Goal: Task Accomplishment & Management: Use online tool/utility

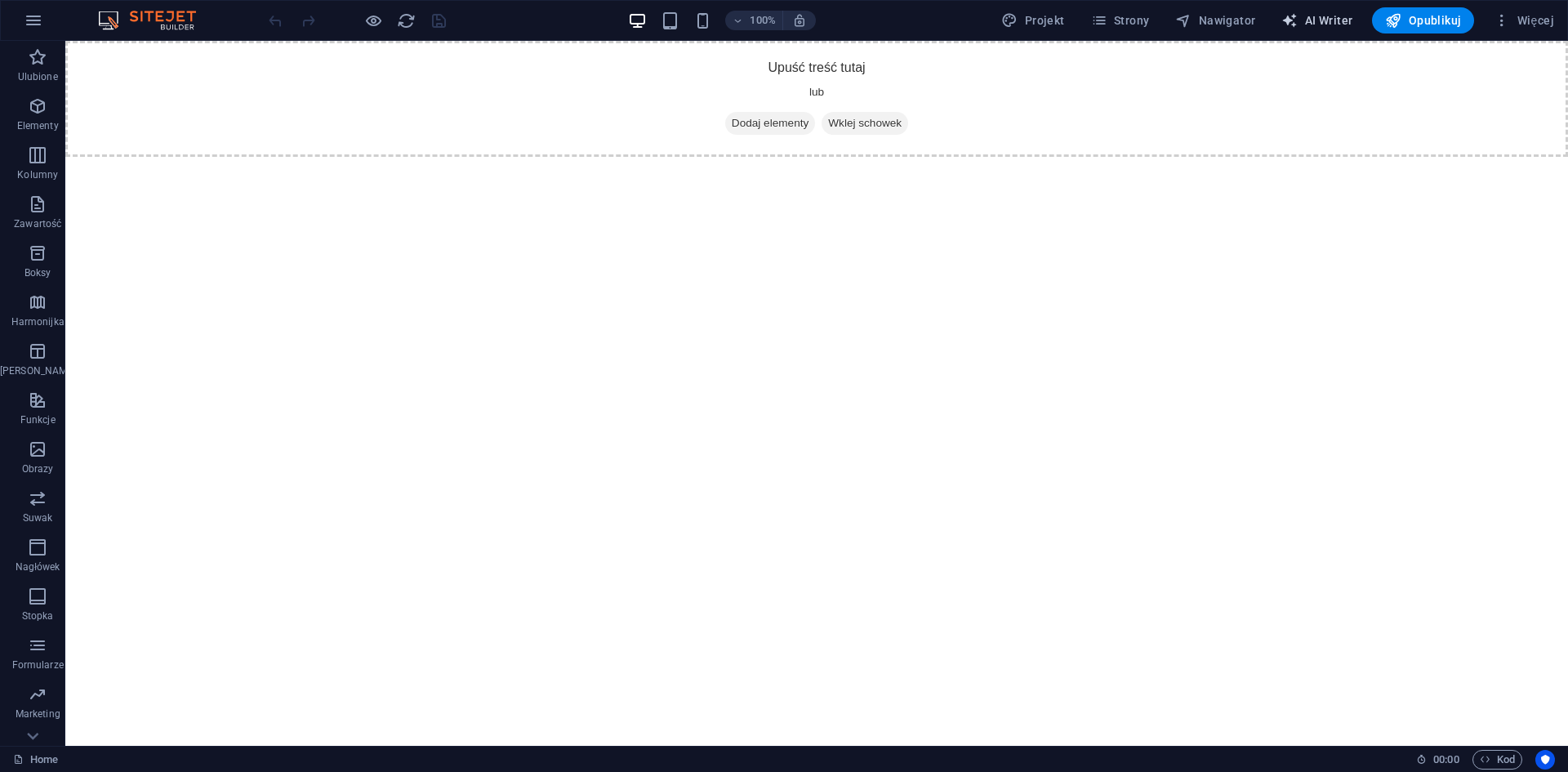
click at [1335, 21] on span "AI Writer" at bounding box center [1316, 20] width 71 height 16
select select "English"
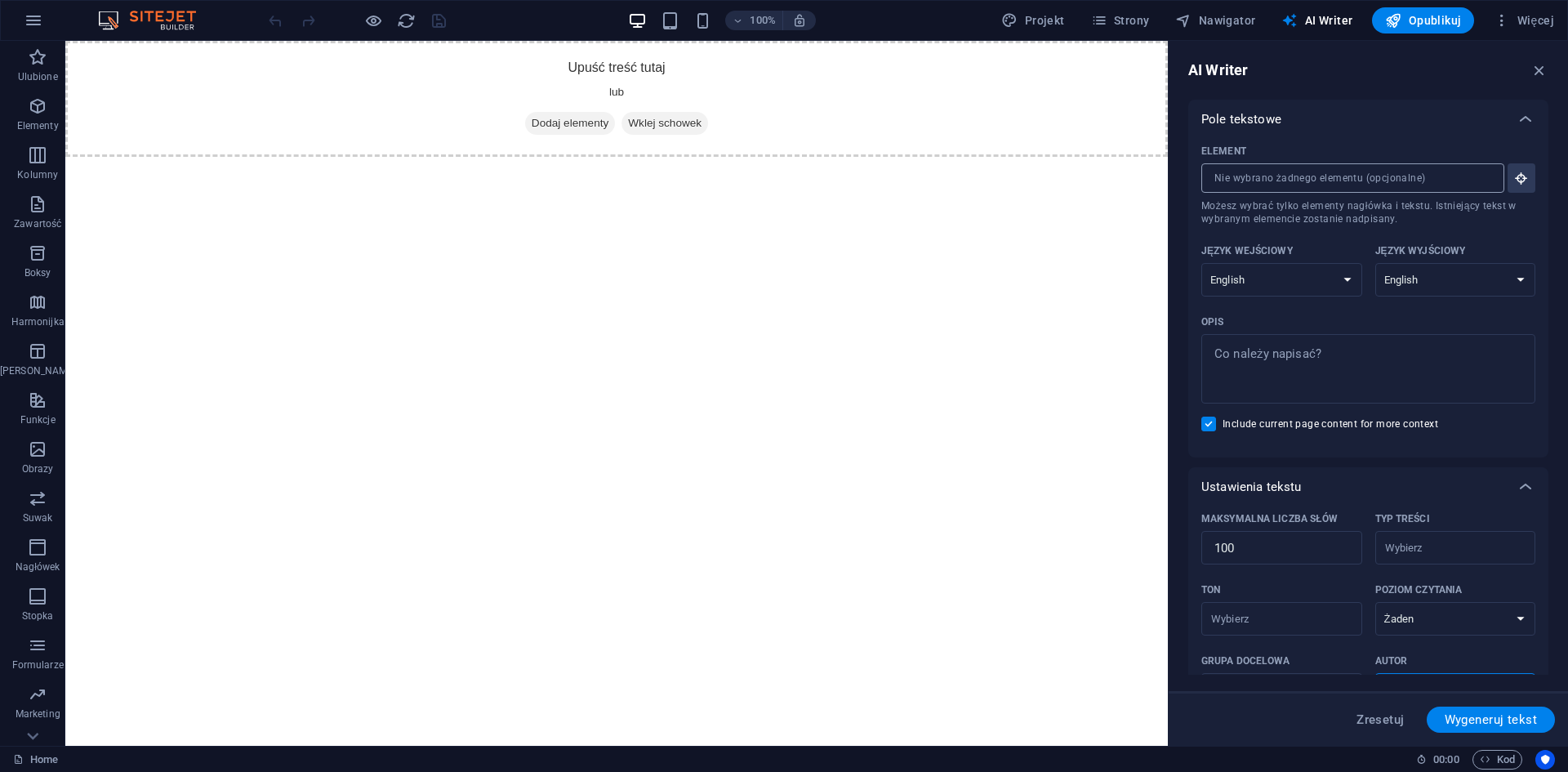
click at [1381, 178] on input "Element ​ Możesz wybrać tylko elementy nagłówka i tekstu. Istniejący tekst w wy…" at bounding box center [1346, 178] width 291 height 29
click at [1291, 270] on select "Albanian Arabic Armenian Awadhi Azerbaijani Bashkir Basque Belarusian Bengali B…" at bounding box center [1281, 280] width 161 height 34
select select "Polish"
click at [1201, 263] on select "Albanian Arabic Armenian Awadhi Azerbaijani Bashkir Basque Belarusian Bengali B…" at bounding box center [1281, 280] width 161 height 34
click at [1475, 286] on select "Albanian Arabic Armenian Awadhi Azerbaijani Bashkir Basque Belarusian Bengali B…" at bounding box center [1455, 280] width 161 height 34
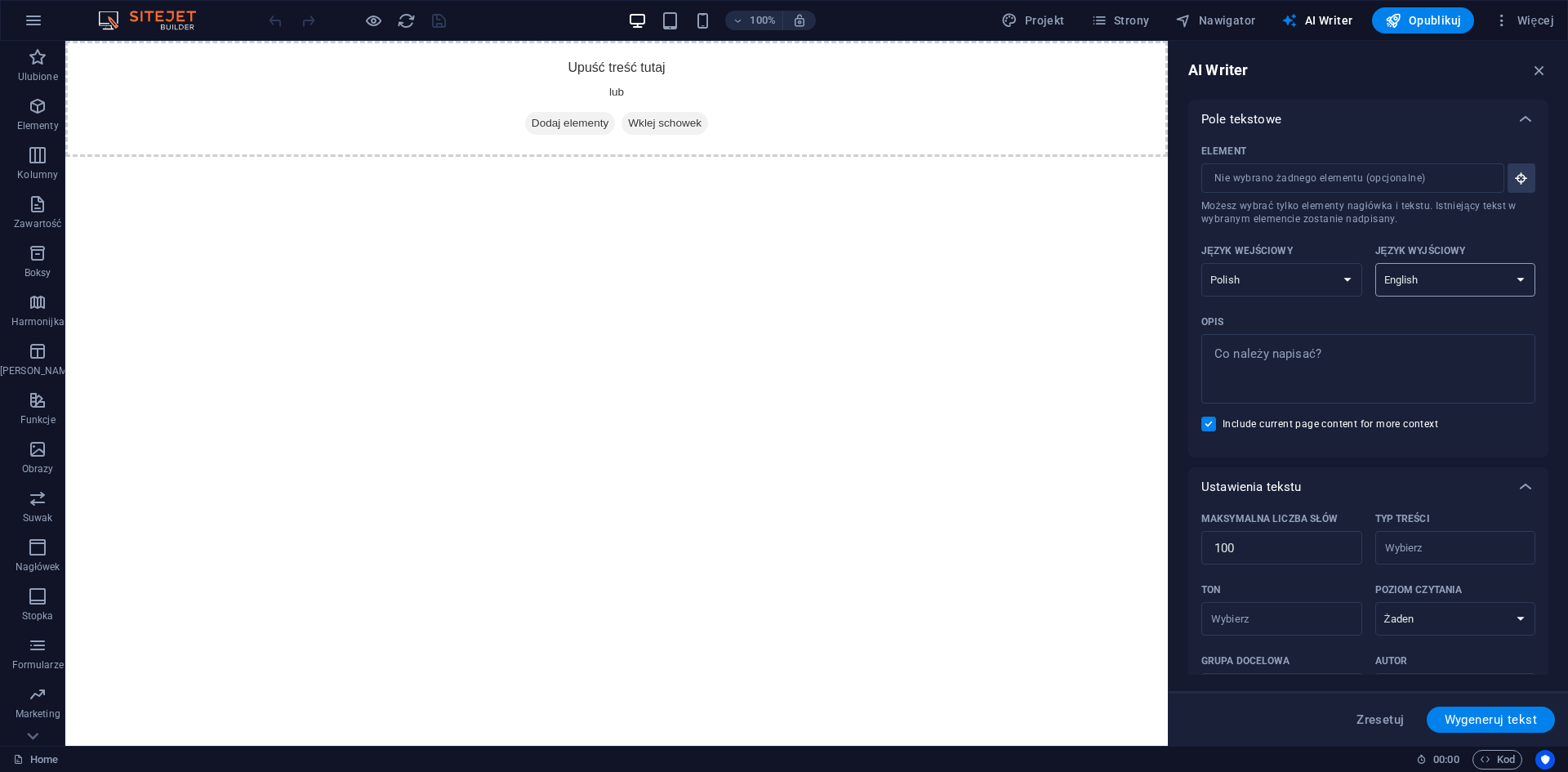
select select "Polish"
click at [1375, 263] on select "Albanian Arabic Armenian Awadhi Azerbaijani Bashkir Basque Belarusian Bengali B…" at bounding box center [1455, 280] width 161 height 34
click at [1299, 624] on input "Ton ​" at bounding box center [1268, 618] width 124 height 24
click at [1280, 649] on li "Neutralny" at bounding box center [1279, 660] width 157 height 26
type input "Neutral"
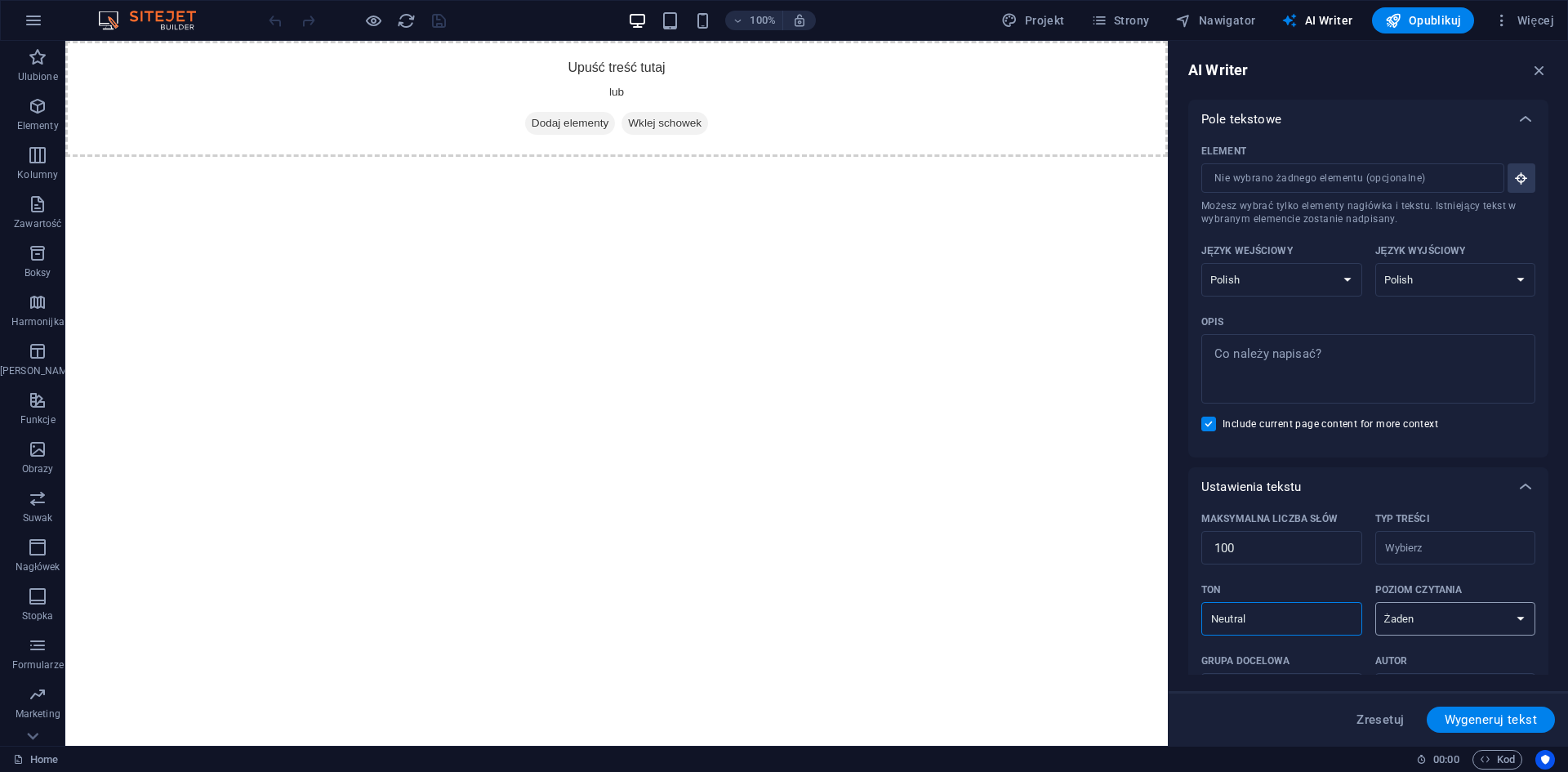
click at [1438, 619] on select "Żaden Akademicki Dorosły Nastoletni Dziecięcy" at bounding box center [1455, 619] width 161 height 34
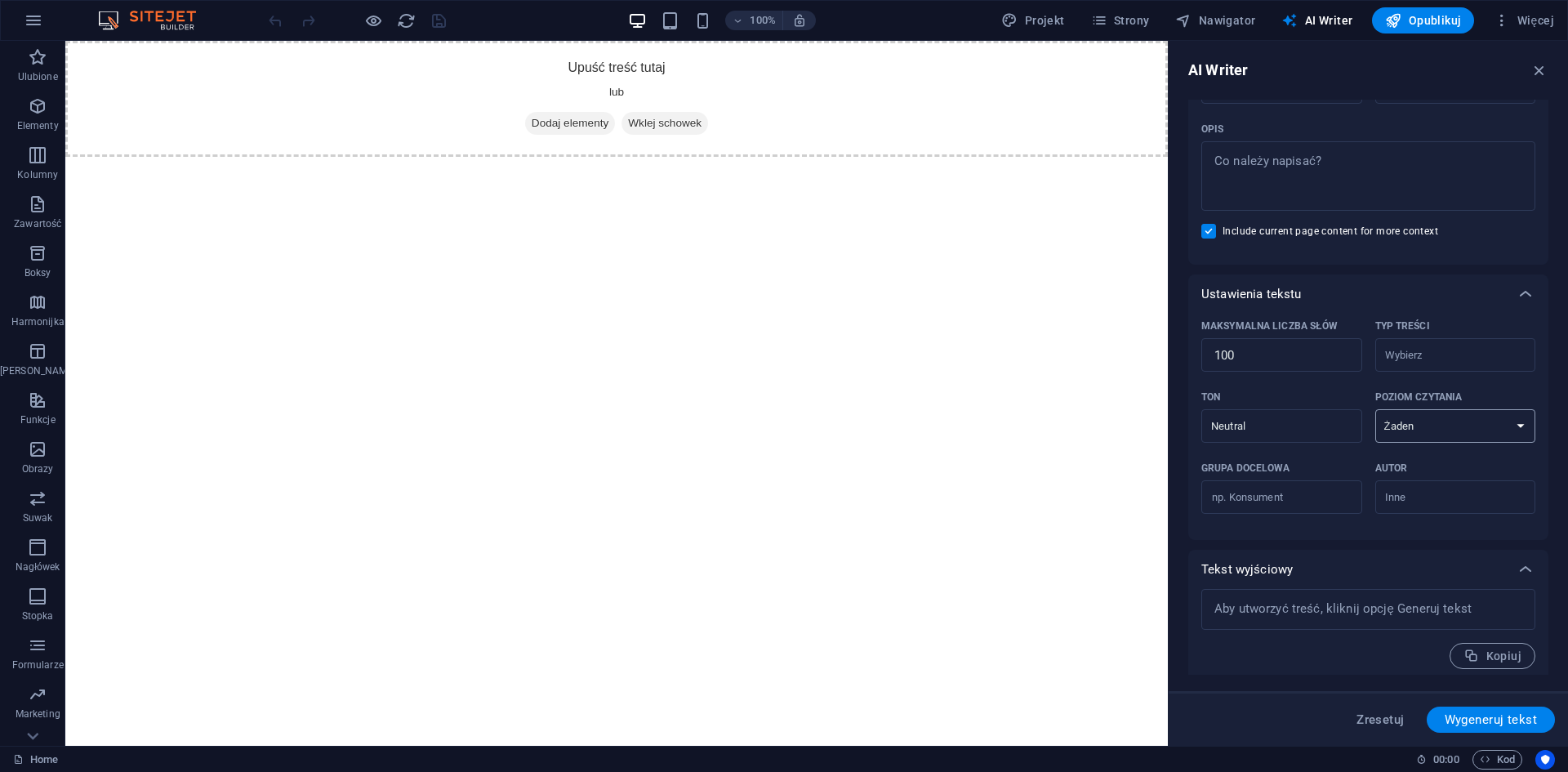
scroll to position [201, 0]
click at [1460, 717] on span "Wygeneruj tekst" at bounding box center [1490, 719] width 93 height 13
type textarea "x"
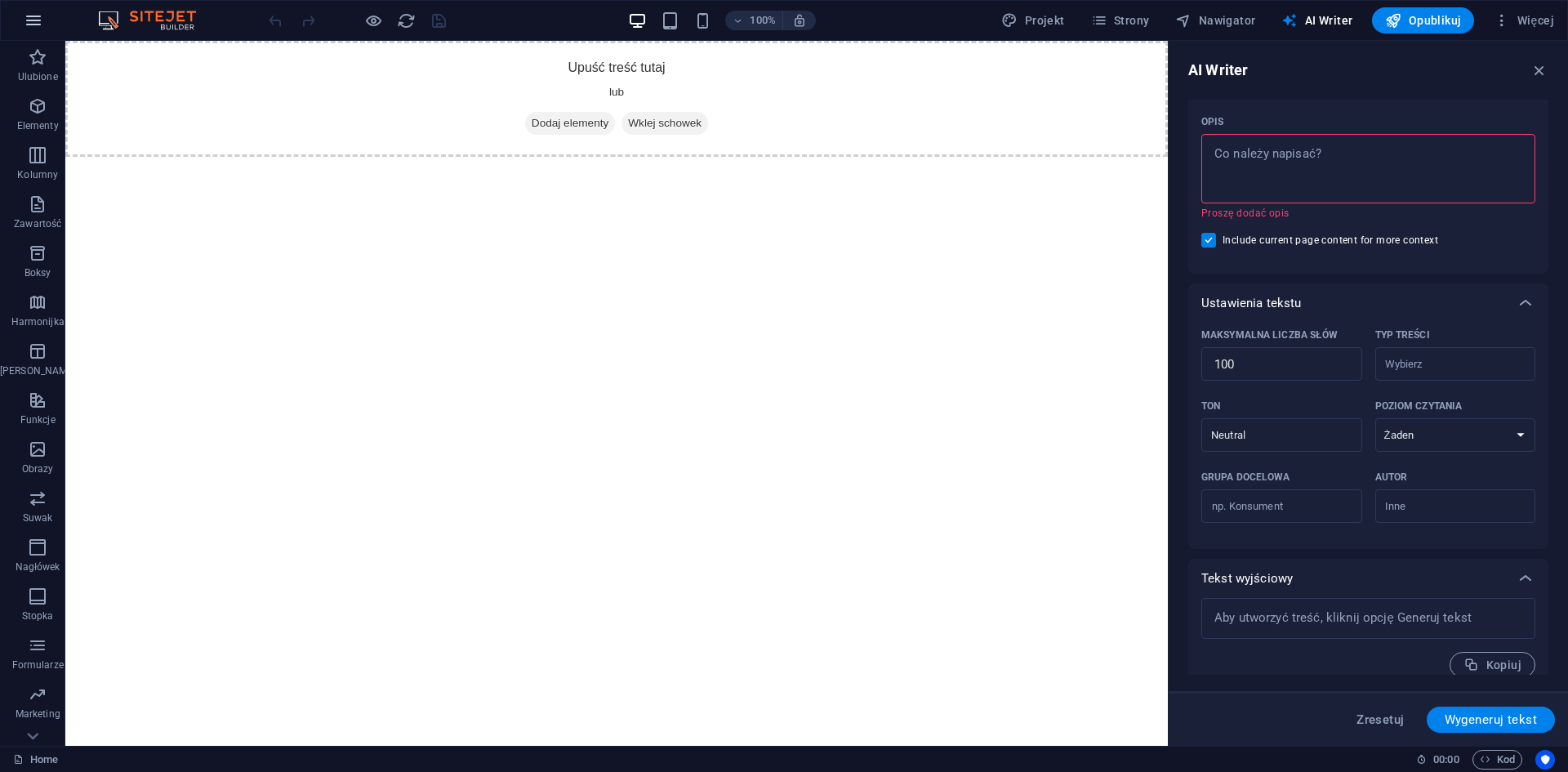
click at [35, 14] on icon "button" at bounding box center [34, 20] width 19 height 19
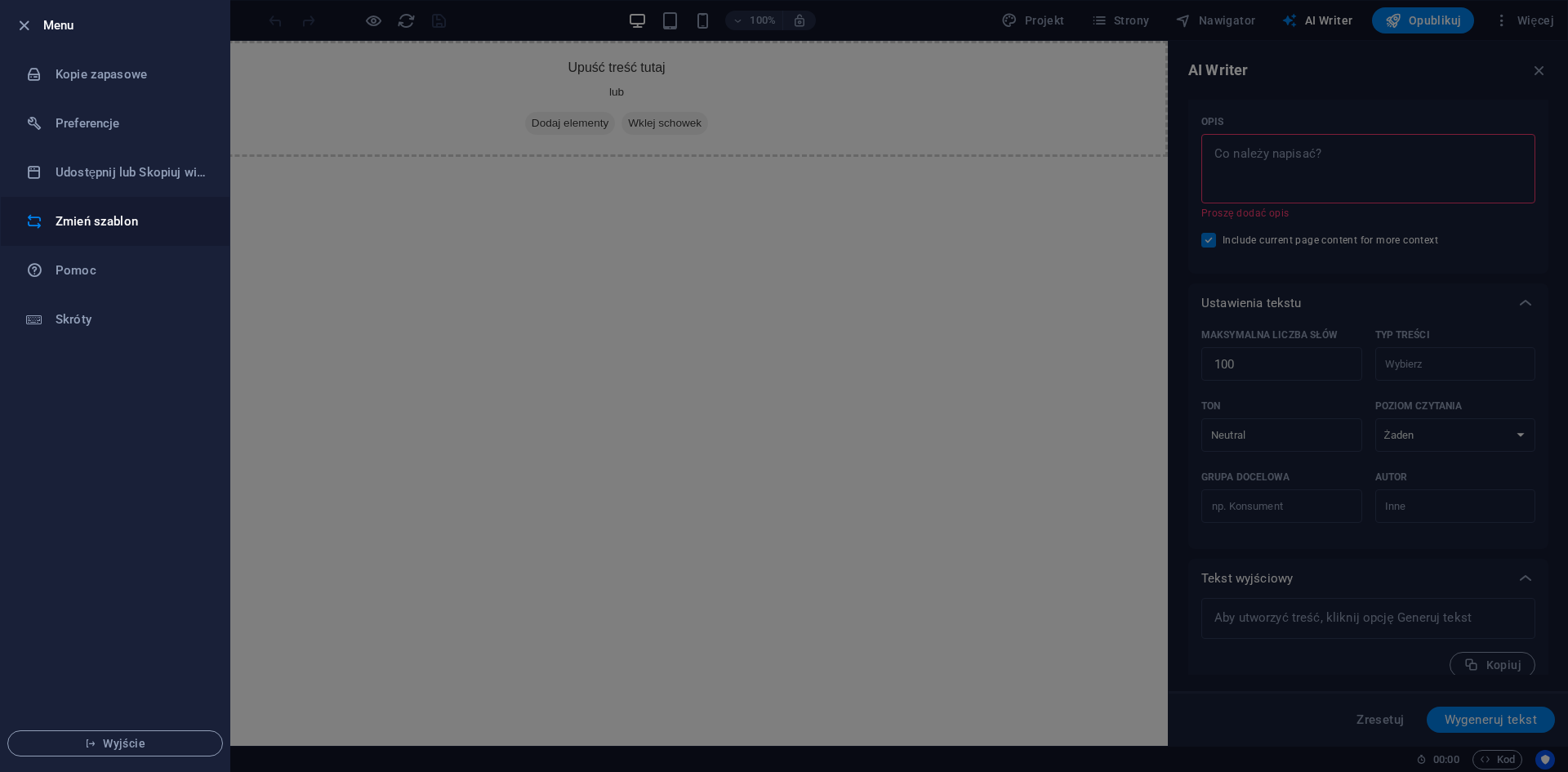
click at [101, 220] on h6 "Zmień szablon" at bounding box center [131, 222] width 151 height 19
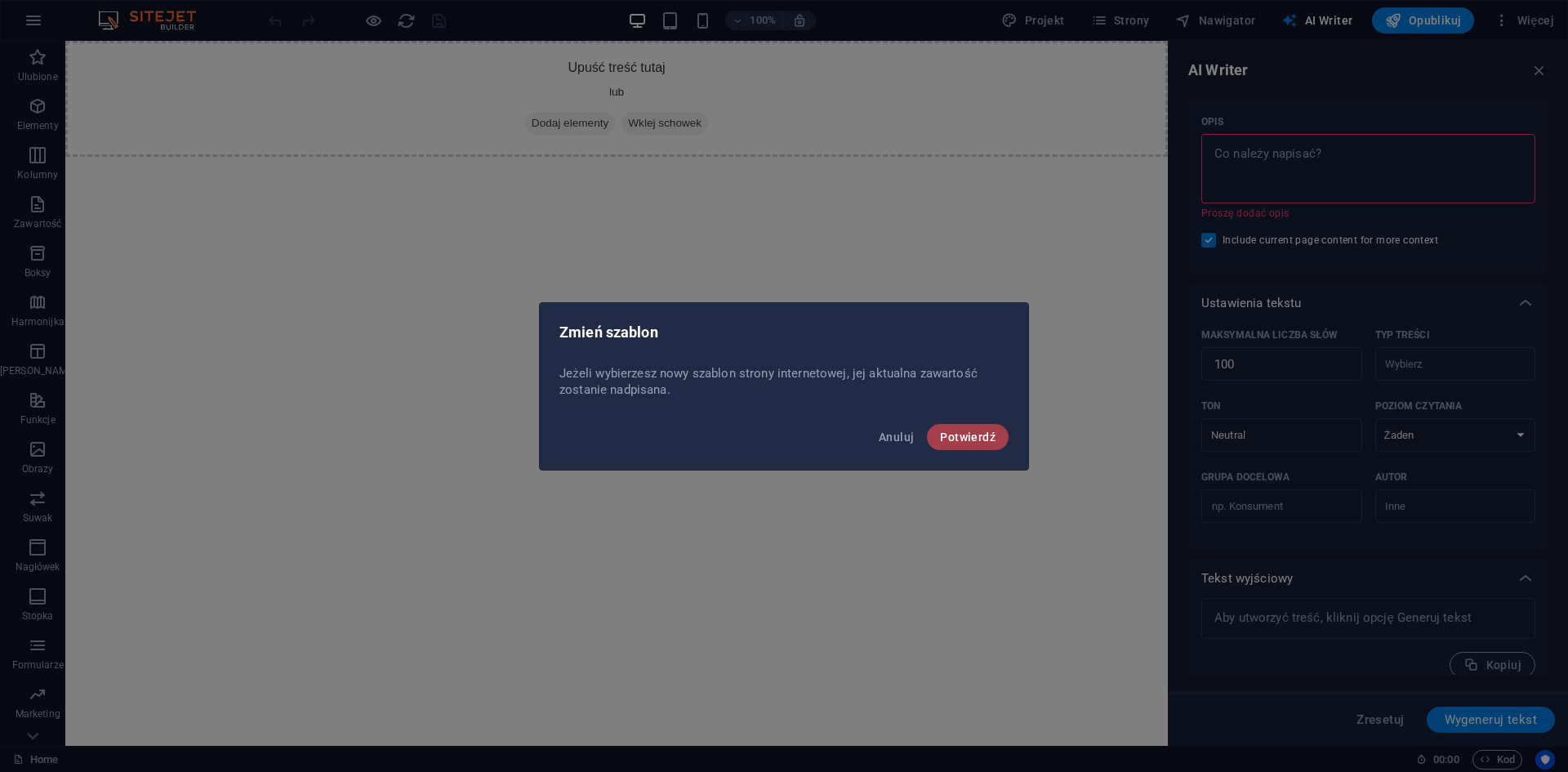
click at [969, 436] on span "Potwierdź" at bounding box center [967, 436] width 56 height 13
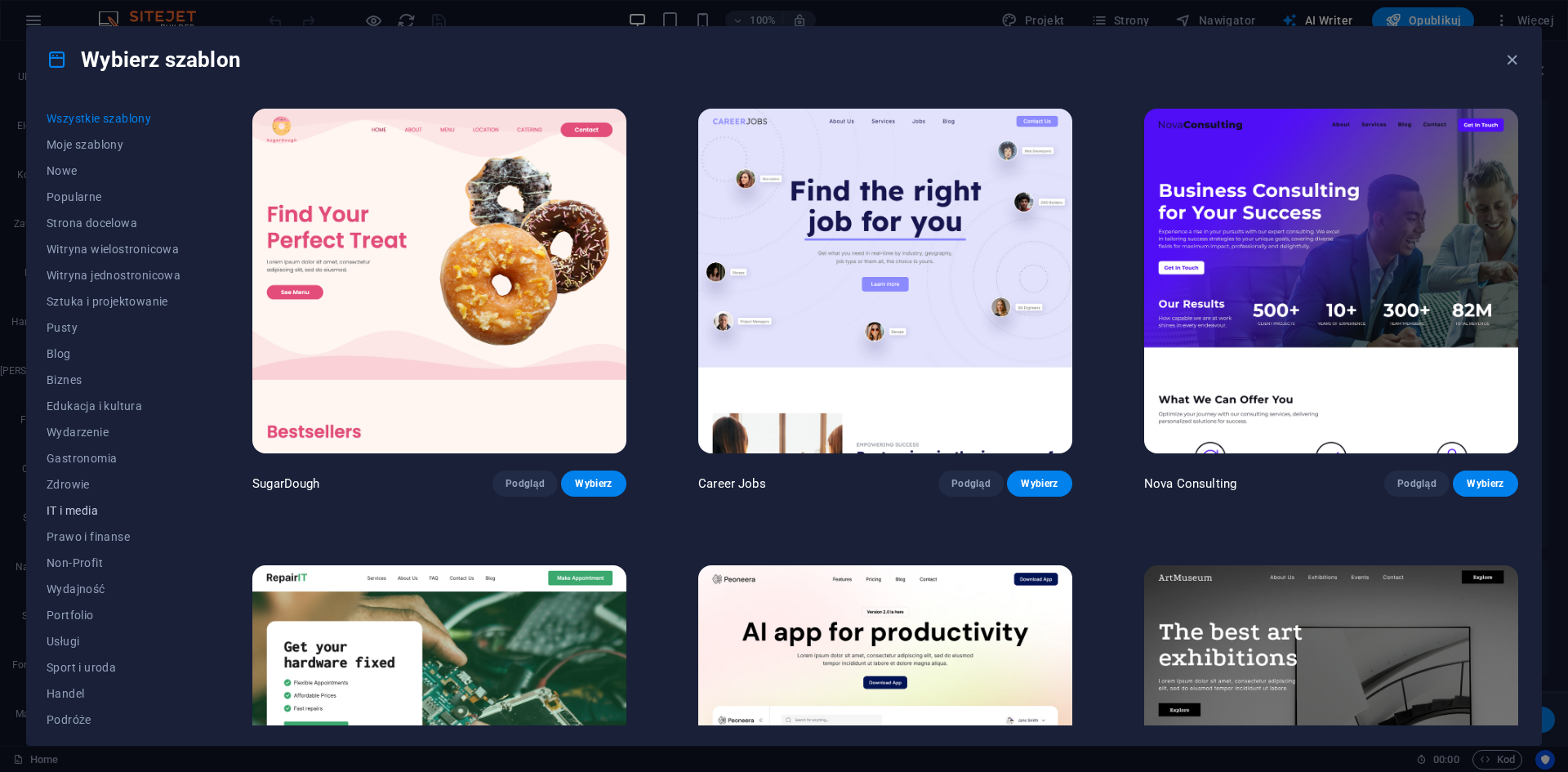
click at [65, 508] on span "IT i media" at bounding box center [114, 511] width 134 height 13
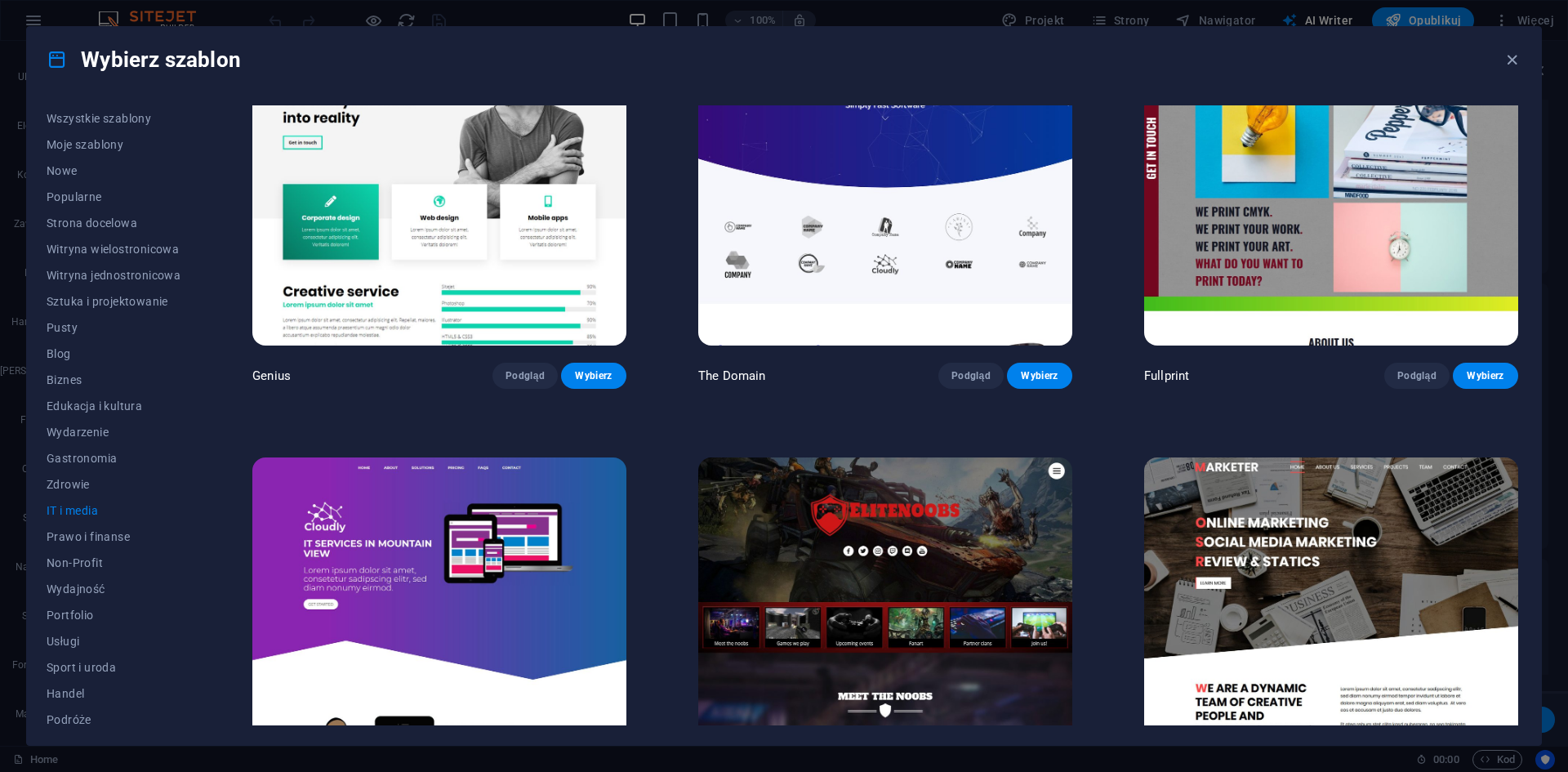
scroll to position [1134, 0]
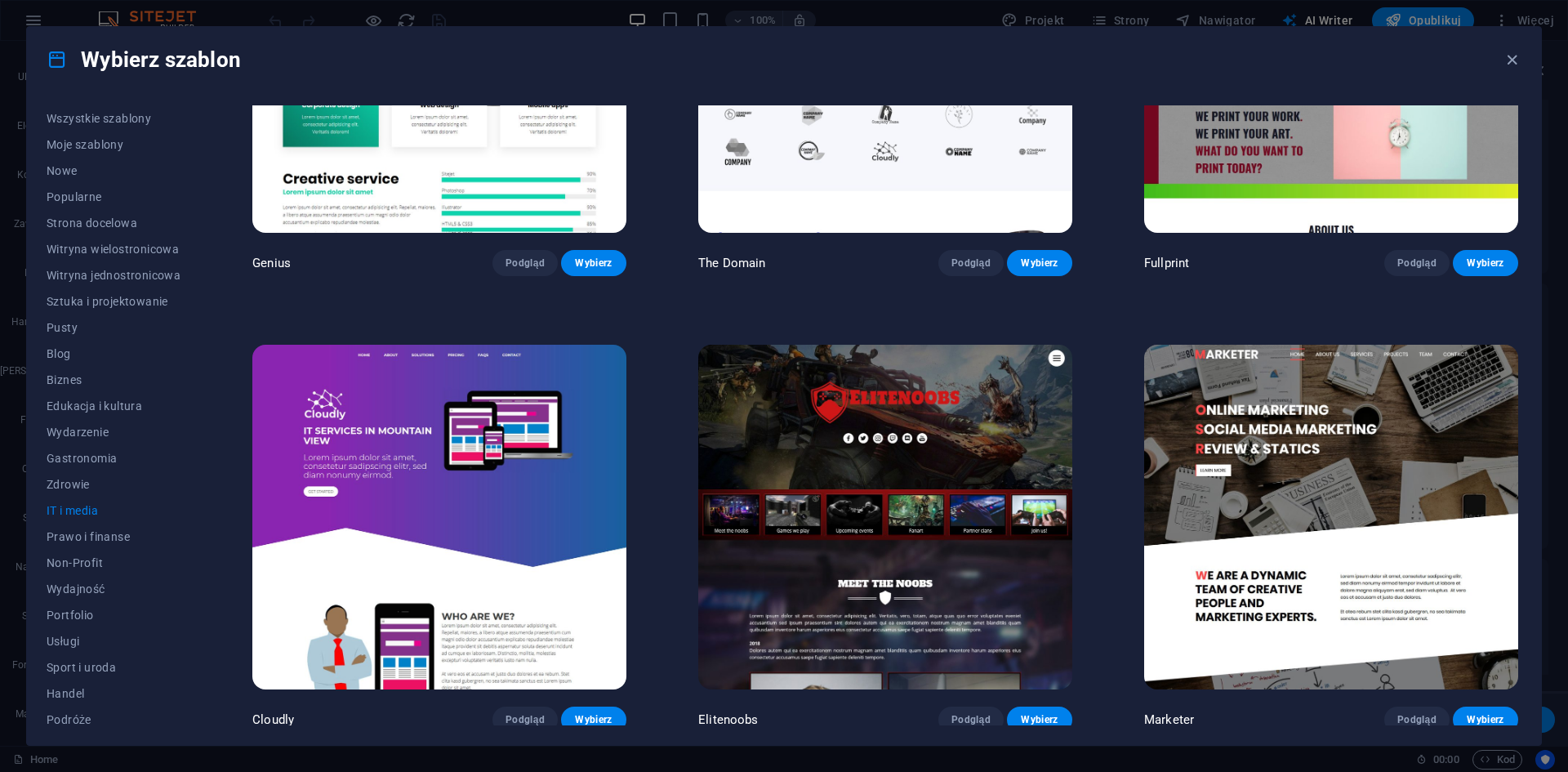
click at [781, 462] on img at bounding box center [886, 517] width 374 height 344
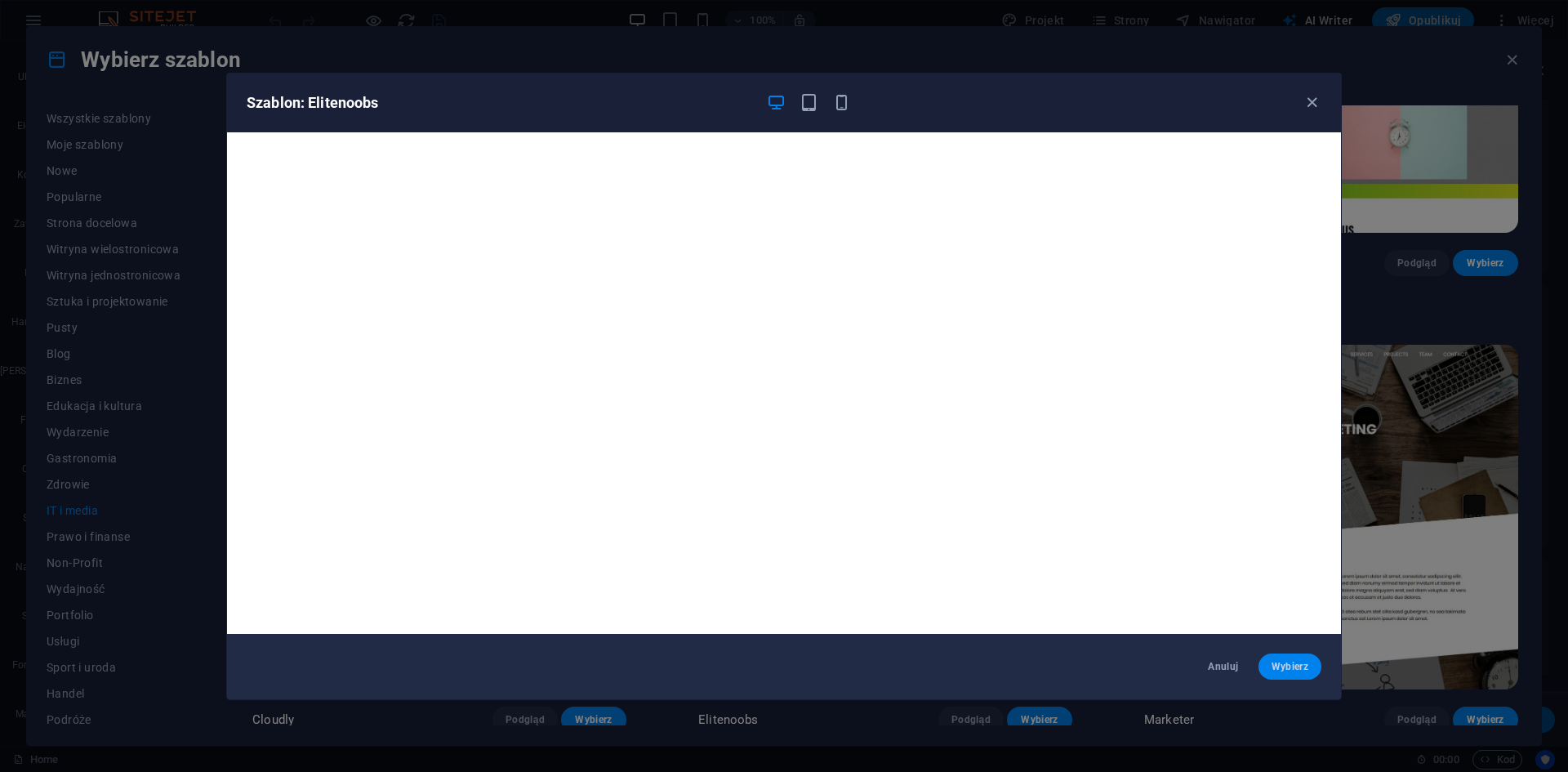
click at [1305, 670] on span "Wybierz" at bounding box center [1290, 666] width 37 height 13
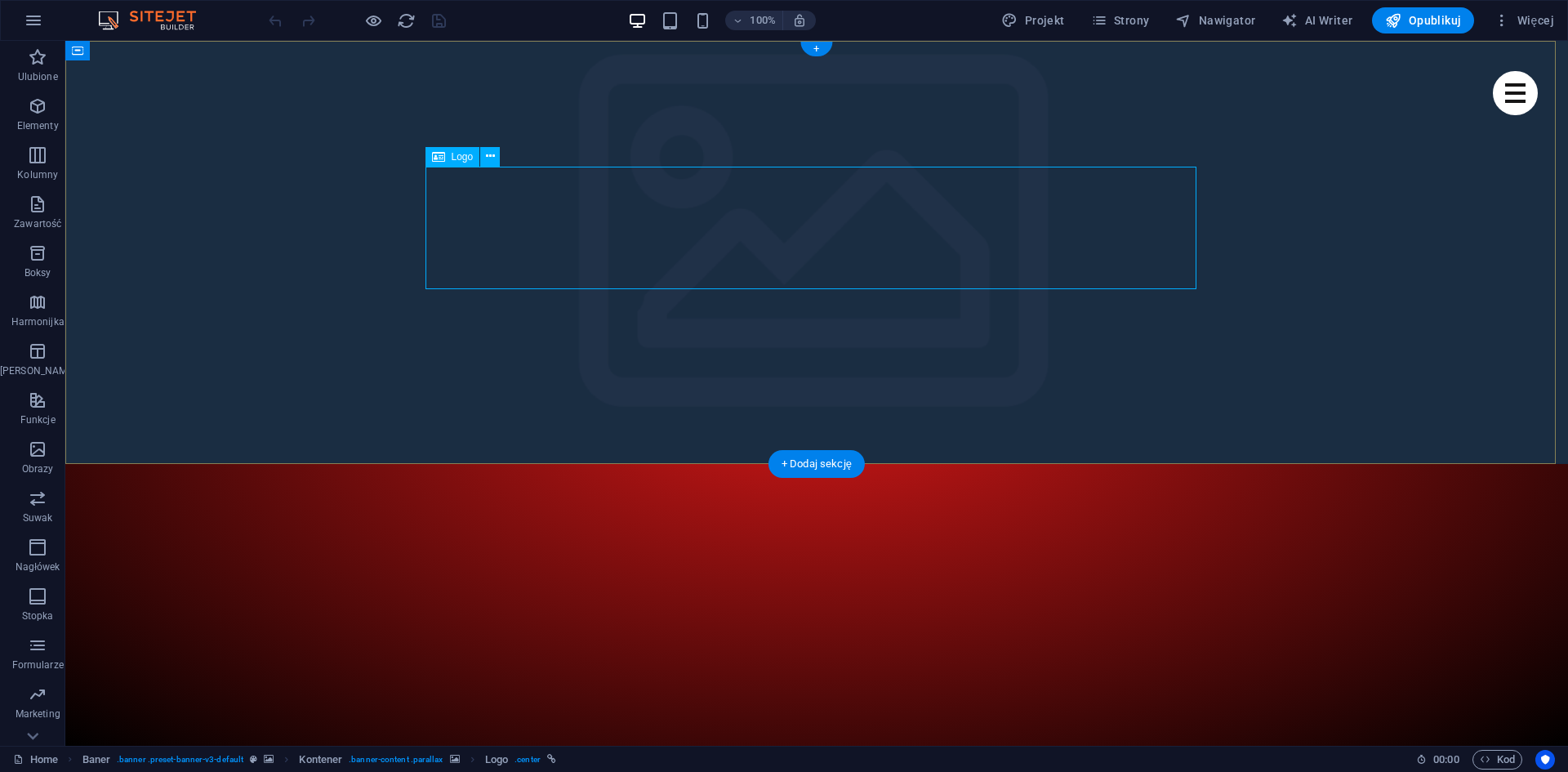
select select "px"
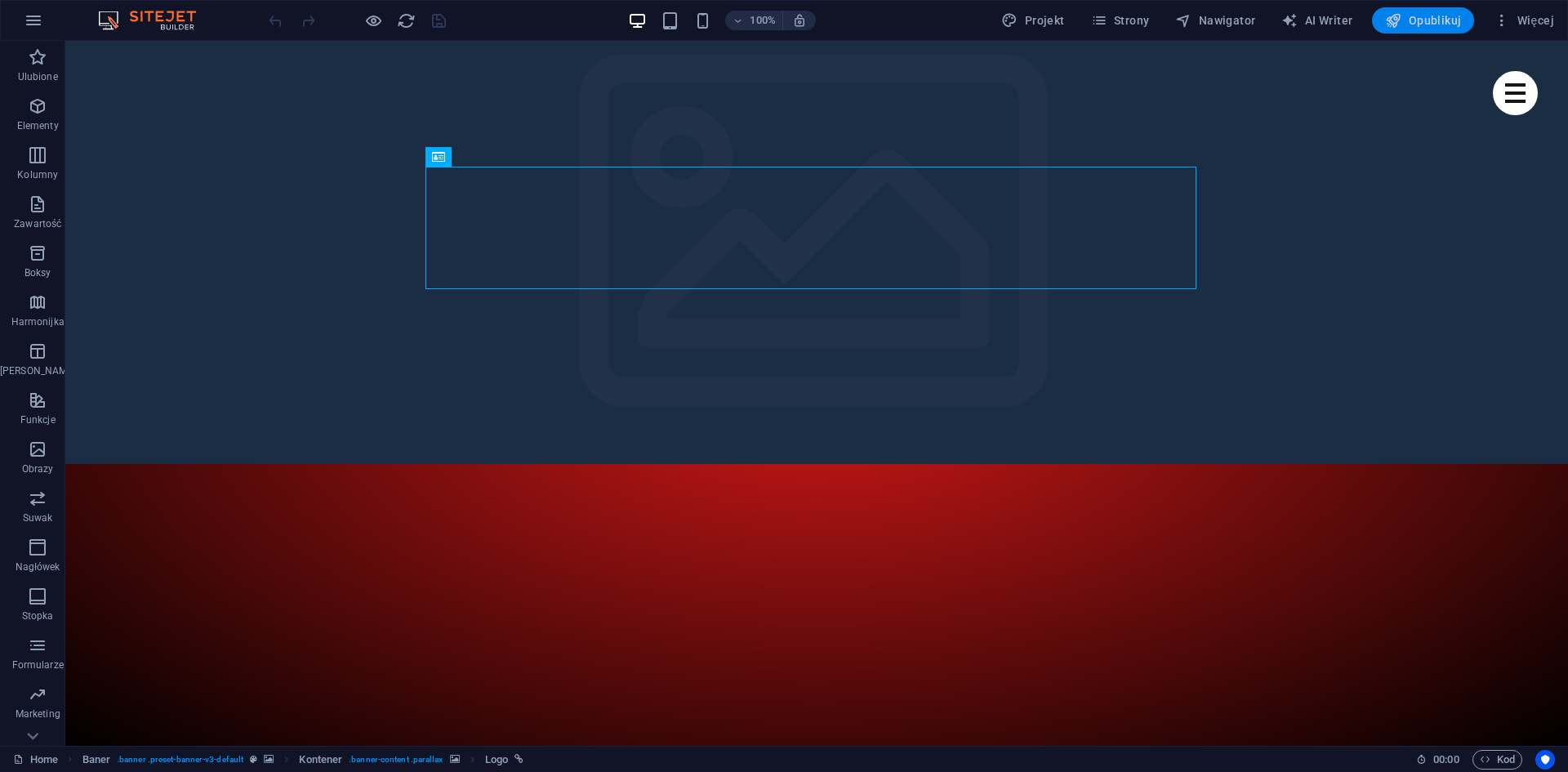
click at [1434, 10] on button "Opublikuj" at bounding box center [1423, 20] width 102 height 26
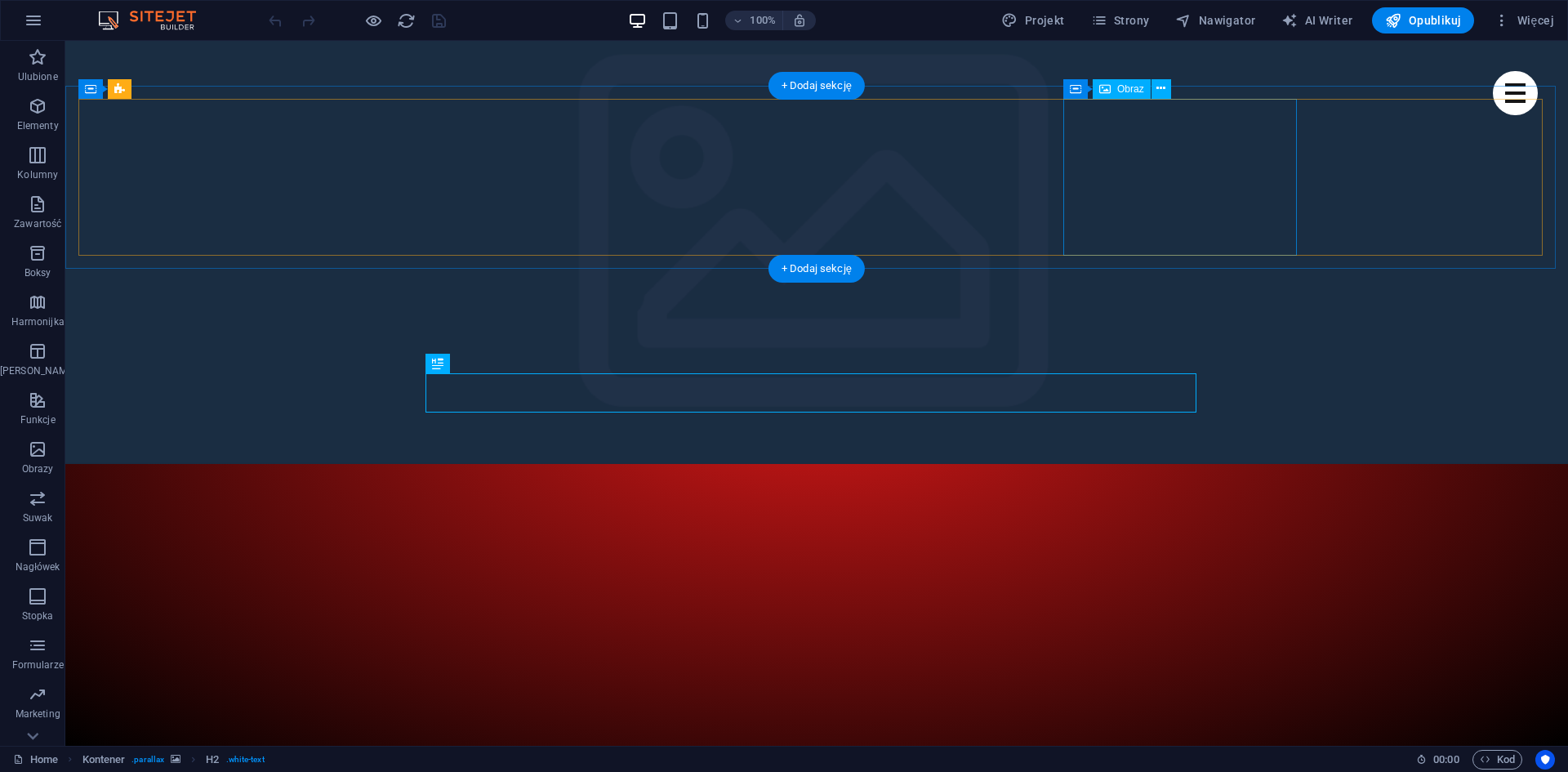
scroll to position [378, 0]
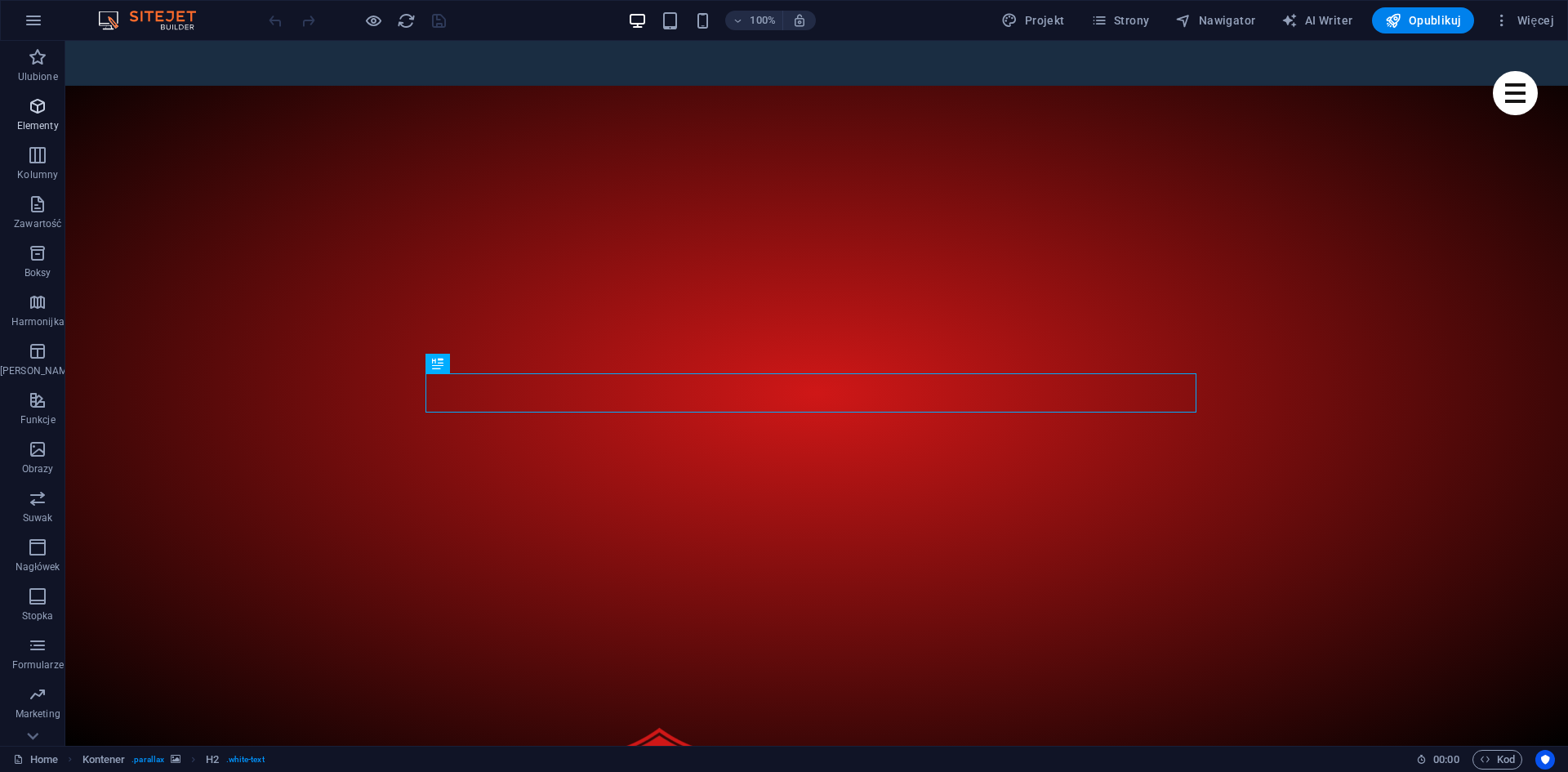
click at [27, 117] on span "Elementy" at bounding box center [37, 116] width 75 height 39
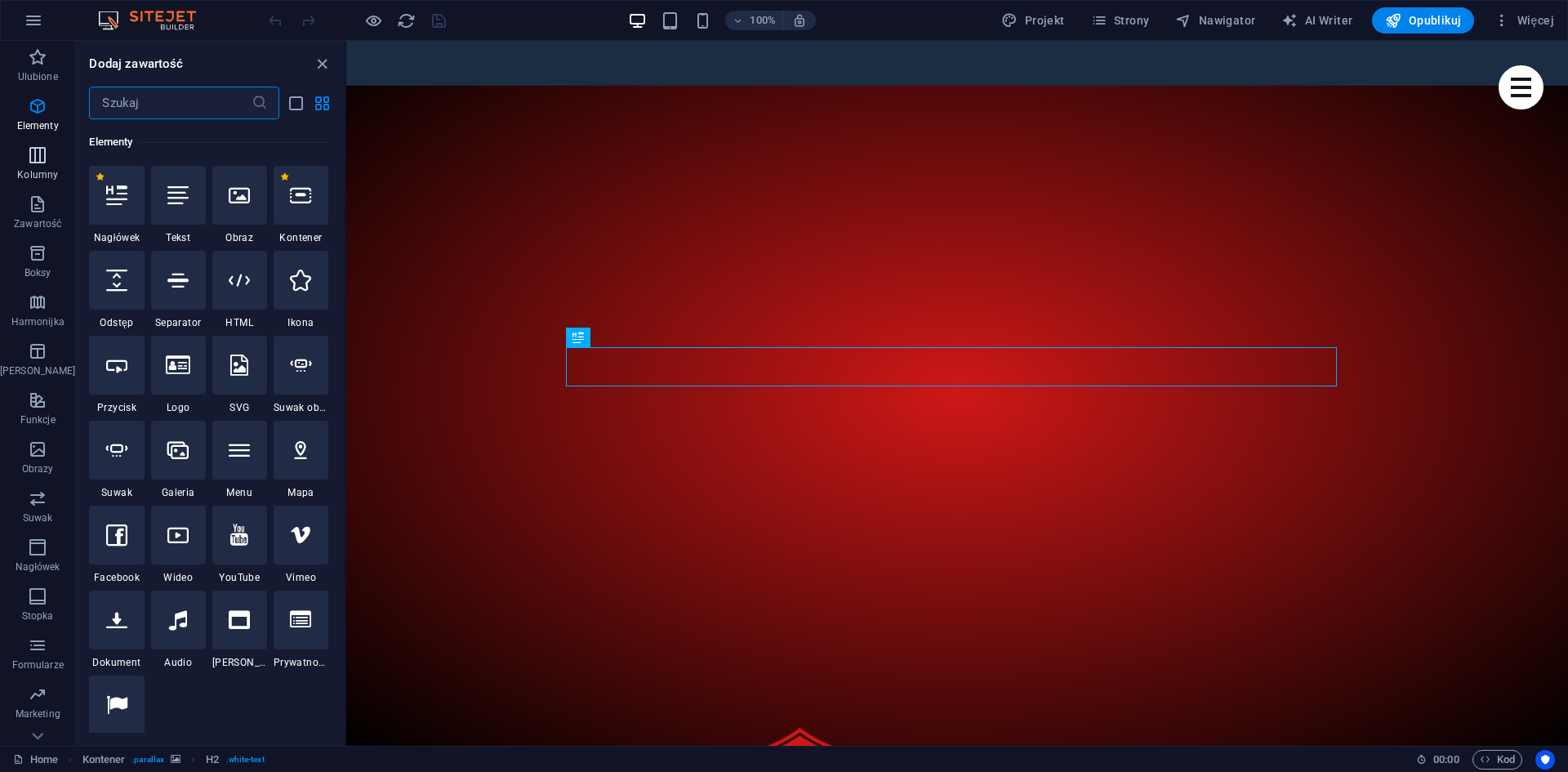
click at [26, 176] on p "Kolumny" at bounding box center [37, 175] width 41 height 13
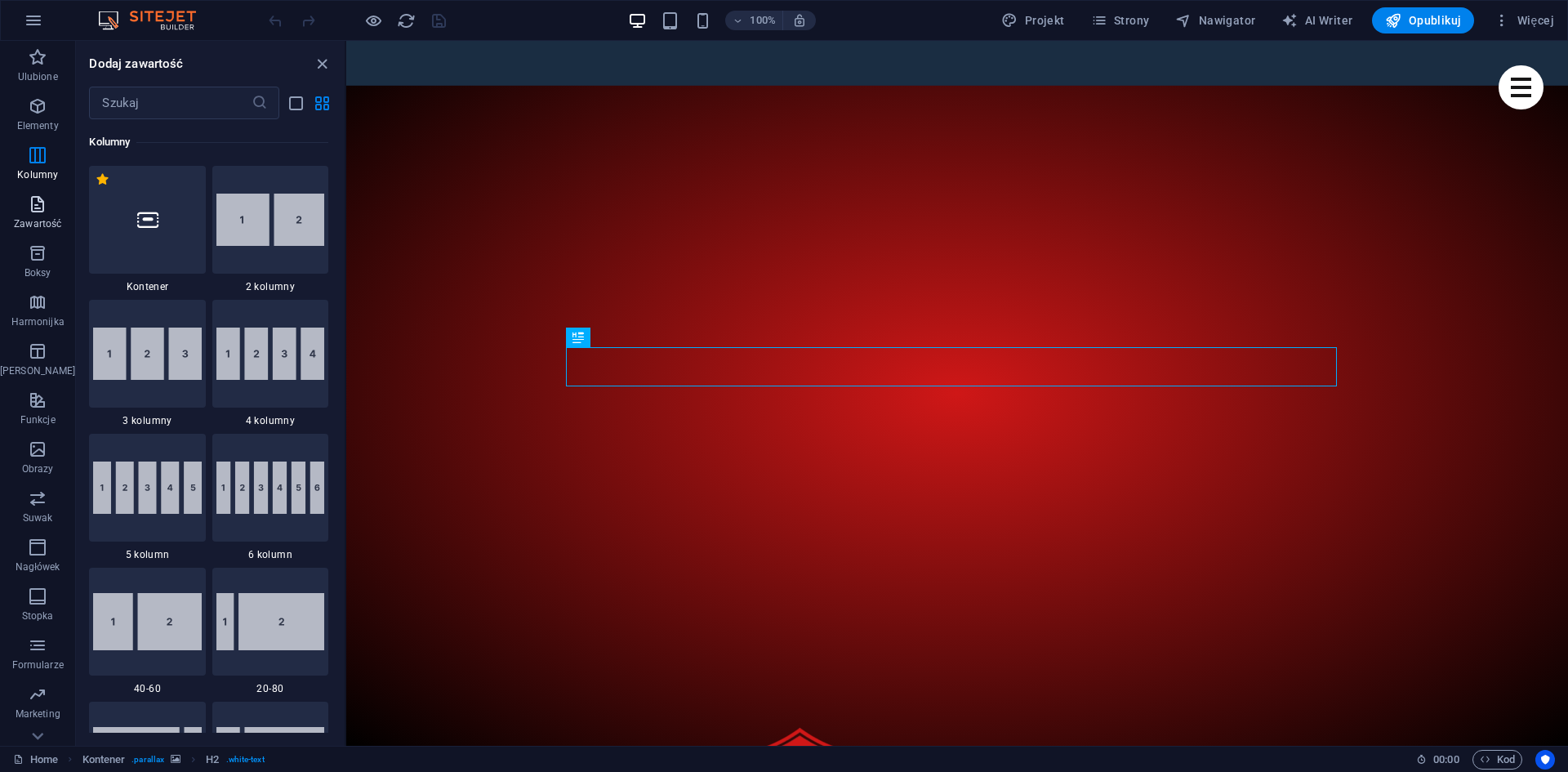
click at [27, 201] on icon "button" at bounding box center [37, 204] width 19 height 19
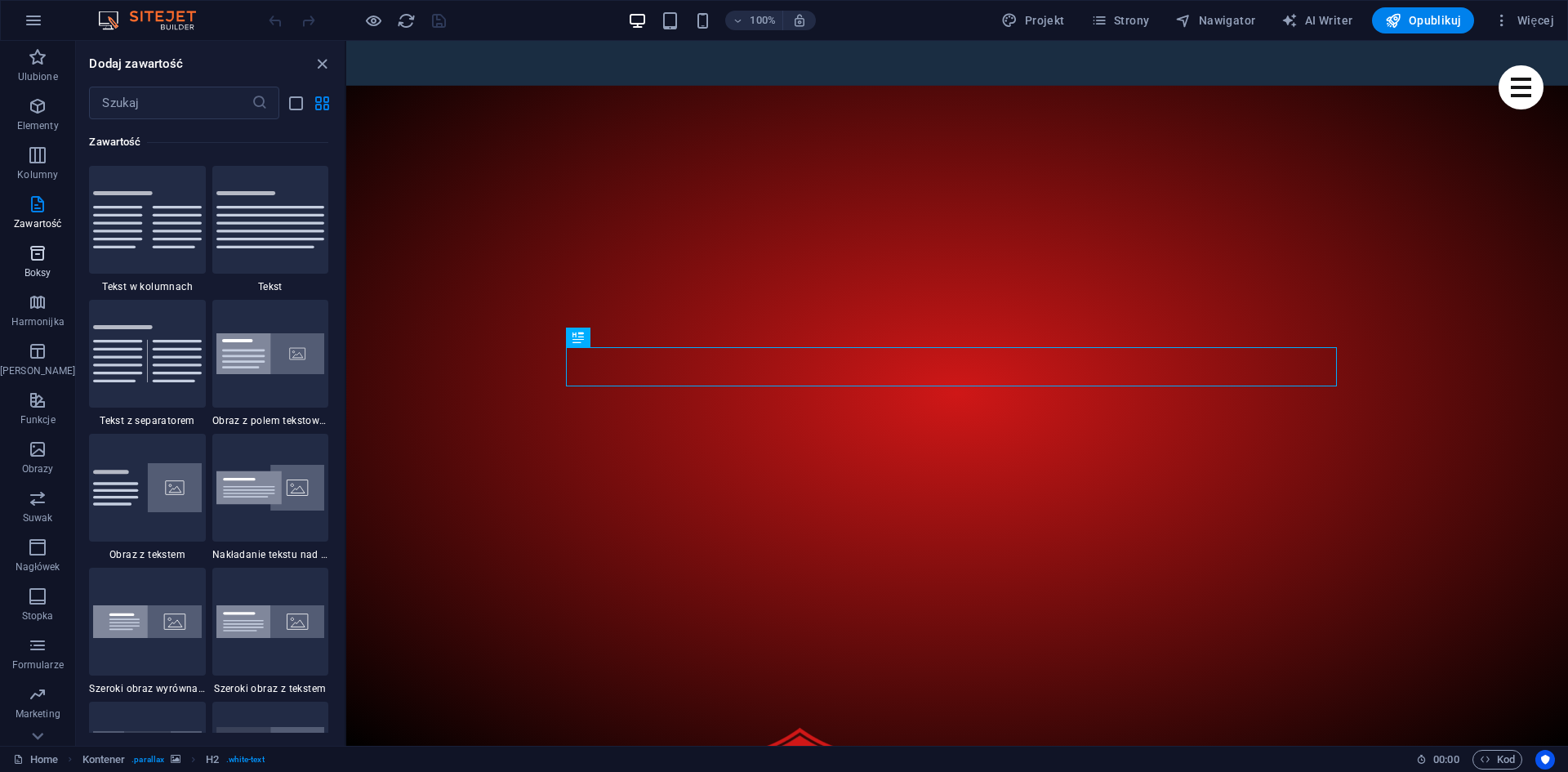
click at [25, 278] on p "Boksy" at bounding box center [38, 272] width 27 height 13
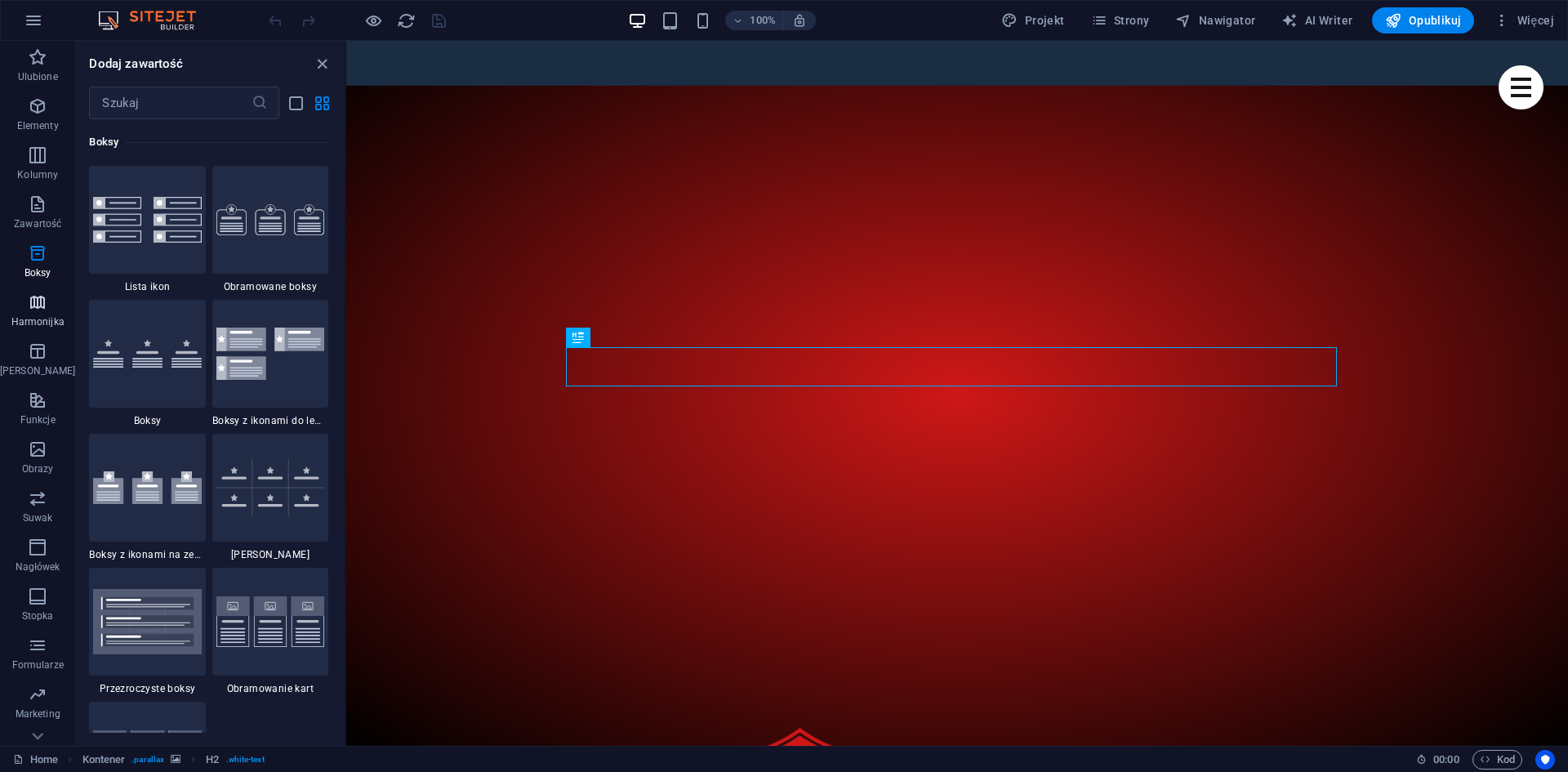
click at [31, 311] on icon "button" at bounding box center [37, 302] width 19 height 19
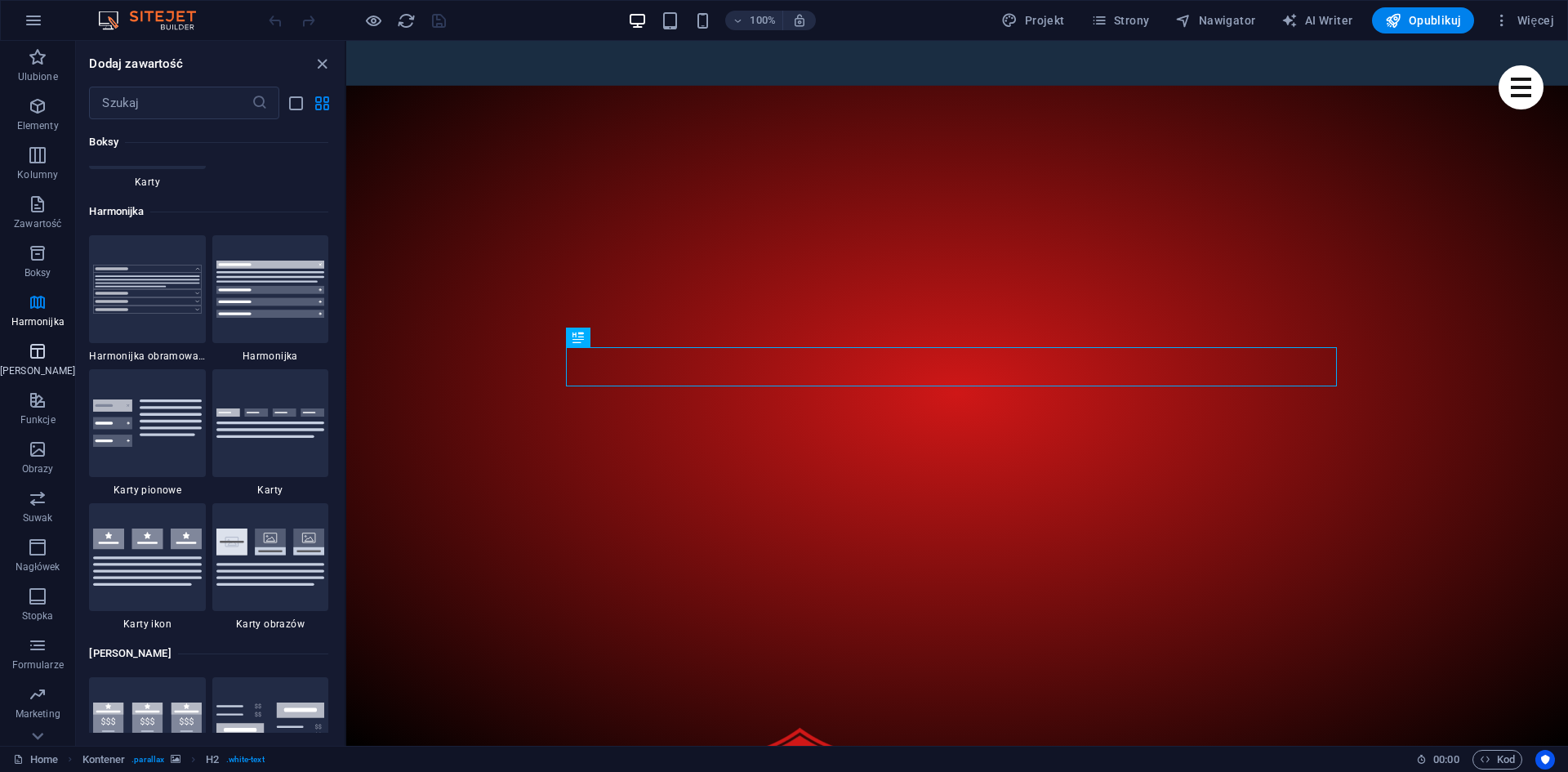
click at [34, 360] on icon "button" at bounding box center [37, 352] width 19 height 19
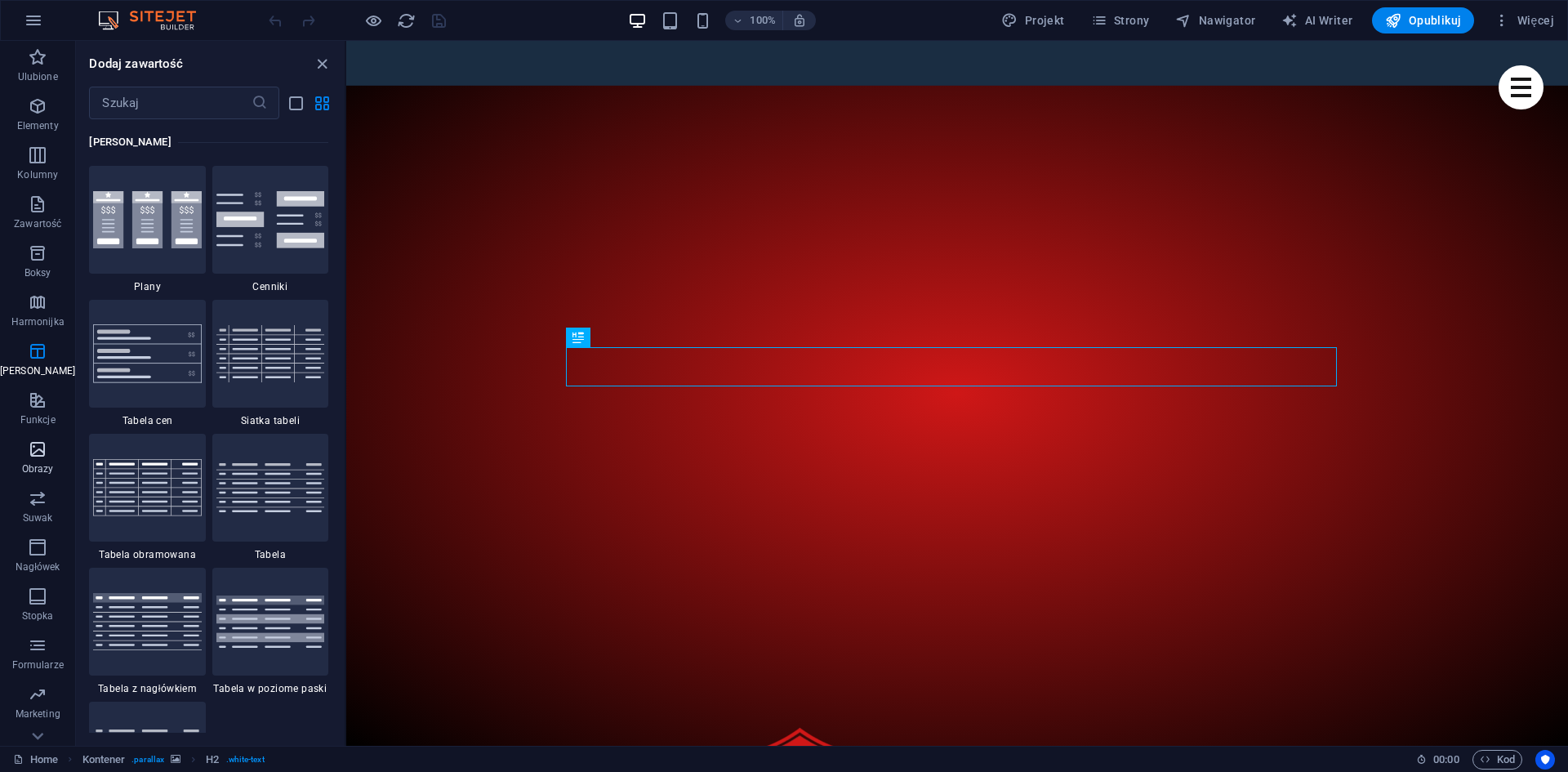
drag, startPoint x: 28, startPoint y: 400, endPoint x: 46, endPoint y: 436, distance: 40.2
click at [28, 401] on icon "button" at bounding box center [37, 400] width 19 height 19
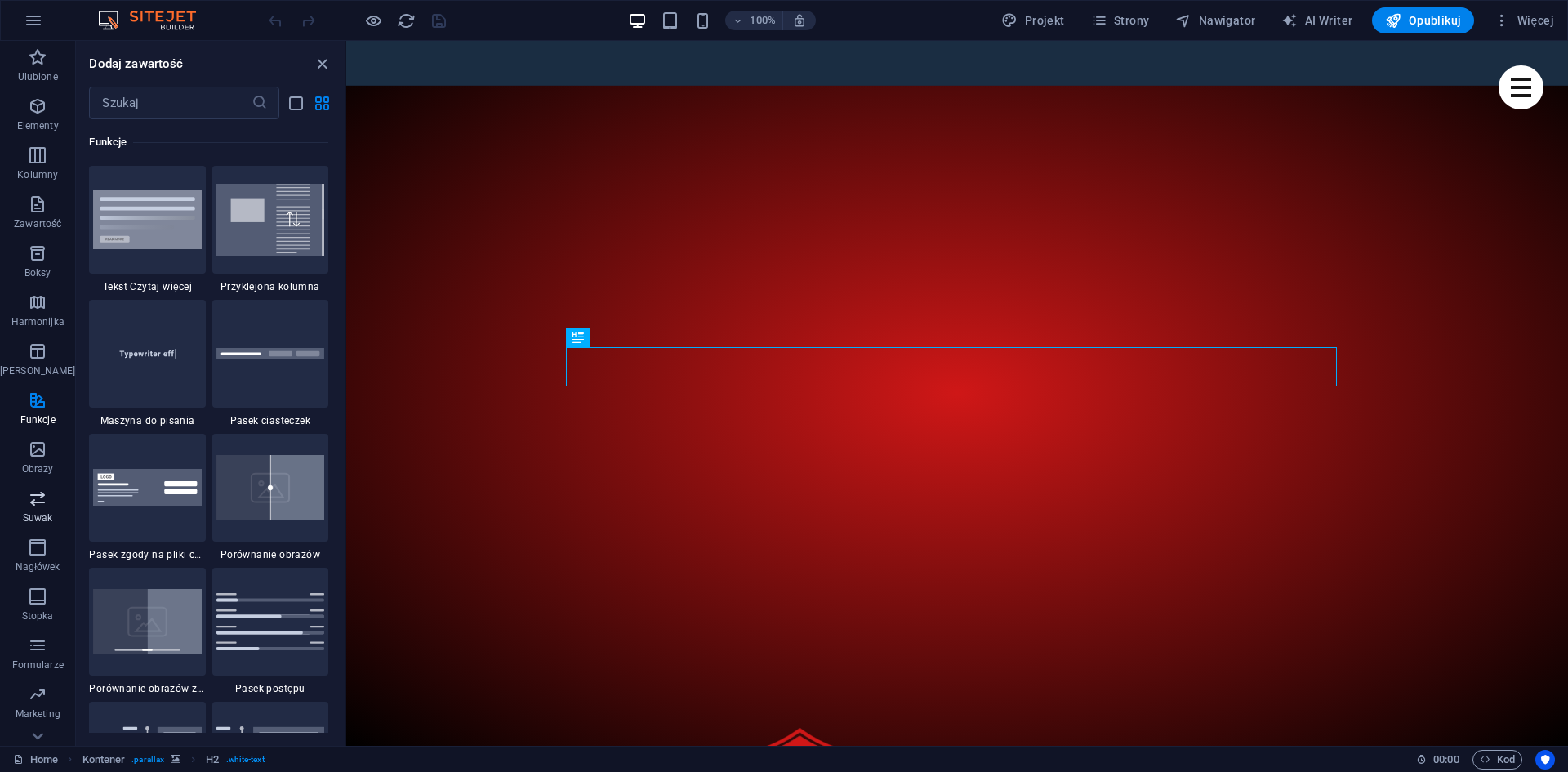
click at [32, 487] on button "Suwak" at bounding box center [37, 506] width 75 height 49
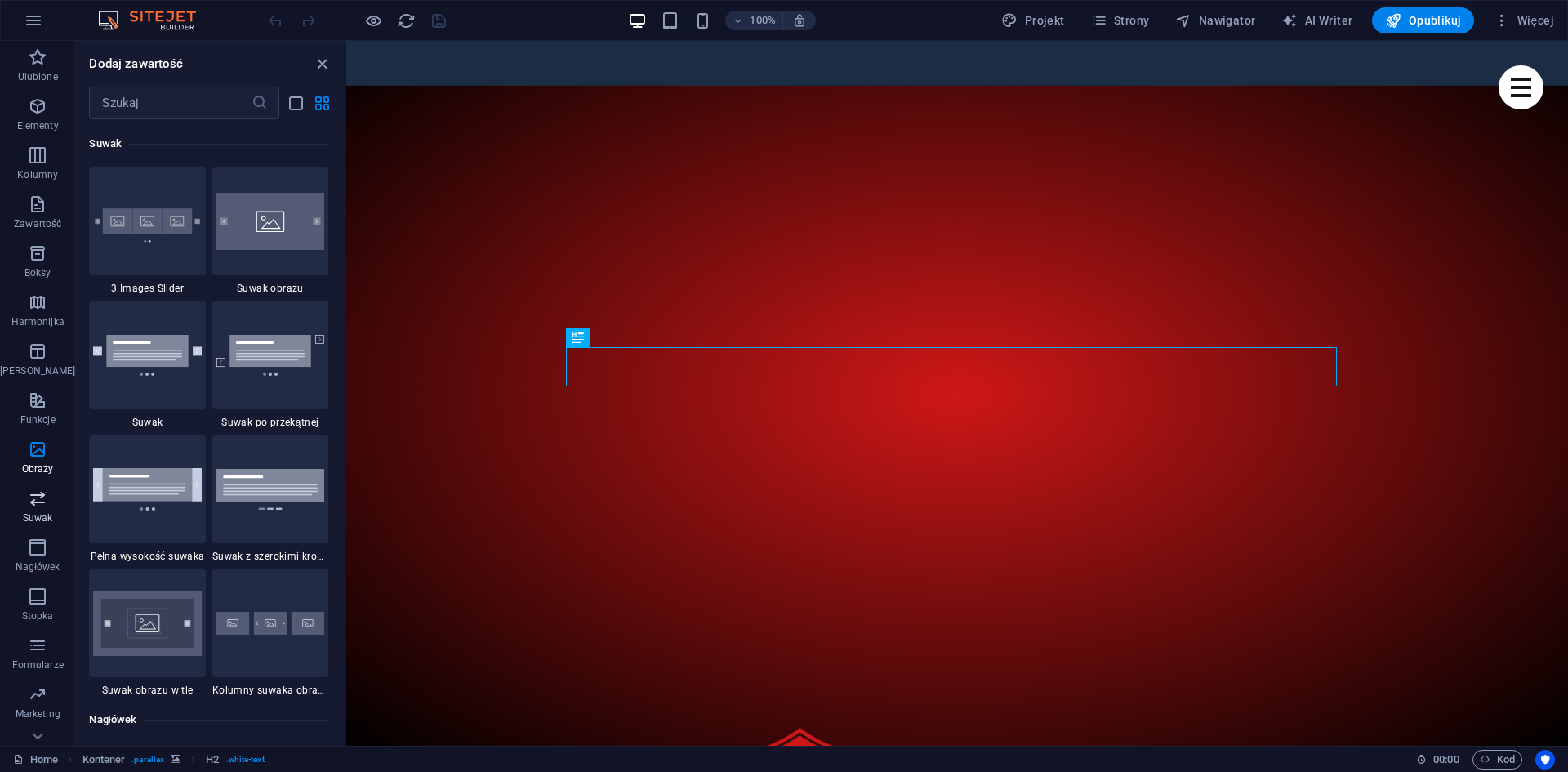
scroll to position [9260, 0]
click at [26, 526] on span "Suwak" at bounding box center [37, 508] width 75 height 39
click at [36, 564] on p "Nagłówek" at bounding box center [38, 566] width 45 height 13
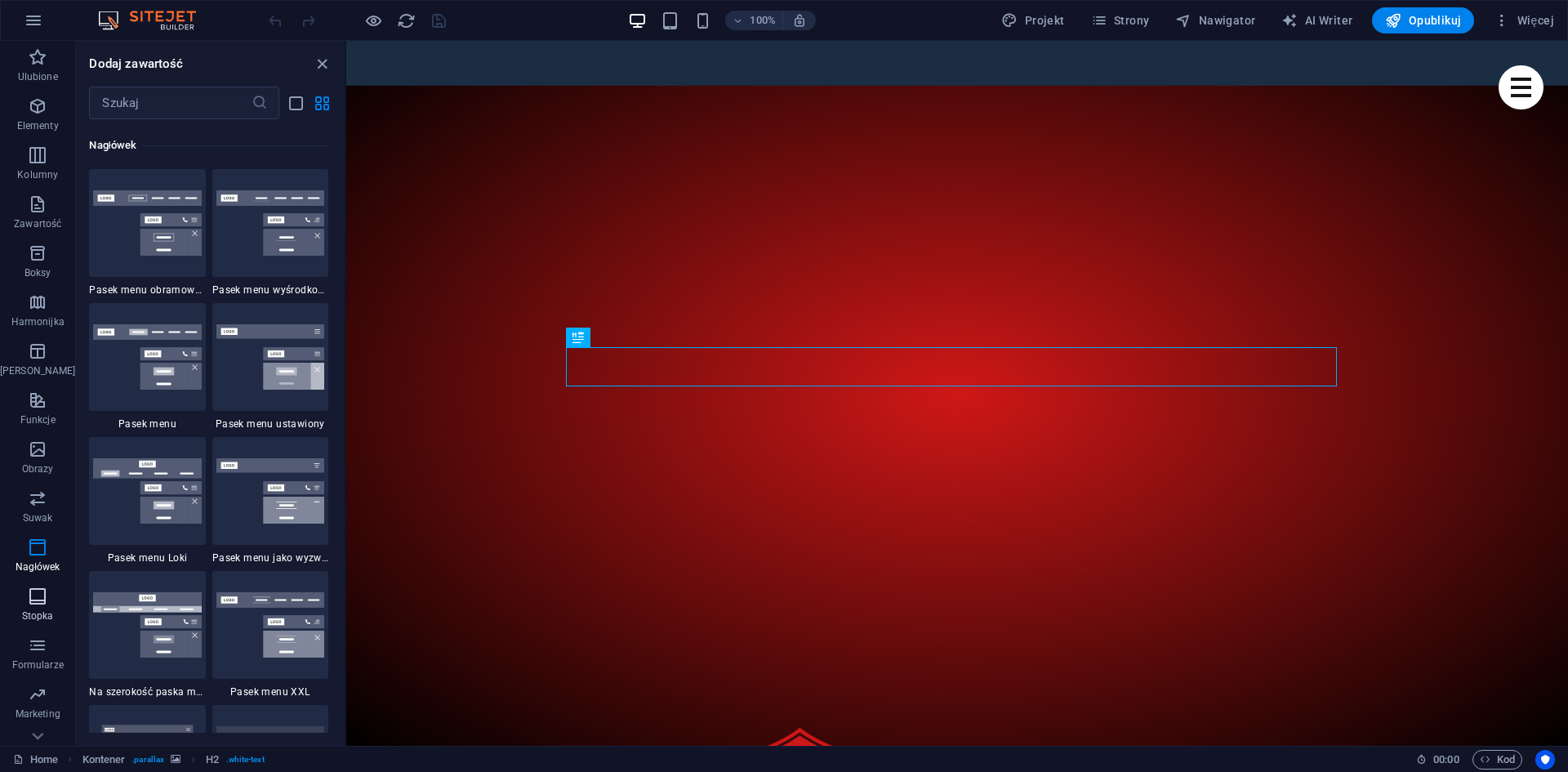
click at [51, 602] on span "Stopka" at bounding box center [37, 606] width 75 height 39
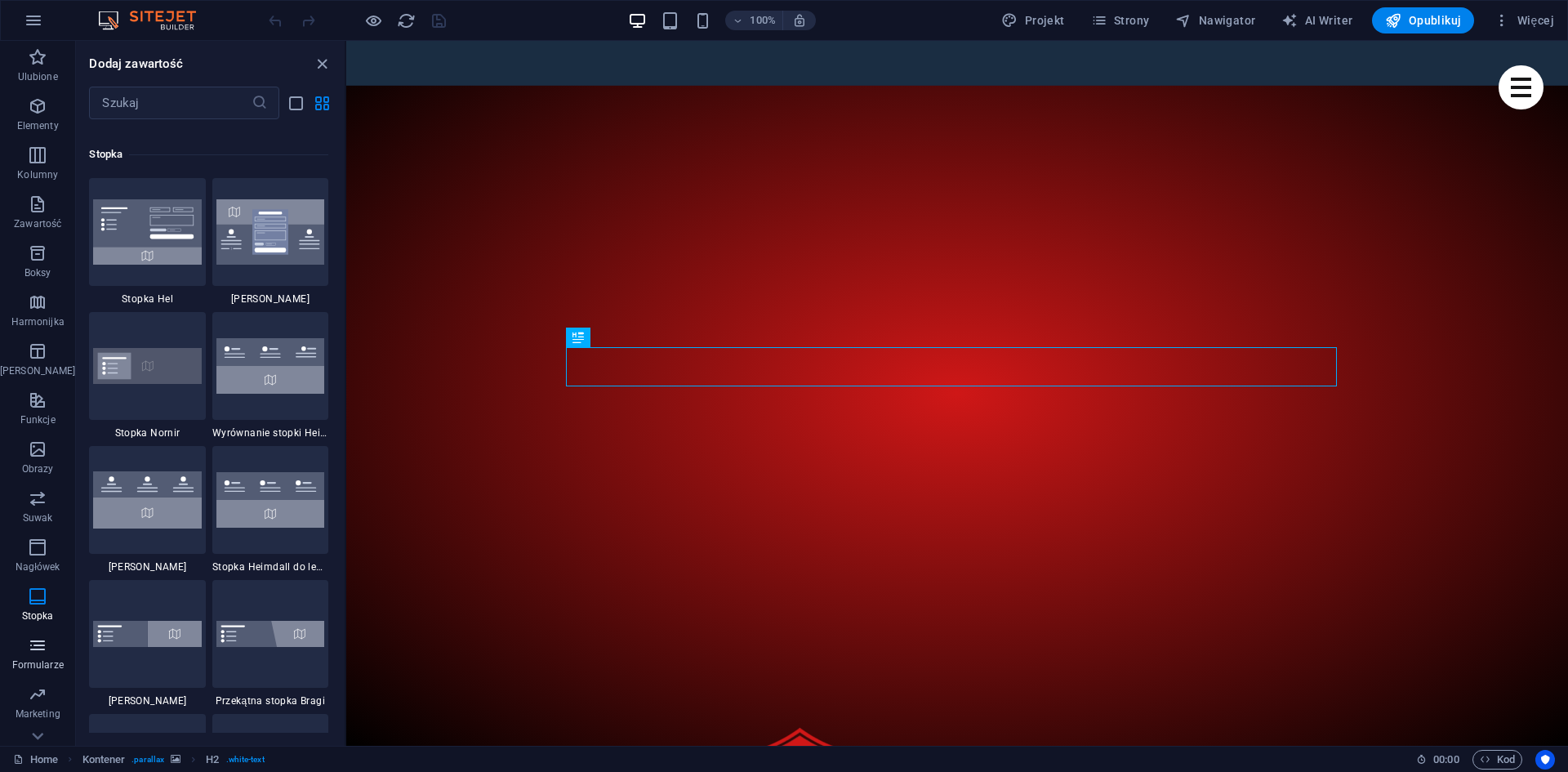
drag, startPoint x: 38, startPoint y: 647, endPoint x: 45, endPoint y: 668, distance: 22.1
click at [38, 649] on icon "button" at bounding box center [37, 645] width 19 height 19
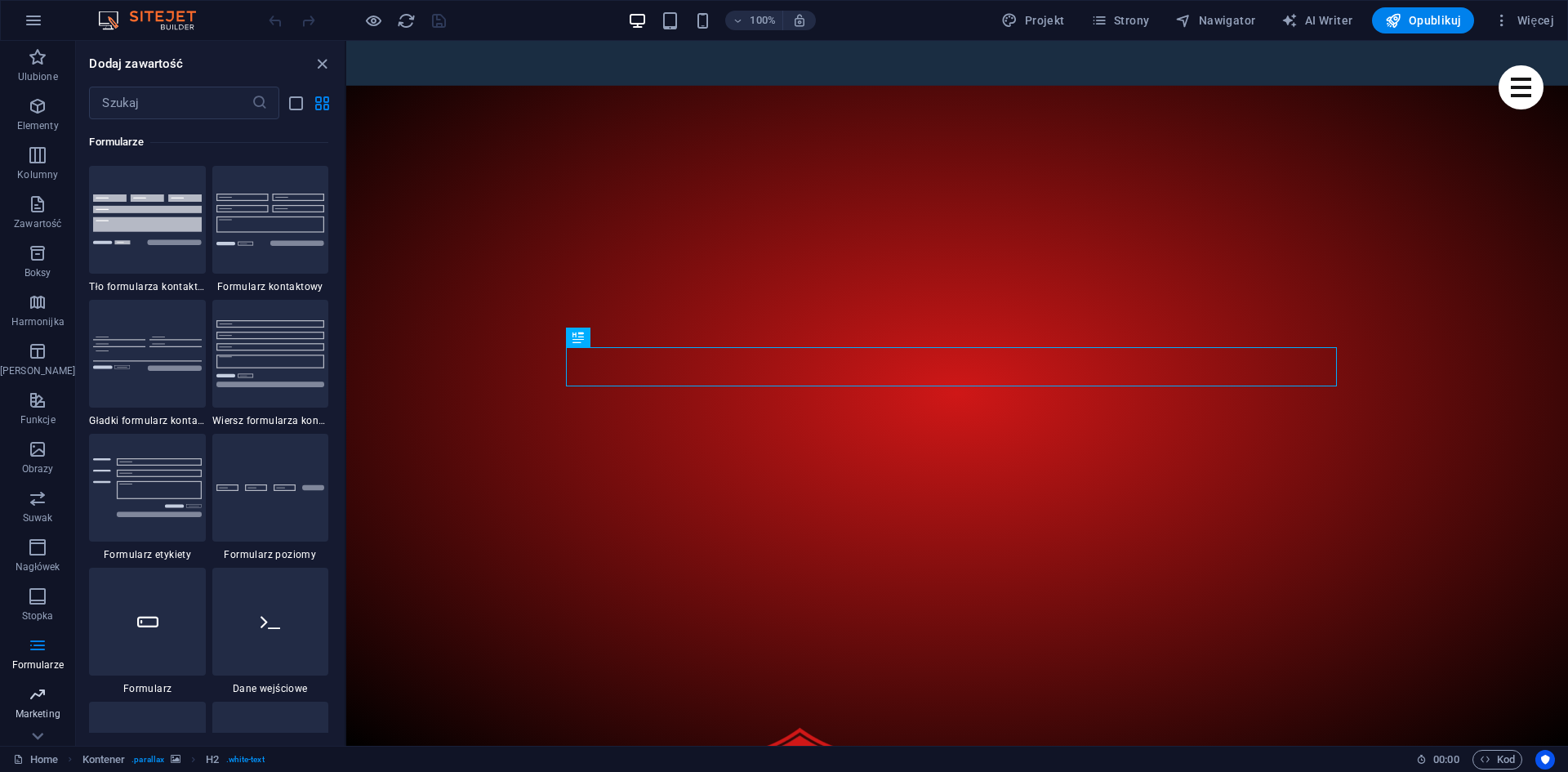
click at [38, 705] on span "Marketing" at bounding box center [37, 704] width 75 height 39
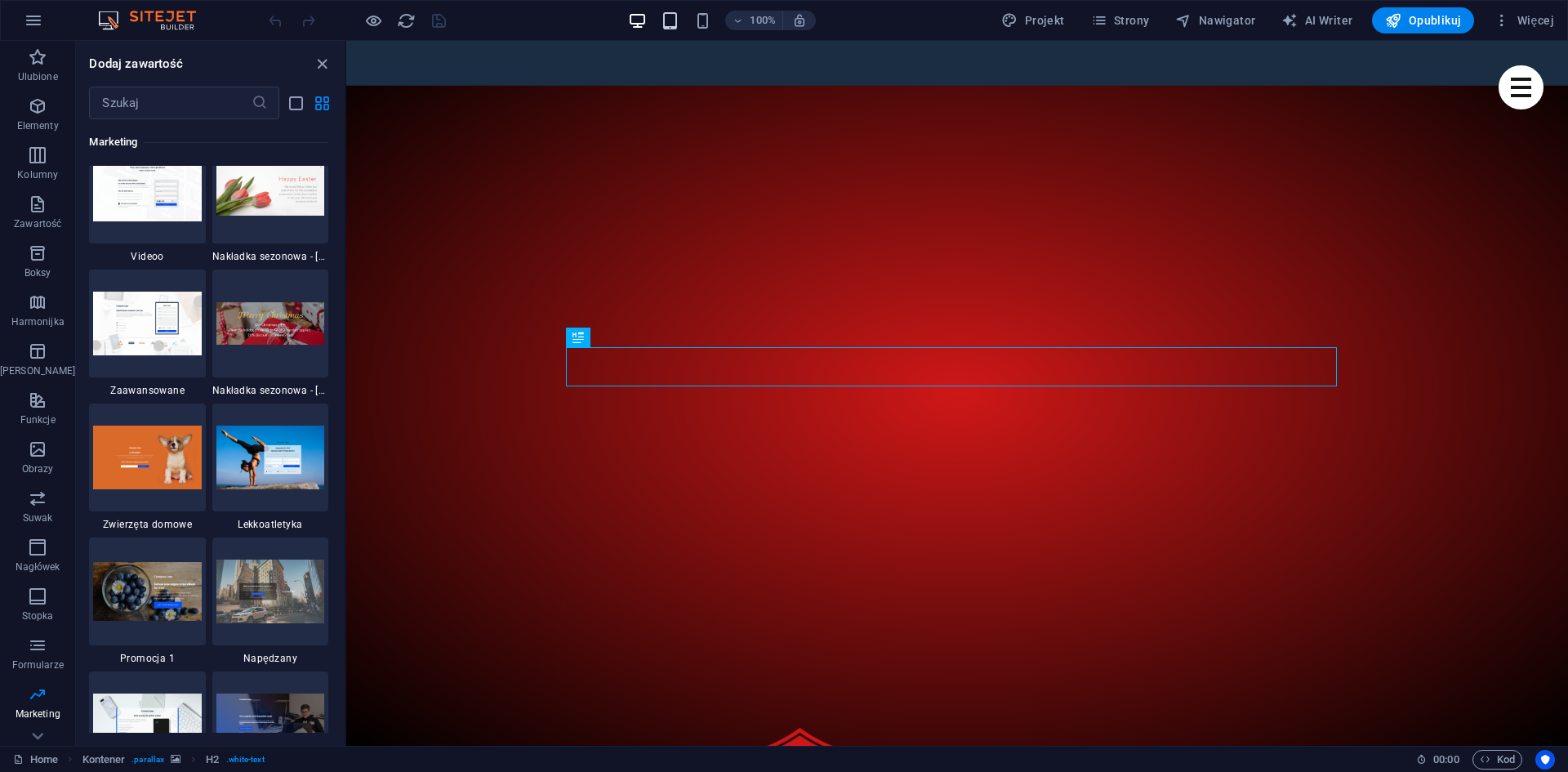
scroll to position [13714, 0]
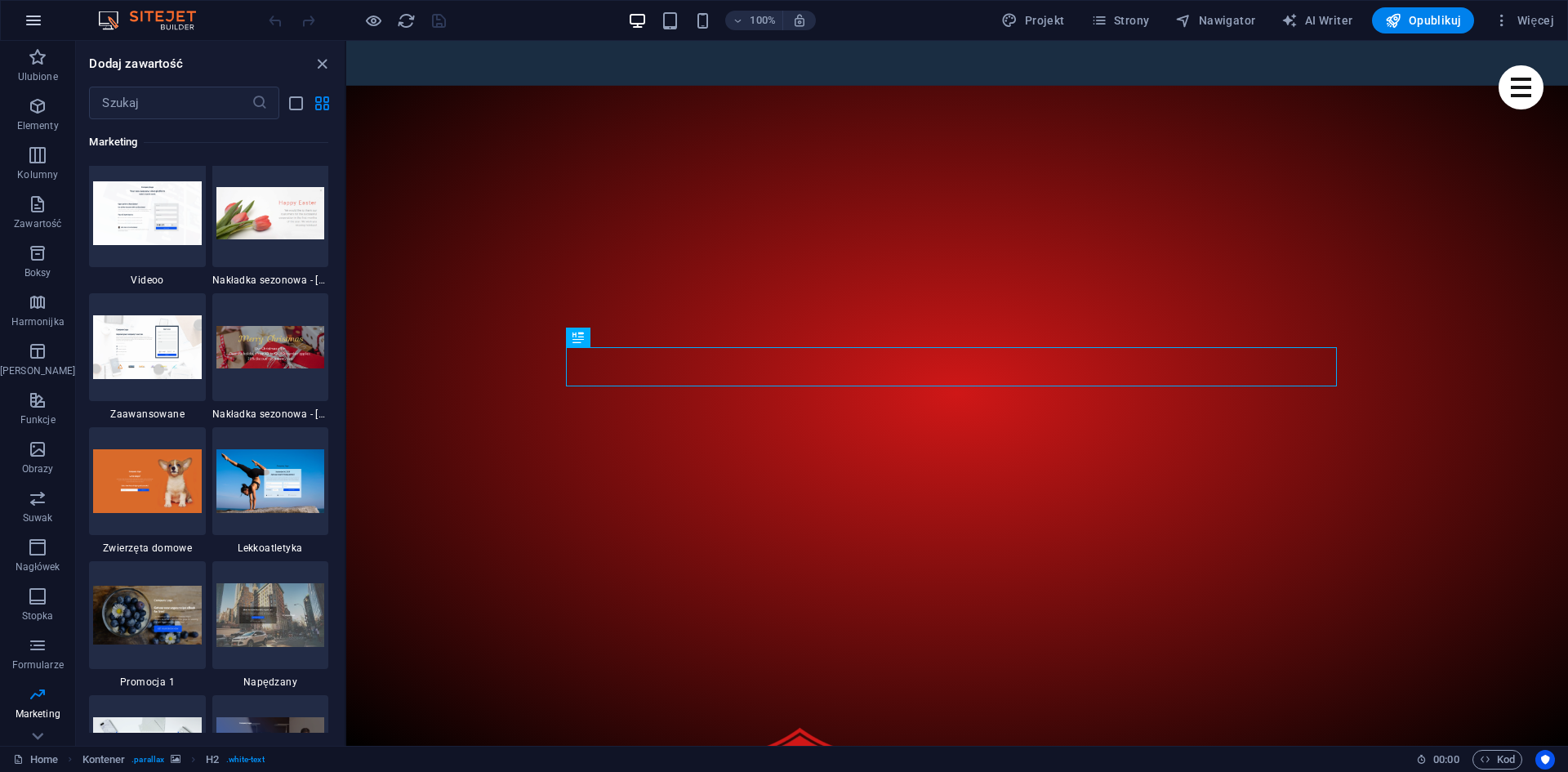
click at [41, 25] on icon "button" at bounding box center [34, 20] width 19 height 19
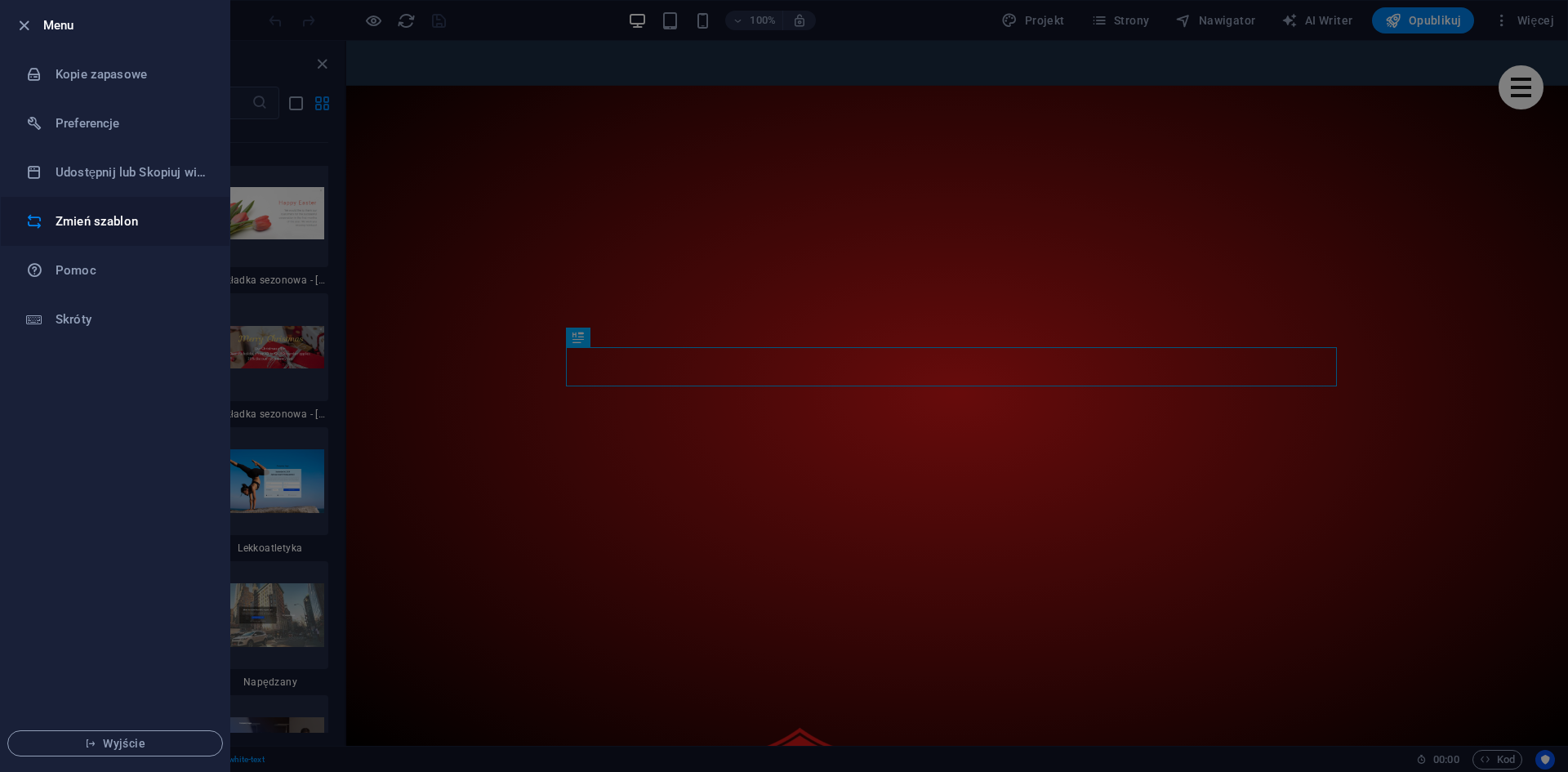
click at [88, 226] on h6 "Zmień szablon" at bounding box center [131, 222] width 151 height 19
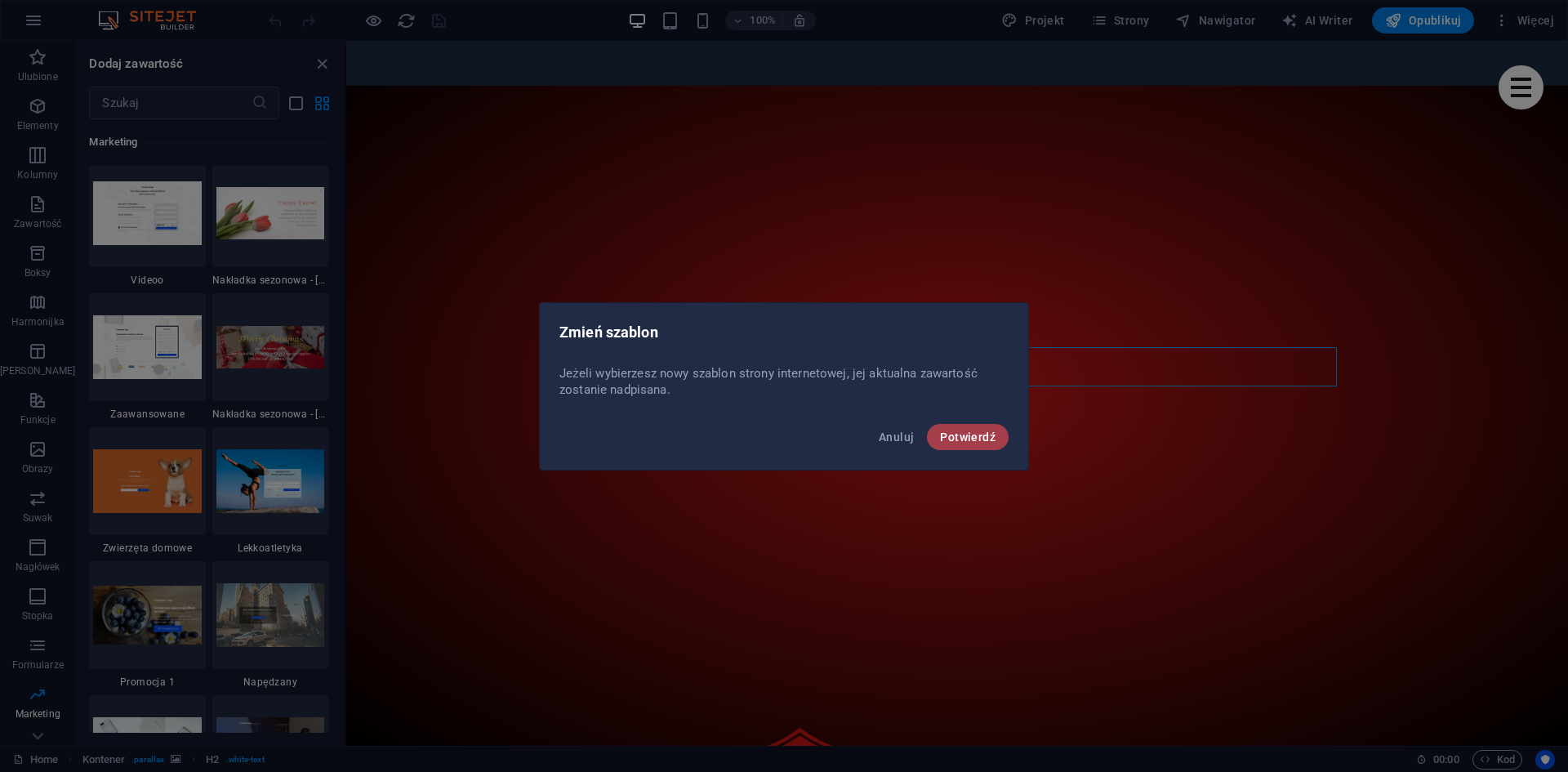
click at [944, 433] on span "Potwierdź" at bounding box center [967, 436] width 56 height 13
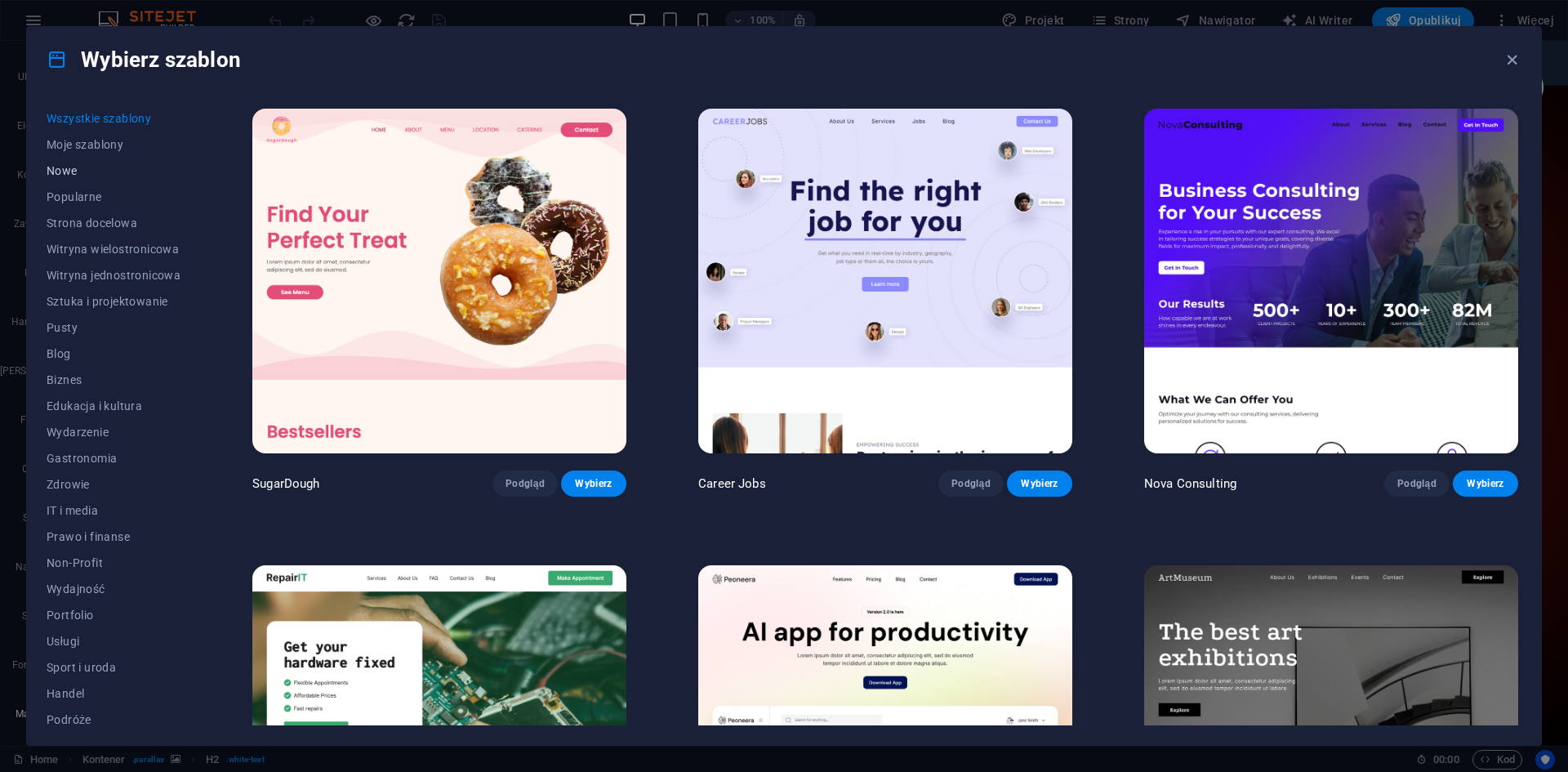
click at [58, 166] on span "Nowe" at bounding box center [114, 170] width 134 height 13
click at [73, 216] on button "Strona docelowa" at bounding box center [114, 223] width 134 height 26
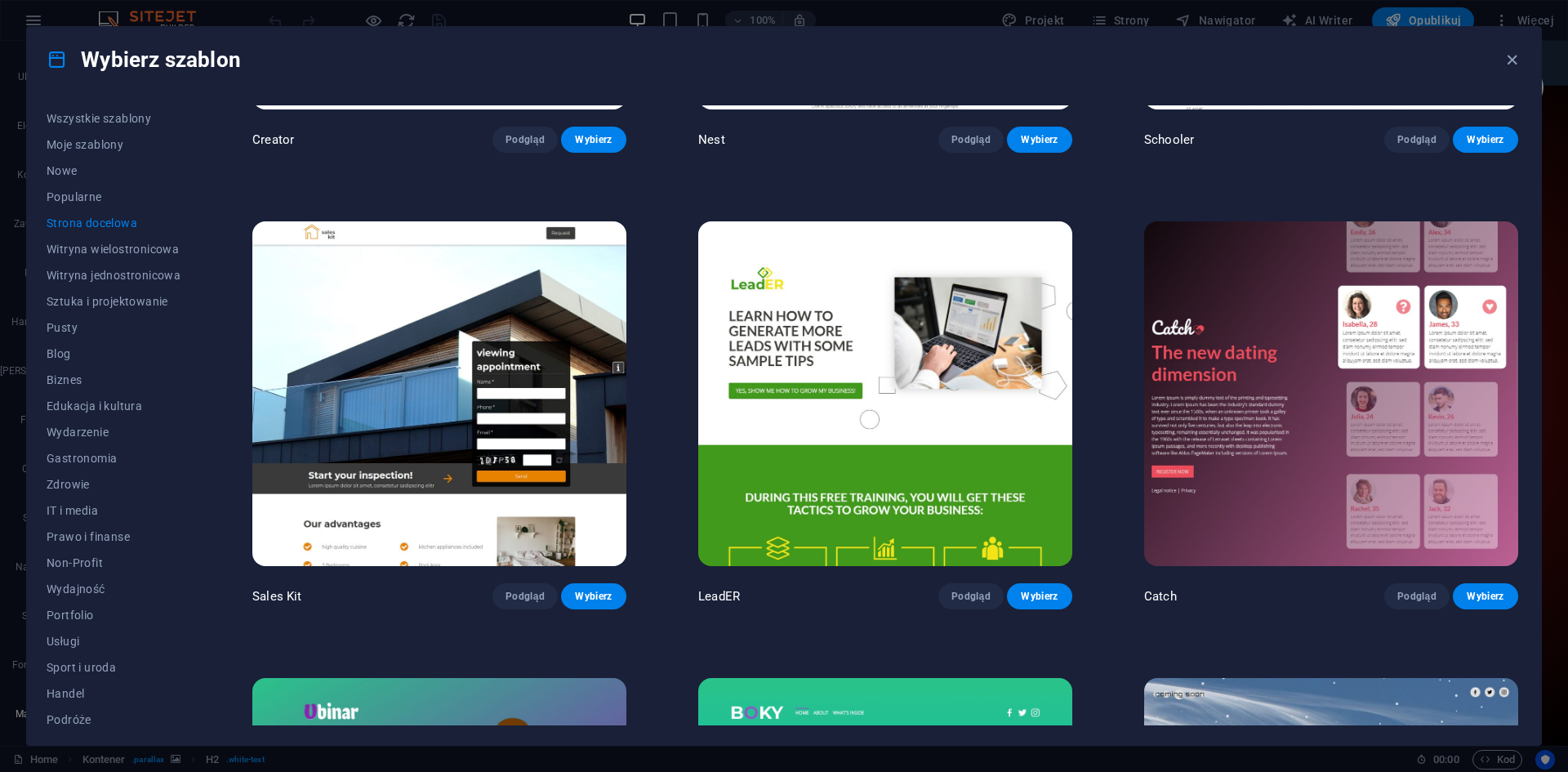
scroll to position [2427, 0]
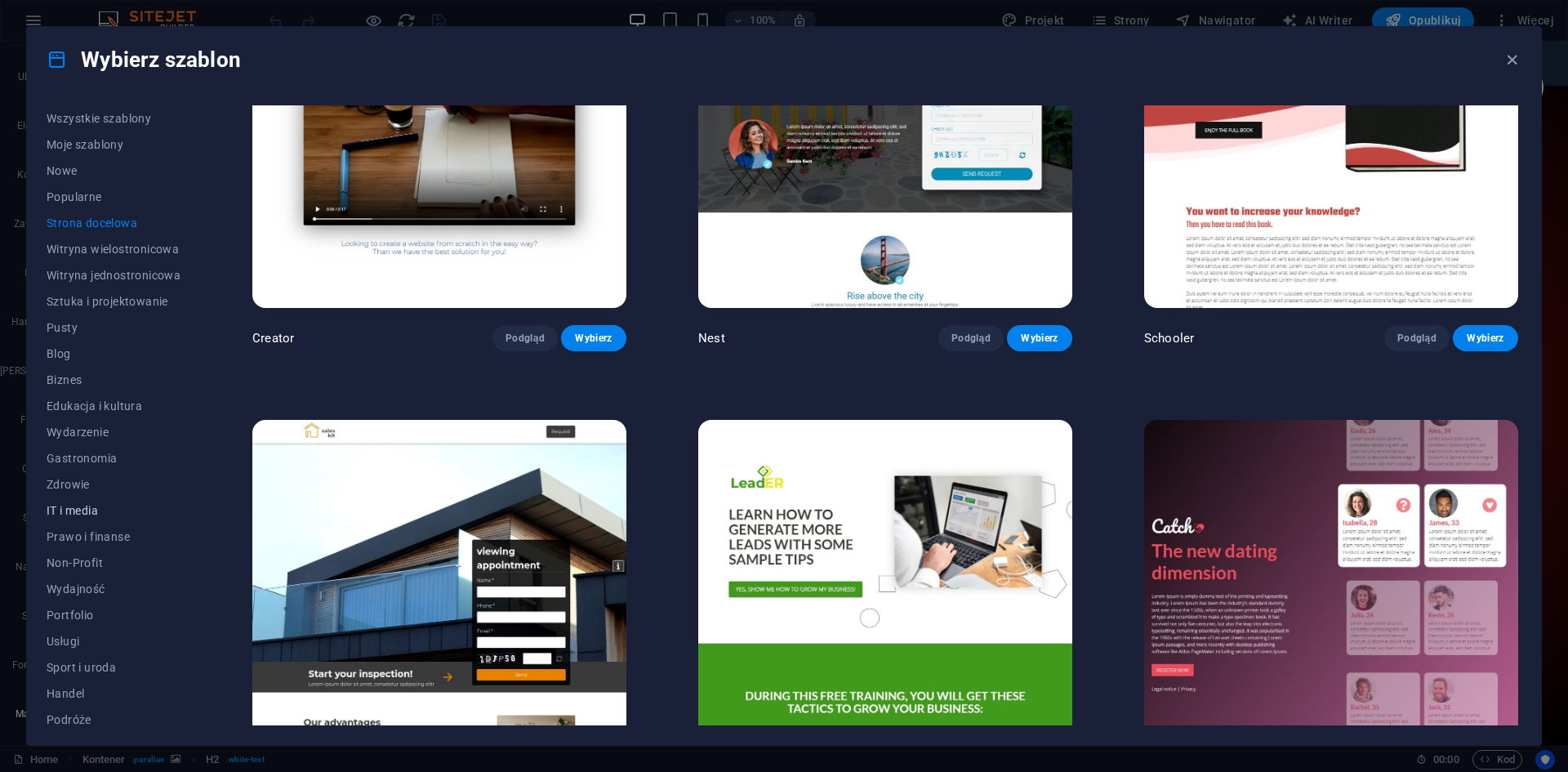
click at [72, 508] on span "IT i media" at bounding box center [114, 511] width 134 height 13
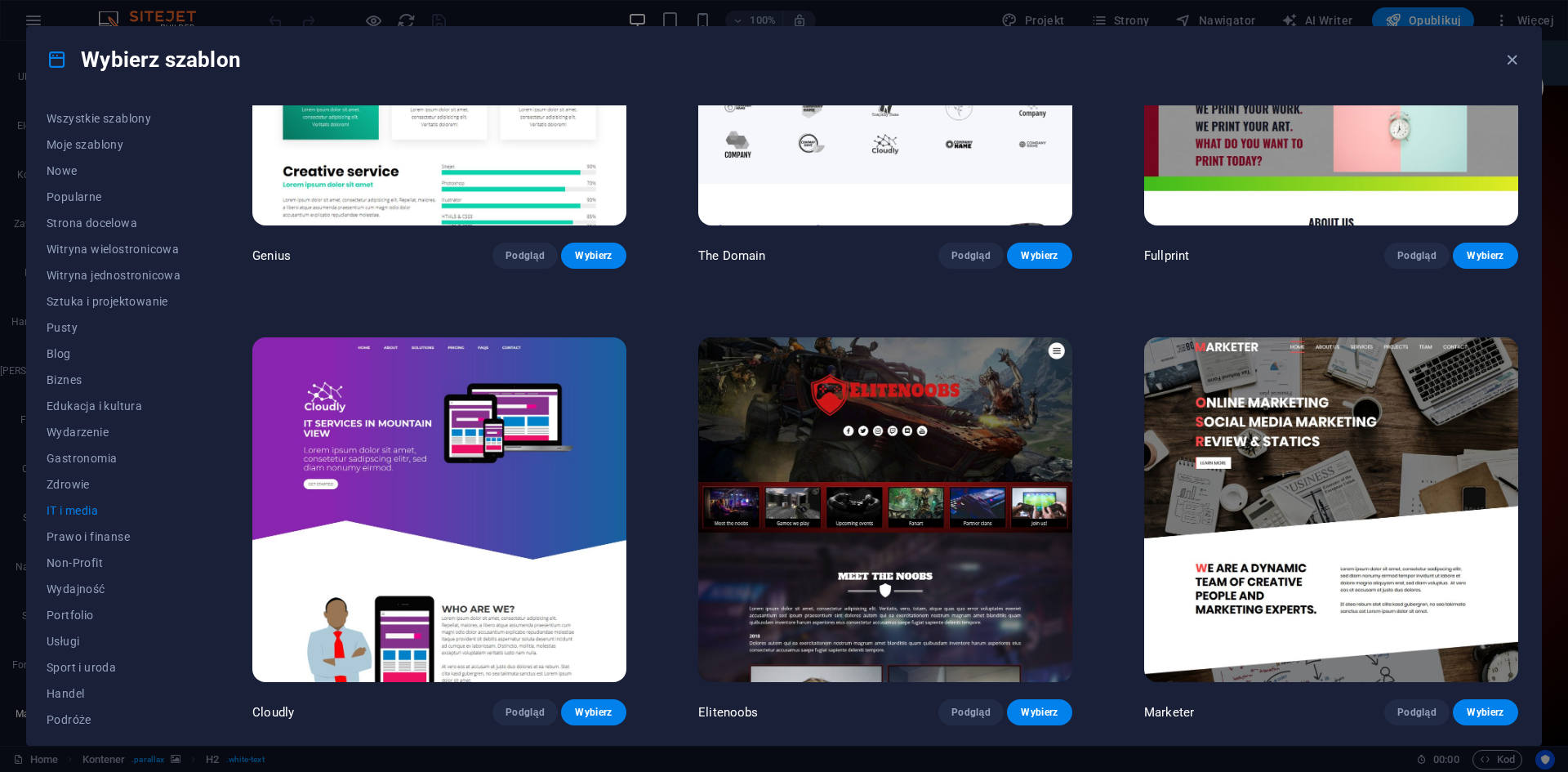
scroll to position [0, 0]
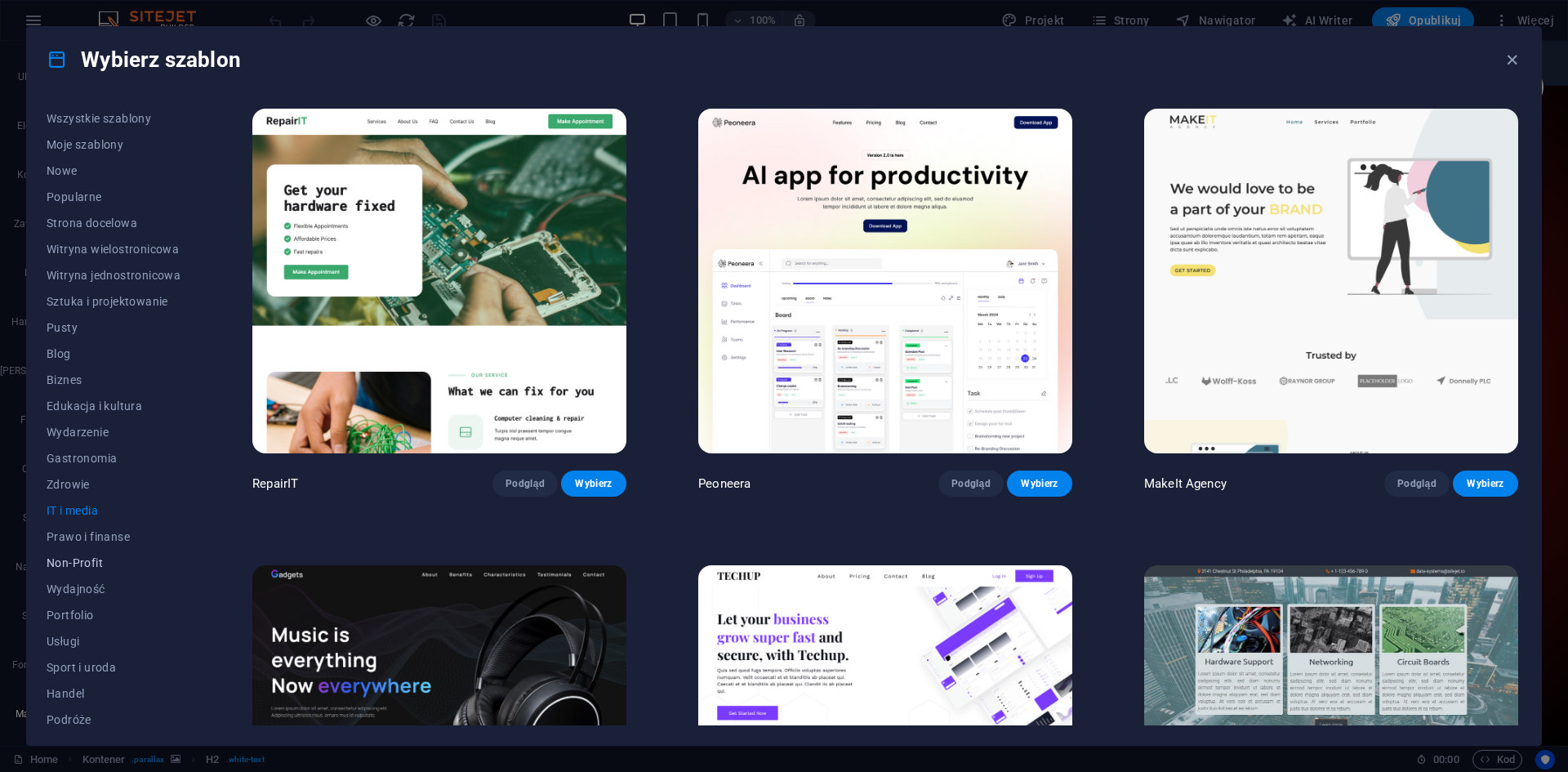
click at [85, 557] on span "Non-Profit" at bounding box center [114, 563] width 134 height 13
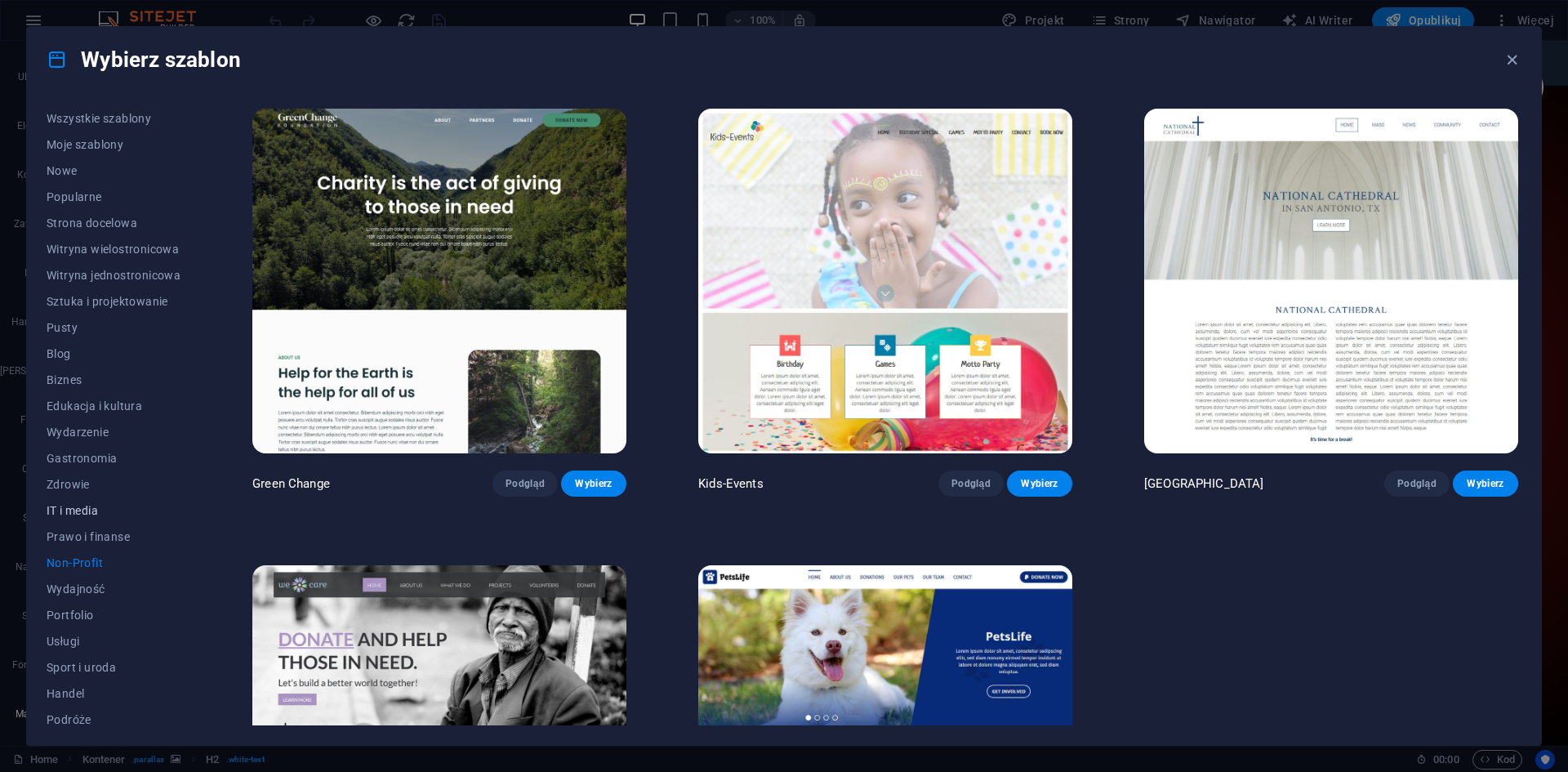
scroll to position [34, 0]
click at [67, 715] on span "Wireframe" at bounding box center [114, 712] width 134 height 13
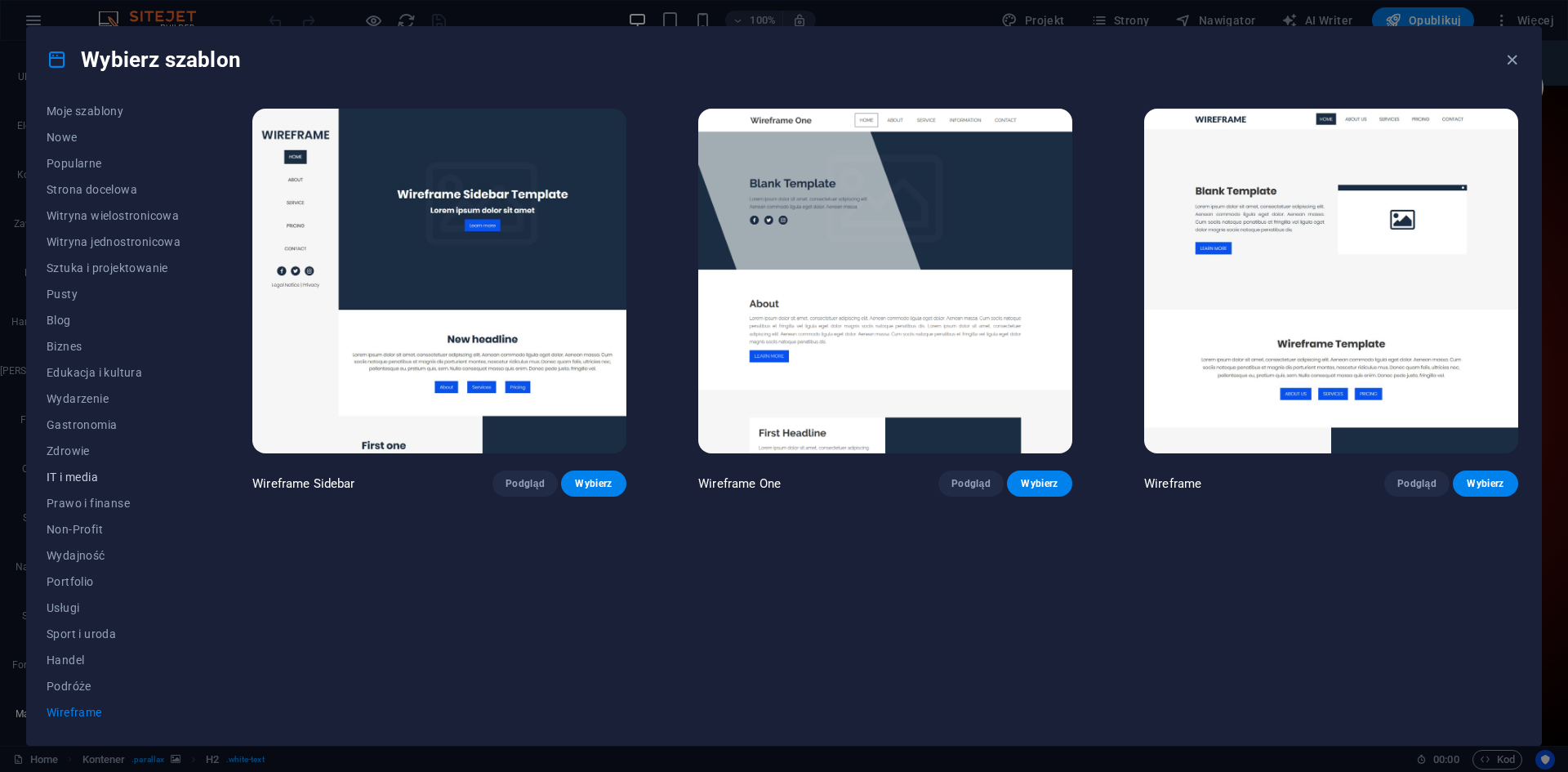
scroll to position [0, 0]
click at [78, 197] on span "Popularne" at bounding box center [114, 196] width 134 height 13
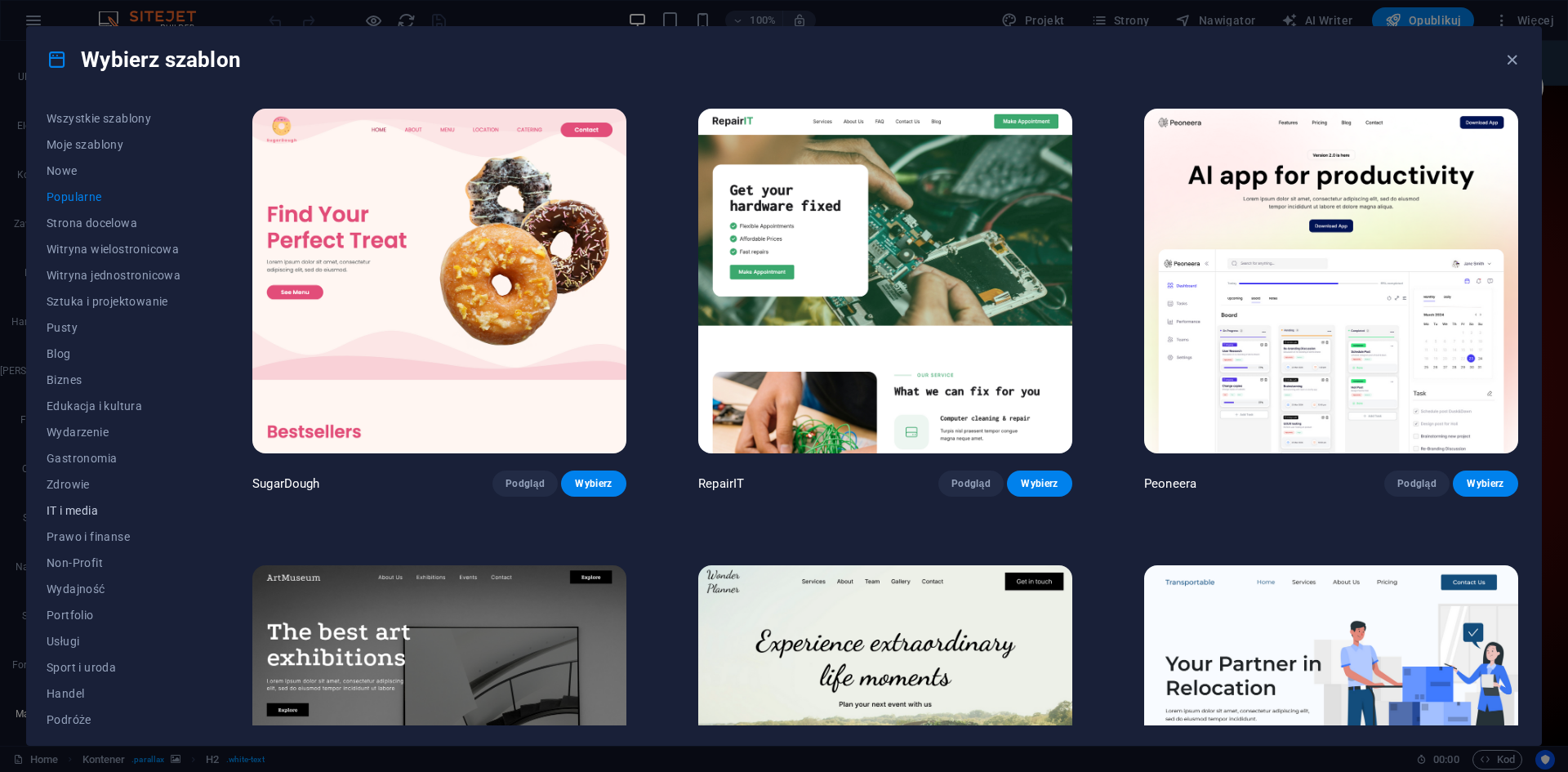
click at [86, 508] on span "IT i media" at bounding box center [114, 511] width 134 height 13
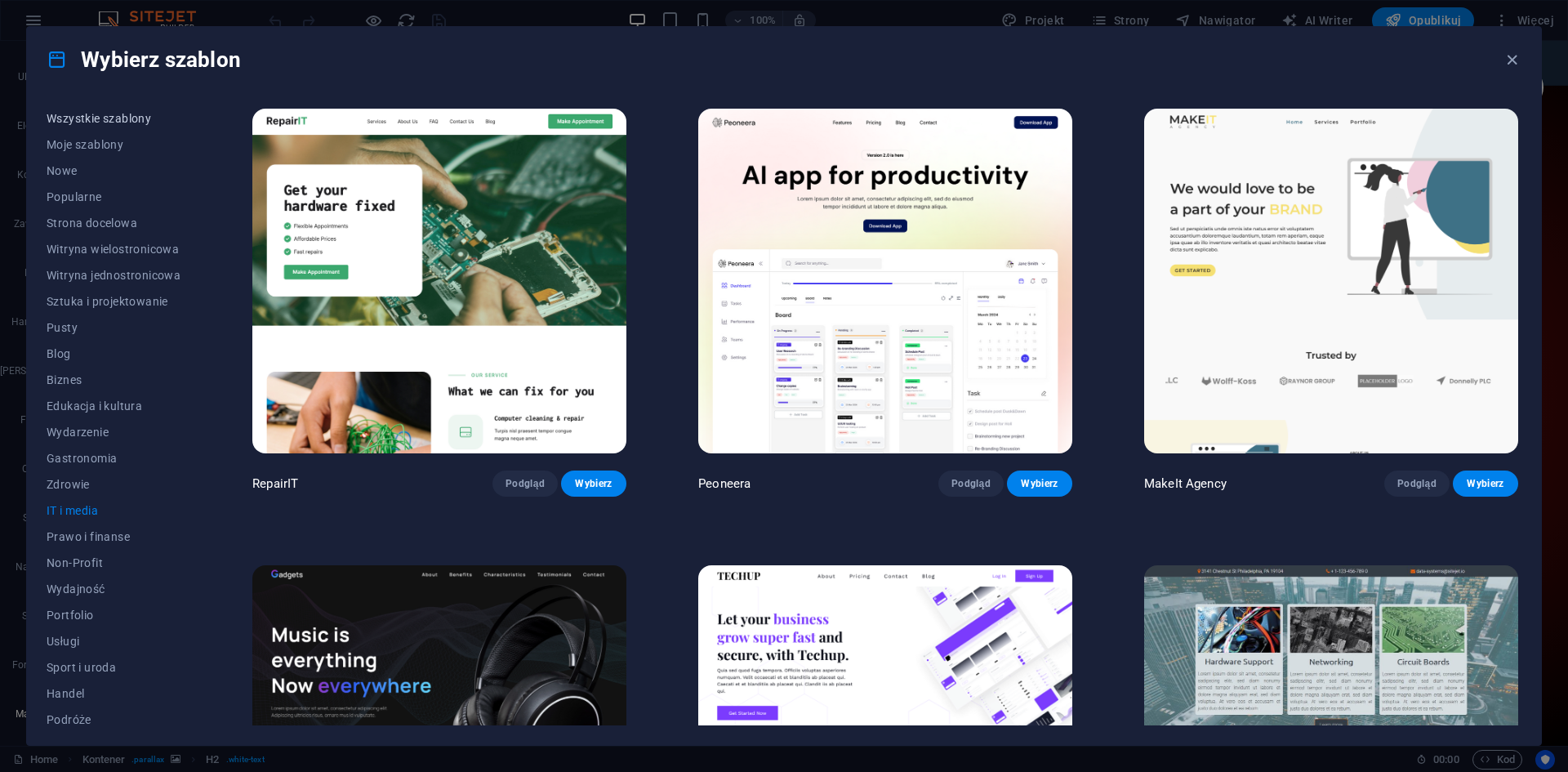
click at [73, 116] on span "Wszystkie szablony" at bounding box center [114, 118] width 134 height 13
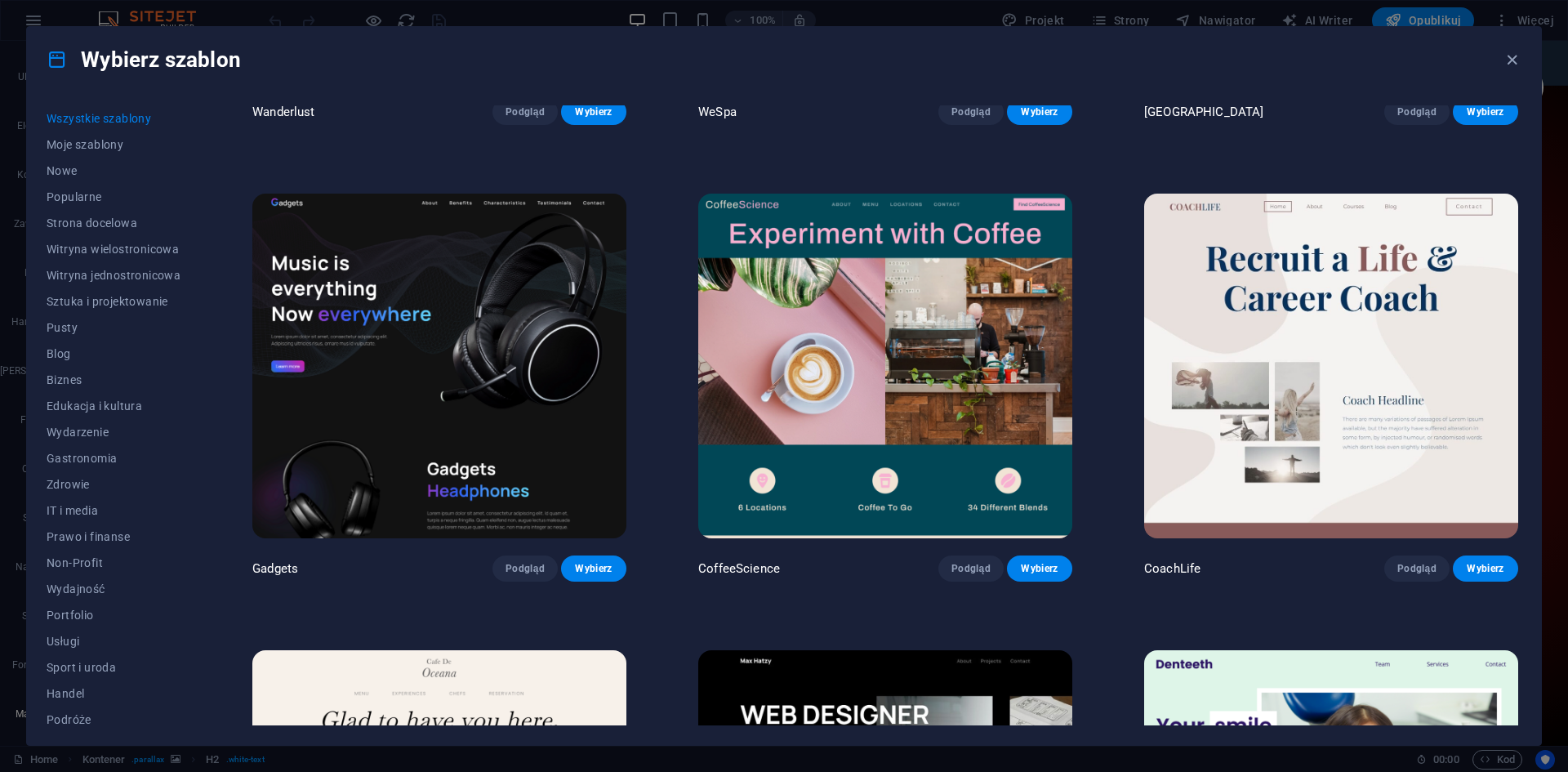
scroll to position [5392, 0]
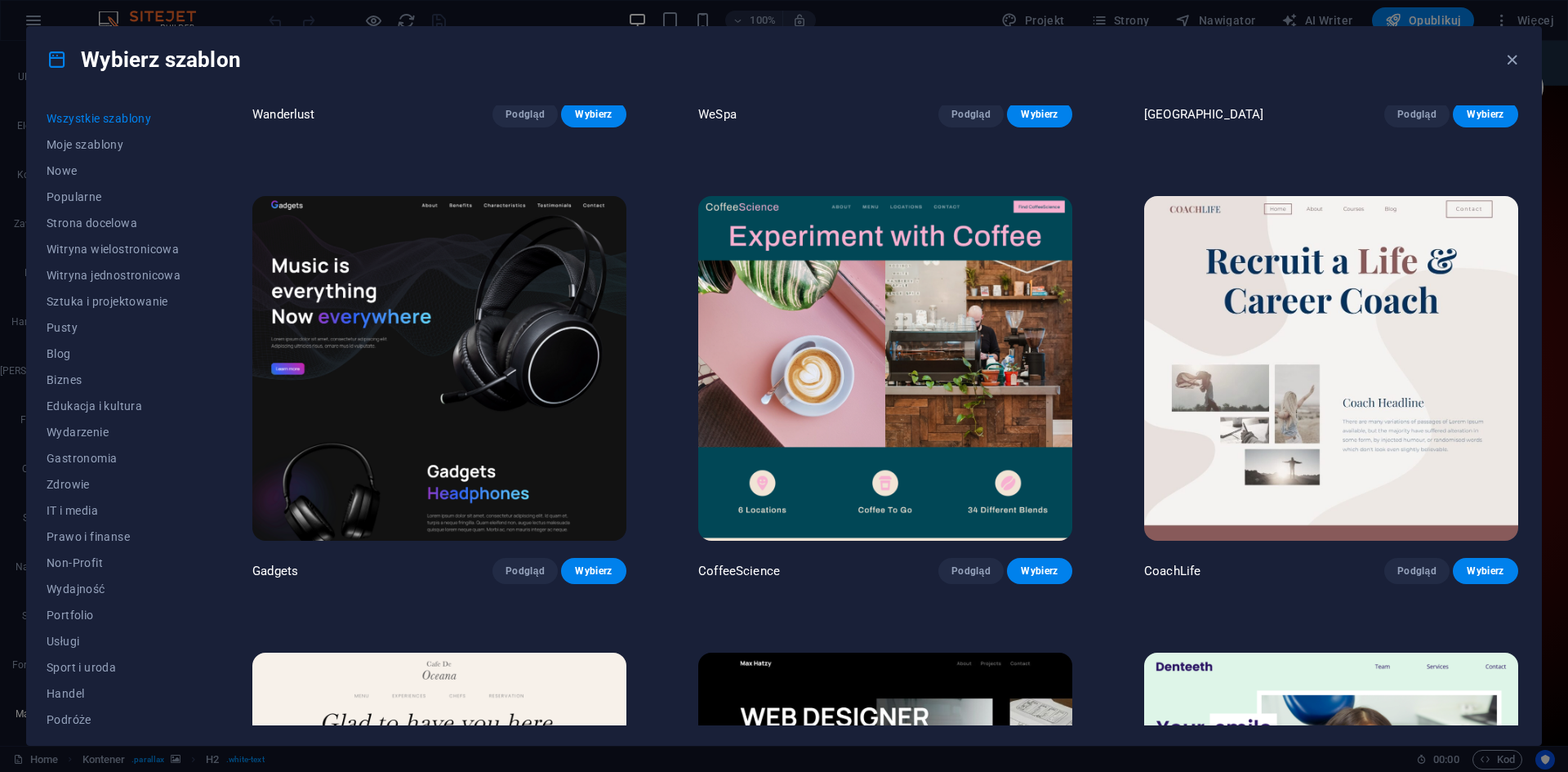
click at [392, 344] on img at bounding box center [440, 368] width 374 height 344
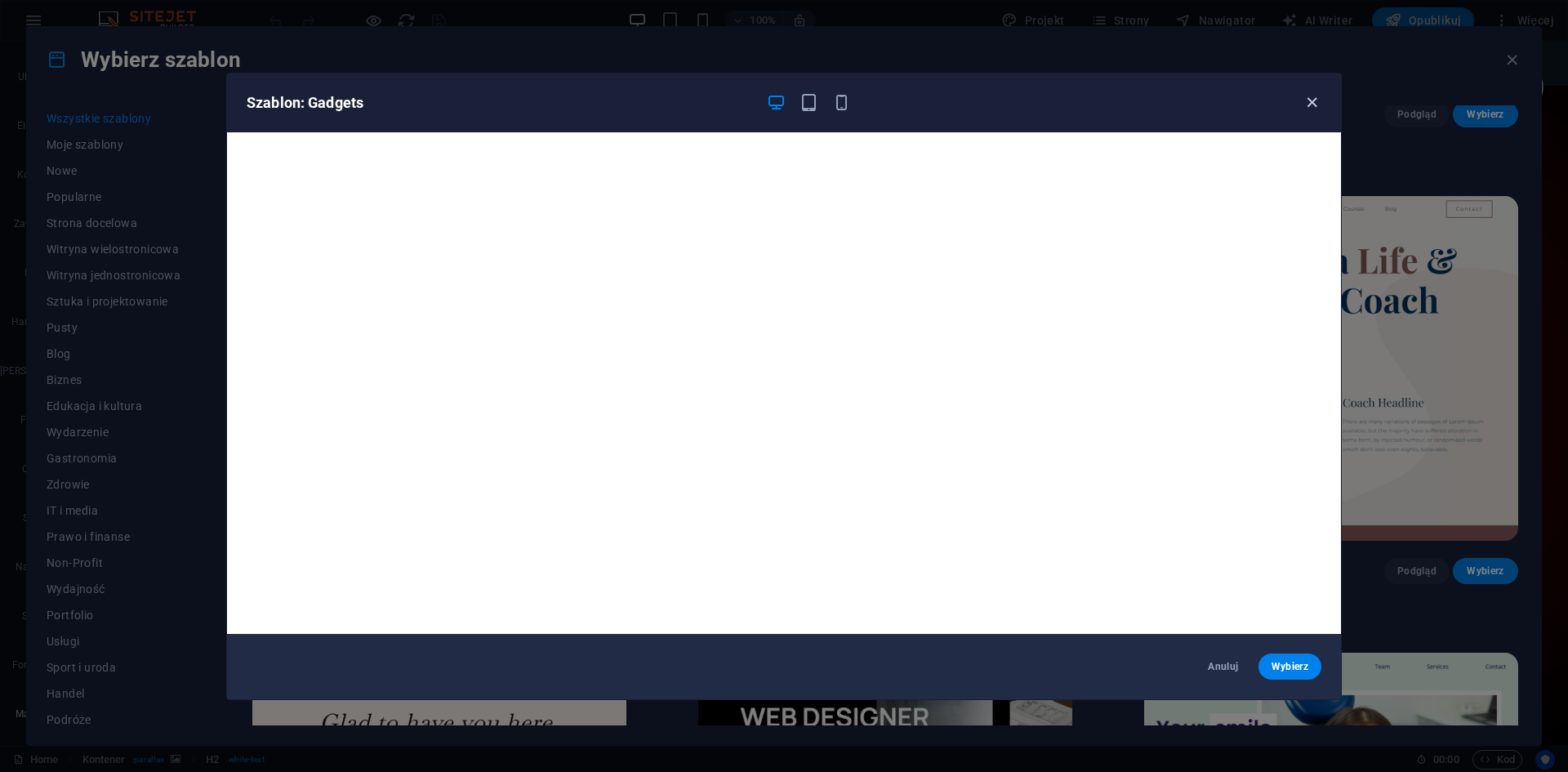
click at [1303, 102] on icon "button" at bounding box center [1311, 102] width 19 height 19
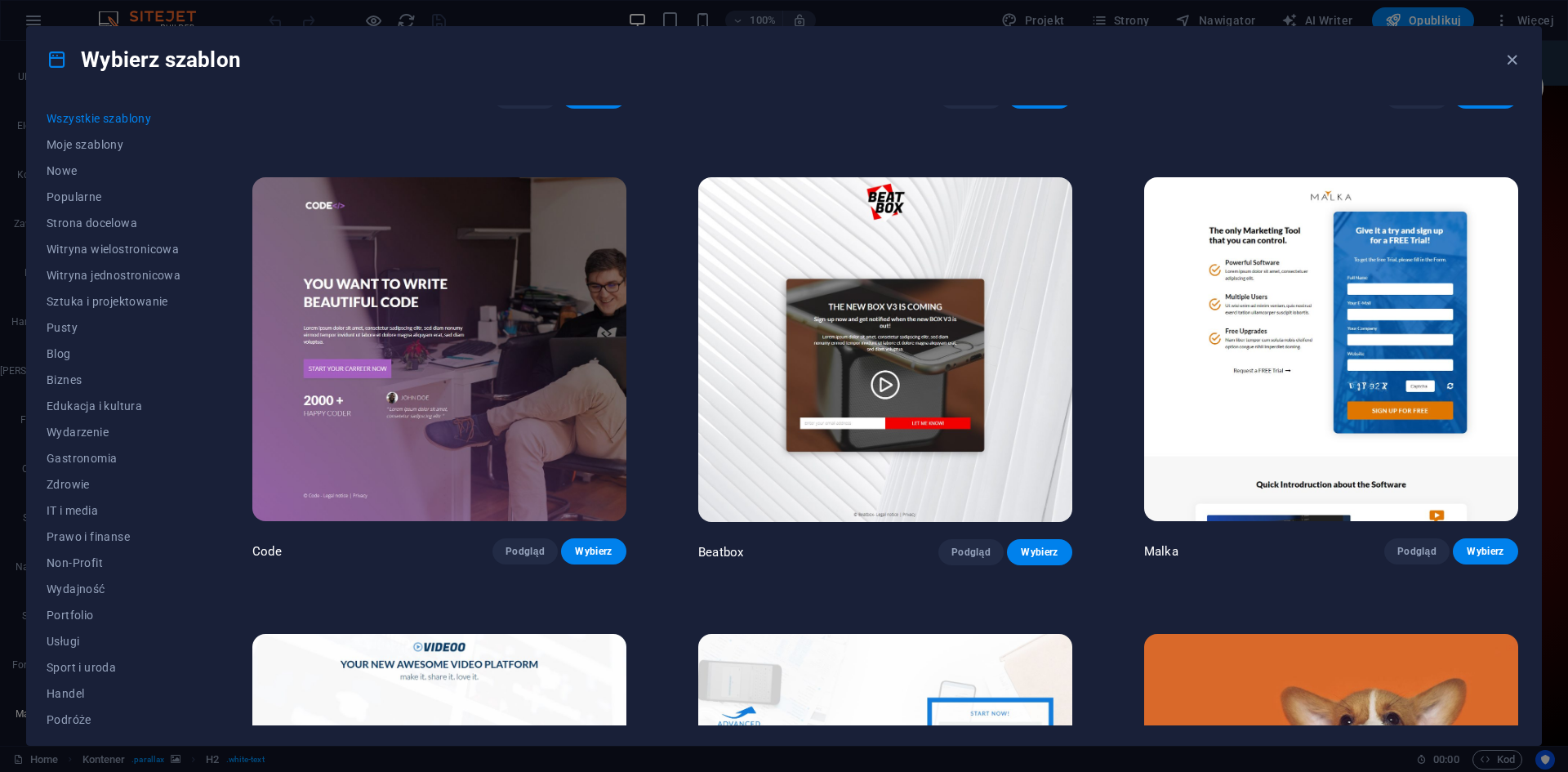
scroll to position [21157, 0]
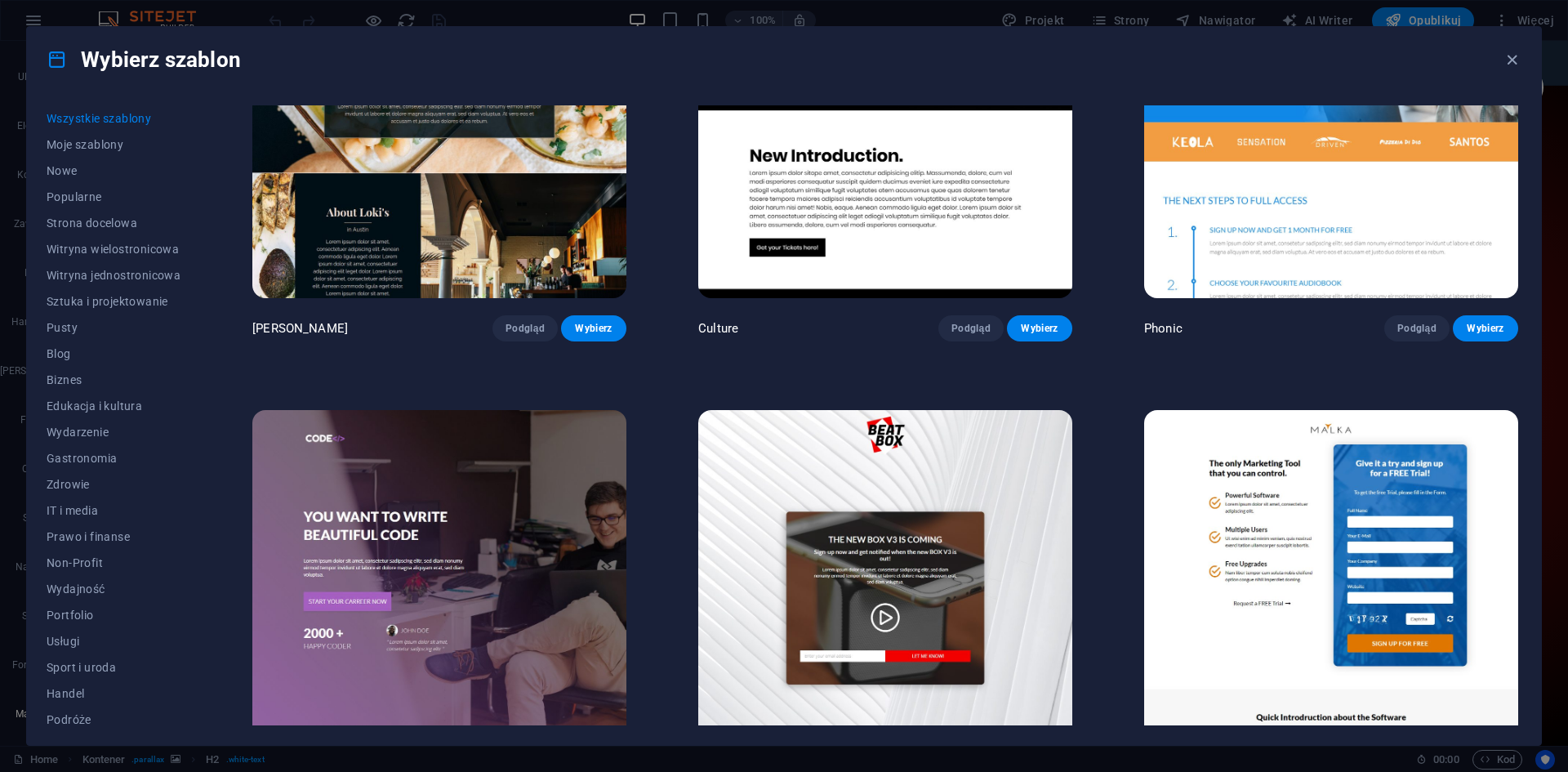
click at [521, 771] on span "Podgląd" at bounding box center [524, 783] width 39 height 13
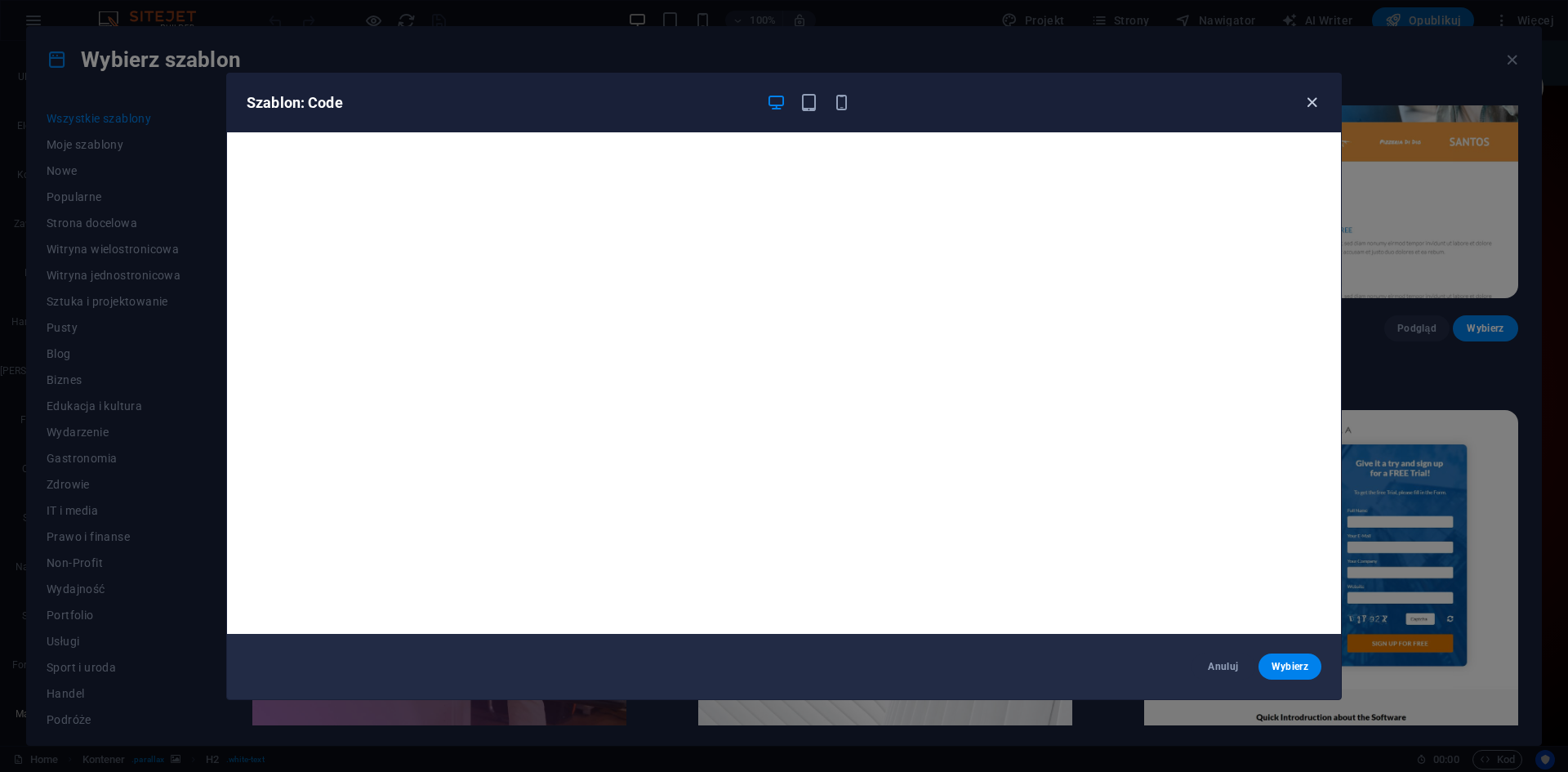
click at [1311, 103] on icon "button" at bounding box center [1311, 102] width 19 height 19
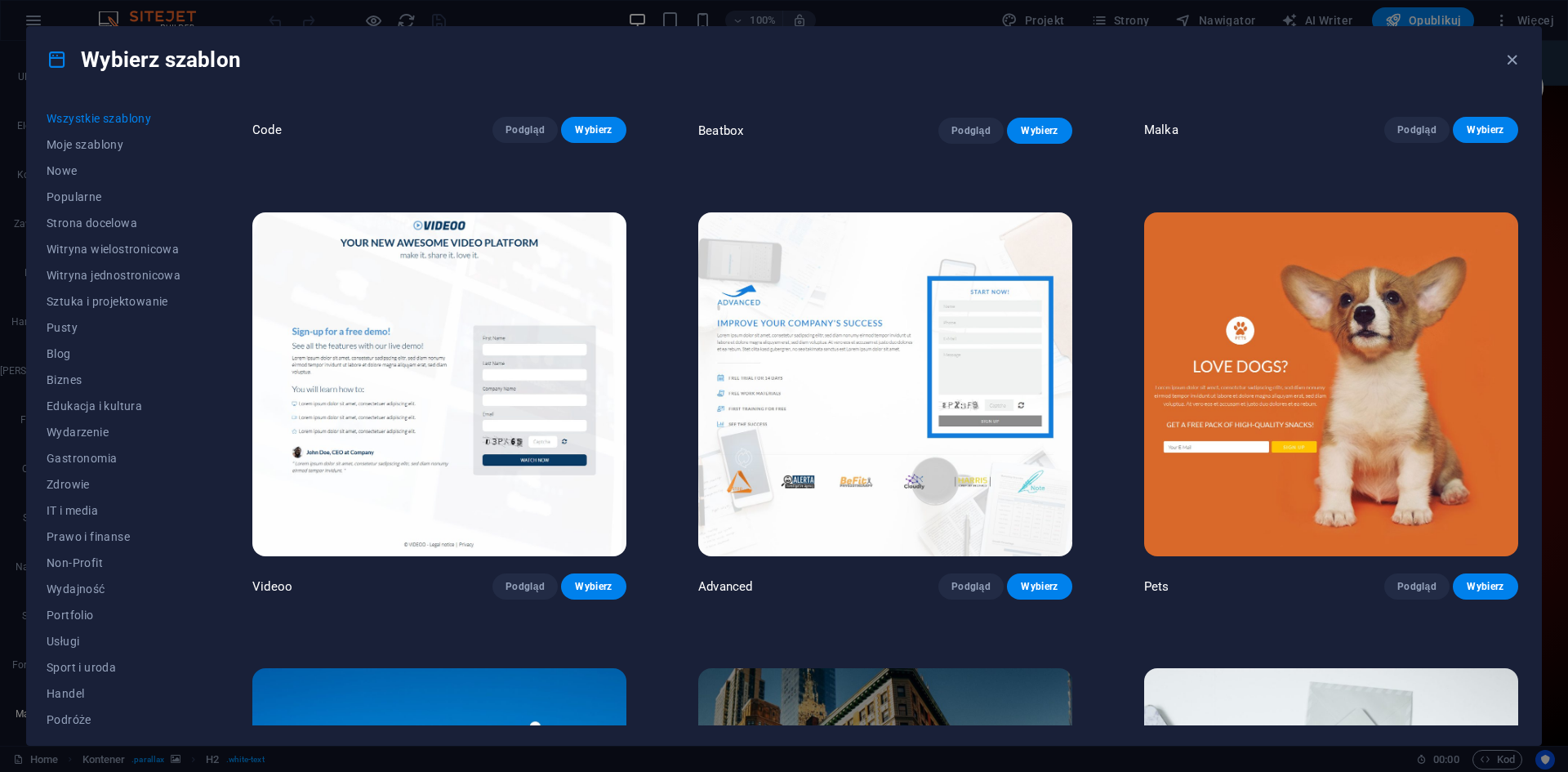
scroll to position [21810, 0]
click at [394, 335] on img at bounding box center [440, 385] width 374 height 344
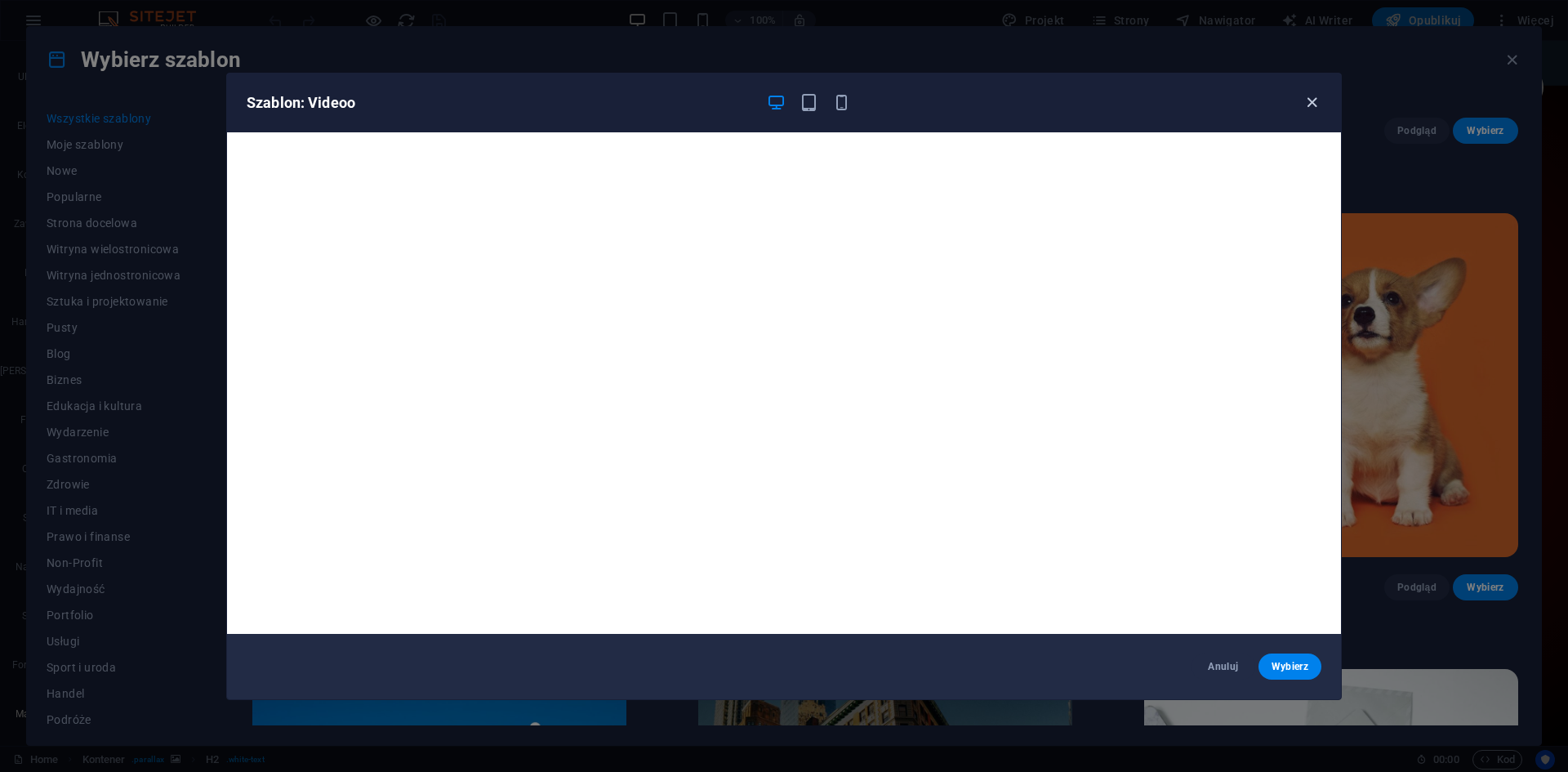
click at [1308, 106] on icon "button" at bounding box center [1311, 102] width 19 height 19
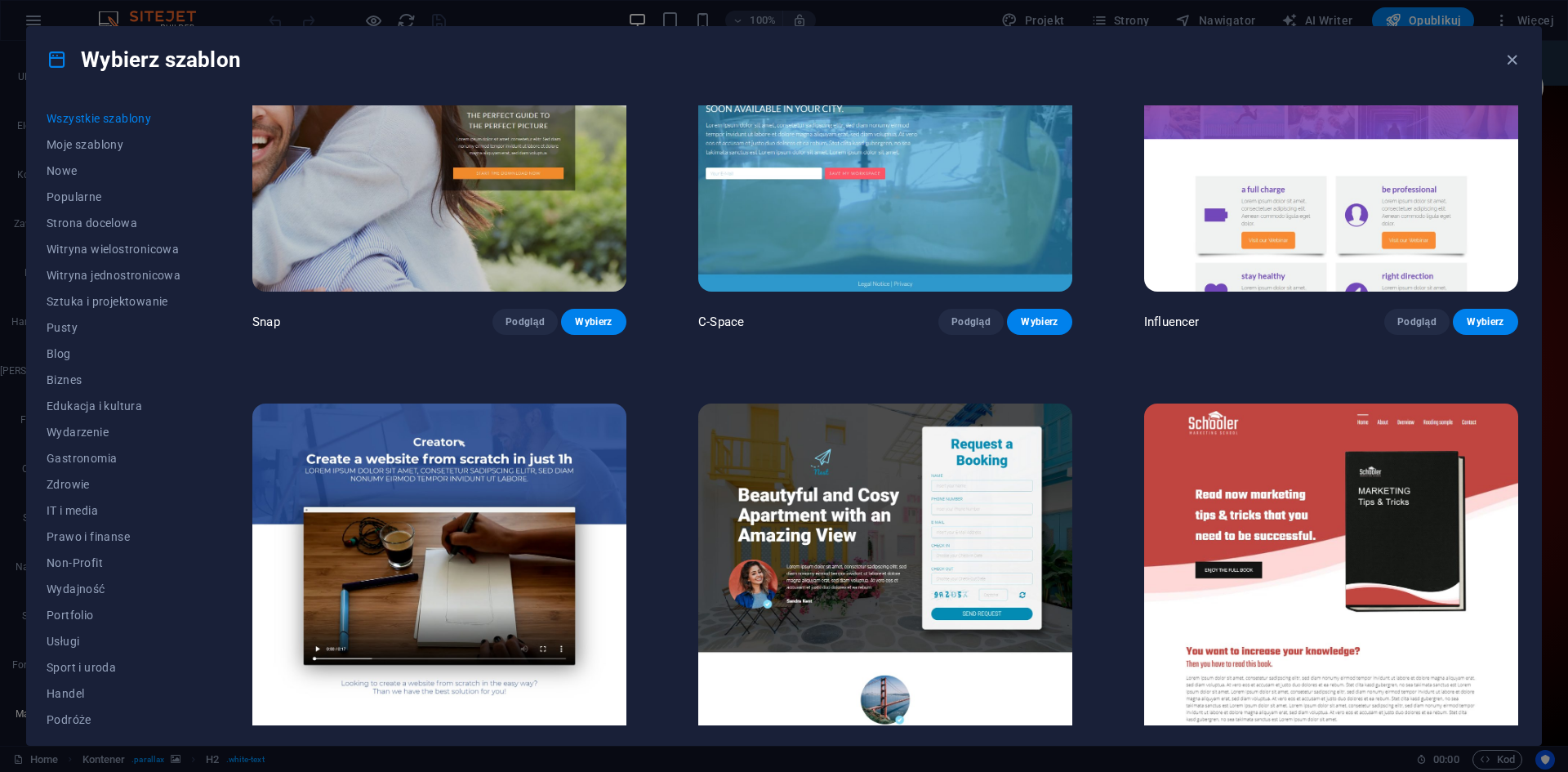
scroll to position [22903, 0]
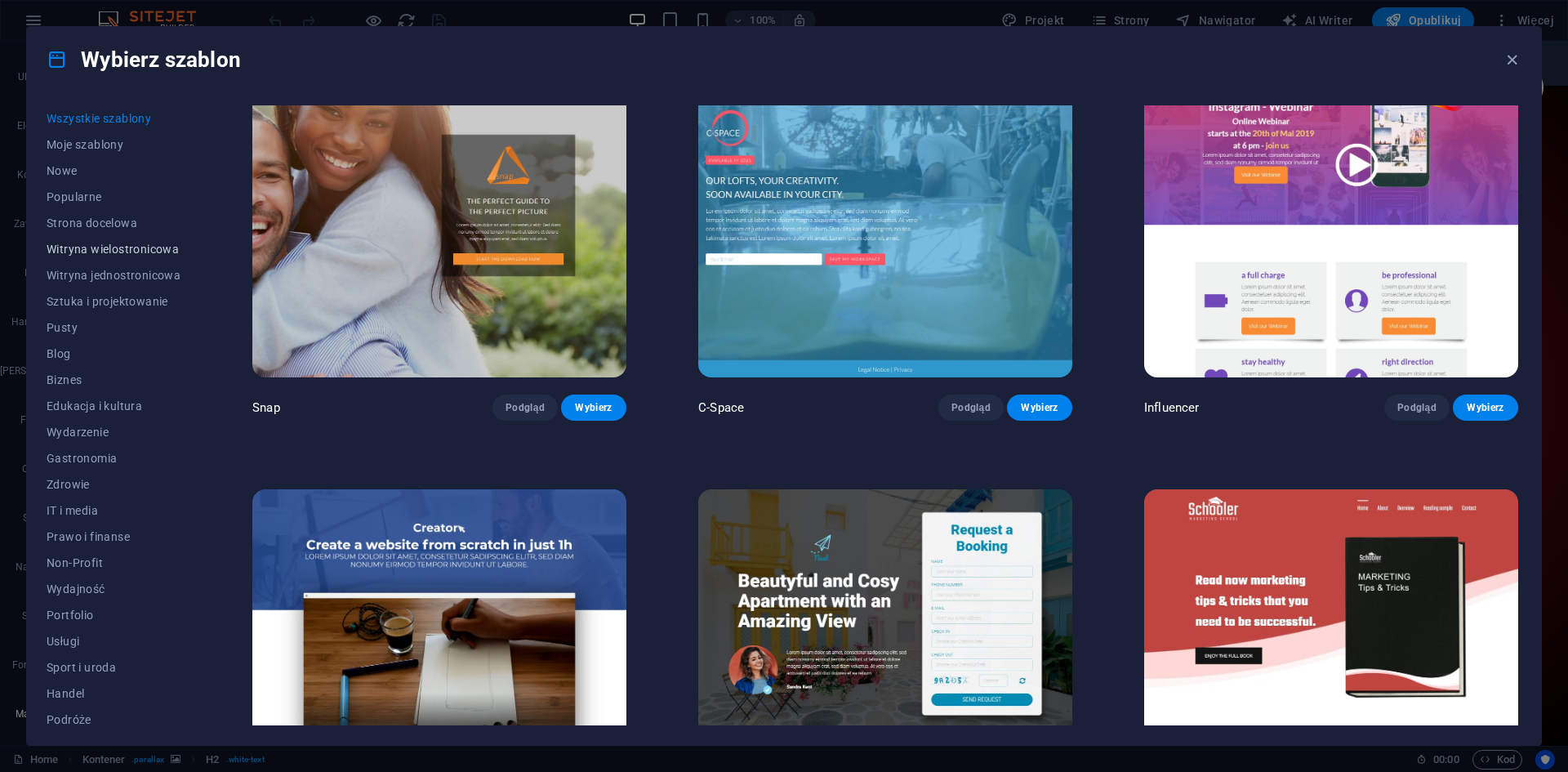
click at [137, 253] on span "Witryna wielostronicowa" at bounding box center [114, 249] width 134 height 13
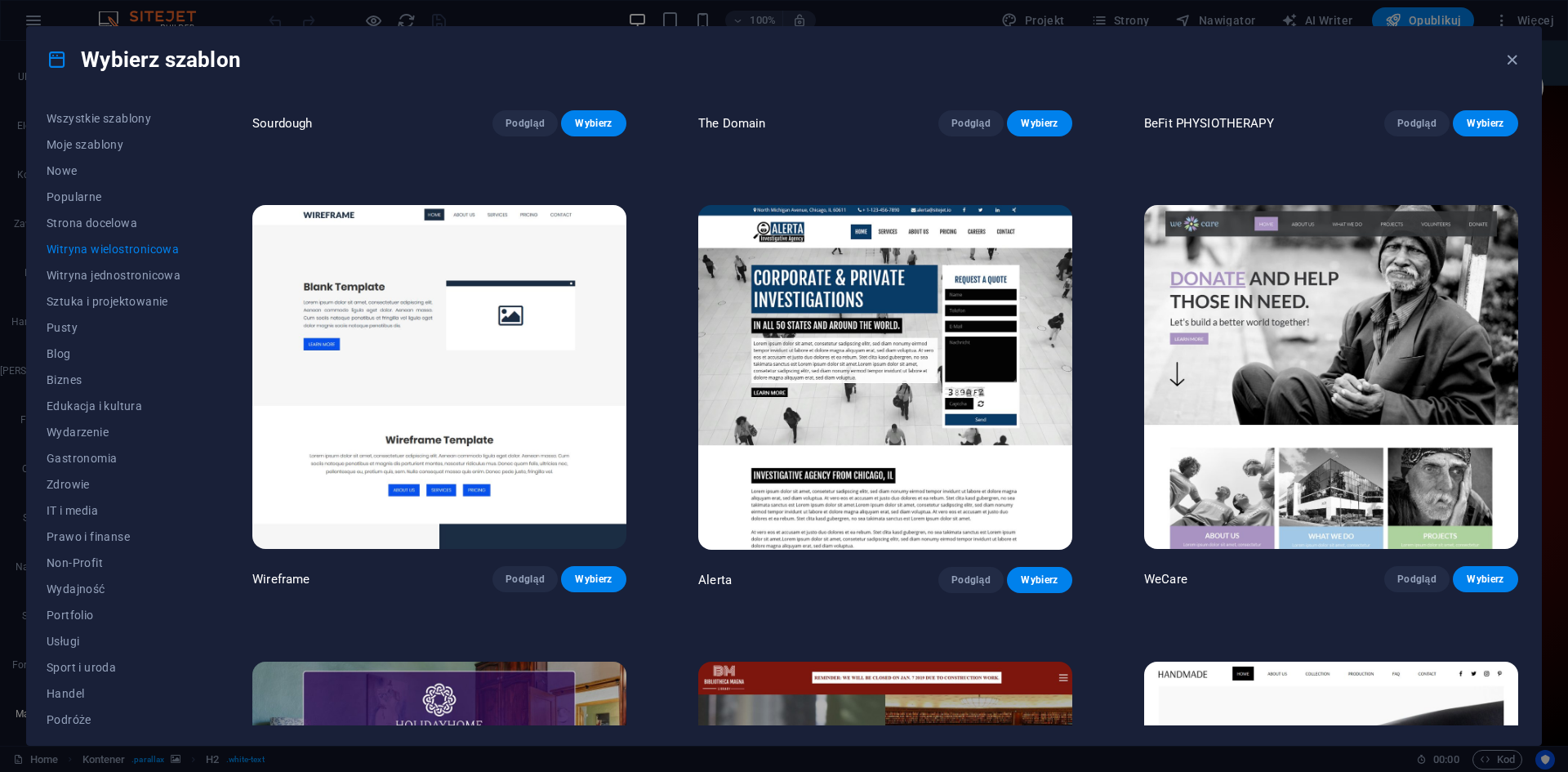
scroll to position [6180, 0]
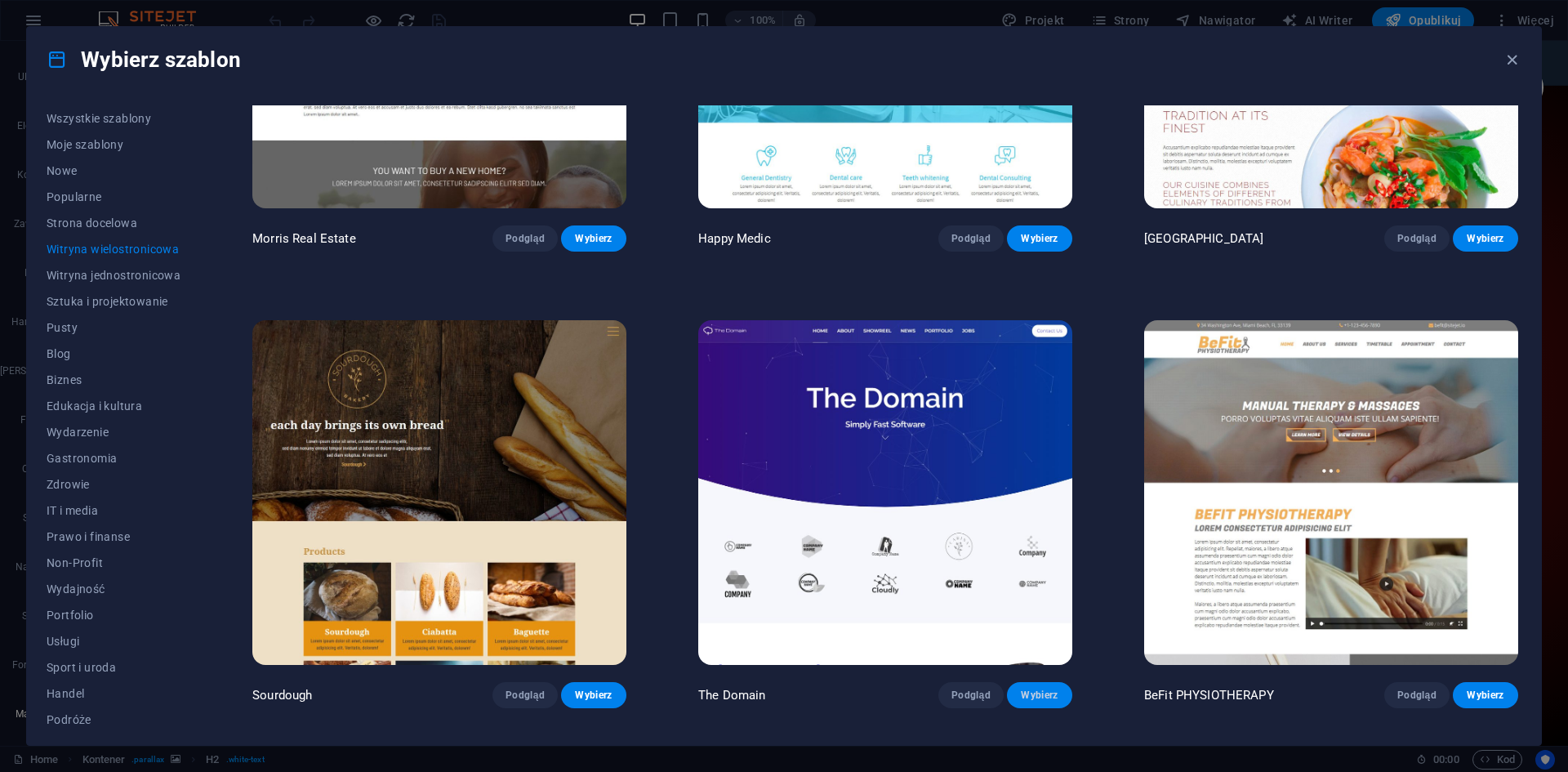
click at [1027, 689] on span "Wybierz" at bounding box center [1039, 695] width 39 height 13
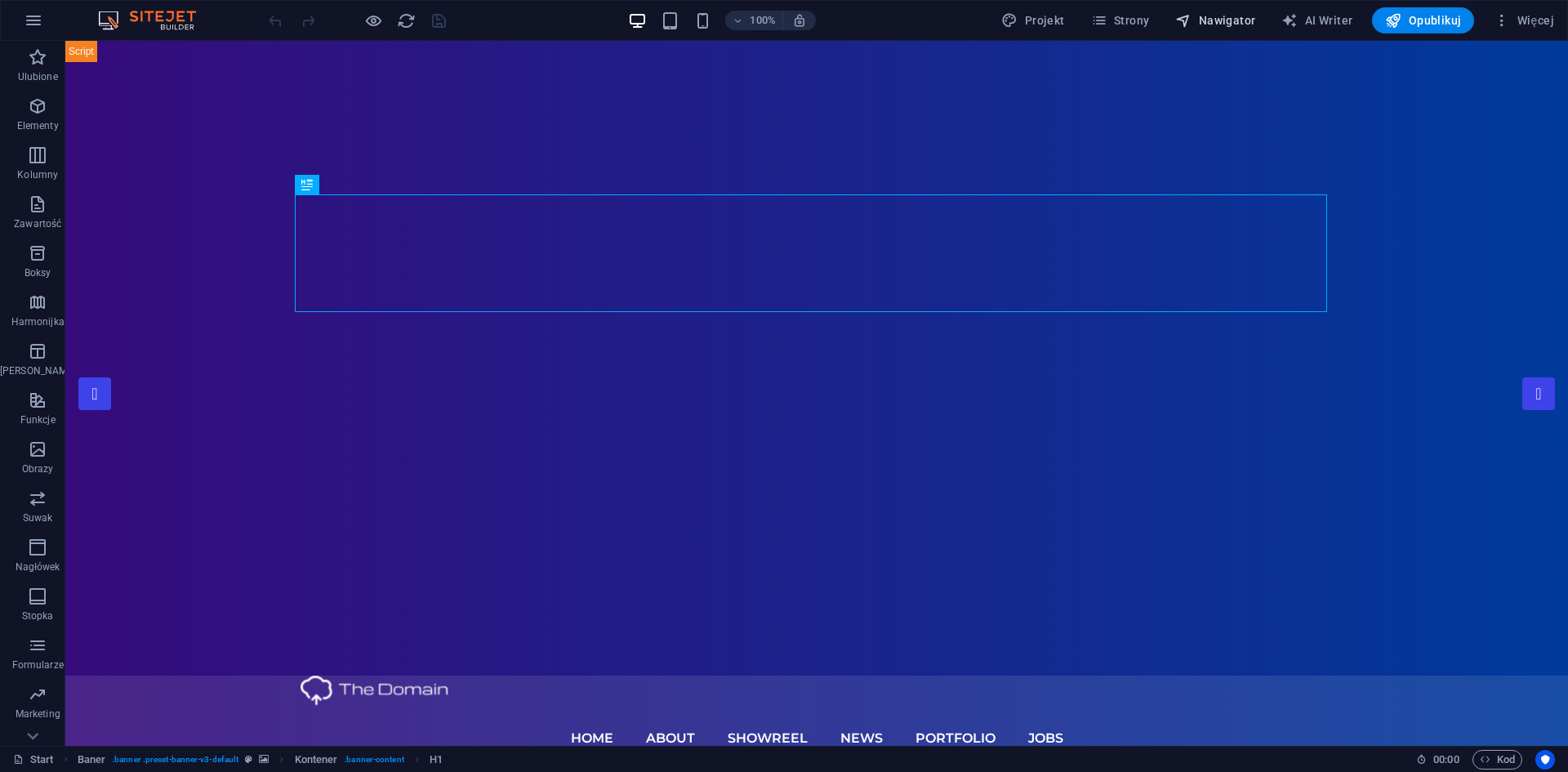
click at [1210, 15] on span "Nawigator" at bounding box center [1215, 20] width 80 height 16
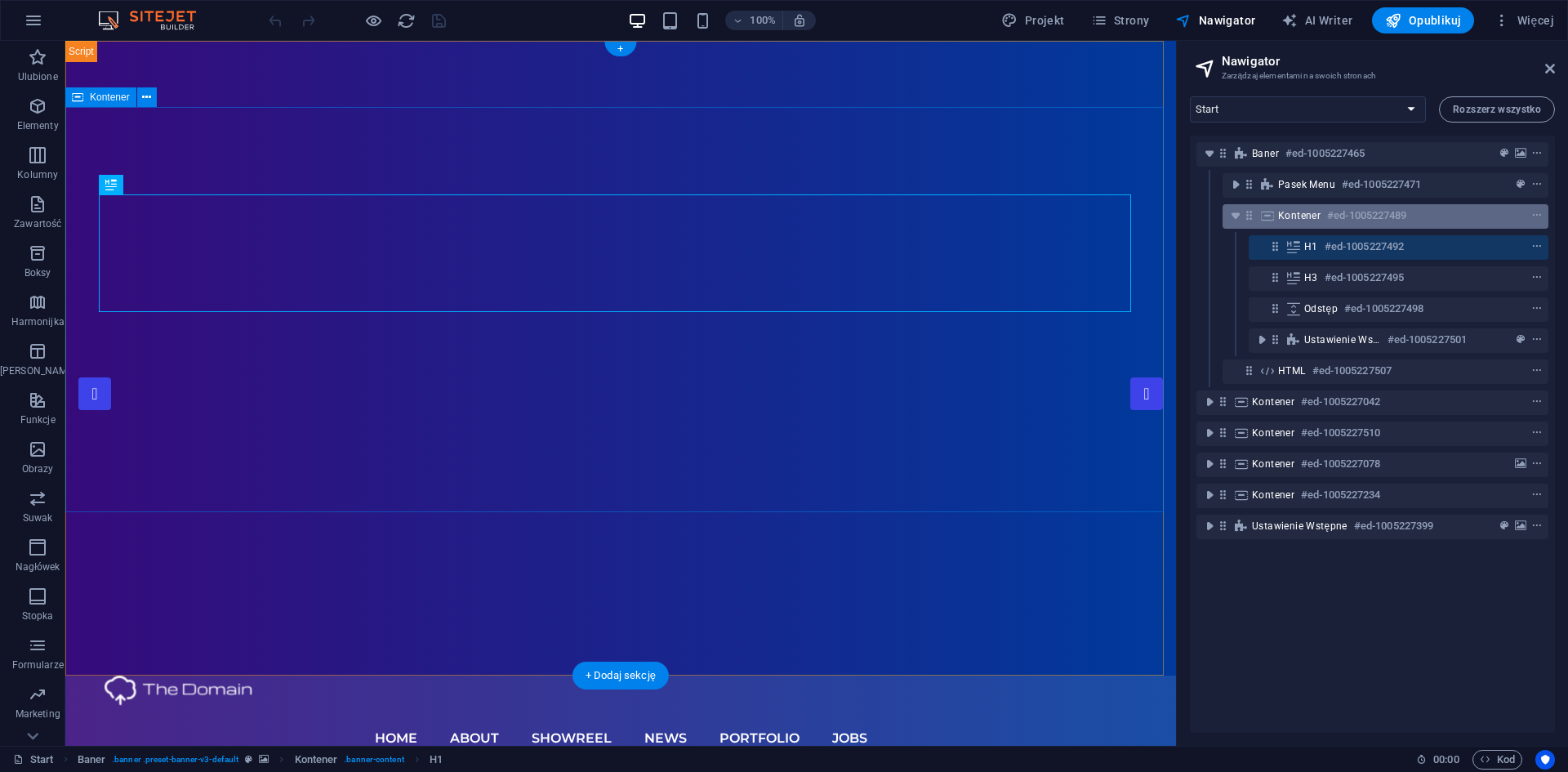
click at [1292, 208] on div "Kontener #ed-1005227489" at bounding box center [1372, 216] width 189 height 19
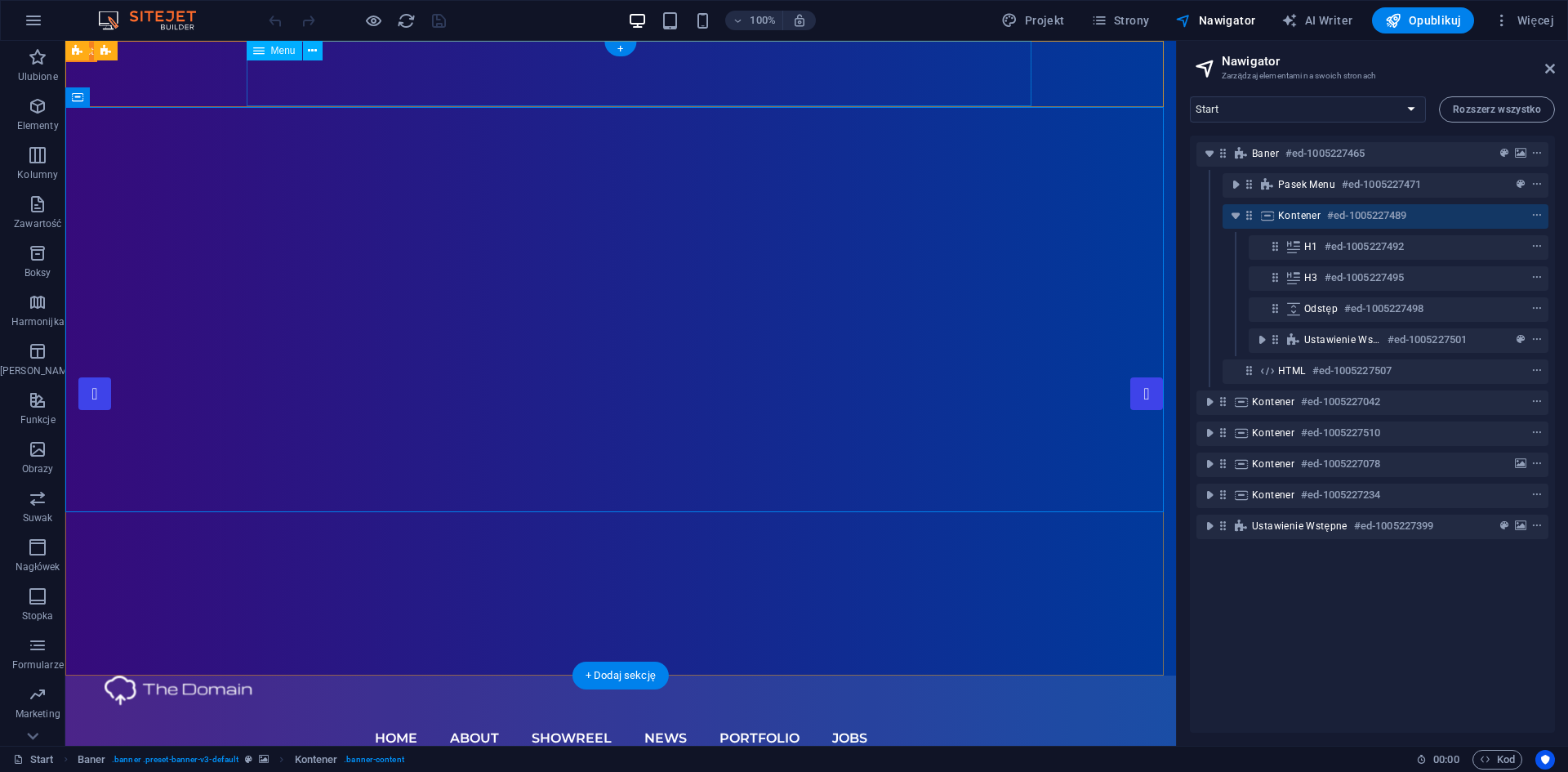
click at [735, 706] on nav "Home About Showreel News Portfolio jobs" at bounding box center [620, 738] width 1032 height 65
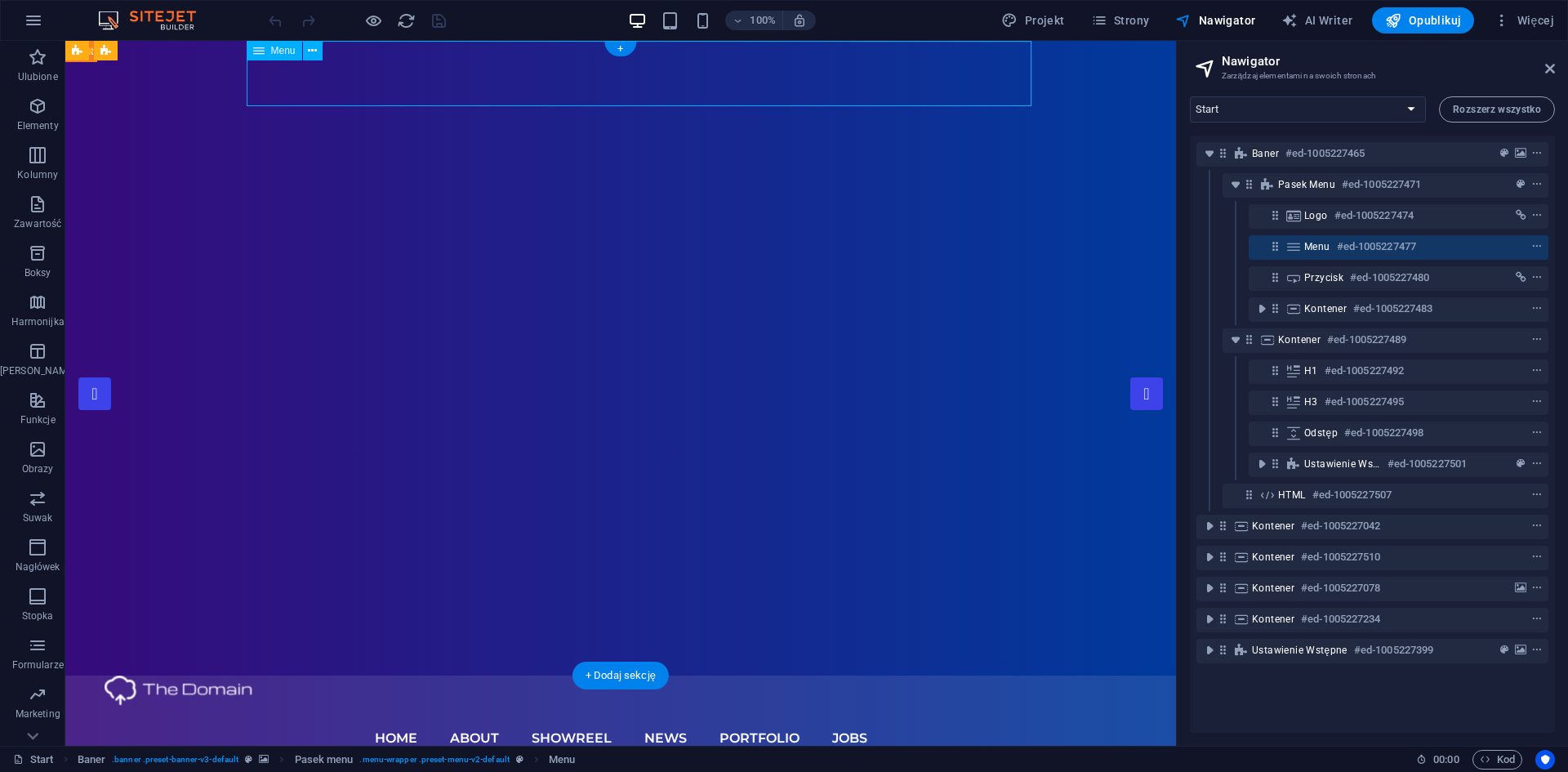
click at [607, 706] on nav "Home About Showreel News Portfolio jobs" at bounding box center [620, 738] width 1032 height 65
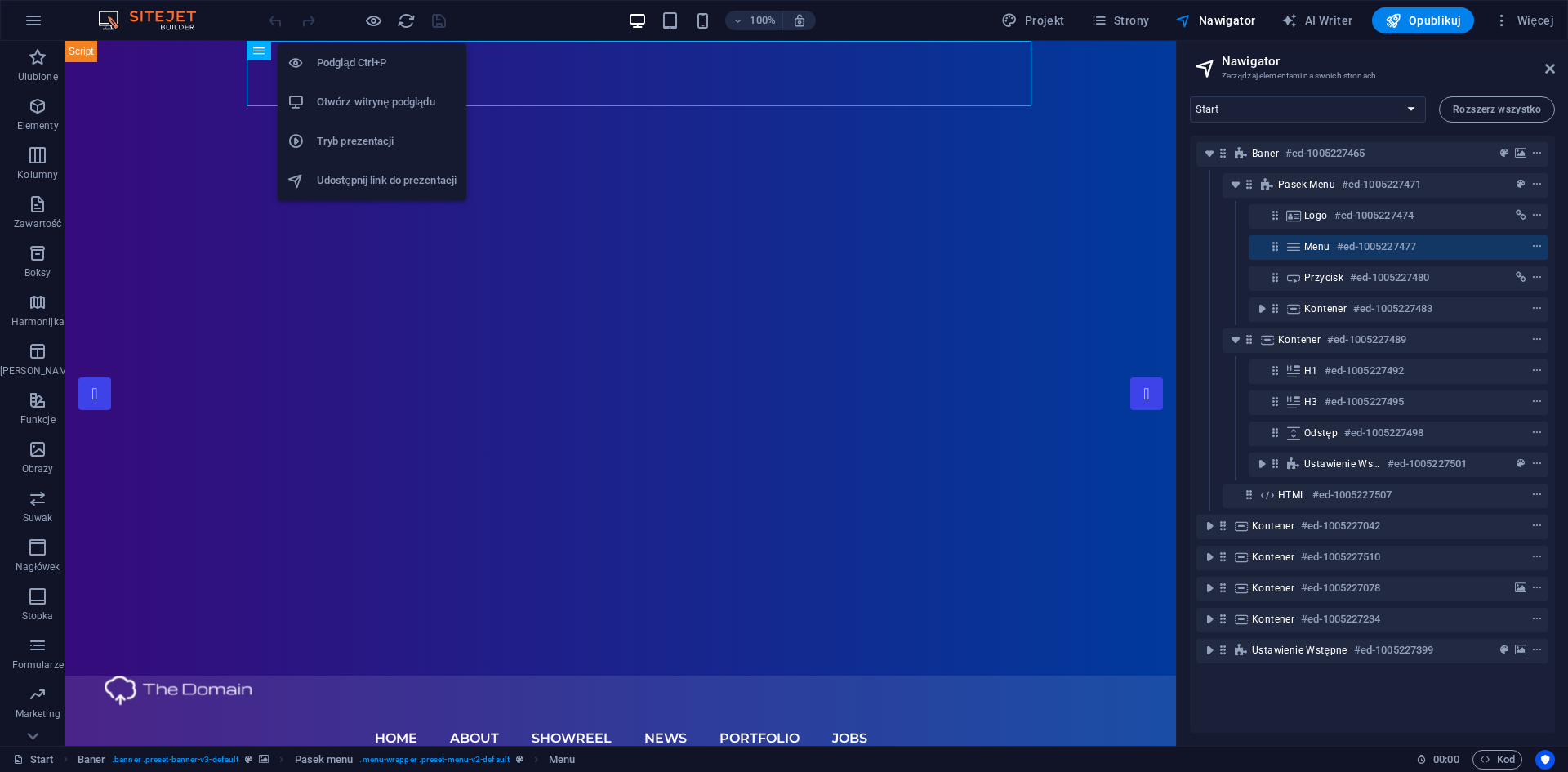
click at [351, 103] on h6 "Otwórz witrynę podglądu" at bounding box center [387, 102] width 139 height 19
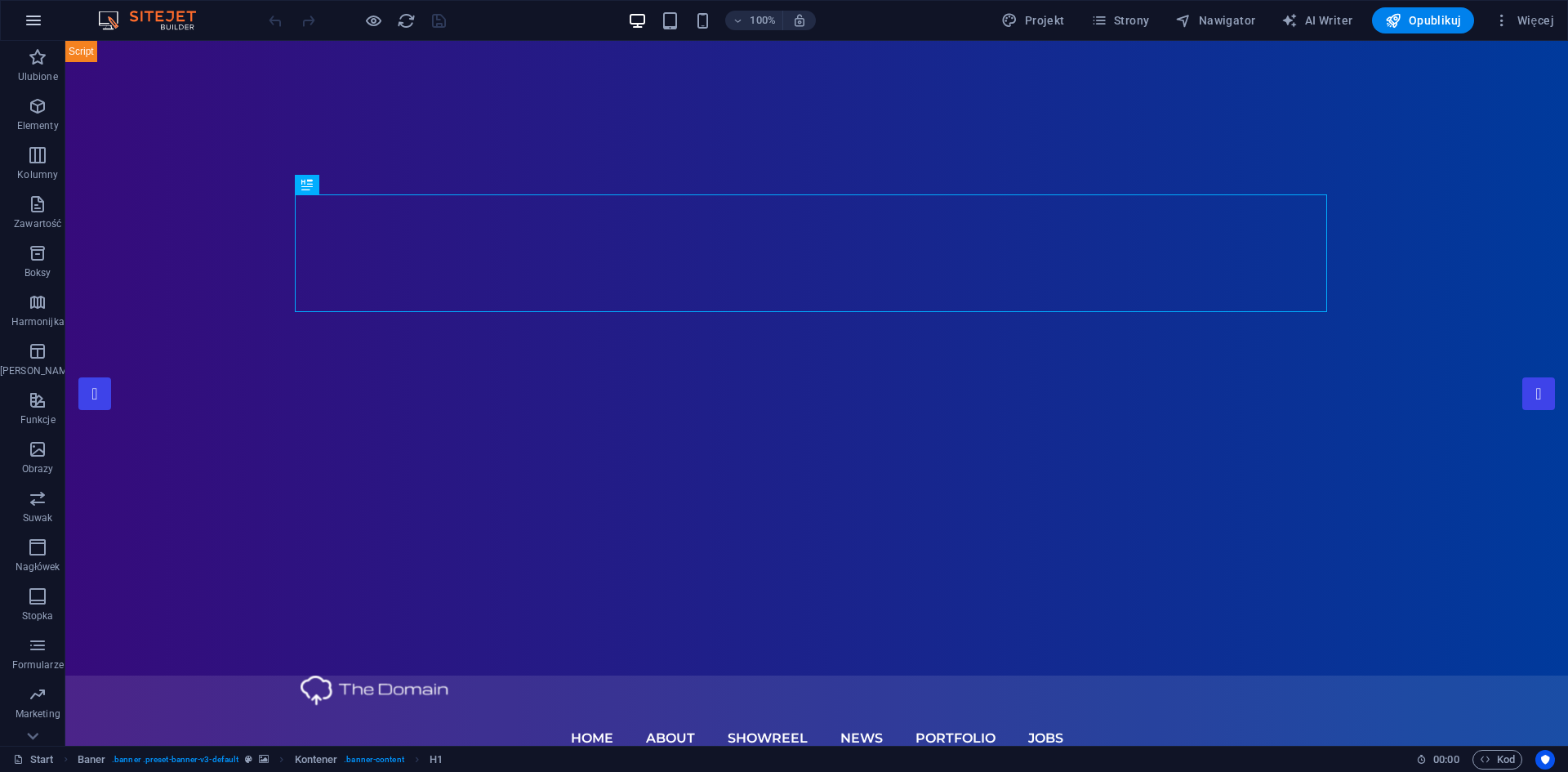
click at [28, 22] on icon "button" at bounding box center [34, 20] width 19 height 19
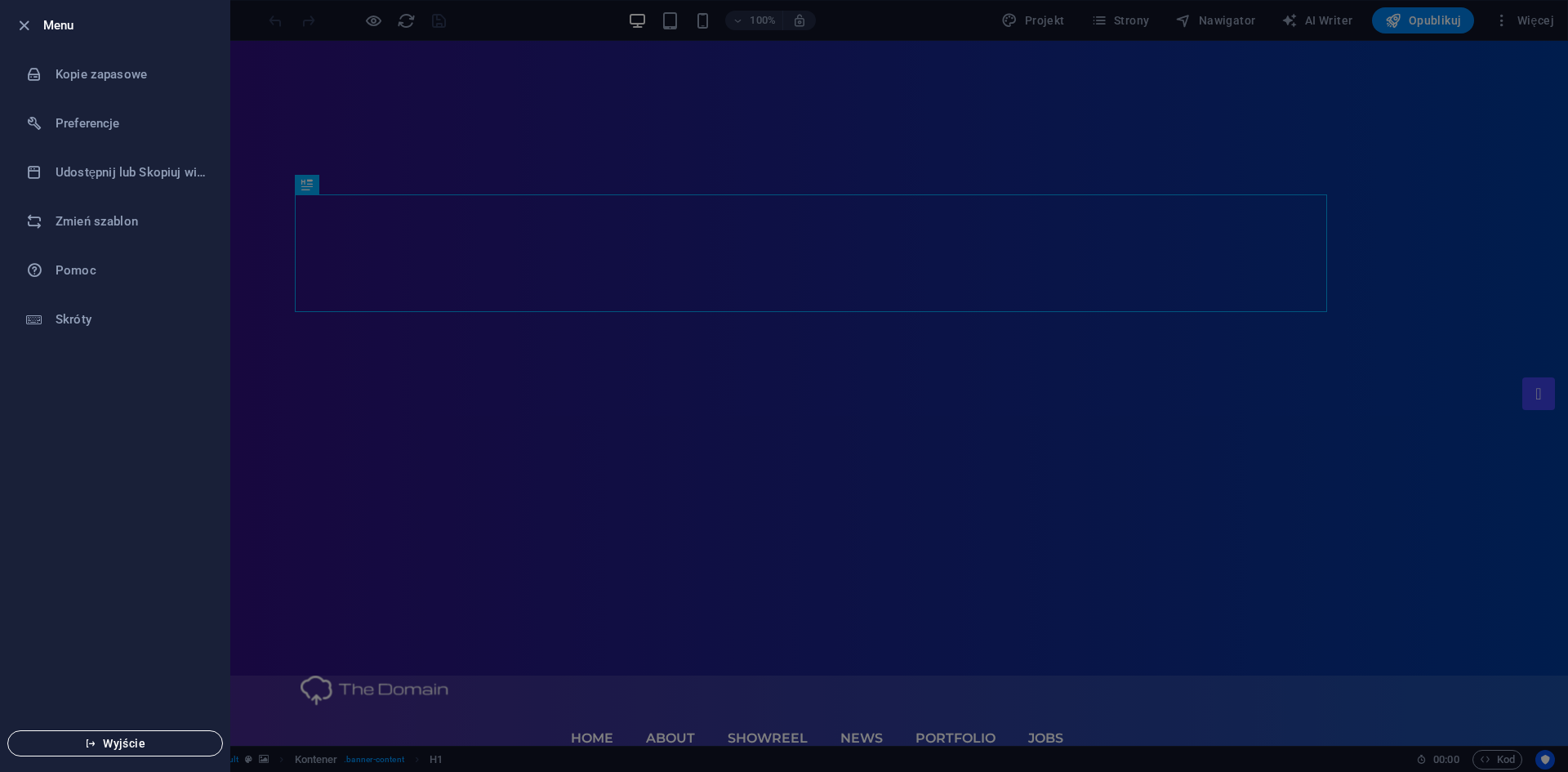
click at [96, 746] on icon "button" at bounding box center [90, 743] width 11 height 11
click at [114, 738] on span "Wyjście" at bounding box center [115, 743] width 188 height 13
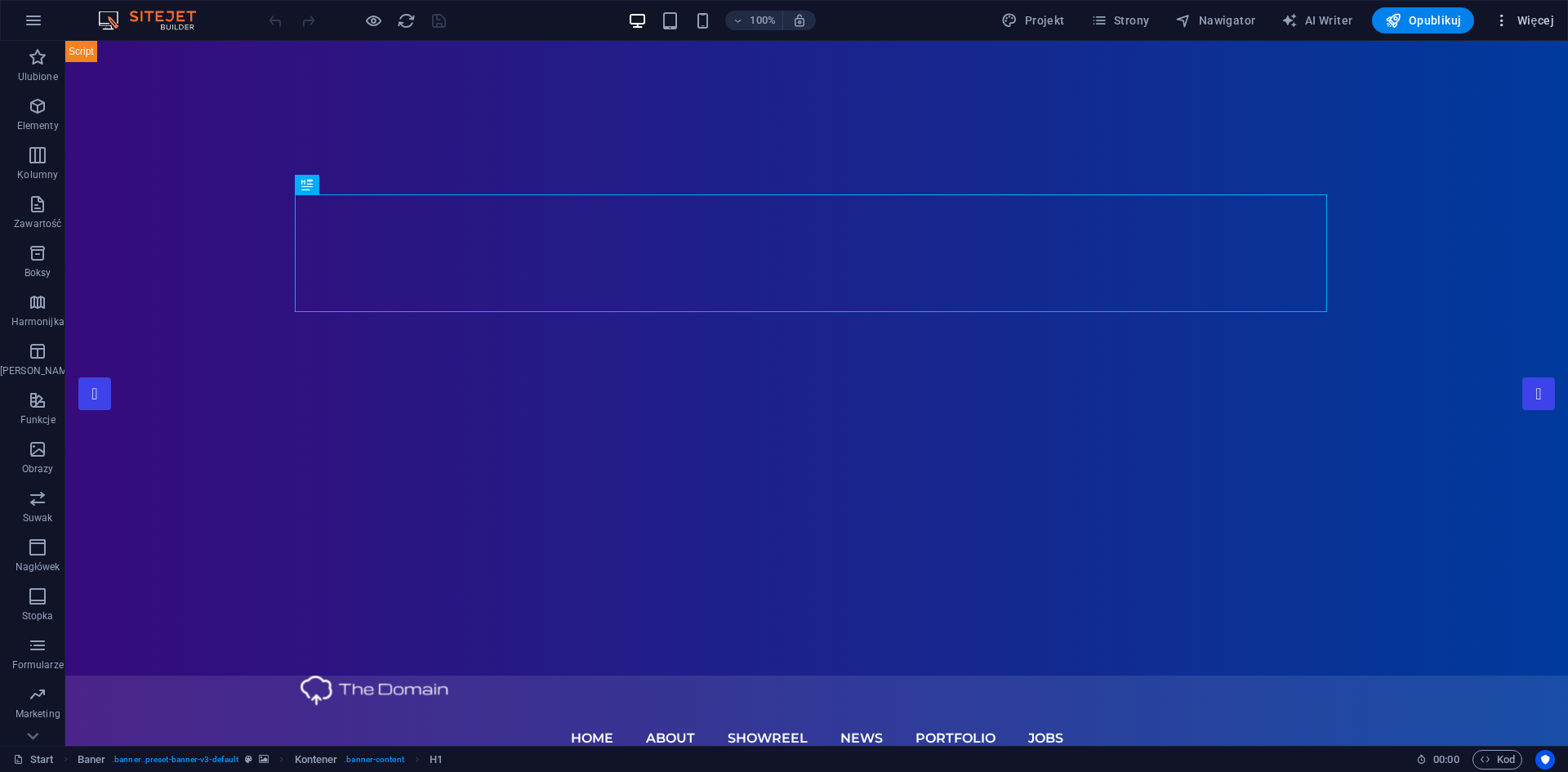
click at [1517, 11] on button "Więcej" at bounding box center [1523, 20] width 73 height 26
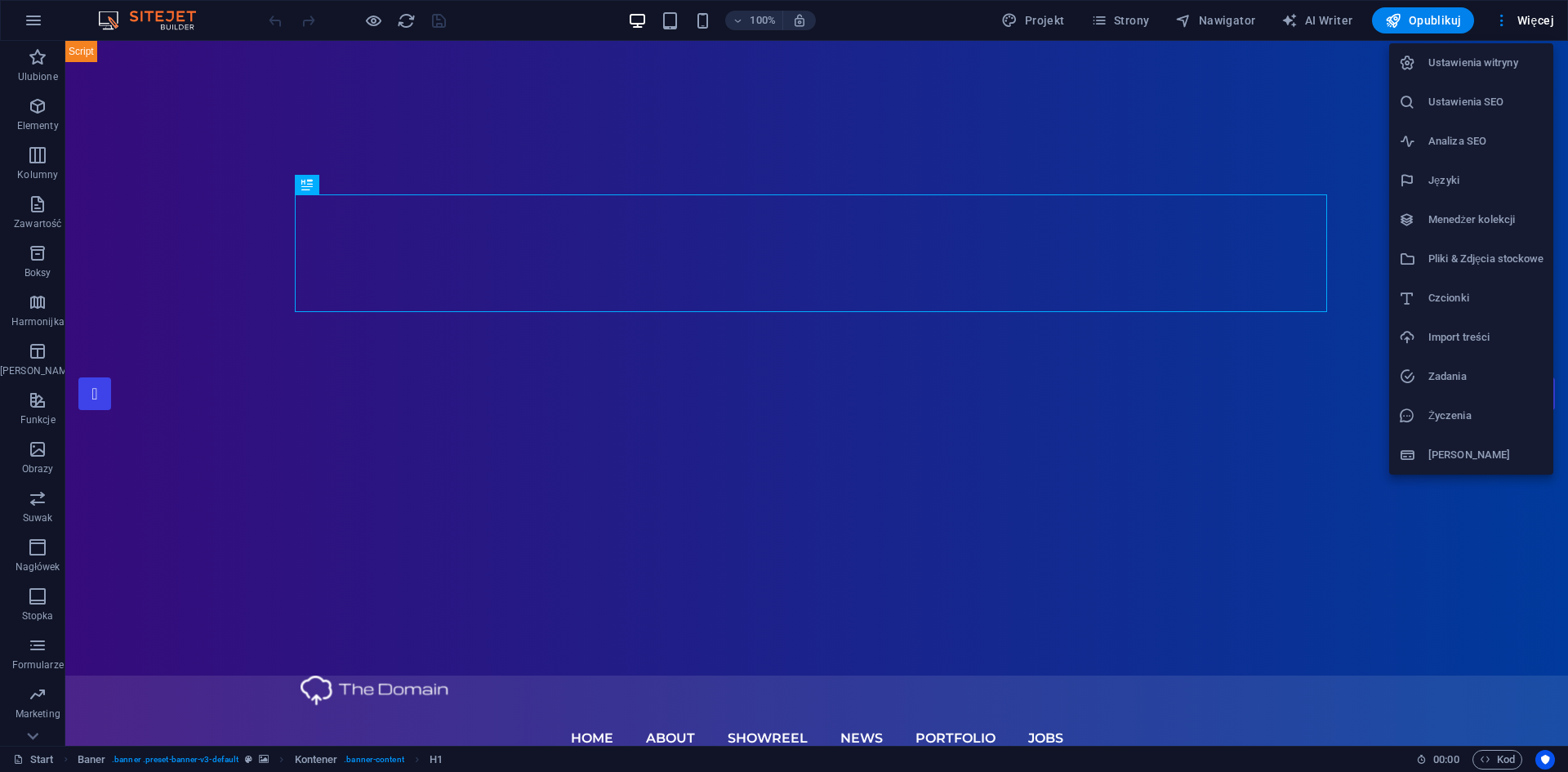
click at [1466, 66] on h6 "Ustawienia witryny" at bounding box center [1485, 63] width 115 height 19
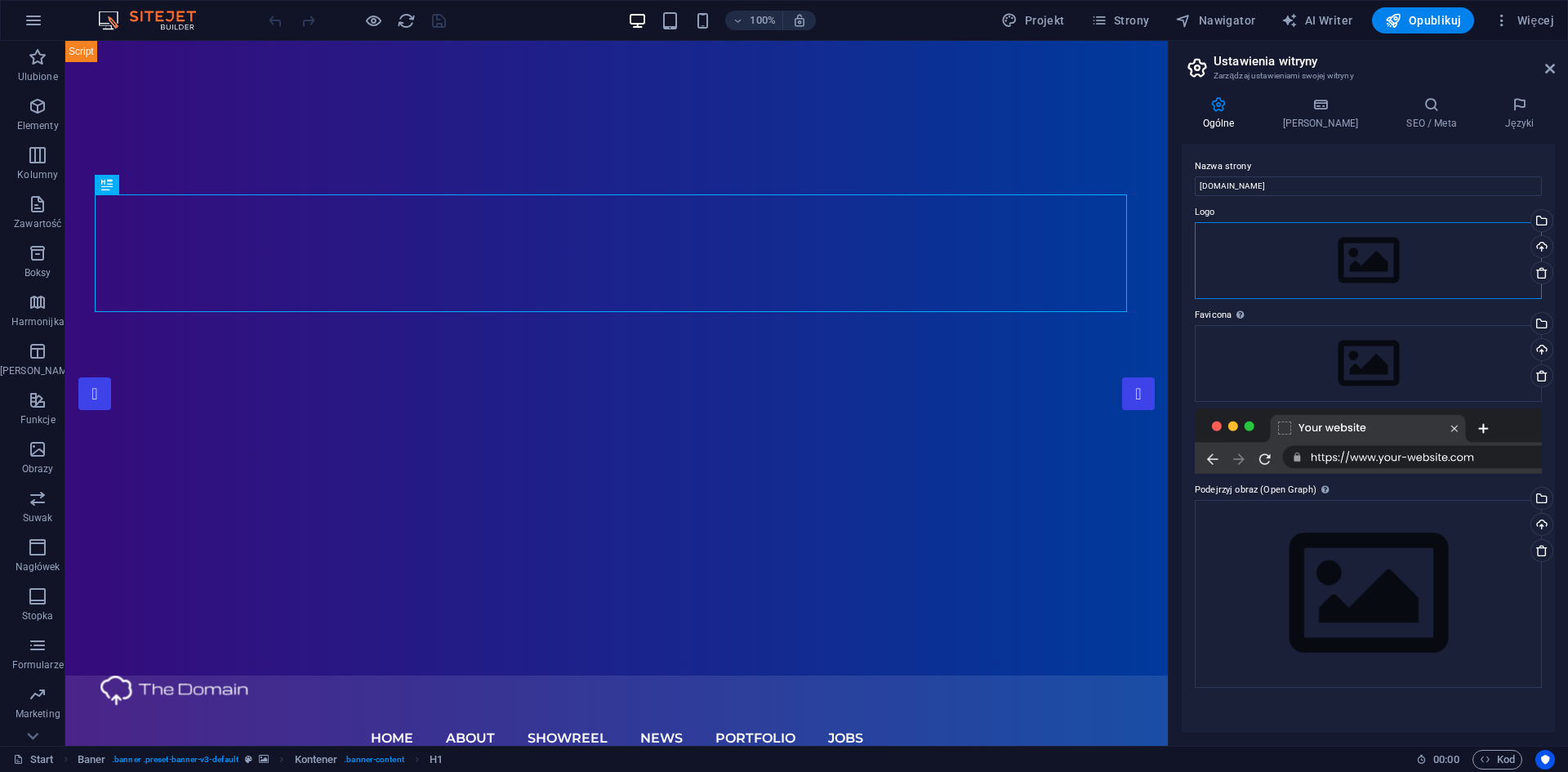
click at [1272, 261] on div "Przeciągnij pliki tutaj, kliknij, aby wybrać pliki lub wybierz pliki z Plików l…" at bounding box center [1368, 261] width 347 height 77
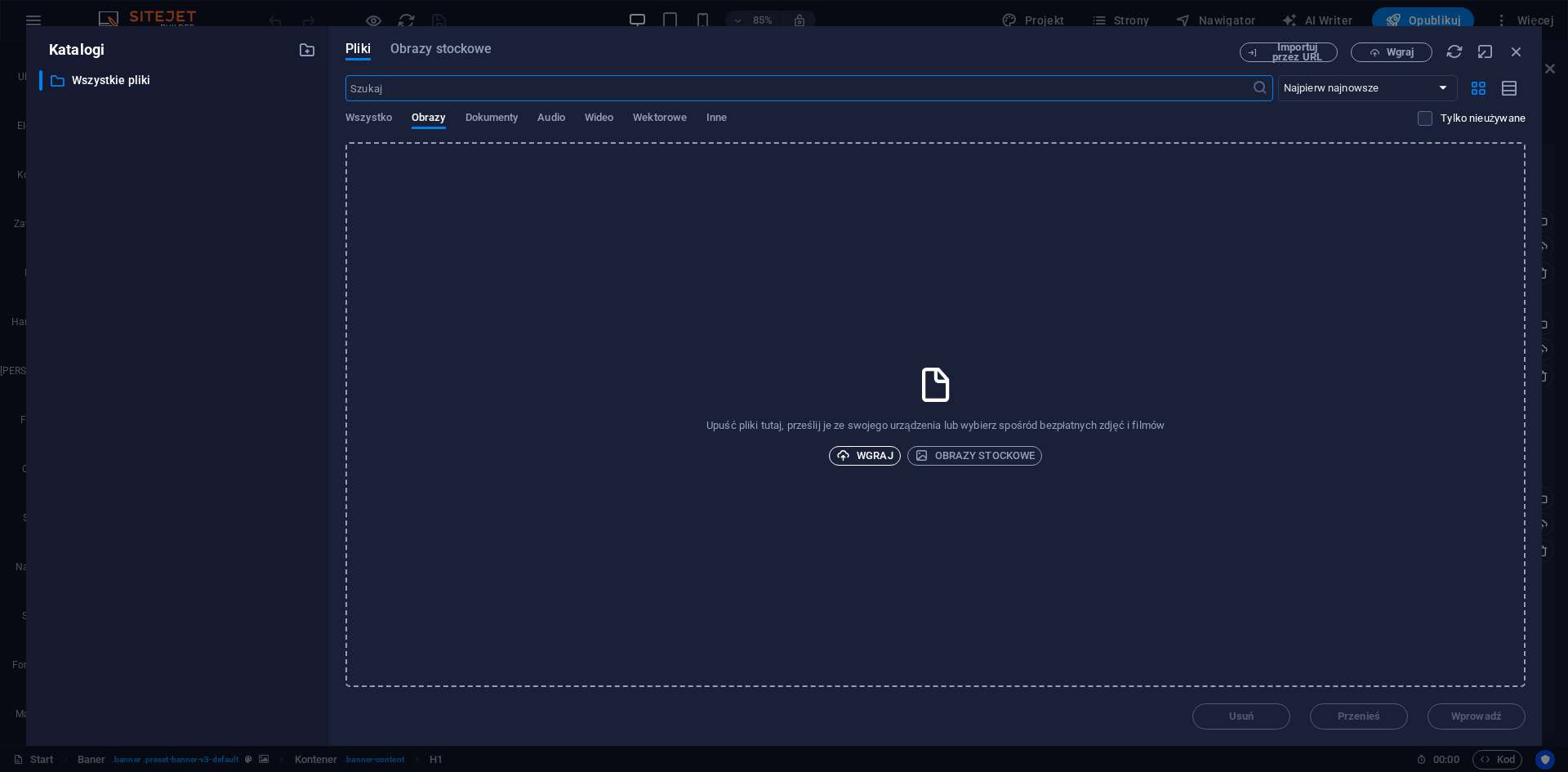
click at [863, 455] on span "Wgraj" at bounding box center [864, 456] width 57 height 19
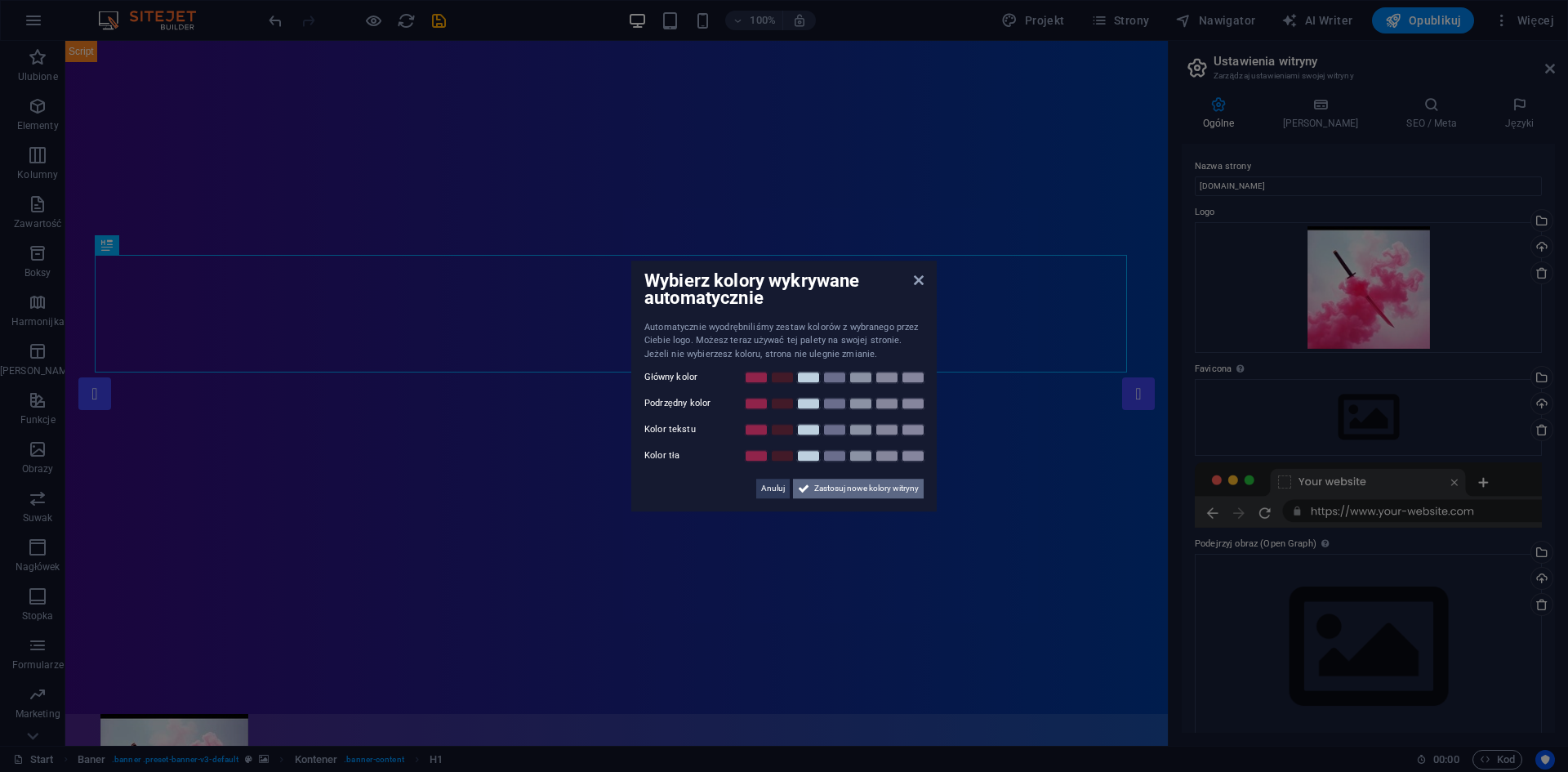
click at [849, 493] on span "Zastosuj nowe kolory witryny" at bounding box center [866, 488] width 104 height 19
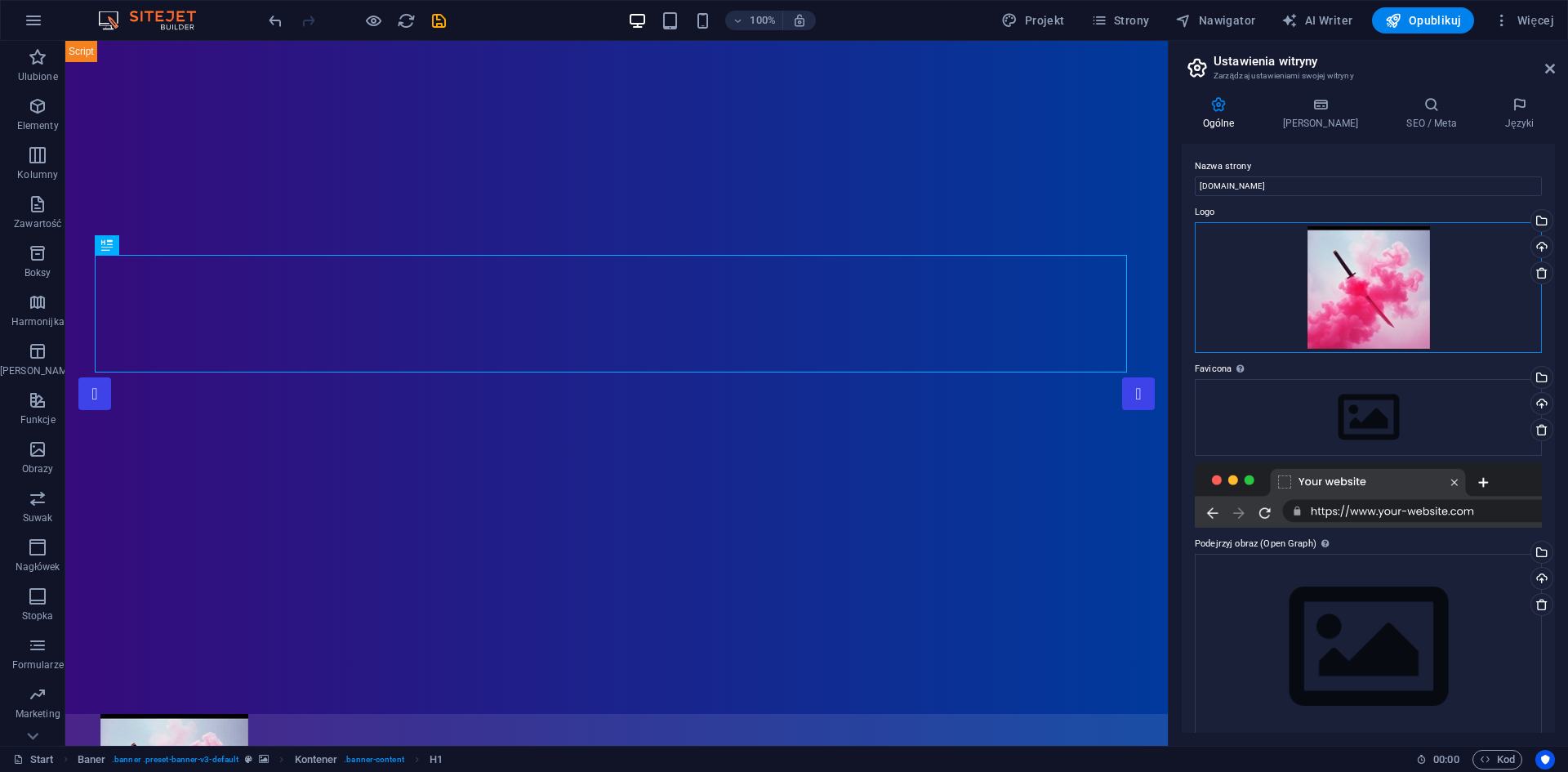
click at [1250, 261] on div "Przeciągnij pliki tutaj, kliknij, aby wybrać pliki lub wybierz pliki z Plików l…" at bounding box center [1368, 288] width 347 height 131
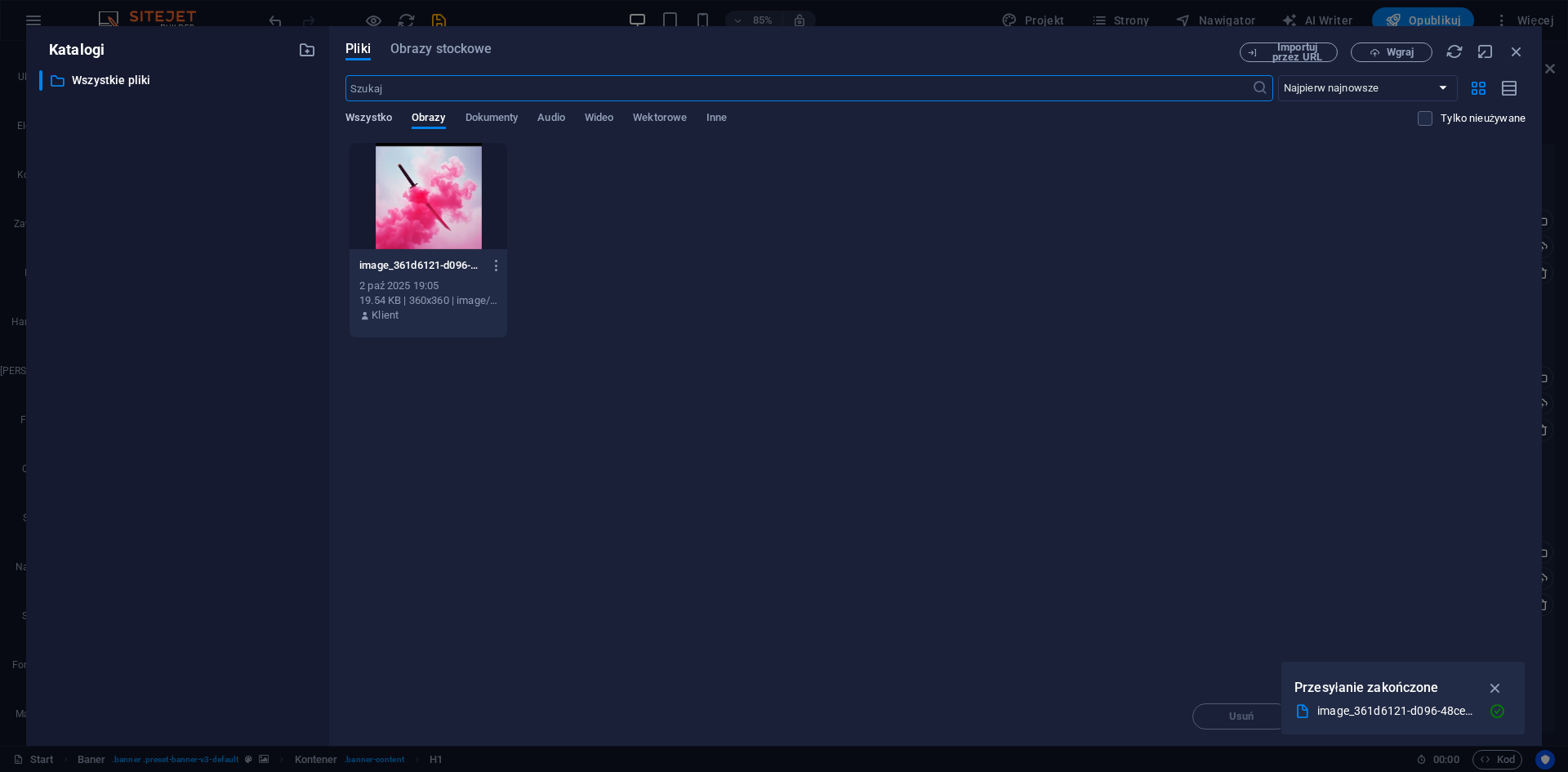
click at [370, 119] on span "Wszystko" at bounding box center [368, 119] width 47 height 23
click at [607, 117] on span "Wideo" at bounding box center [599, 119] width 28 height 23
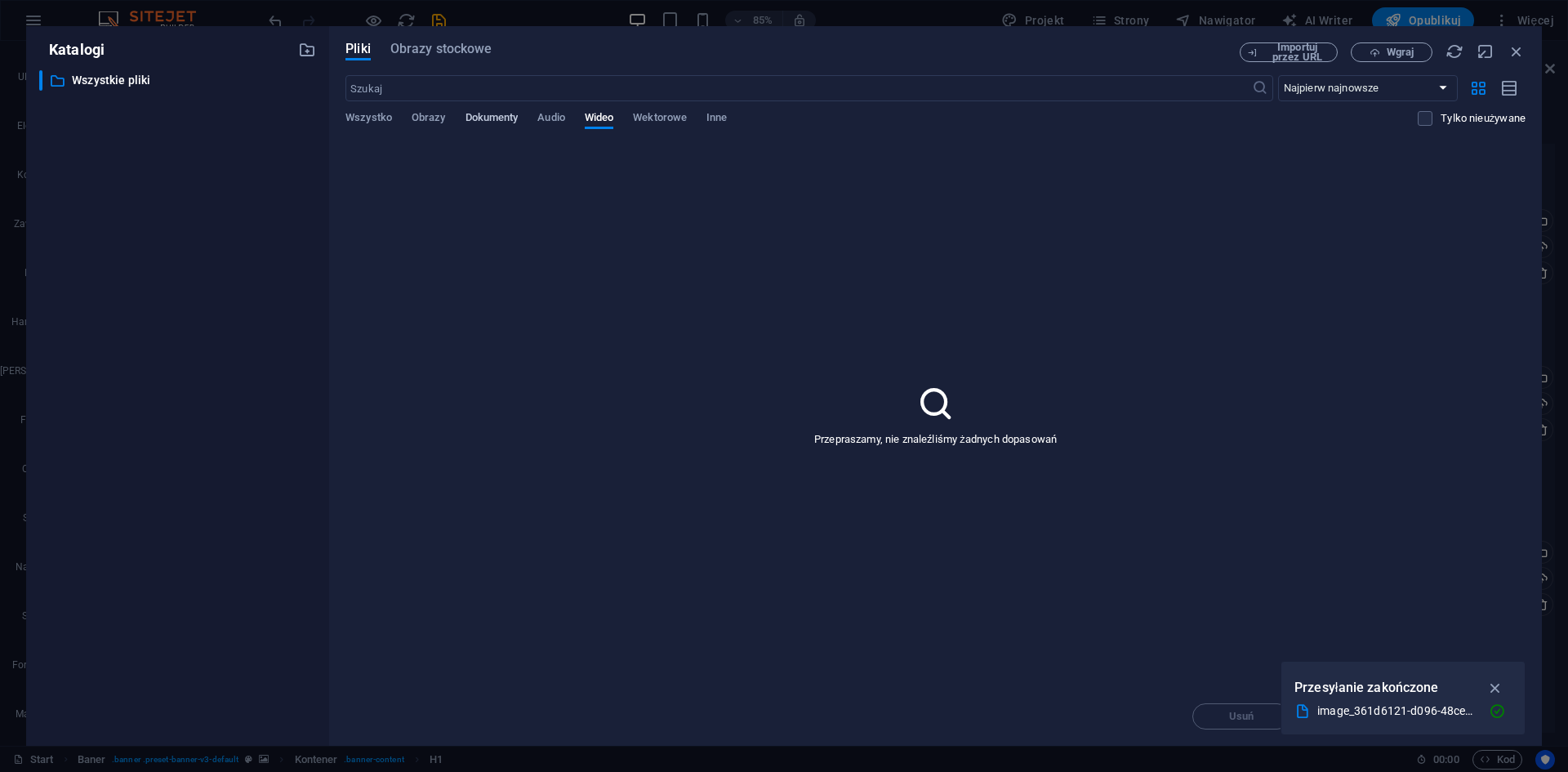
click at [516, 114] on span "Dokumenty" at bounding box center [492, 119] width 53 height 23
click at [568, 123] on div "Wszystko Obrazy Dokumenty Audio Wideo Wektorowe Inne" at bounding box center [881, 126] width 1072 height 31
click at [559, 117] on span "Audio" at bounding box center [551, 119] width 27 height 23
click at [1519, 50] on icon "button" at bounding box center [1516, 51] width 18 height 18
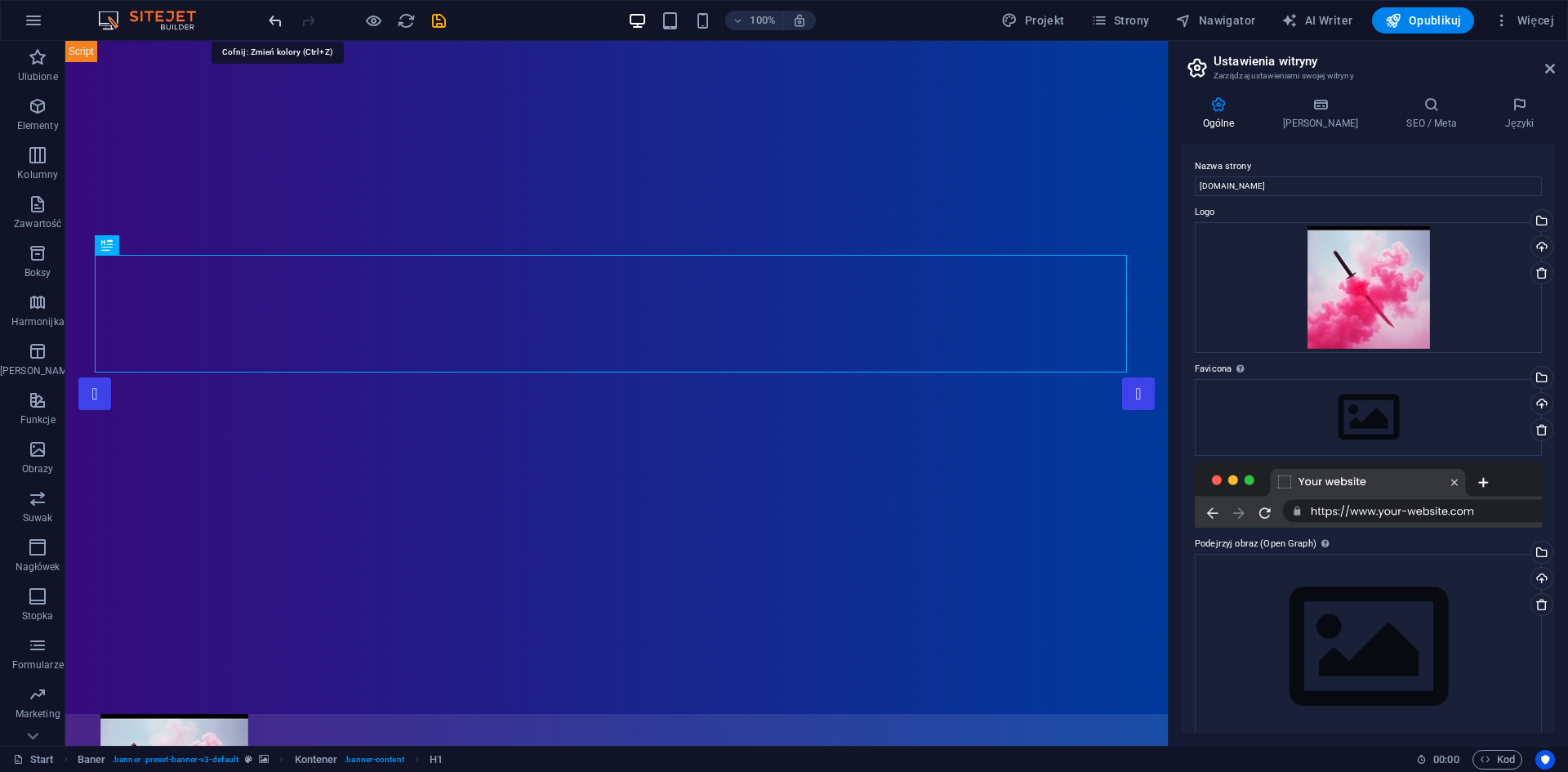
click at [268, 16] on icon "undo" at bounding box center [275, 20] width 19 height 19
click at [270, 19] on icon "undo" at bounding box center [275, 20] width 19 height 19
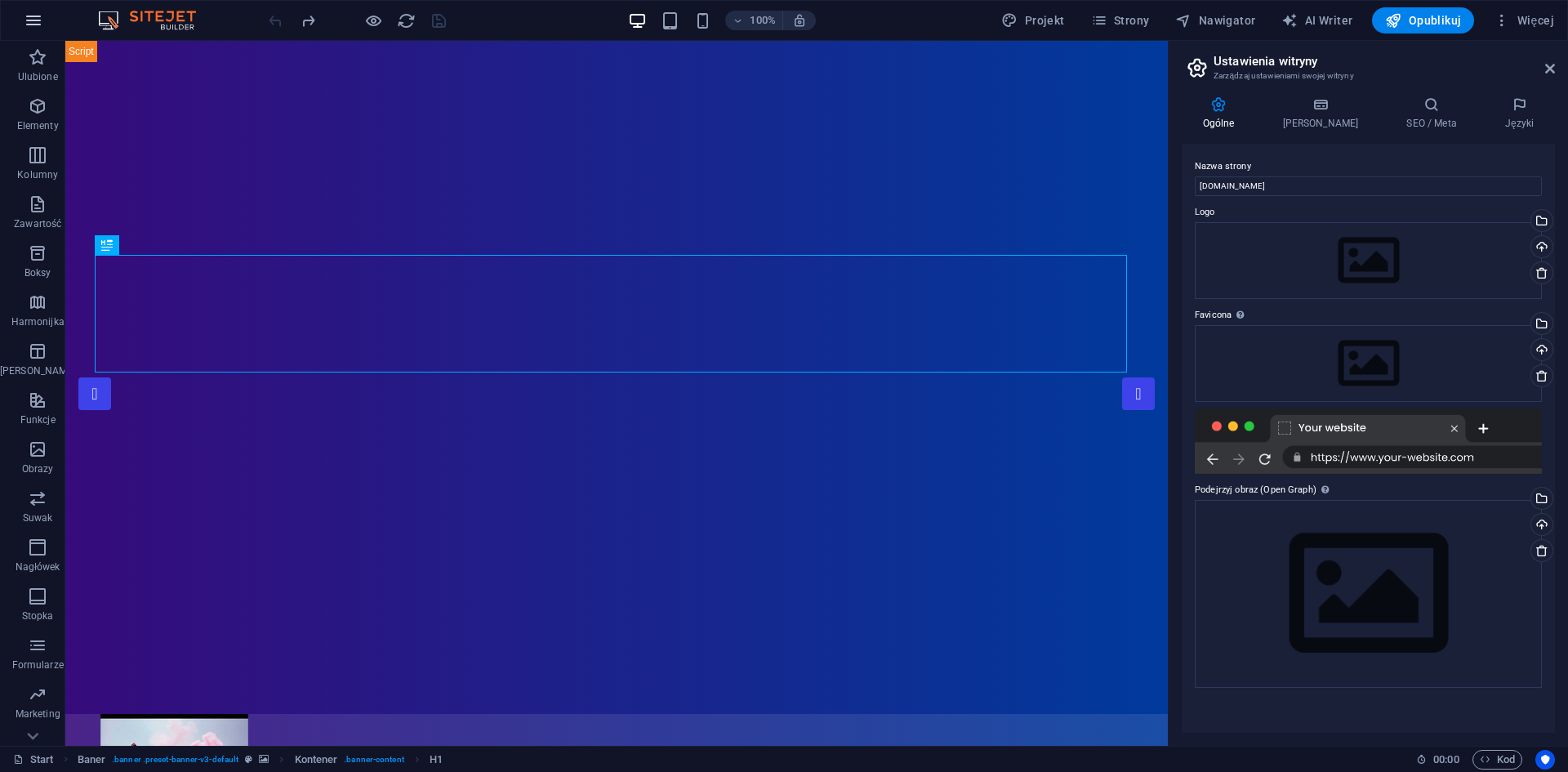
click at [30, 22] on icon "button" at bounding box center [34, 20] width 19 height 19
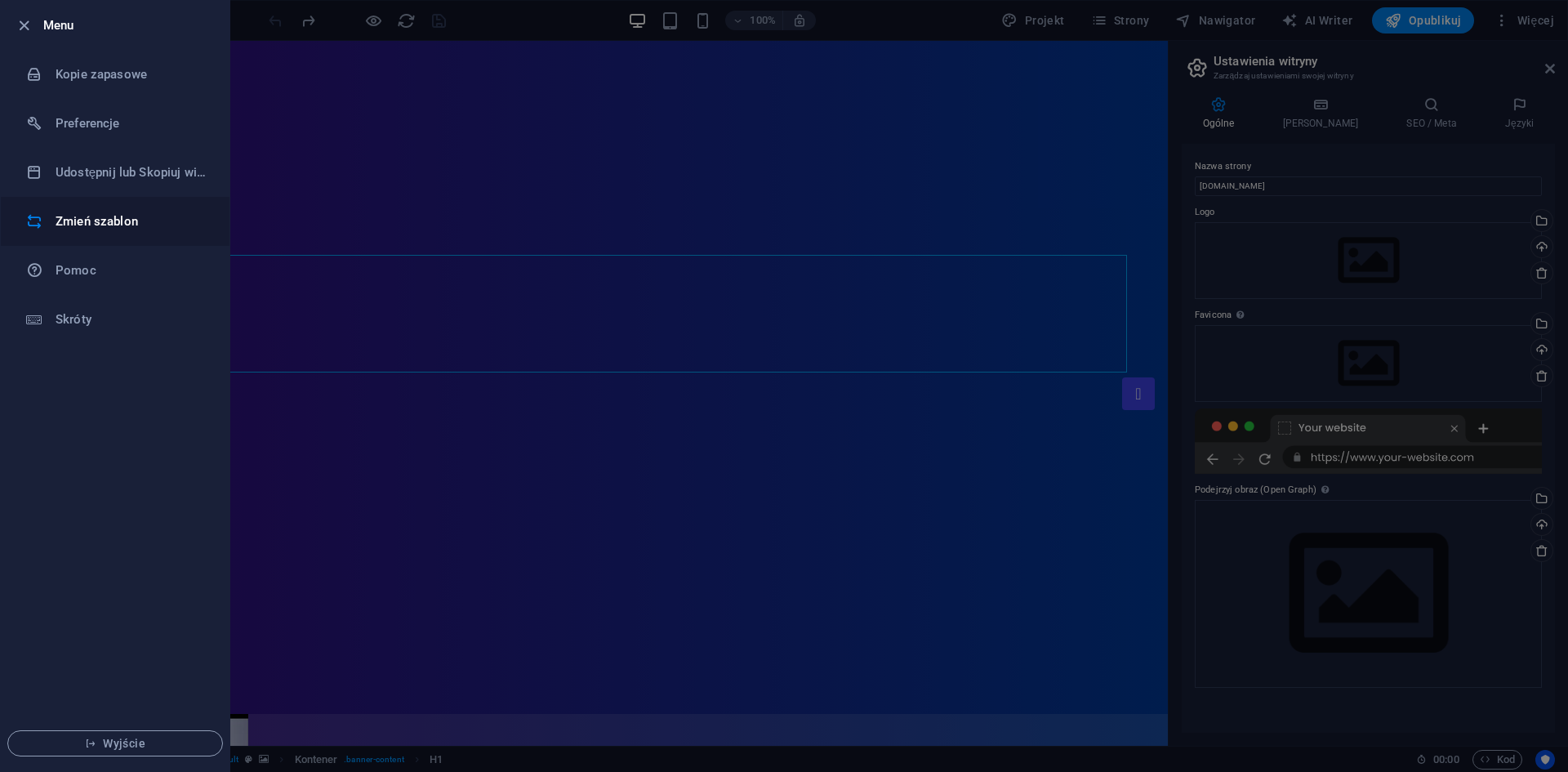
click at [99, 217] on h6 "Zmień szablon" at bounding box center [131, 222] width 151 height 19
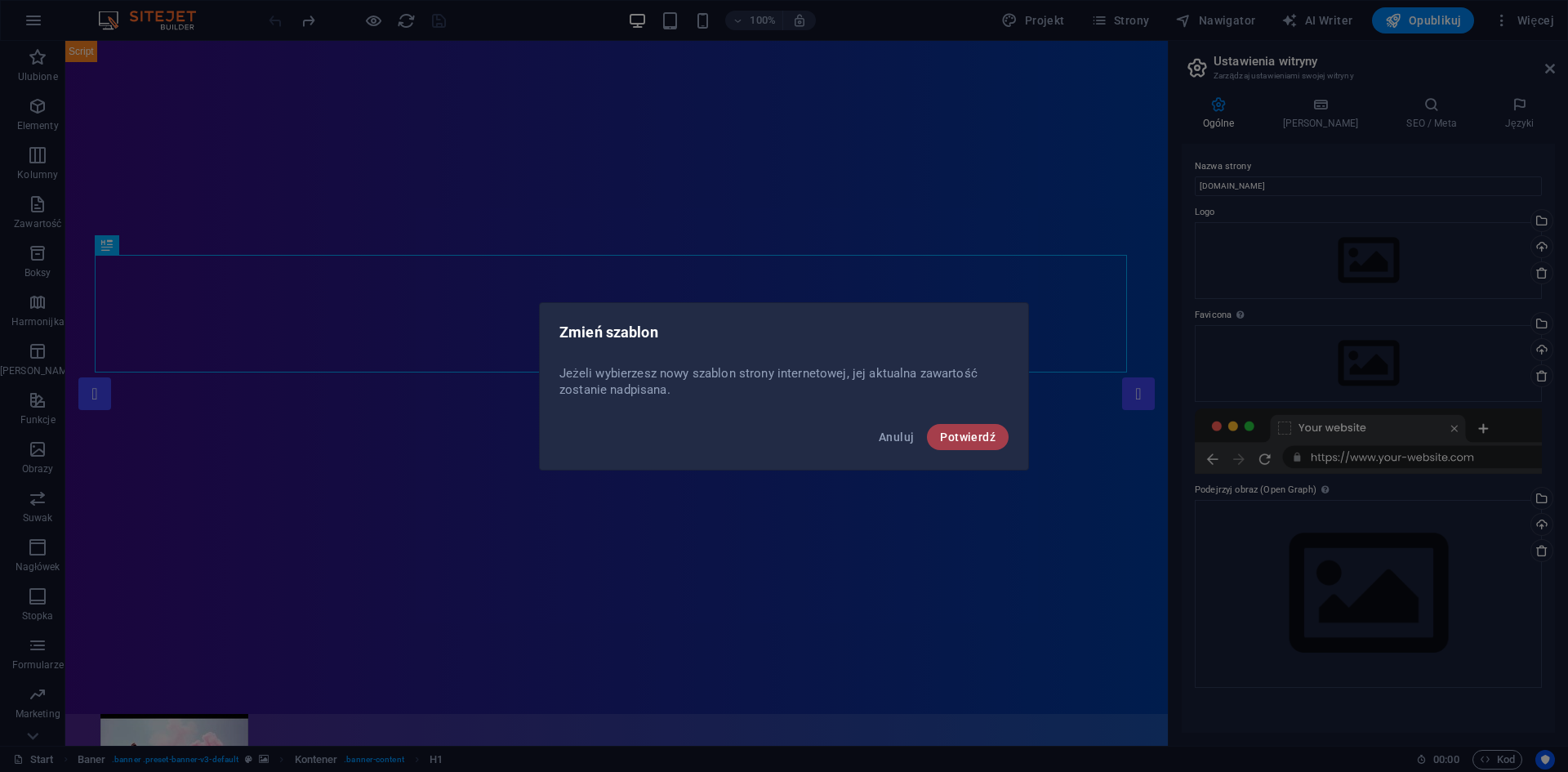
click at [950, 442] on span "Potwierdź" at bounding box center [967, 436] width 56 height 13
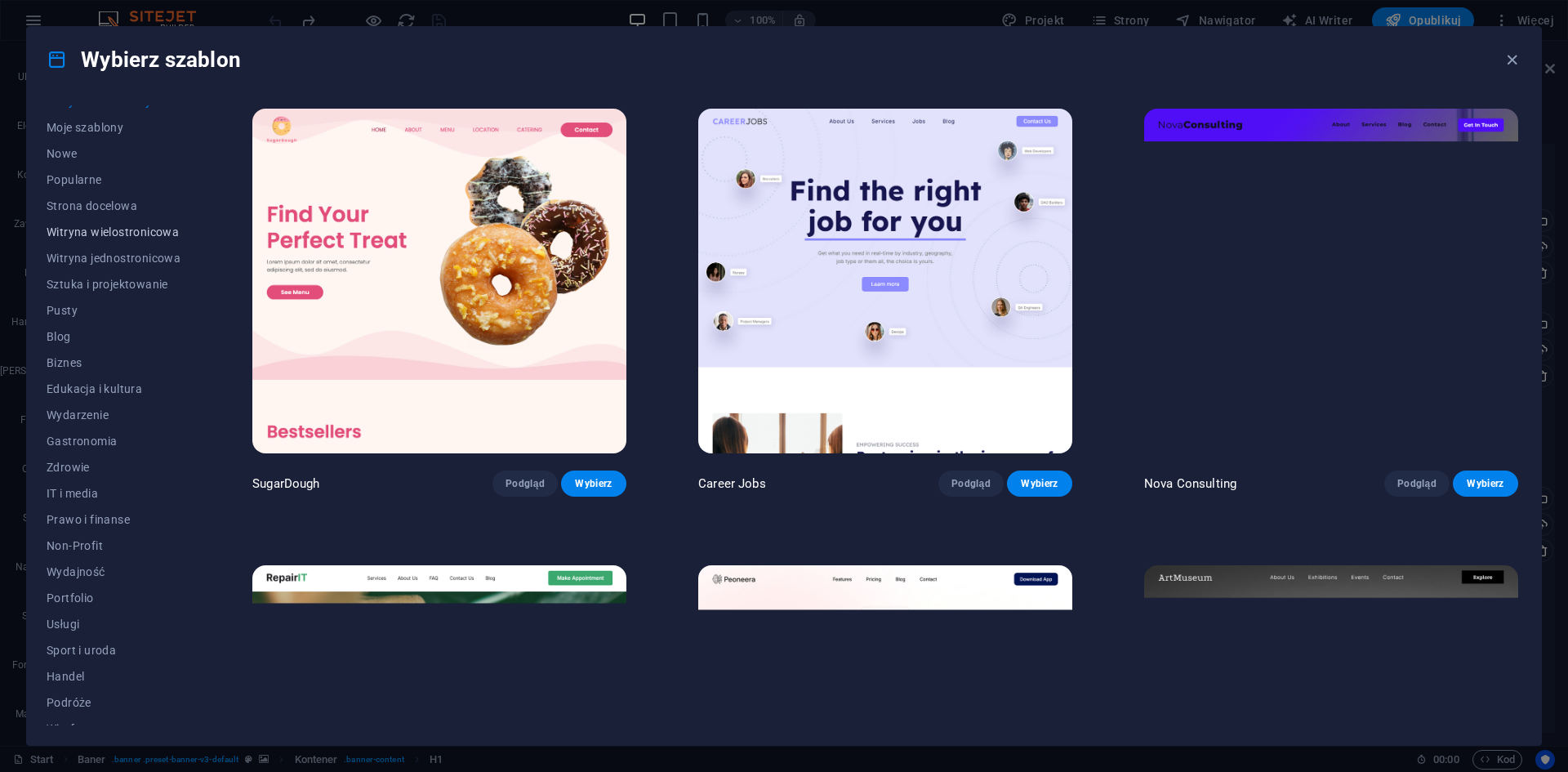
scroll to position [34, 0]
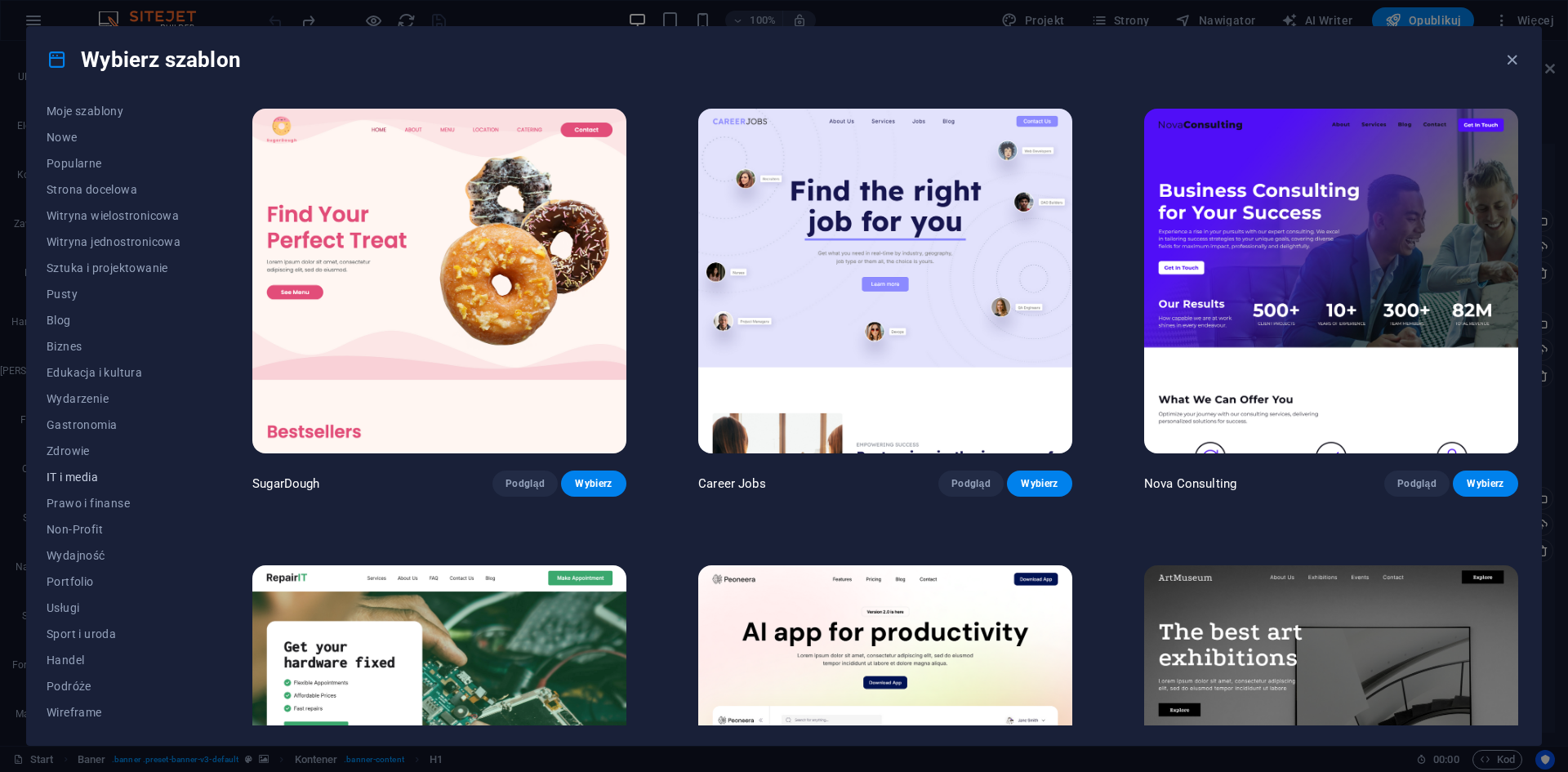
click at [77, 471] on span "IT i media" at bounding box center [114, 477] width 134 height 13
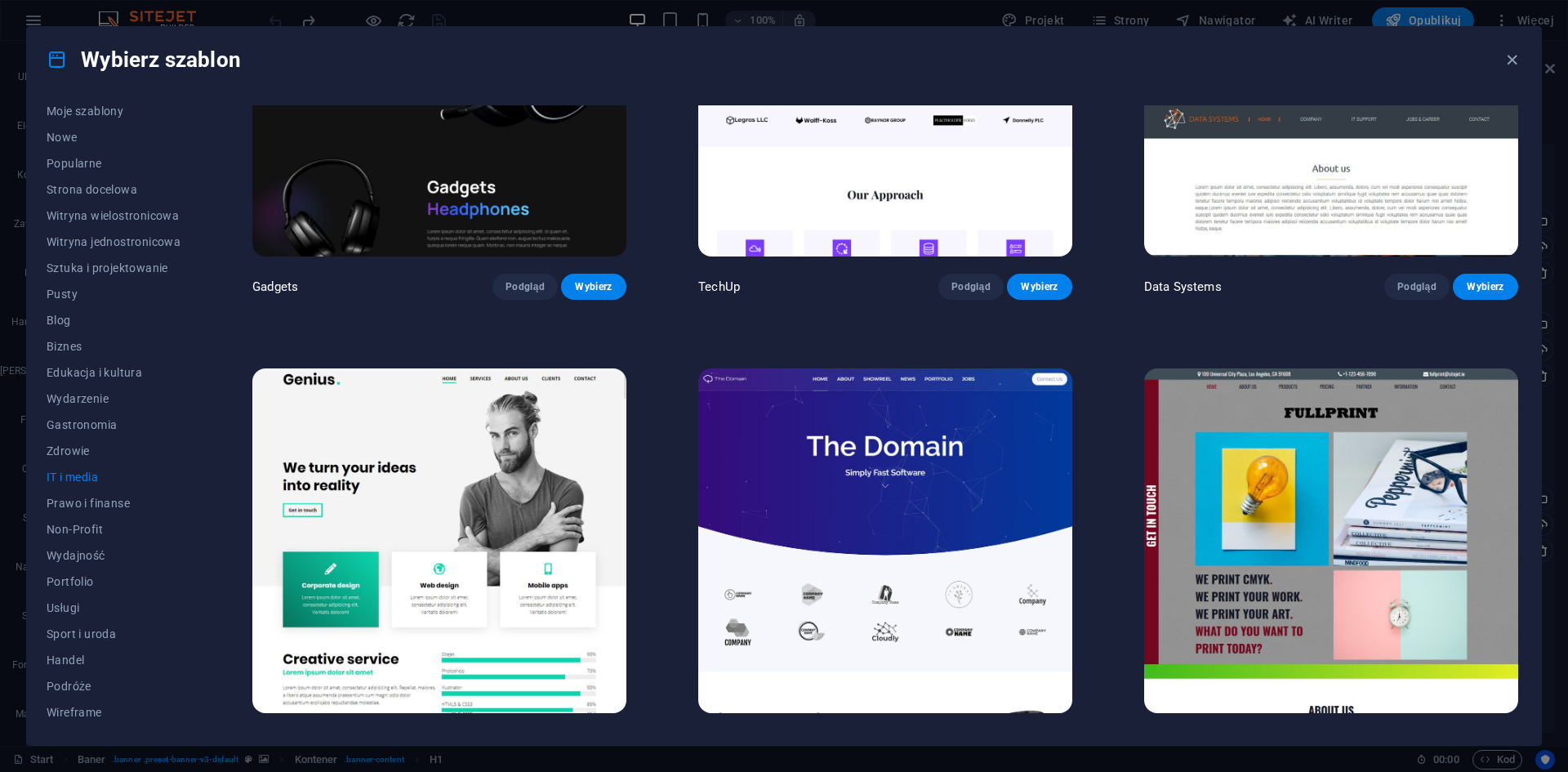
scroll to position [1134, 0]
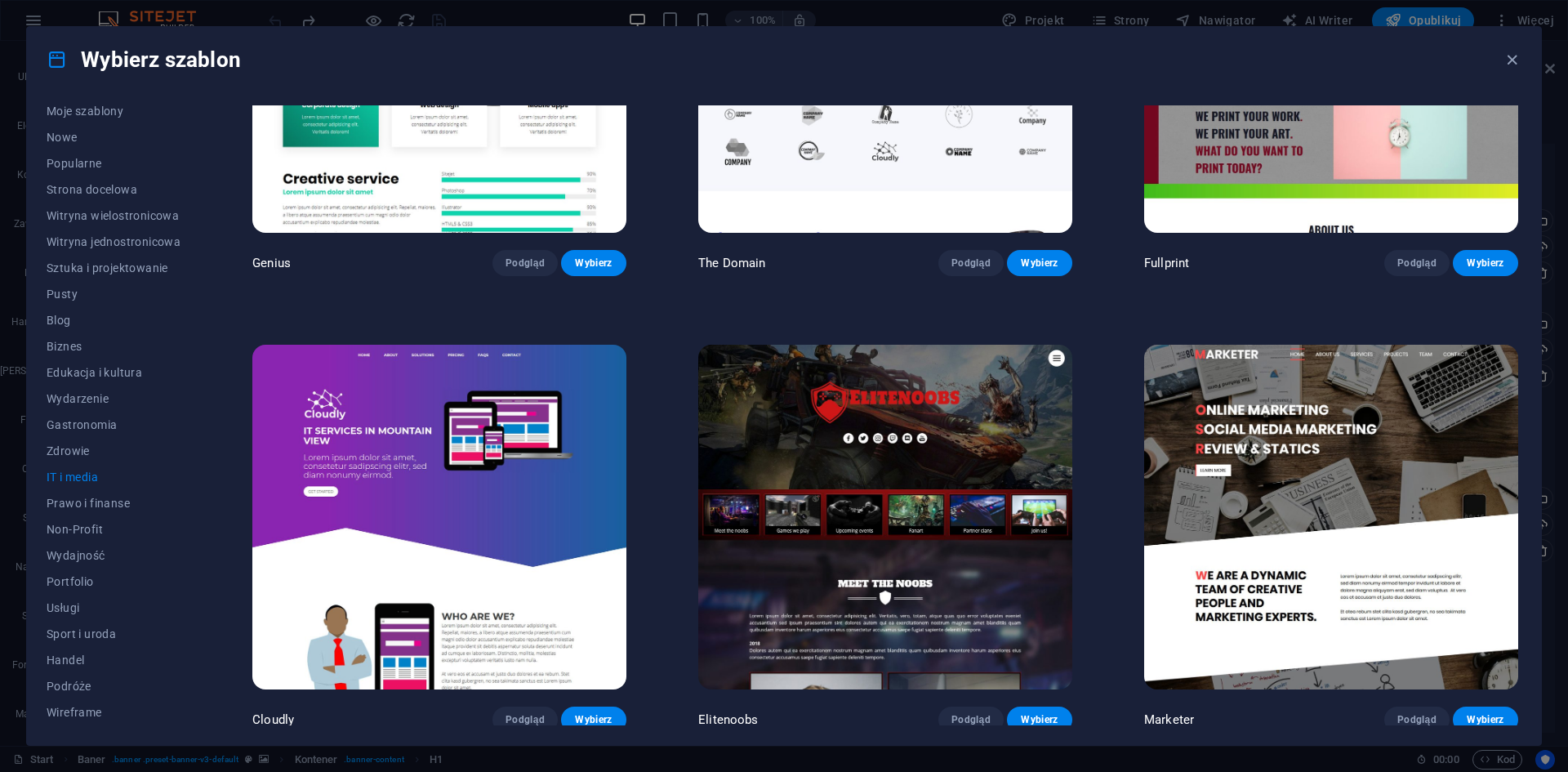
click at [418, 380] on img at bounding box center [440, 517] width 374 height 344
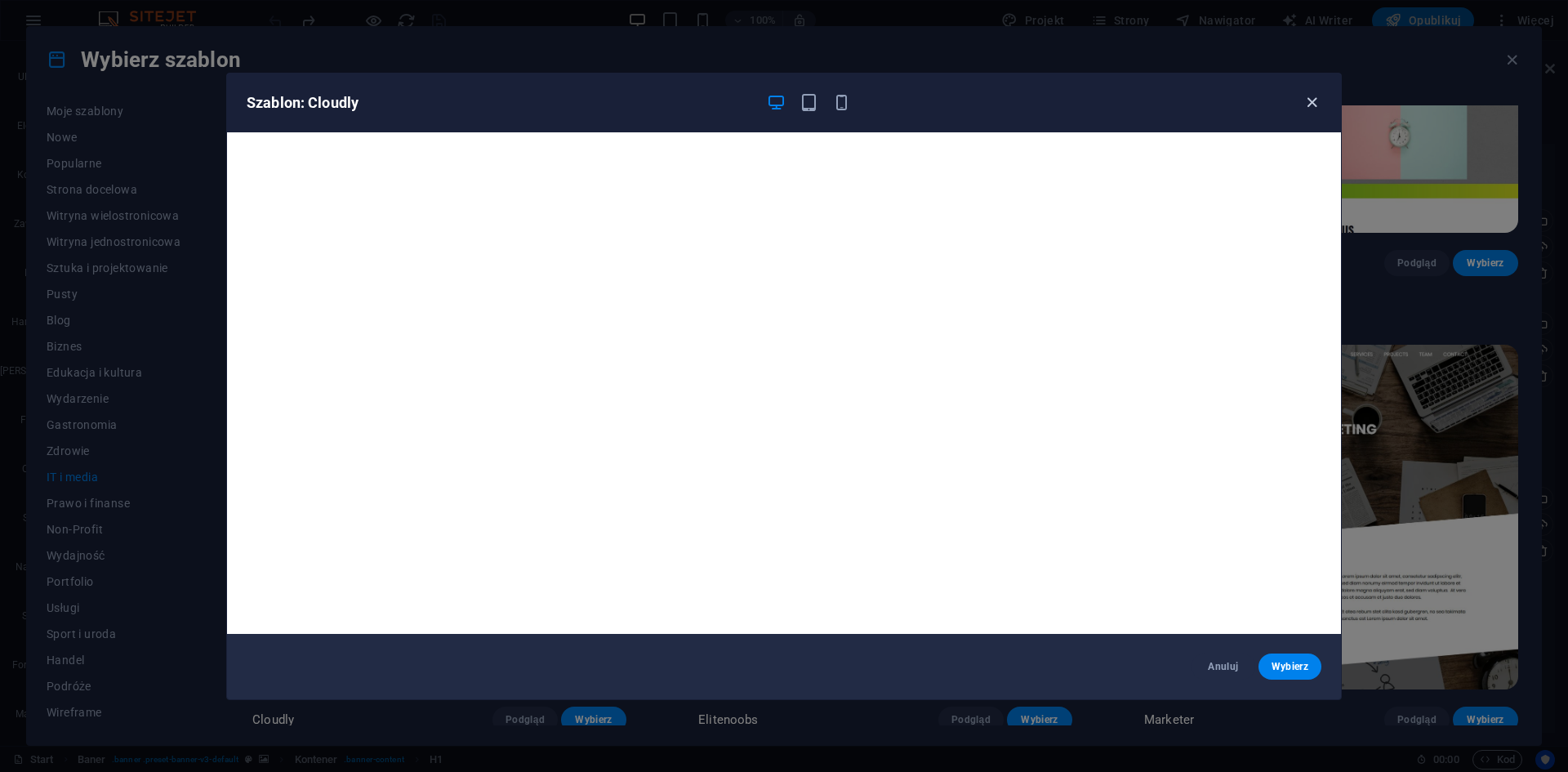
click at [1315, 100] on icon "button" at bounding box center [1311, 102] width 19 height 19
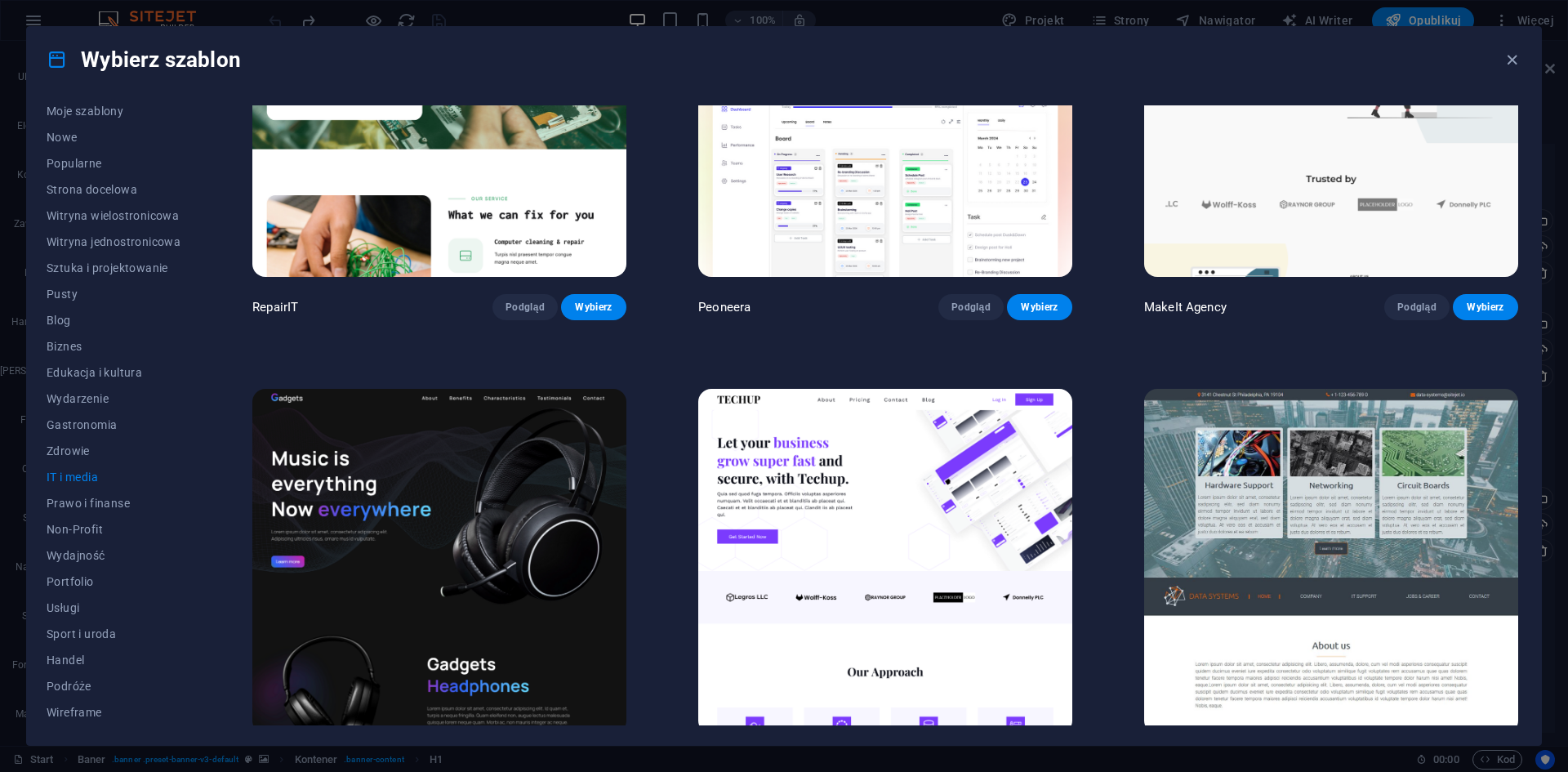
scroll to position [0, 0]
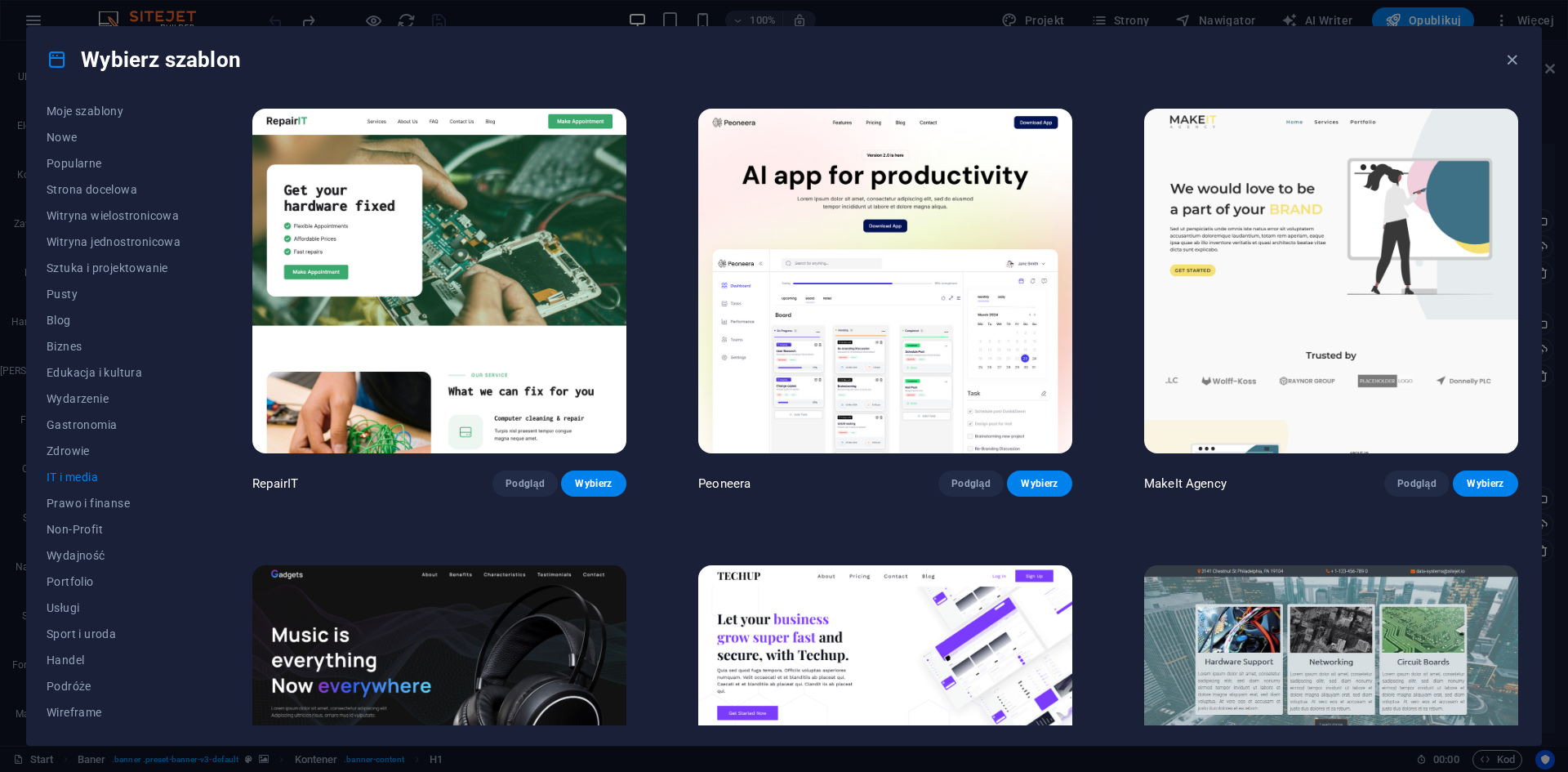
click at [892, 294] on img at bounding box center [886, 281] width 374 height 344
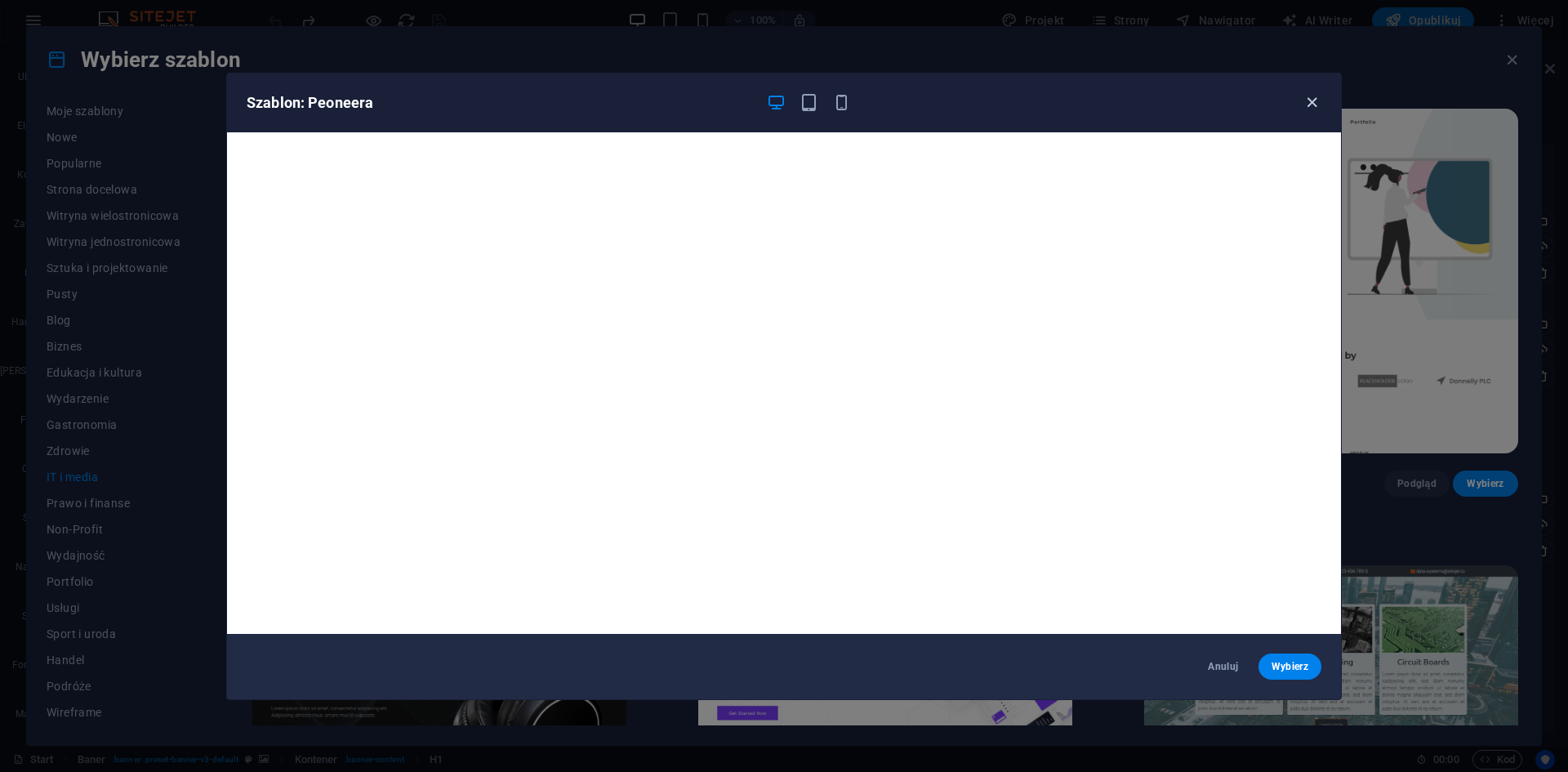
click at [1310, 98] on icon "button" at bounding box center [1311, 102] width 19 height 19
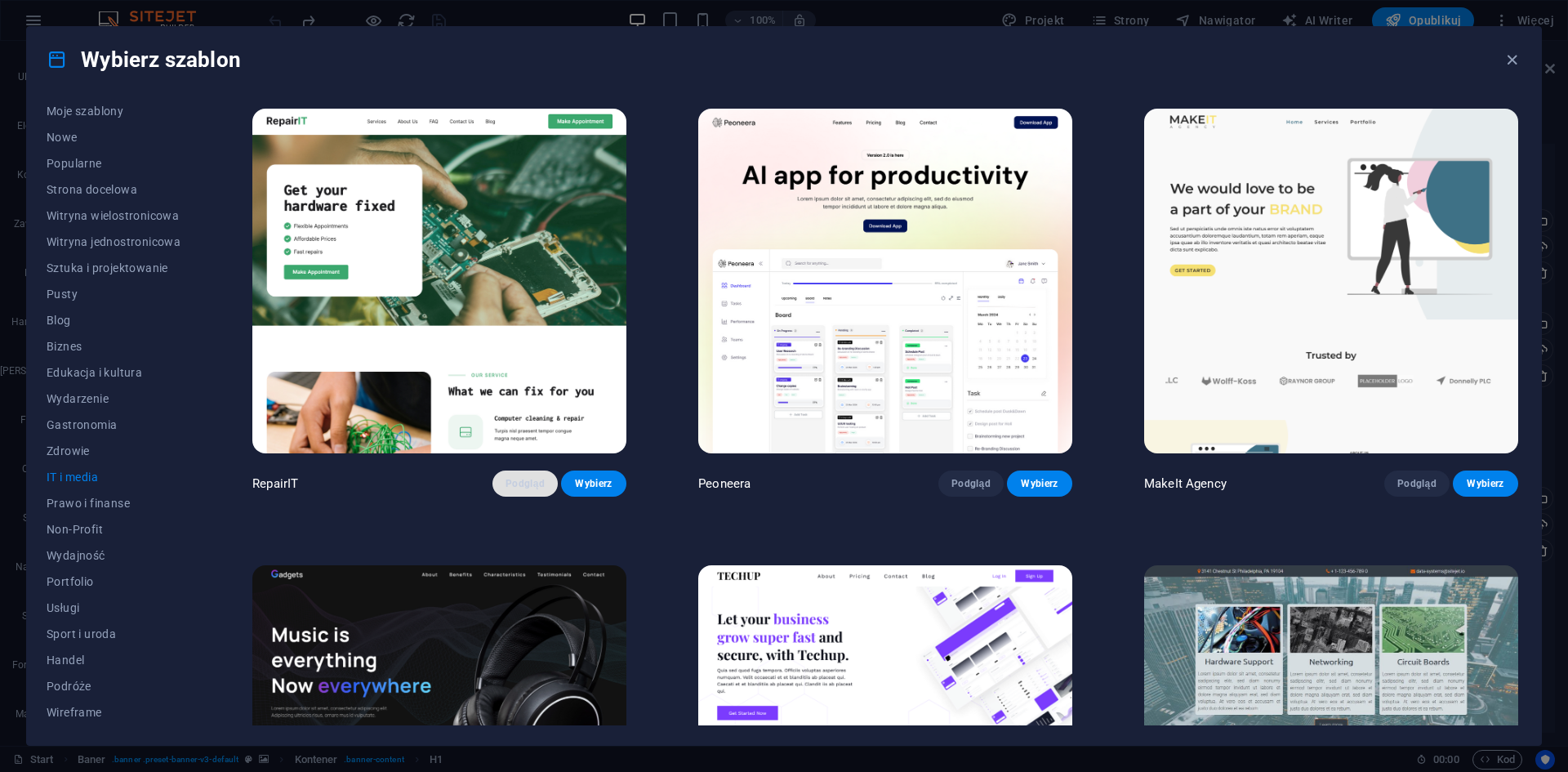
click at [536, 479] on span "Podgląd" at bounding box center [524, 483] width 39 height 13
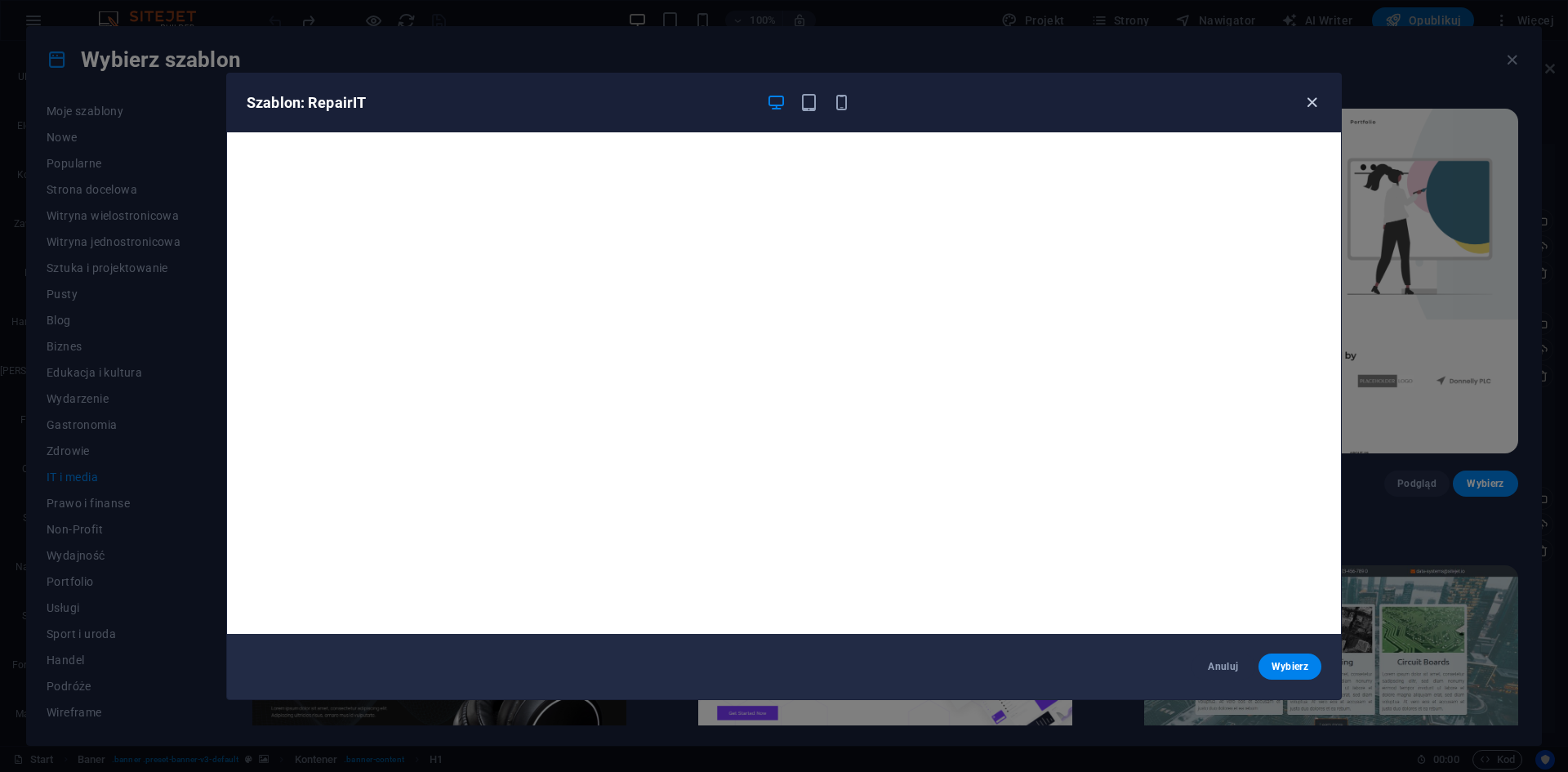
click at [1319, 102] on icon "button" at bounding box center [1311, 102] width 19 height 19
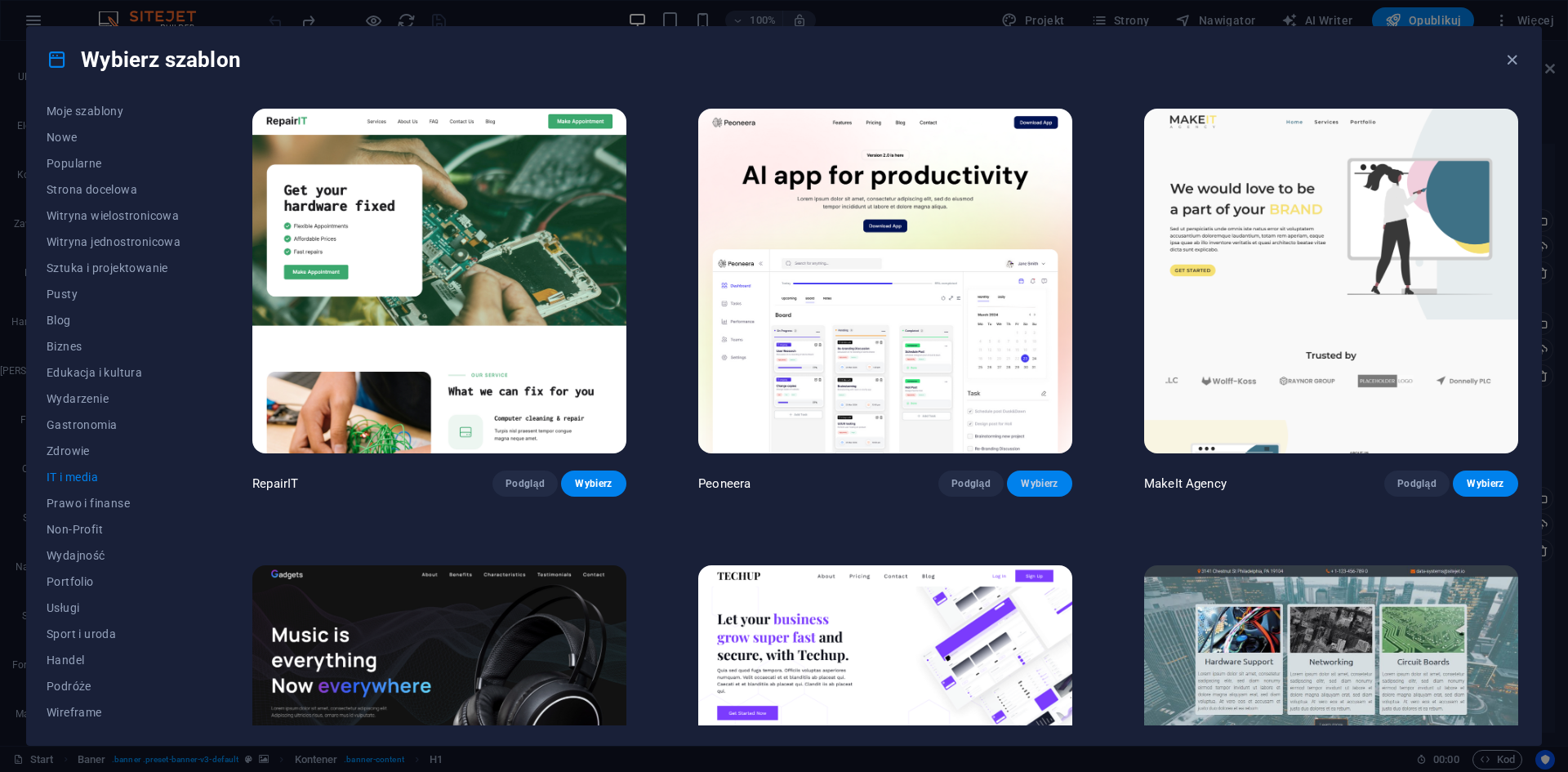
click at [1037, 477] on span "Wybierz" at bounding box center [1039, 483] width 39 height 13
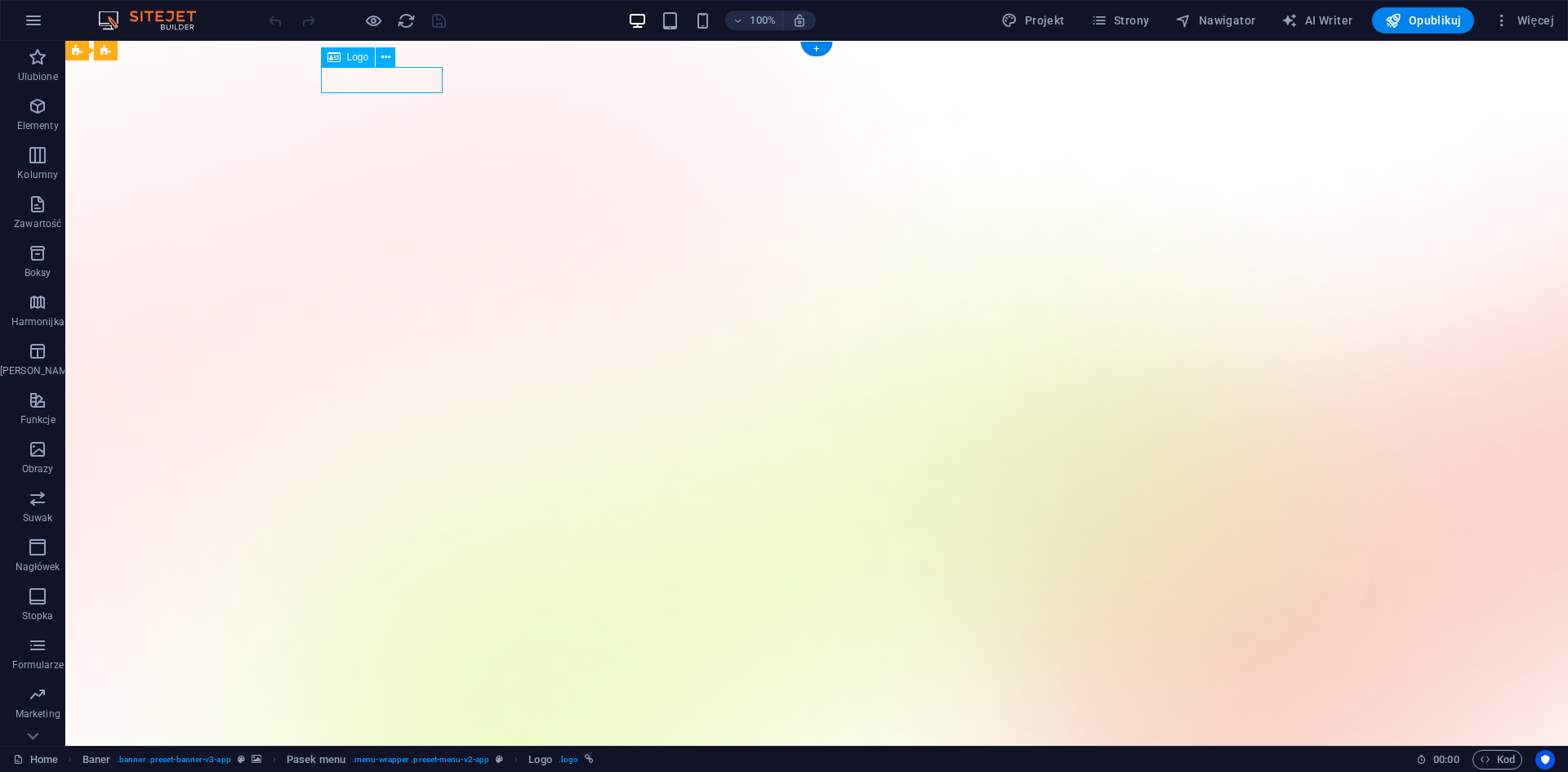
click at [348, 60] on span "Logo" at bounding box center [358, 57] width 22 height 10
select select "px"
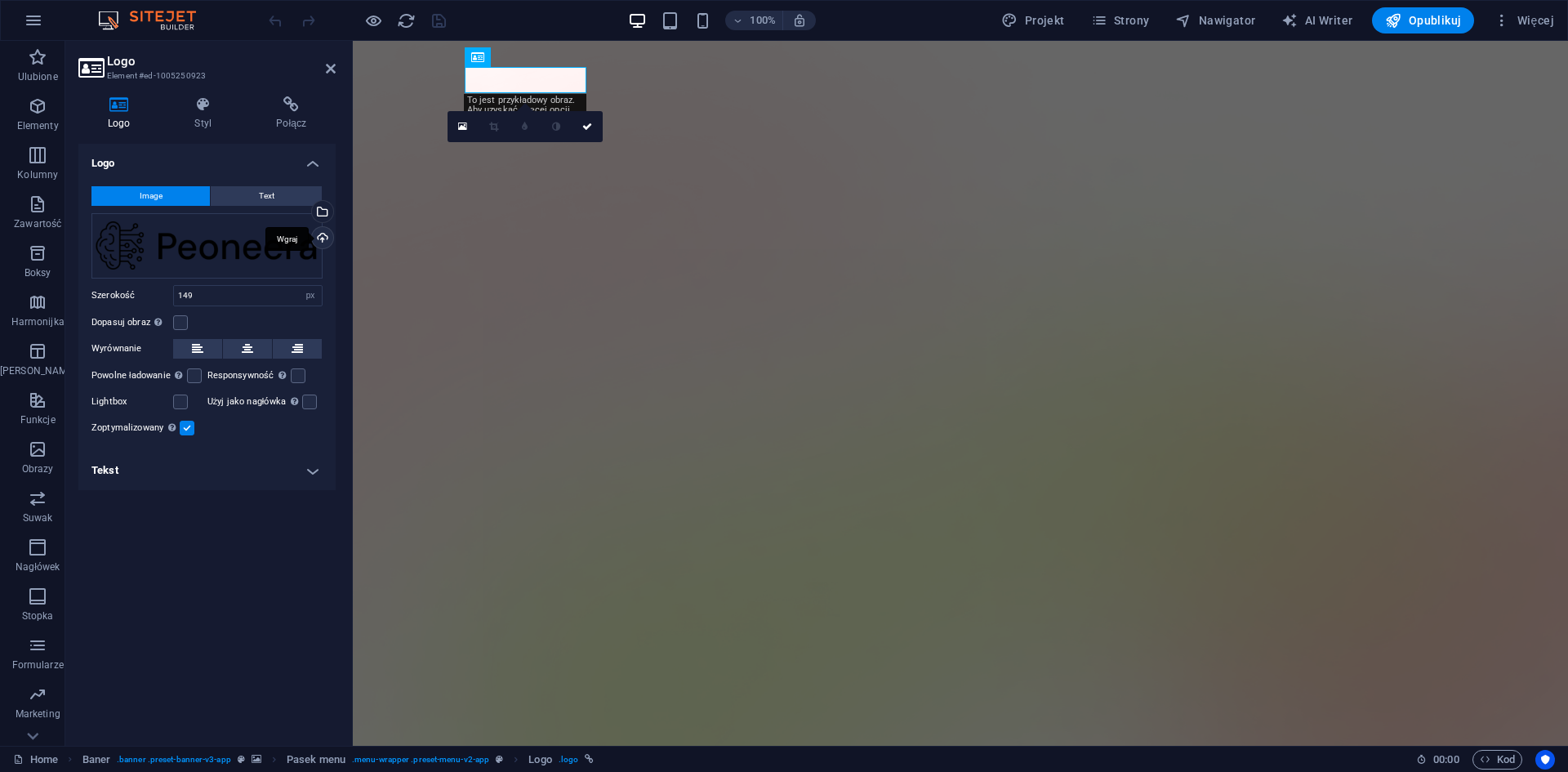
click at [311, 246] on div "Wgraj" at bounding box center [321, 239] width 25 height 25
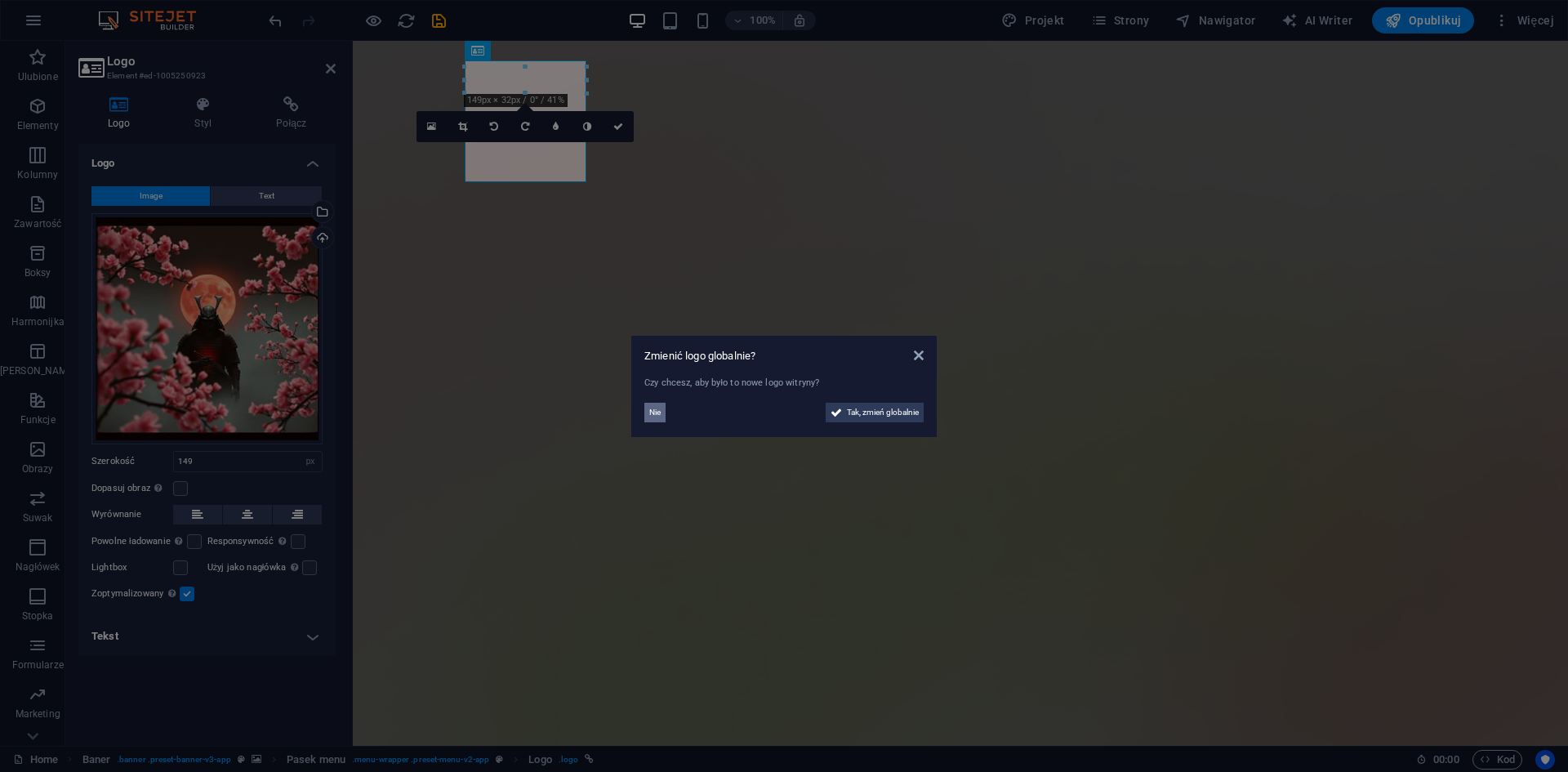
click at [663, 412] on button "Nie" at bounding box center [655, 412] width 21 height 19
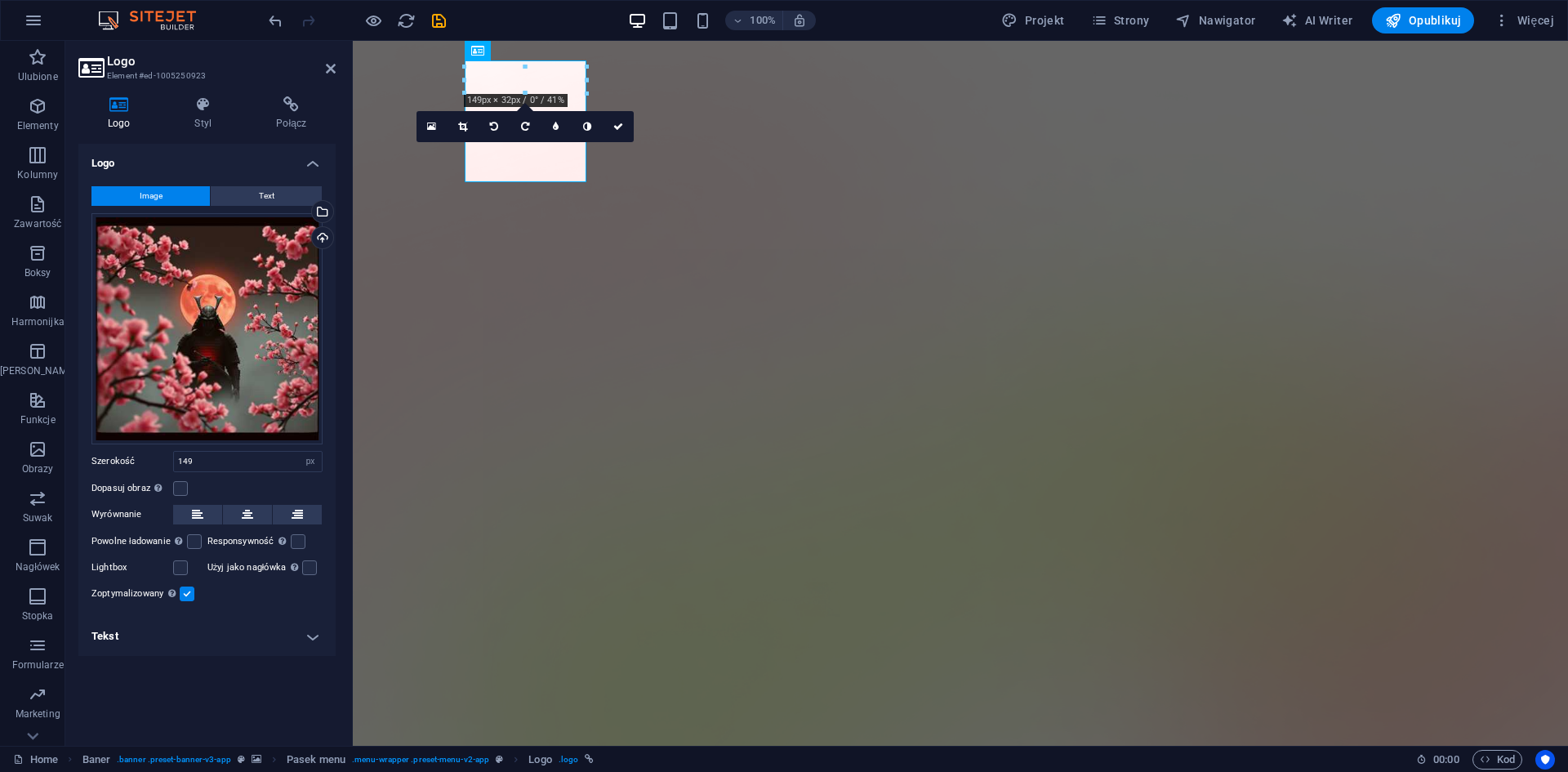
click at [311, 162] on h4 "Logo" at bounding box center [207, 158] width 257 height 29
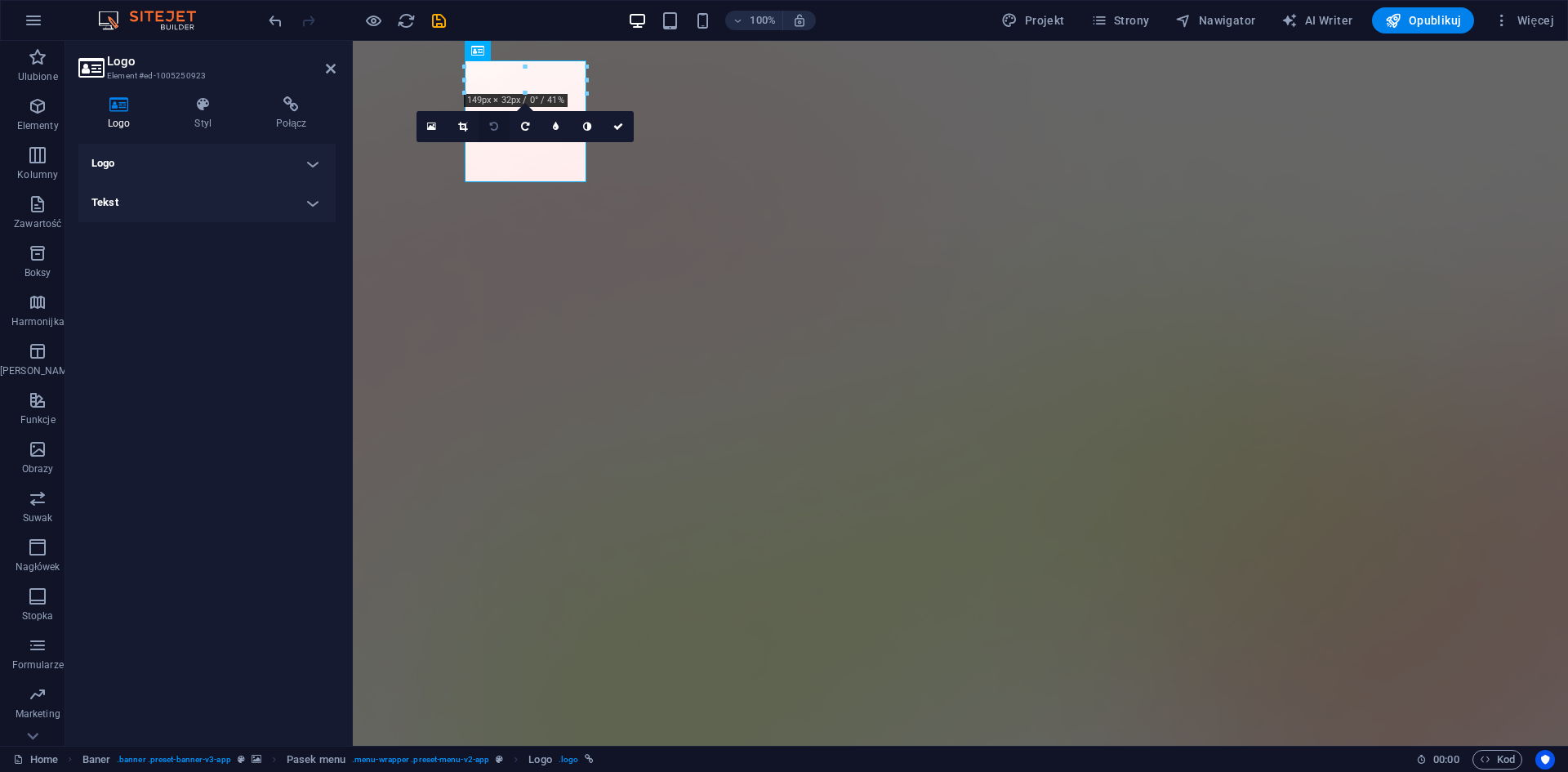
click at [491, 114] on link at bounding box center [494, 126] width 31 height 31
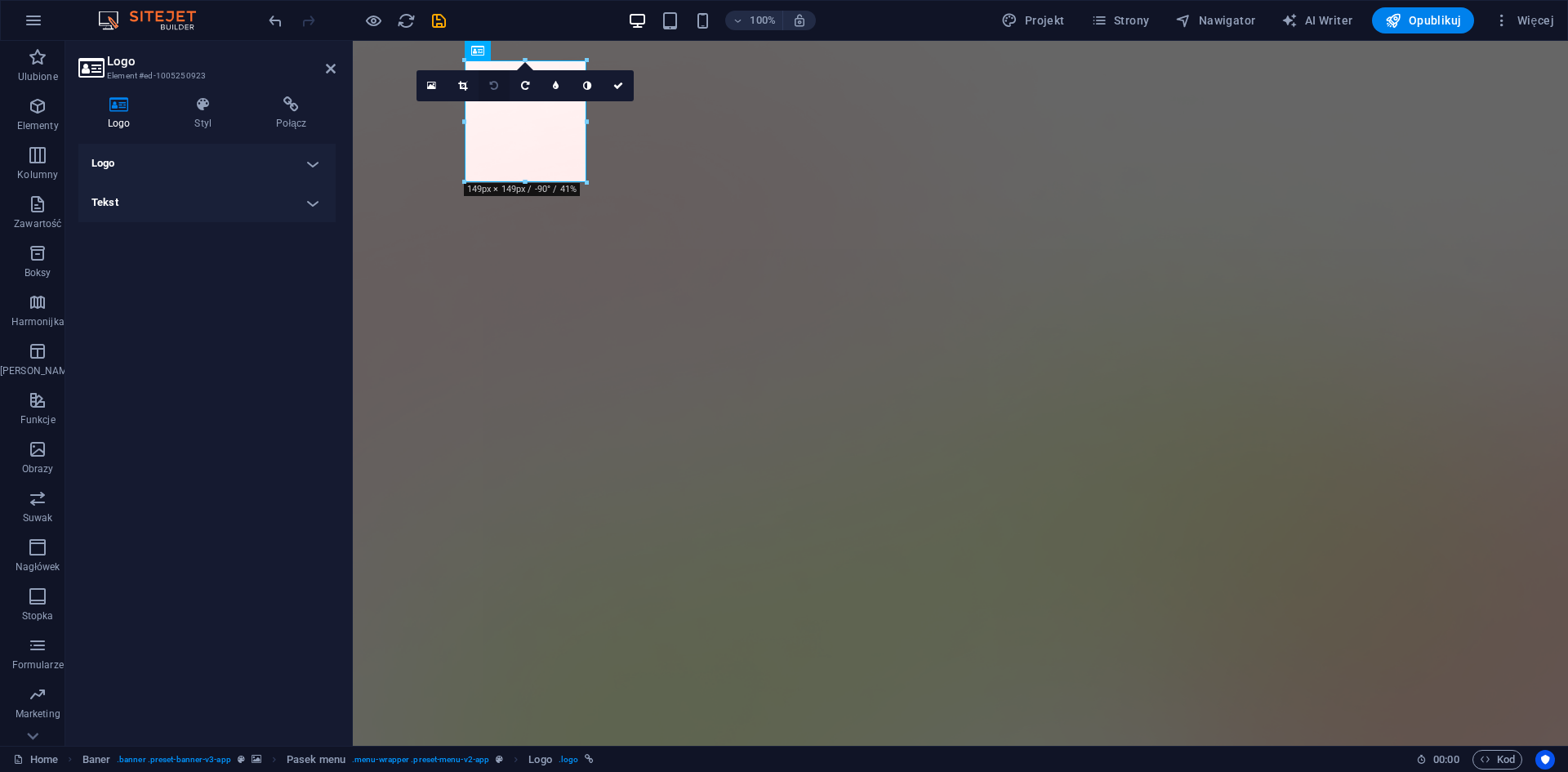
click at [498, 88] on icon at bounding box center [494, 86] width 8 height 10
click at [498, 87] on icon at bounding box center [494, 86] width 8 height 10
click at [263, 20] on div "100% Projekt Strony Nawigator AI Writer Opublikuj Więcej" at bounding box center [784, 20] width 1566 height 39
click at [262, 20] on div "100% Projekt Strony Nawigator AI Writer Opublikuj Więcej" at bounding box center [784, 20] width 1566 height 39
click at [268, 26] on icon "undo" at bounding box center [275, 20] width 19 height 19
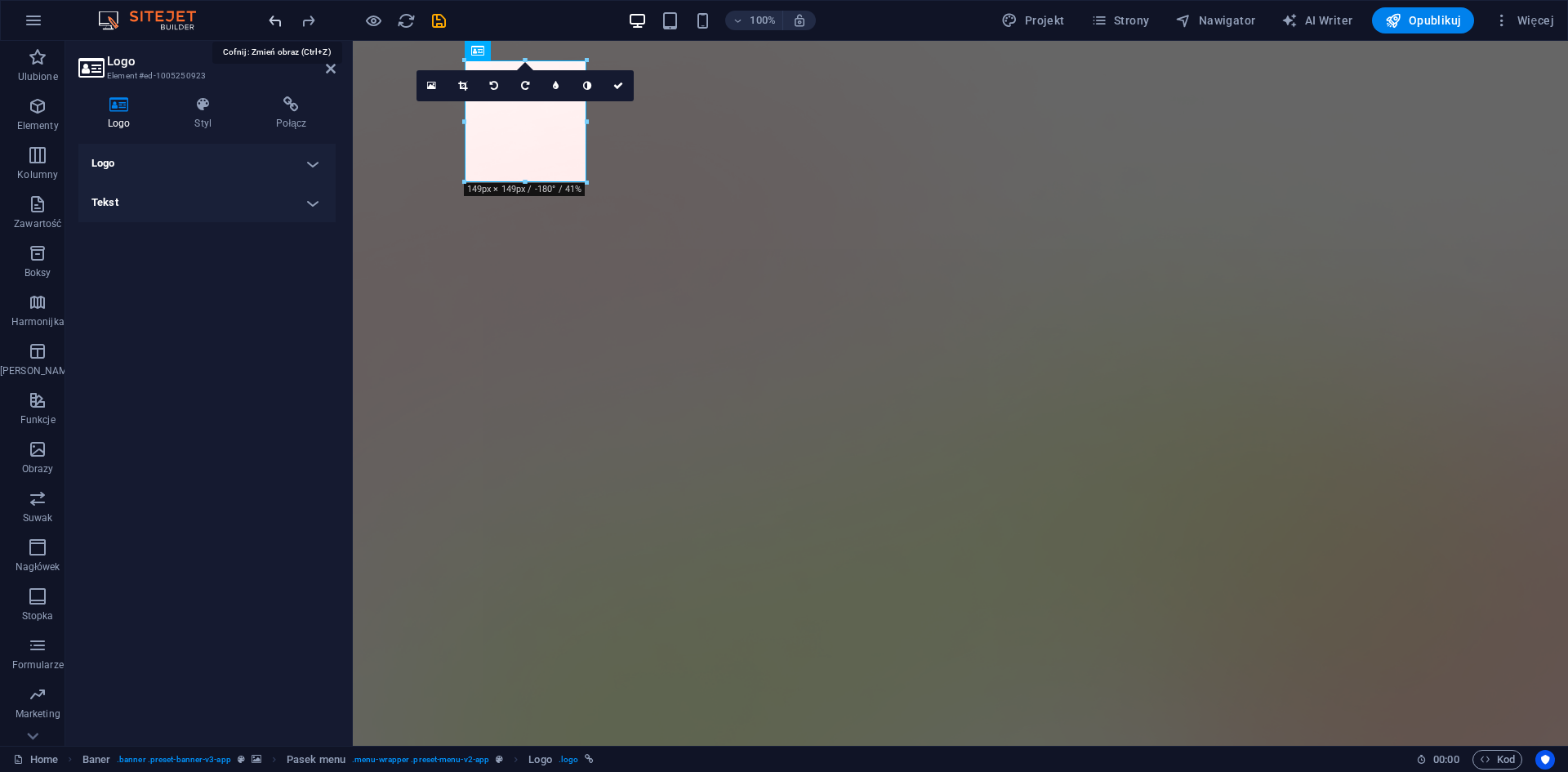
click at [268, 26] on icon "undo" at bounding box center [275, 20] width 19 height 19
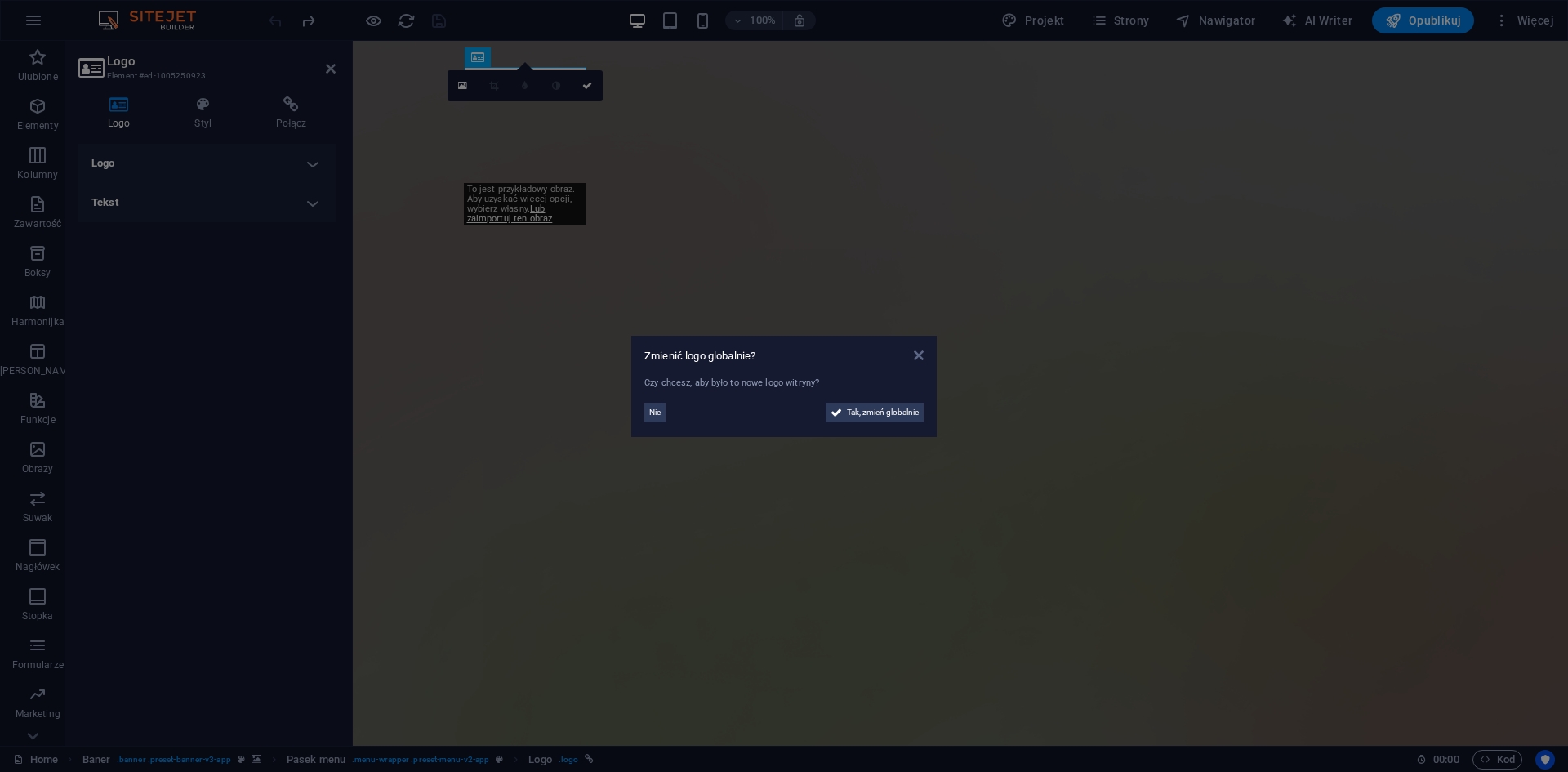
click at [915, 358] on icon at bounding box center [918, 355] width 10 height 13
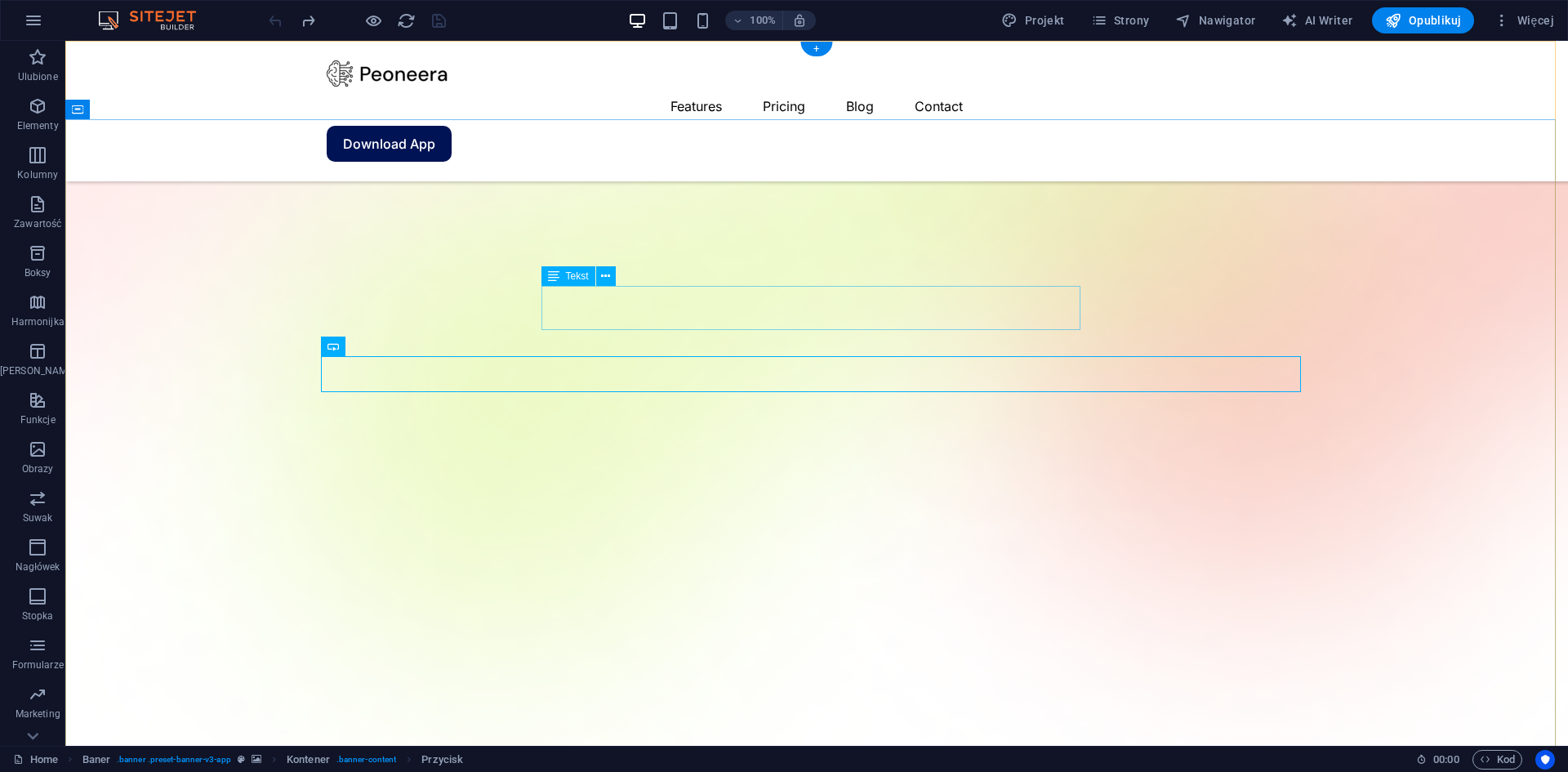
scroll to position [408, 0]
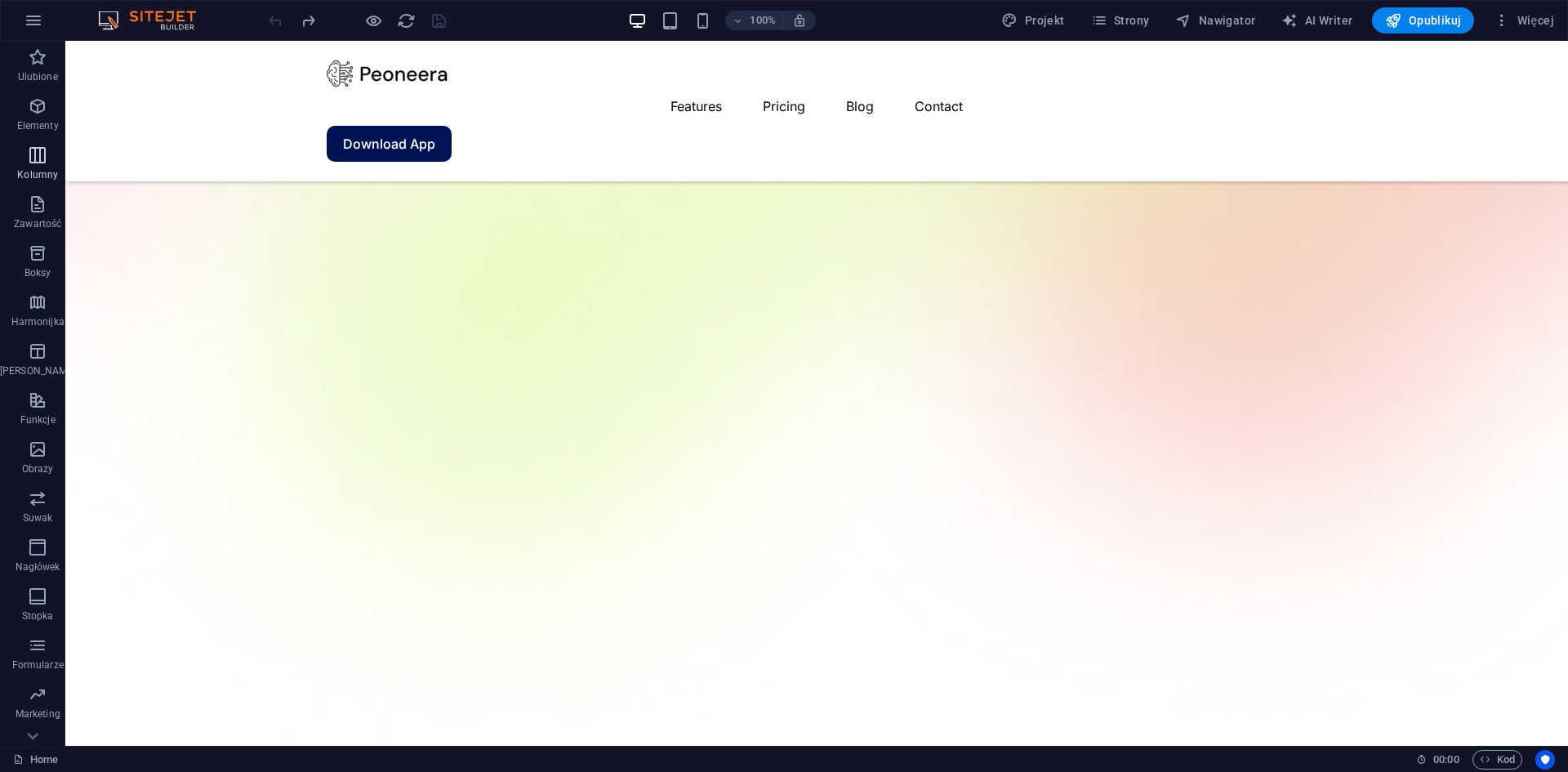
click at [35, 161] on icon "button" at bounding box center [37, 155] width 19 height 19
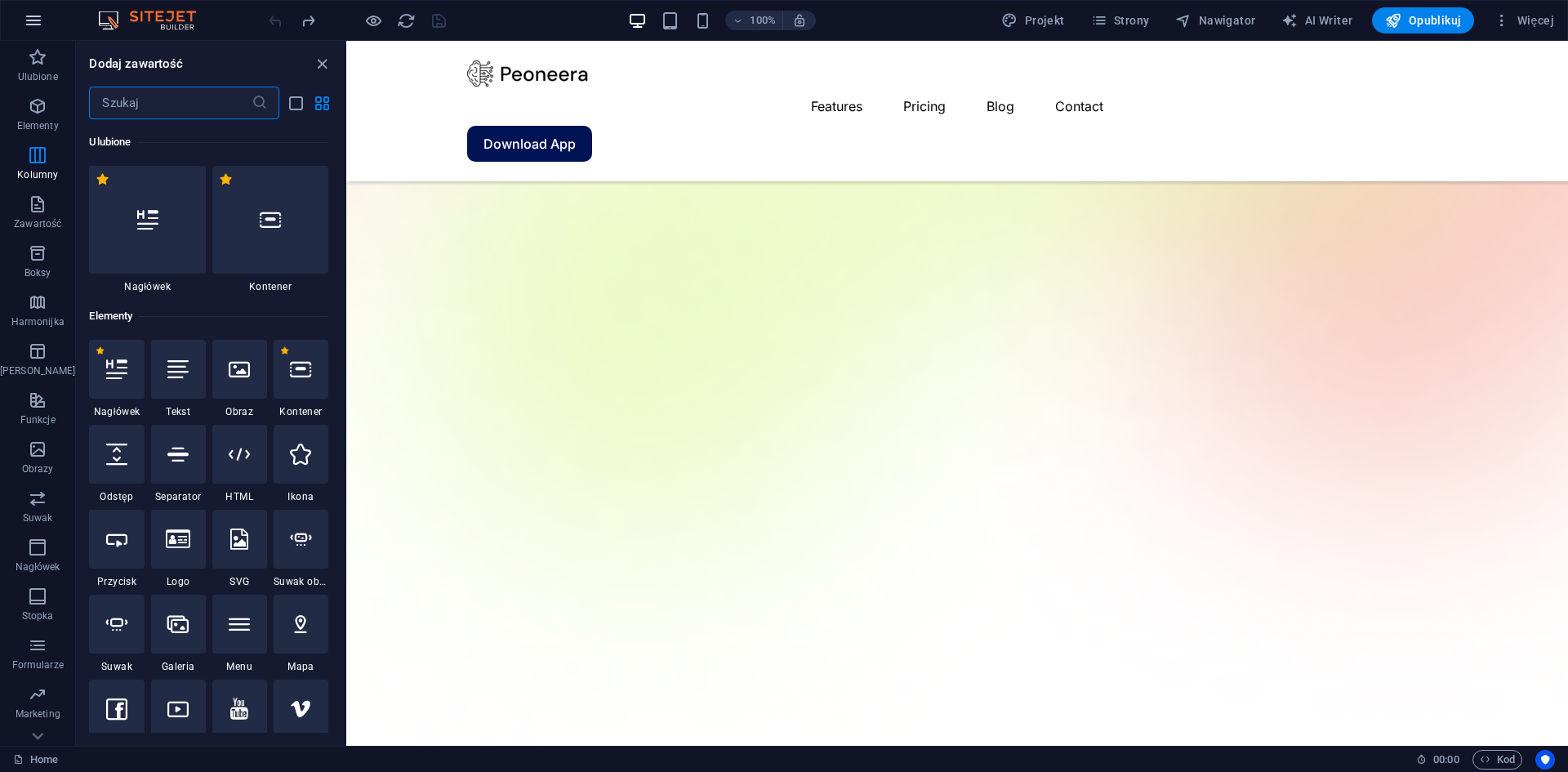
scroll to position [117, 0]
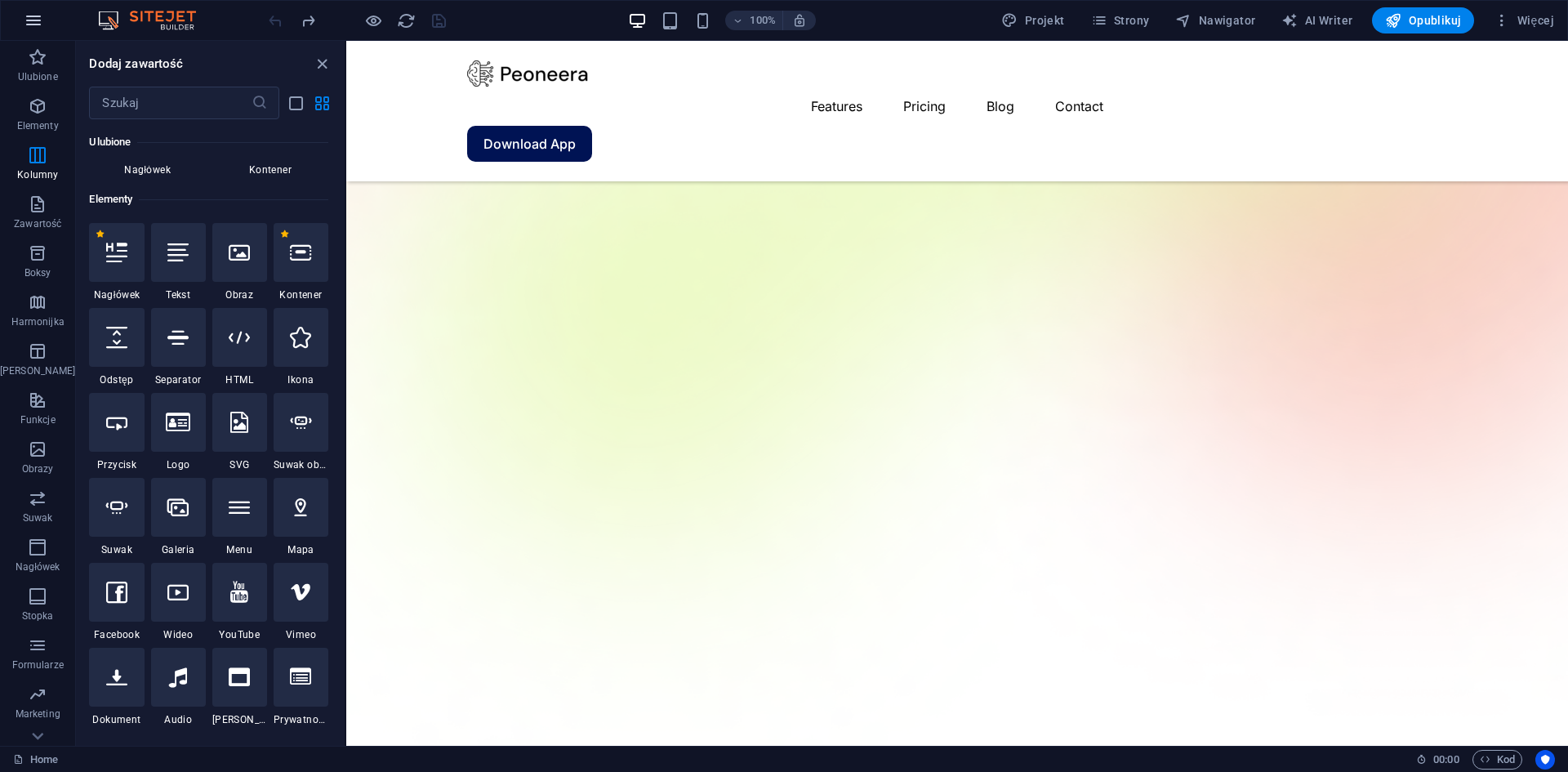
click at [38, 27] on icon "button" at bounding box center [34, 20] width 19 height 19
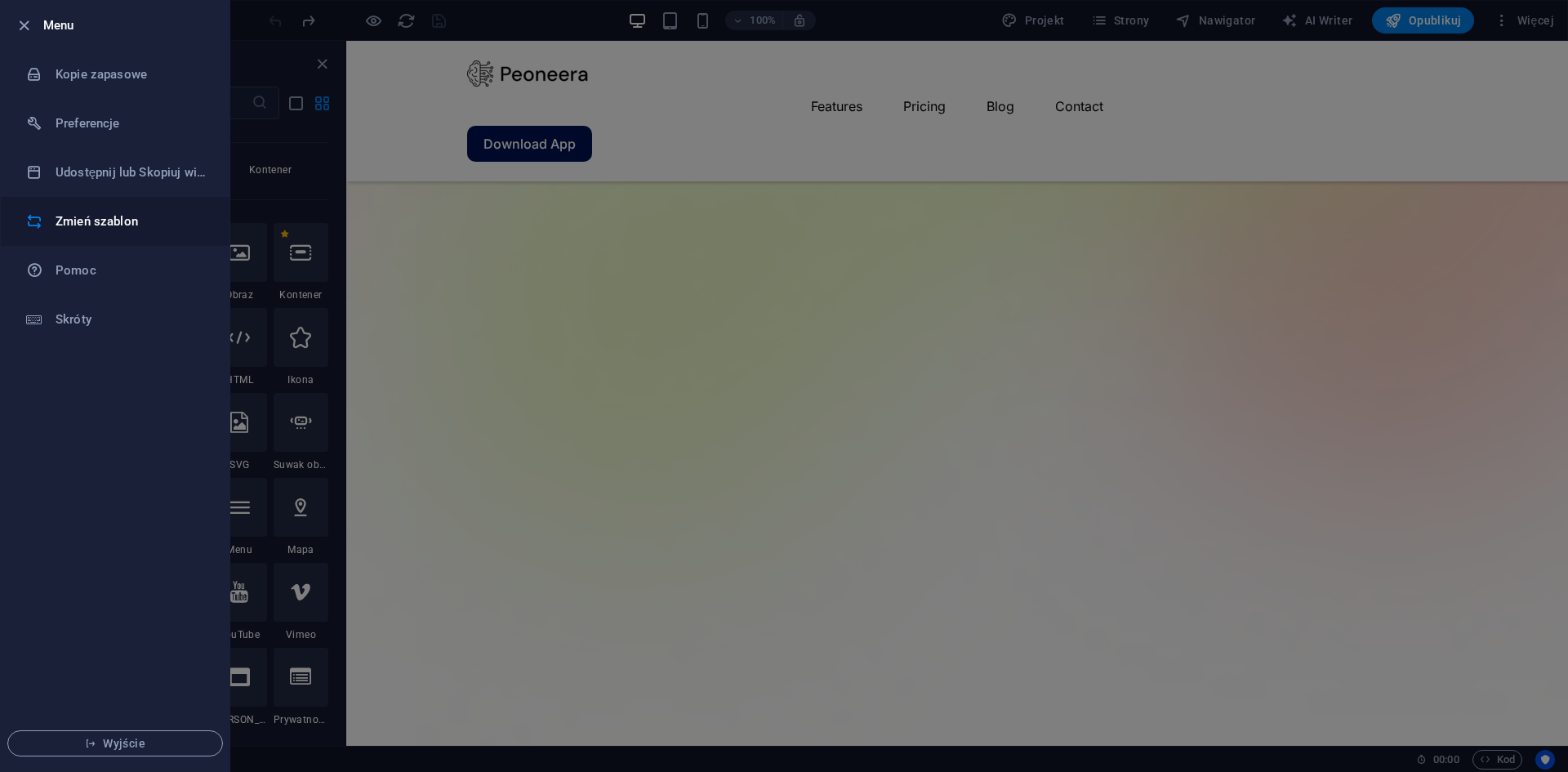
click at [112, 221] on h6 "Zmień szablon" at bounding box center [131, 222] width 151 height 19
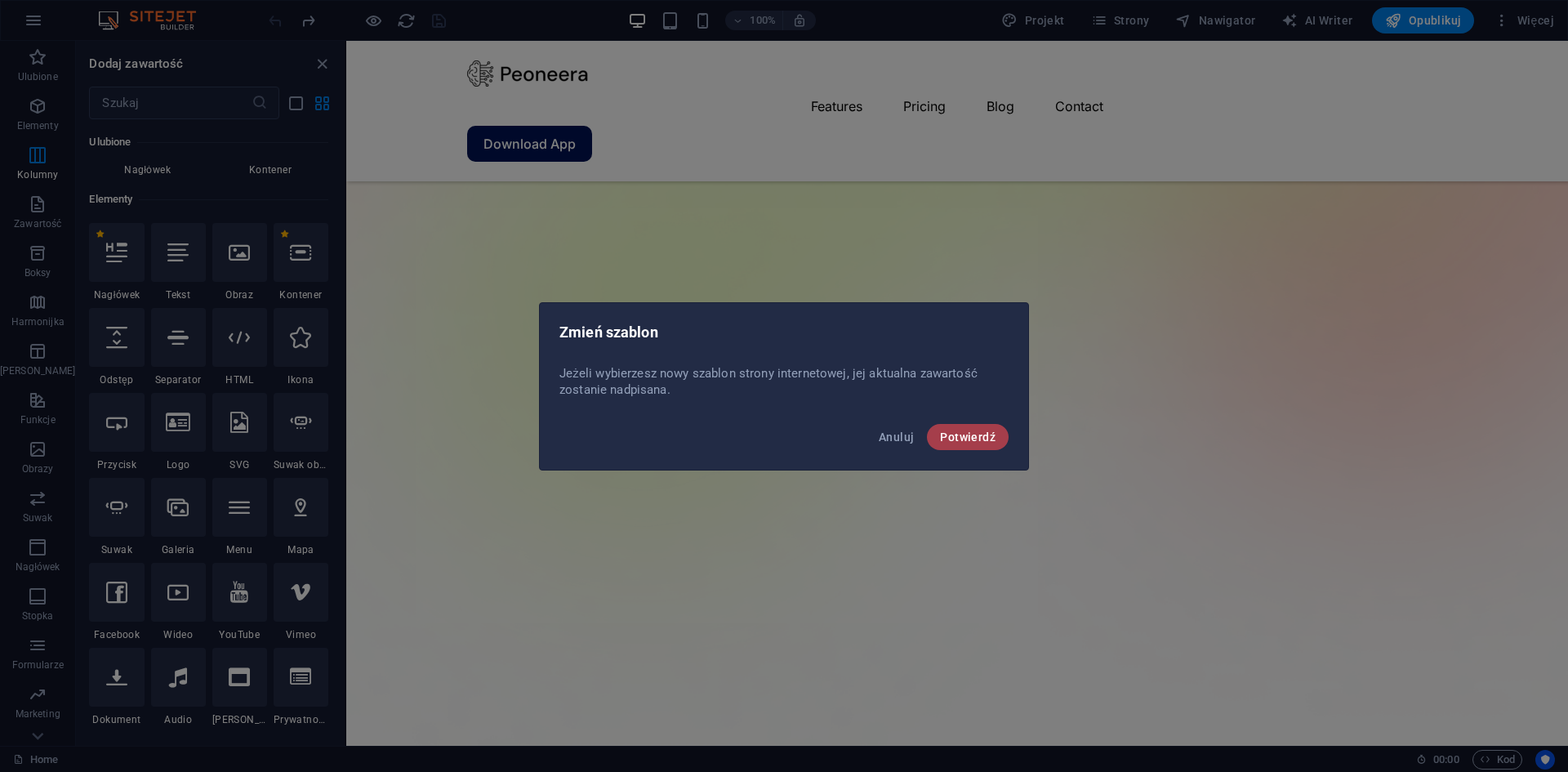
click at [973, 444] on button "Potwierdź" at bounding box center [968, 437] width 81 height 26
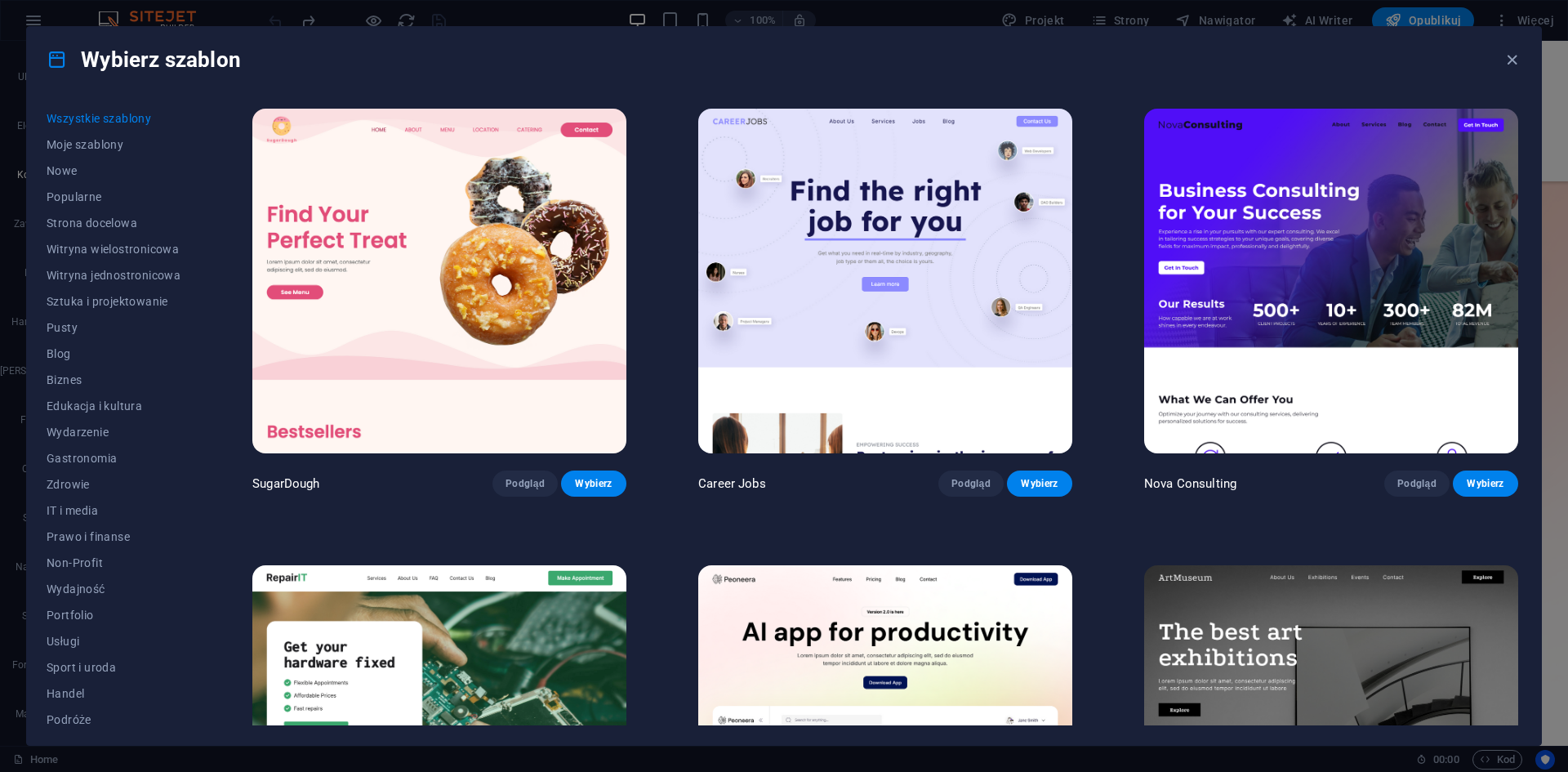
click at [77, 115] on span "Wszystkie szablony" at bounding box center [114, 118] width 134 height 13
click at [77, 116] on span "Wszystkie szablony" at bounding box center [114, 118] width 134 height 13
click at [100, 139] on span "Moje szablony" at bounding box center [114, 144] width 134 height 13
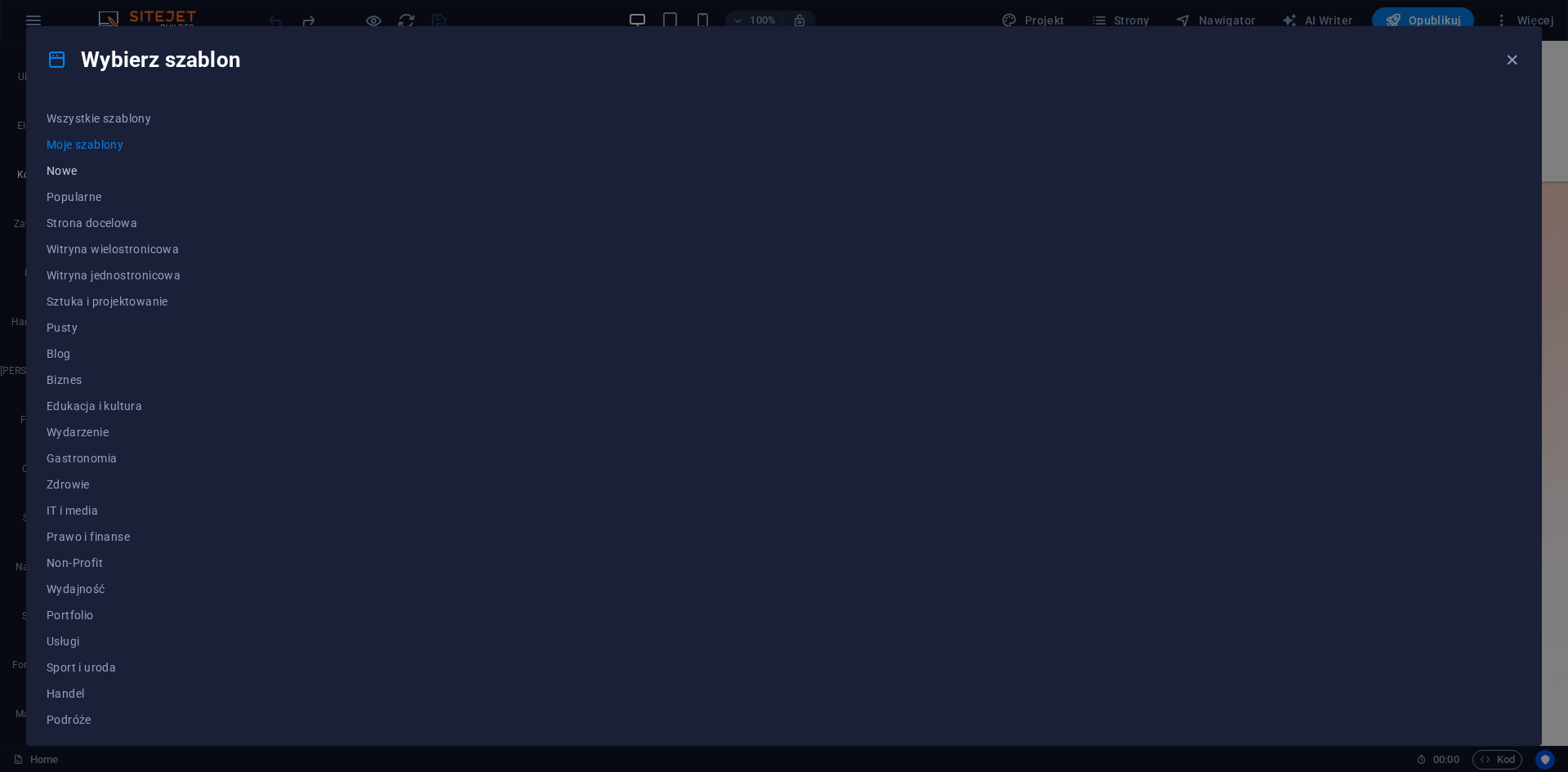
click at [64, 169] on span "Nowe" at bounding box center [114, 170] width 134 height 13
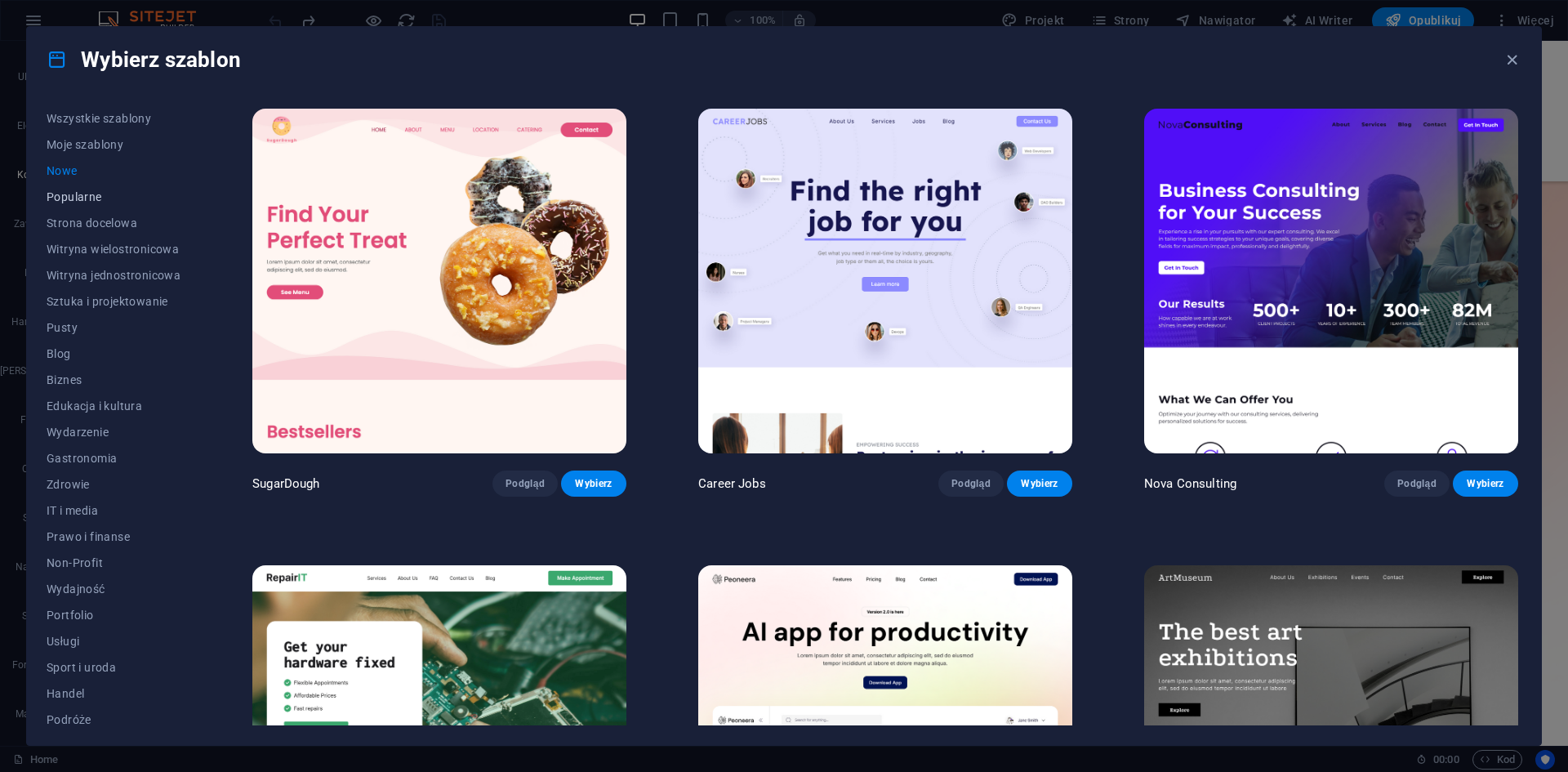
click at [69, 201] on span "Popularne" at bounding box center [114, 196] width 134 height 13
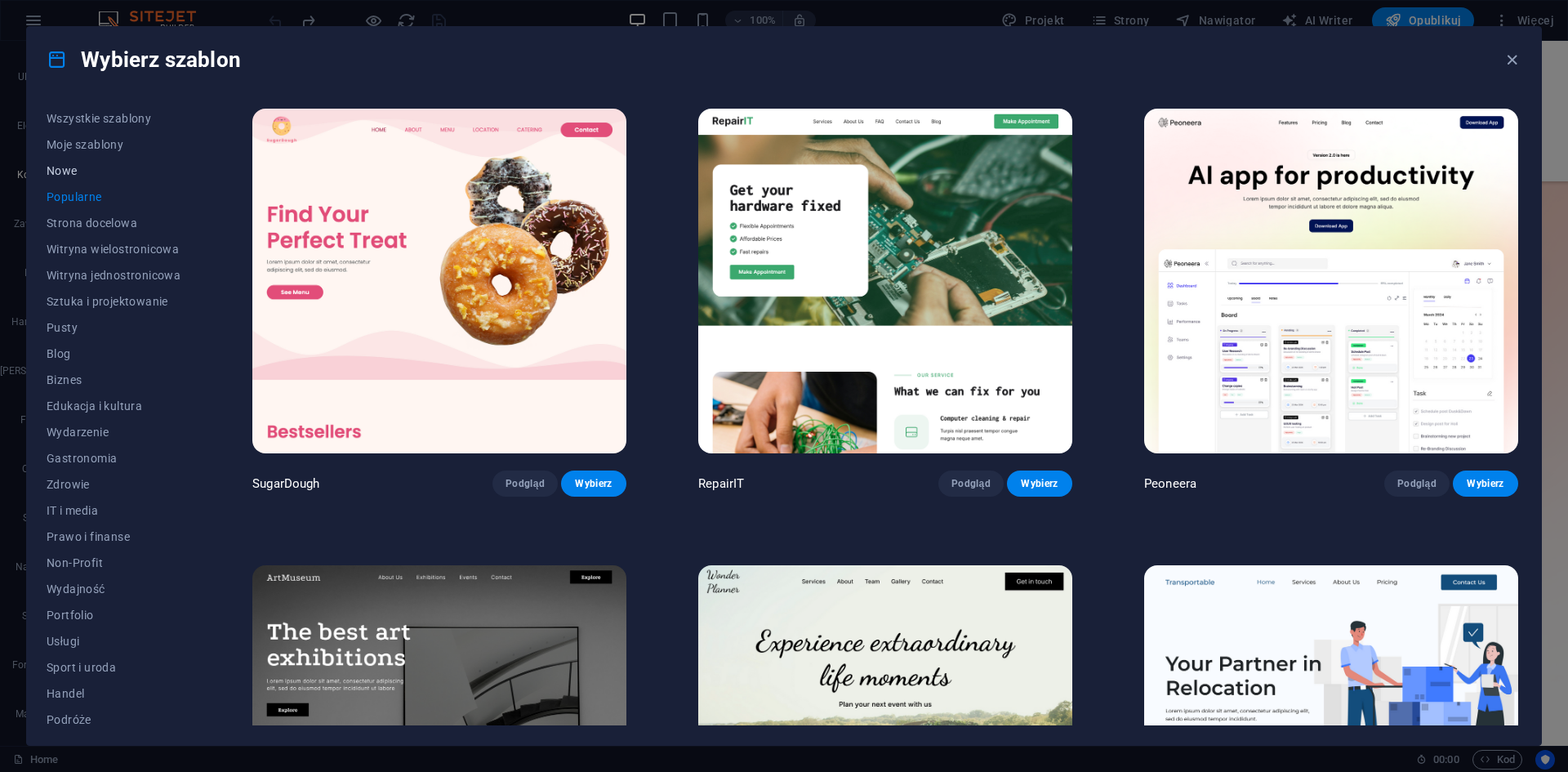
click at [66, 172] on span "Nowe" at bounding box center [114, 170] width 134 height 13
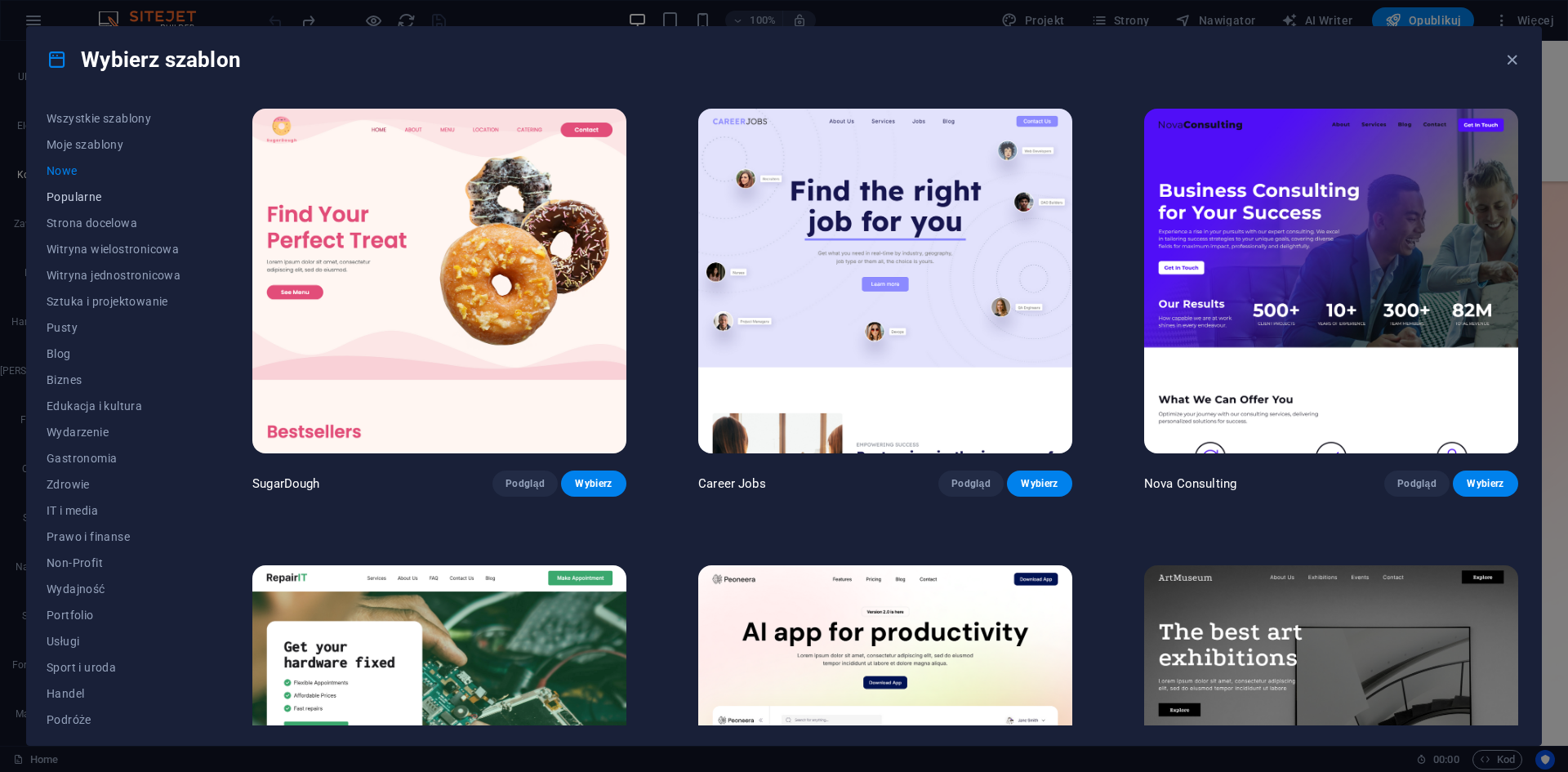
click at [59, 201] on span "Popularne" at bounding box center [114, 196] width 134 height 13
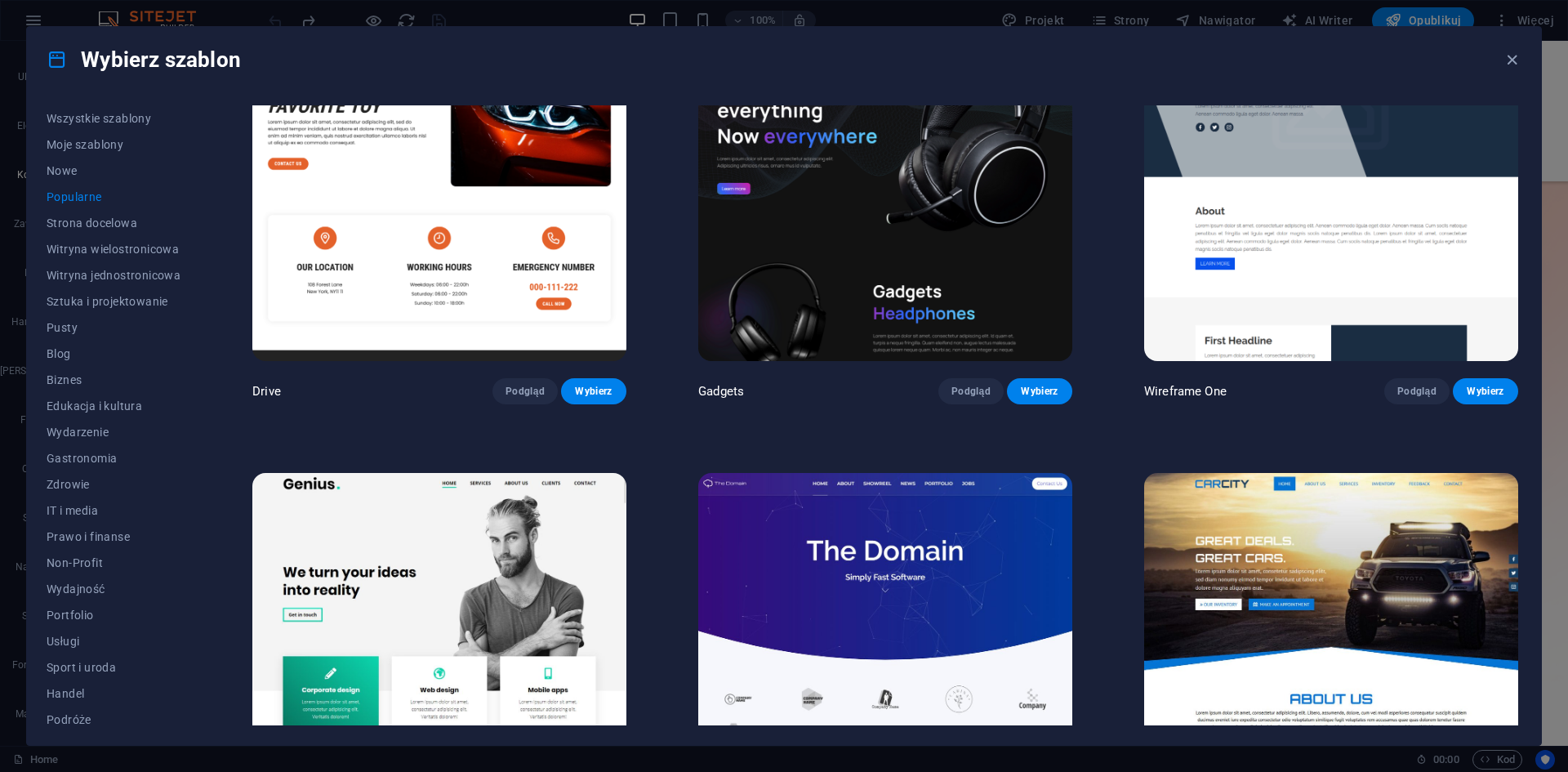
scroll to position [1471, 0]
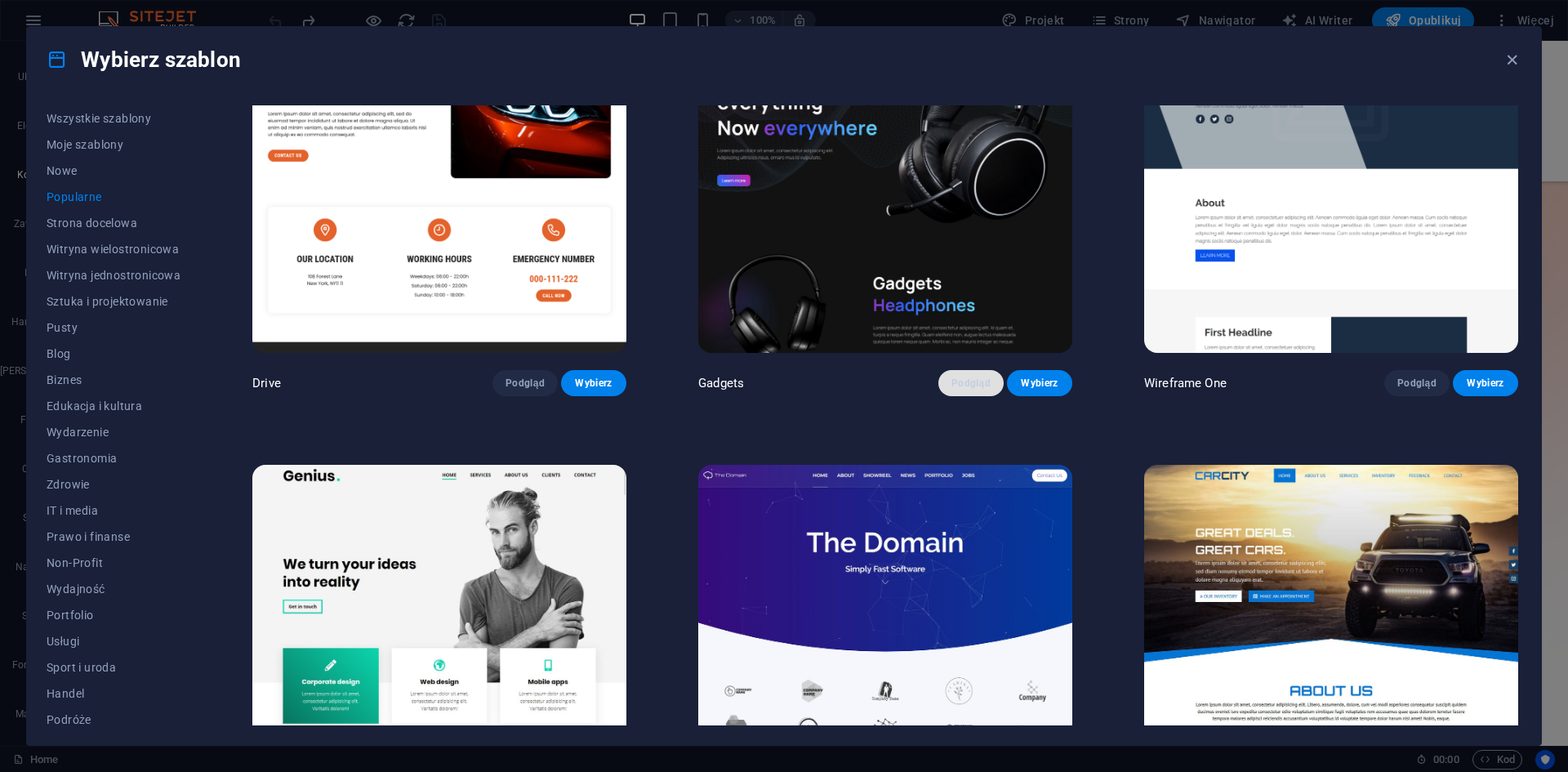
click at [950, 377] on button "Podgląd" at bounding box center [971, 383] width 65 height 26
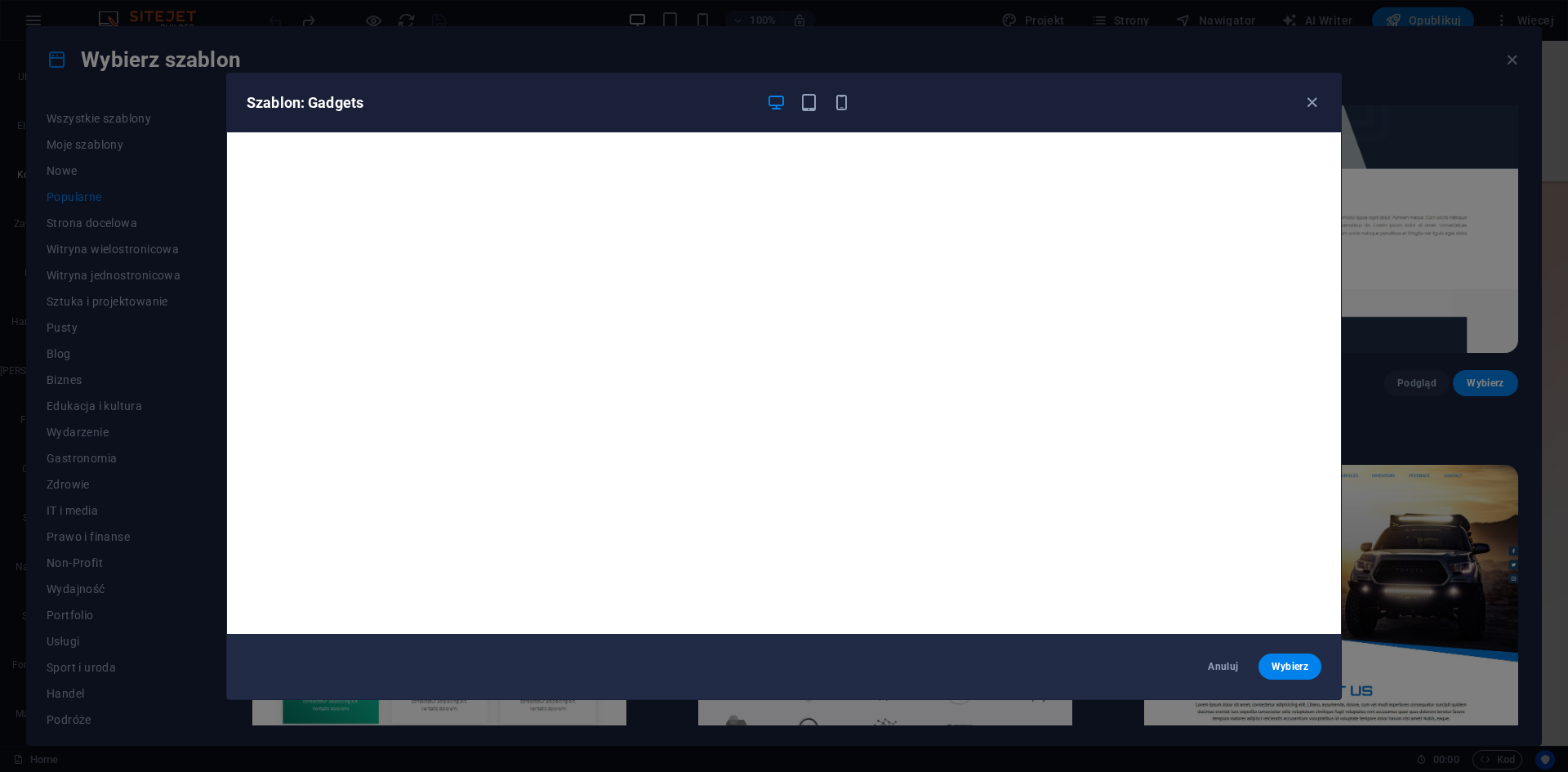
click at [1306, 112] on div "Szablon: Gadgets" at bounding box center [783, 102] width 1113 height 59
click at [1321, 108] on div "Szablon: Gadgets" at bounding box center [783, 102] width 1113 height 59
click at [1302, 105] on icon "button" at bounding box center [1311, 102] width 19 height 19
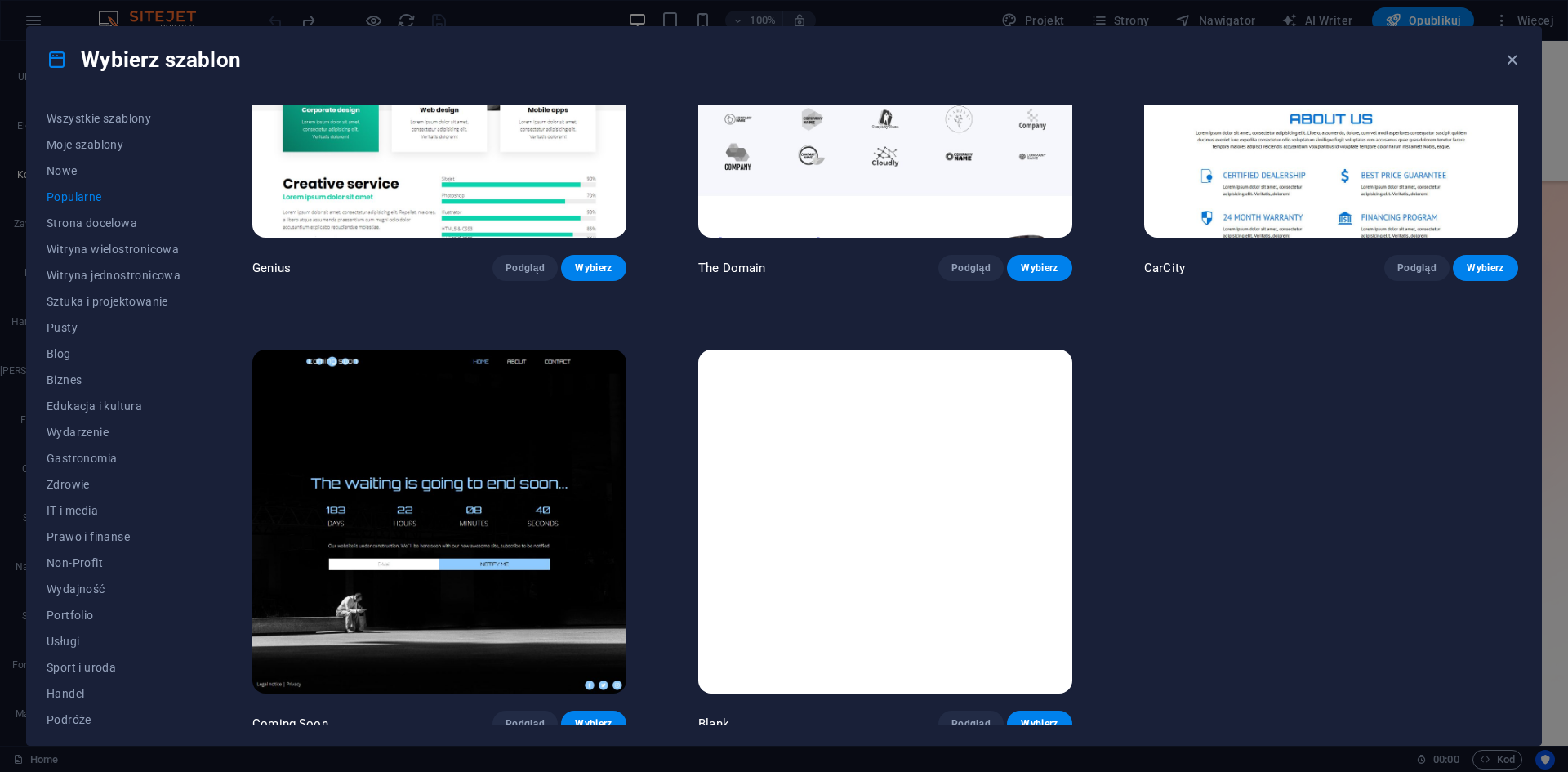
scroll to position [2043, 0]
click at [584, 716] on span "Wybierz" at bounding box center [593, 723] width 39 height 13
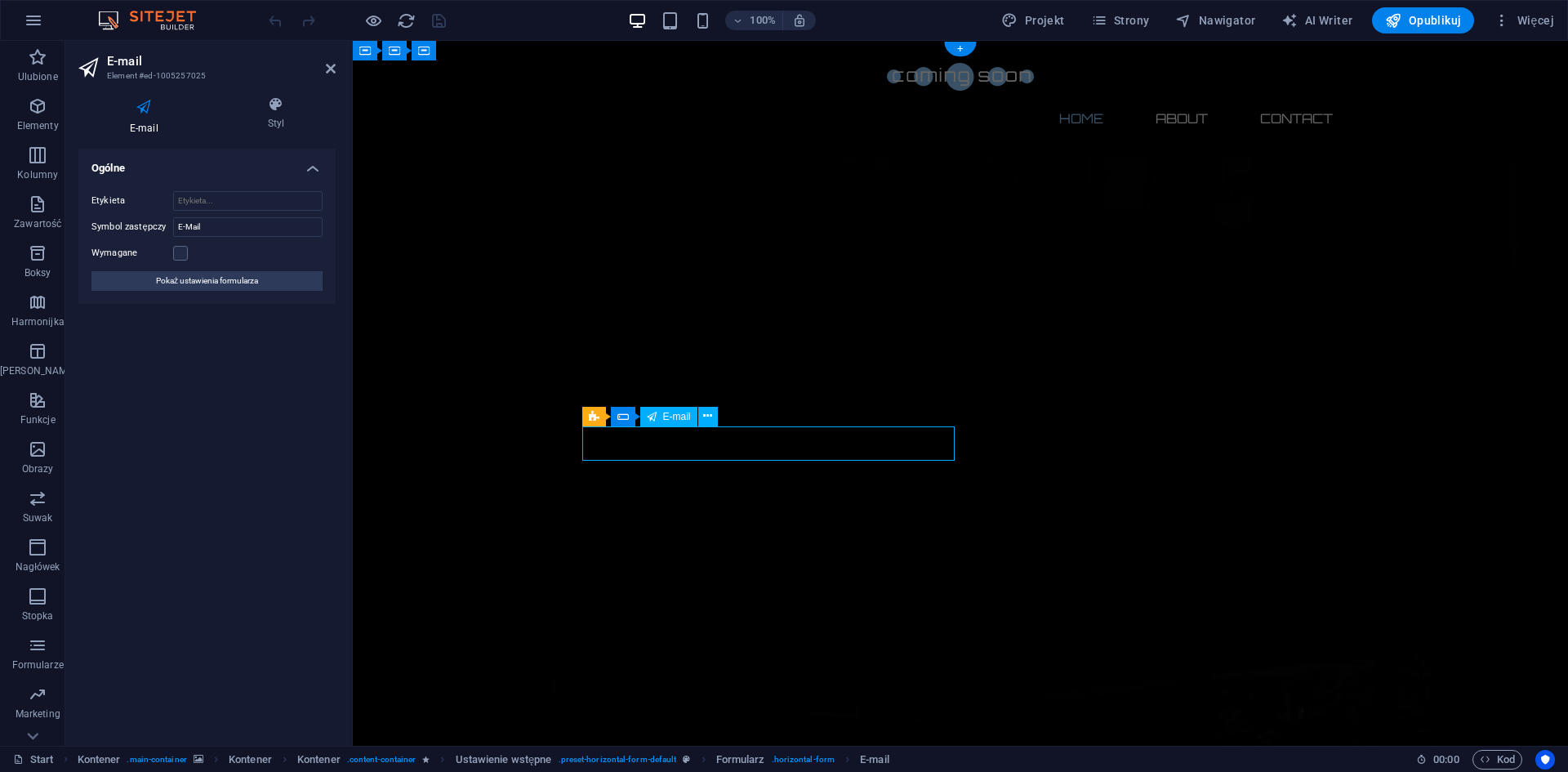
type input "[EMAIL_ADDRESS][DOMAIN_NAME]"
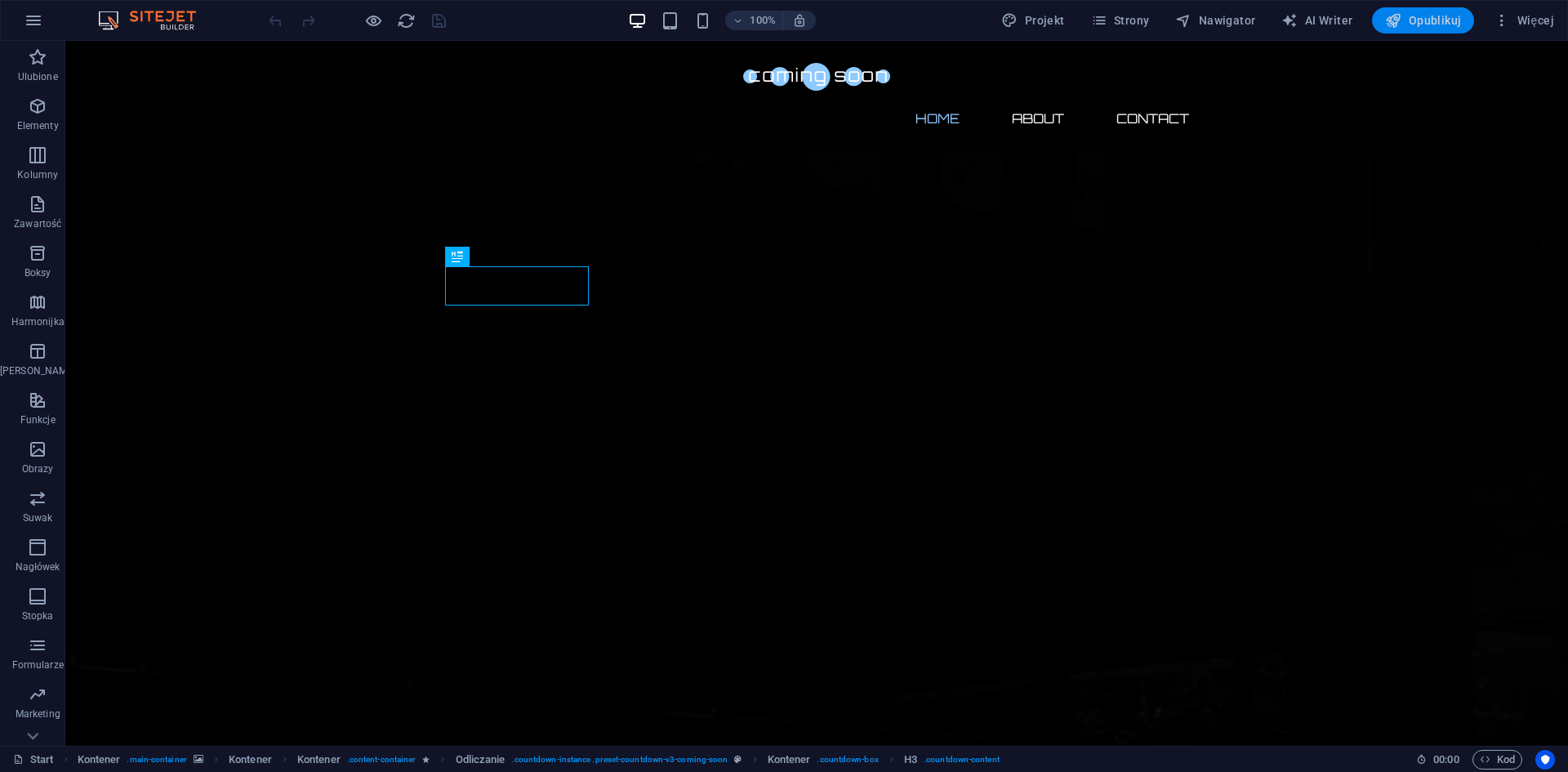
click at [1427, 26] on span "Opublikuj" at bounding box center [1422, 20] width 76 height 16
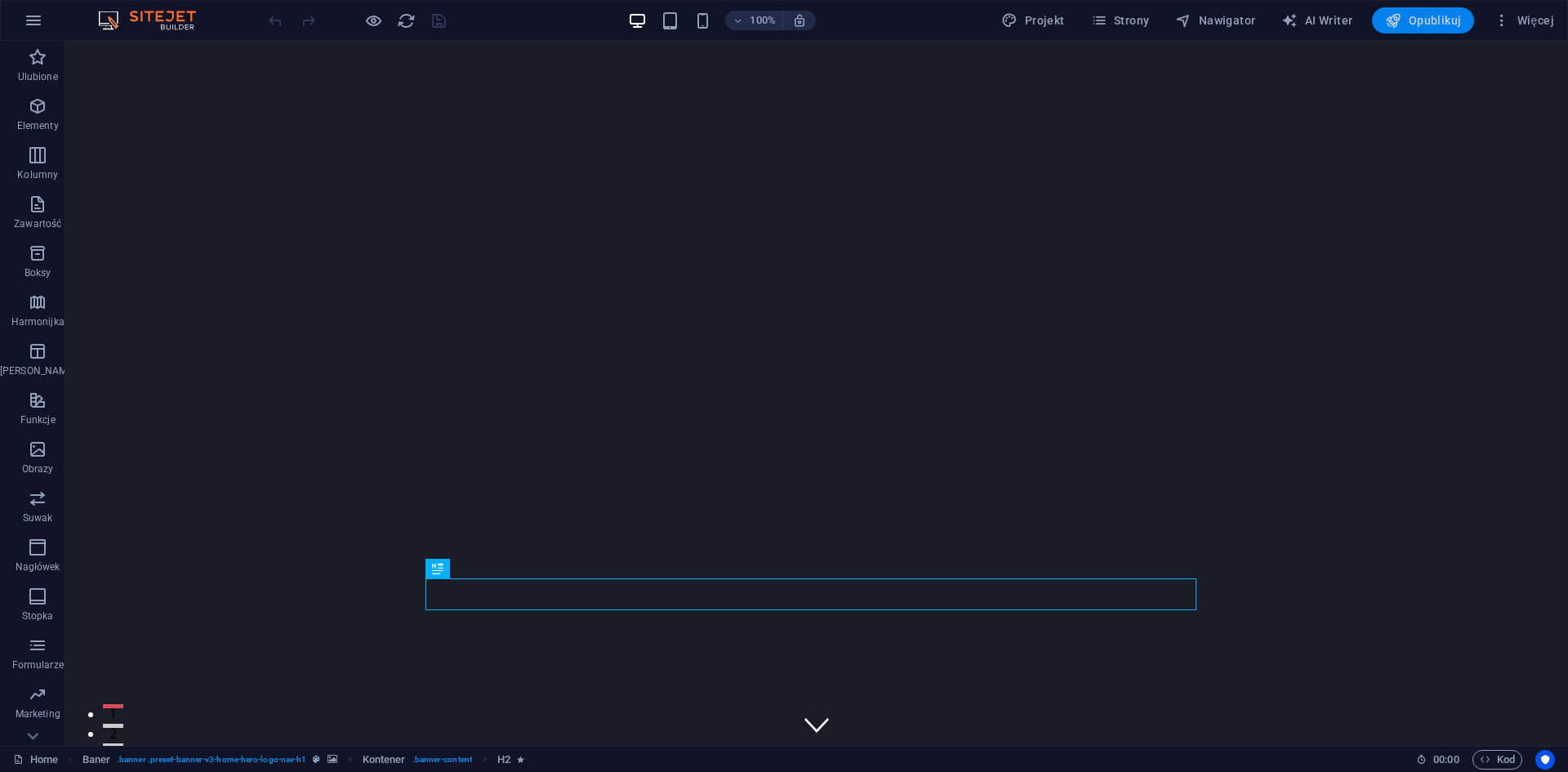
click at [1413, 22] on span "Opublikuj" at bounding box center [1422, 20] width 76 height 16
click at [30, 16] on icon "button" at bounding box center [34, 20] width 19 height 19
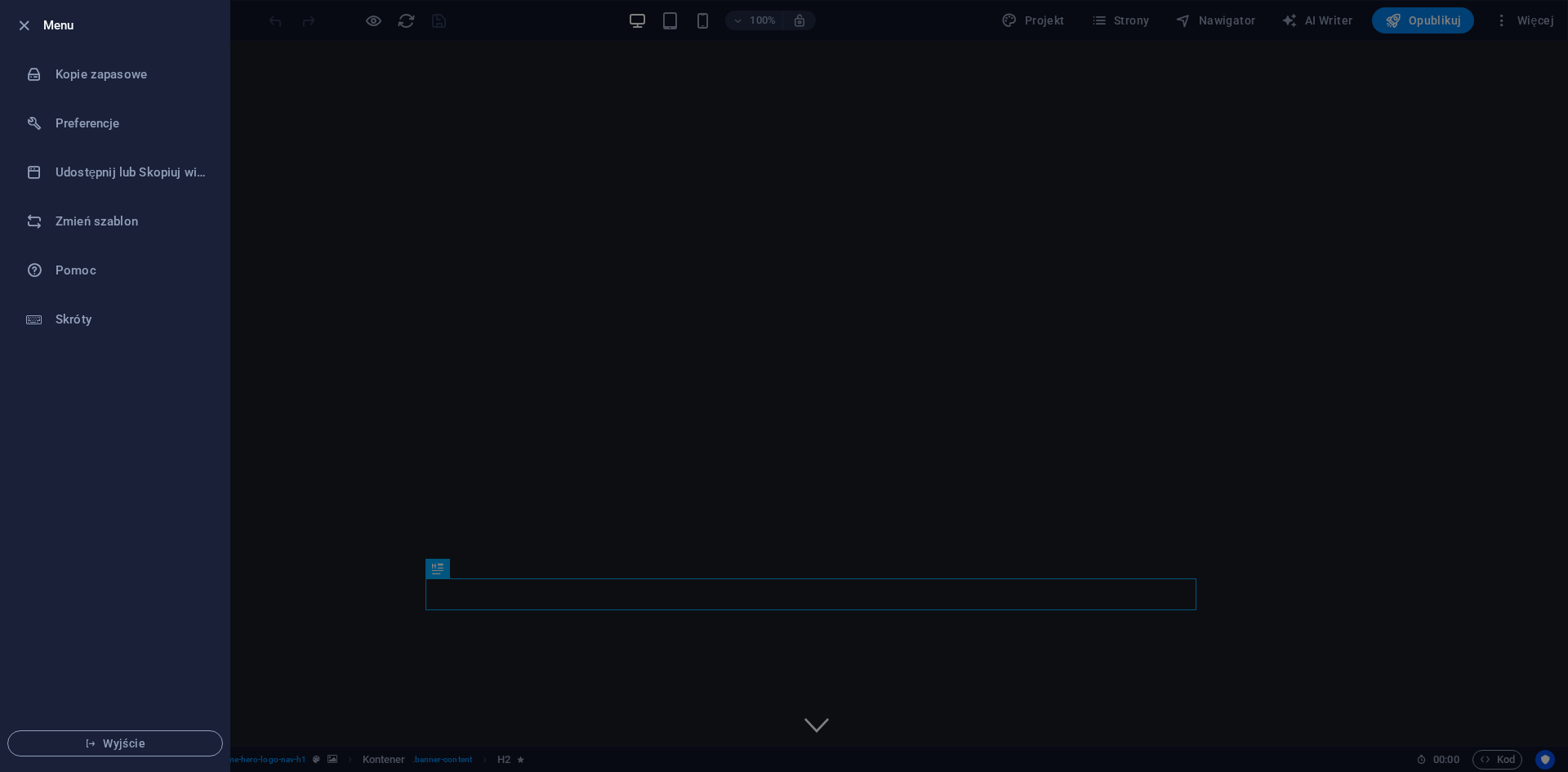
click at [570, 95] on div at bounding box center [784, 386] width 1568 height 772
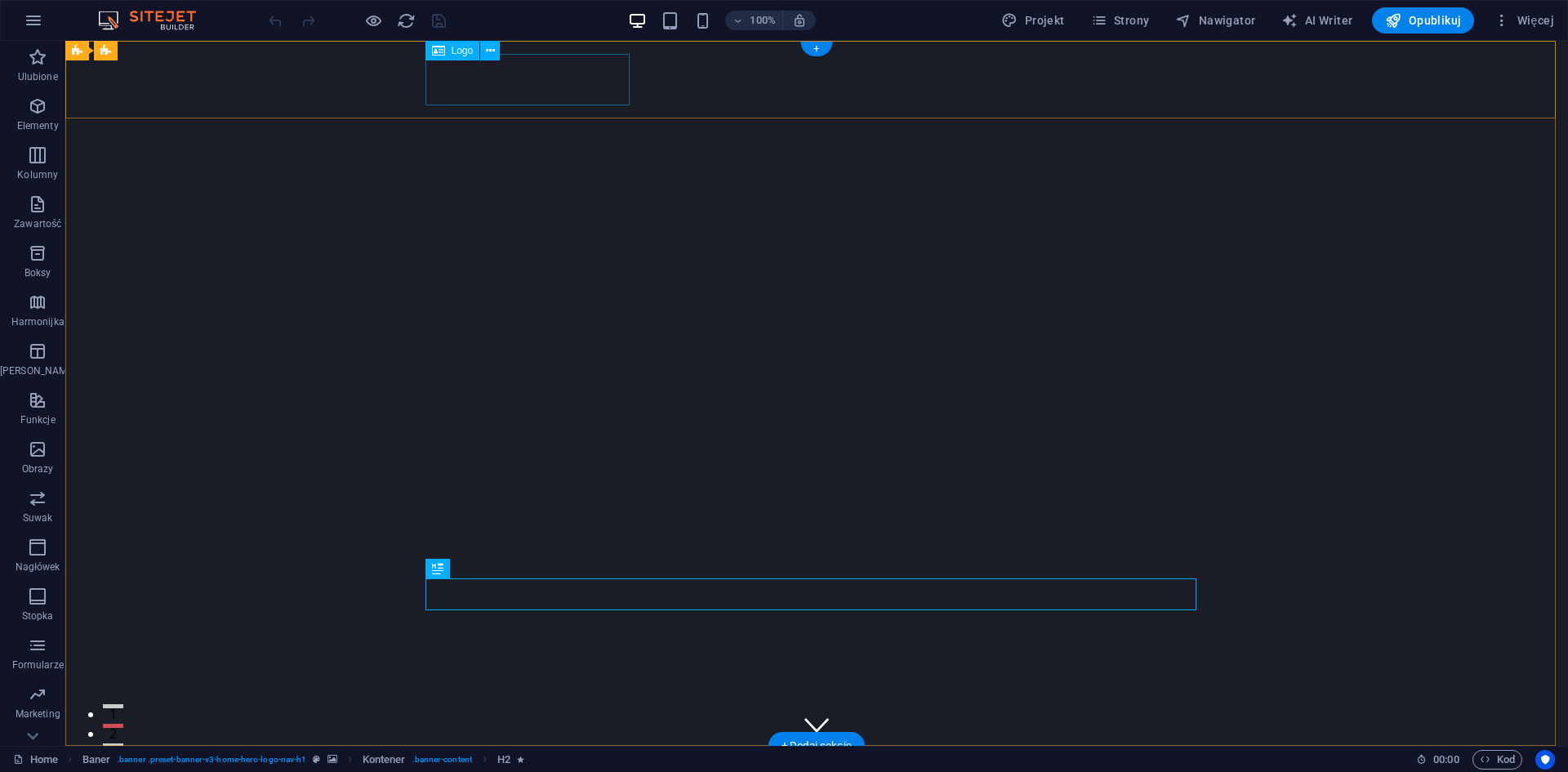
click at [584, 759] on div "Revvenic" at bounding box center [816, 784] width 771 height 51
click at [583, 759] on div "Revvenic" at bounding box center [816, 784] width 771 height 51
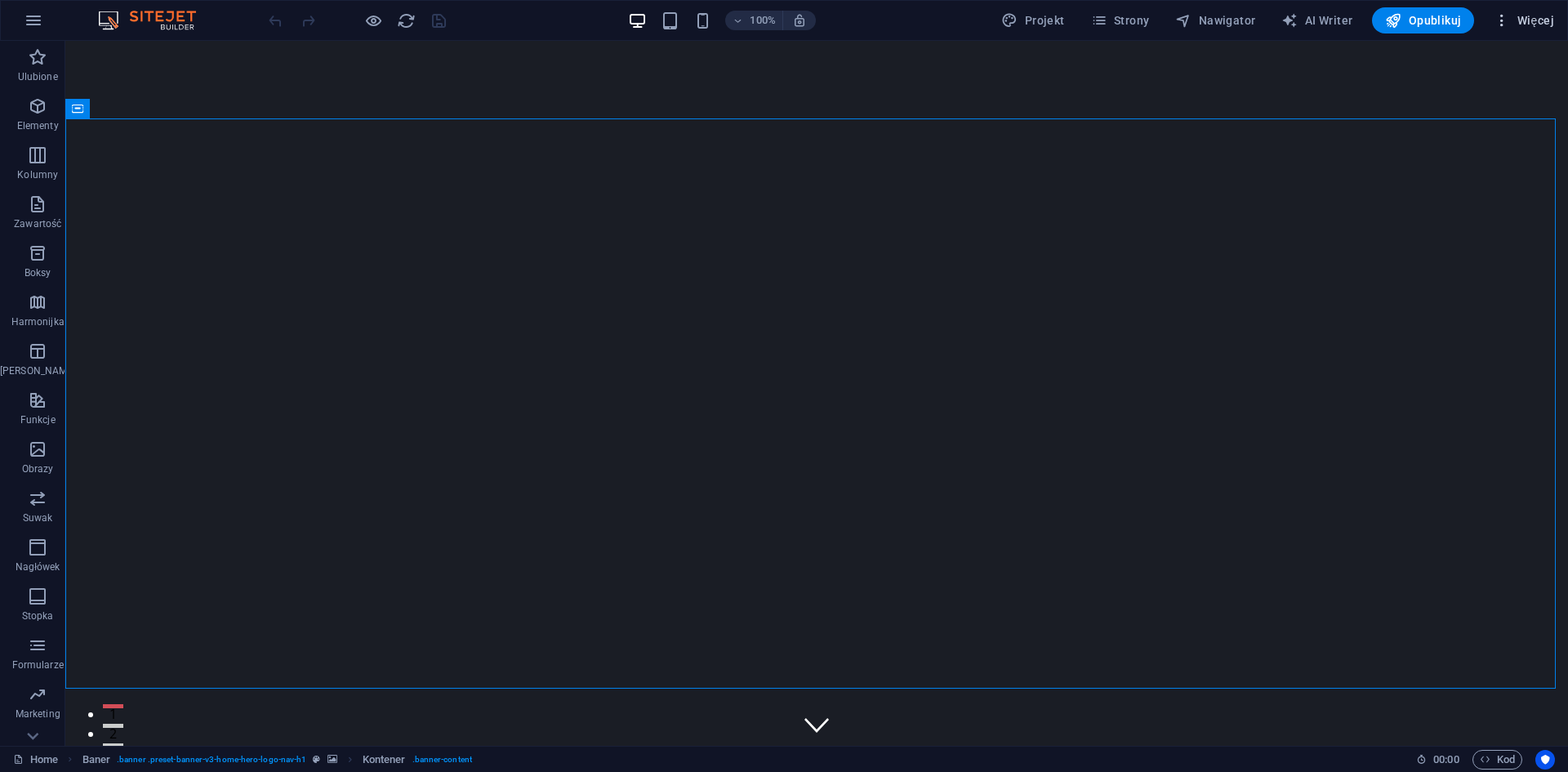
click at [1538, 14] on span "Więcej" at bounding box center [1523, 20] width 60 height 16
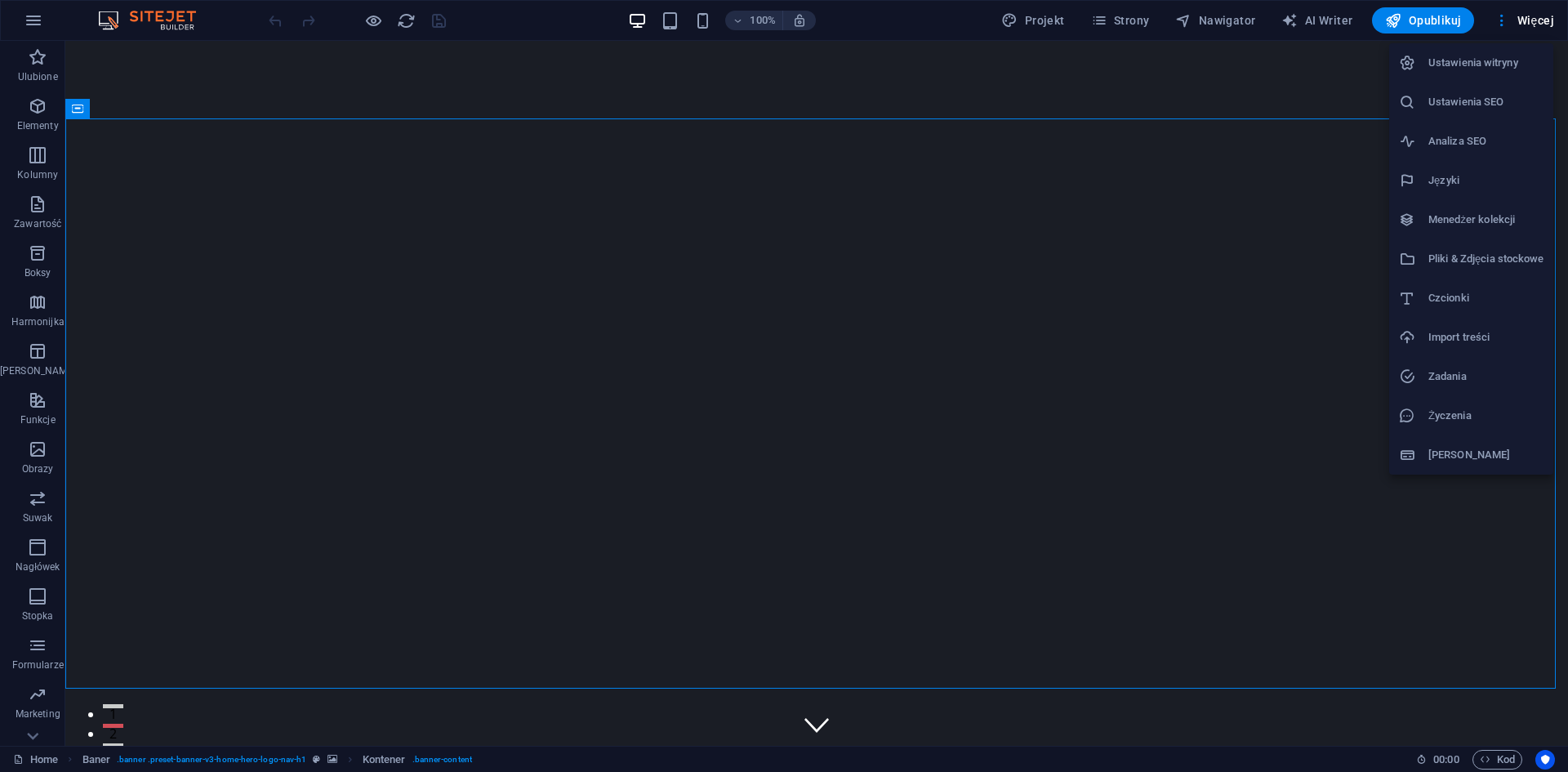
click at [1462, 255] on h6 "Pliki & Zdjęcia stockowe" at bounding box center [1485, 259] width 115 height 19
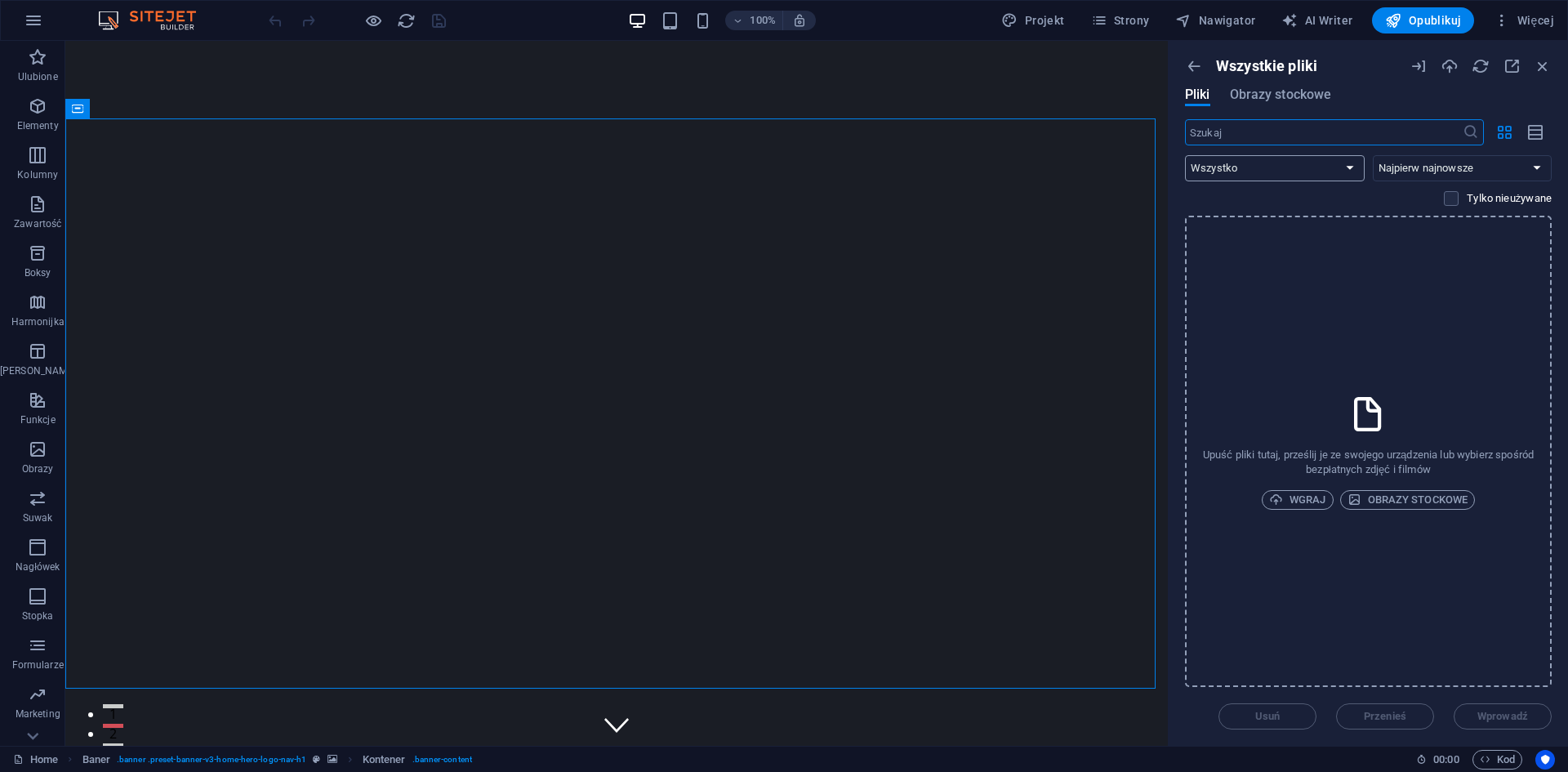
click at [1290, 168] on select "Wszystko Obrazy Dokumenty Audio Wideo Wektorowe Inne" at bounding box center [1274, 169] width 179 height 26
select select "image"
click at [1185, 155] on select "Wszystko Obrazy Dokumenty Audio Wideo Wektorowe Inne" at bounding box center [1274, 169] width 179 height 26
click at [1489, 173] on select "Najpierw najnowsze Najpierw najstarsze Nazwa (A-Z) Nazwa (Z-A) Rozmiar (0-9) Ro…" at bounding box center [1462, 169] width 179 height 26
select select "oldest_first"
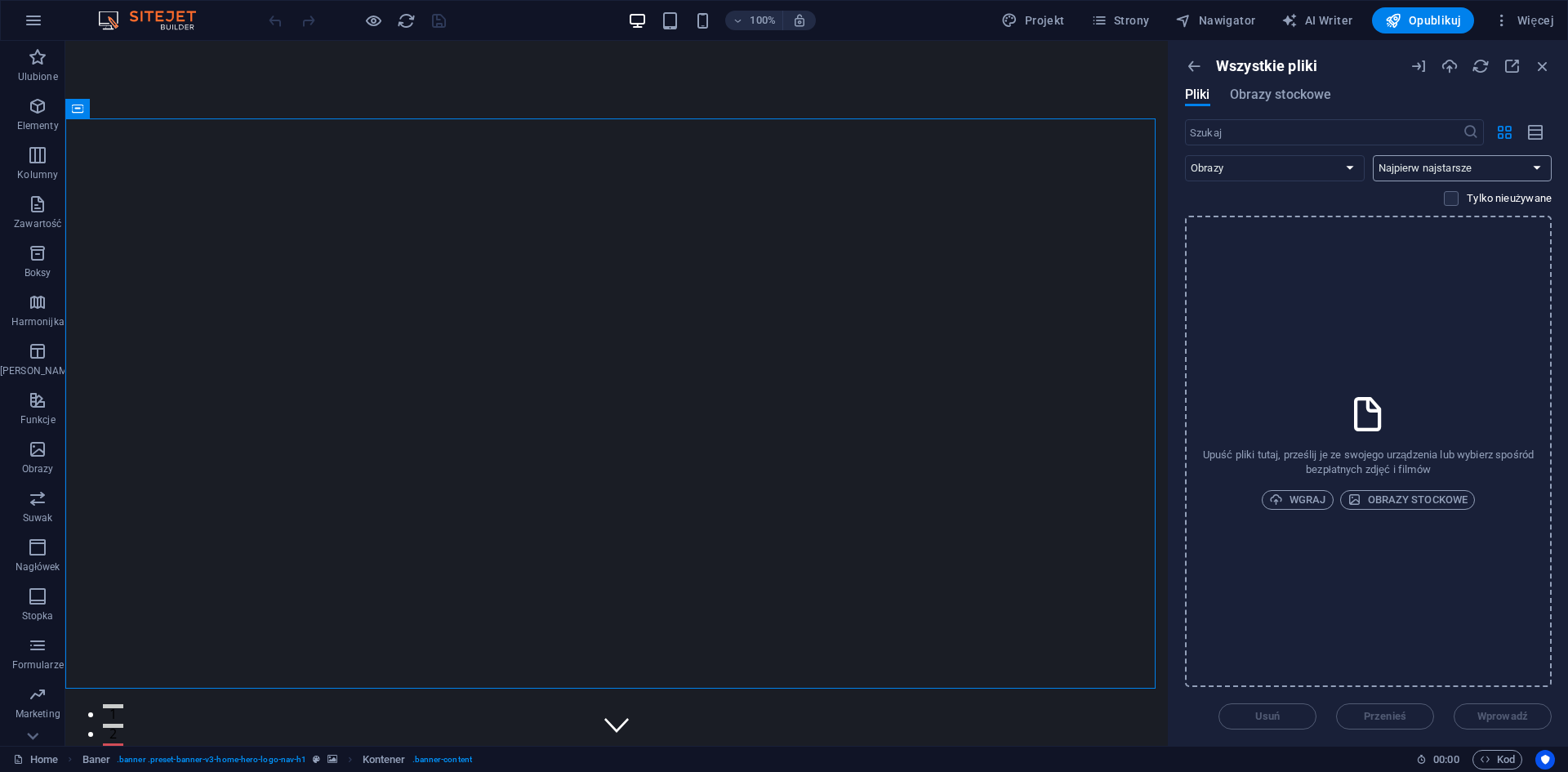
click at [1373, 155] on select "Najpierw najnowsze Najpierw najstarsze Nazwa (A-Z) Nazwa (Z-A) Rozmiar (0-9) Ro…" at bounding box center [1462, 169] width 179 height 26
click at [1286, 94] on span "Obrazy stockowe" at bounding box center [1281, 95] width 102 height 19
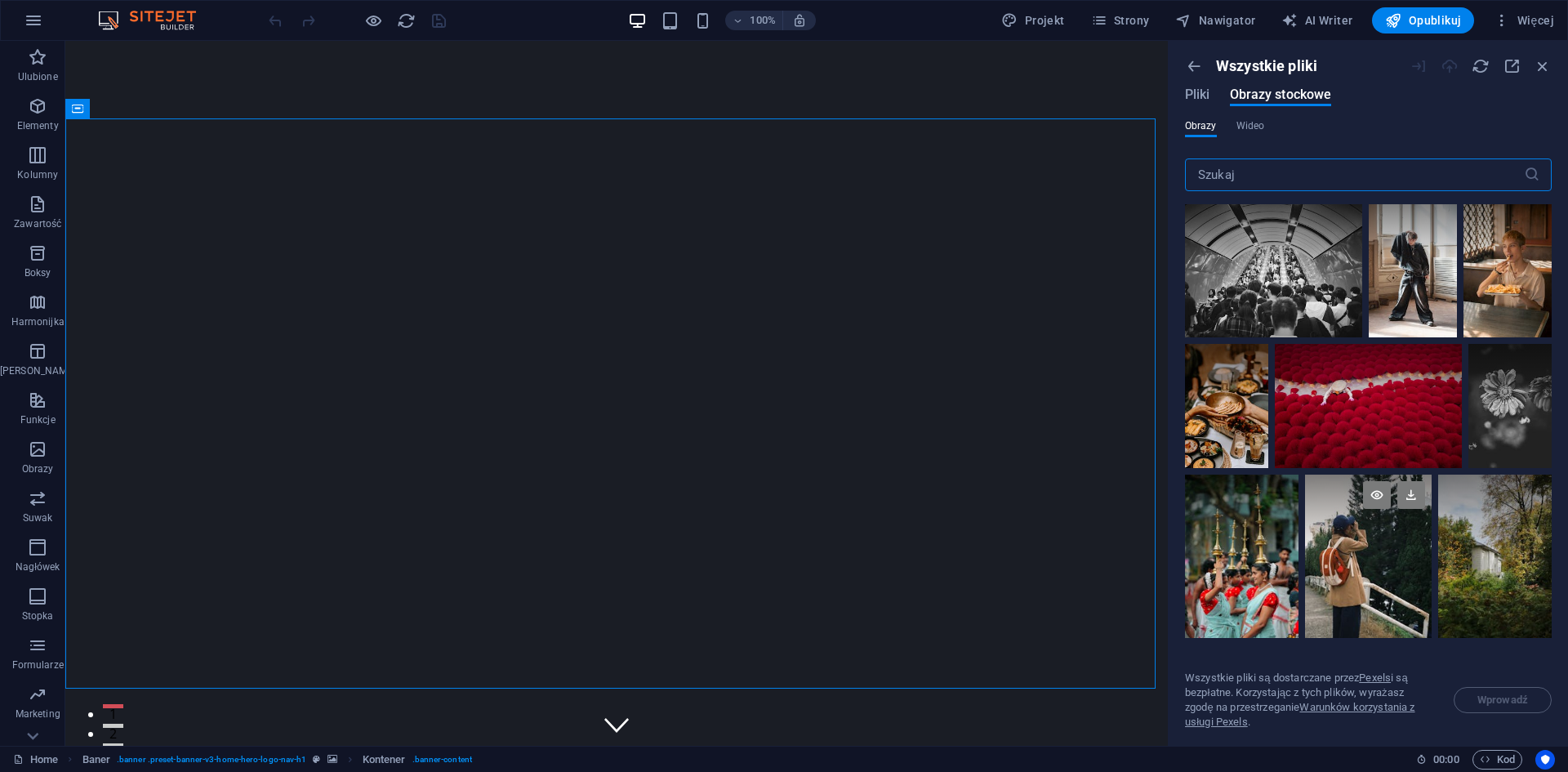
scroll to position [327, 0]
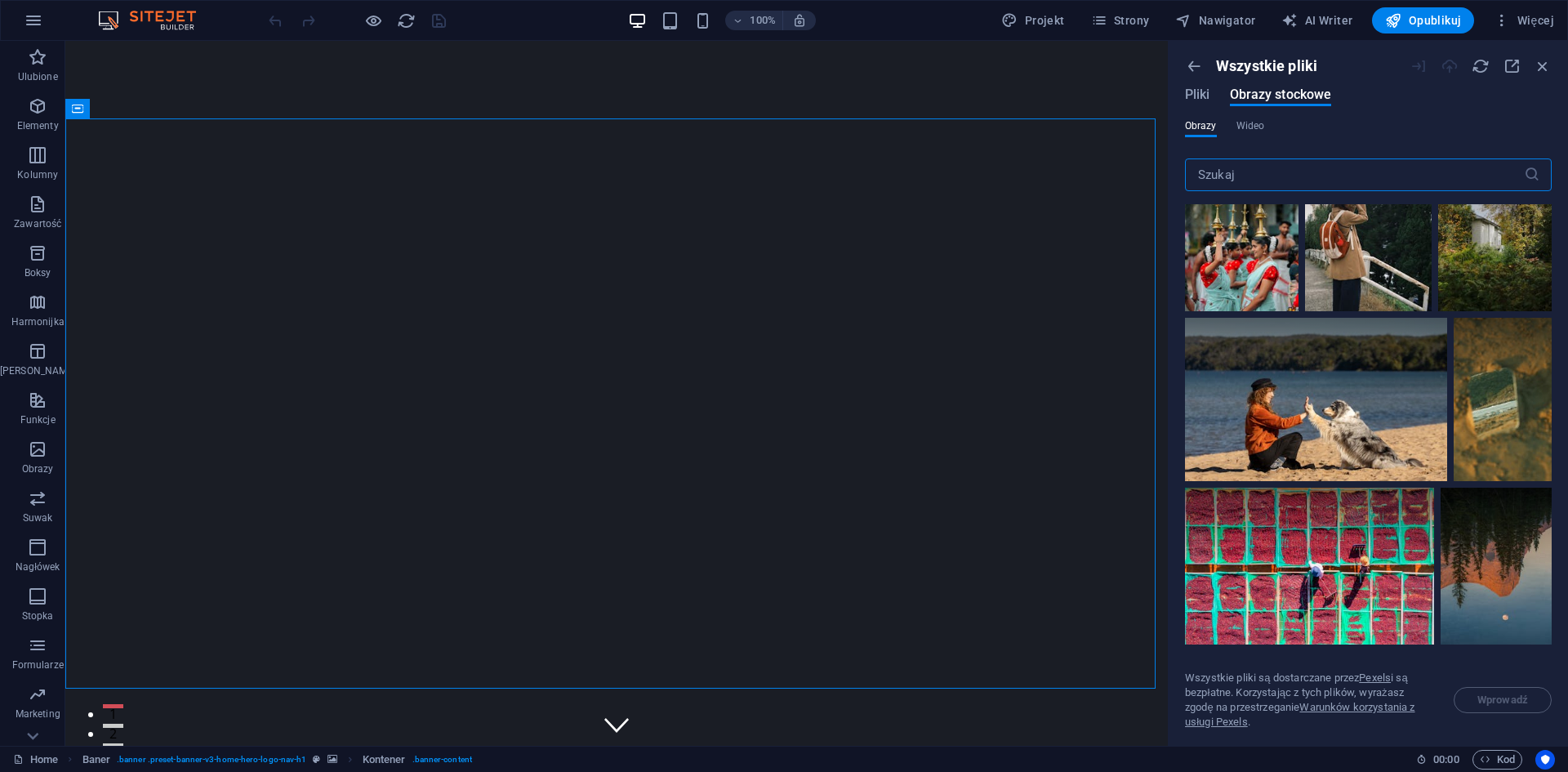
click at [1302, 175] on input "text" at bounding box center [1354, 174] width 339 height 33
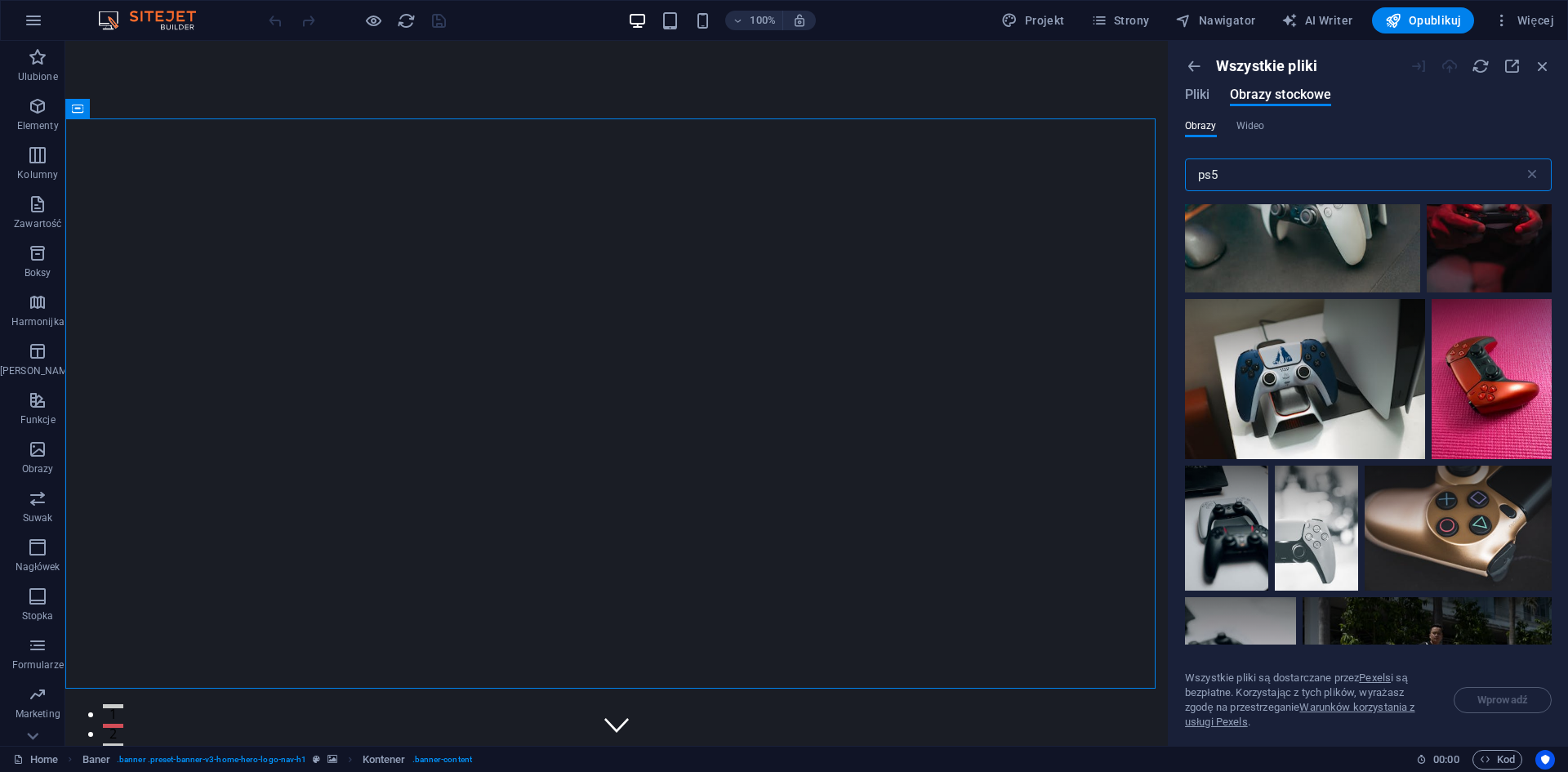
scroll to position [1552, 0]
type input "ps5"
click at [1210, 22] on span "Nawigator" at bounding box center [1215, 20] width 80 height 16
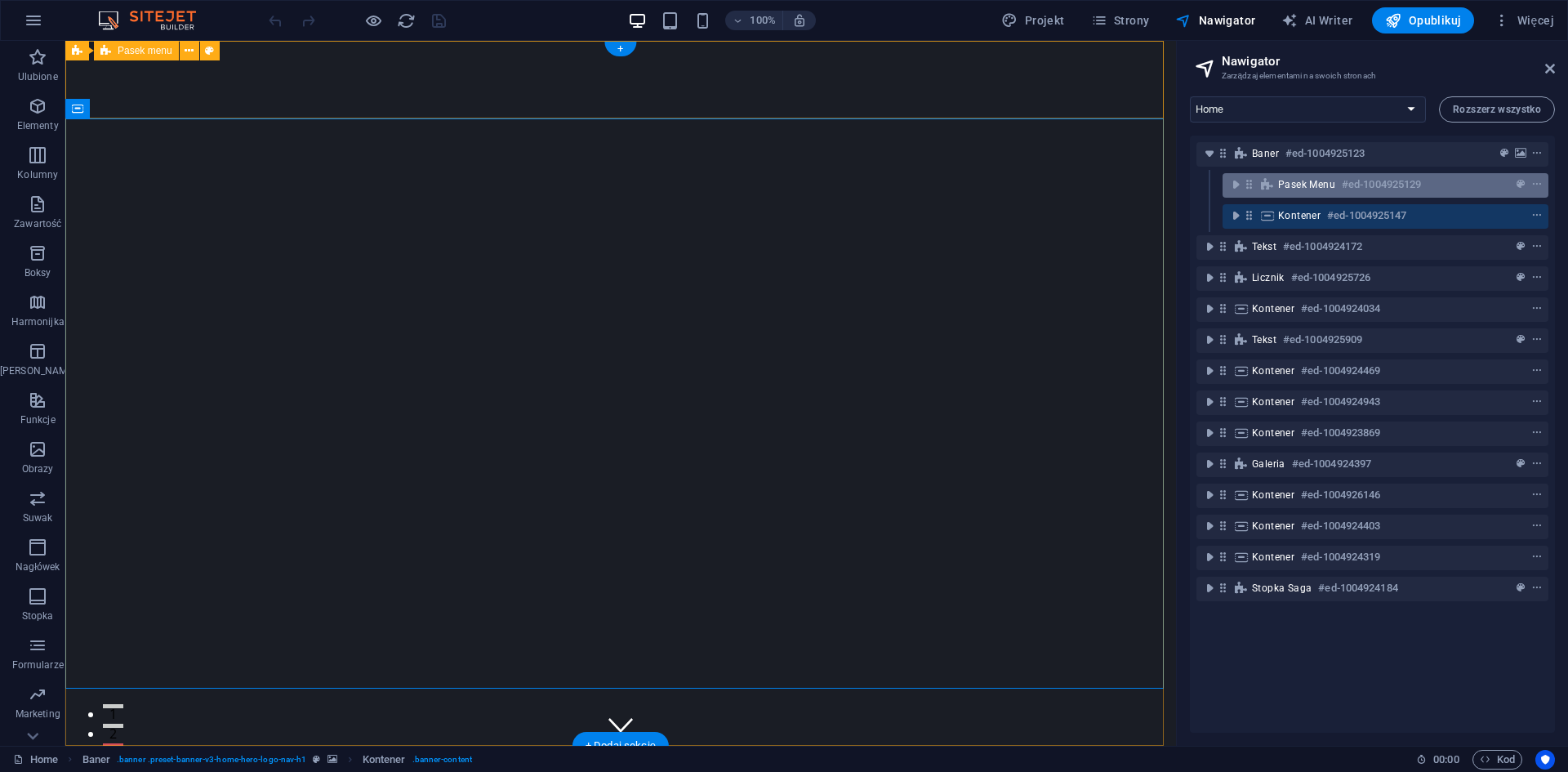
click at [1311, 185] on span "Pasek menu" at bounding box center [1306, 185] width 57 height 13
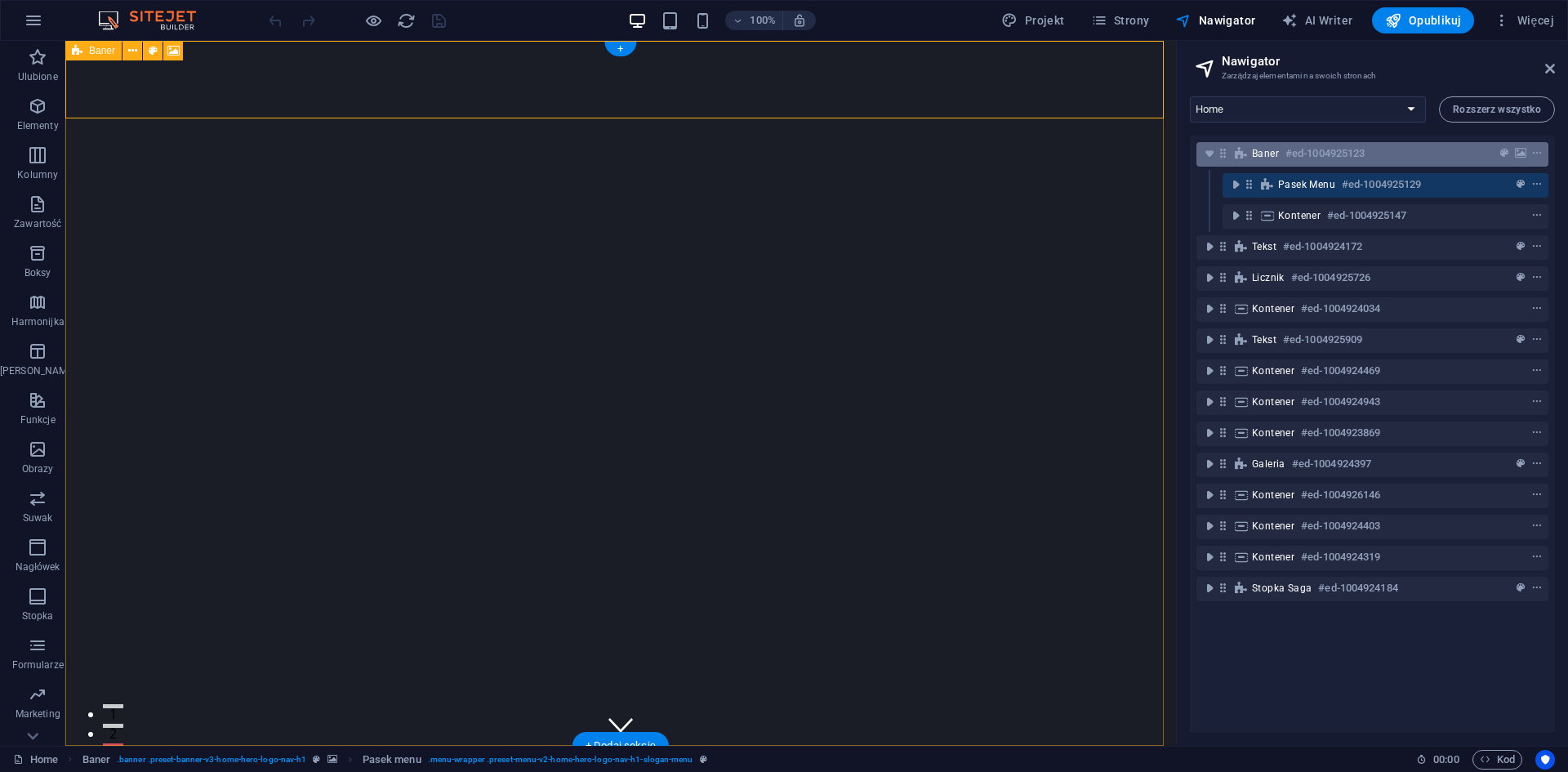
click at [1293, 155] on h6 "#ed-1004925123" at bounding box center [1325, 154] width 79 height 19
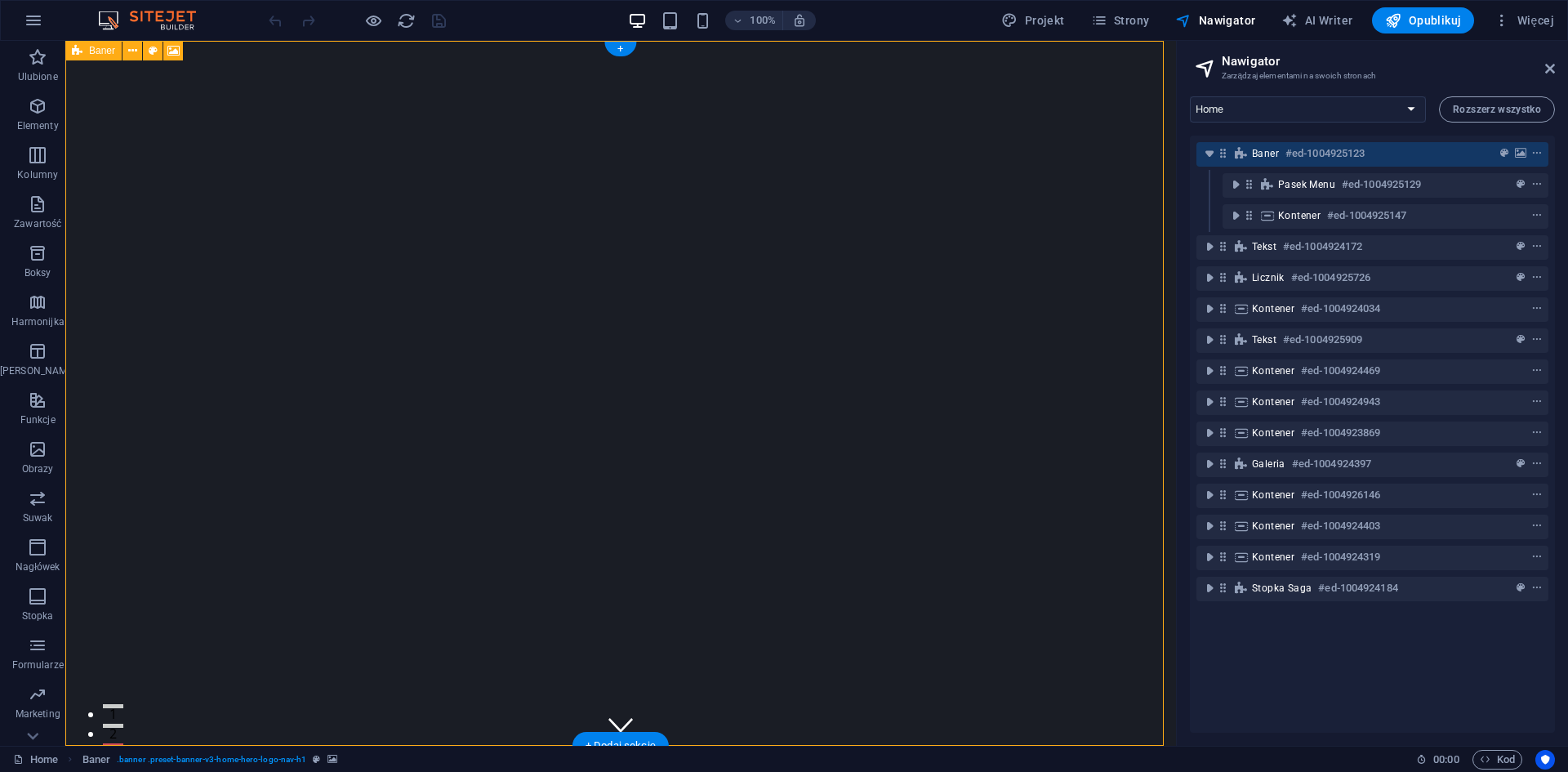
click at [1344, 159] on h6 "#ed-1004925123" at bounding box center [1325, 154] width 79 height 19
select select "vh"
select select "header"
select select "ms"
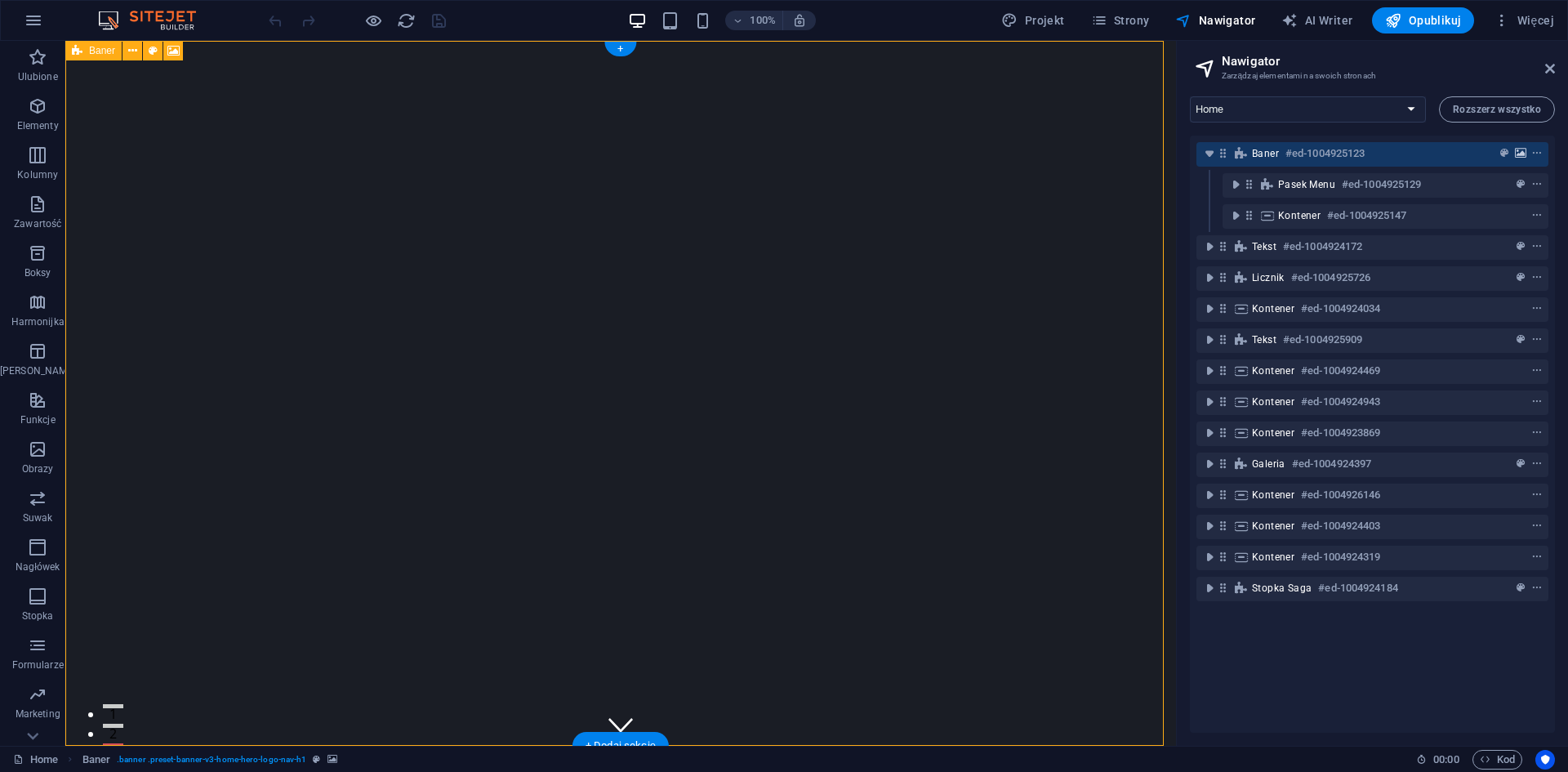
select select "s"
select select "progressive"
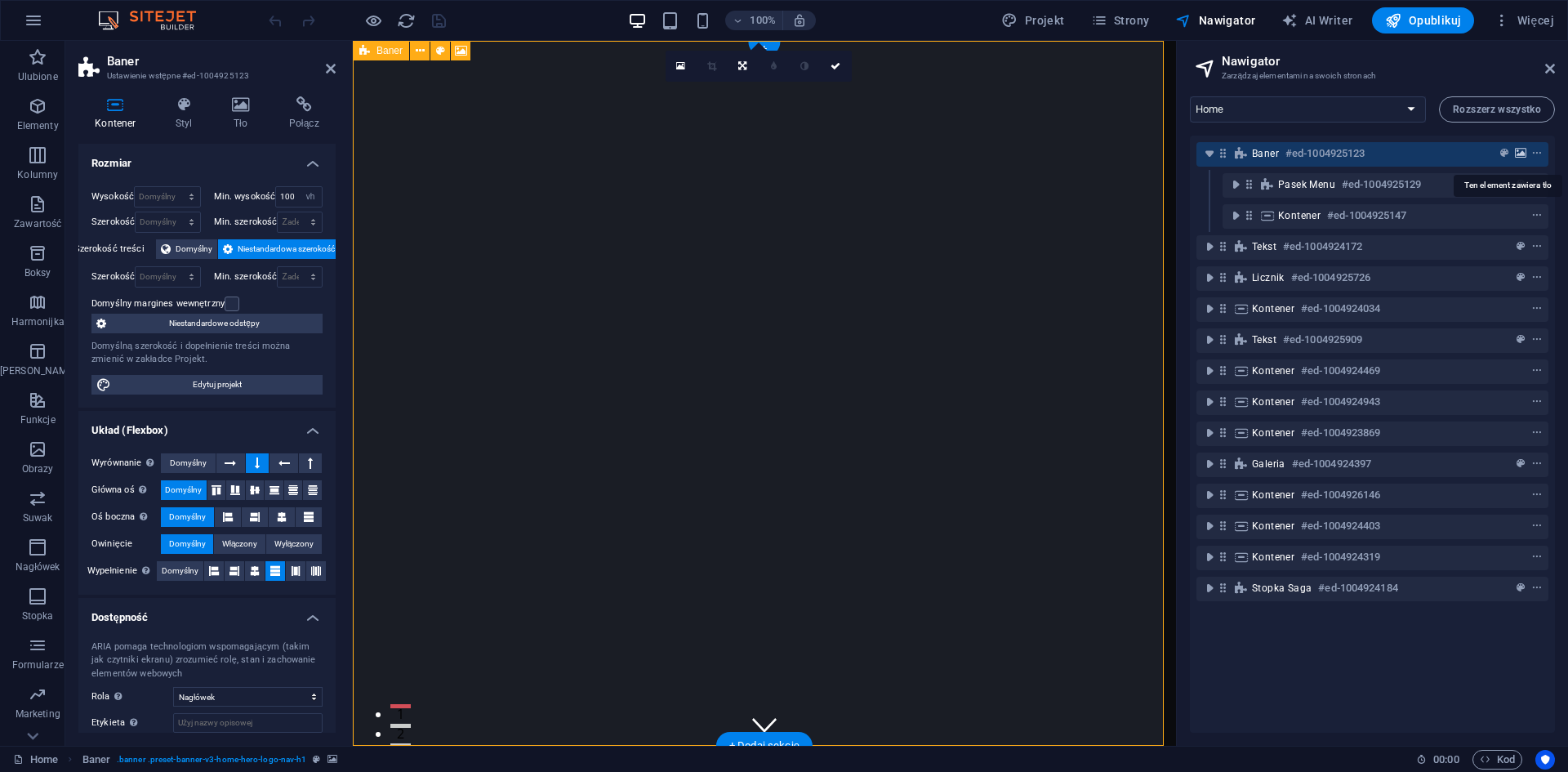
click at [1520, 153] on icon "background" at bounding box center [1519, 153] width 11 height 11
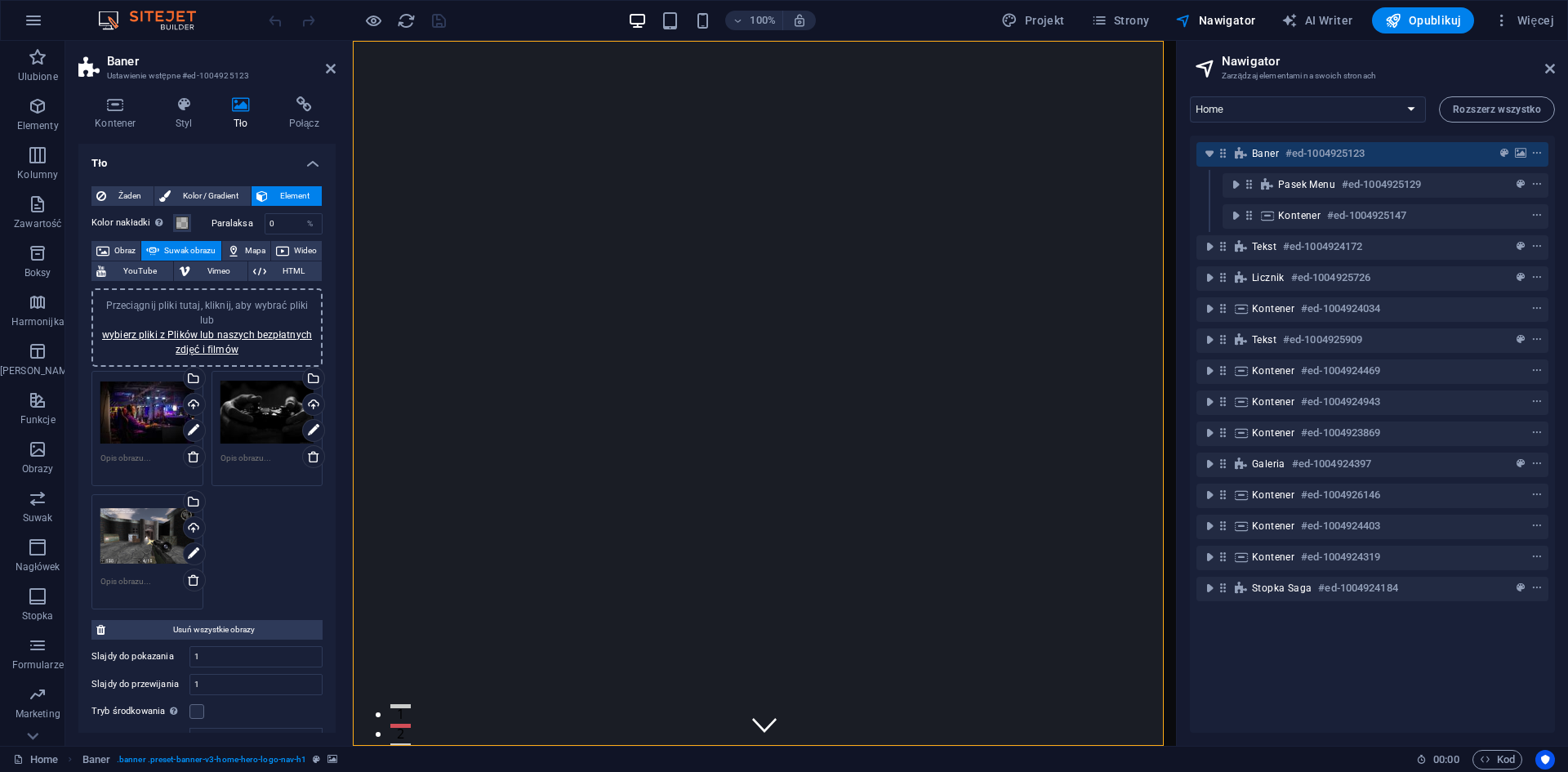
click at [160, 533] on div "Przeciągnij pliki tutaj, kliknij, aby wybrać pliki lub wybierz pliki z Plików l…" at bounding box center [147, 536] width 94 height 65
select select "oldest_first"
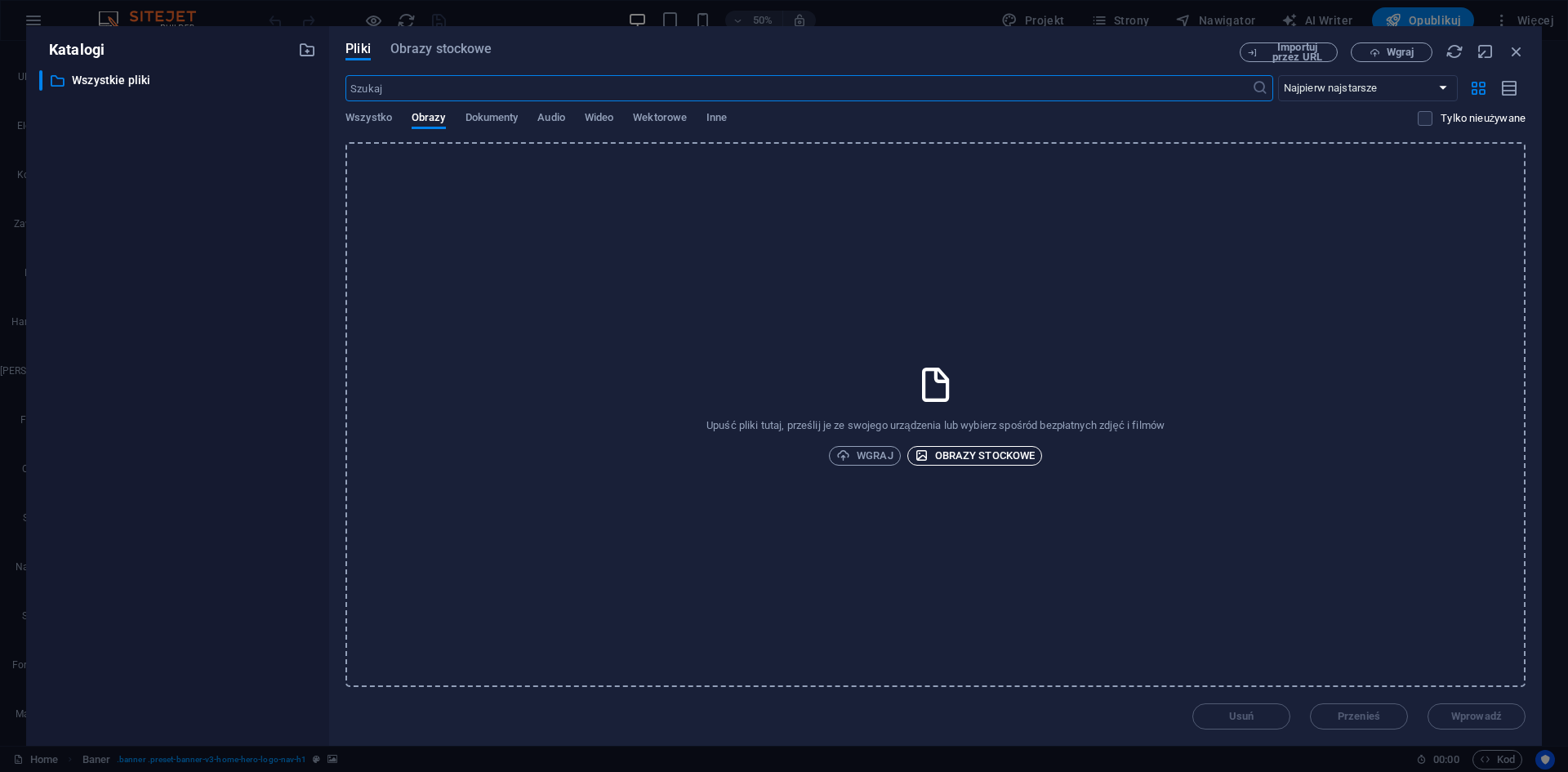
click at [968, 458] on span "Obrazy stockowe" at bounding box center [975, 456] width 121 height 19
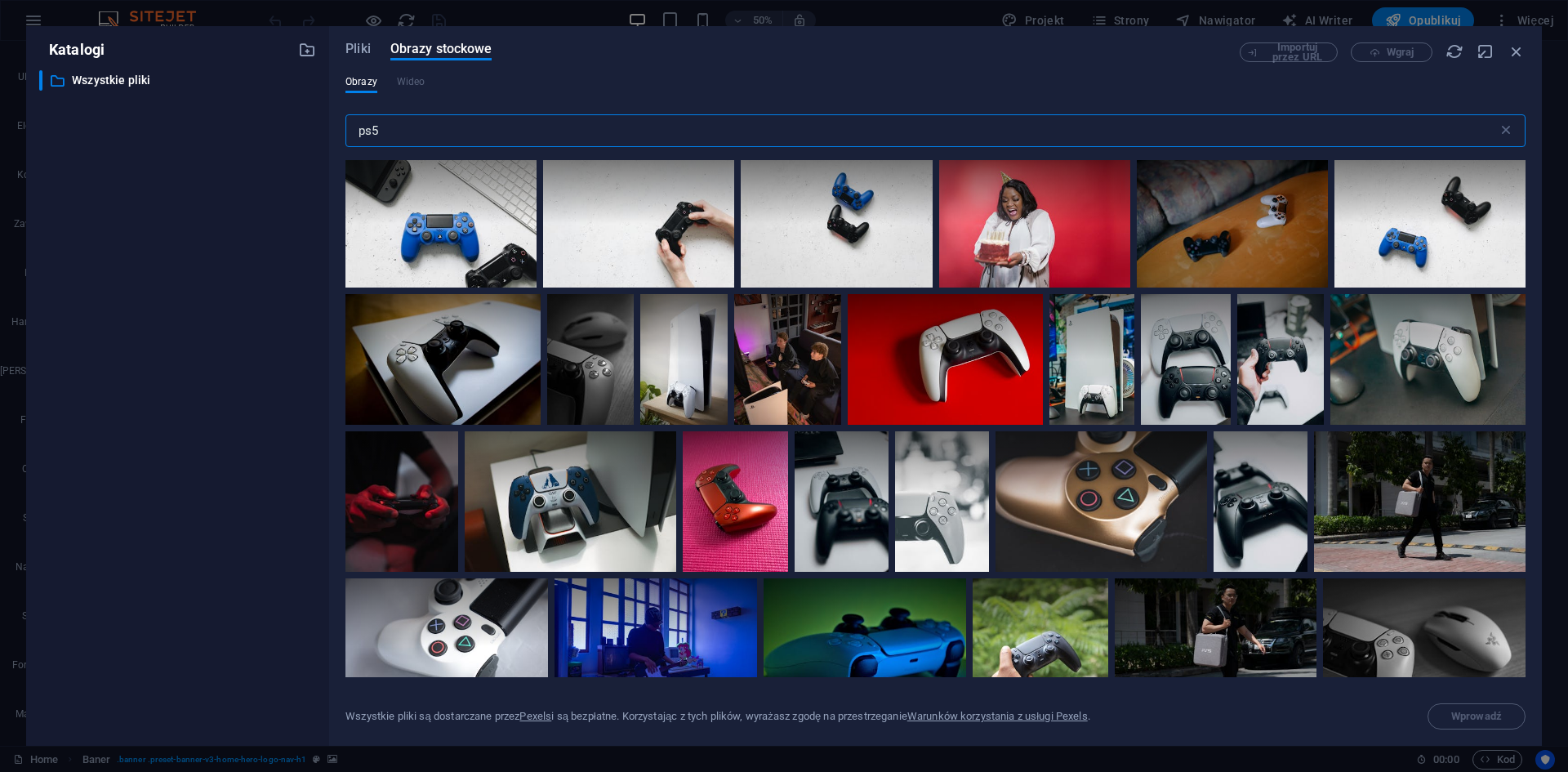
drag, startPoint x: 447, startPoint y: 129, endPoint x: 324, endPoint y: 131, distance: 123.0
click at [324, 131] on div "Katalogi ​ Wszystkie pliki Wszystkie pliki Pliki Obrazy stockowe Importuj przez…" at bounding box center [784, 386] width 1515 height 720
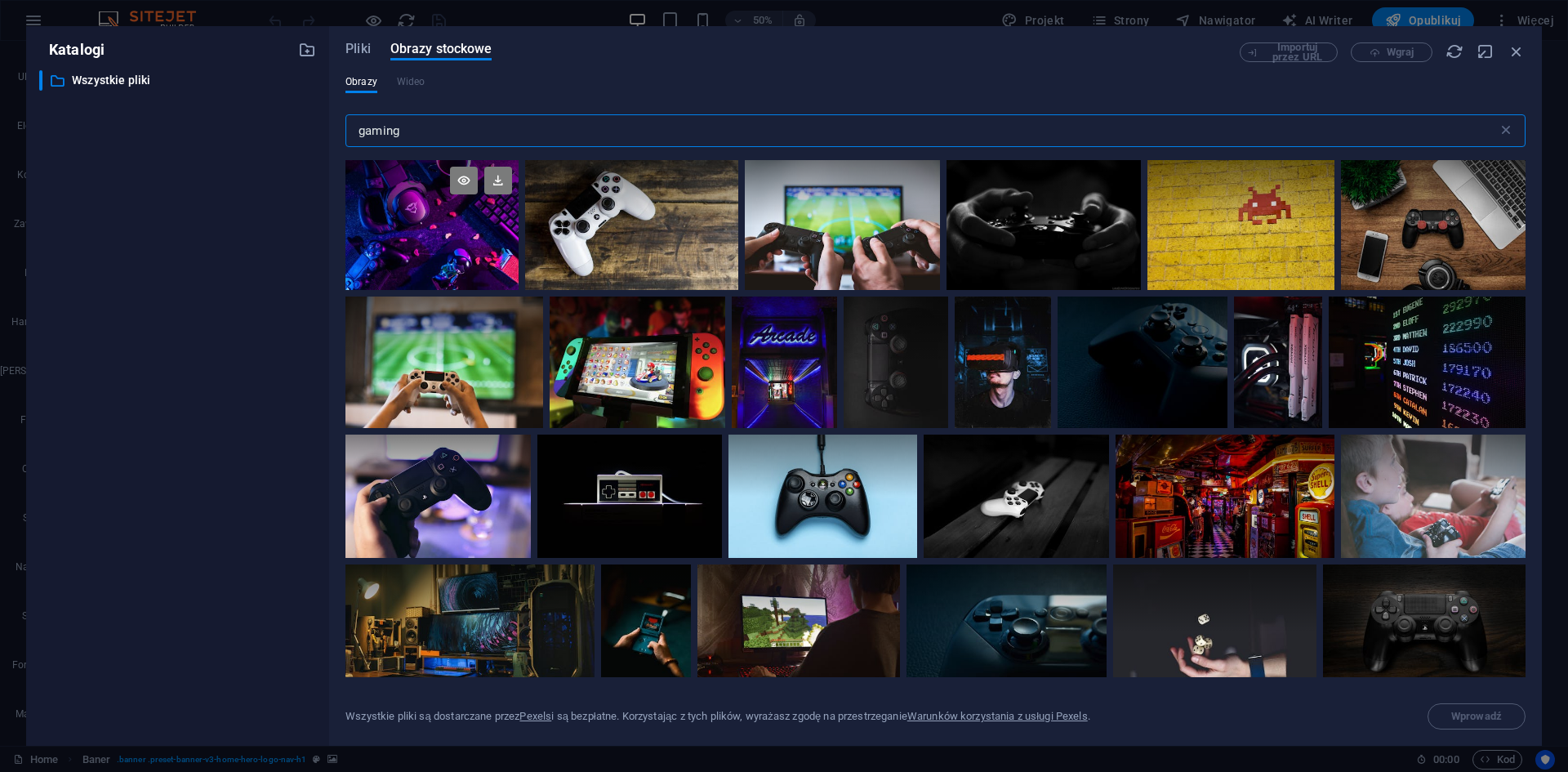
type input "gaming"
click at [441, 230] on div at bounding box center [432, 224] width 173 height 130
click at [367, 273] on icon at bounding box center [363, 273] width 26 height 26
click at [494, 186] on icon at bounding box center [497, 180] width 27 height 27
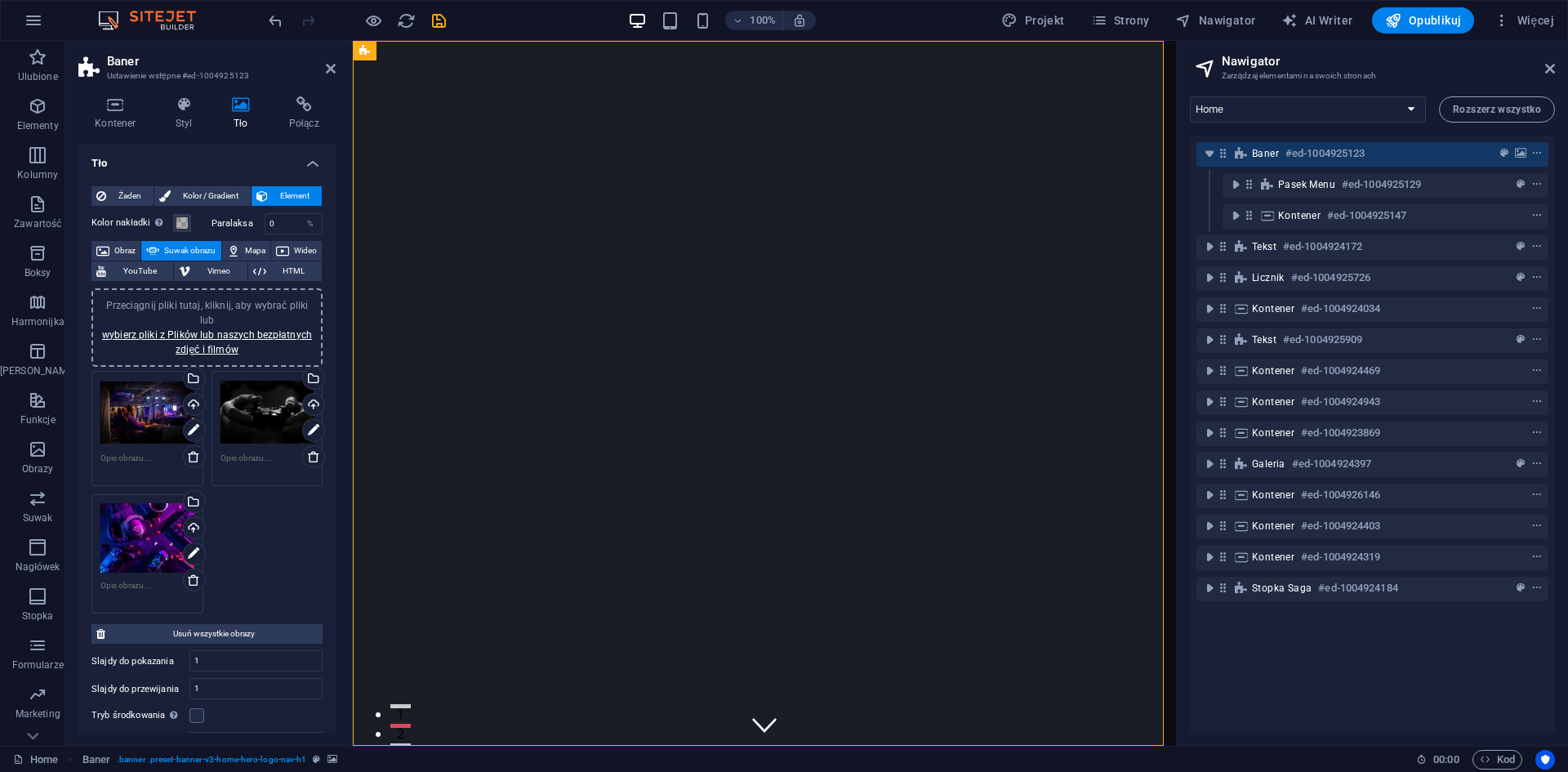
click at [255, 405] on div "Przeciągnij pliki tutaj, kliknij, aby wybrać pliki lub wybierz pliki z Plików l…" at bounding box center [268, 412] width 94 height 65
select select "oldest_first"
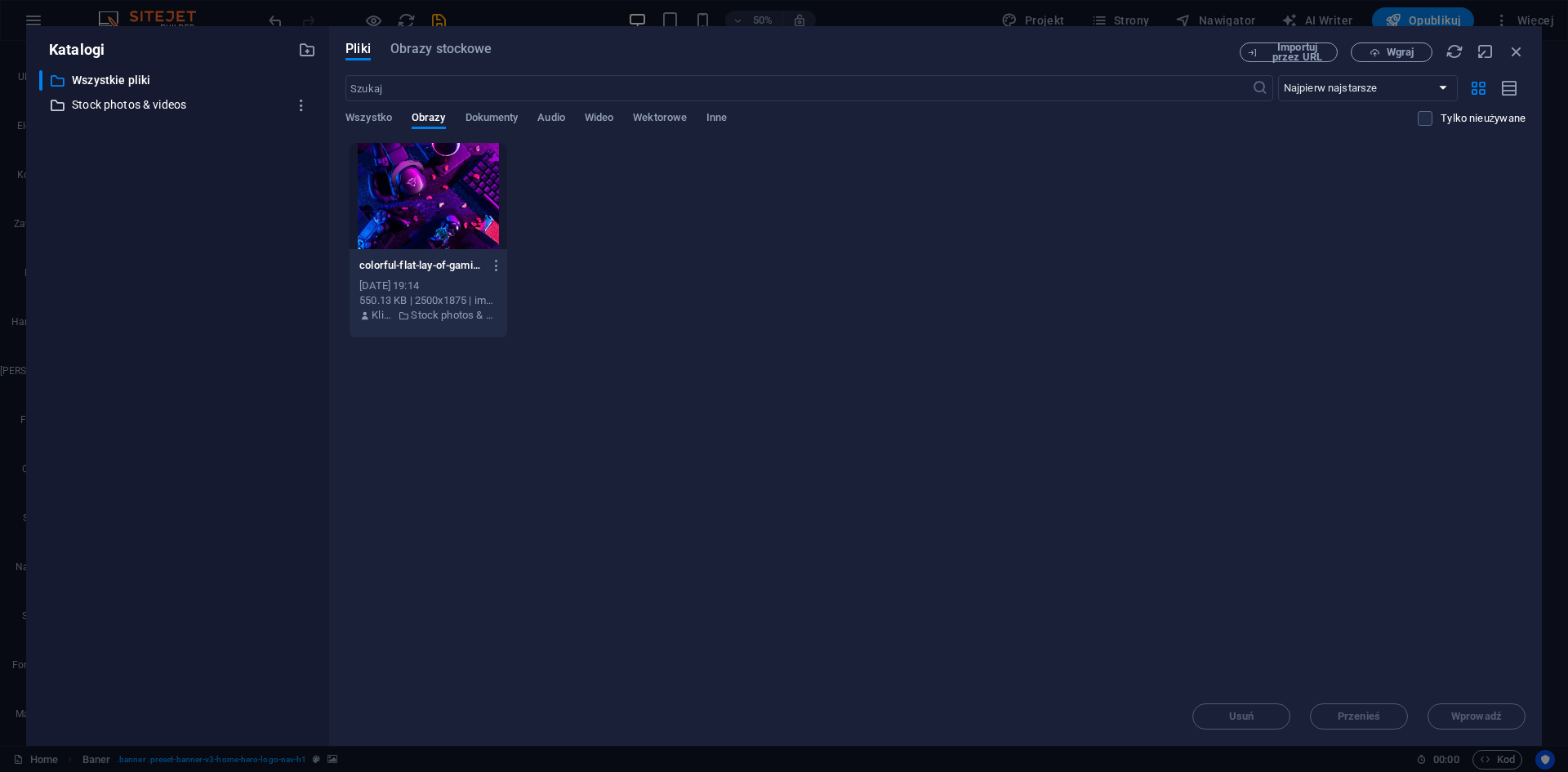
click at [157, 101] on p "Stock photos & videos" at bounding box center [178, 104] width 214 height 19
click at [1514, 50] on icon "button" at bounding box center [1516, 51] width 18 height 18
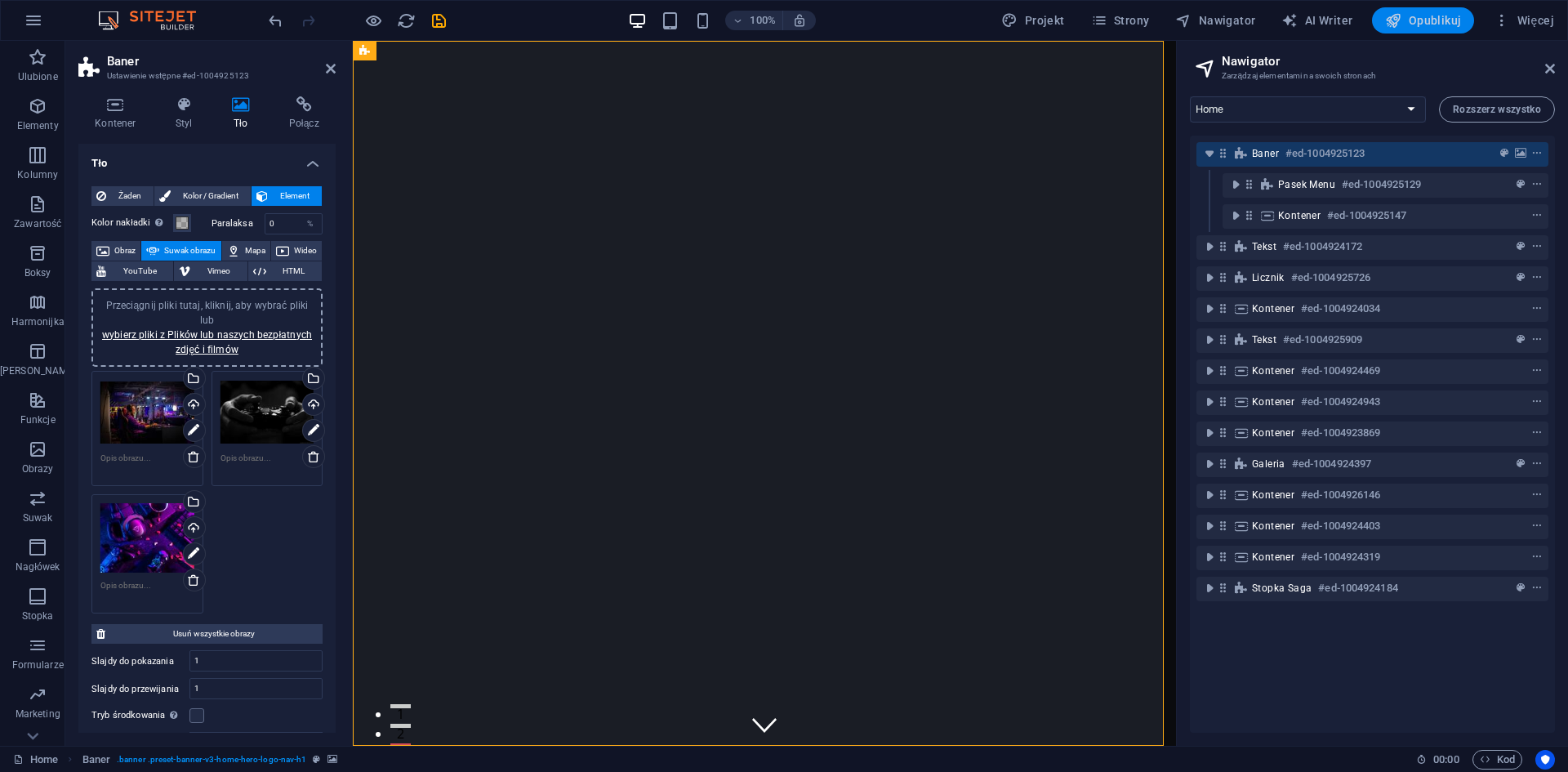
click at [1428, 23] on span "Opublikuj" at bounding box center [1422, 20] width 76 height 16
checkbox input "false"
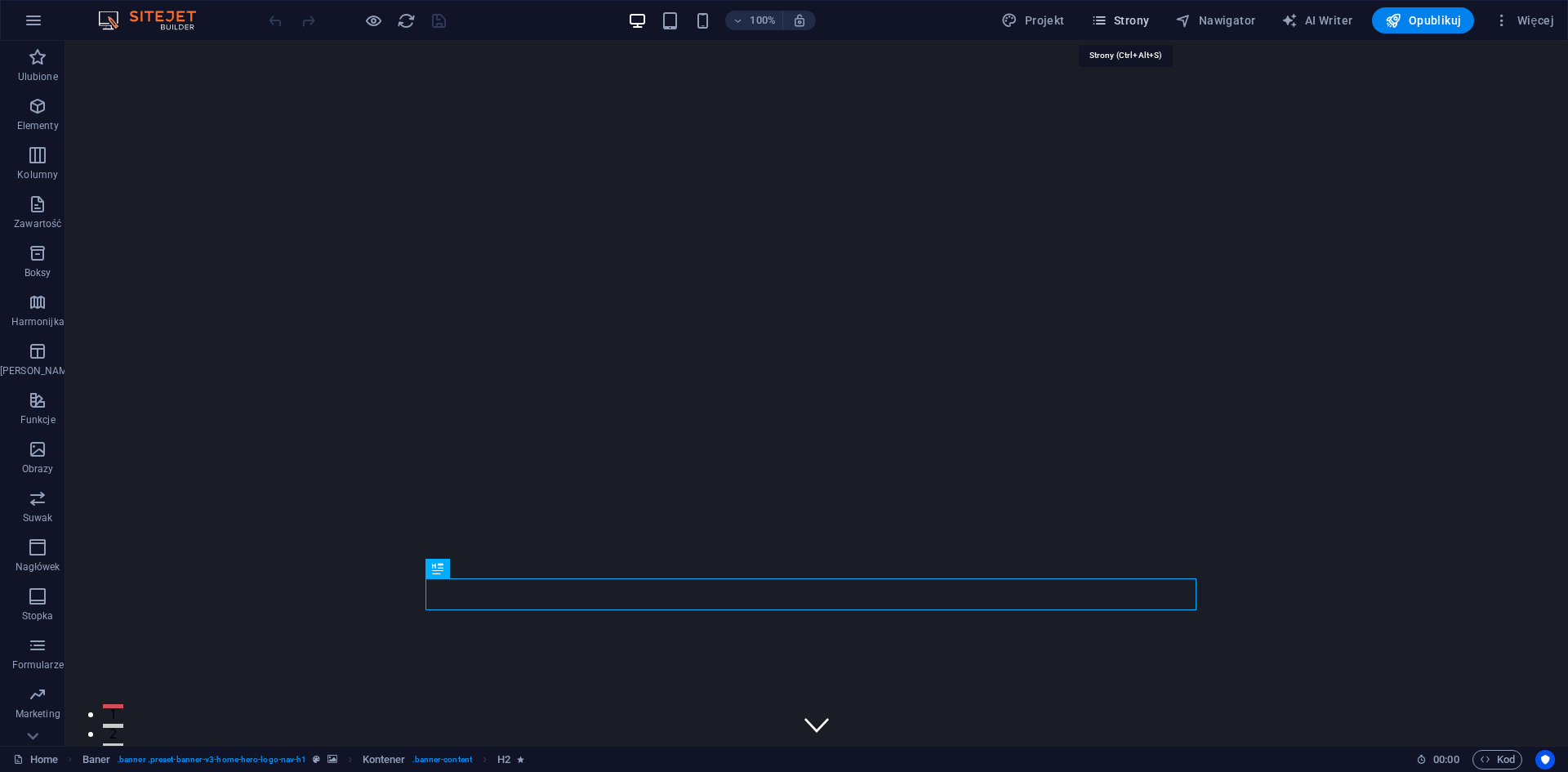
click at [1130, 19] on span "Strony" at bounding box center [1120, 20] width 59 height 16
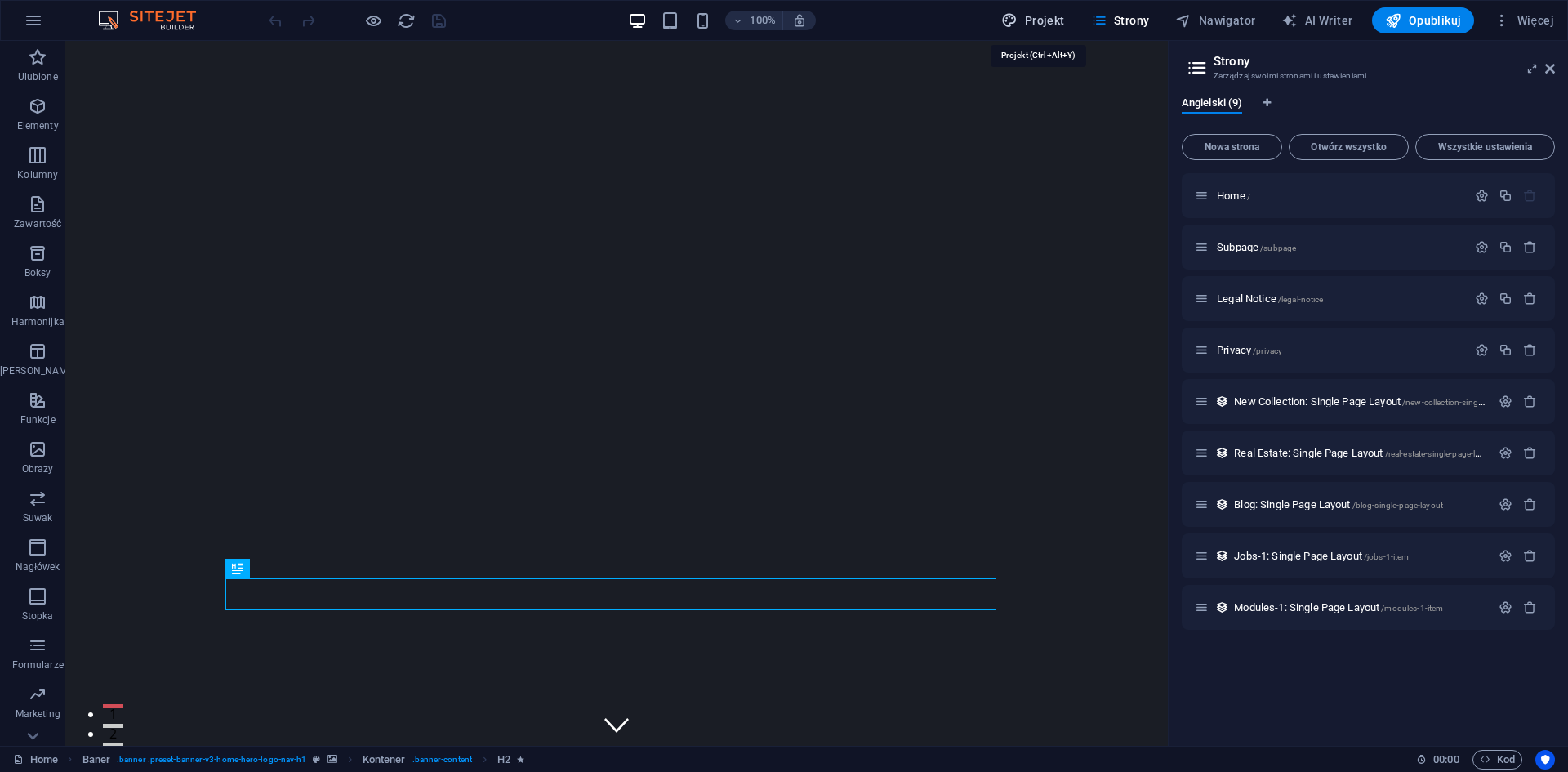
click at [1014, 18] on icon "button" at bounding box center [1009, 20] width 16 height 16
select select "px"
select select "200"
select select "px"
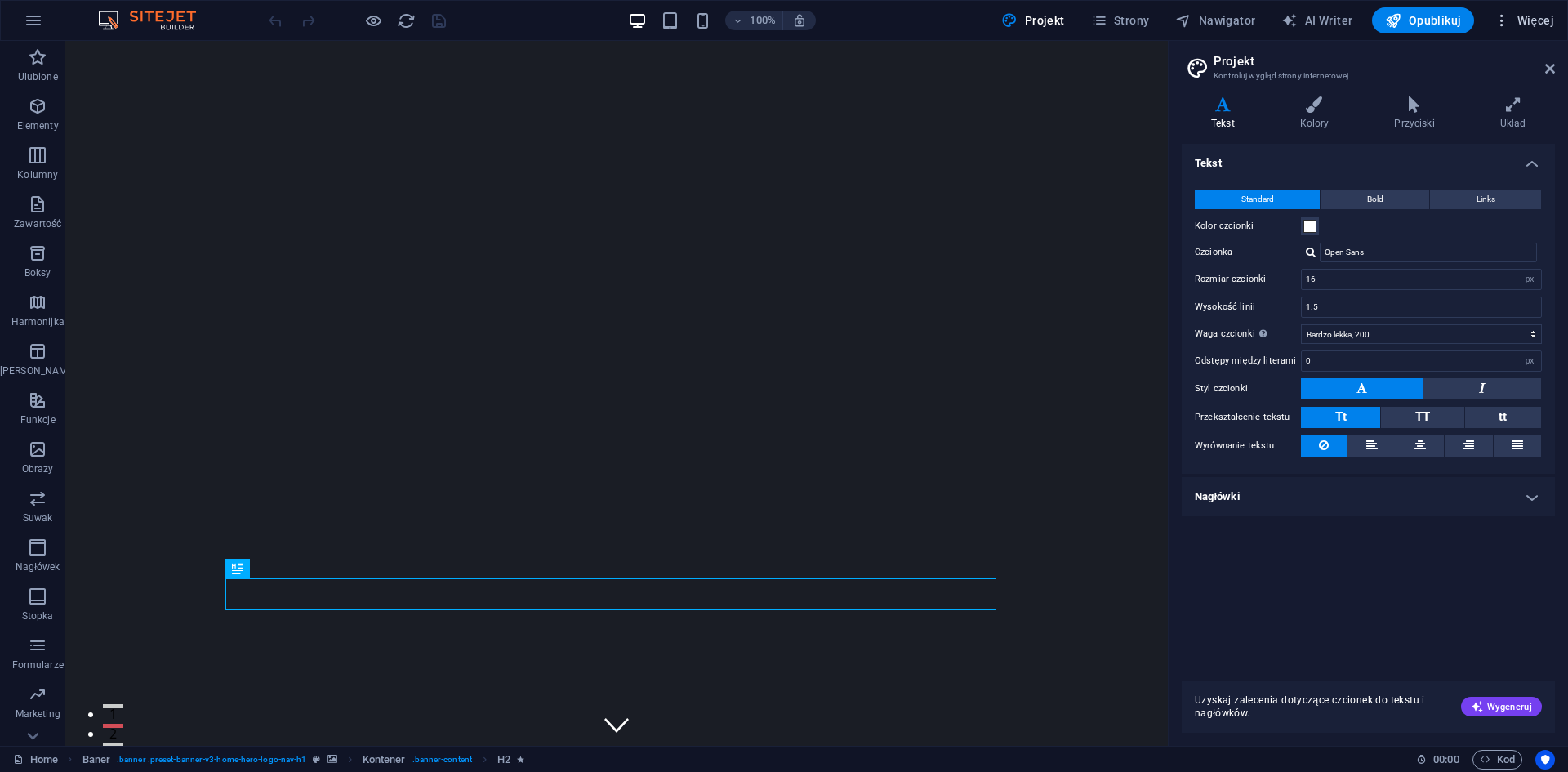
click at [1530, 14] on span "Więcej" at bounding box center [1523, 20] width 60 height 16
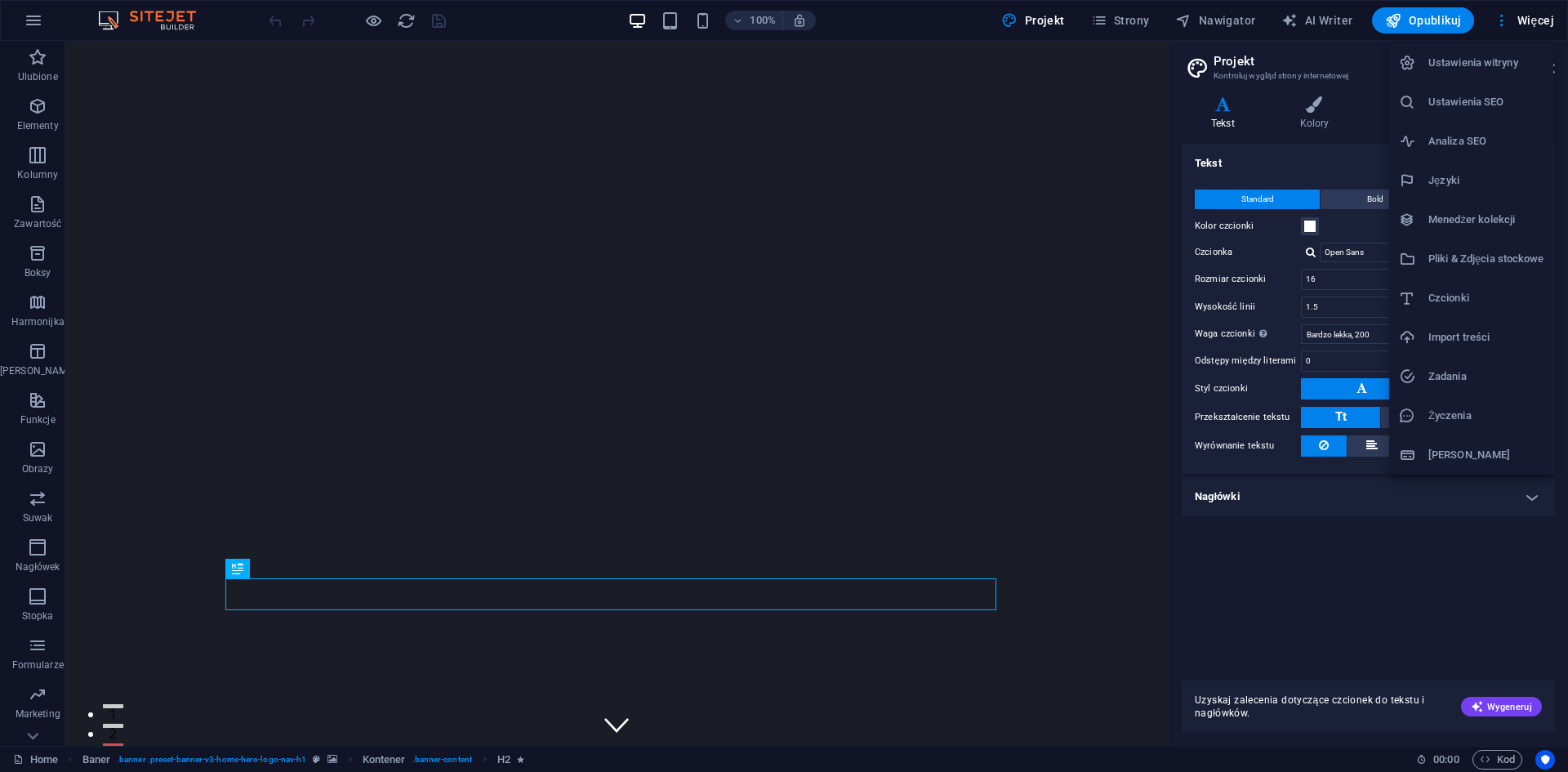
click at [1498, 223] on h6 "Menedżer kolekcji" at bounding box center [1485, 220] width 115 height 19
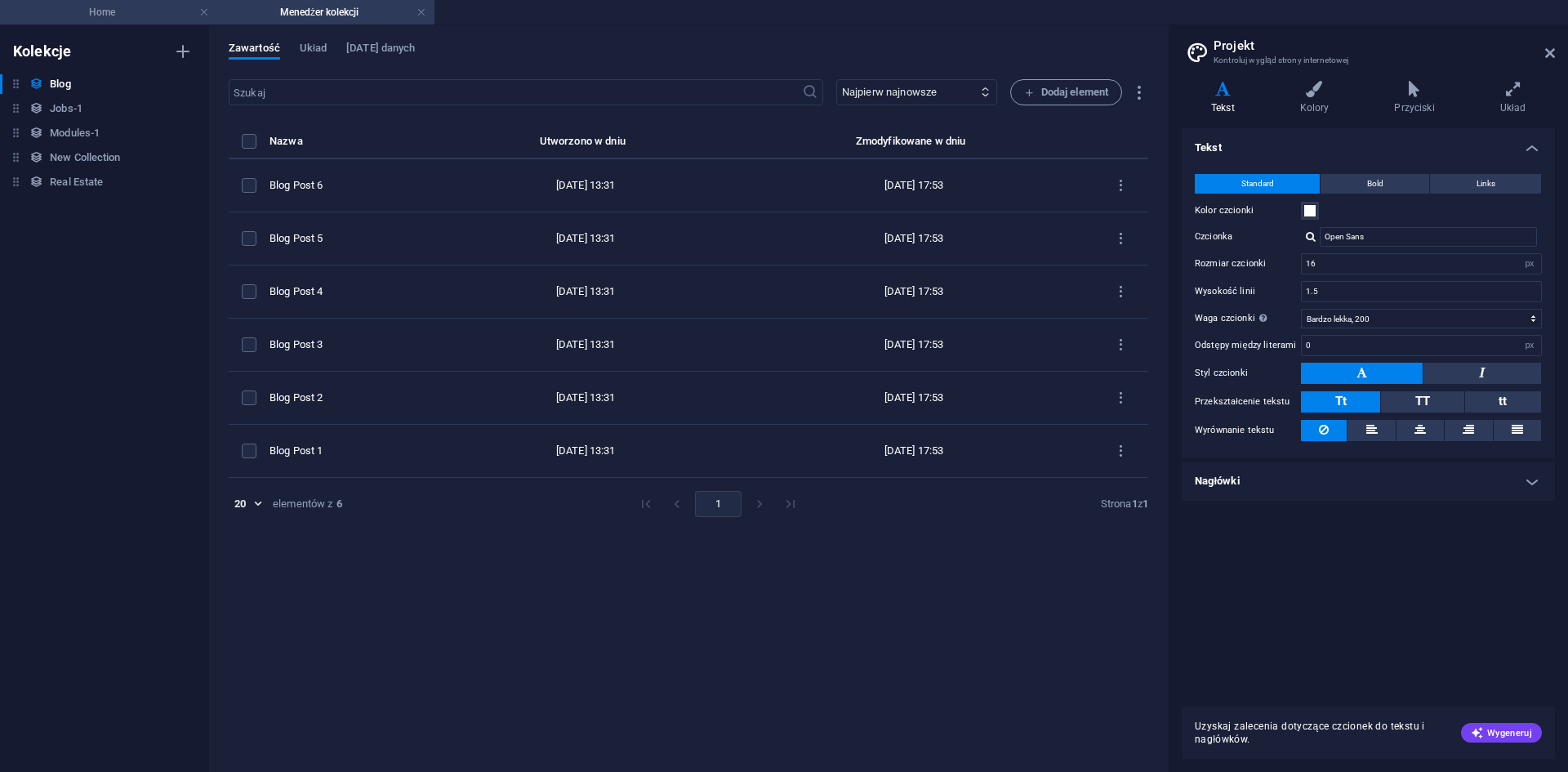
click at [111, 14] on h4 "Home" at bounding box center [109, 12] width 217 height 18
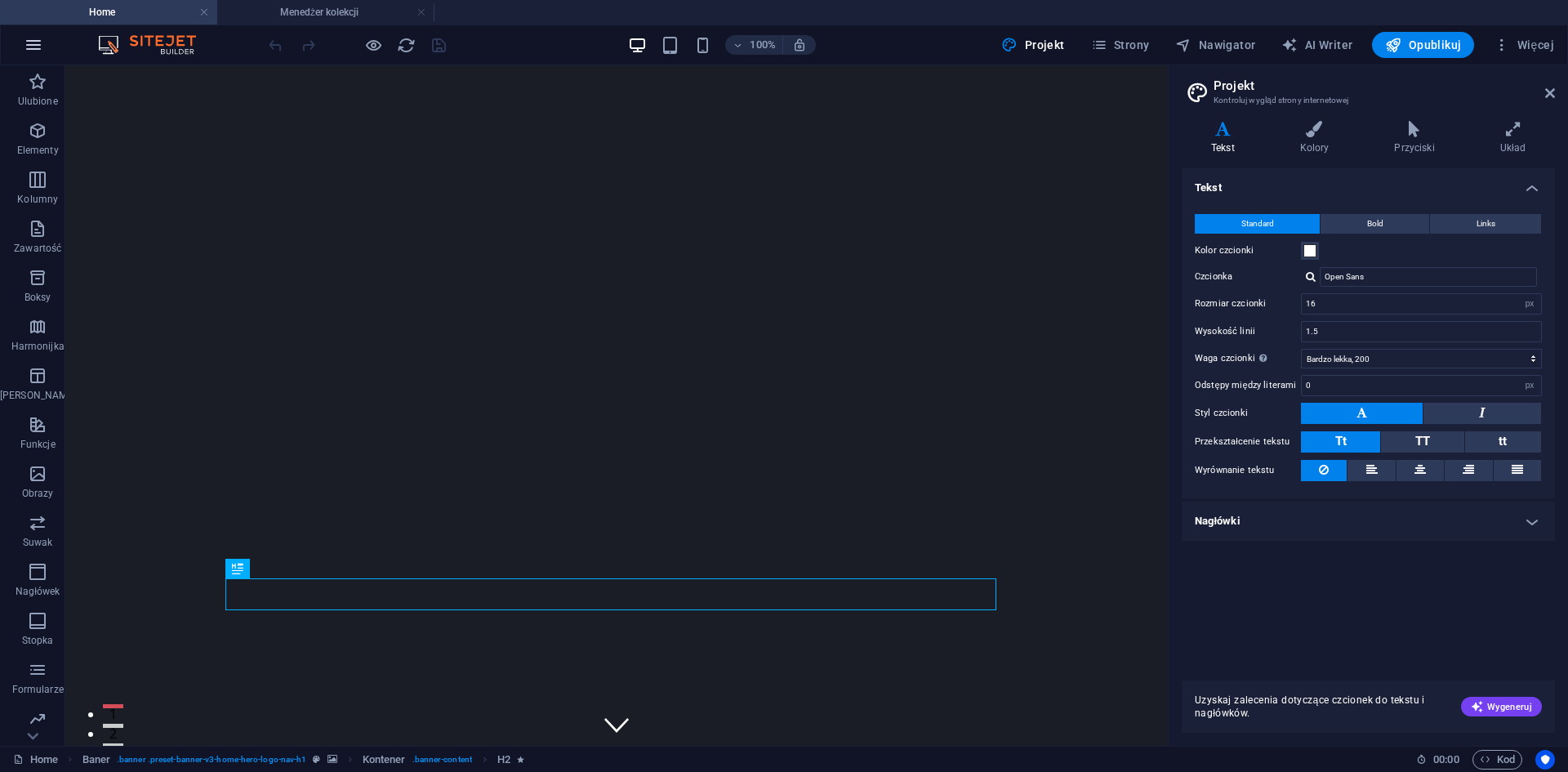
click at [27, 46] on icon "button" at bounding box center [34, 45] width 19 height 19
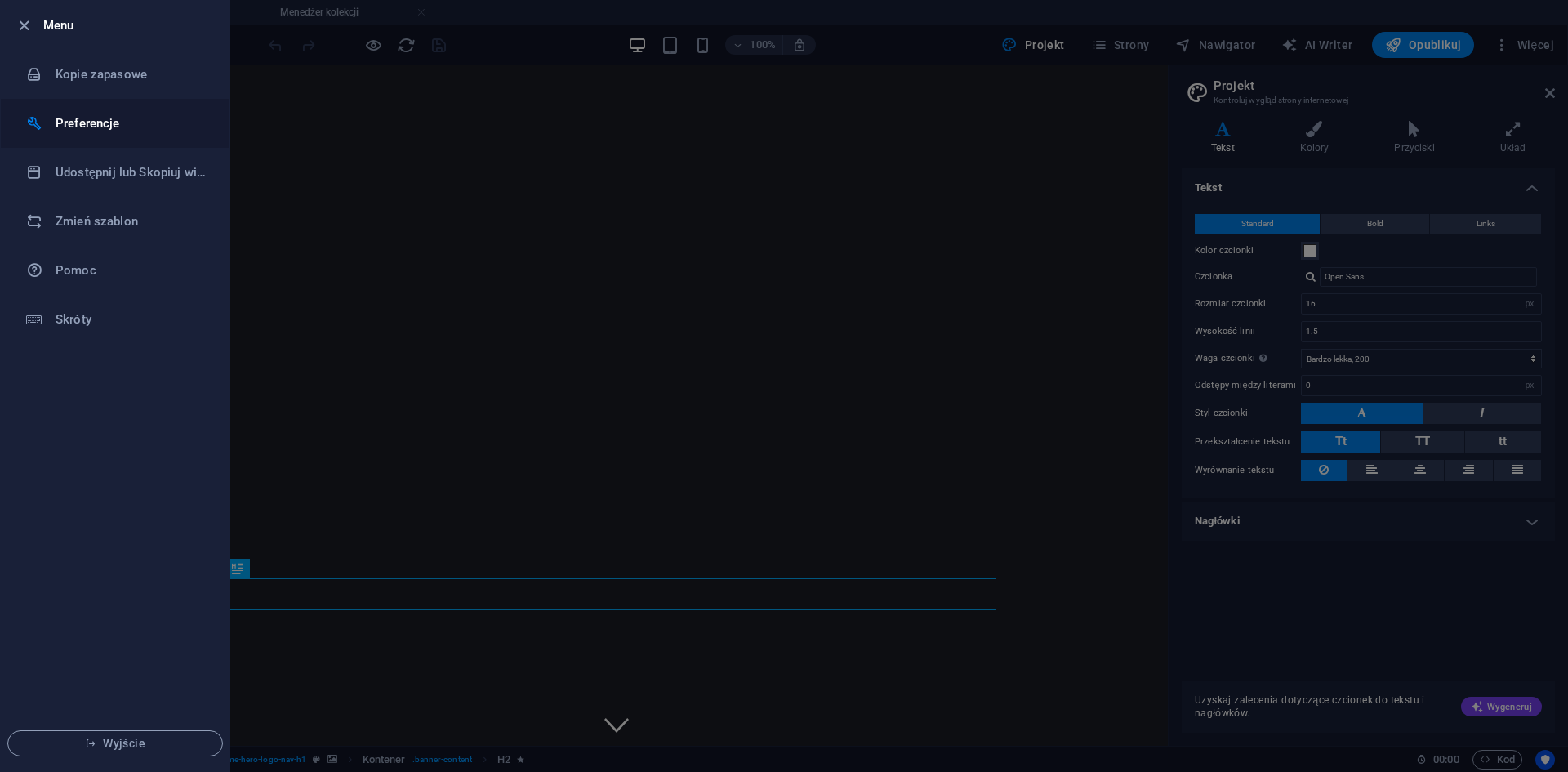
click at [58, 112] on li "Preferencje" at bounding box center [115, 123] width 229 height 49
select select "pl"
select select "dark"
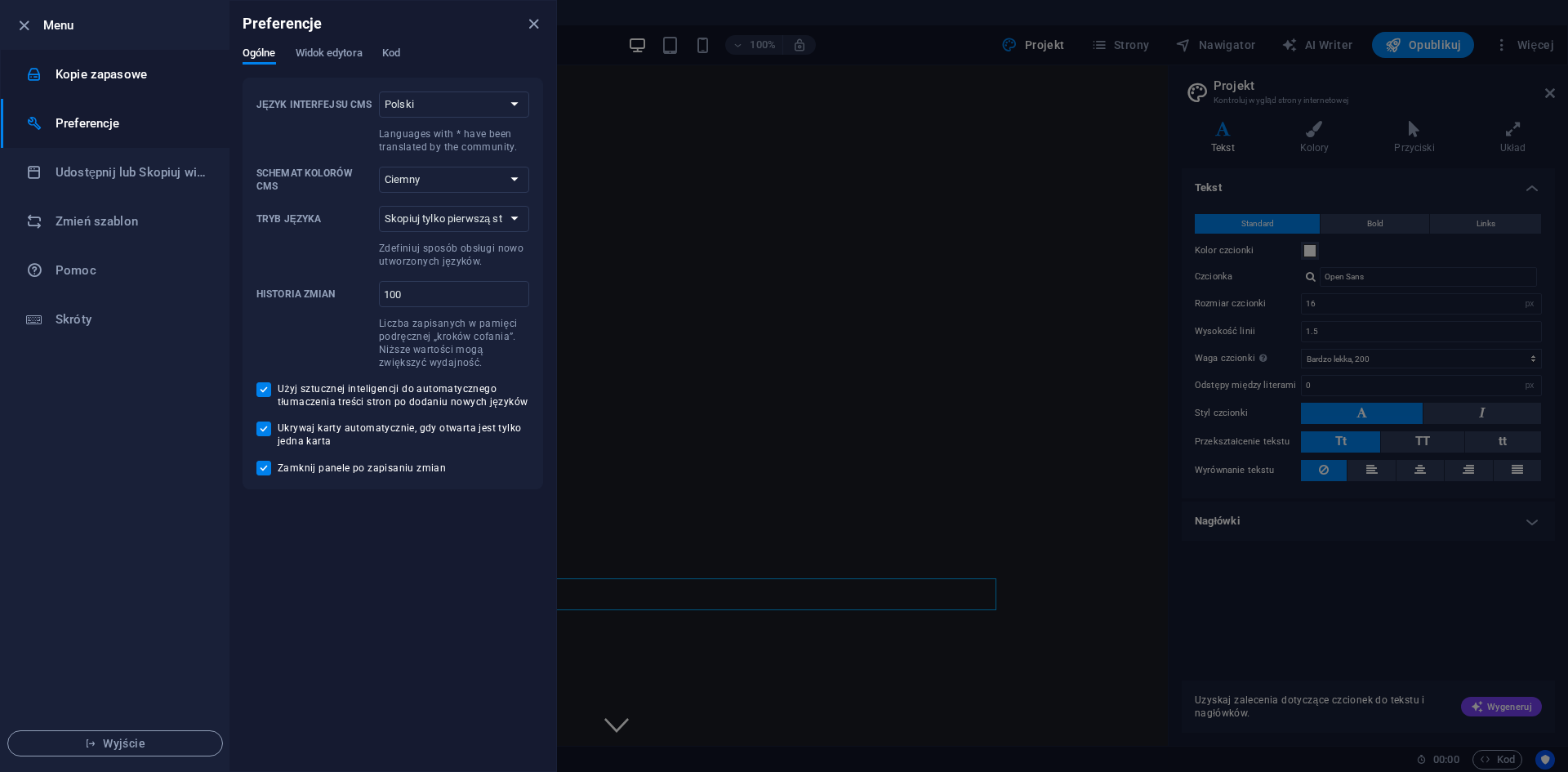
click at [76, 75] on h6 "Kopie zapasowe" at bounding box center [131, 74] width 151 height 19
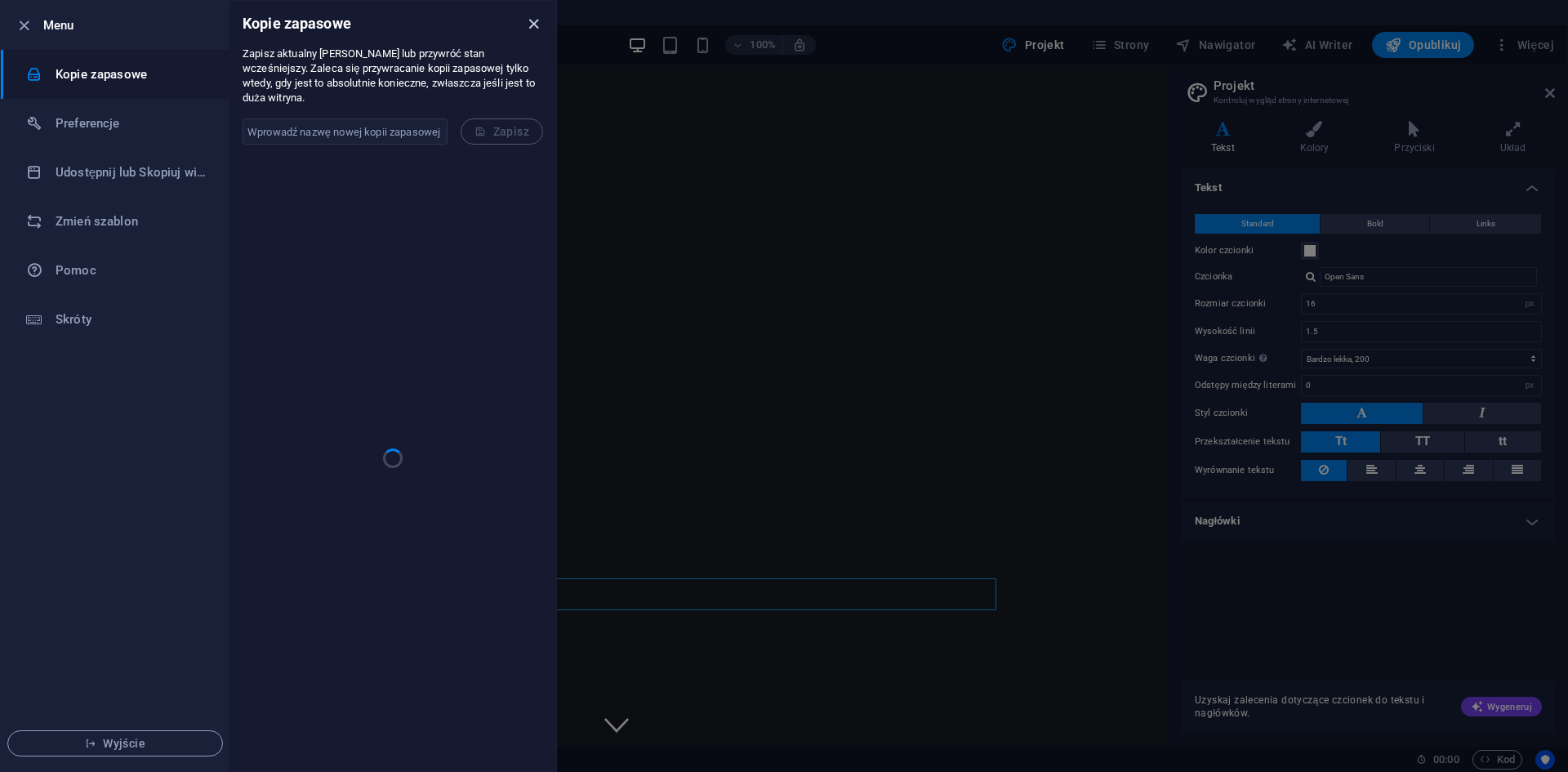
click at [531, 23] on icon "close" at bounding box center [533, 24] width 19 height 19
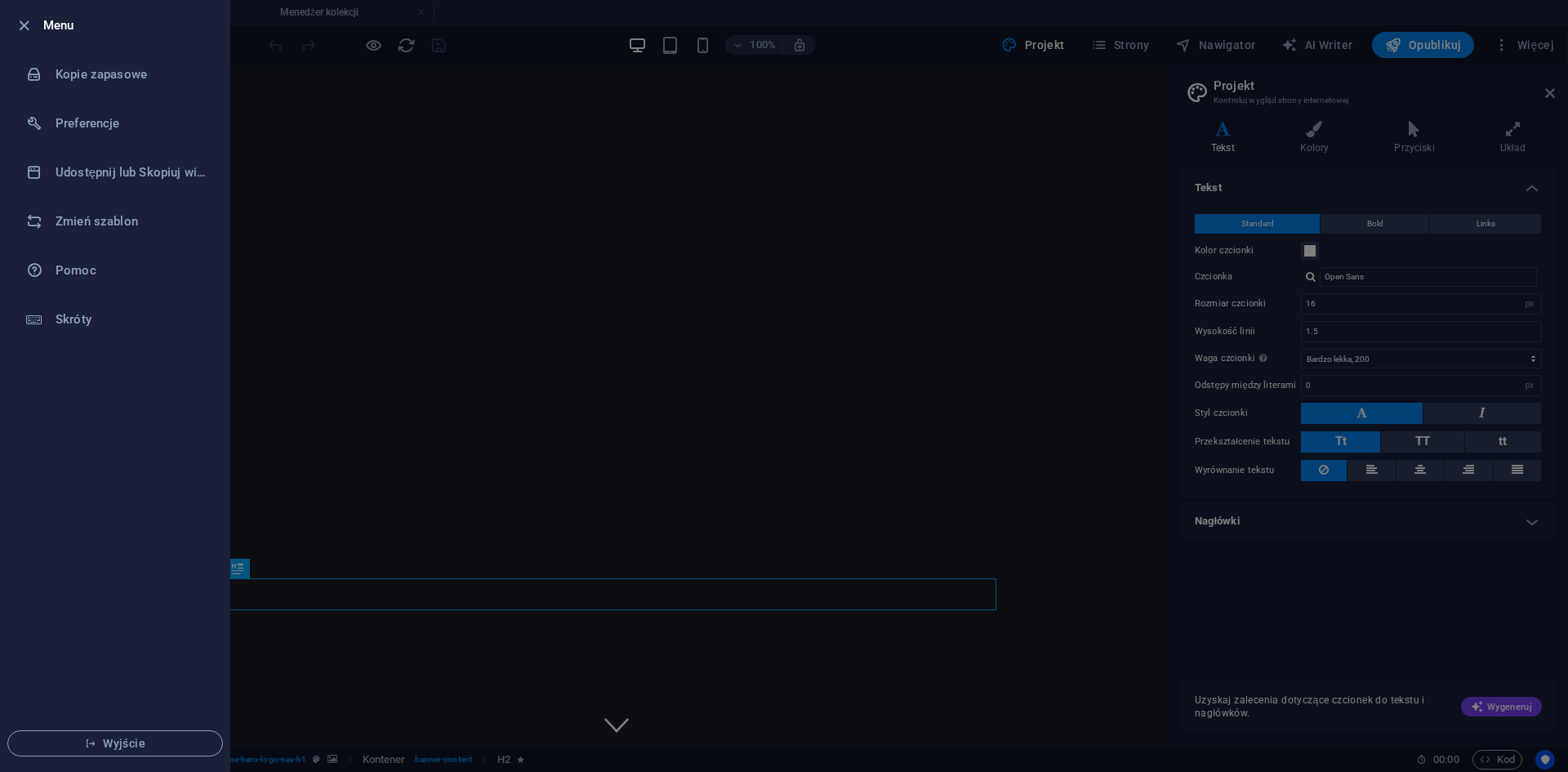
click at [125, 26] on h6 "Menu" at bounding box center [130, 26] width 173 height 19
click at [1499, 46] on div at bounding box center [784, 386] width 1568 height 772
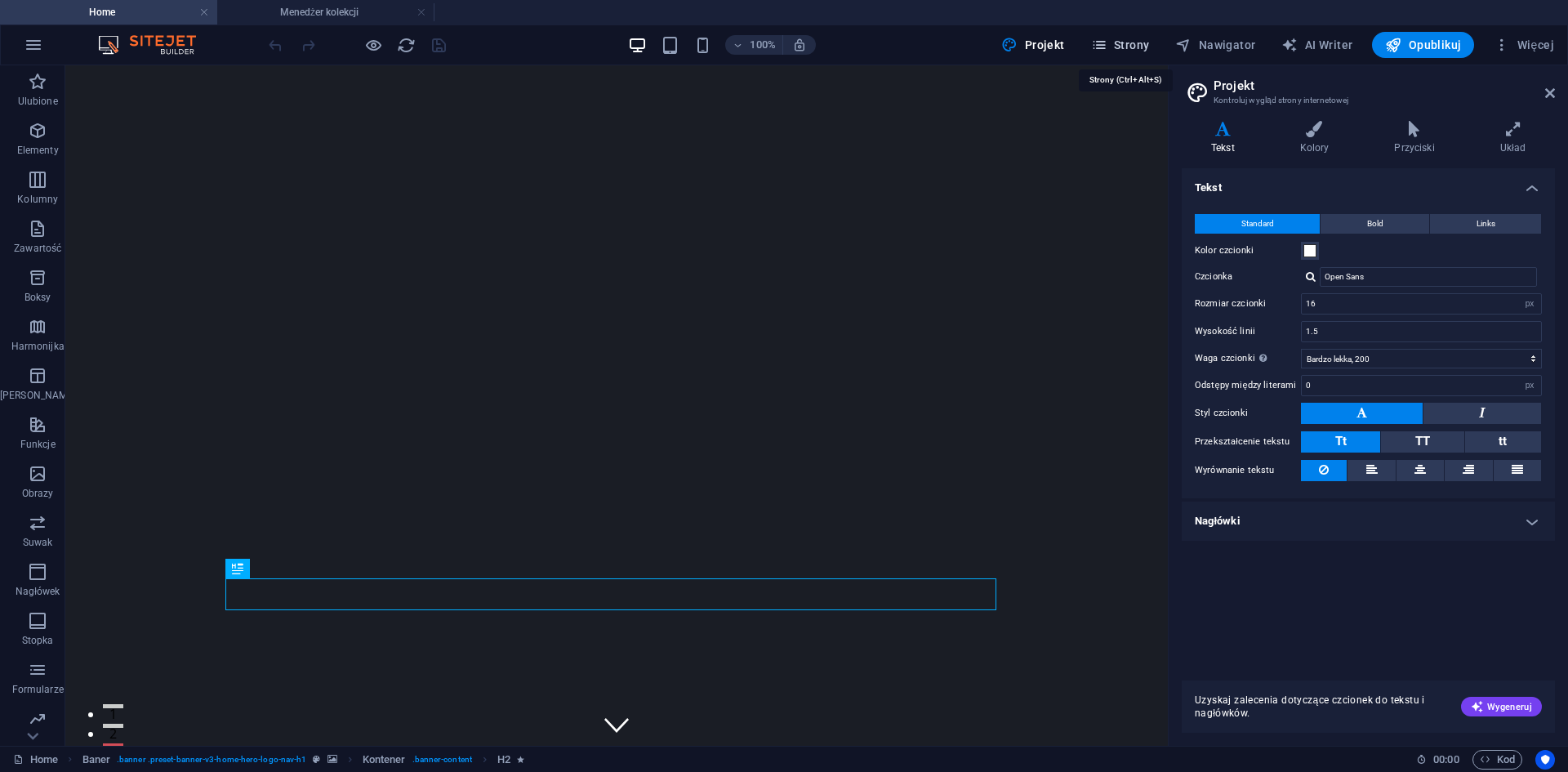
click at [1112, 43] on span "Strony" at bounding box center [1120, 45] width 59 height 16
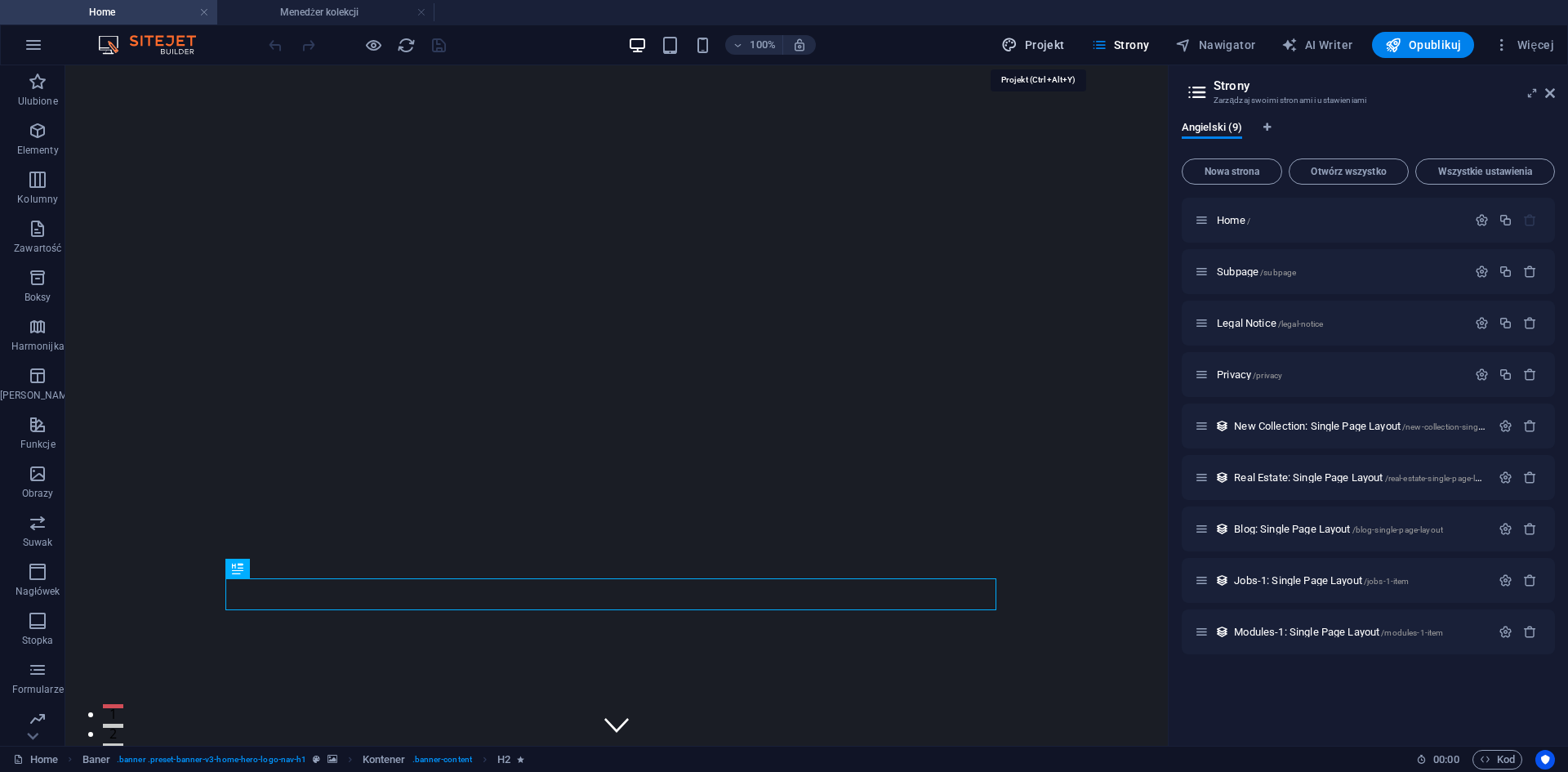
click at [1047, 42] on span "Projekt" at bounding box center [1032, 45] width 63 height 16
select select "px"
select select "200"
select select "px"
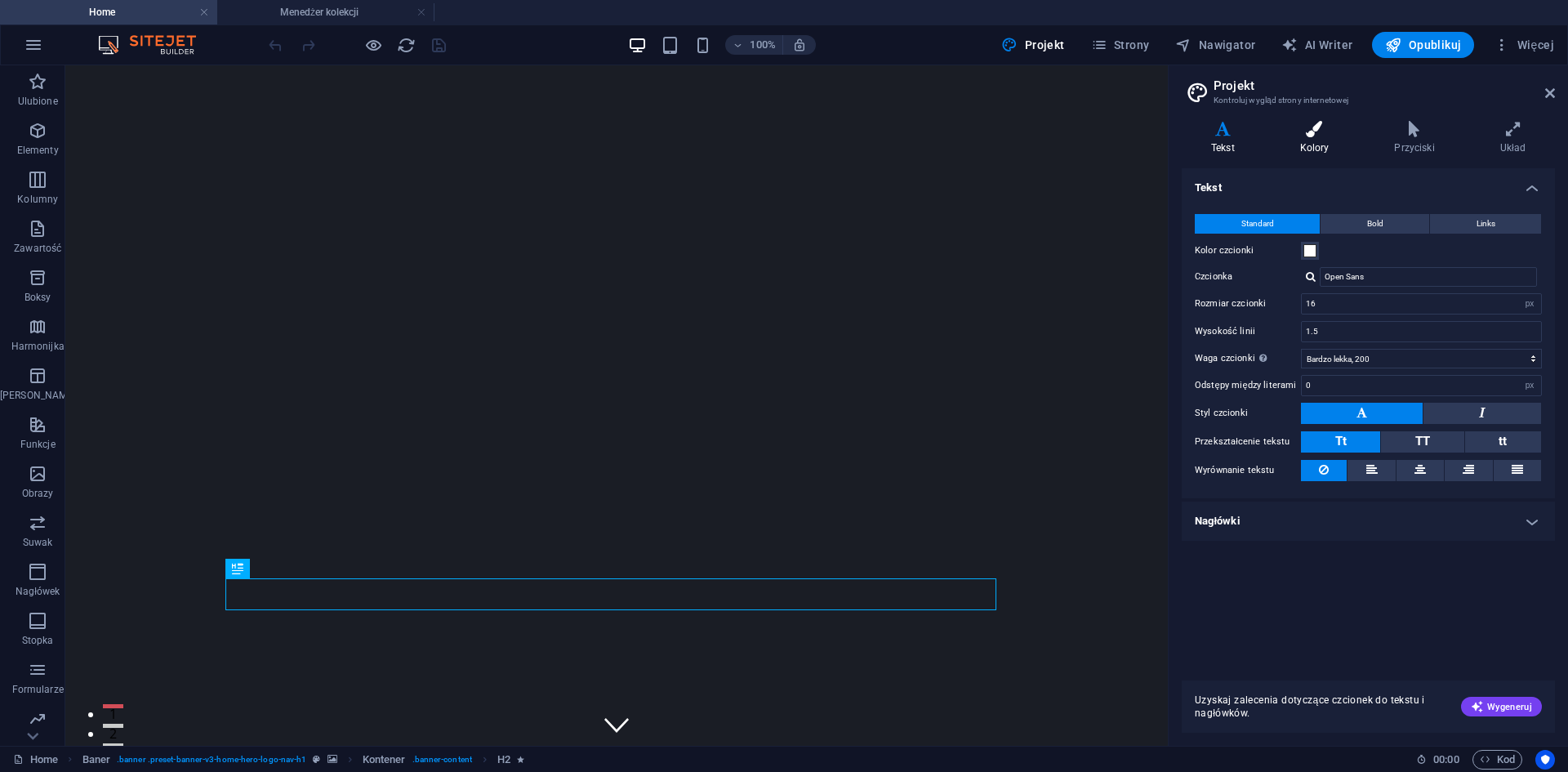
click at [1301, 140] on h4 "Kolory" at bounding box center [1317, 138] width 94 height 34
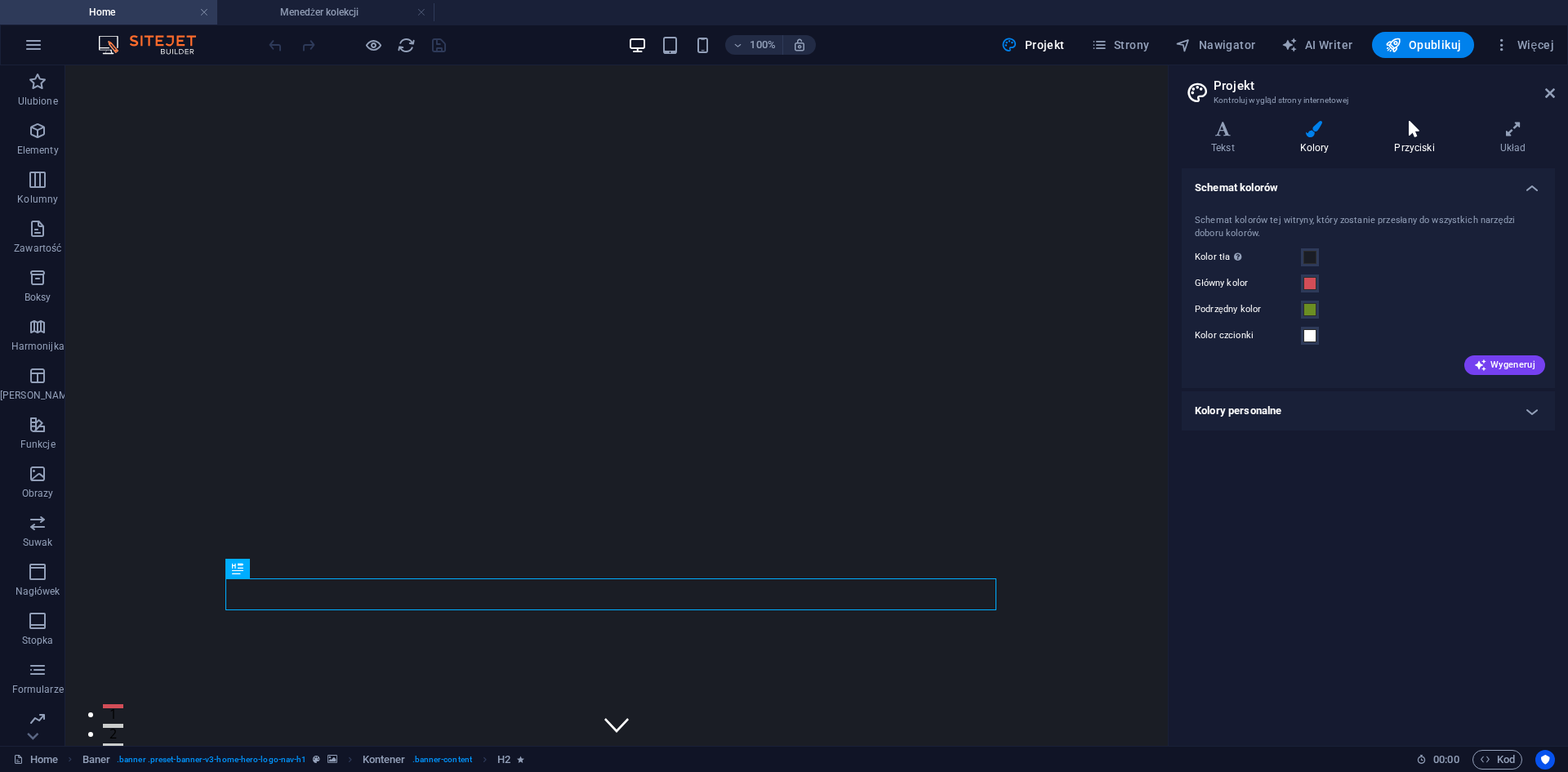
click at [1419, 135] on icon at bounding box center [1413, 129] width 99 height 16
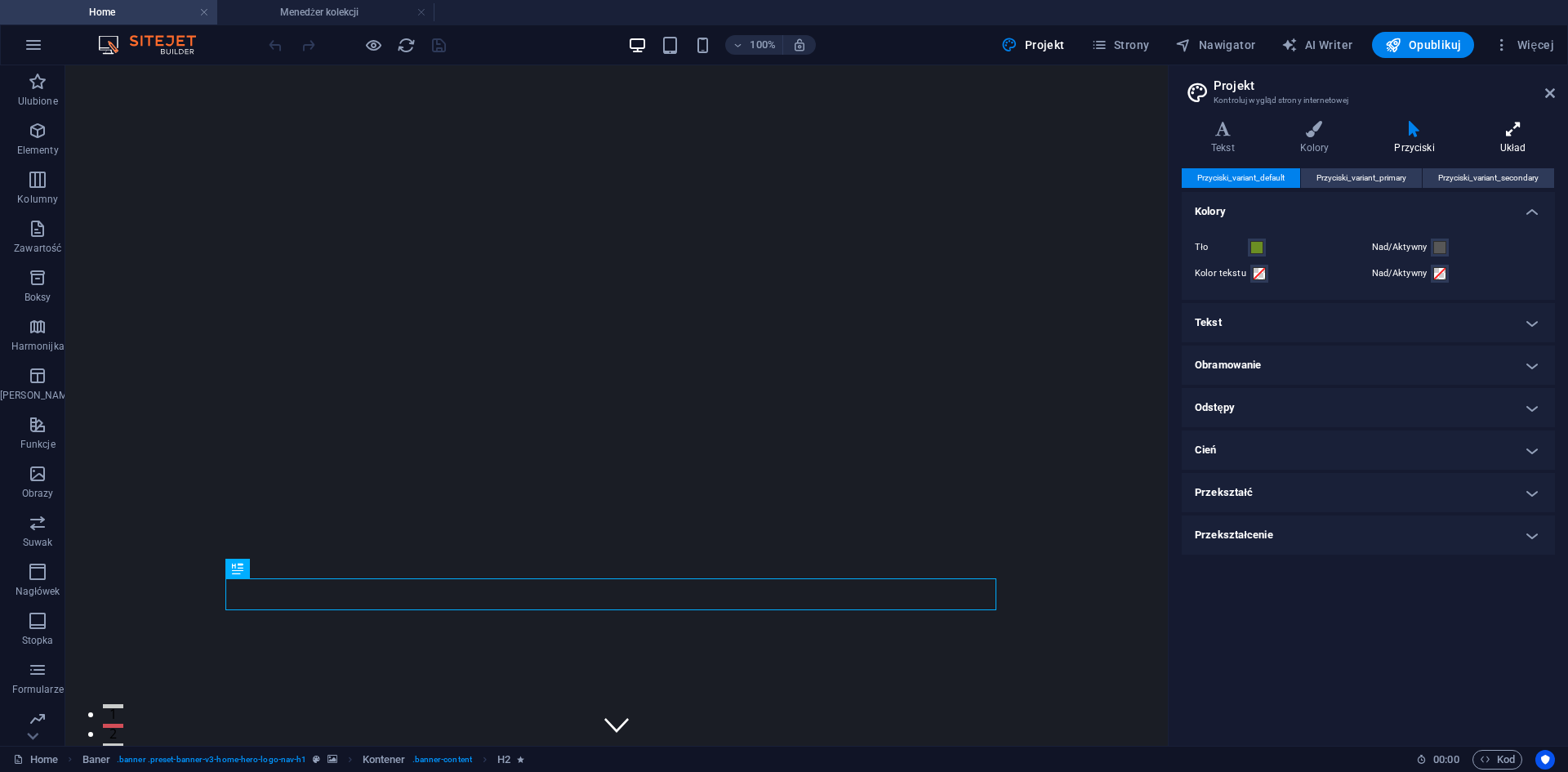
click at [1499, 132] on icon at bounding box center [1512, 129] width 84 height 16
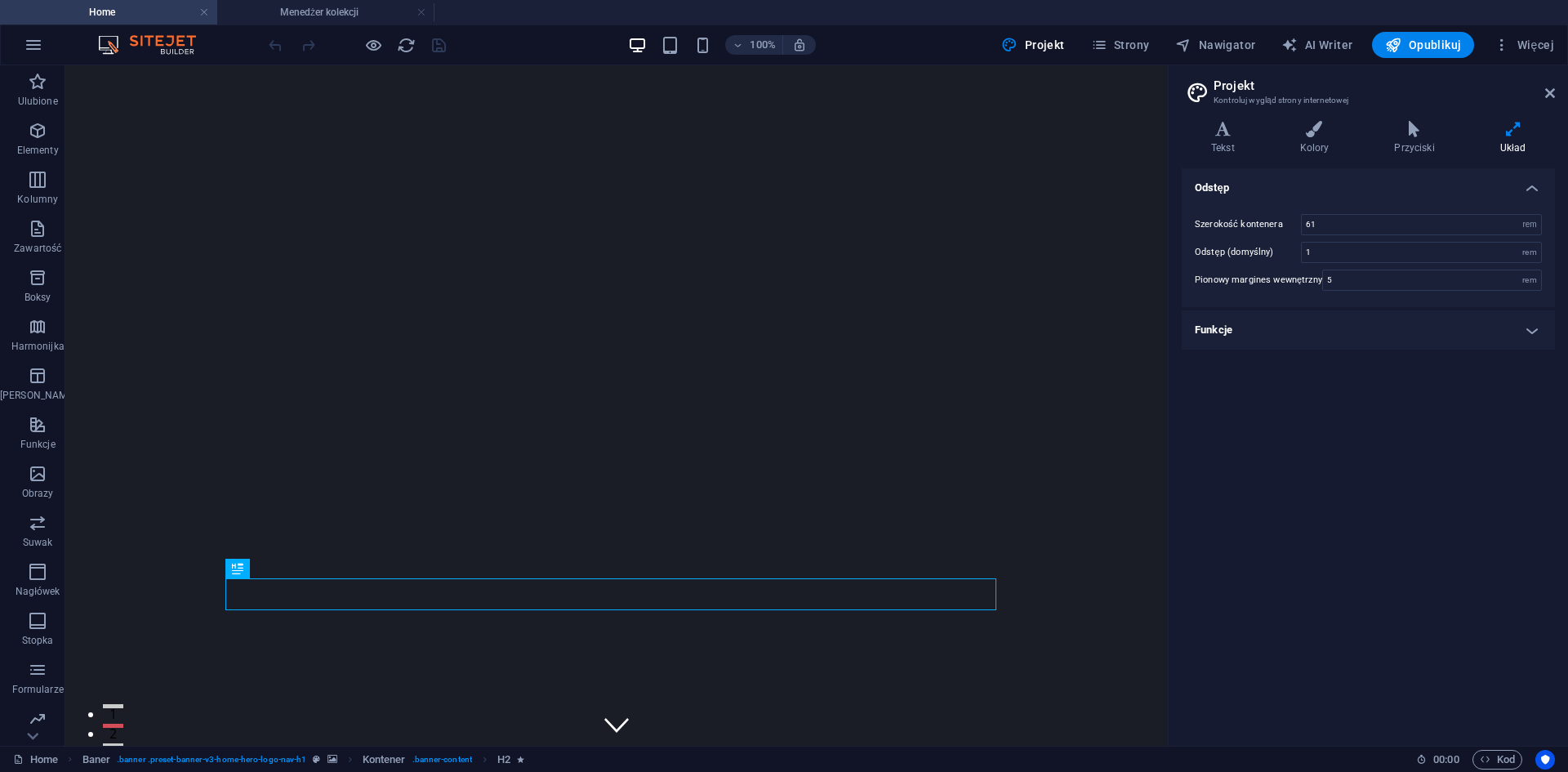
click at [1492, 337] on h4 "Funkcje" at bounding box center [1368, 329] width 373 height 39
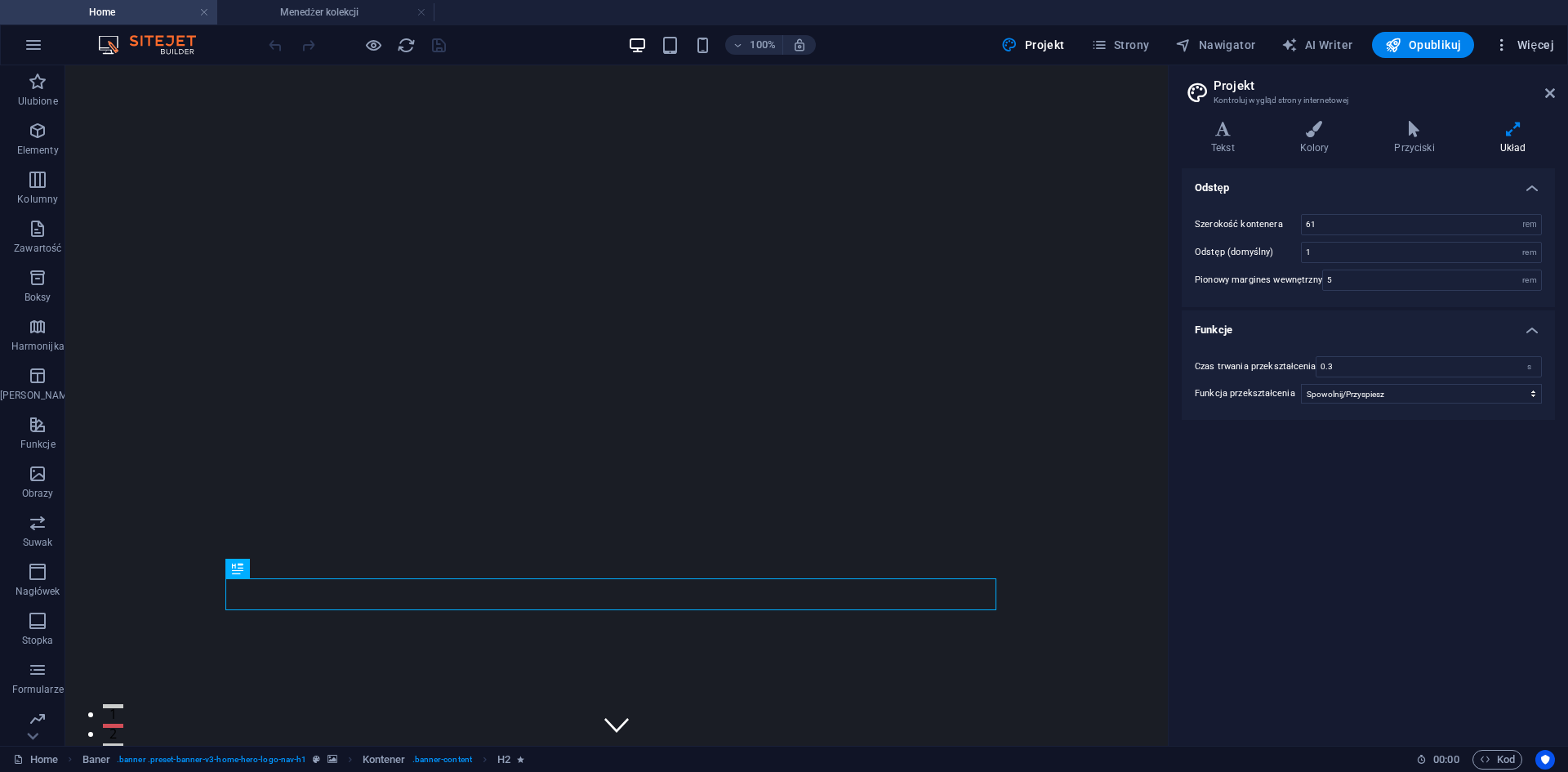
click at [1518, 45] on span "Więcej" at bounding box center [1523, 45] width 60 height 16
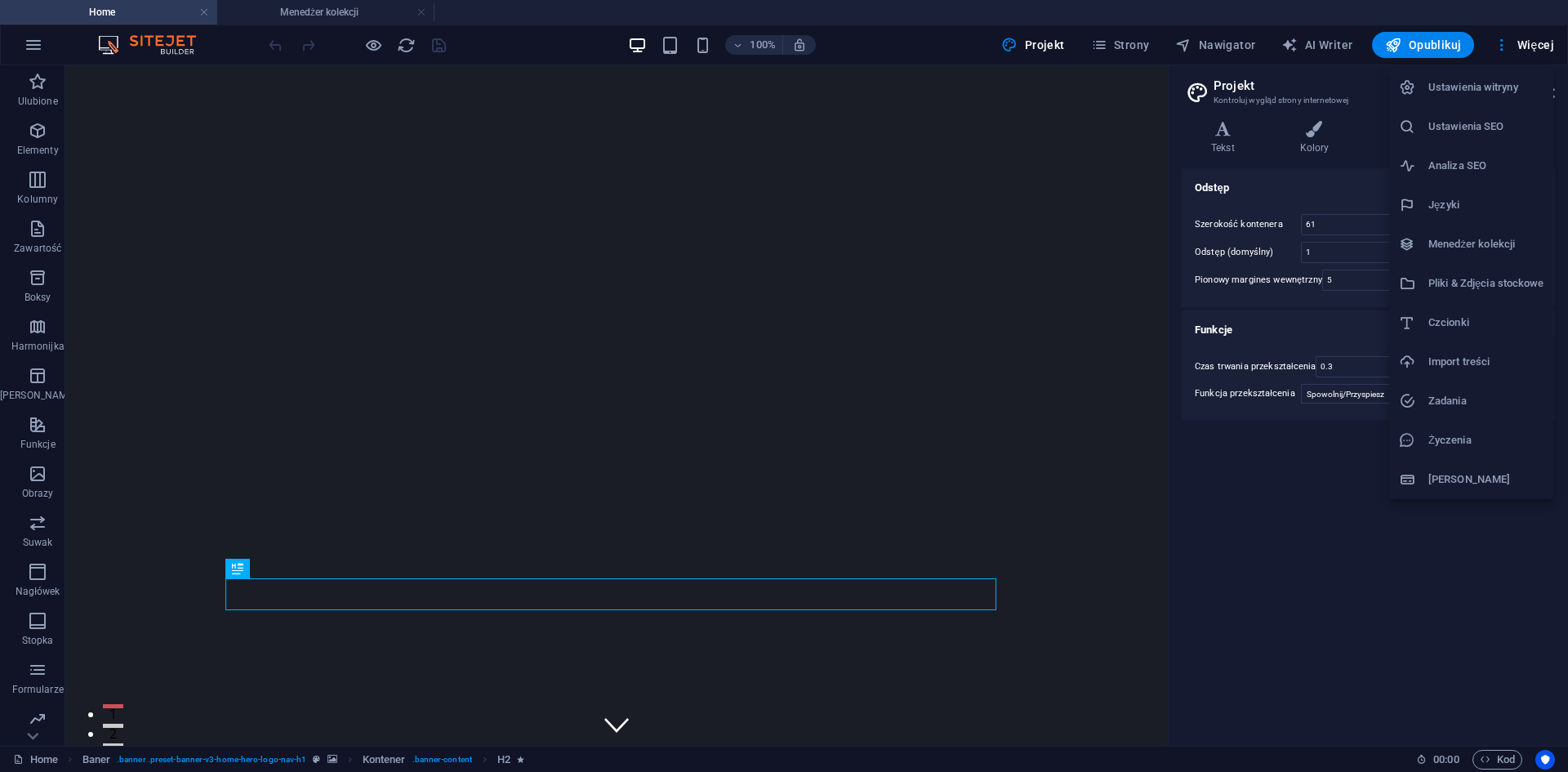
click at [1500, 49] on div at bounding box center [784, 386] width 1568 height 772
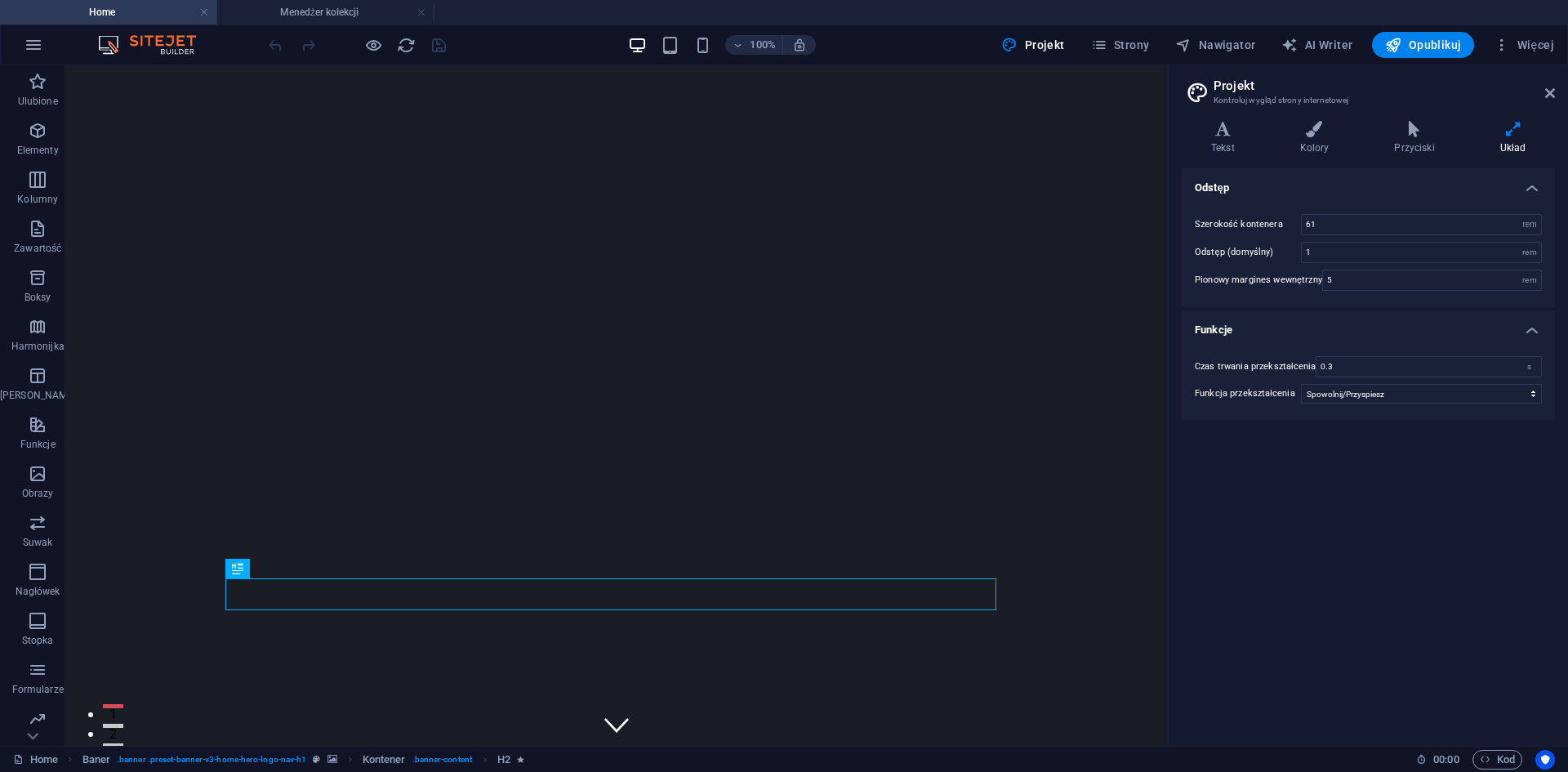
click at [1503, 48] on icon "button" at bounding box center [1501, 45] width 16 height 16
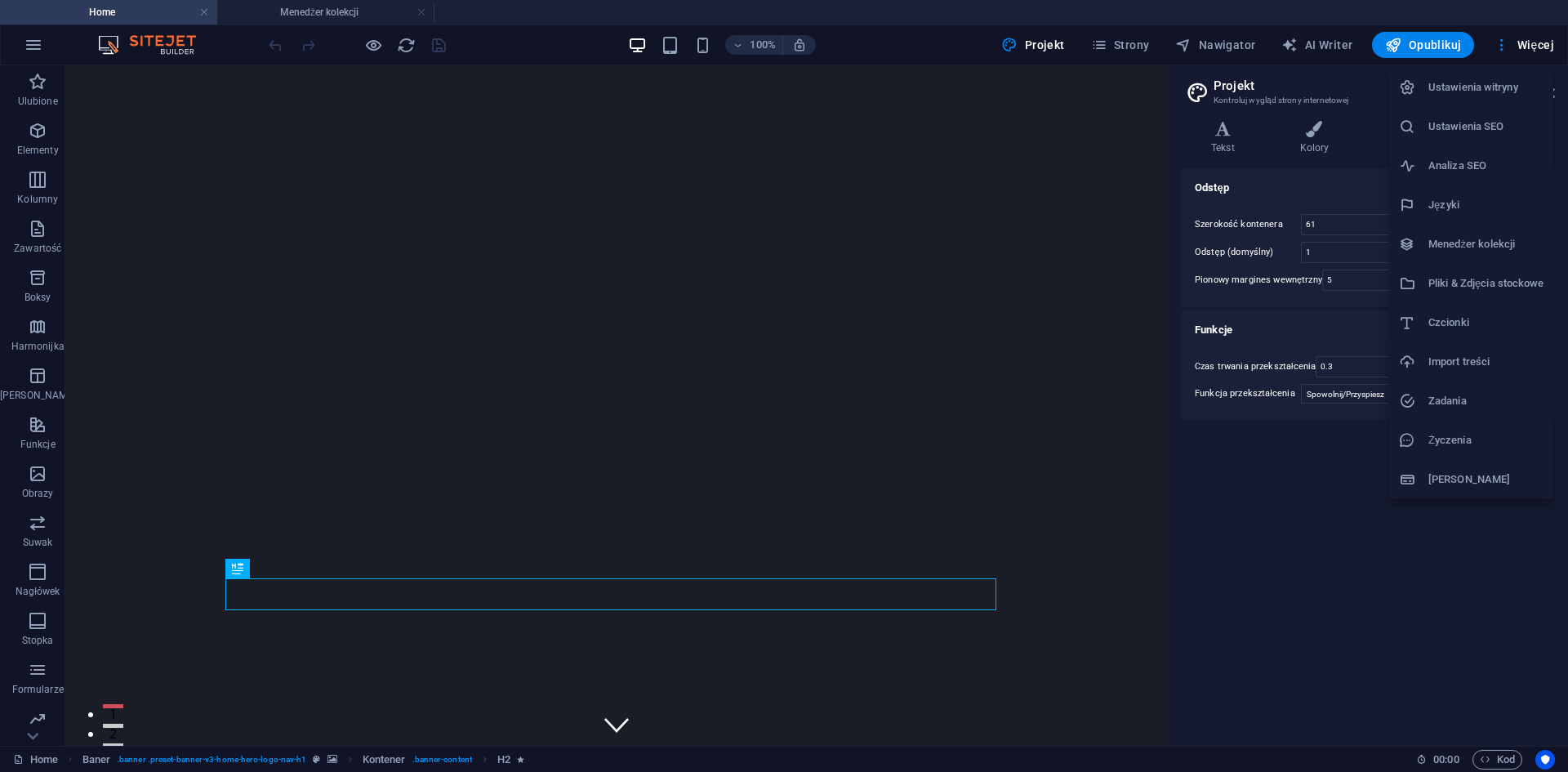
click at [1487, 94] on h6 "Ustawienia witryny" at bounding box center [1485, 87] width 115 height 19
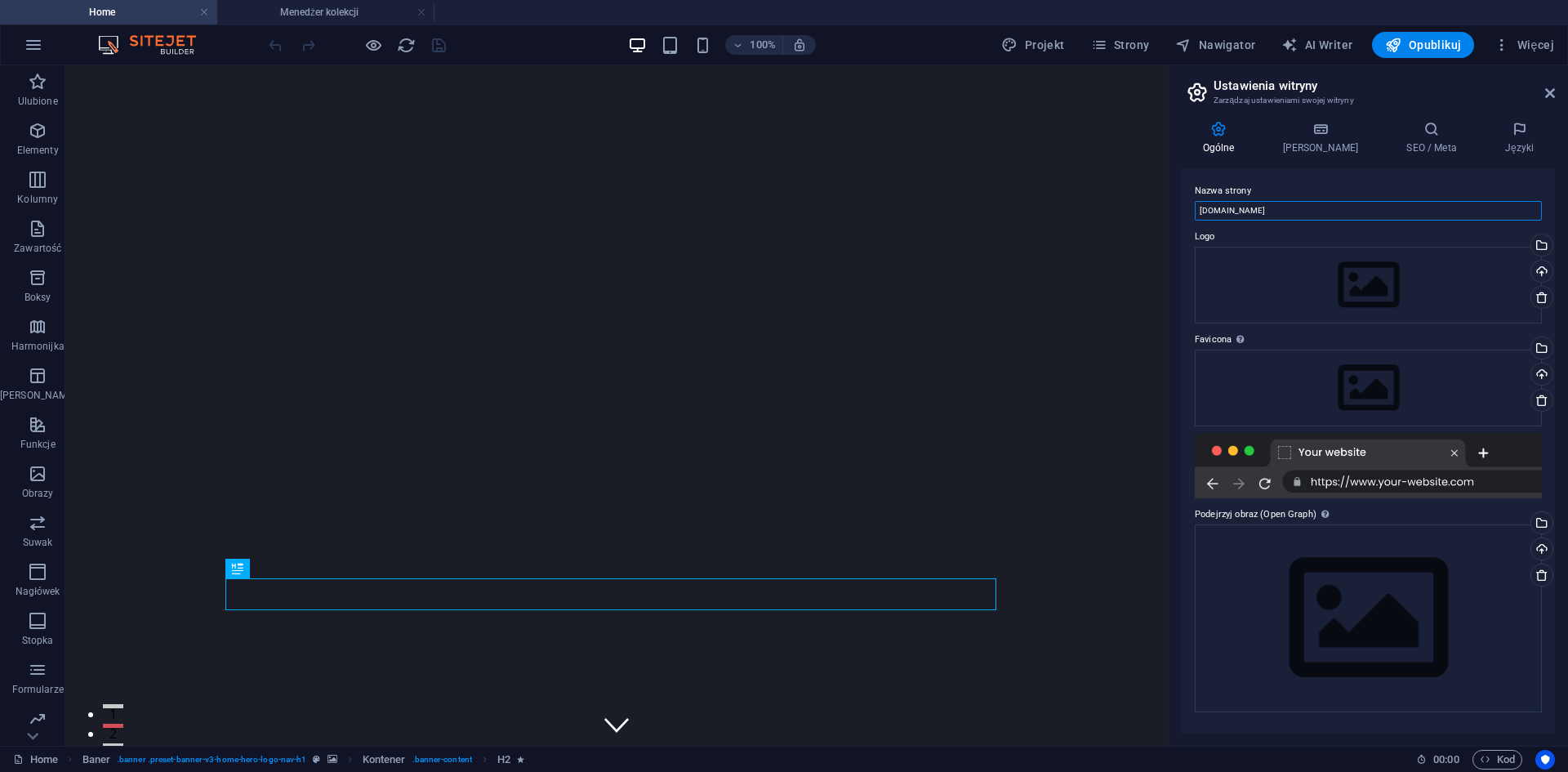
drag, startPoint x: 1311, startPoint y: 214, endPoint x: 1180, endPoint y: 213, distance: 131.0
click at [1180, 213] on div "Ogólne Dane SEO / Meta Języki Nazwa strony vh12733.vh.net.pl Logo Przeciągnij p…" at bounding box center [1368, 427] width 399 height 638
click at [1271, 350] on div "Favicona Ustaw tutaj faviconę swojej witryny. Favicona to mała ikona wyświetlan…" at bounding box center [1368, 414] width 347 height 169
click at [1280, 285] on div "Przeciągnij pliki tutaj, kliknij, aby wybrać pliki lub wybierz pliki z Plików l…" at bounding box center [1368, 284] width 347 height 77
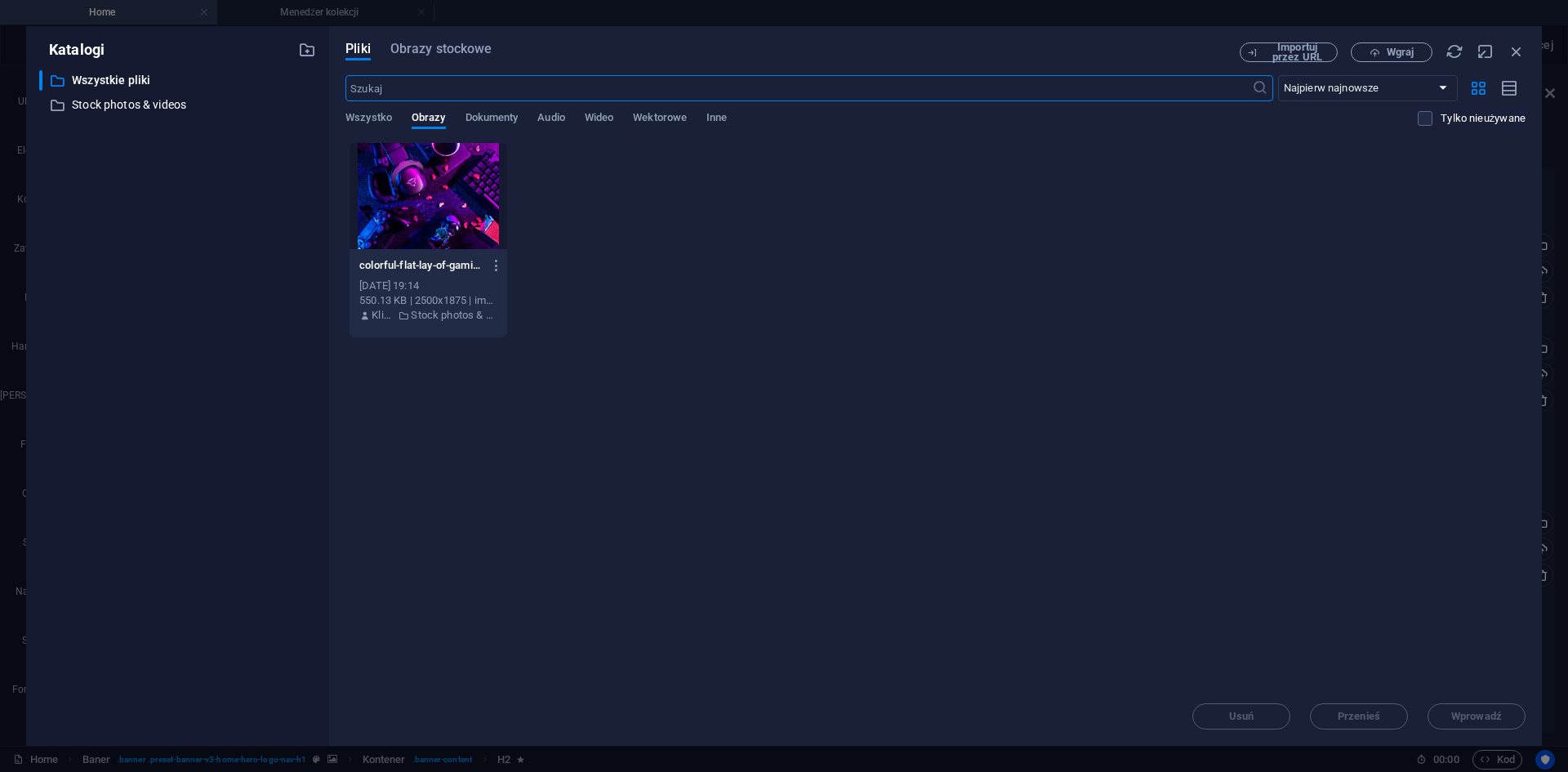
click at [439, 201] on div at bounding box center [428, 196] width 157 height 106
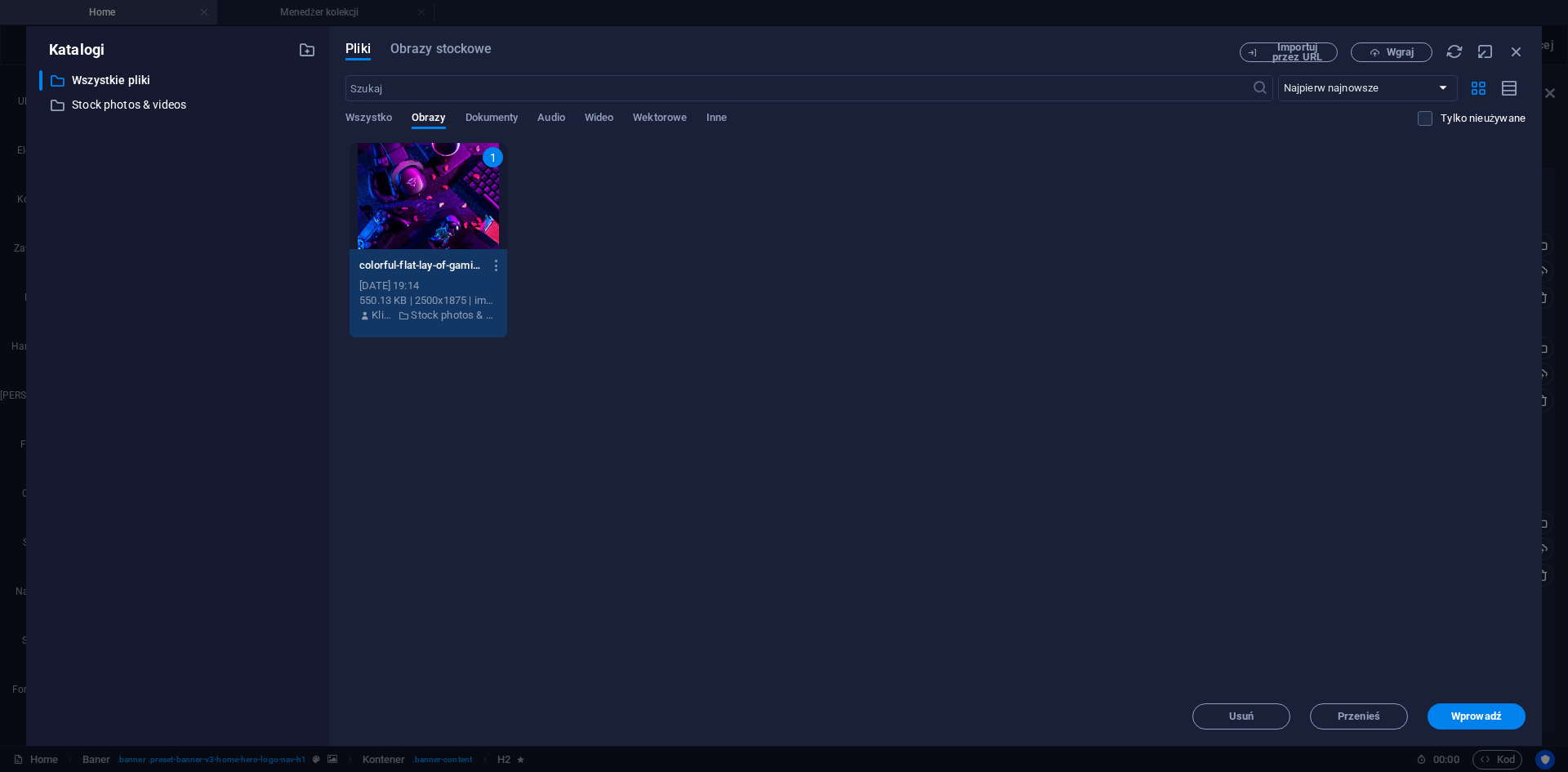
click at [439, 201] on div "1" at bounding box center [428, 196] width 157 height 106
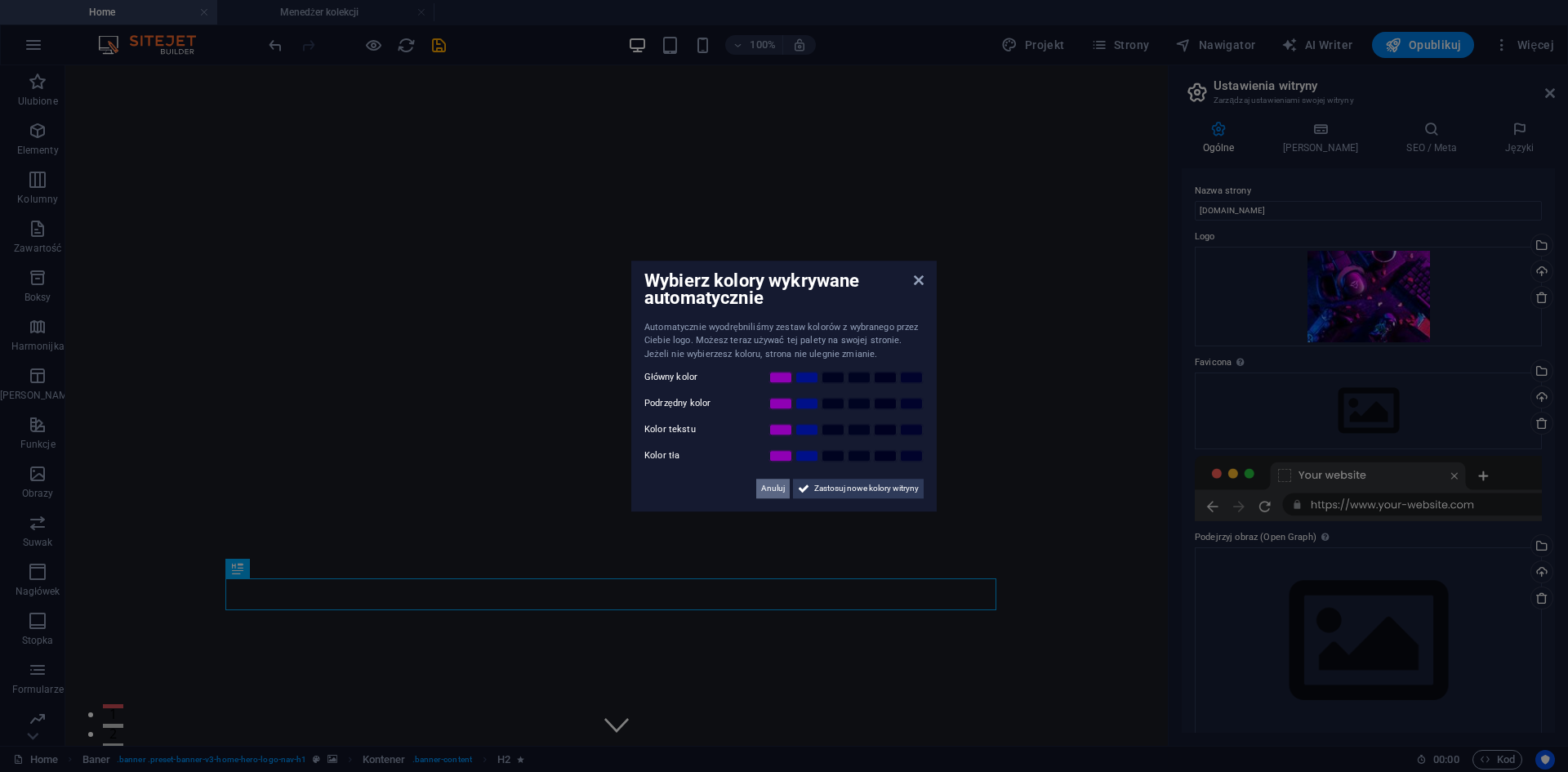
click at [773, 489] on span "Anuluj" at bounding box center [773, 488] width 24 height 19
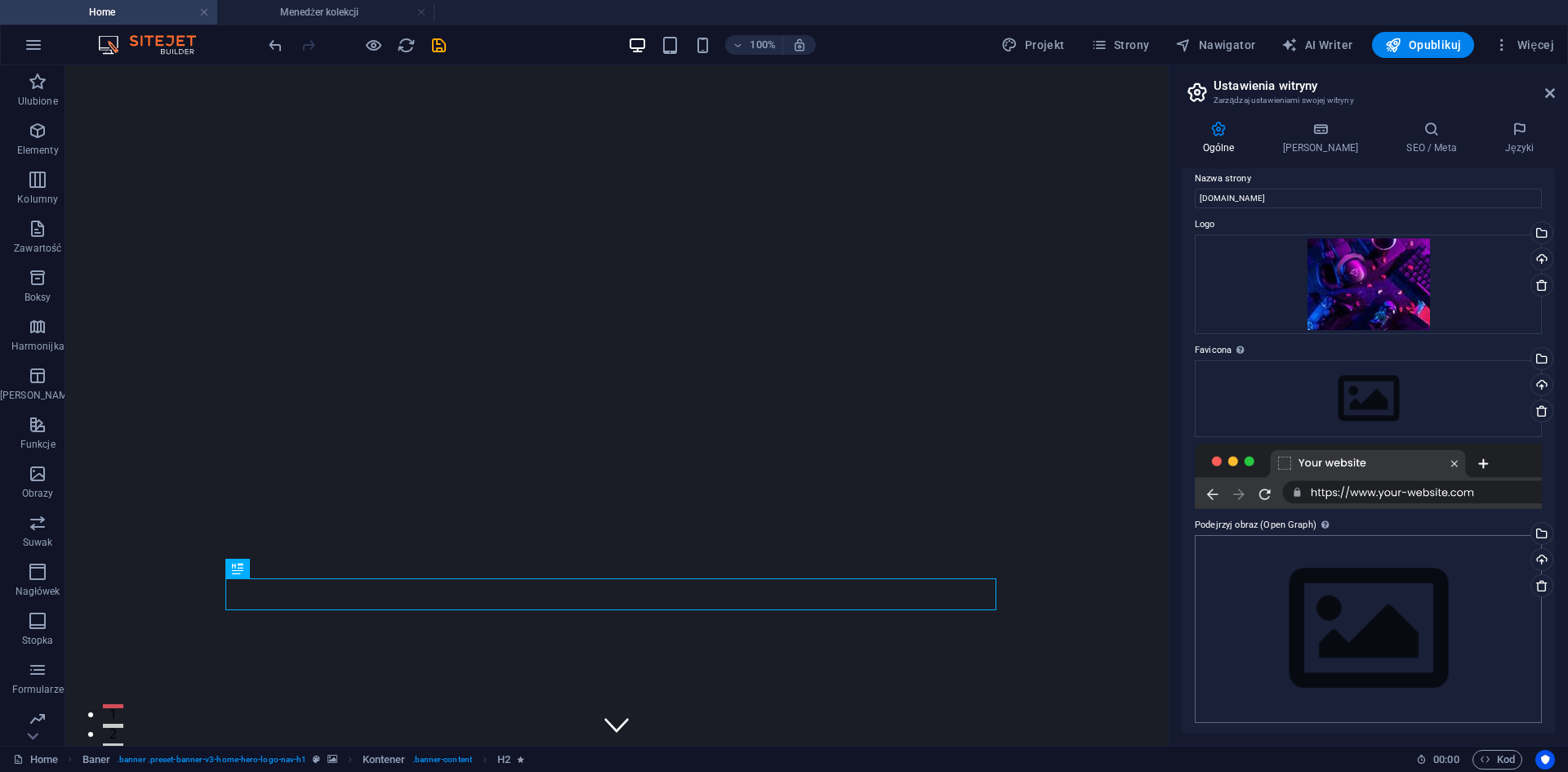
scroll to position [16, 0]
click at [1489, 763] on icon "button" at bounding box center [1485, 760] width 11 height 11
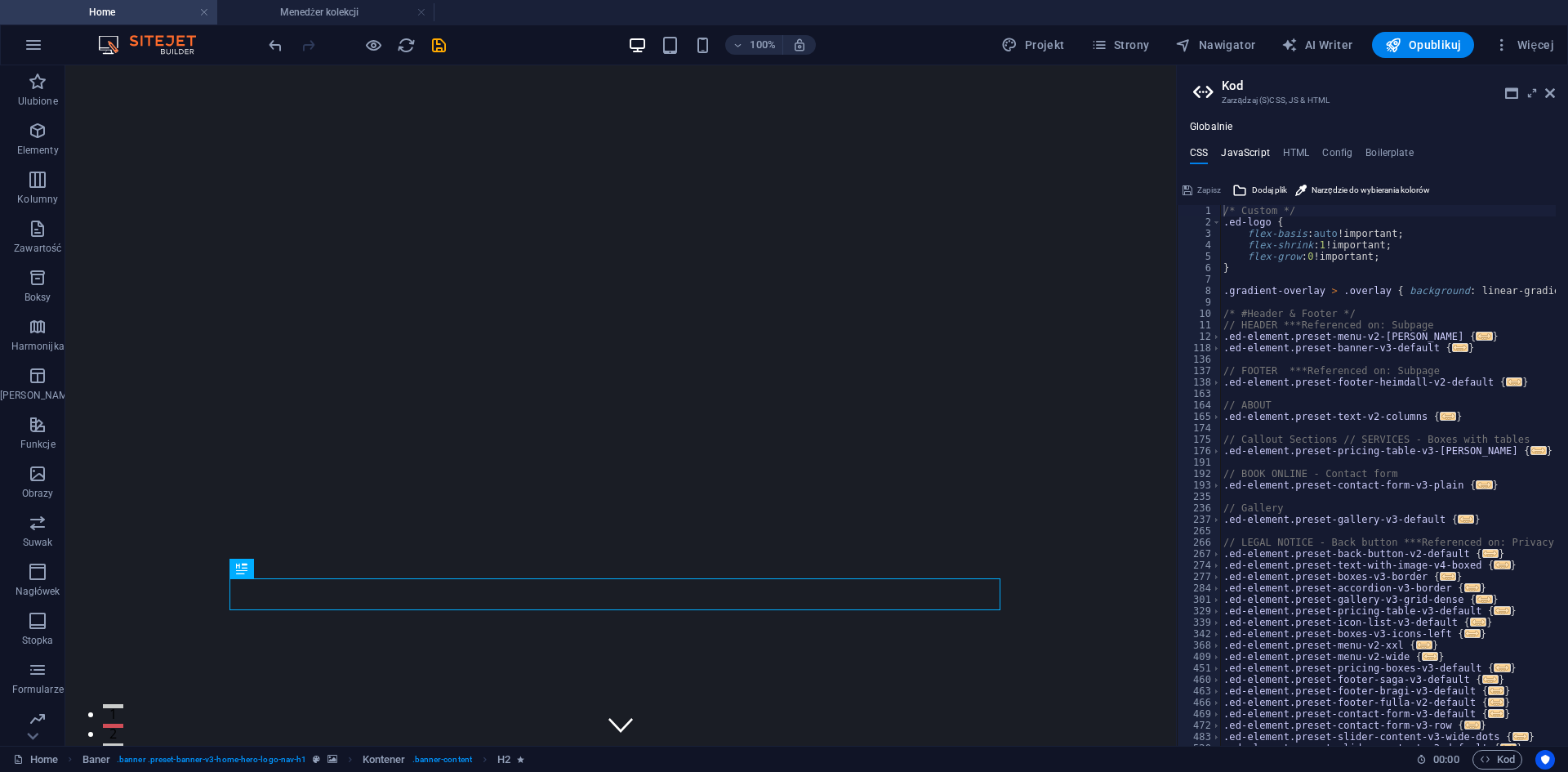
click at [1248, 149] on h4 "JavaScript" at bounding box center [1245, 155] width 49 height 18
type textarea "/* JS for preset "Menu V2" */"
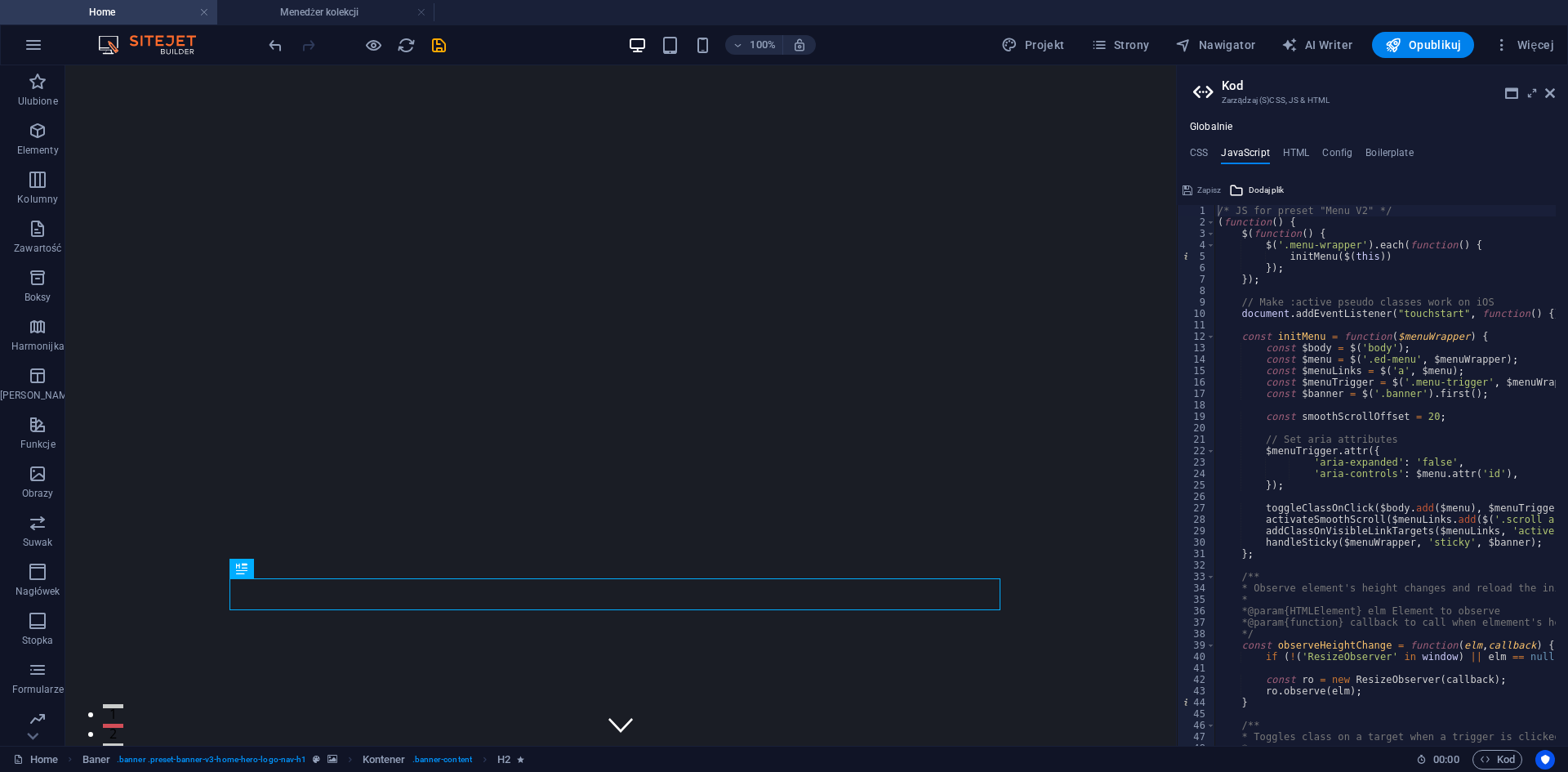
click at [1320, 153] on ul "CSS JavaScript HTML Config Boilerplate" at bounding box center [1372, 155] width 391 height 18
click at [1330, 153] on h4 "Config" at bounding box center [1337, 155] width 30 height 18
type textarea "$color-background: #1A1D25;"
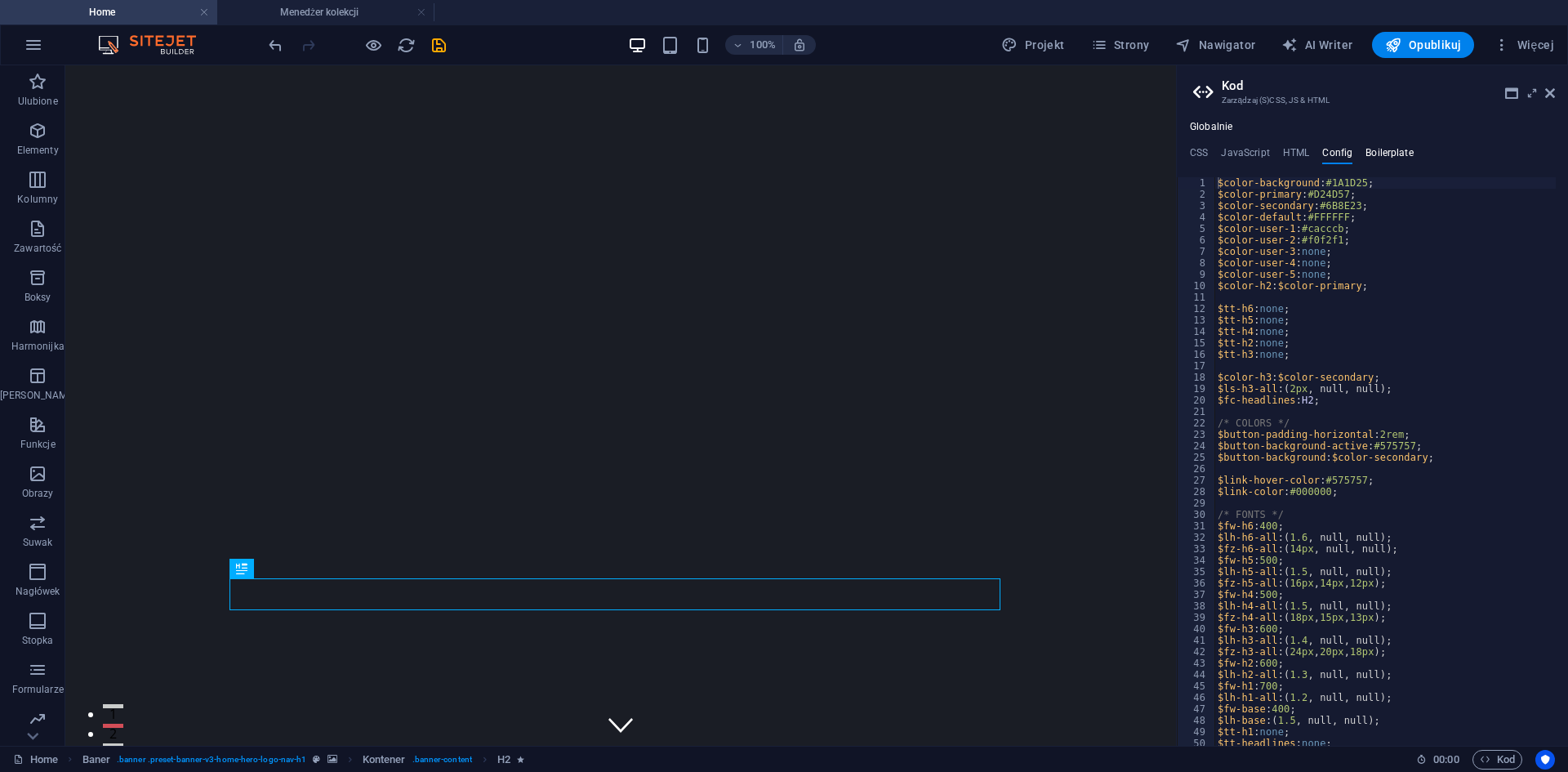
click at [1385, 150] on h4 "Boilerplate" at bounding box center [1389, 155] width 49 height 18
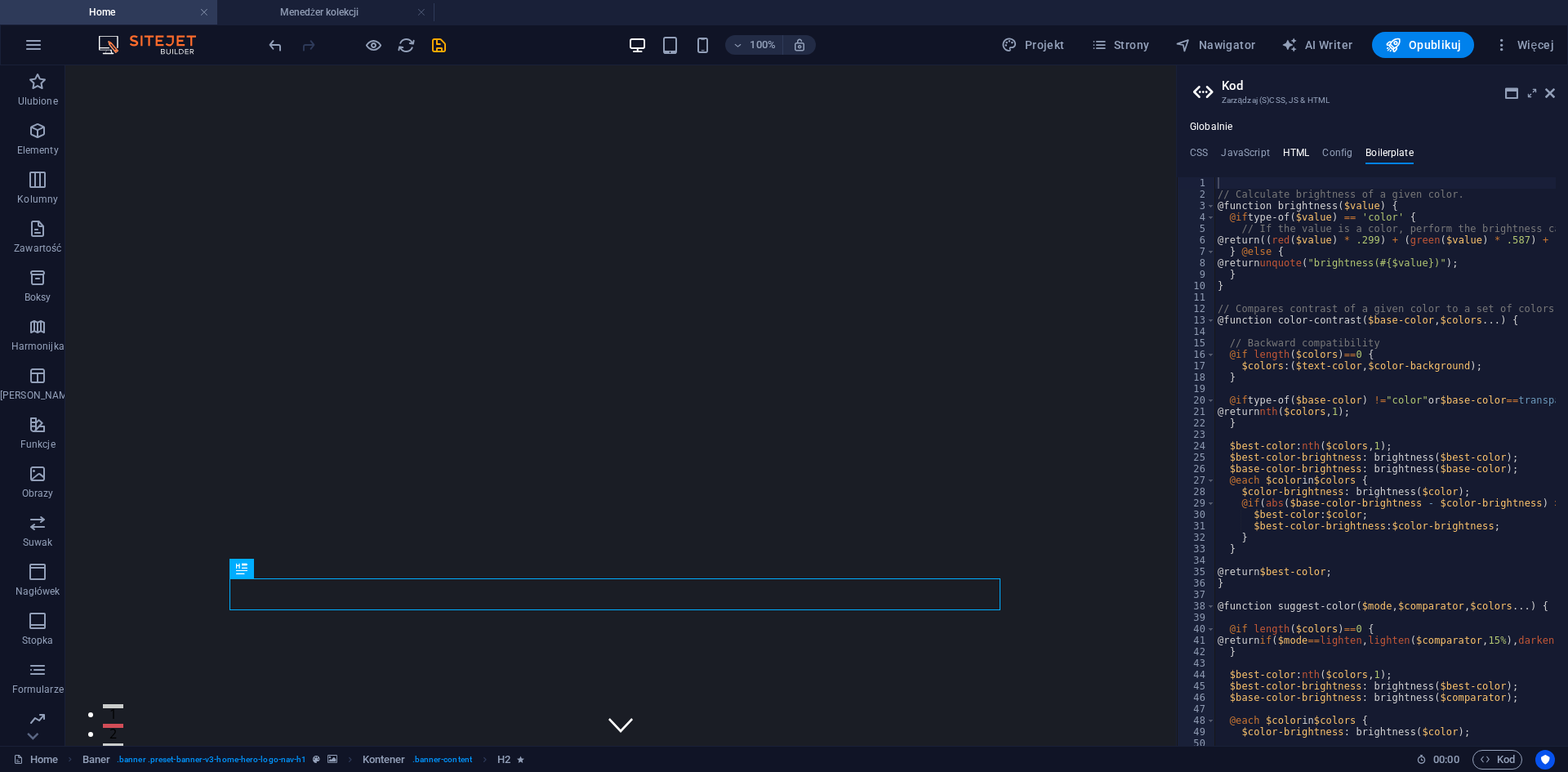
click at [1291, 151] on h4 "HTML" at bounding box center [1296, 155] width 27 height 18
type textarea "<a href="#main-content" class="wv-link-content button">Skip to main content</a>"
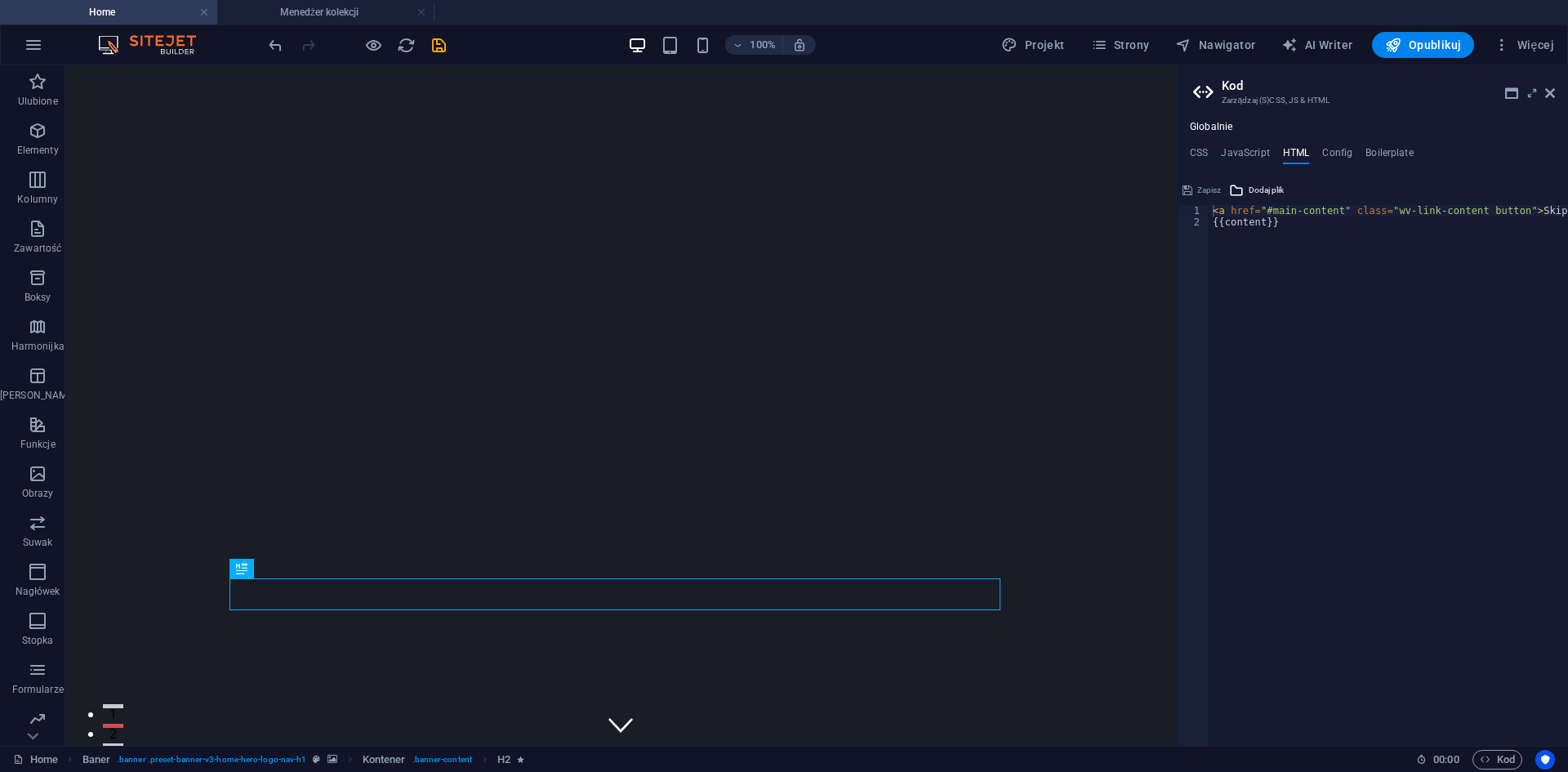
click at [1233, 136] on div "Globalnie CSS JavaScript HTML Config Boilerplate /* Custom */ 1 2 3 4 5 6 7 8 9…" at bounding box center [1372, 433] width 391 height 624
click at [1549, 95] on icon at bounding box center [1549, 93] width 10 height 13
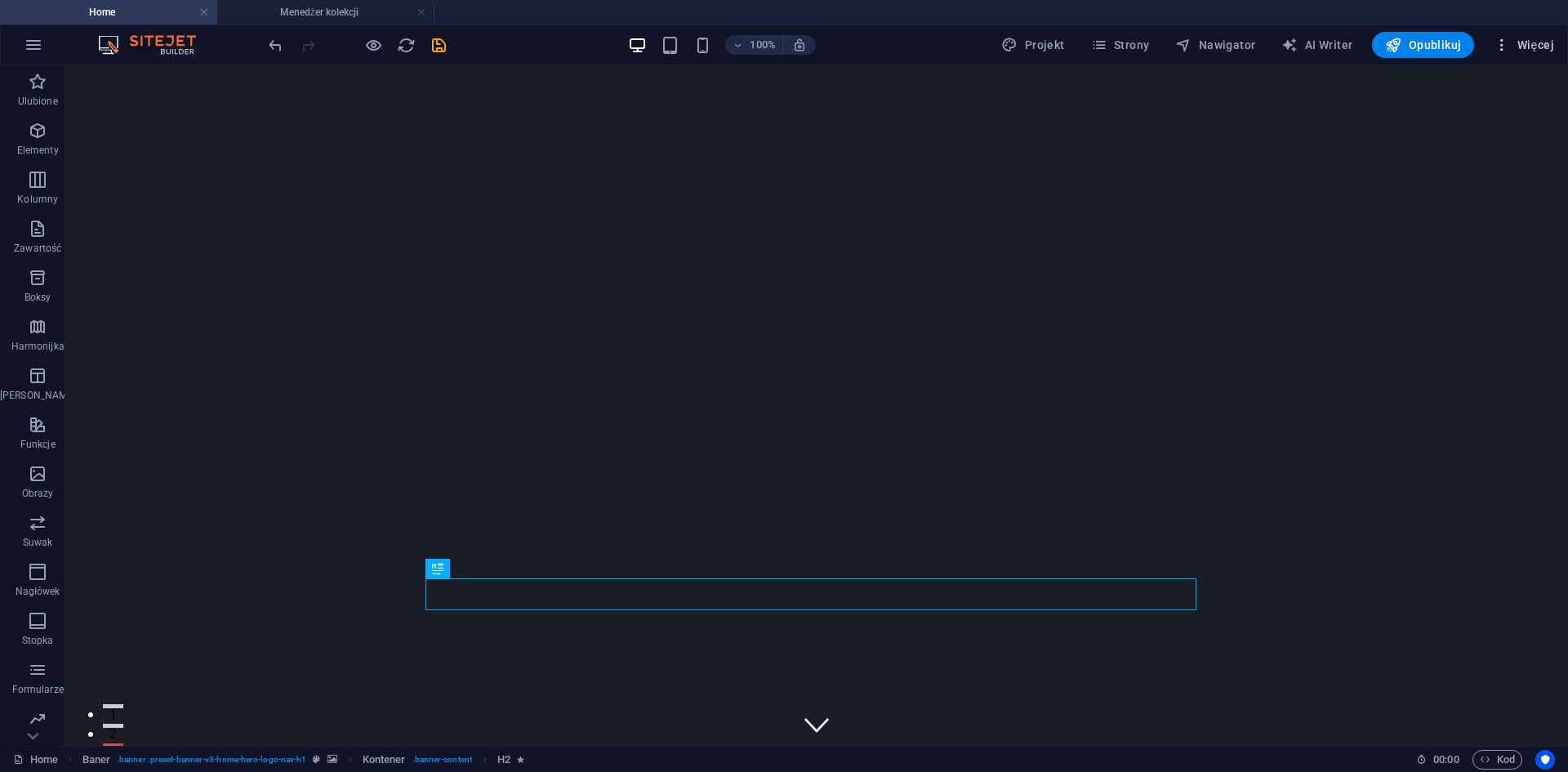
click at [1527, 42] on span "Więcej" at bounding box center [1523, 45] width 60 height 16
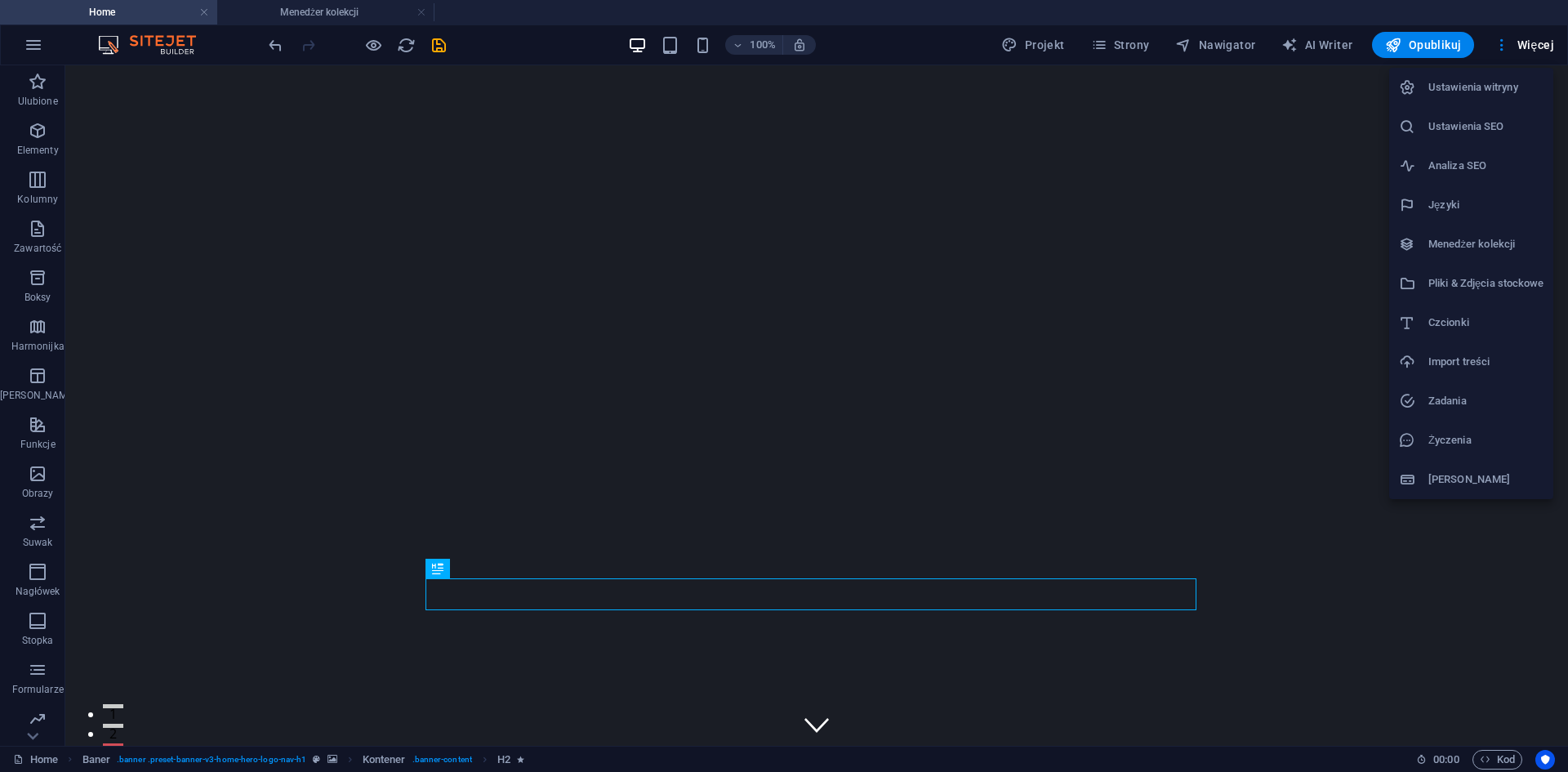
click at [27, 49] on div at bounding box center [784, 386] width 1568 height 772
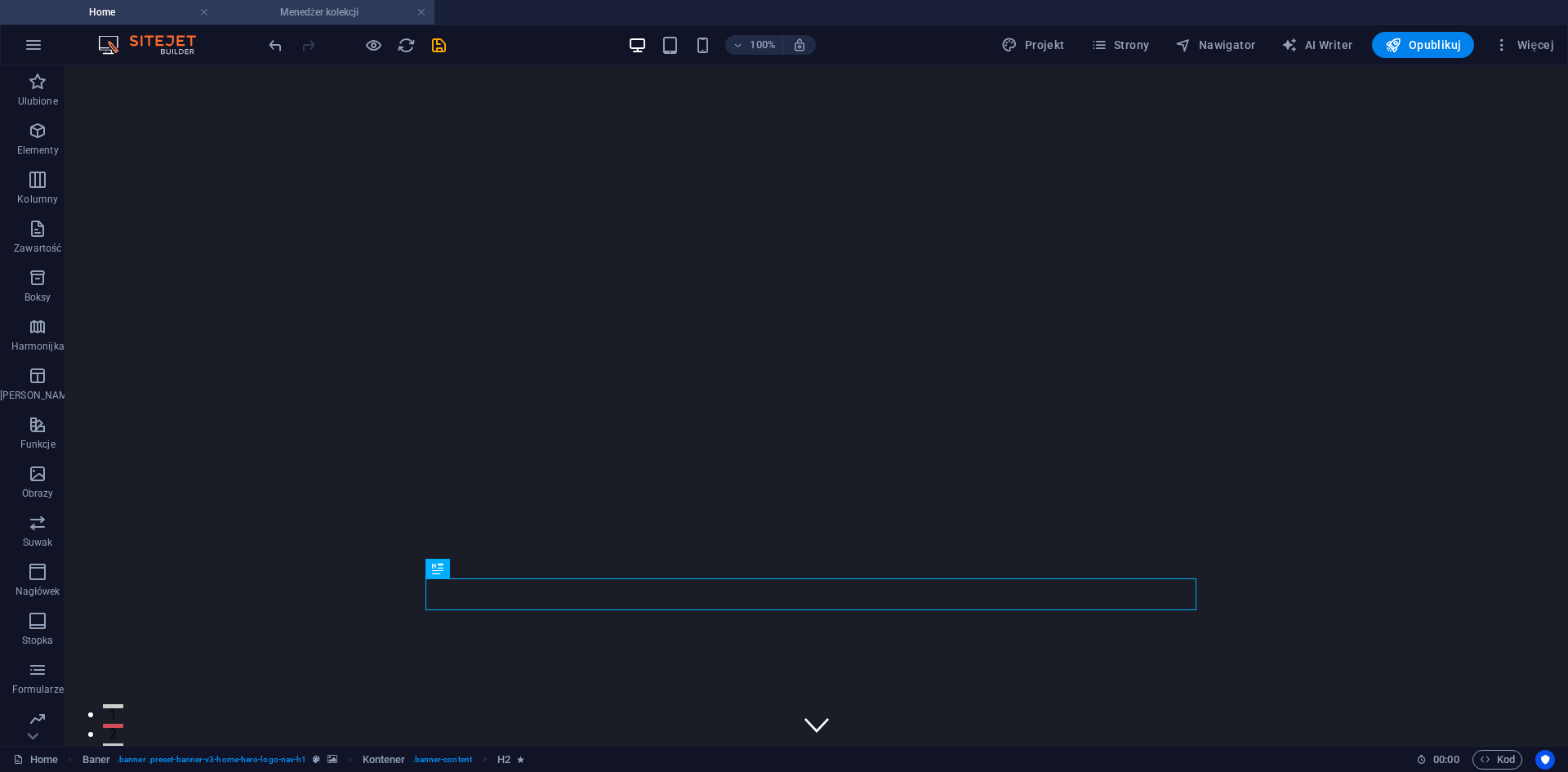
click at [298, 9] on h4 "Menedżer kolekcji" at bounding box center [326, 12] width 217 height 18
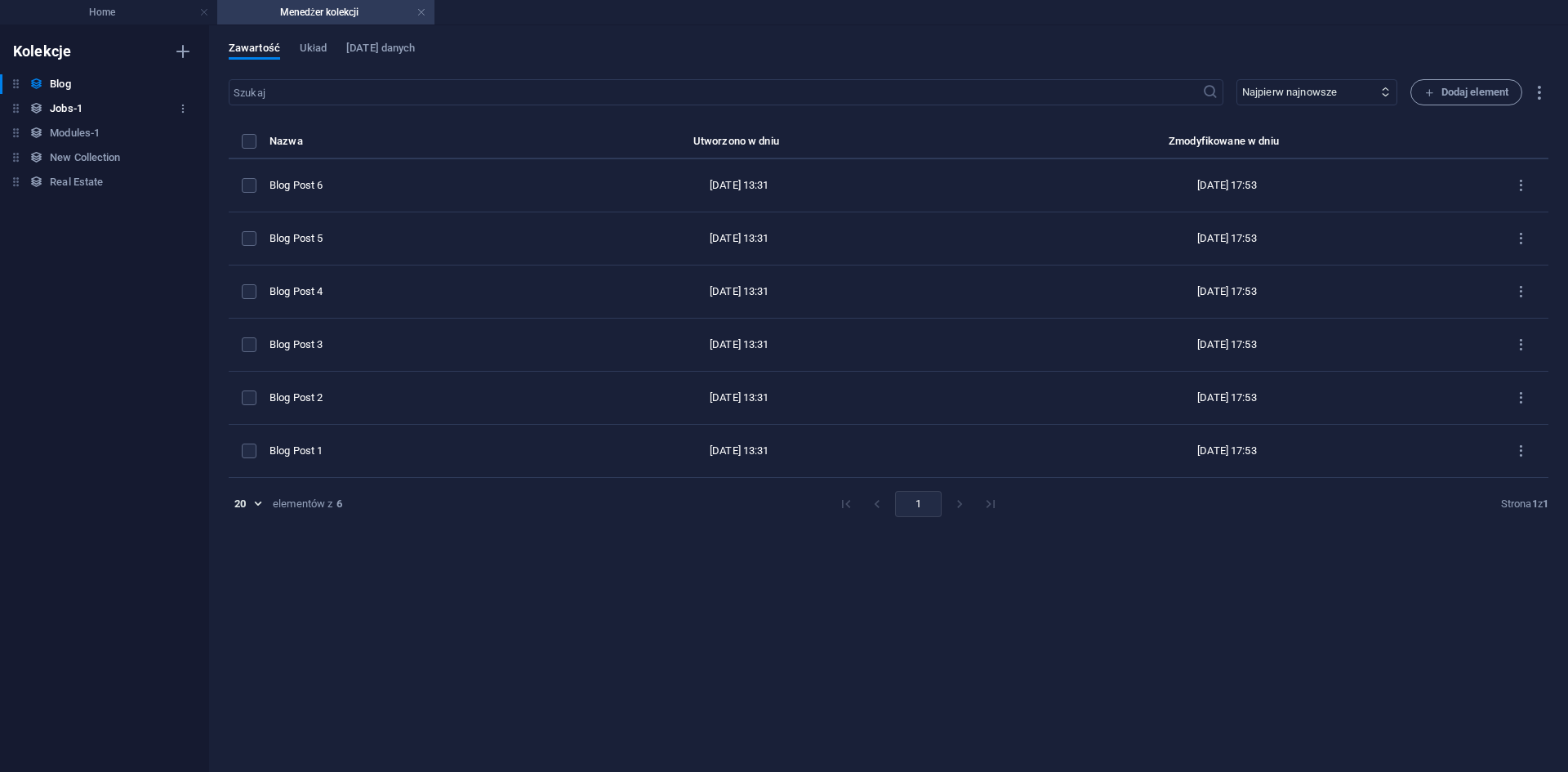
click at [86, 104] on div "Jobs-1 Jobs-1" at bounding box center [96, 109] width 192 height 19
click at [97, 132] on h6 "Modules-1" at bounding box center [74, 133] width 49 height 19
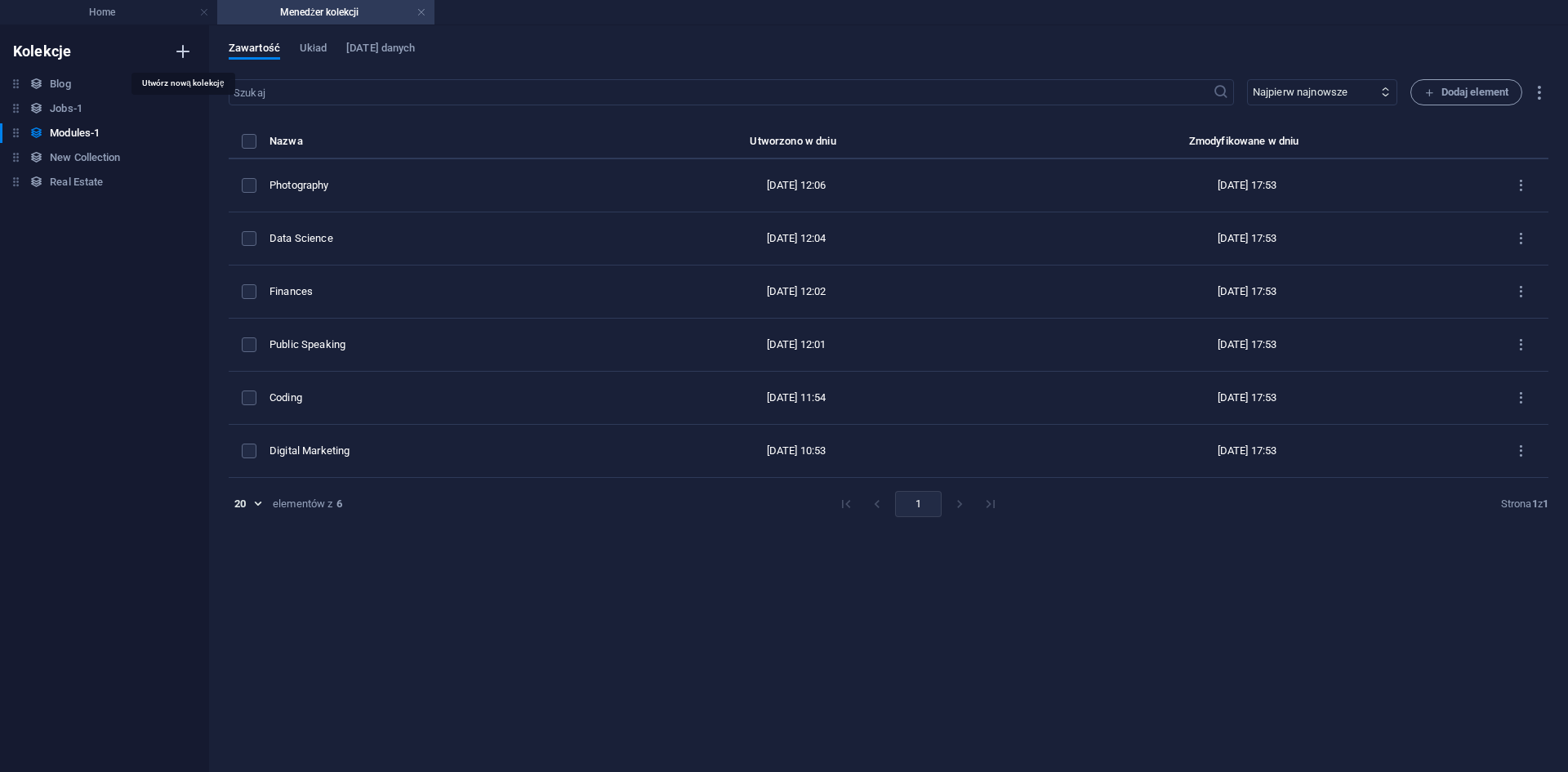
click at [177, 48] on icon "button" at bounding box center [183, 51] width 19 height 19
click at [67, 188] on div "Kolekcje Blog Blog Jobs-1 Jobs-1 Modules-1 Modules-1 New Collection New Collect…" at bounding box center [104, 398] width 209 height 746
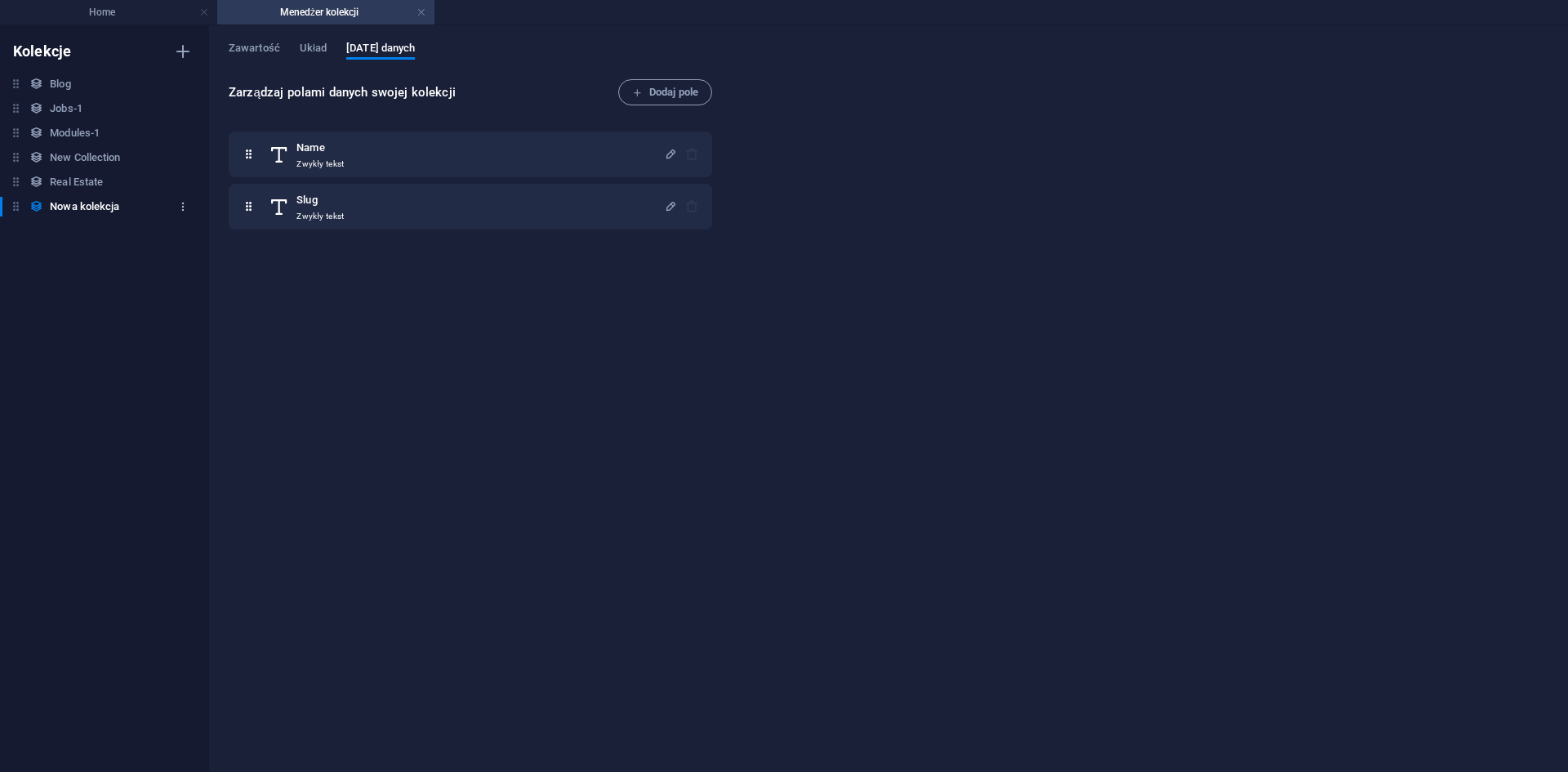
click at [179, 201] on button "button" at bounding box center [183, 207] width 19 height 26
click at [185, 316] on h6 "Usuń" at bounding box center [198, 318] width 64 height 19
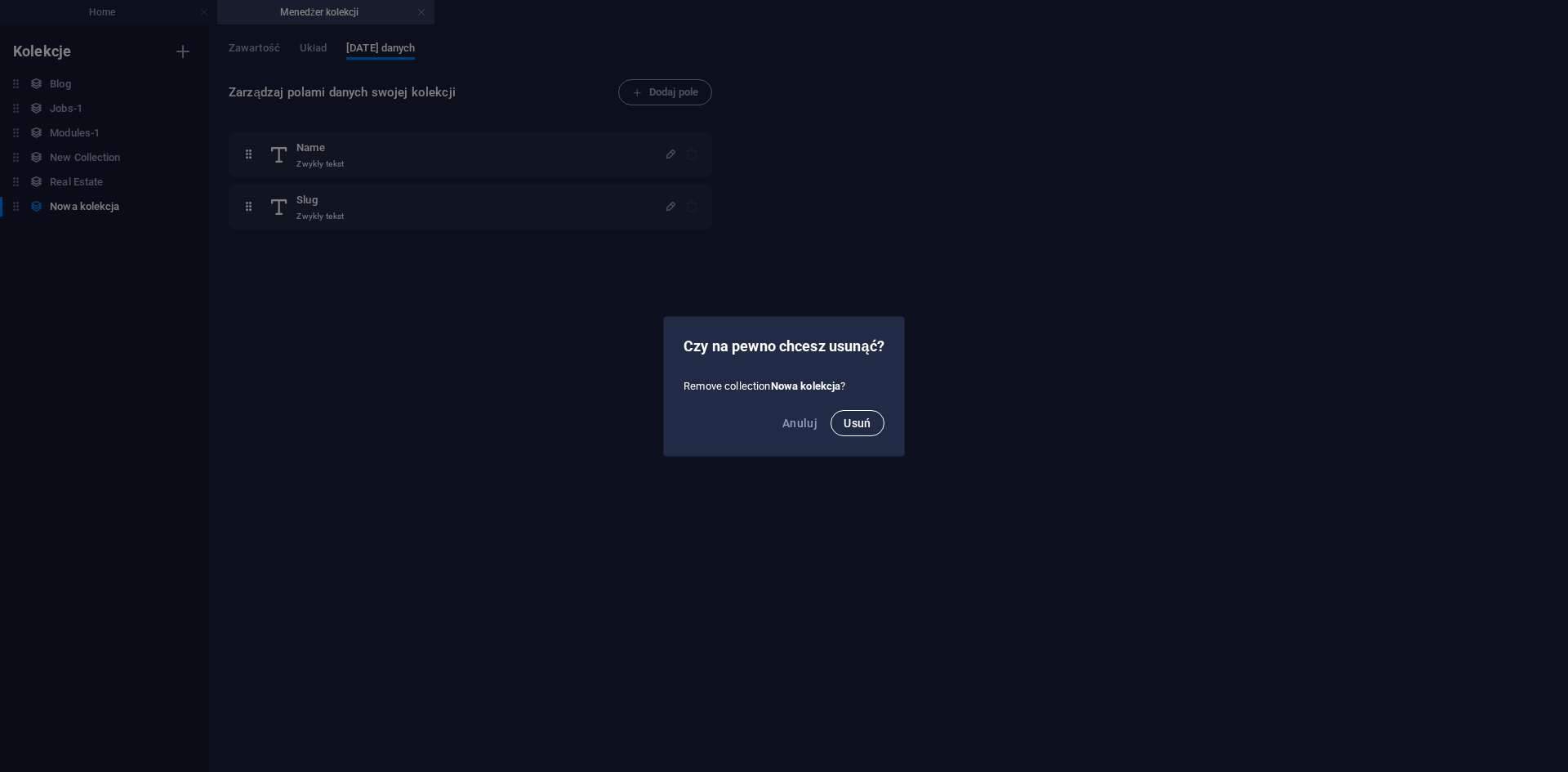
click at [849, 415] on button "Usuń" at bounding box center [857, 423] width 54 height 26
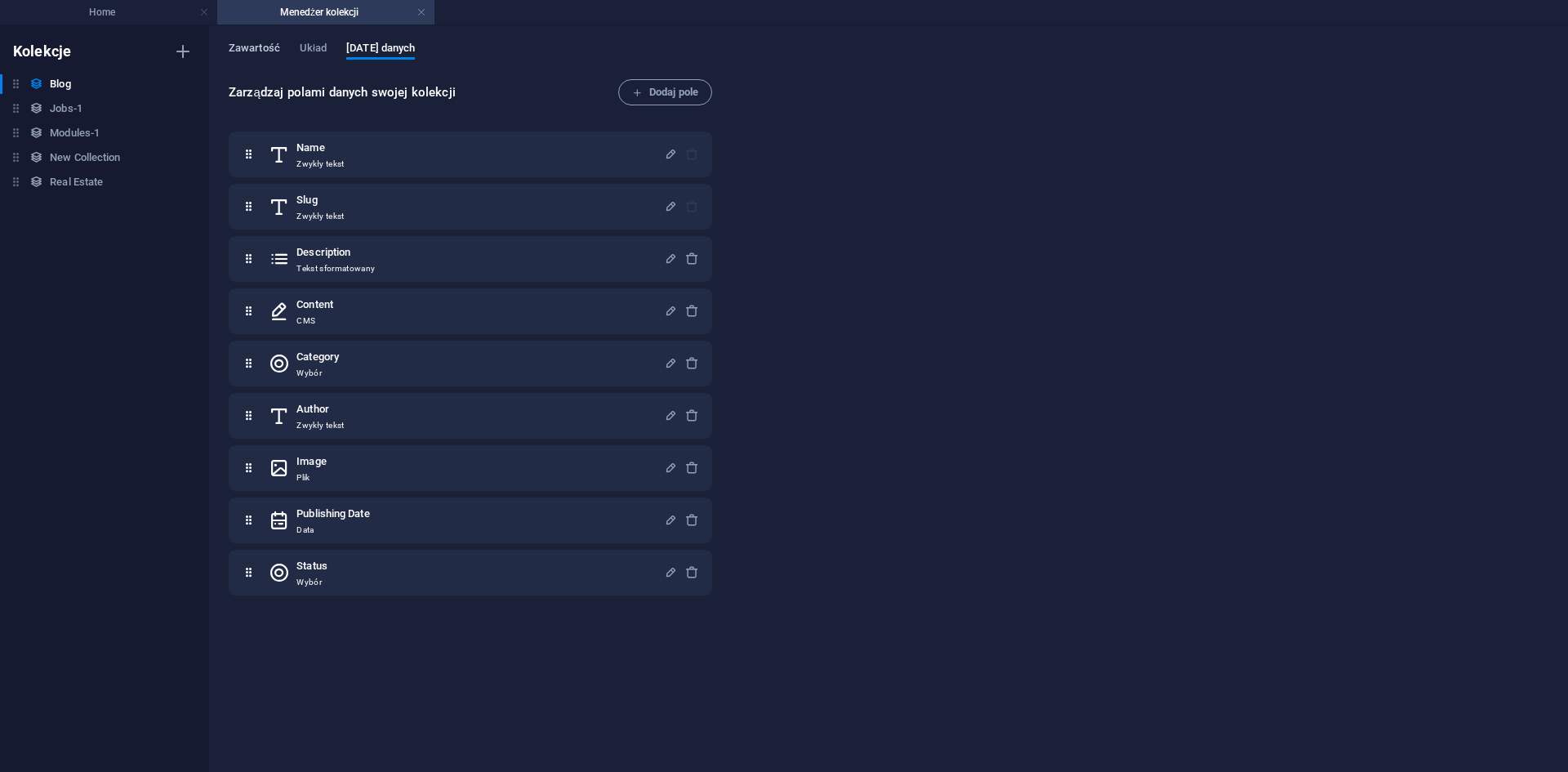
click at [275, 42] on span "Zawartość" at bounding box center [254, 49] width 51 height 23
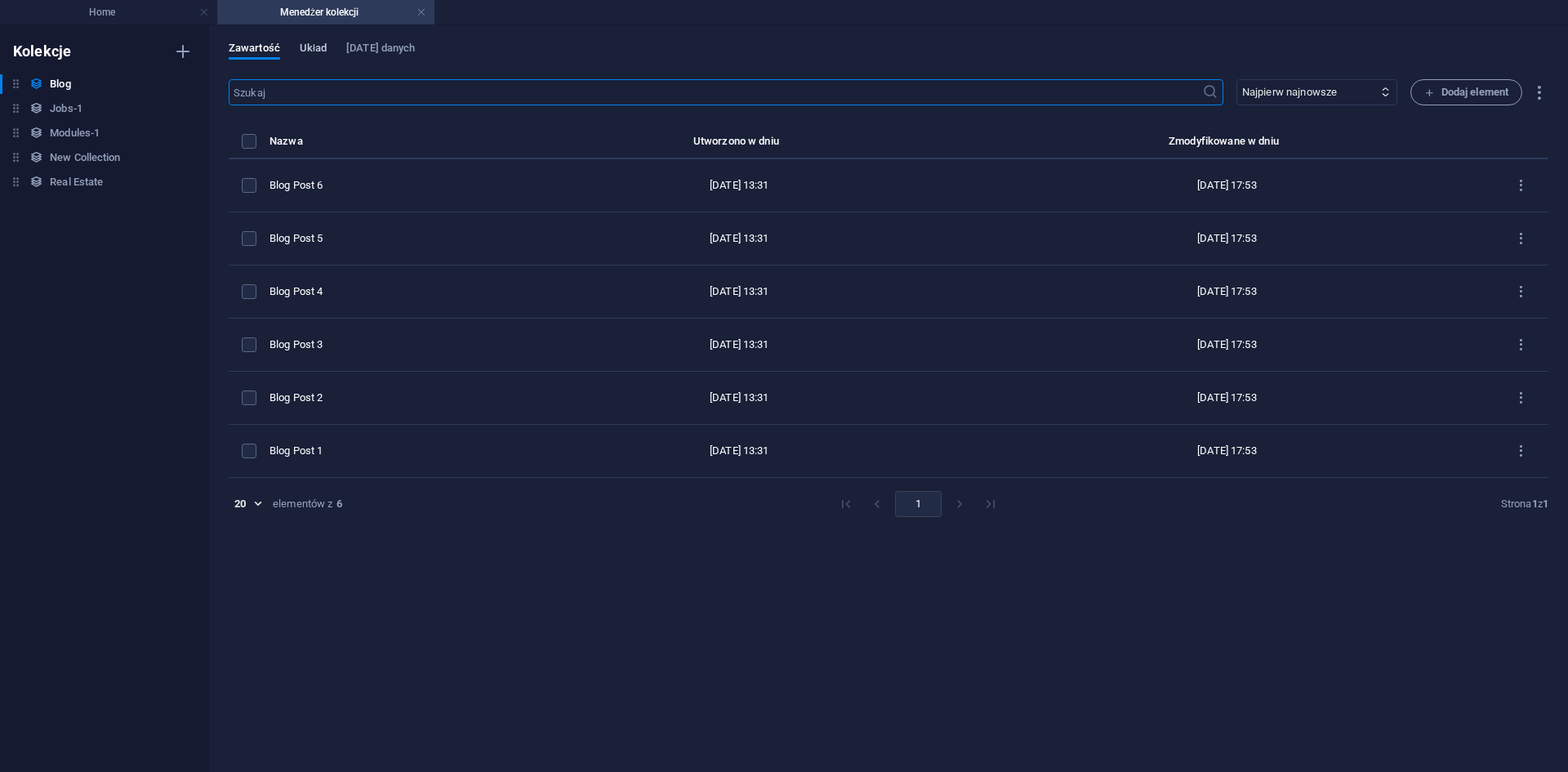
click at [300, 45] on span "Układ" at bounding box center [313, 49] width 27 height 23
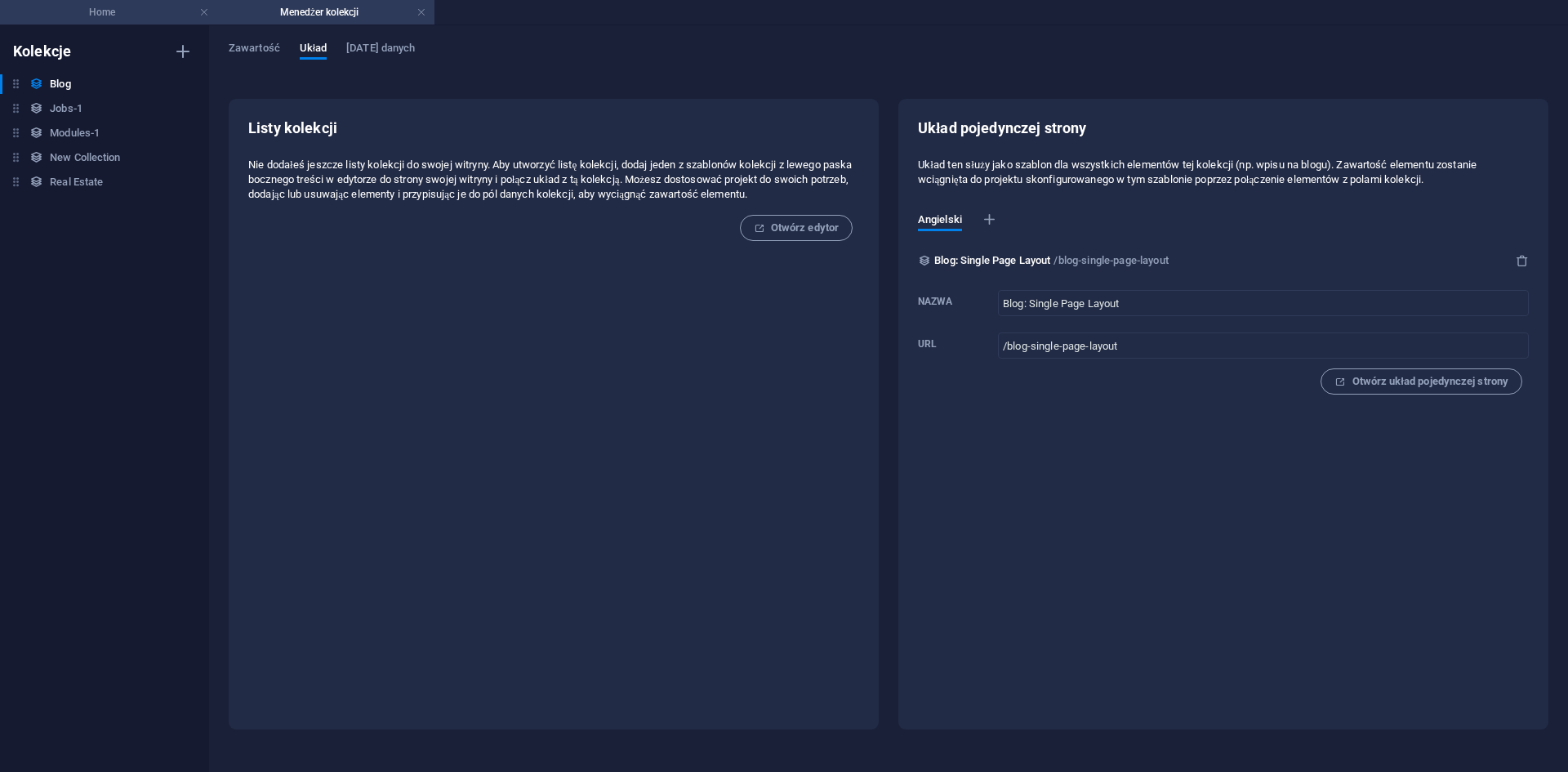
click at [138, 9] on h4 "Home" at bounding box center [109, 12] width 217 height 18
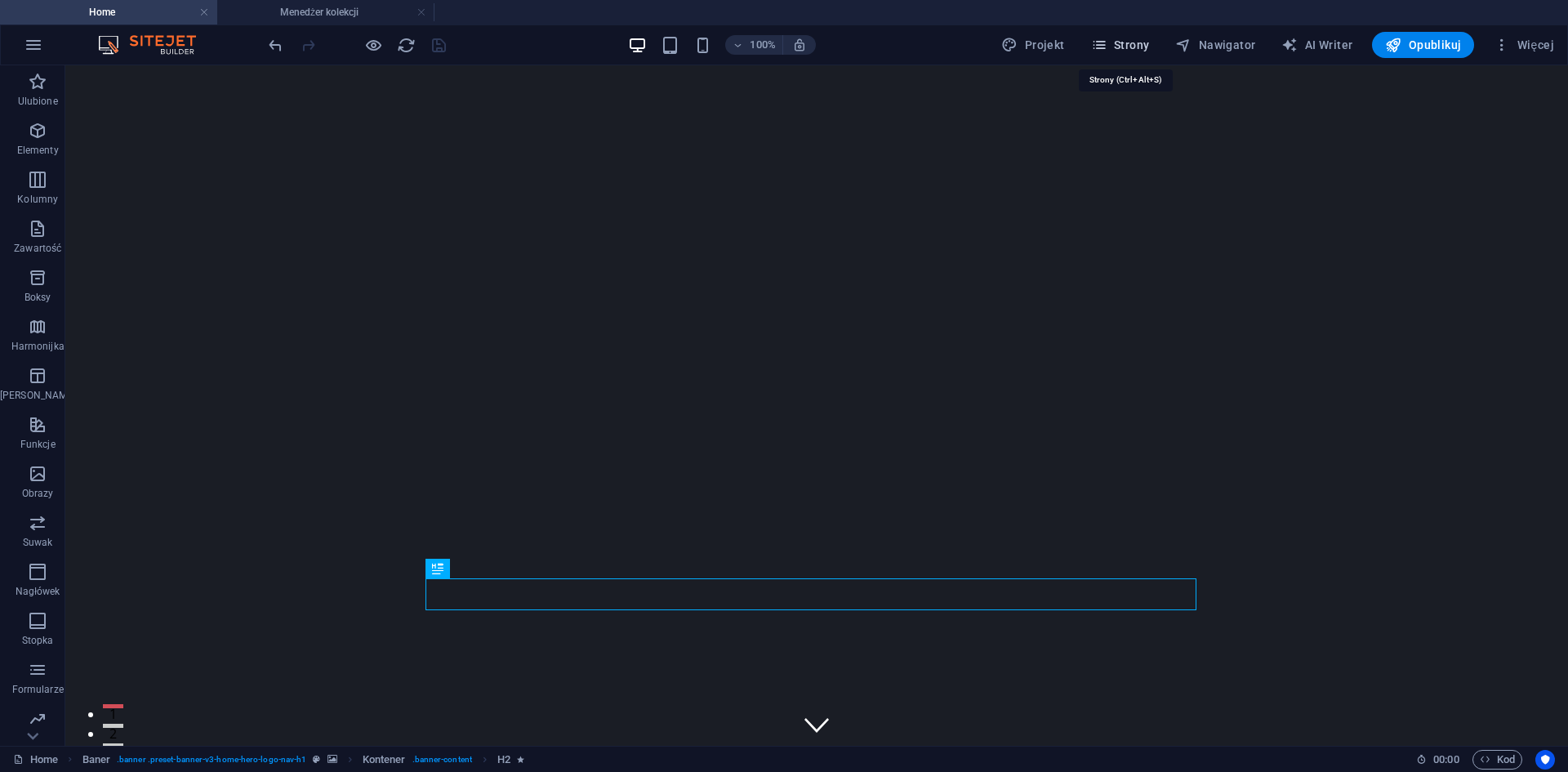
click at [1122, 47] on span "Strony" at bounding box center [1120, 45] width 59 height 16
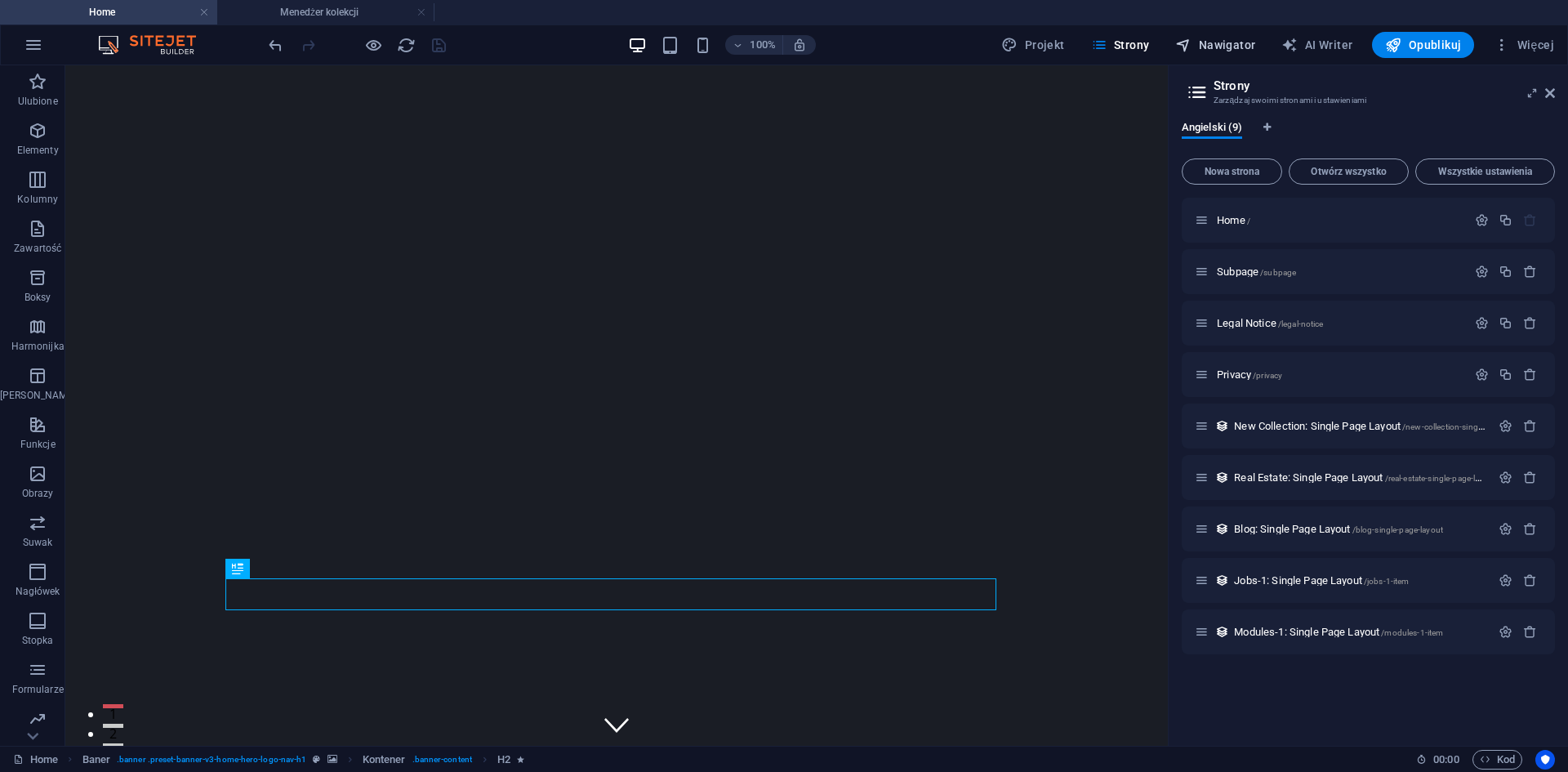
click at [1202, 49] on span "Nawigator" at bounding box center [1215, 45] width 80 height 16
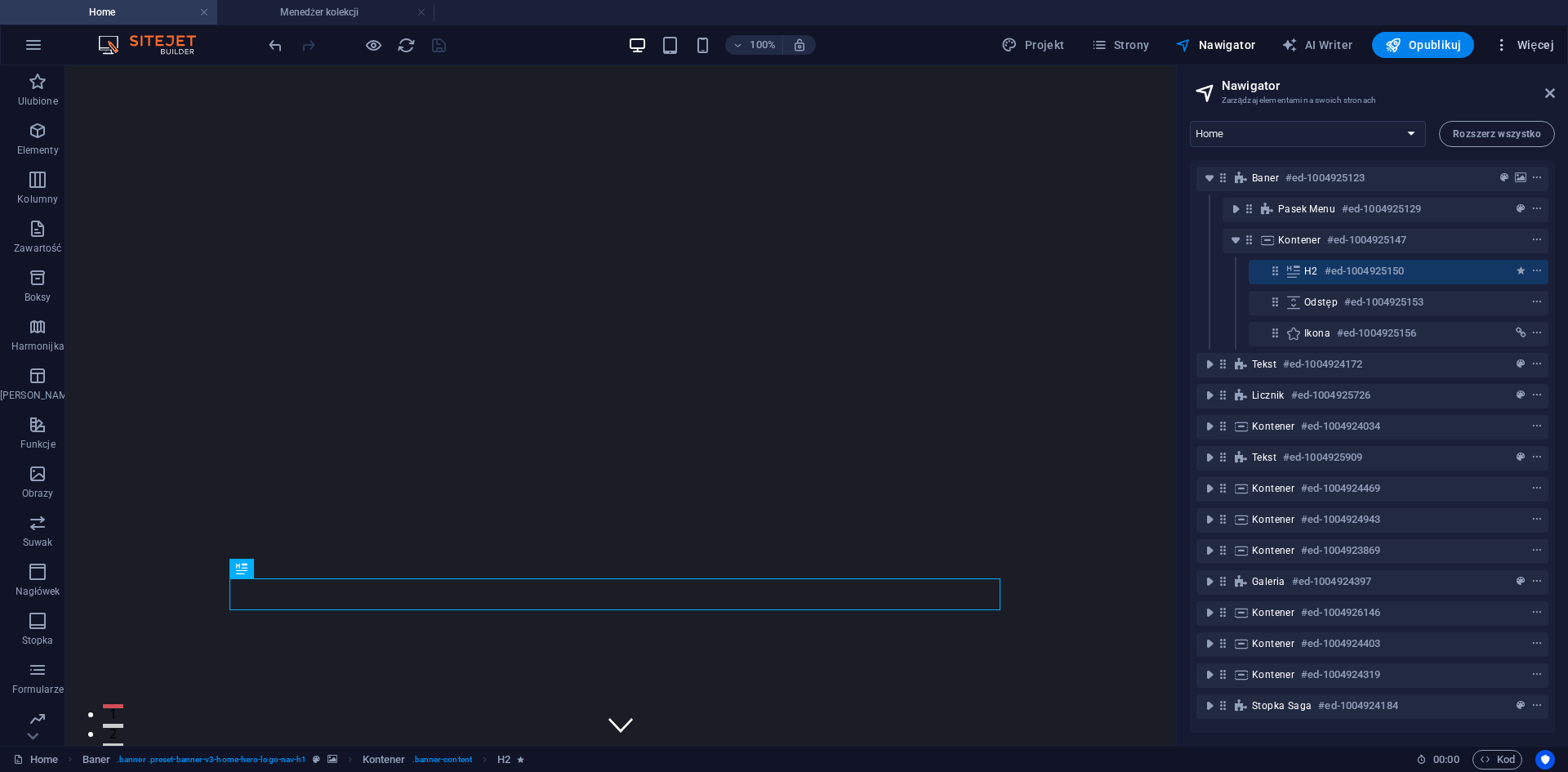
click at [1538, 41] on span "Więcej" at bounding box center [1523, 45] width 60 height 16
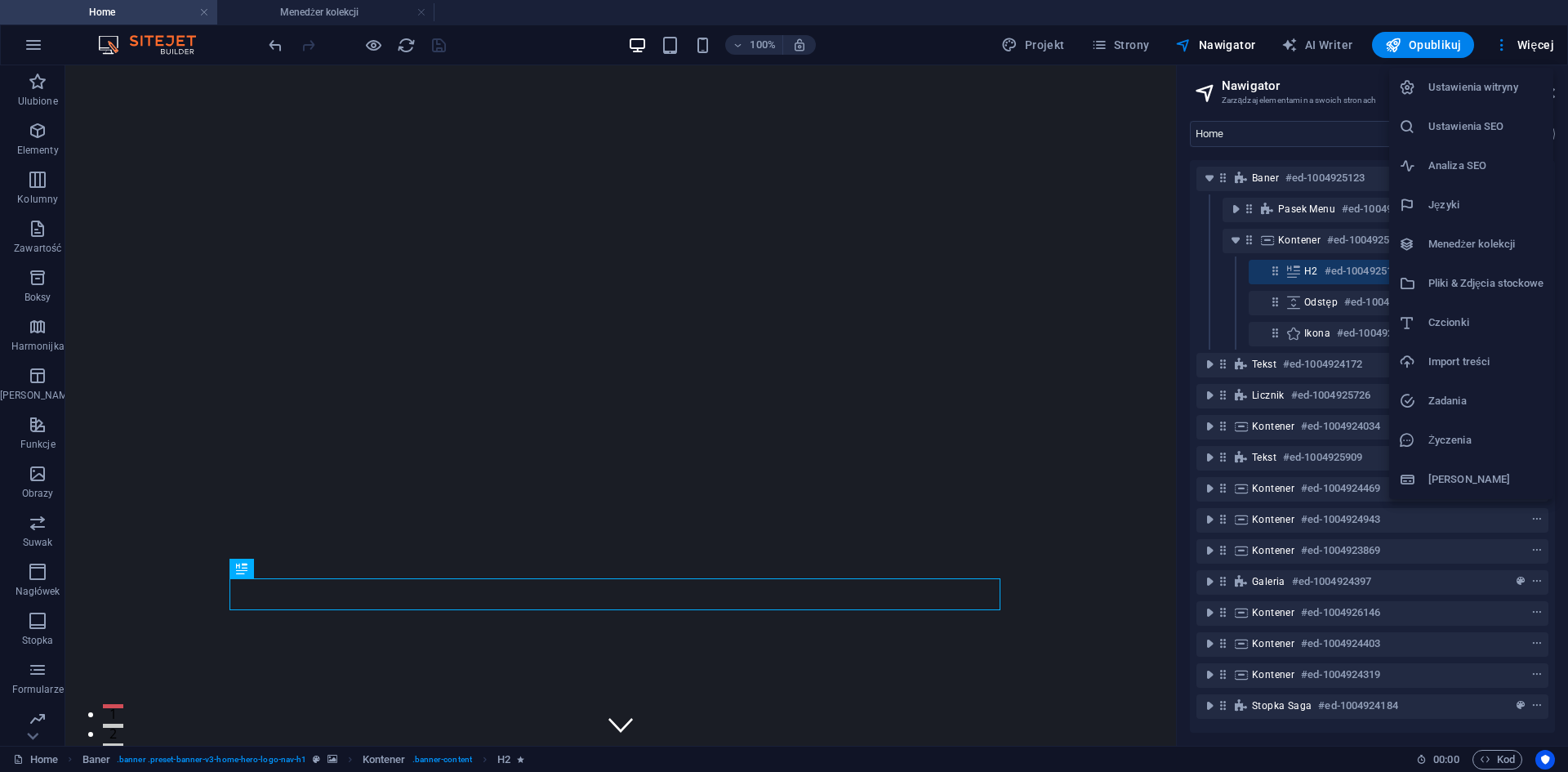
click at [1475, 368] on h6 "Import treści" at bounding box center [1485, 362] width 115 height 19
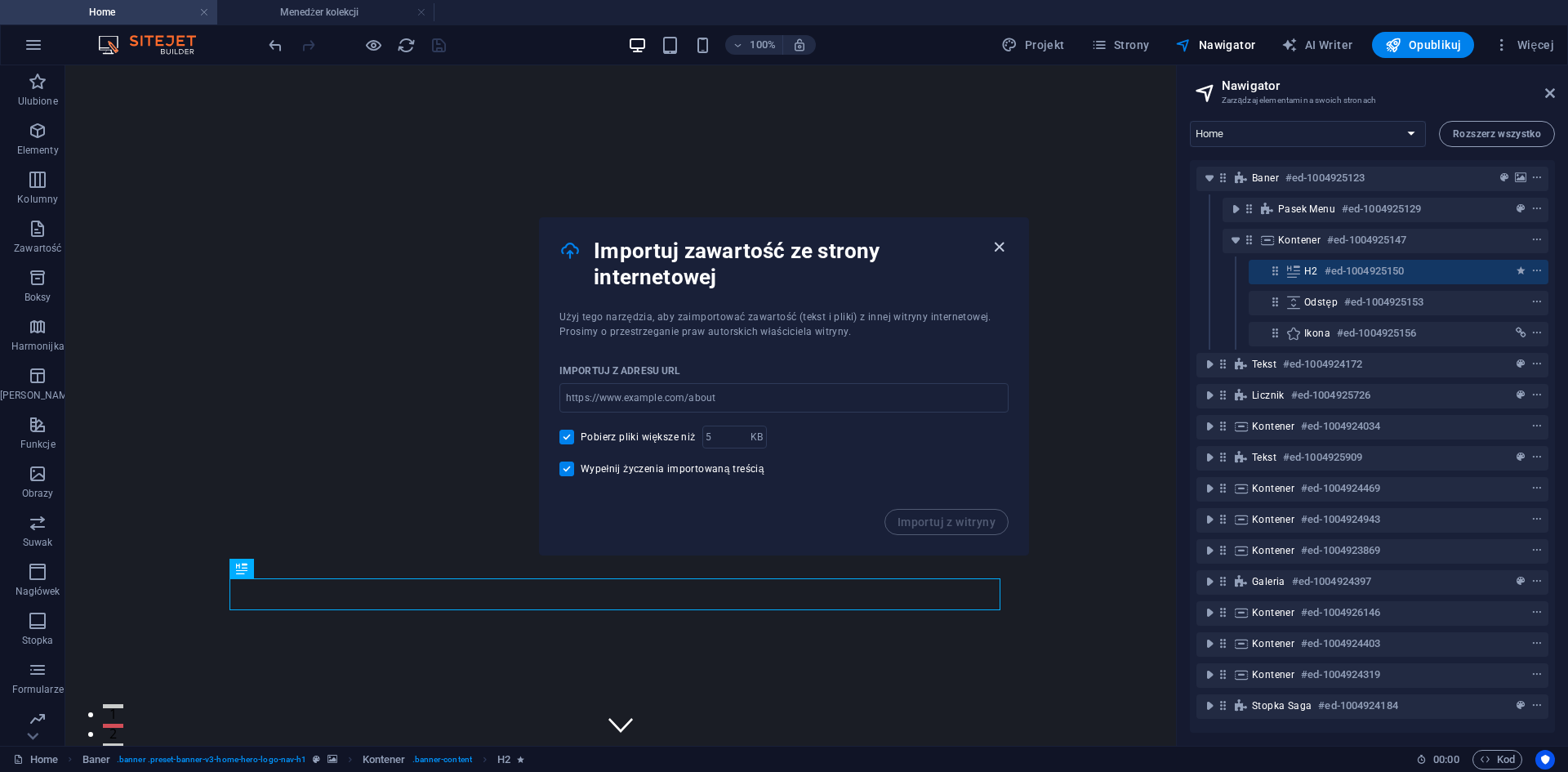
click at [997, 248] on icon "button" at bounding box center [999, 246] width 19 height 19
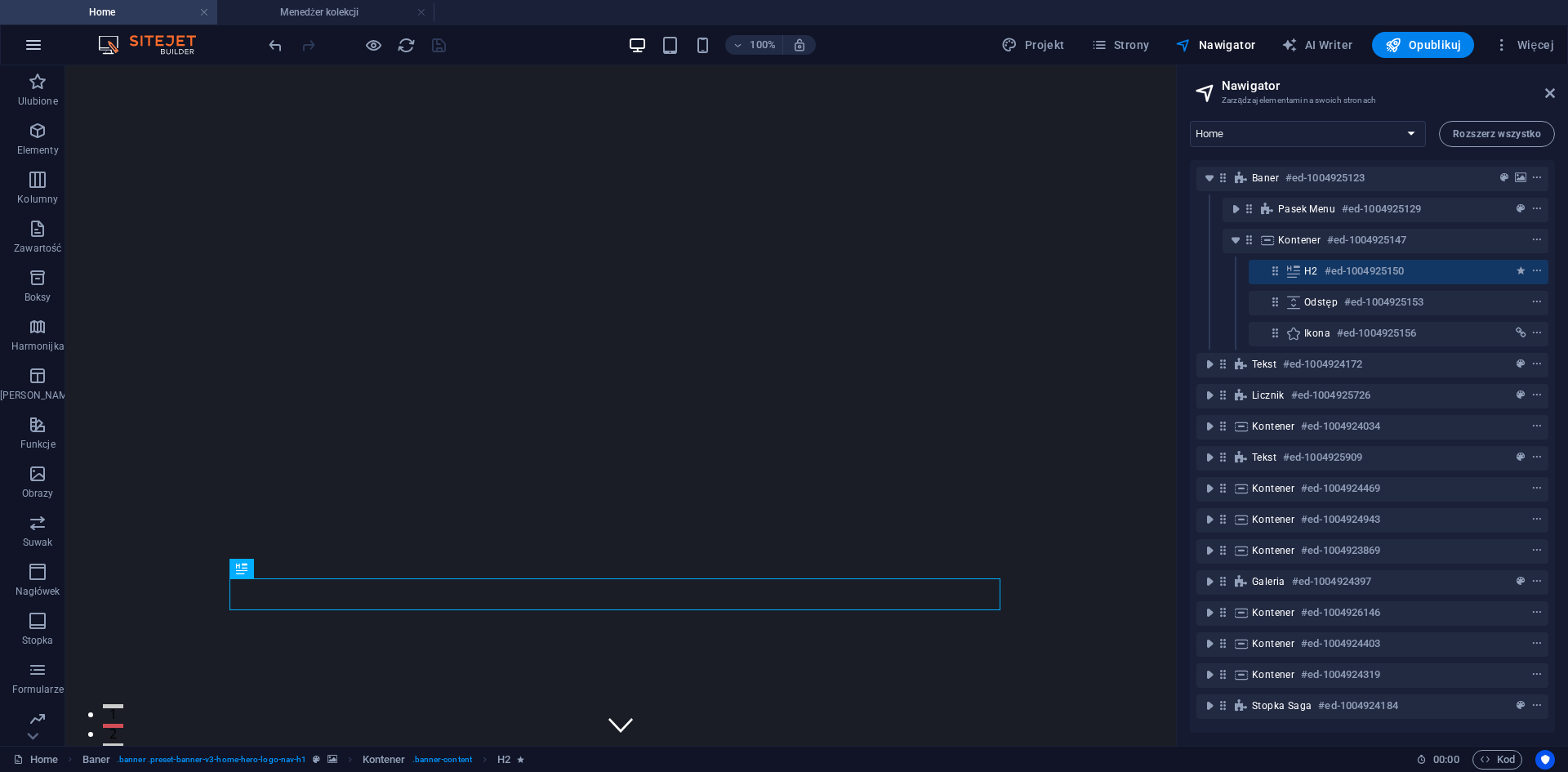
click at [33, 46] on icon "button" at bounding box center [34, 45] width 19 height 19
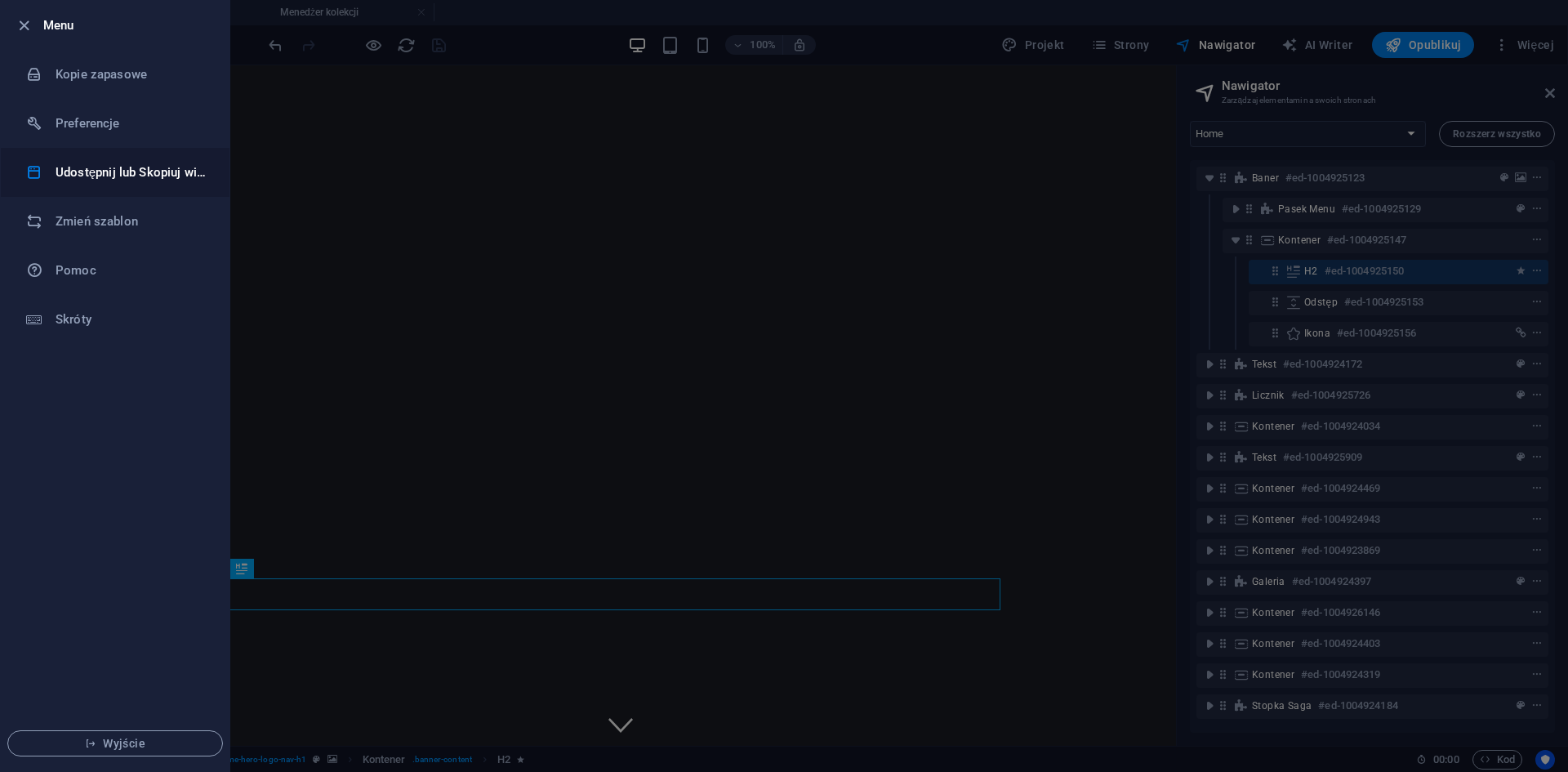
click at [102, 179] on h6 "Udostępnij lub Skopiuj witrynę" at bounding box center [131, 172] width 151 height 19
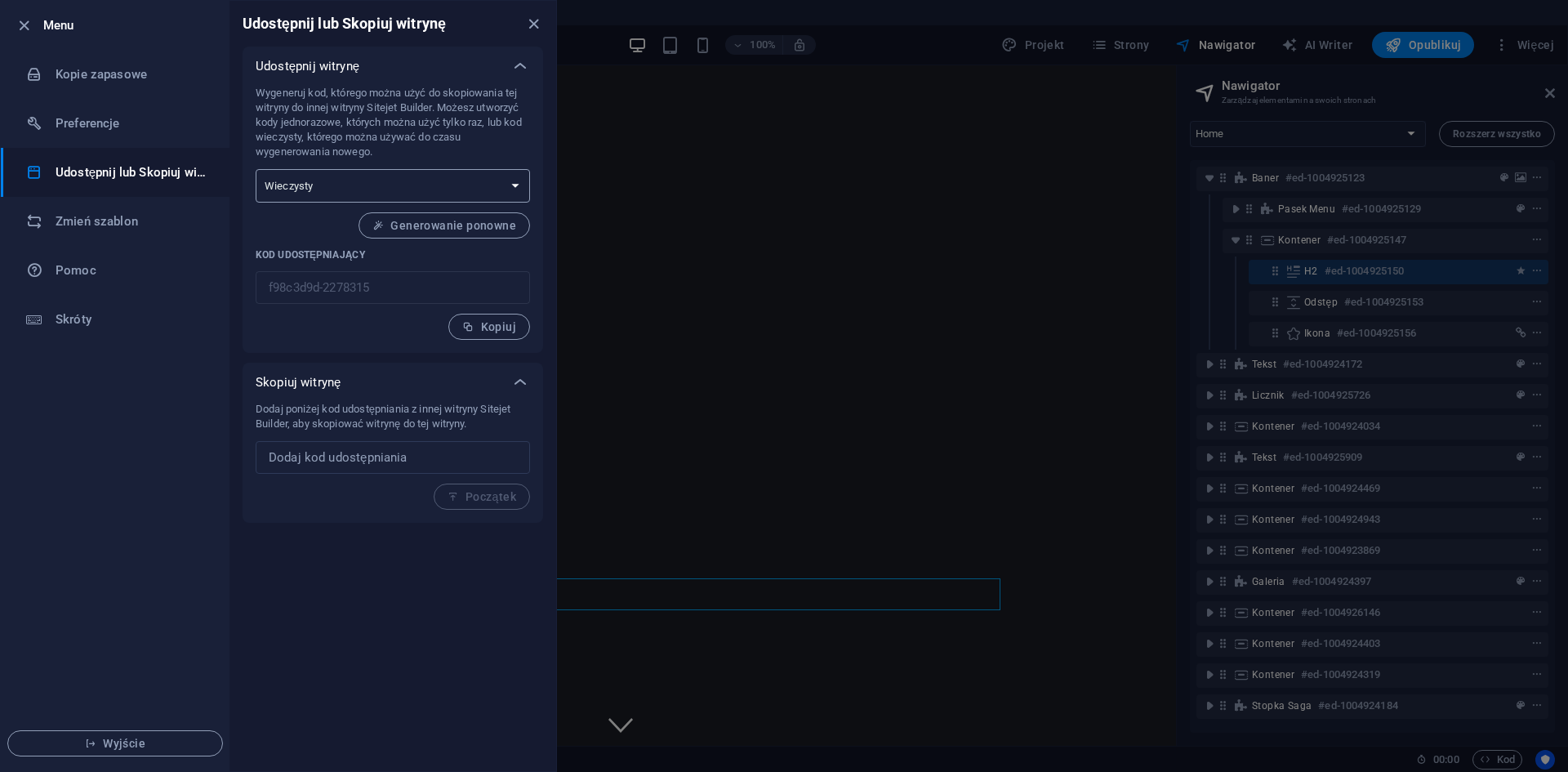
click at [342, 178] on select "Jednorazowy Wieczysty" at bounding box center [392, 185] width 275 height 34
select select "onetime"
click at [255, 169] on select "Jednorazowy Wieczysty" at bounding box center [392, 185] width 275 height 34
click at [344, 464] on input "text" at bounding box center [392, 457] width 275 height 33
click at [61, 260] on link "Pomoc" at bounding box center [115, 269] width 229 height 49
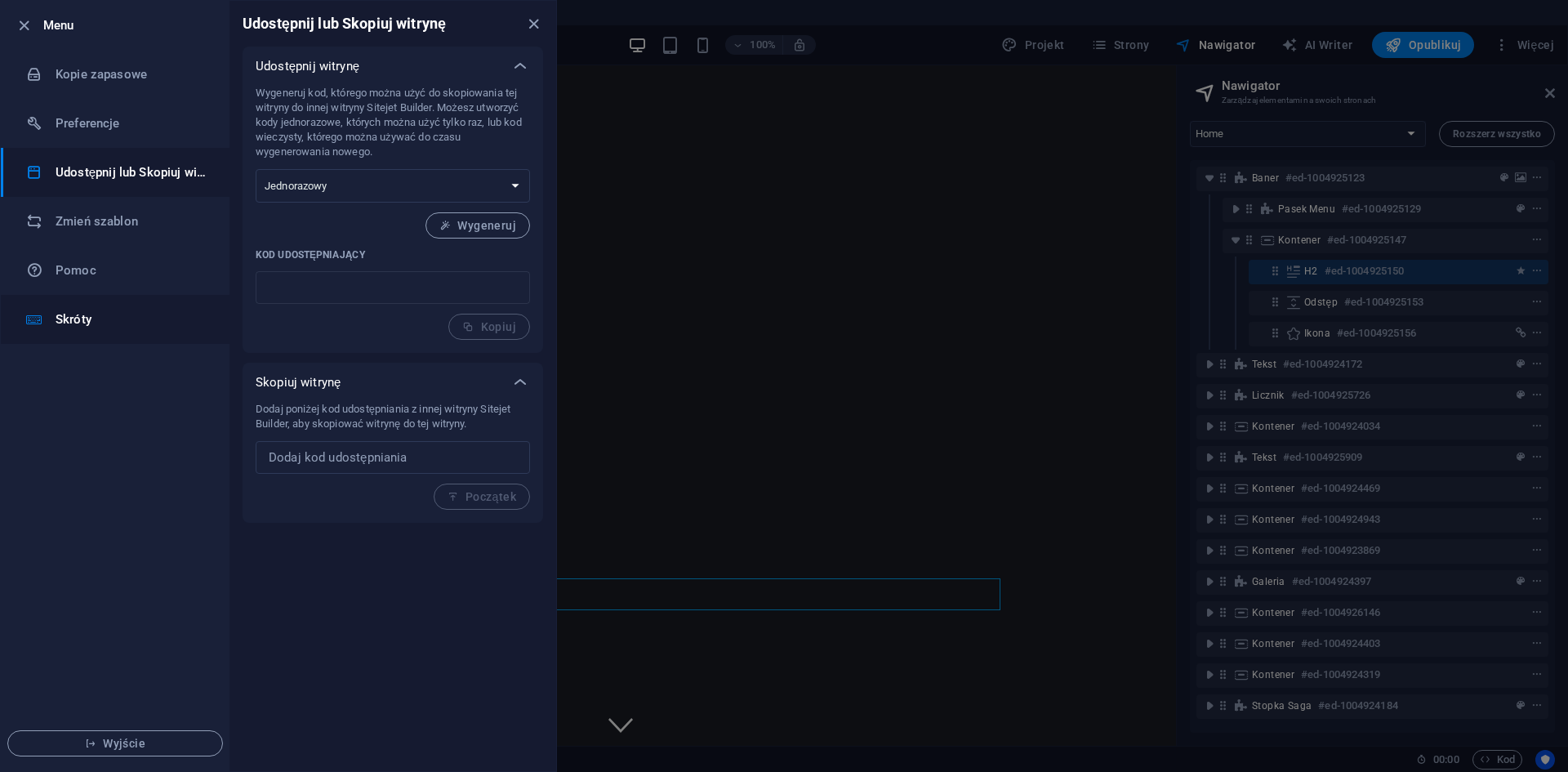
click at [71, 311] on h6 "Skróty" at bounding box center [131, 319] width 151 height 19
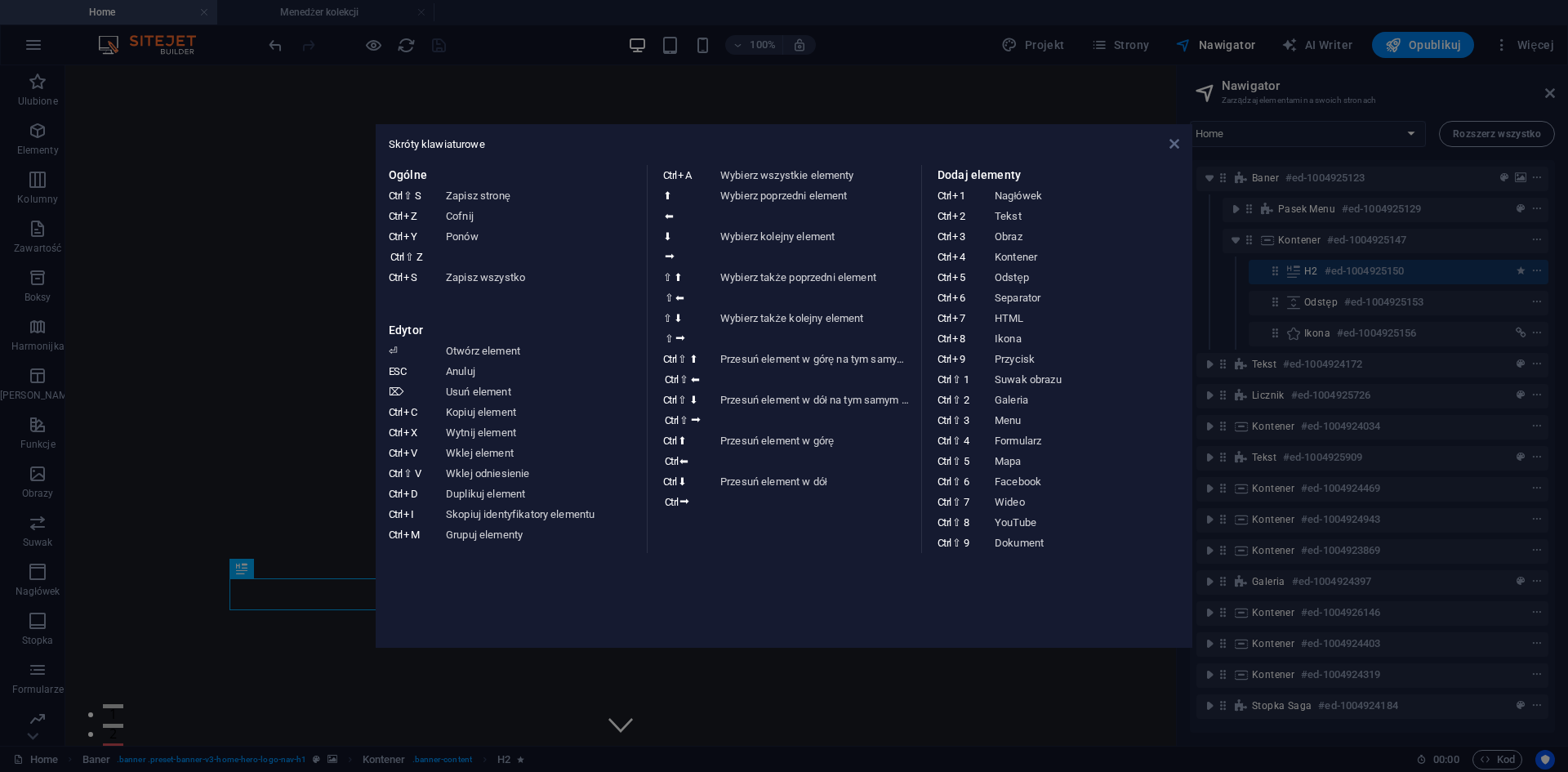
click at [1177, 148] on icon at bounding box center [1173, 143] width 10 height 13
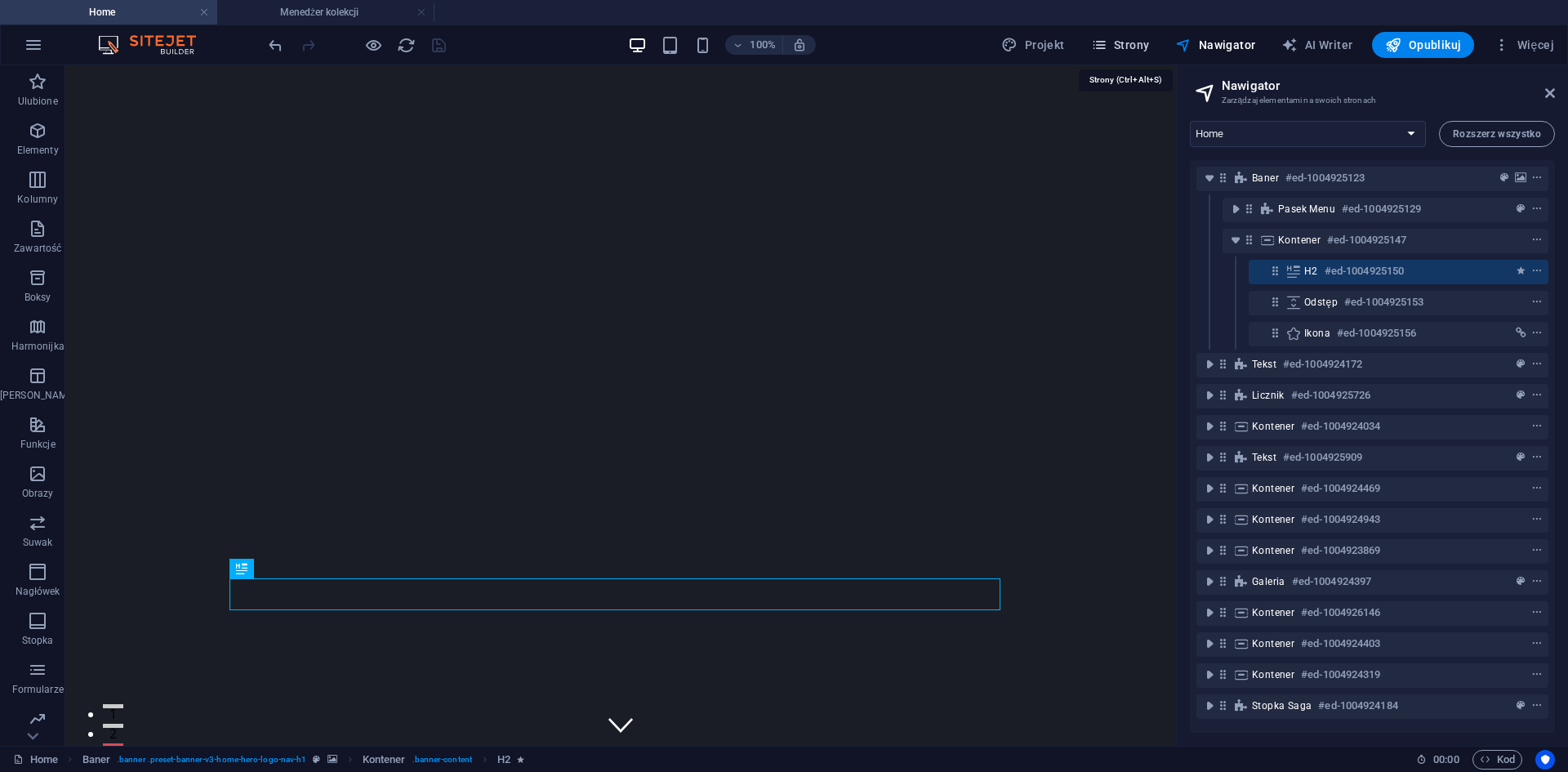
click at [1134, 43] on span "Strony" at bounding box center [1120, 45] width 59 height 16
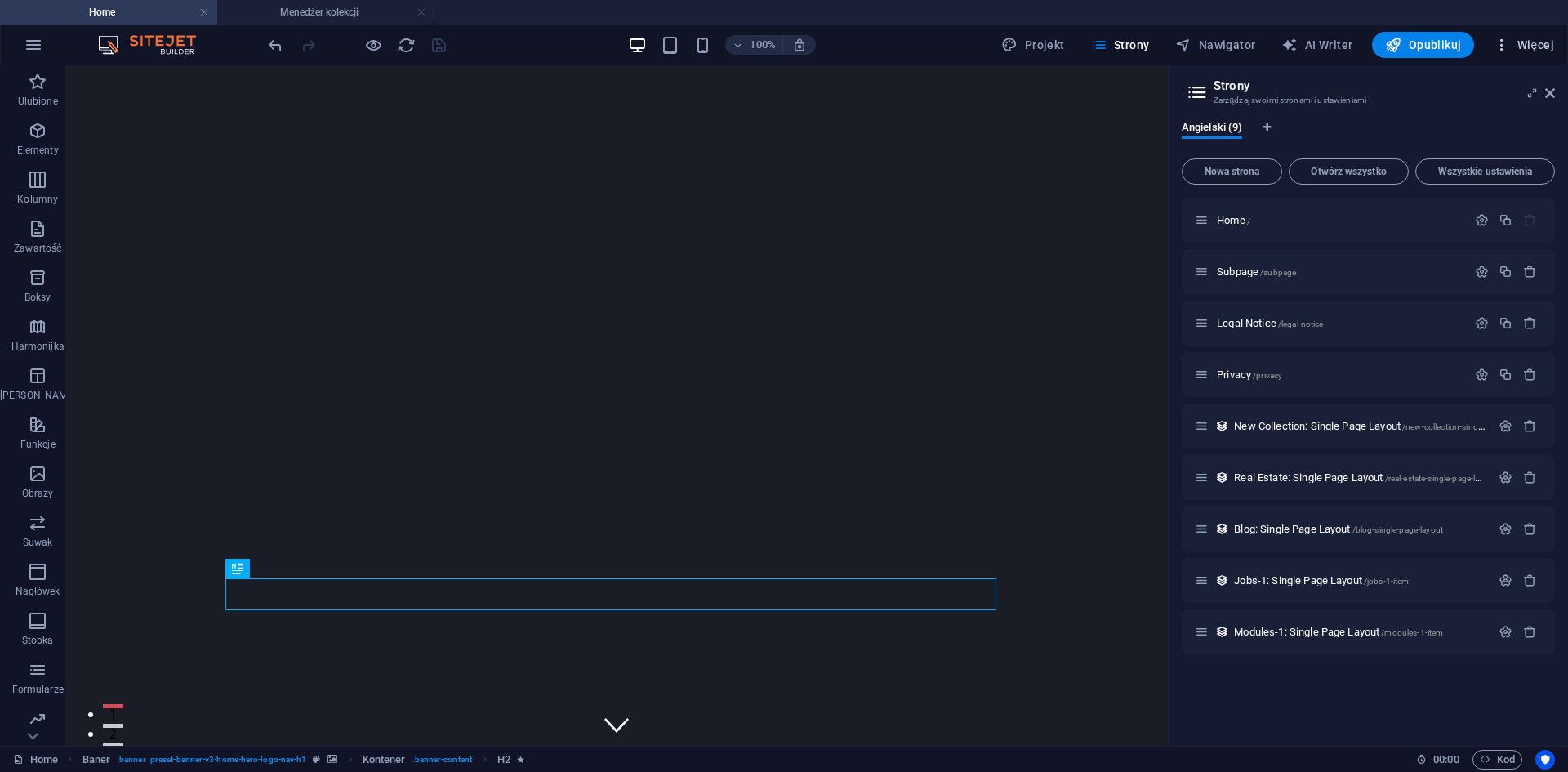
click at [1527, 42] on span "Więcej" at bounding box center [1523, 45] width 60 height 16
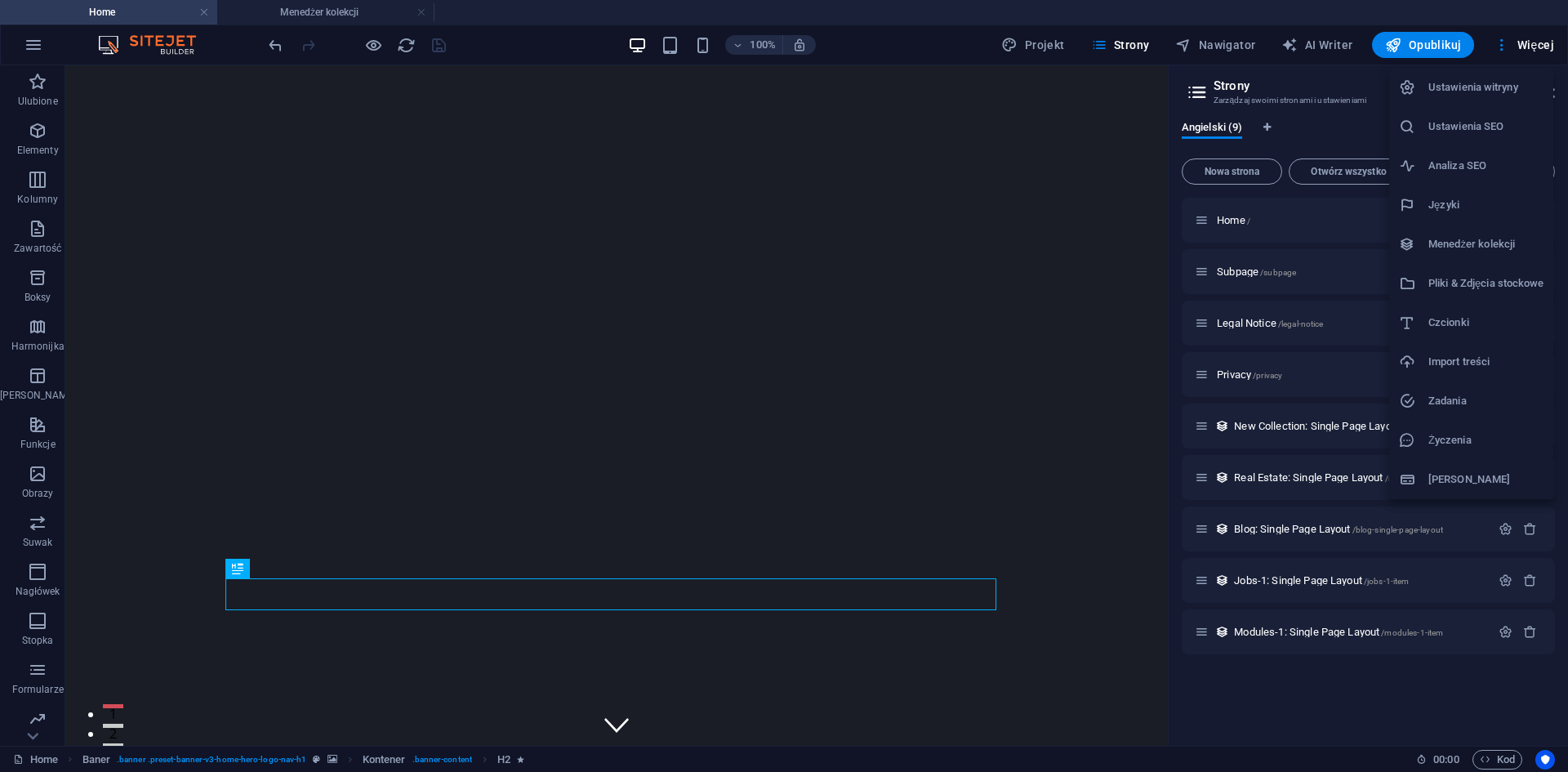
click at [1481, 401] on h6 "Zadania" at bounding box center [1485, 401] width 115 height 19
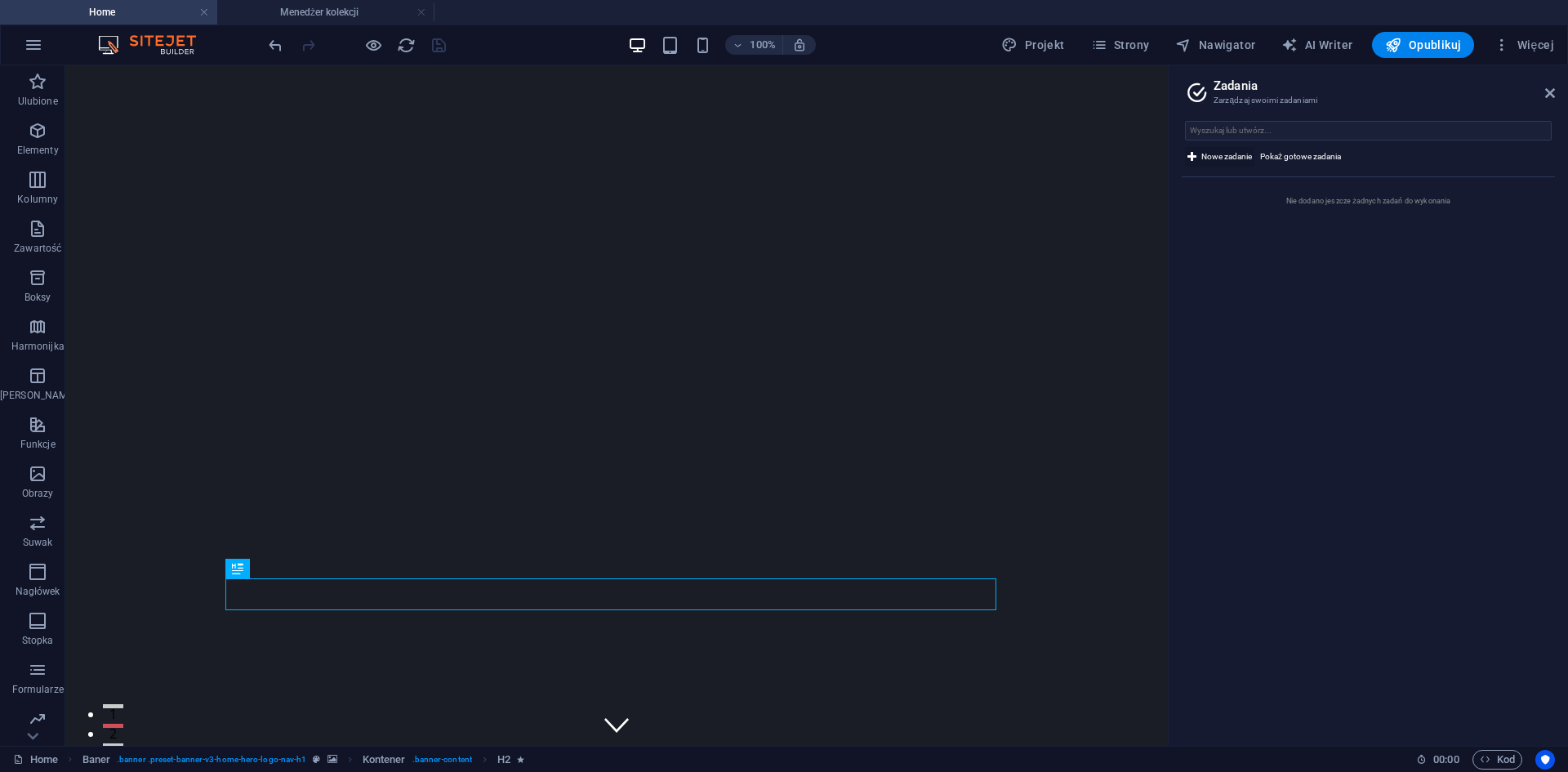
click at [1205, 153] on span "Nowe zadanie" at bounding box center [1225, 156] width 50 height 19
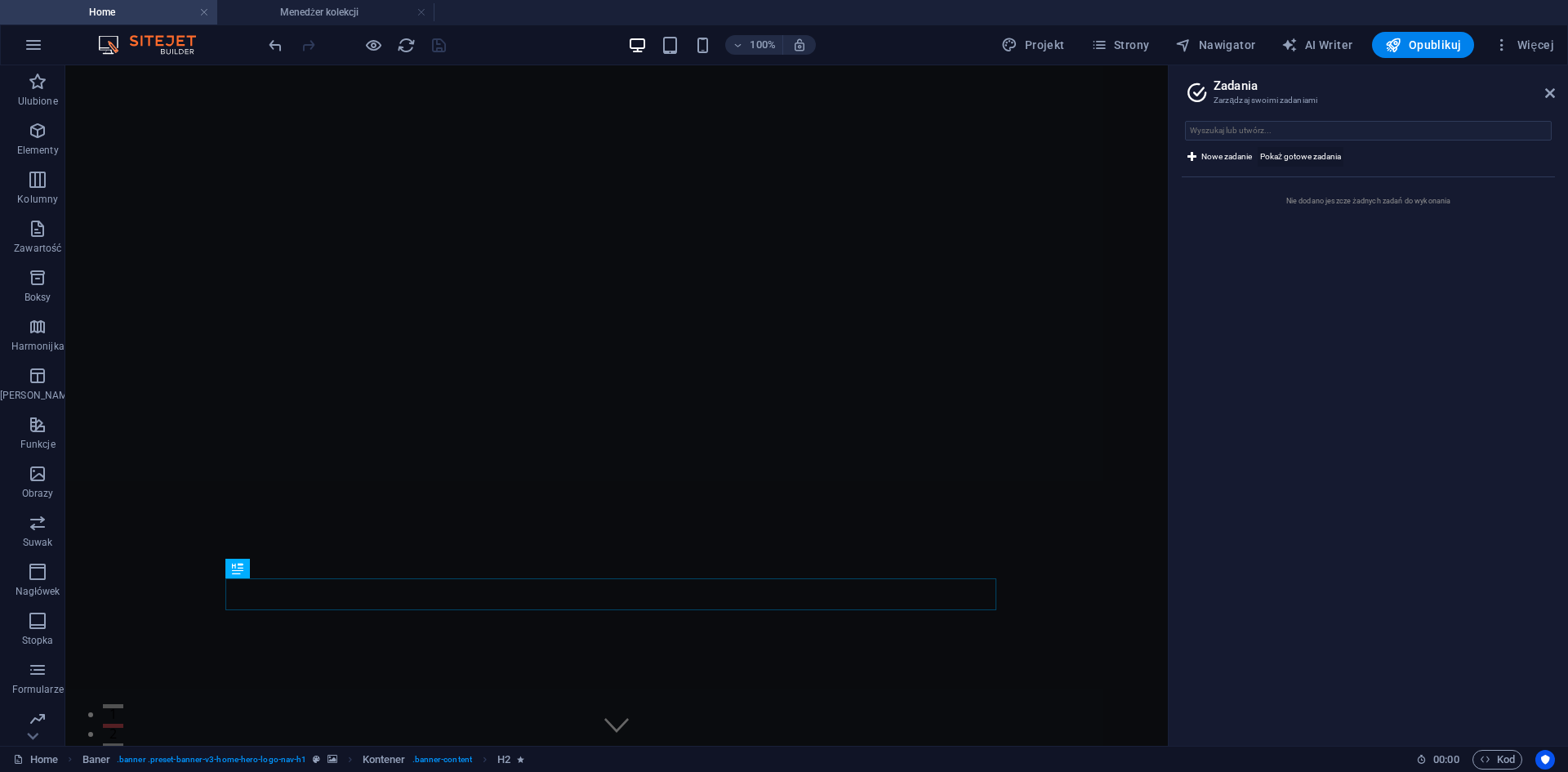
click at [1288, 157] on span "Pokaż gotowe zadania" at bounding box center [1300, 156] width 81 height 19
click at [1311, 151] on span "Pokaż gotowe zadania" at bounding box center [1300, 156] width 81 height 19
click at [1307, 164] on span "Pokaż gotowe zadania" at bounding box center [1300, 156] width 81 height 19
click at [1544, 93] on header "Zadania Zarządzaj swoimi zadaniami" at bounding box center [1369, 87] width 370 height 42
click at [1543, 84] on h2 "Zadania" at bounding box center [1383, 86] width 342 height 15
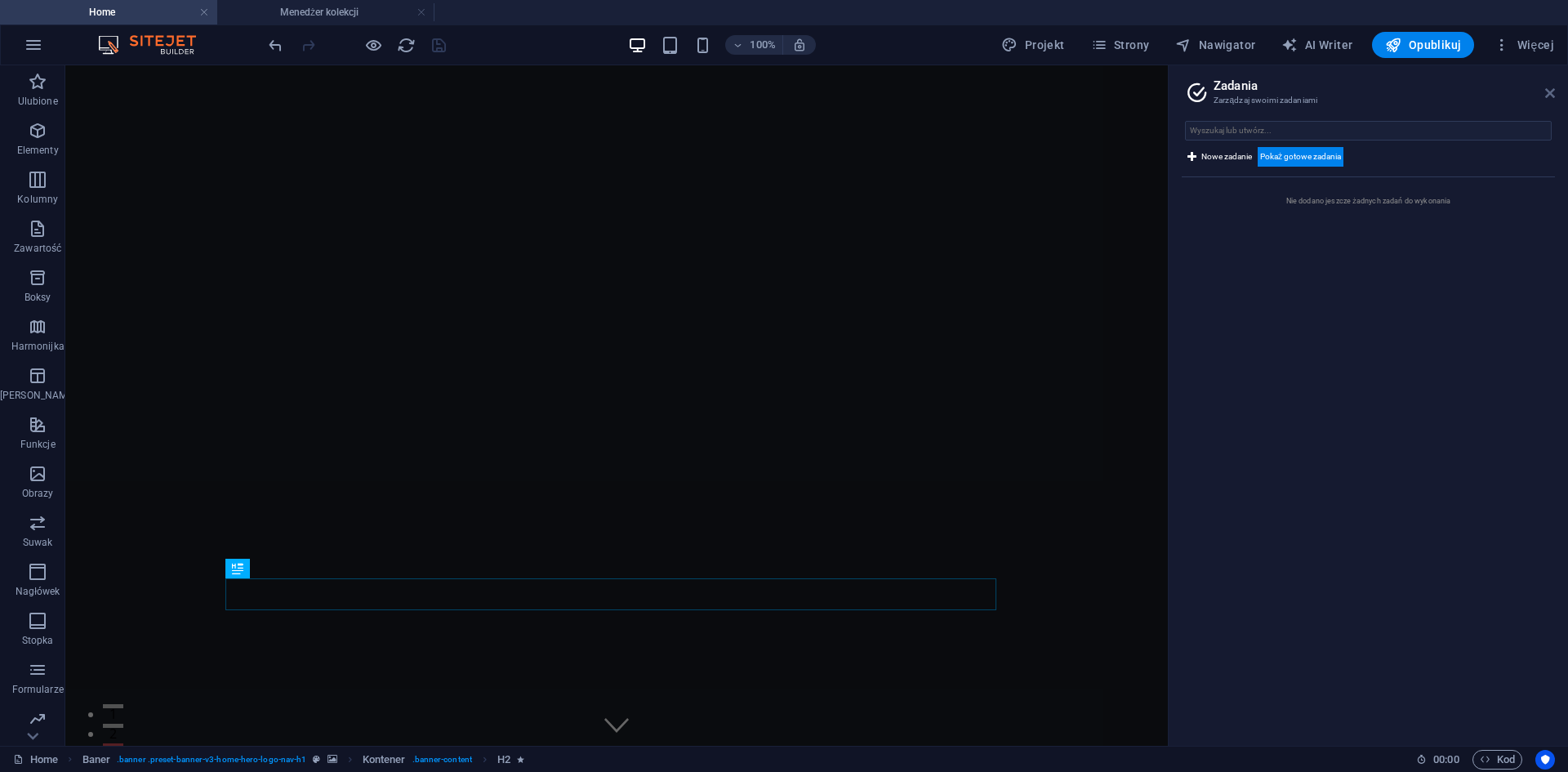
click at [1549, 94] on icon at bounding box center [1549, 93] width 10 height 13
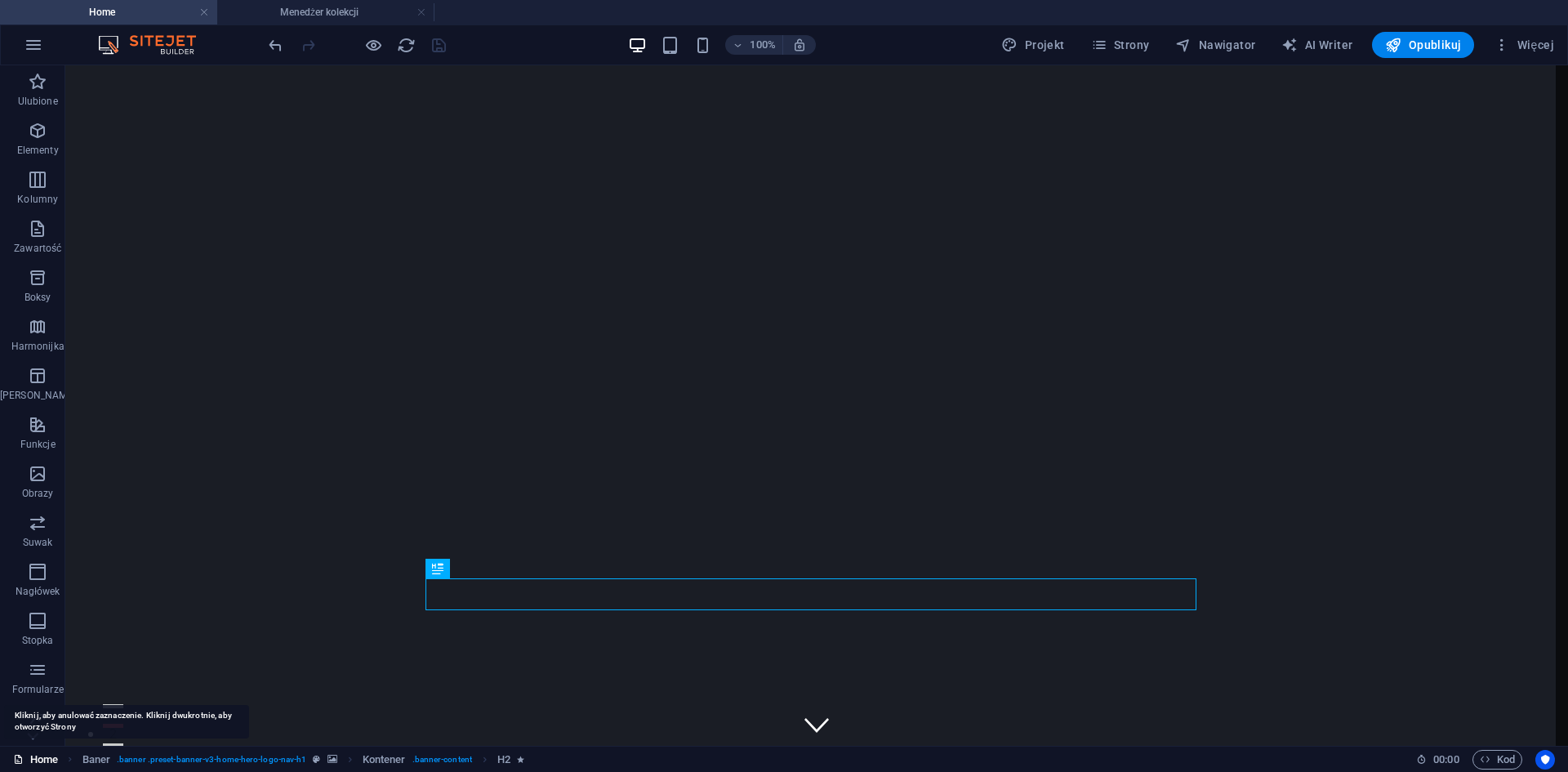
click at [30, 753] on link "Home" at bounding box center [35, 760] width 45 height 19
click at [19, 762] on icon at bounding box center [19, 760] width 11 height 11
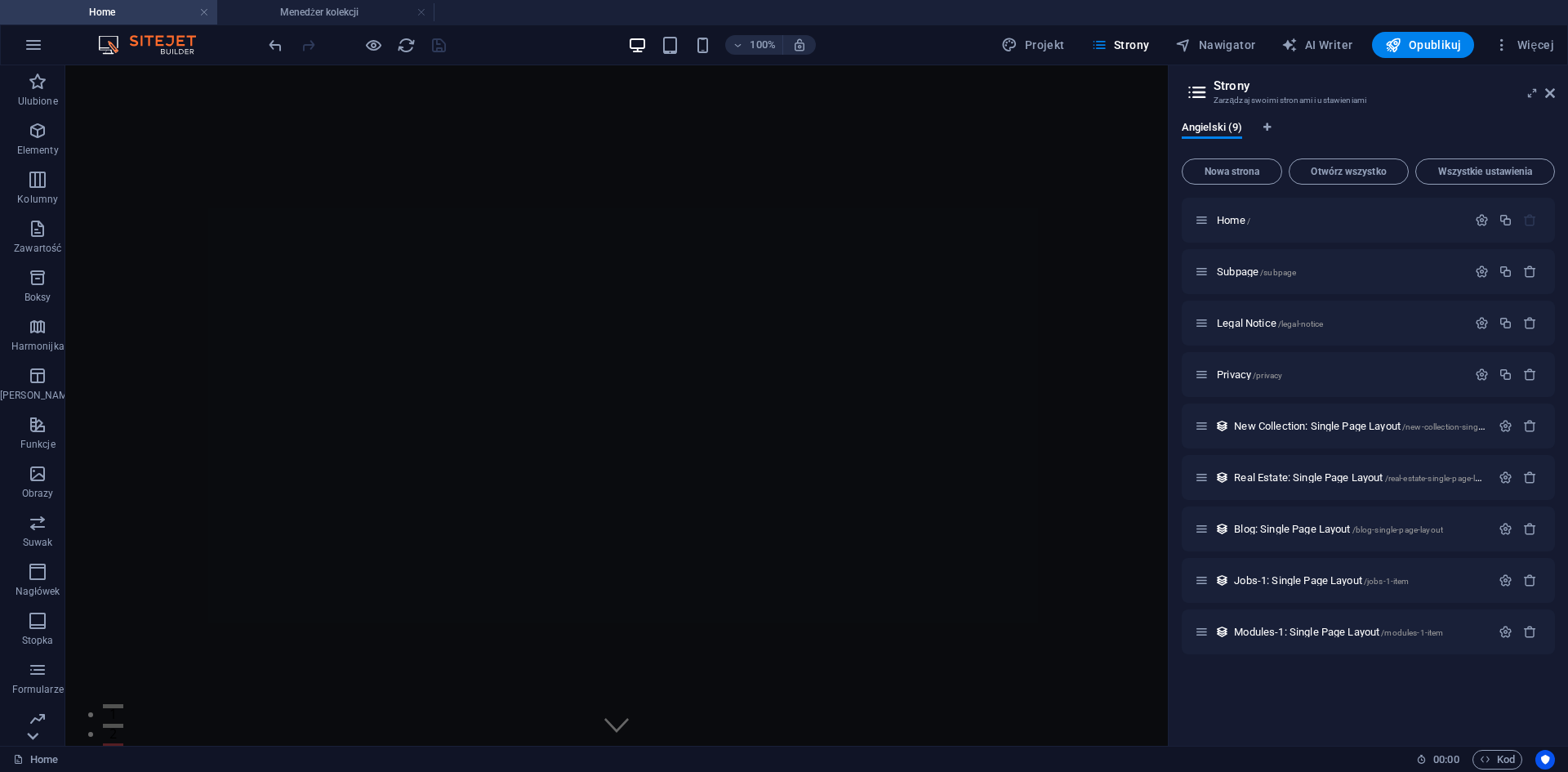
click at [37, 736] on icon at bounding box center [33, 736] width 23 height 23
click at [36, 736] on p "Kolekcje" at bounding box center [37, 732] width 38 height 13
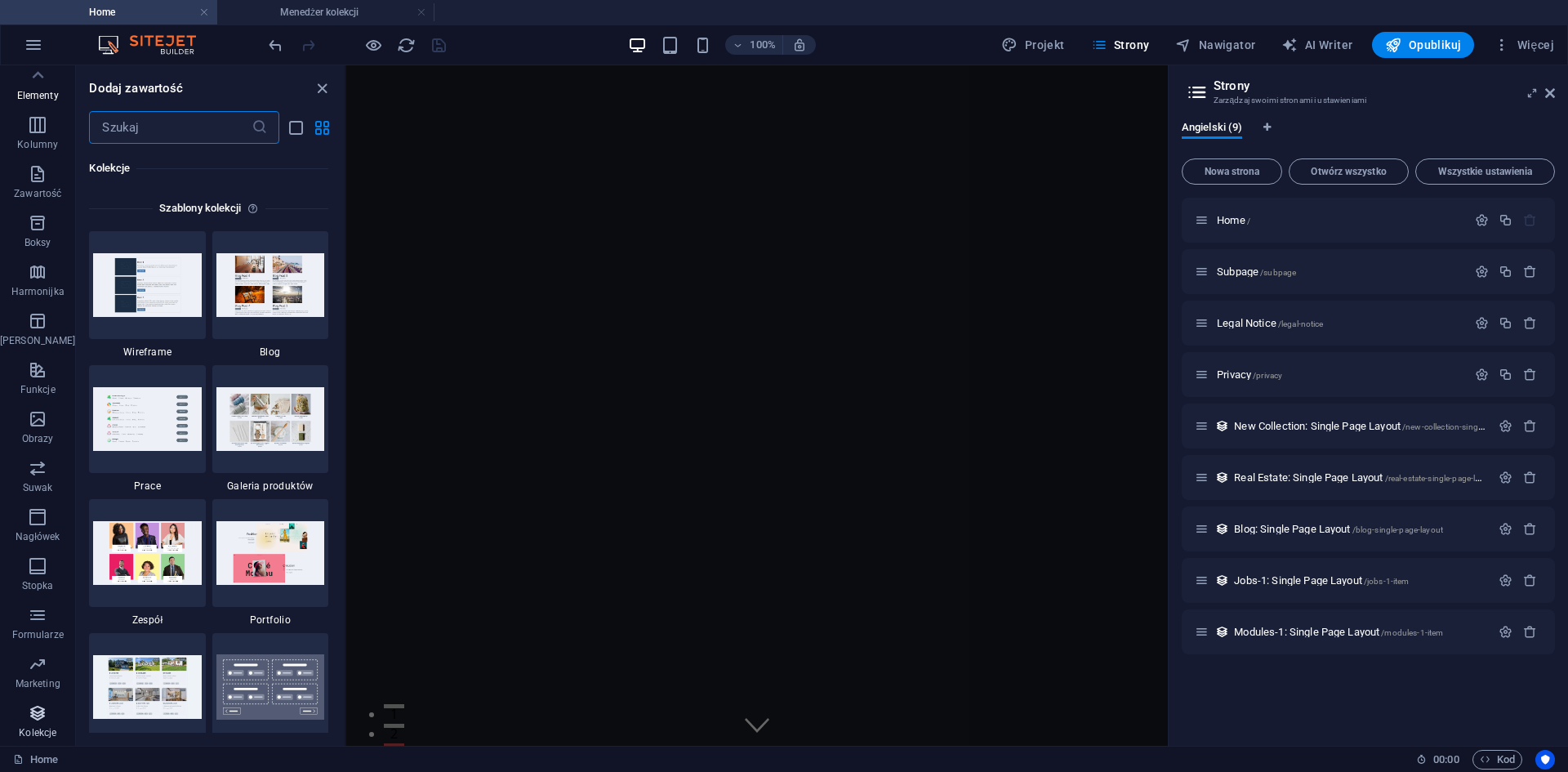
scroll to position [14953, 0]
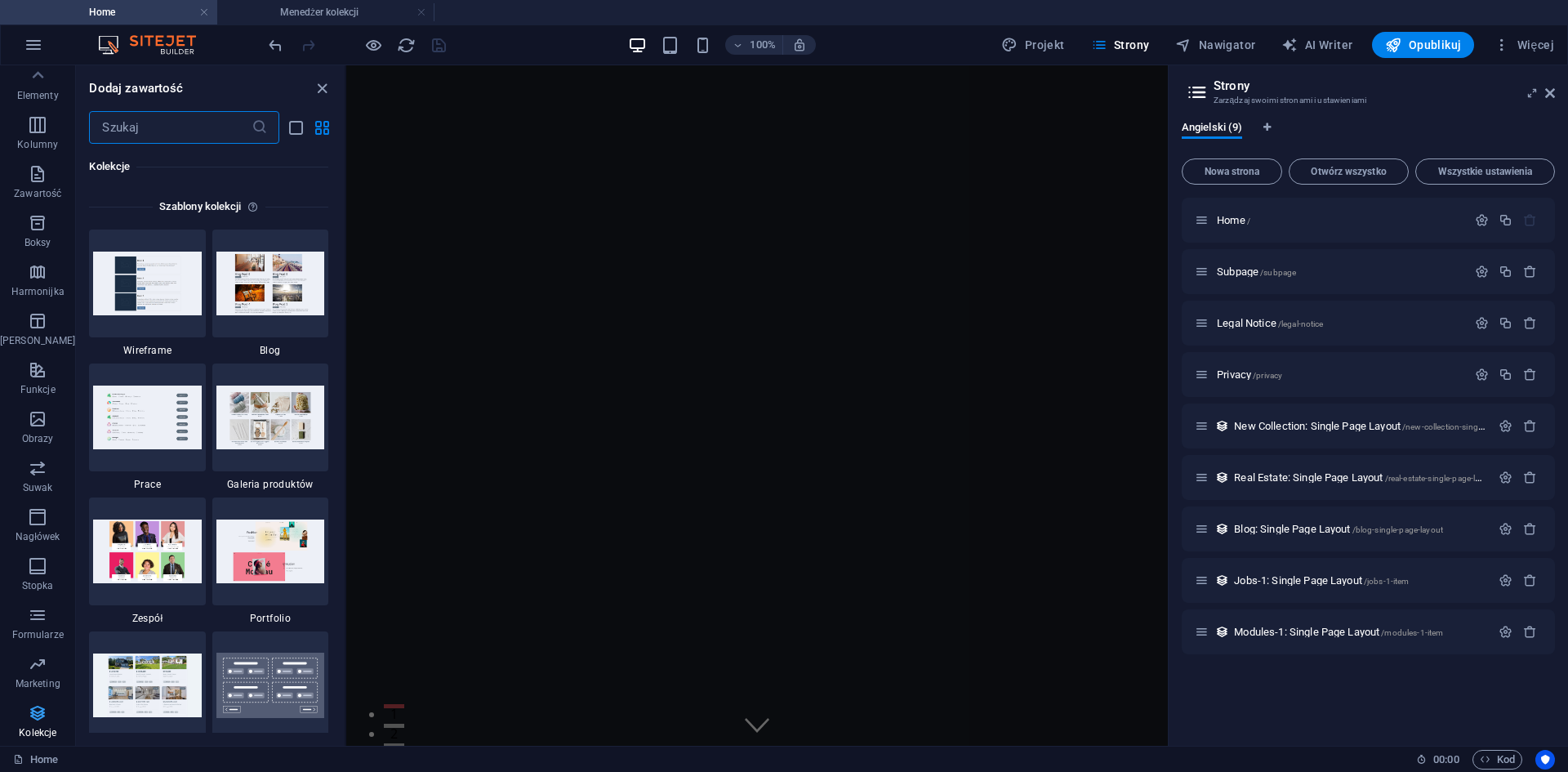
click at [28, 715] on icon "button" at bounding box center [37, 713] width 19 height 19
click at [291, 126] on icon "list-view" at bounding box center [296, 127] width 19 height 19
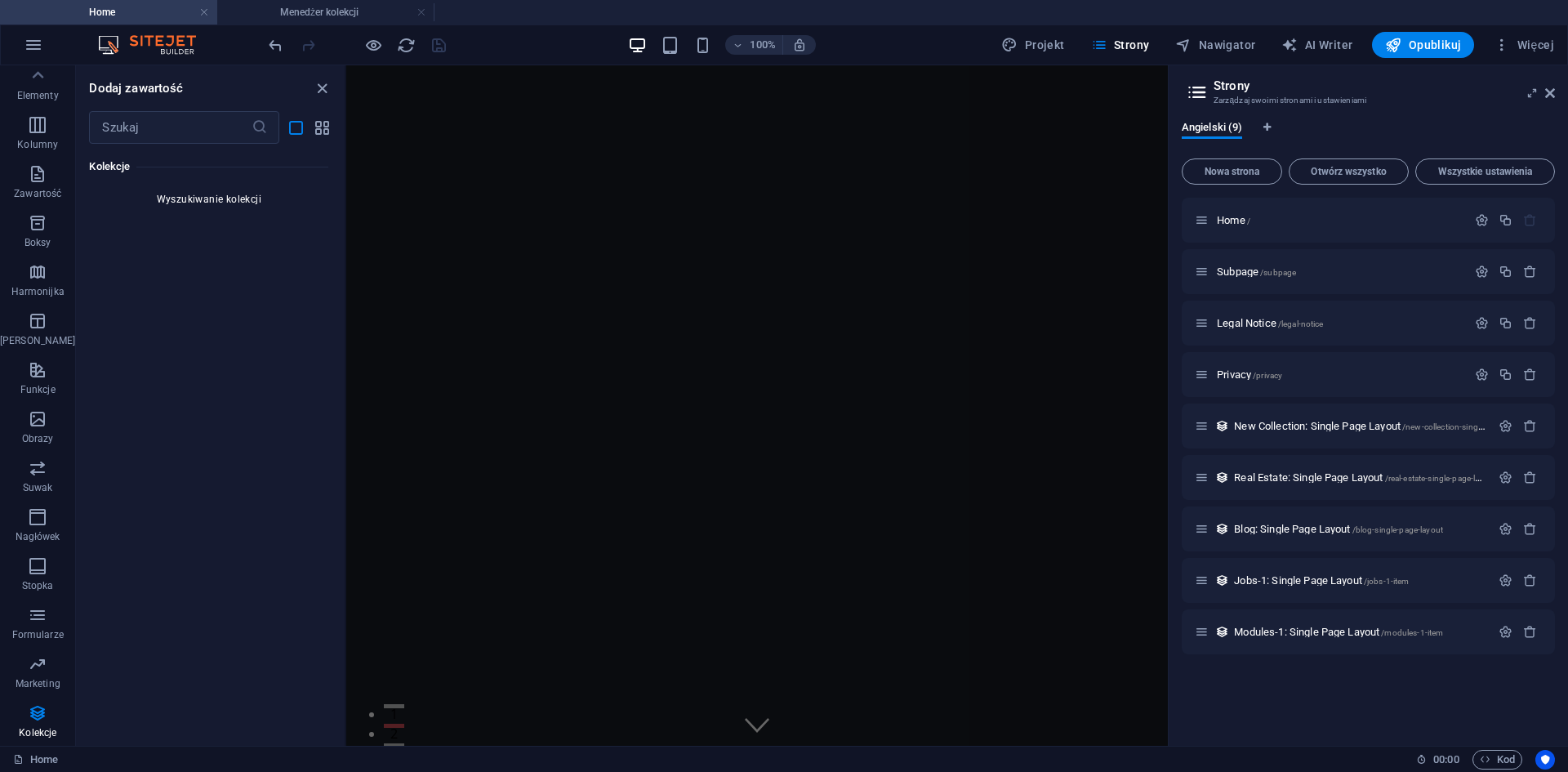
scroll to position [35426, 0]
click at [35, 52] on icon "button" at bounding box center [34, 45] width 19 height 19
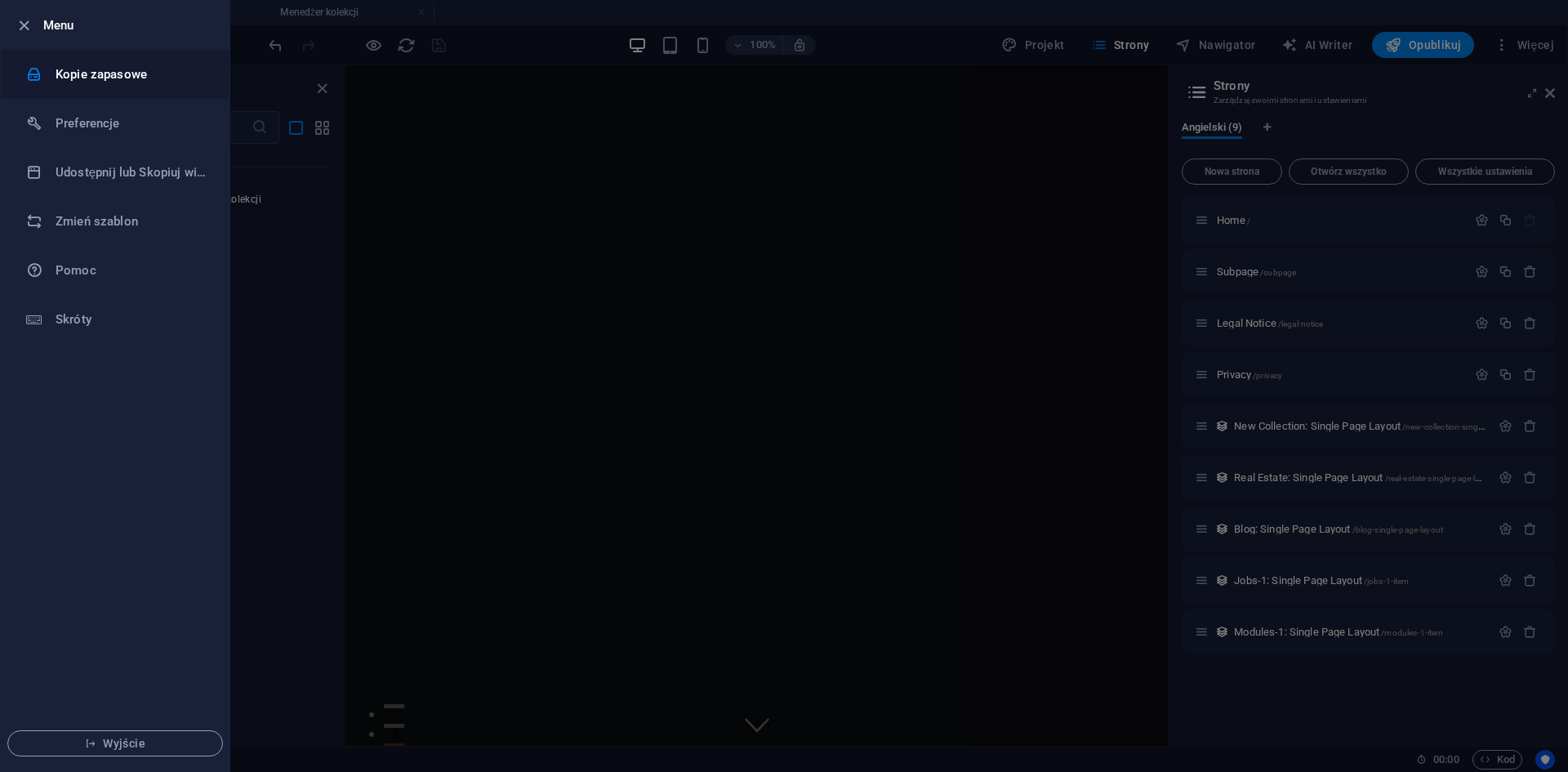
click at [81, 80] on h6 "Kopie zapasowe" at bounding box center [131, 74] width 151 height 19
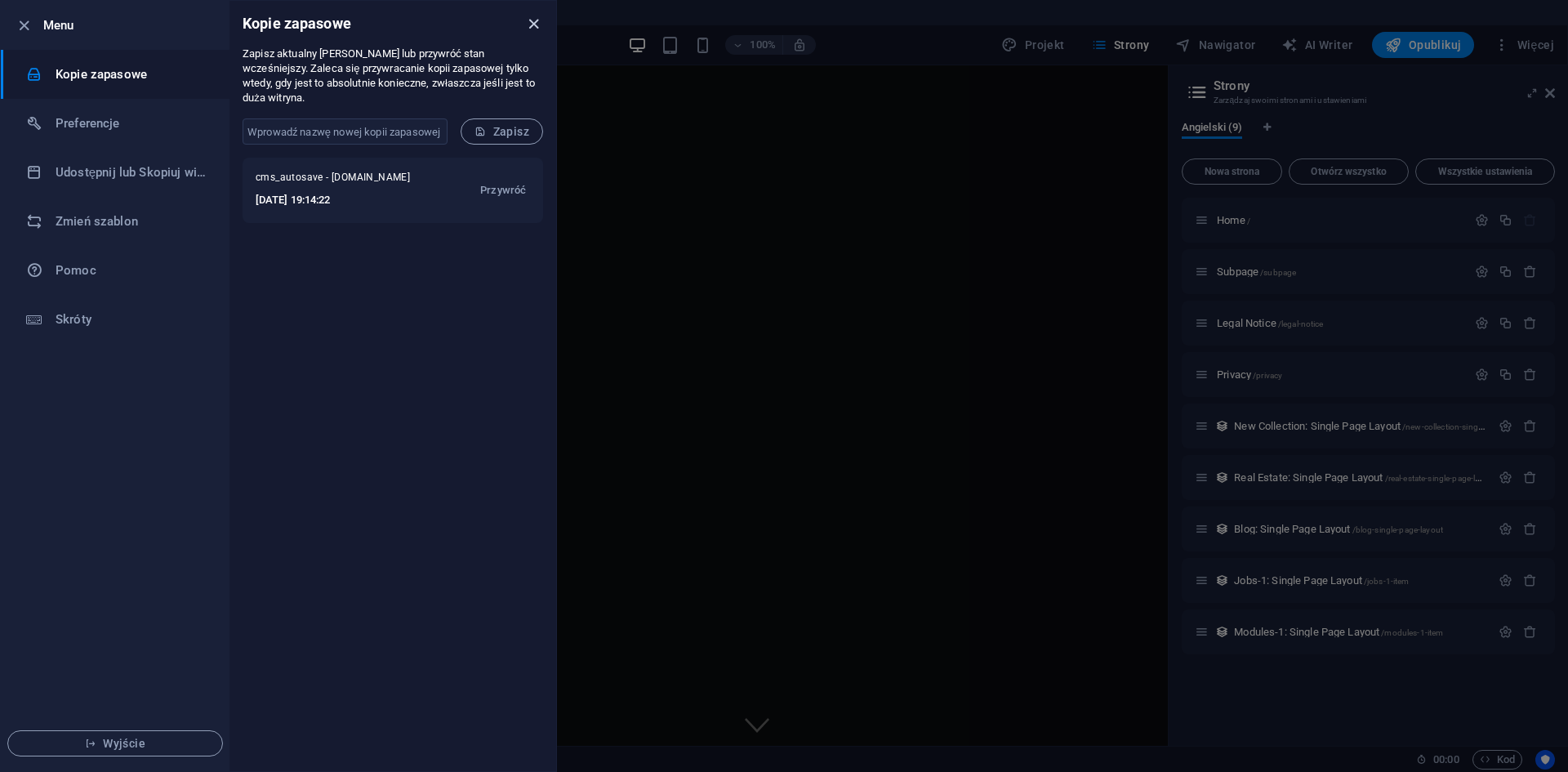
click at [528, 29] on icon "close" at bounding box center [533, 24] width 19 height 19
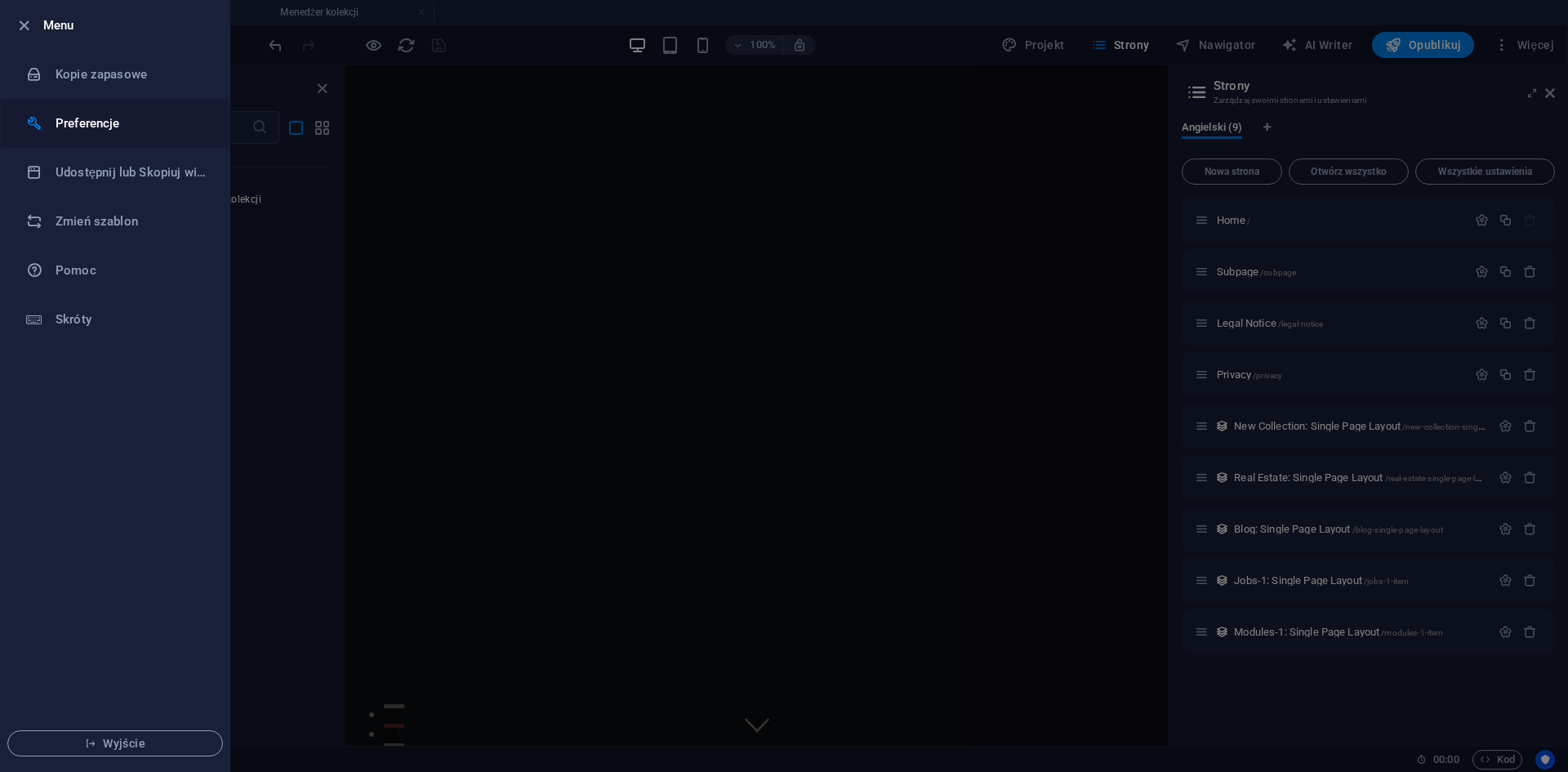
click at [69, 131] on h6 "Preferencje" at bounding box center [131, 124] width 151 height 19
select select "pl"
select select "dark"
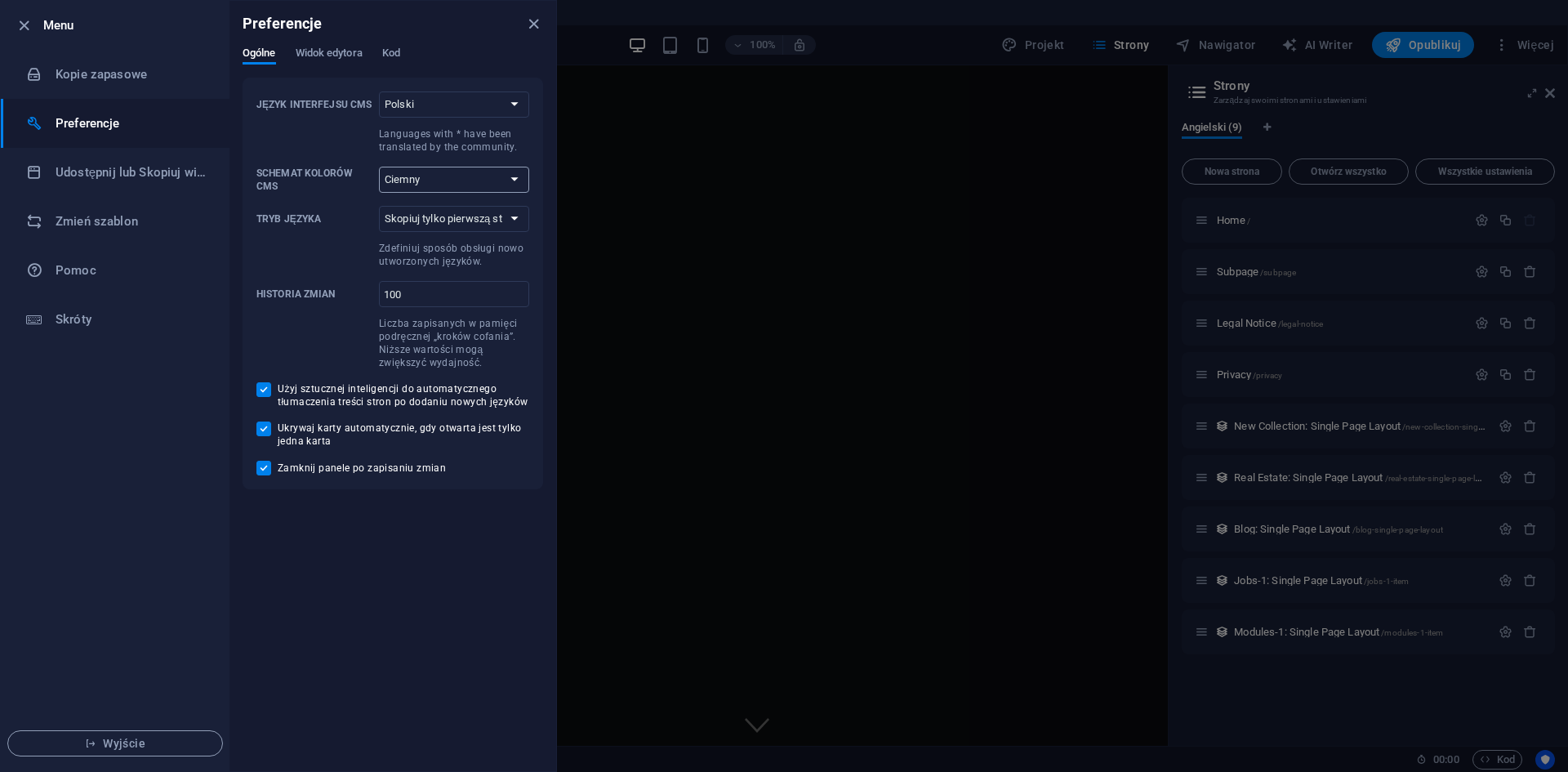
click at [465, 183] on select "Automatycznie Ciemny Jasny" at bounding box center [454, 180] width 150 height 26
click at [323, 49] on span "Widok edytora" at bounding box center [329, 55] width 67 height 23
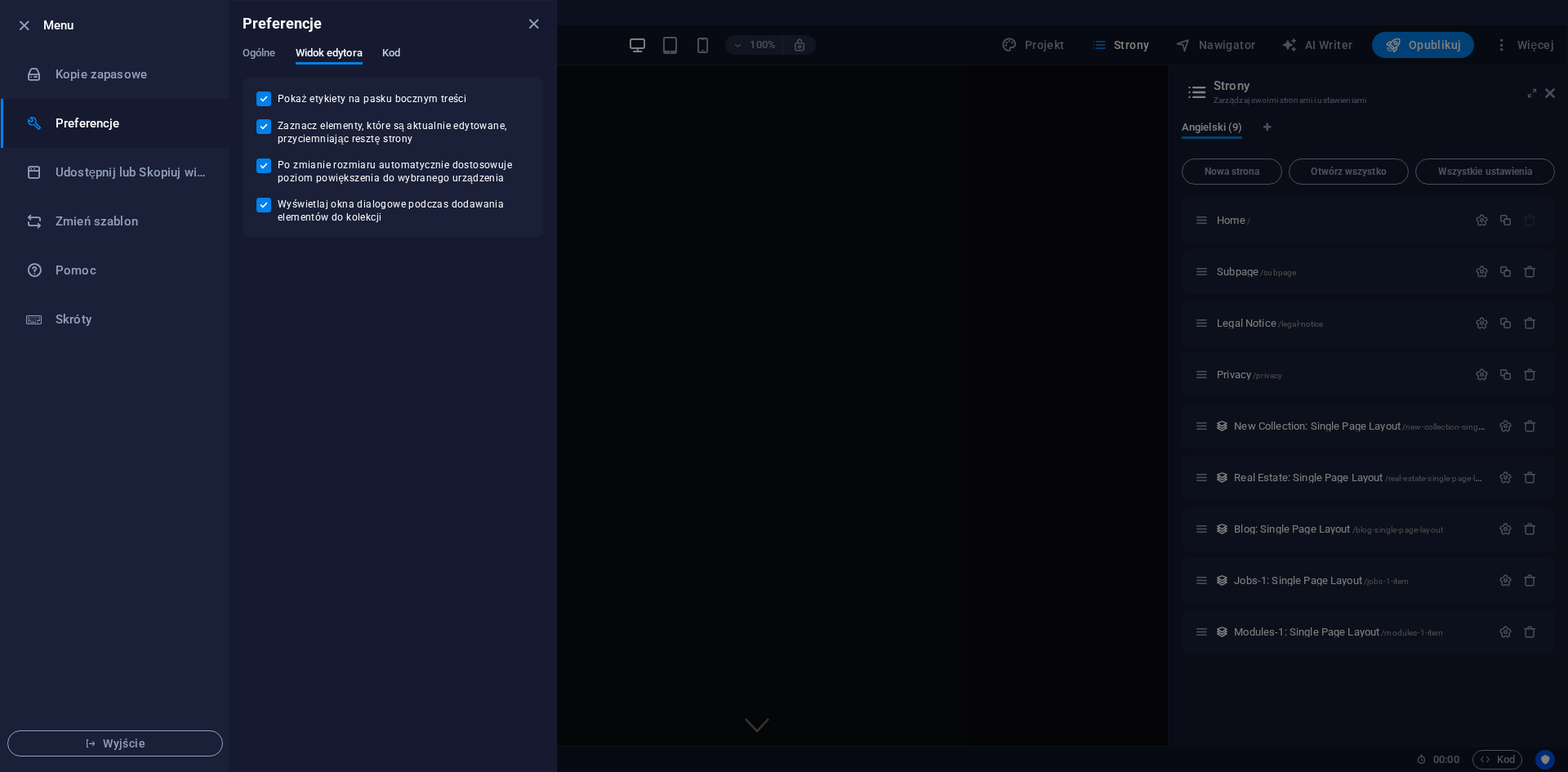
click at [397, 58] on span "Kod" at bounding box center [391, 55] width 18 height 23
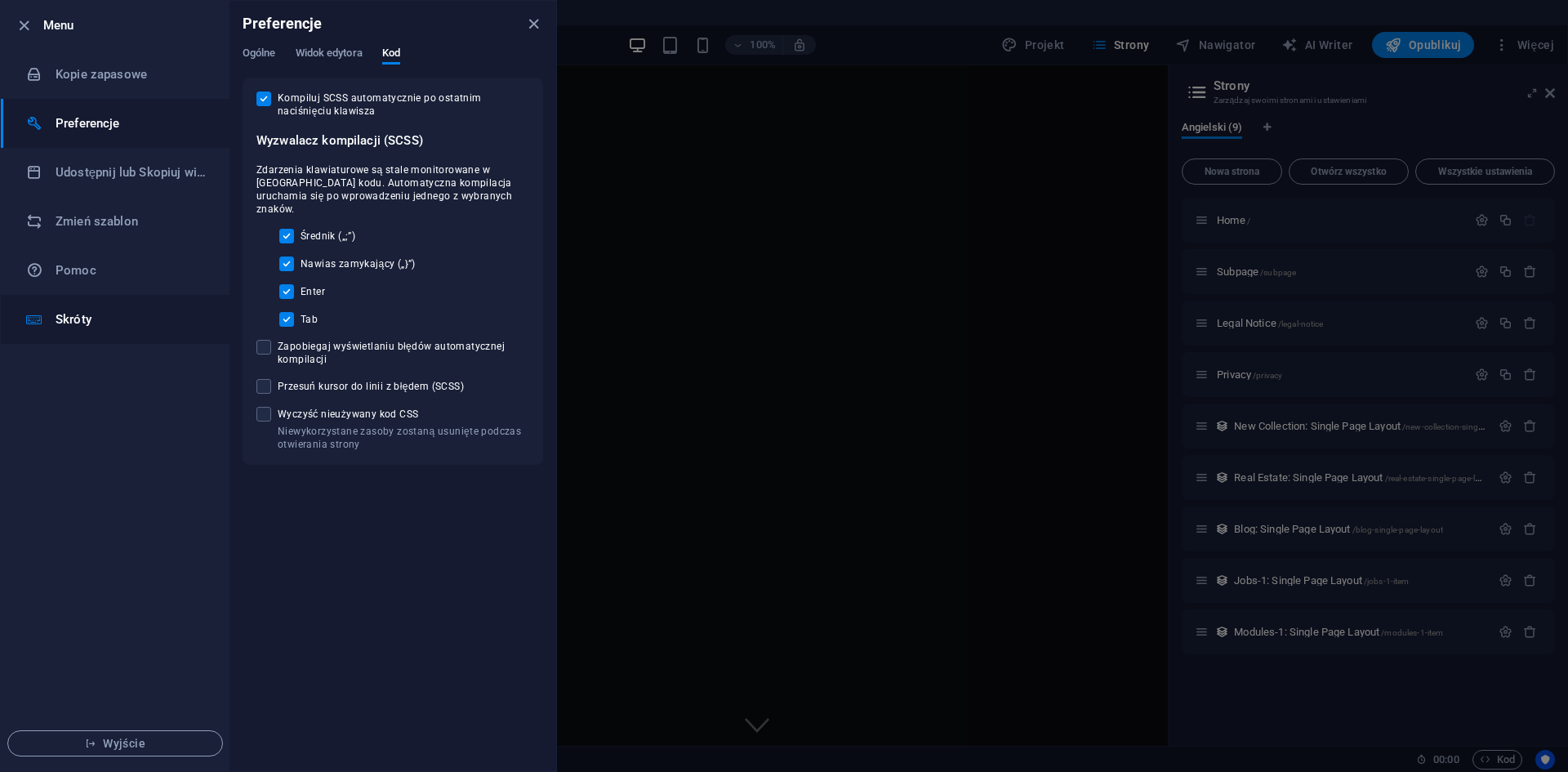
click at [165, 338] on li "Skróty" at bounding box center [115, 319] width 229 height 49
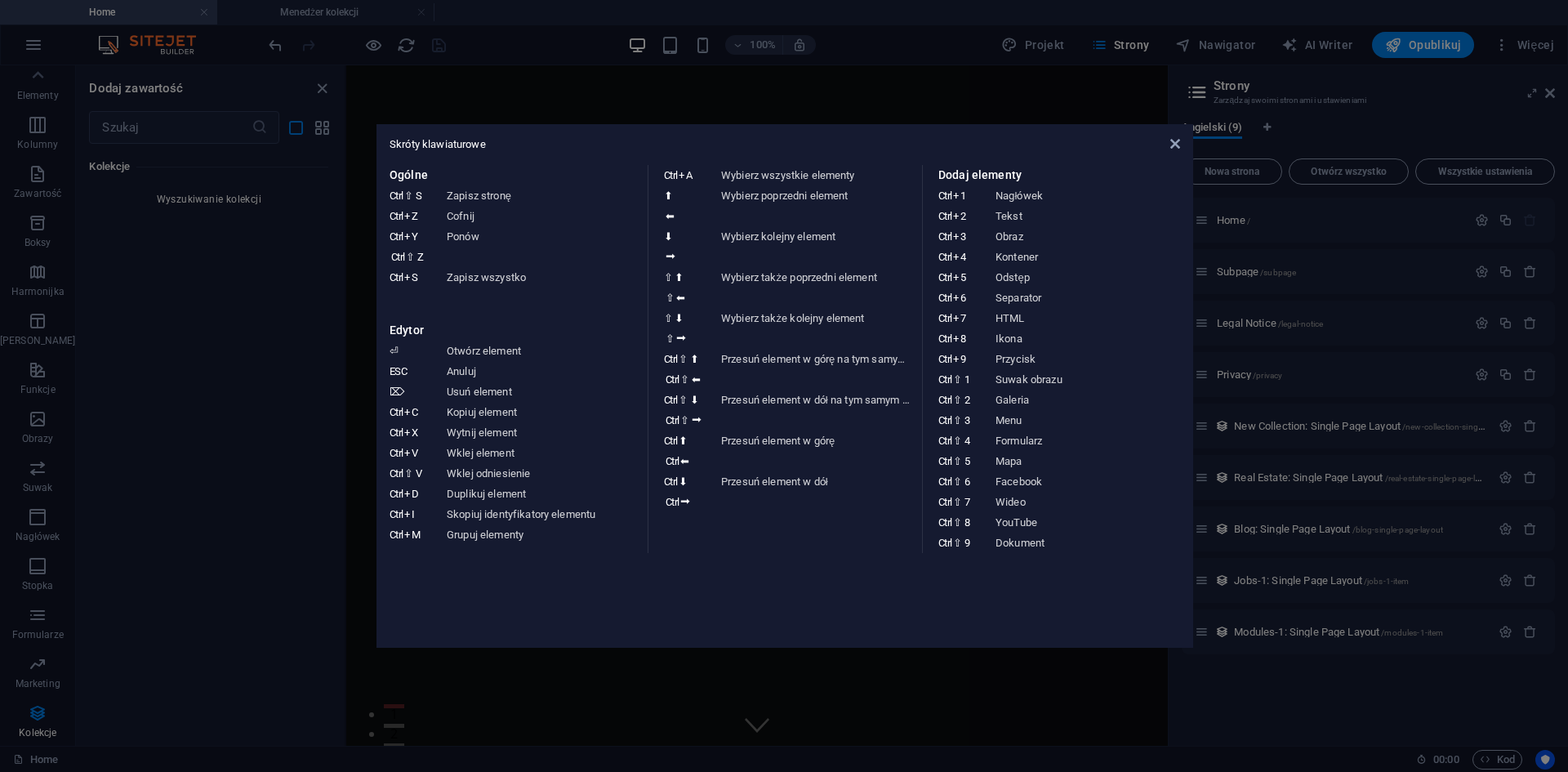
click at [1180, 141] on div "Skróty klawiaturowe Ogólne Ctrl ⇧ S Zapisz stronę Ctrl Z Cofnij Ctrl Y Ctrl ⇧ Z…" at bounding box center [784, 386] width 817 height 524
drag, startPoint x: 1170, startPoint y: 143, endPoint x: 1179, endPoint y: 138, distance: 10.3
click at [1171, 143] on icon at bounding box center [1174, 143] width 10 height 13
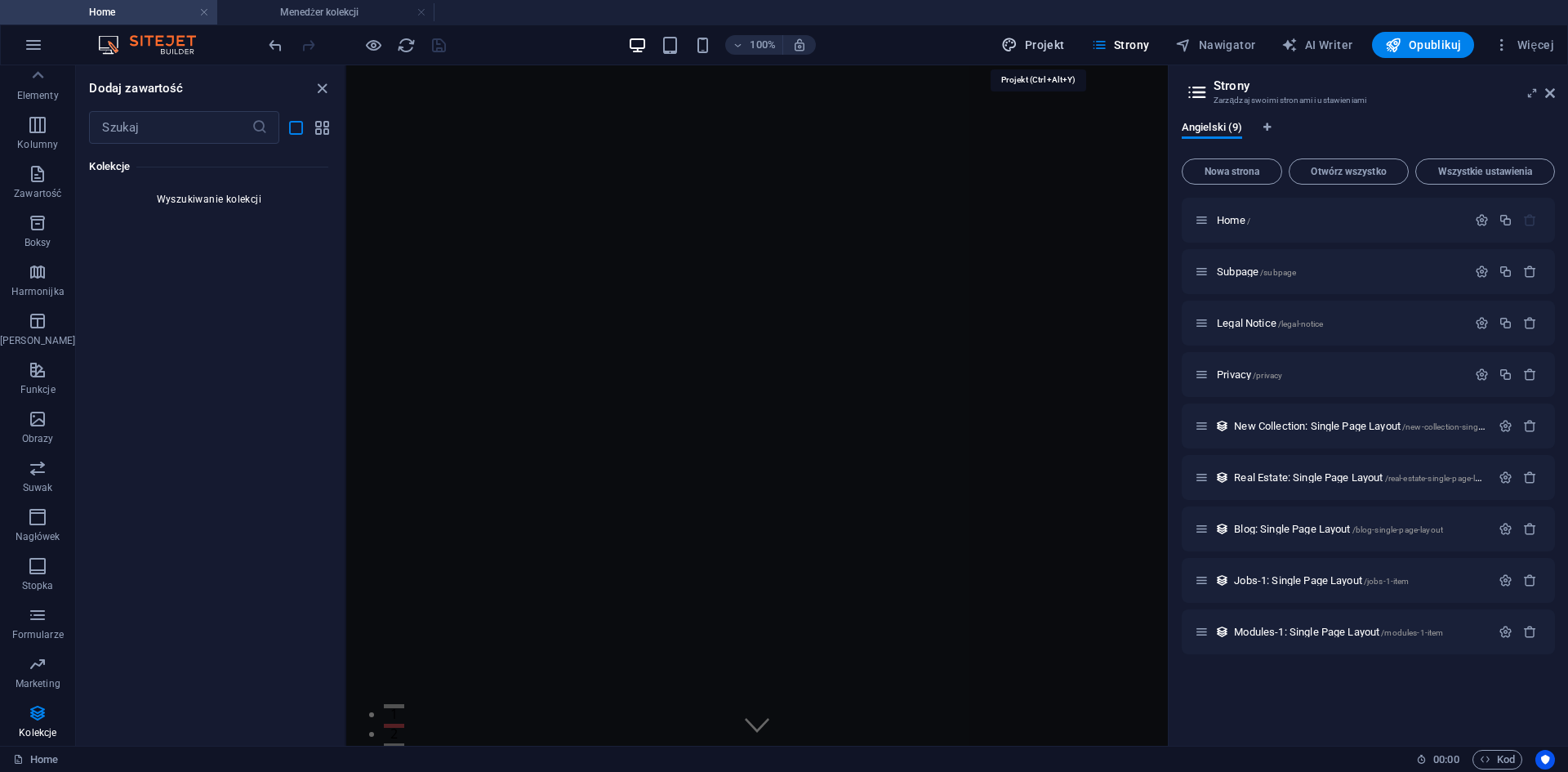
click at [1056, 46] on span "Projekt" at bounding box center [1032, 45] width 63 height 16
select select "rem"
select select "ease-in-out"
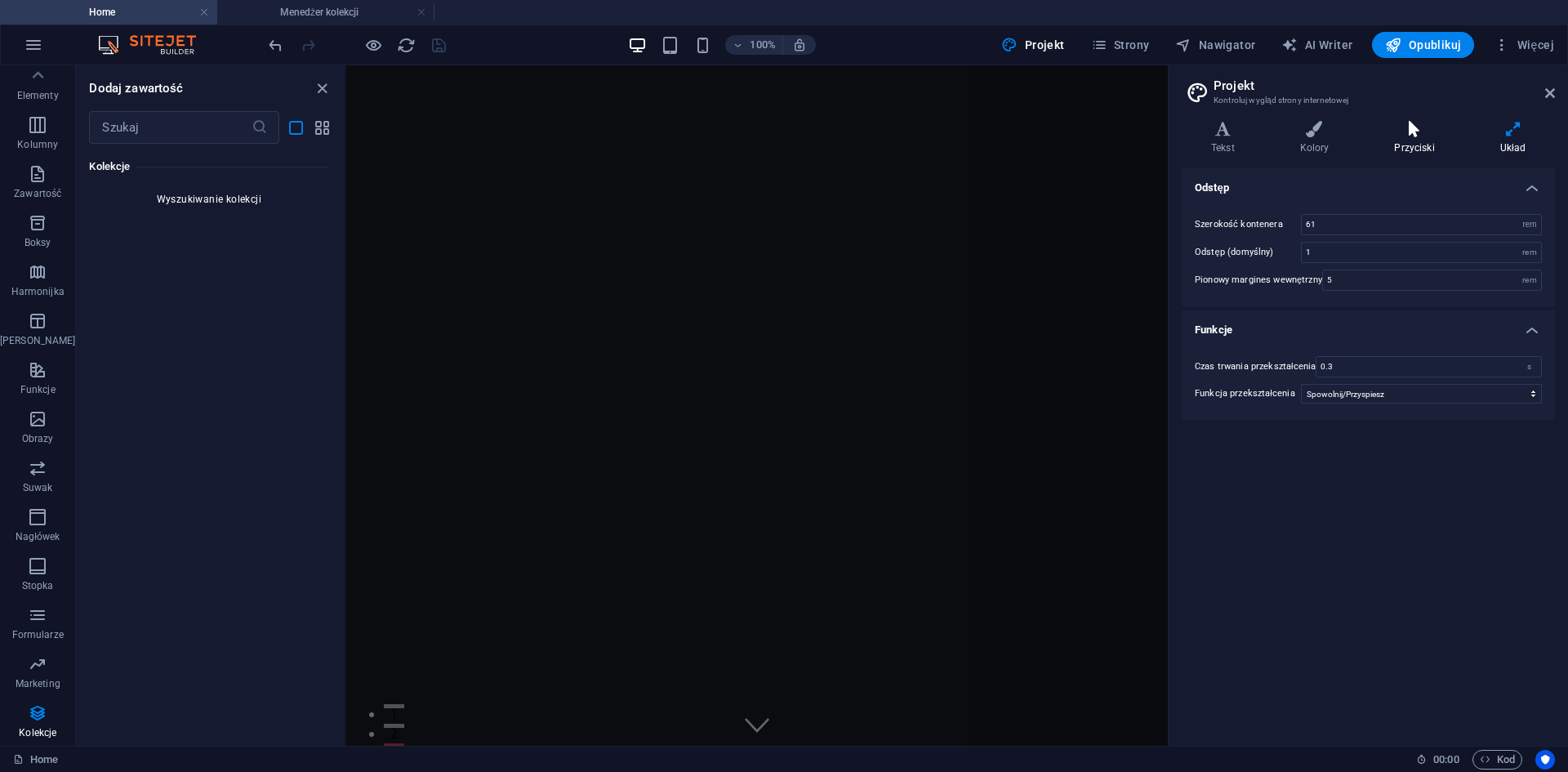
click at [1427, 135] on icon at bounding box center [1413, 129] width 99 height 16
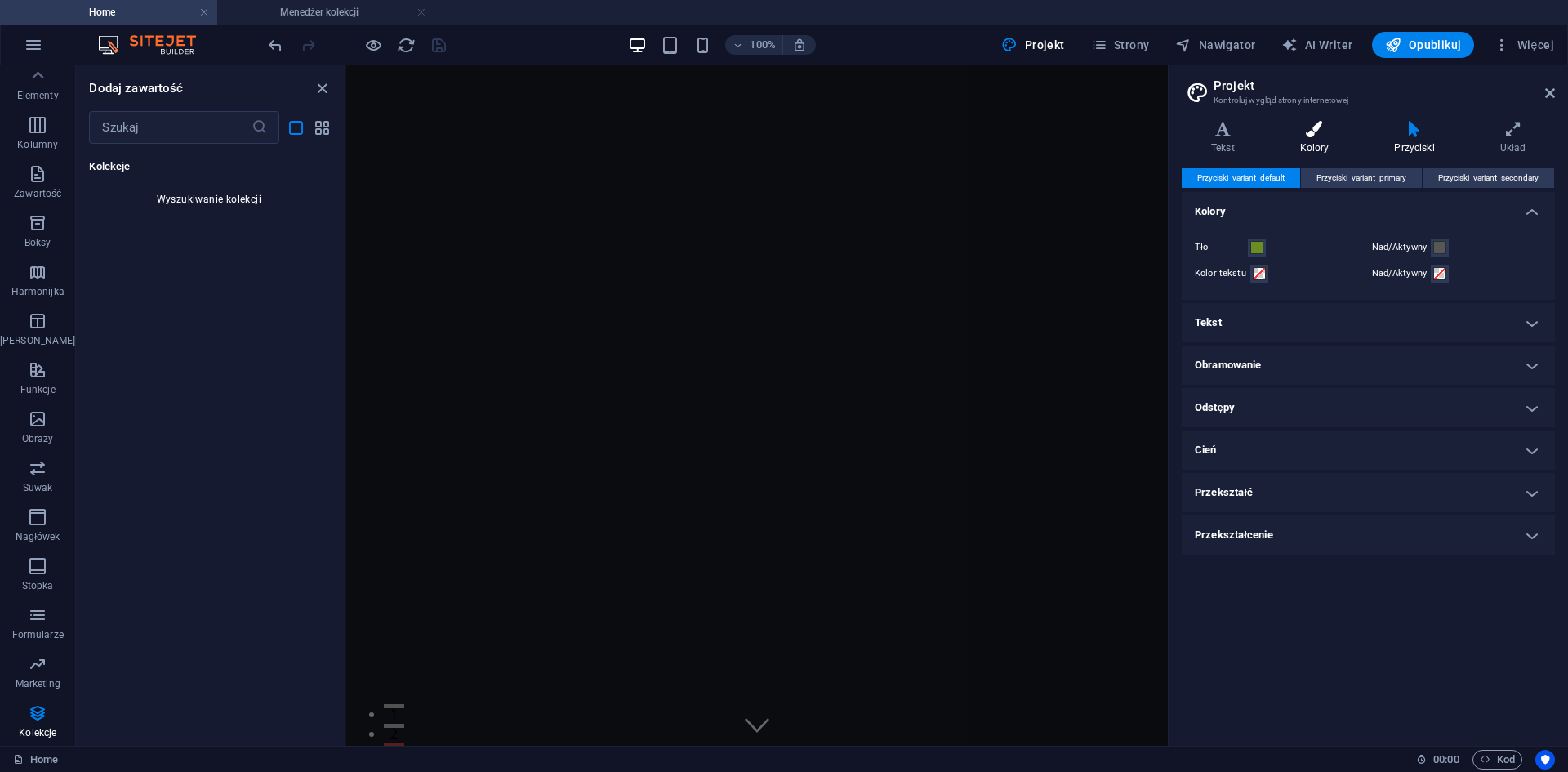
click at [1313, 133] on icon at bounding box center [1315, 129] width 88 height 16
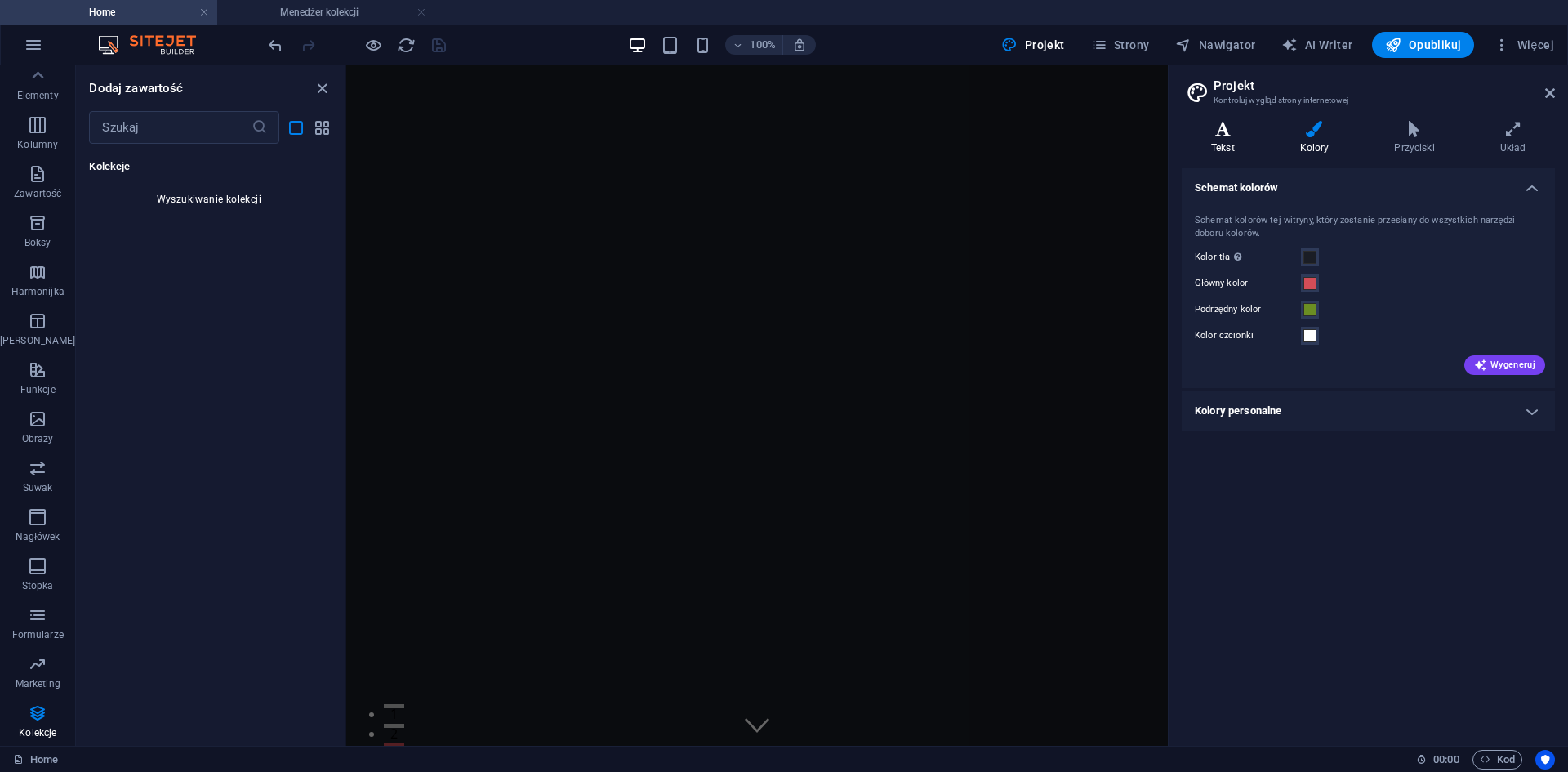
click at [1228, 137] on h4 "Tekst" at bounding box center [1225, 138] width 89 height 34
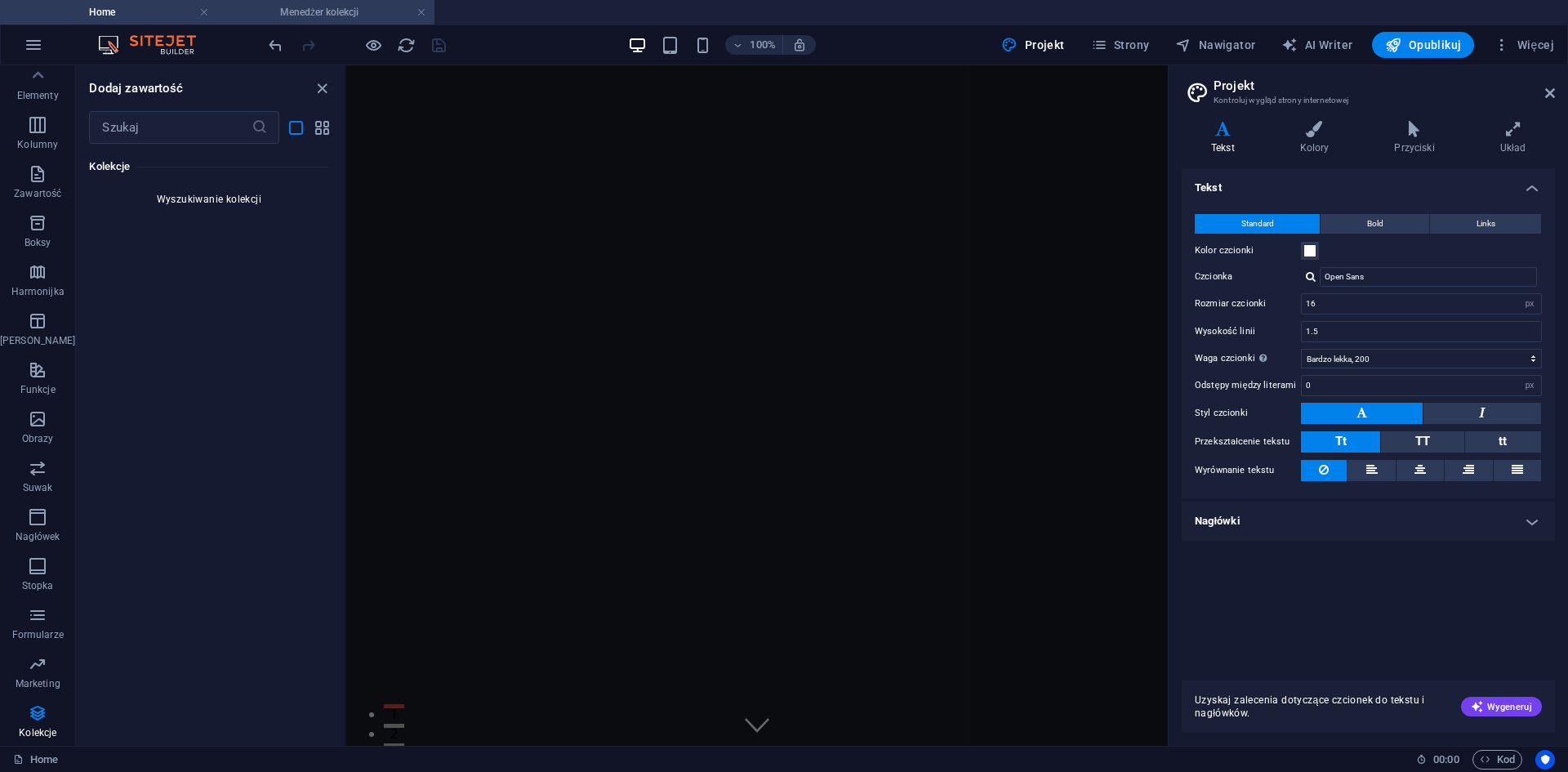
click at [349, 18] on h4 "Menedżer kolekcji" at bounding box center [326, 12] width 217 height 18
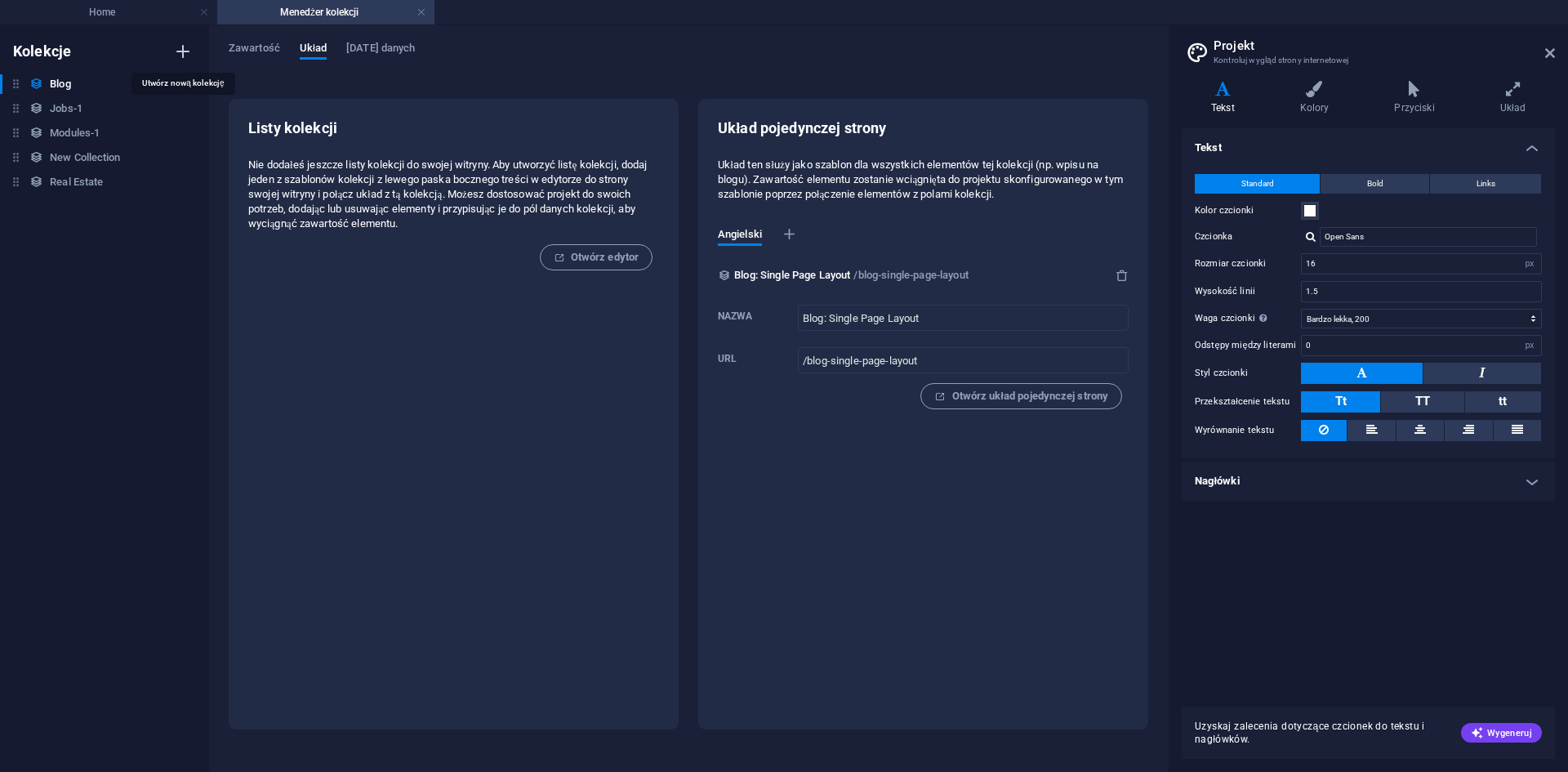
click at [179, 46] on icon "button" at bounding box center [183, 51] width 19 height 19
click at [249, 49] on span "Zawartość" at bounding box center [254, 49] width 51 height 23
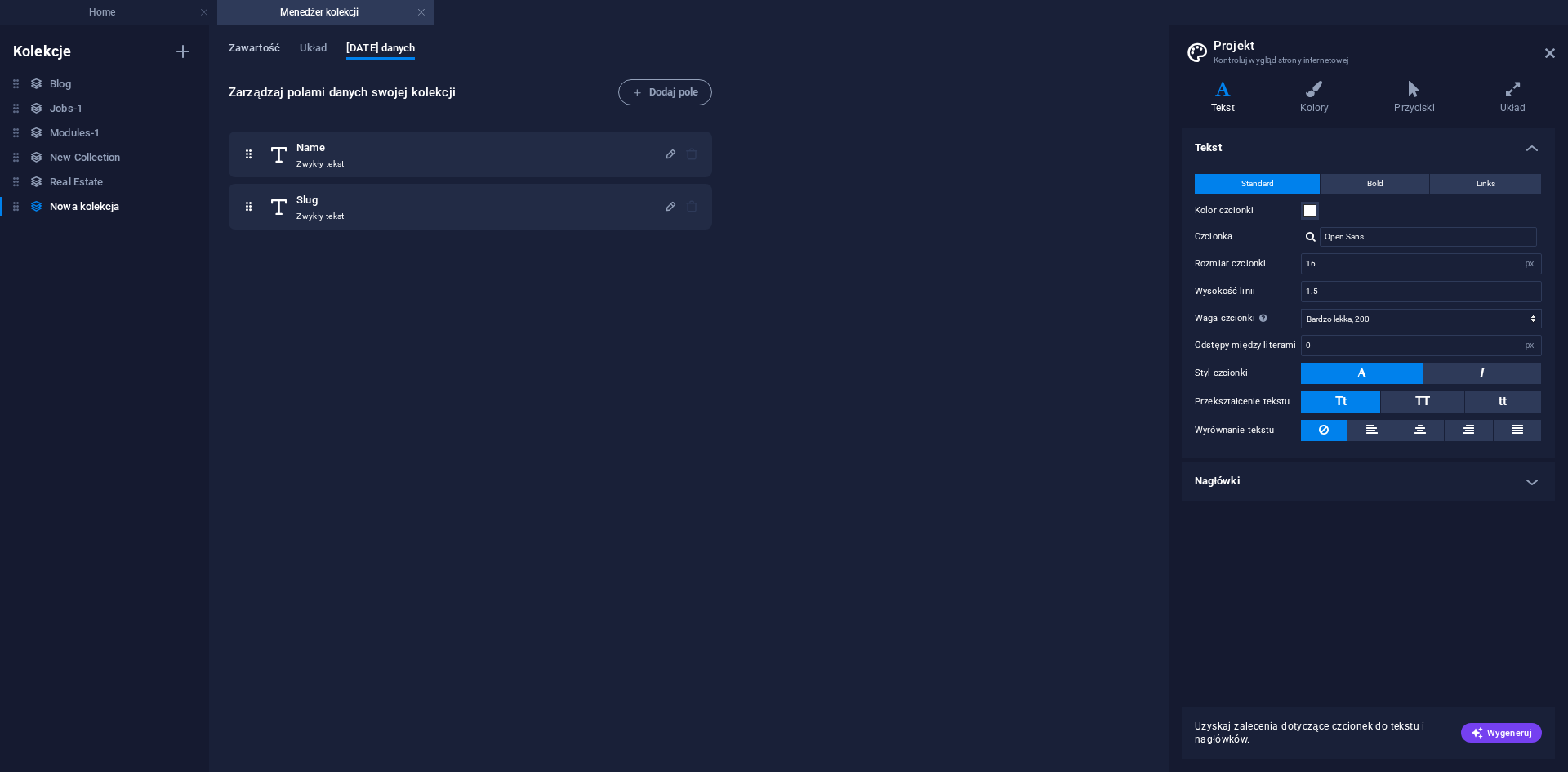
click at [243, 51] on span "Zawartość" at bounding box center [254, 49] width 51 height 23
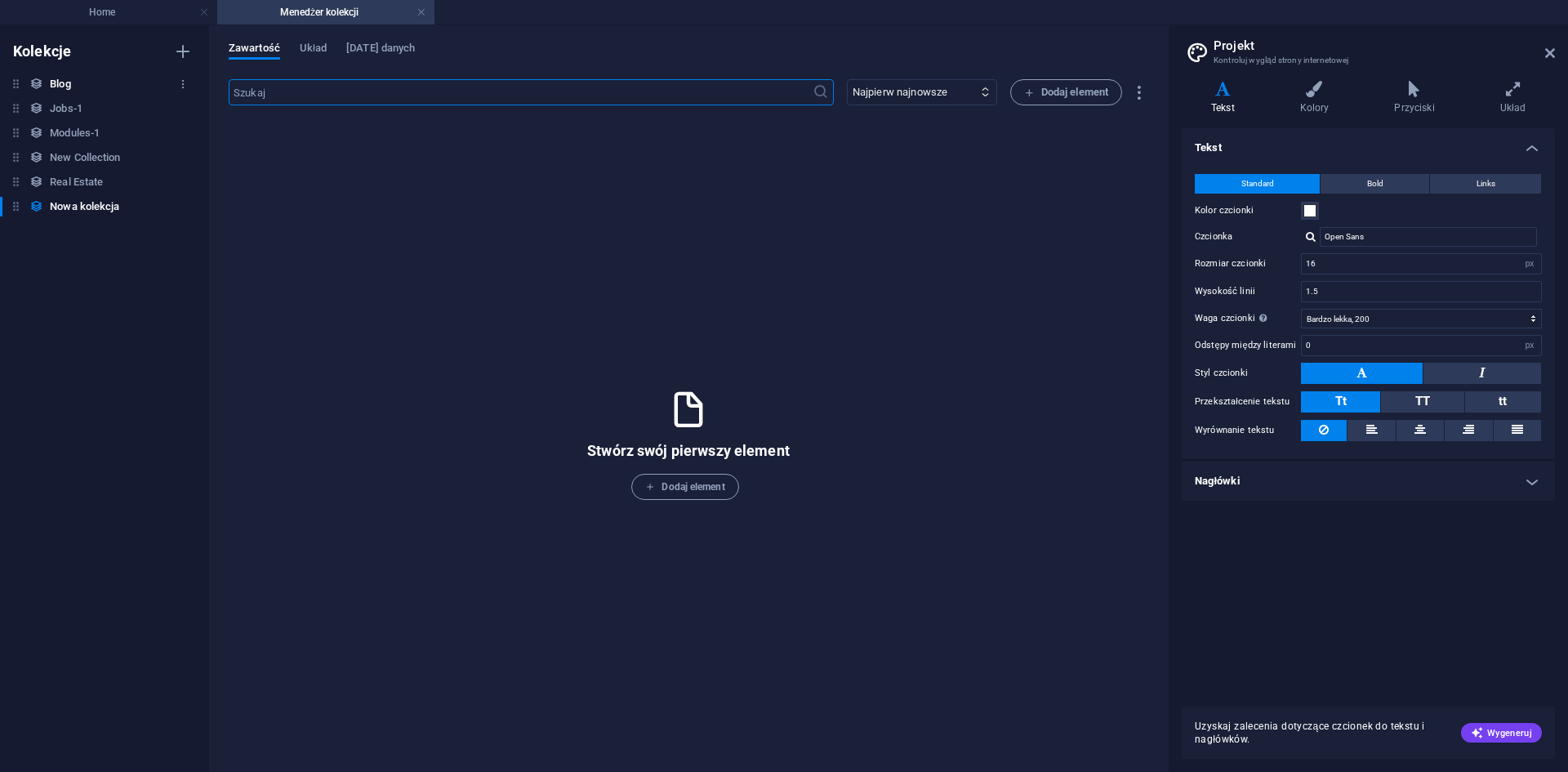
click at [45, 82] on div "Blog Blog" at bounding box center [96, 84] width 192 height 19
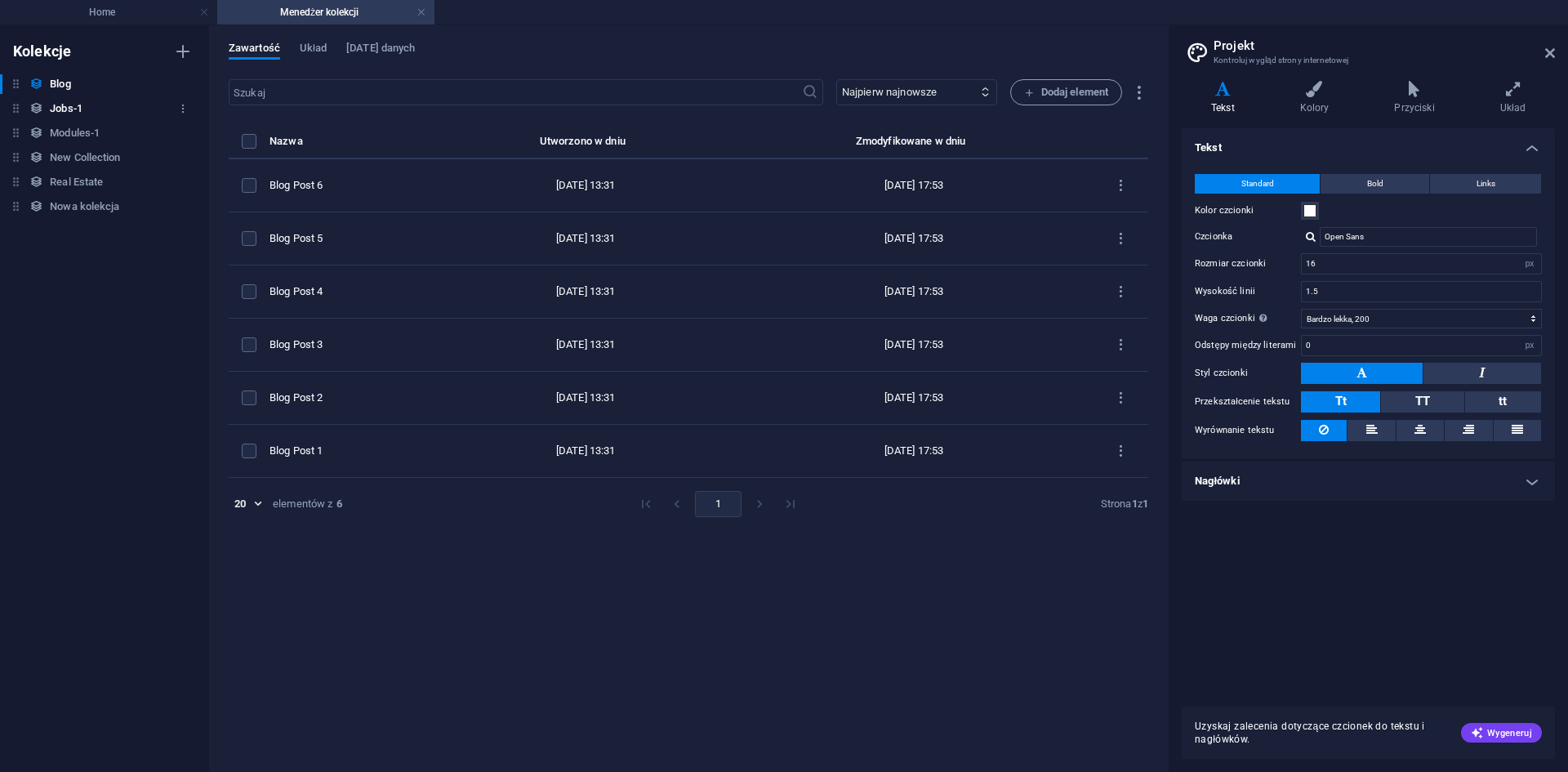
click at [69, 111] on h6 "Jobs-1" at bounding box center [65, 109] width 33 height 19
click at [68, 137] on h6 "Modules-1" at bounding box center [74, 133] width 49 height 19
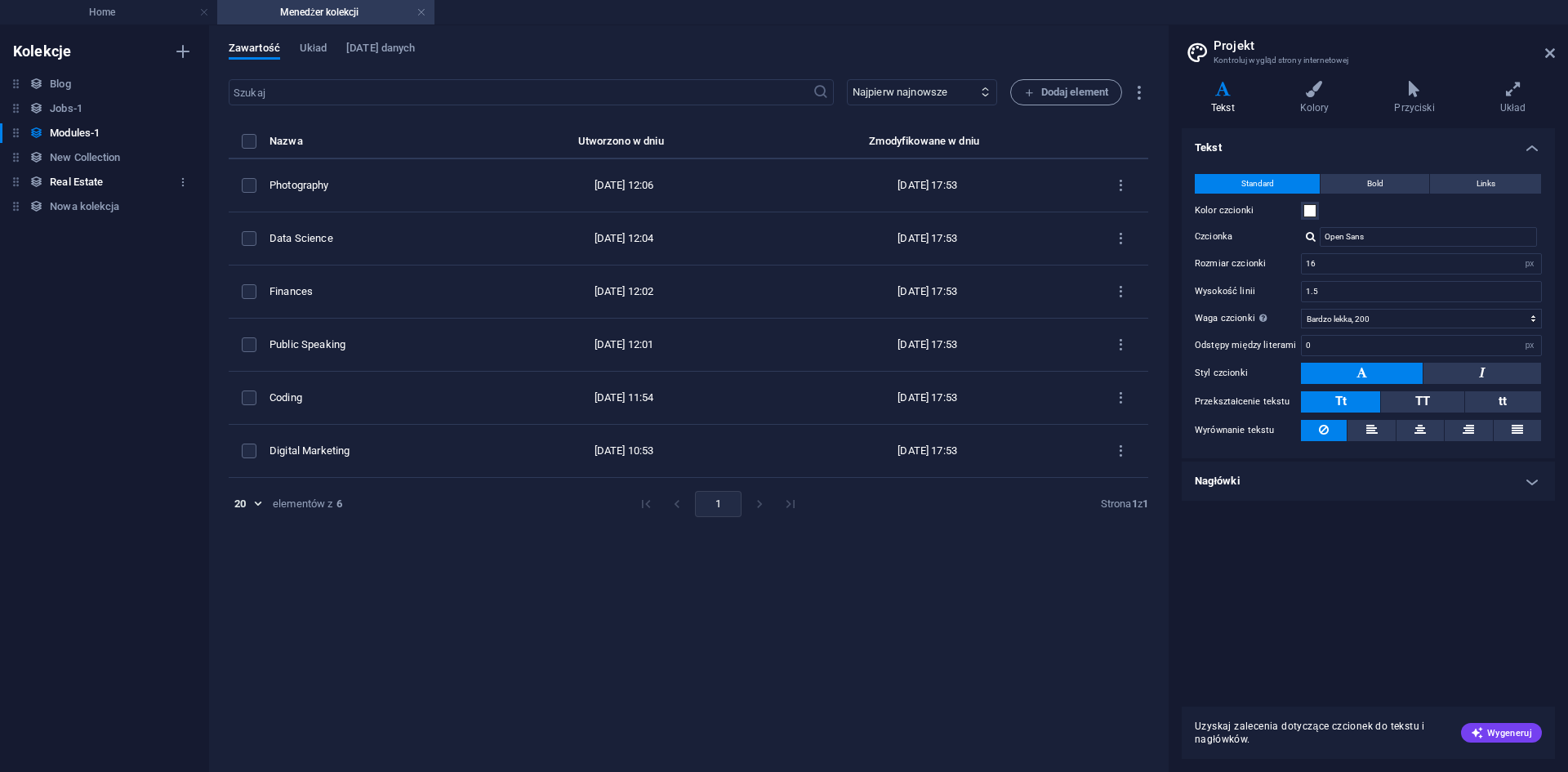
click at [77, 179] on h6 "Real Estate" at bounding box center [76, 182] width 53 height 19
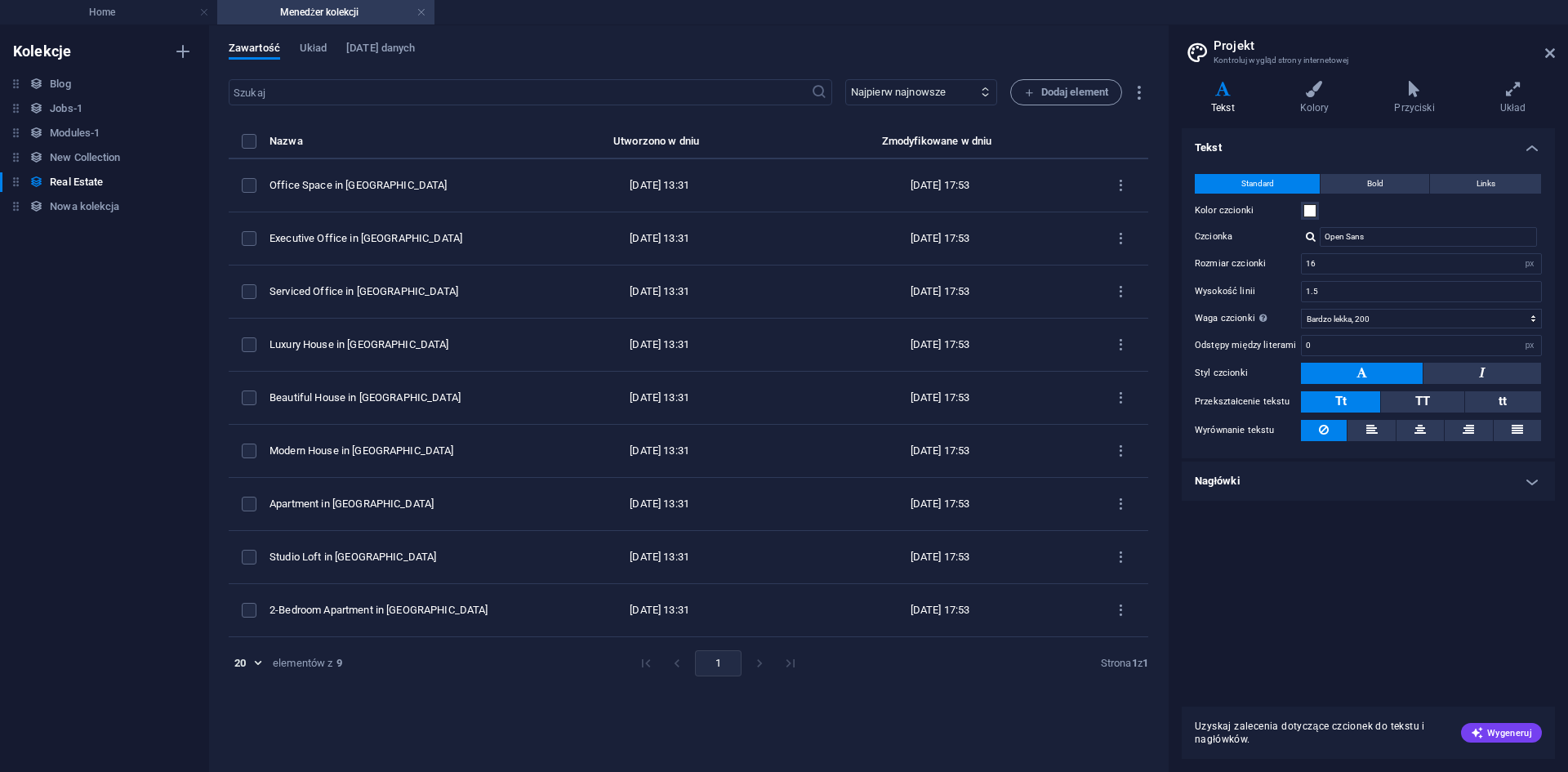
click at [429, 19] on h4 "Menedżer kolekcji" at bounding box center [326, 12] width 217 height 18
click at [422, 15] on link at bounding box center [421, 13] width 10 height 16
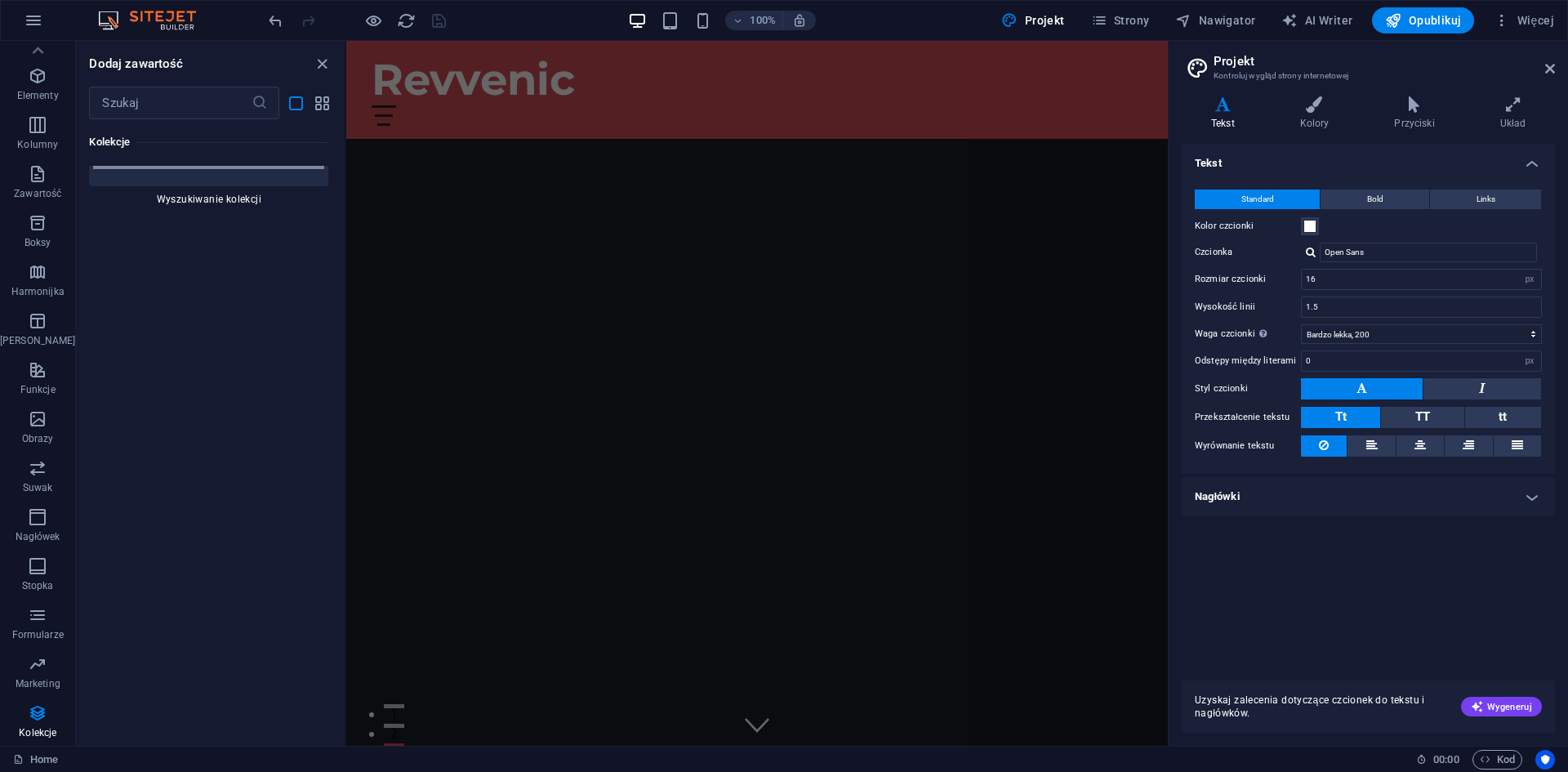
scroll to position [35402, 0]
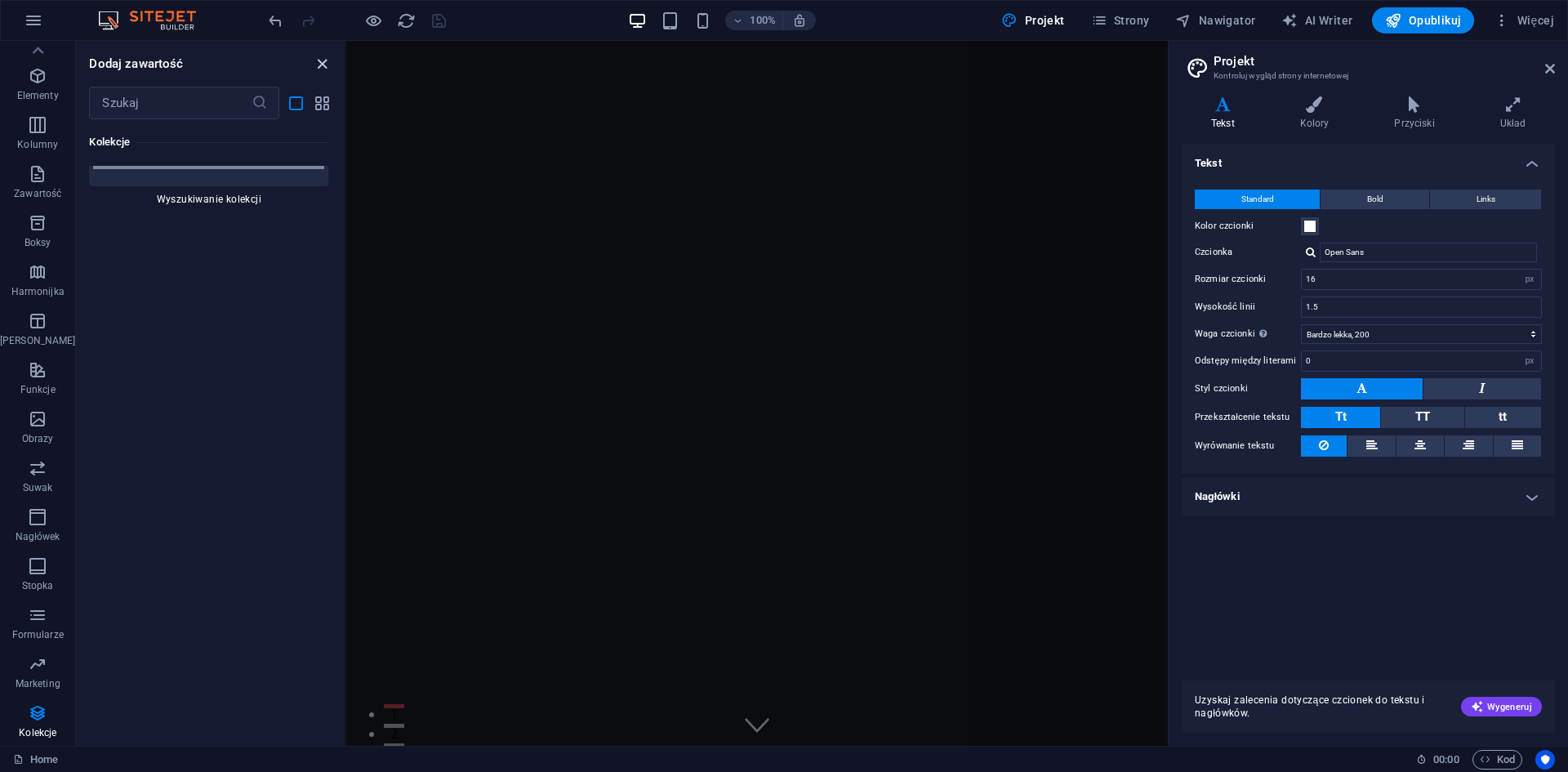
click at [320, 58] on icon "close panel" at bounding box center [321, 64] width 19 height 19
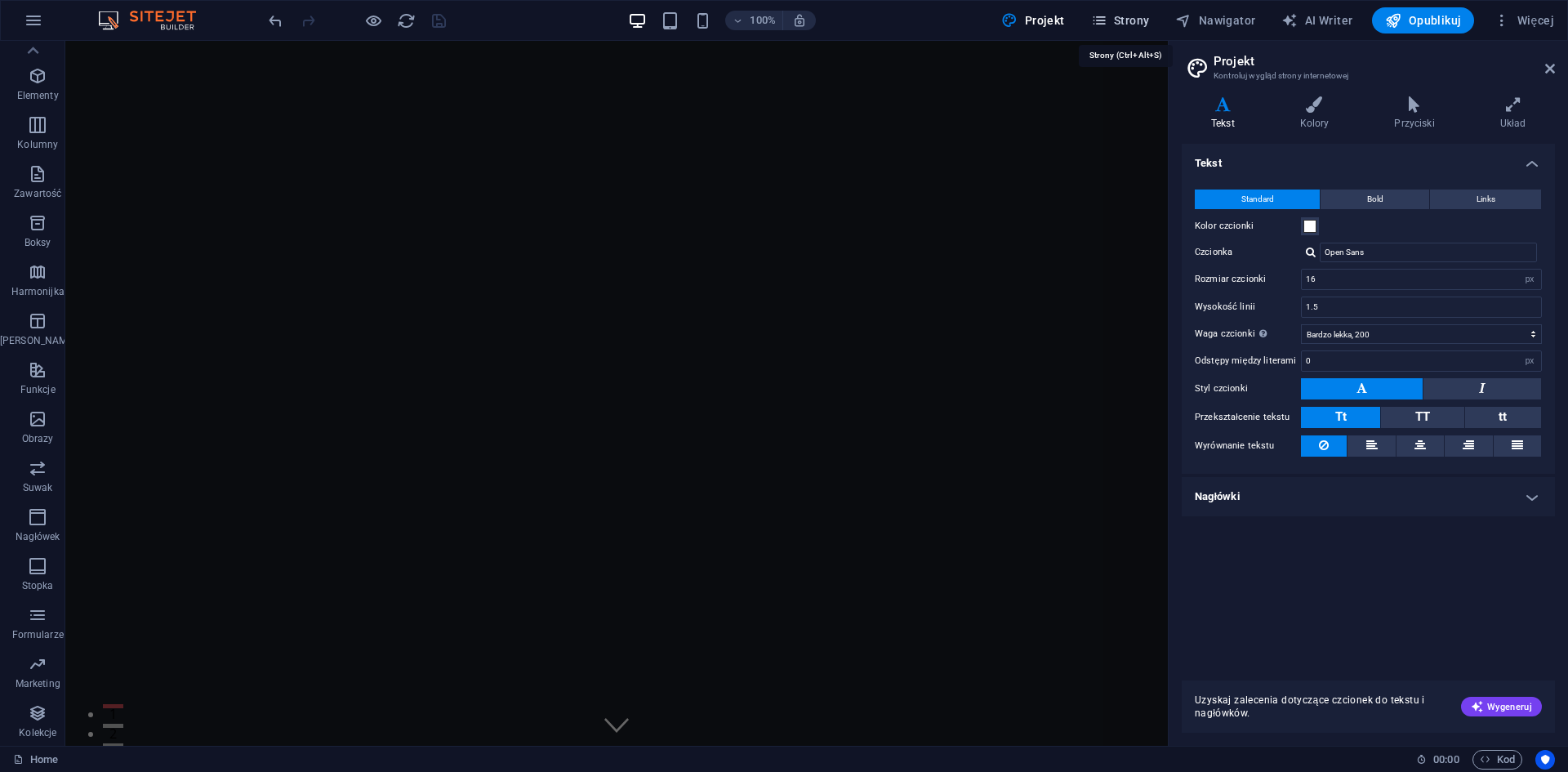
click at [1136, 22] on span "Strony" at bounding box center [1120, 20] width 59 height 16
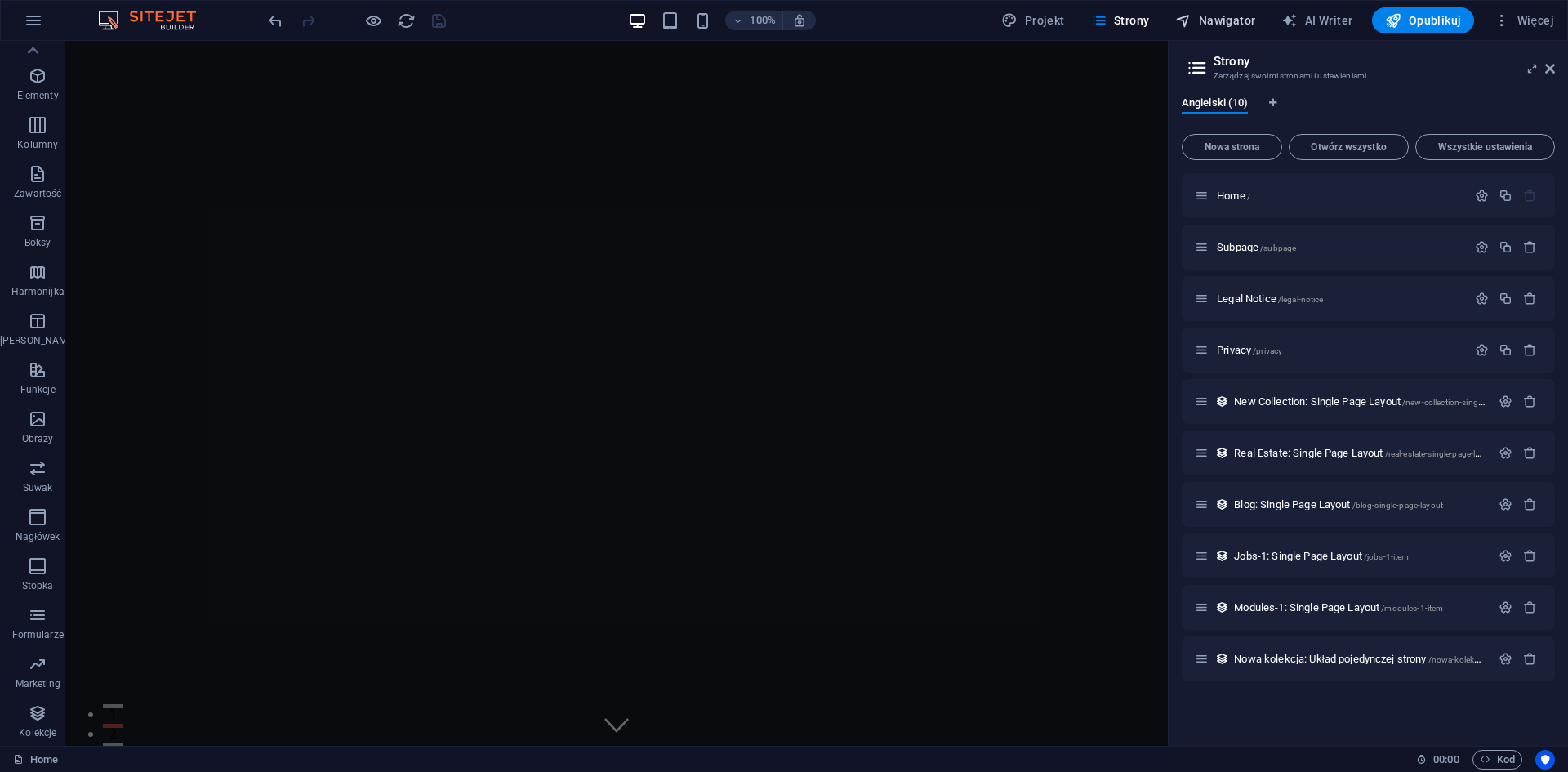
click at [1214, 20] on span "Nawigator" at bounding box center [1215, 20] width 80 height 16
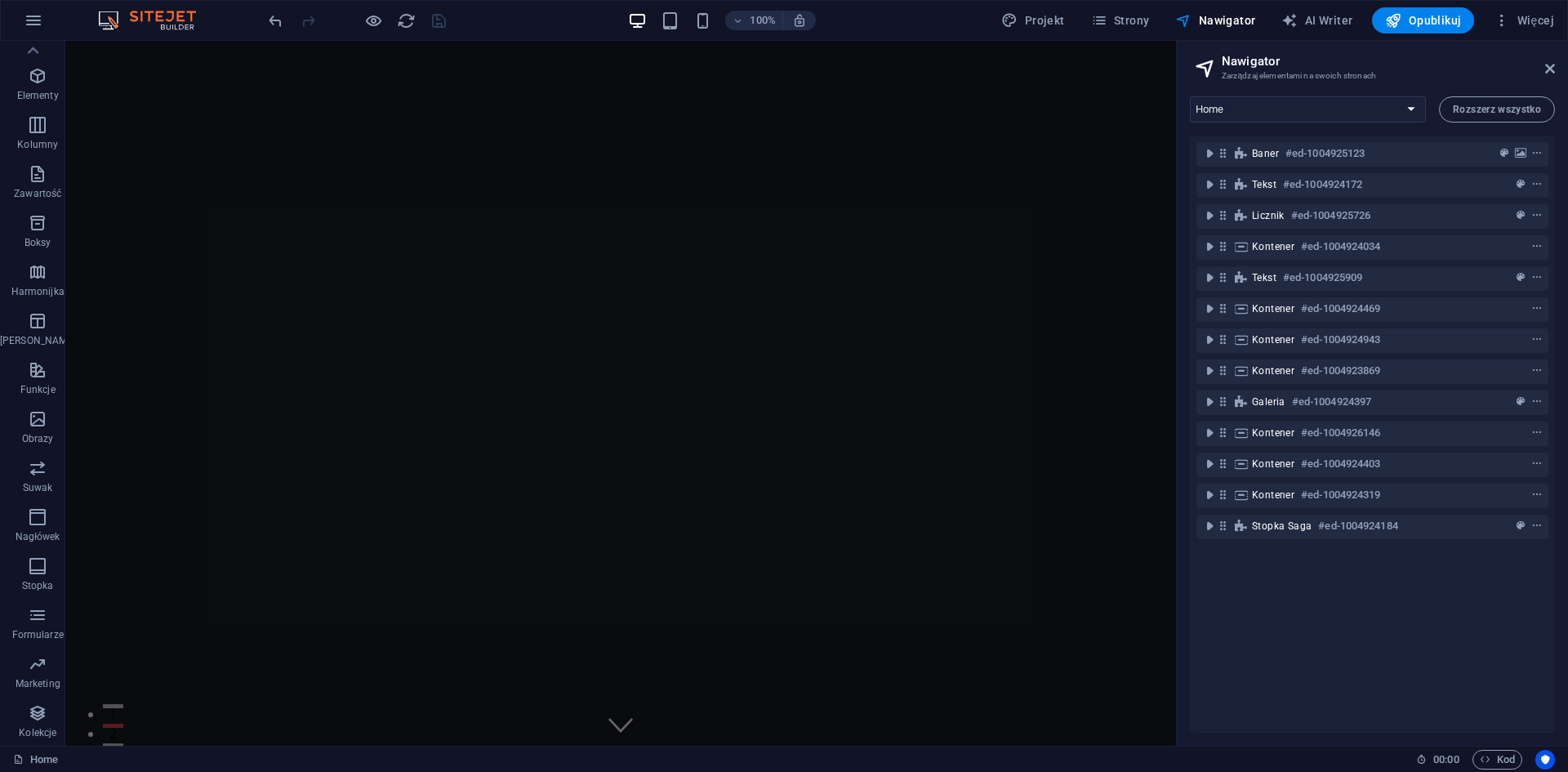
drag, startPoint x: 1324, startPoint y: 16, endPoint x: 1402, endPoint y: 71, distance: 95.4
click at [1406, 72] on div "Home Ulubione Elementy Kolumny Zawartość Boksy Harmonijka Tabele Funkcje Obrazy…" at bounding box center [784, 393] width 1568 height 705
click at [1324, 25] on span "AI Writer" at bounding box center [1316, 20] width 71 height 16
select select "English"
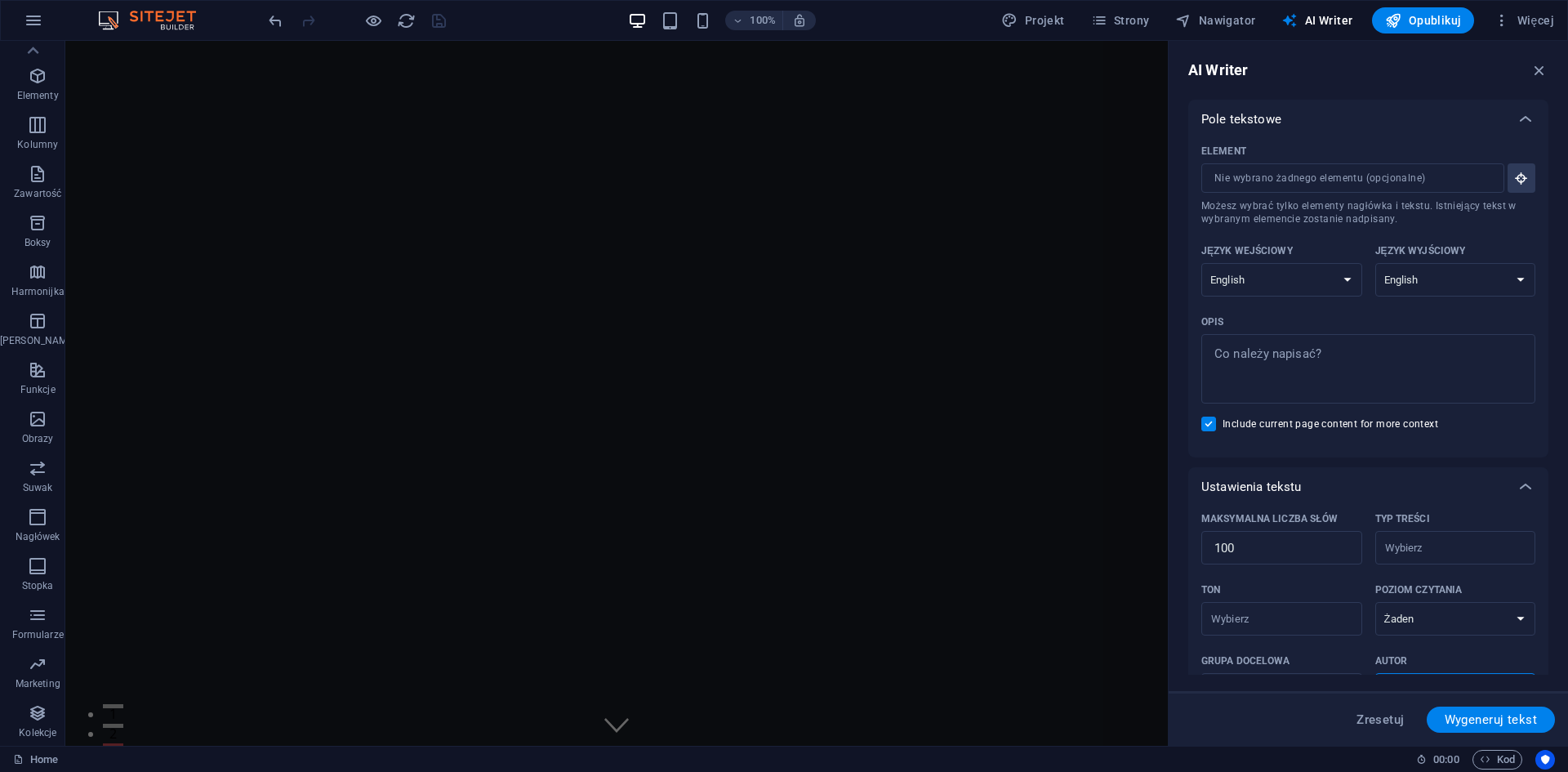
scroll to position [201, 0]
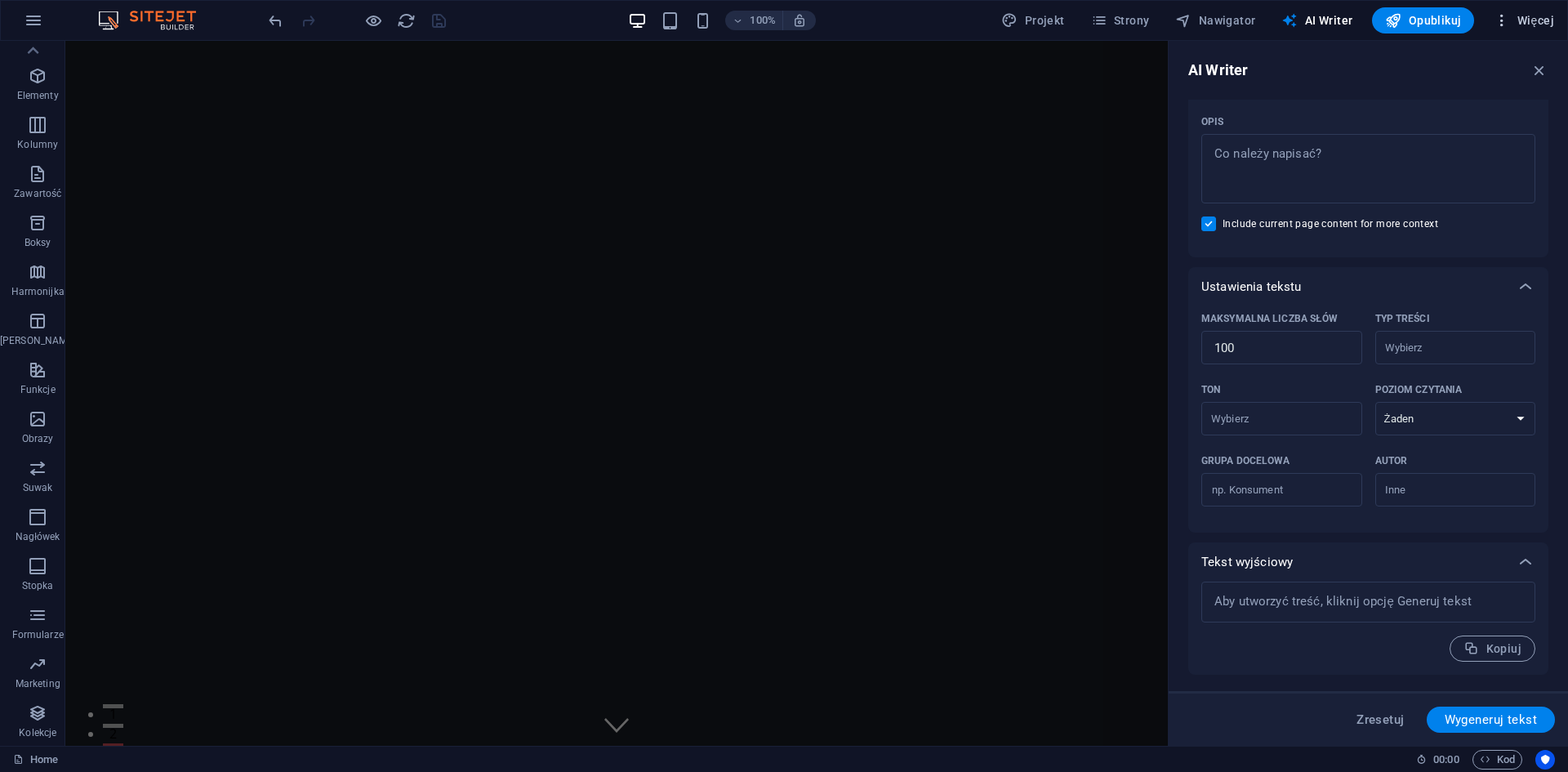
click at [1501, 27] on icon "button" at bounding box center [1501, 20] width 16 height 16
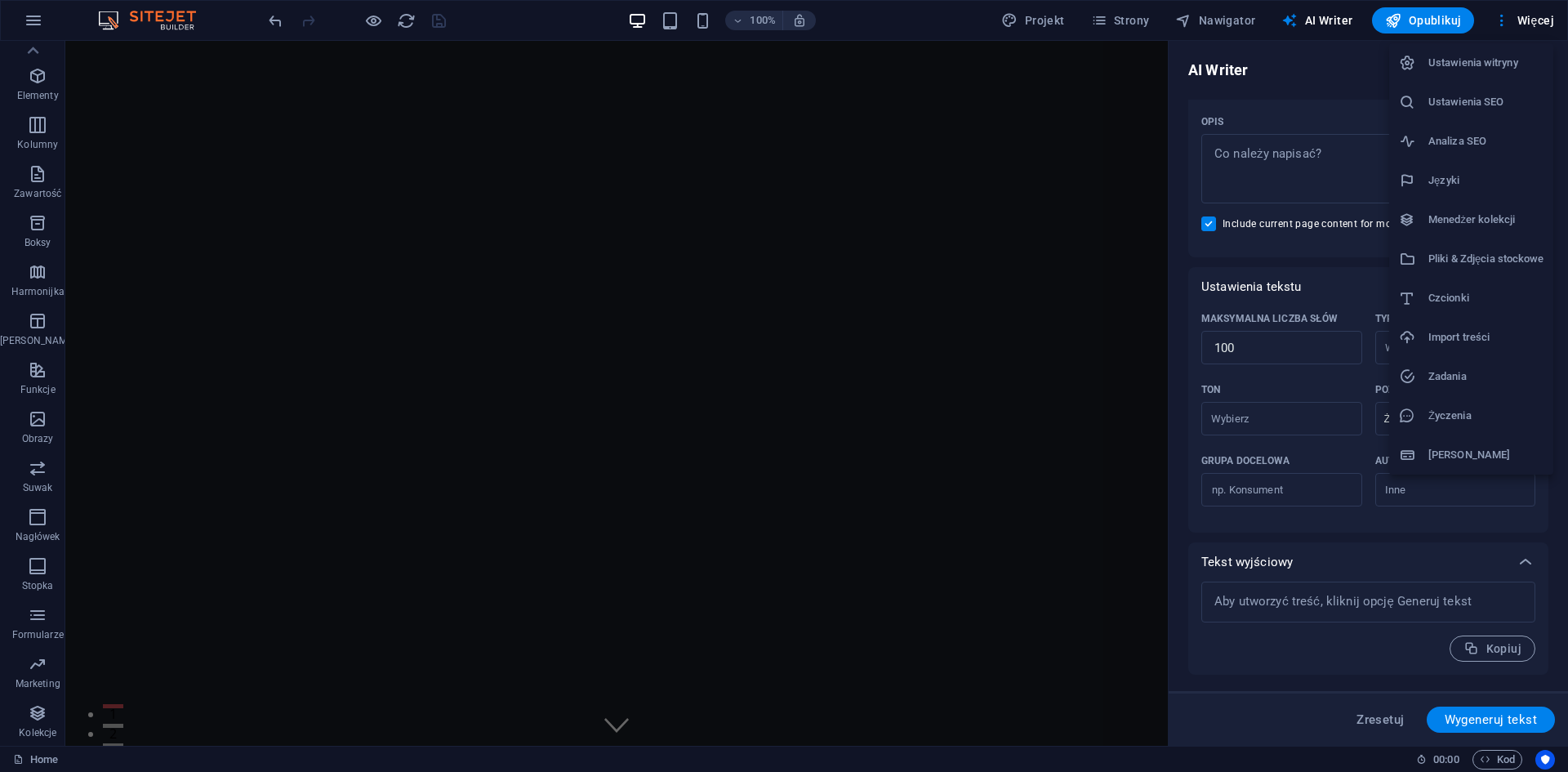
click at [1541, 27] on div at bounding box center [784, 386] width 1568 height 772
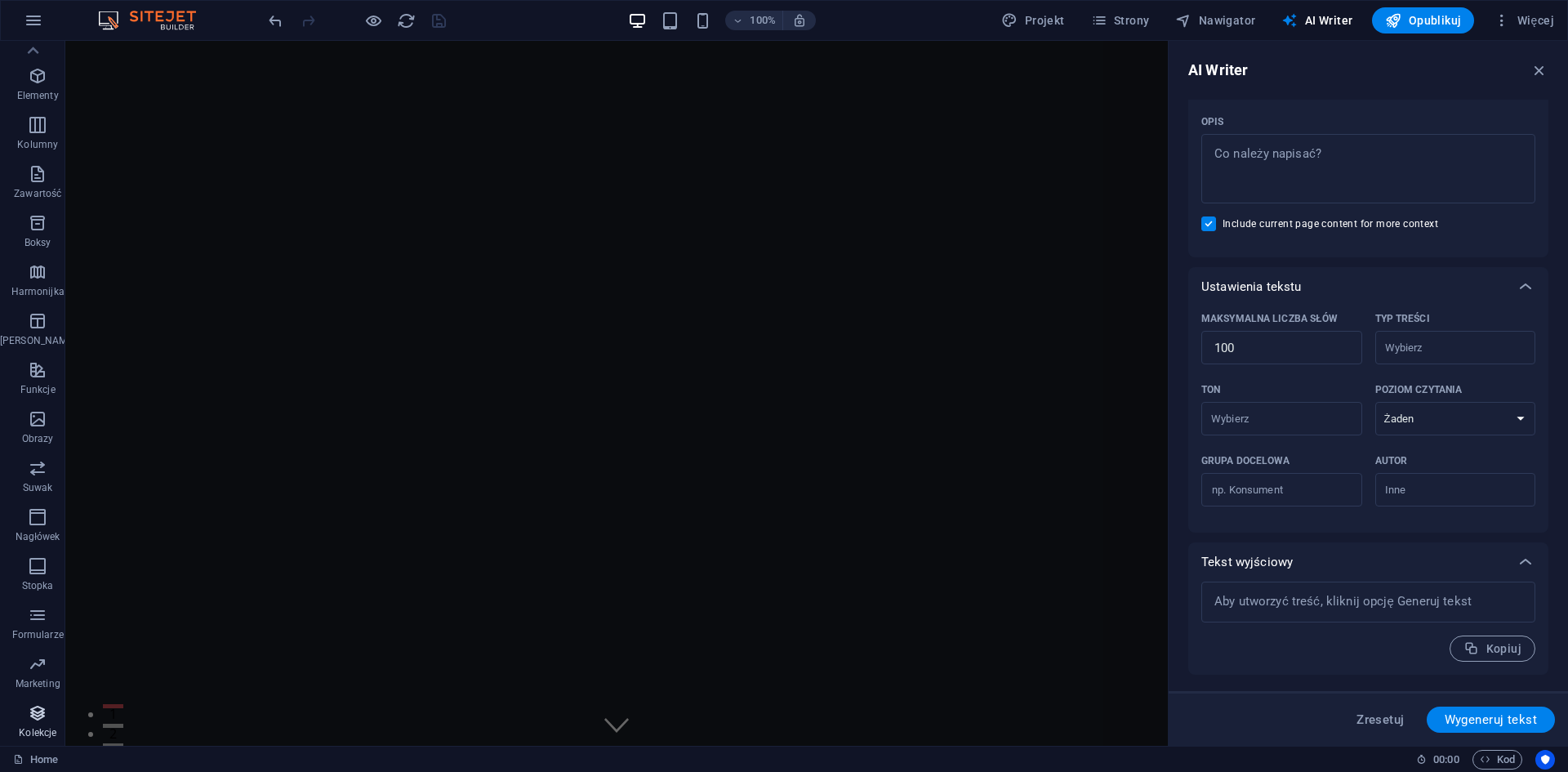
click at [40, 725] on span "Kolekcje" at bounding box center [37, 723] width 75 height 39
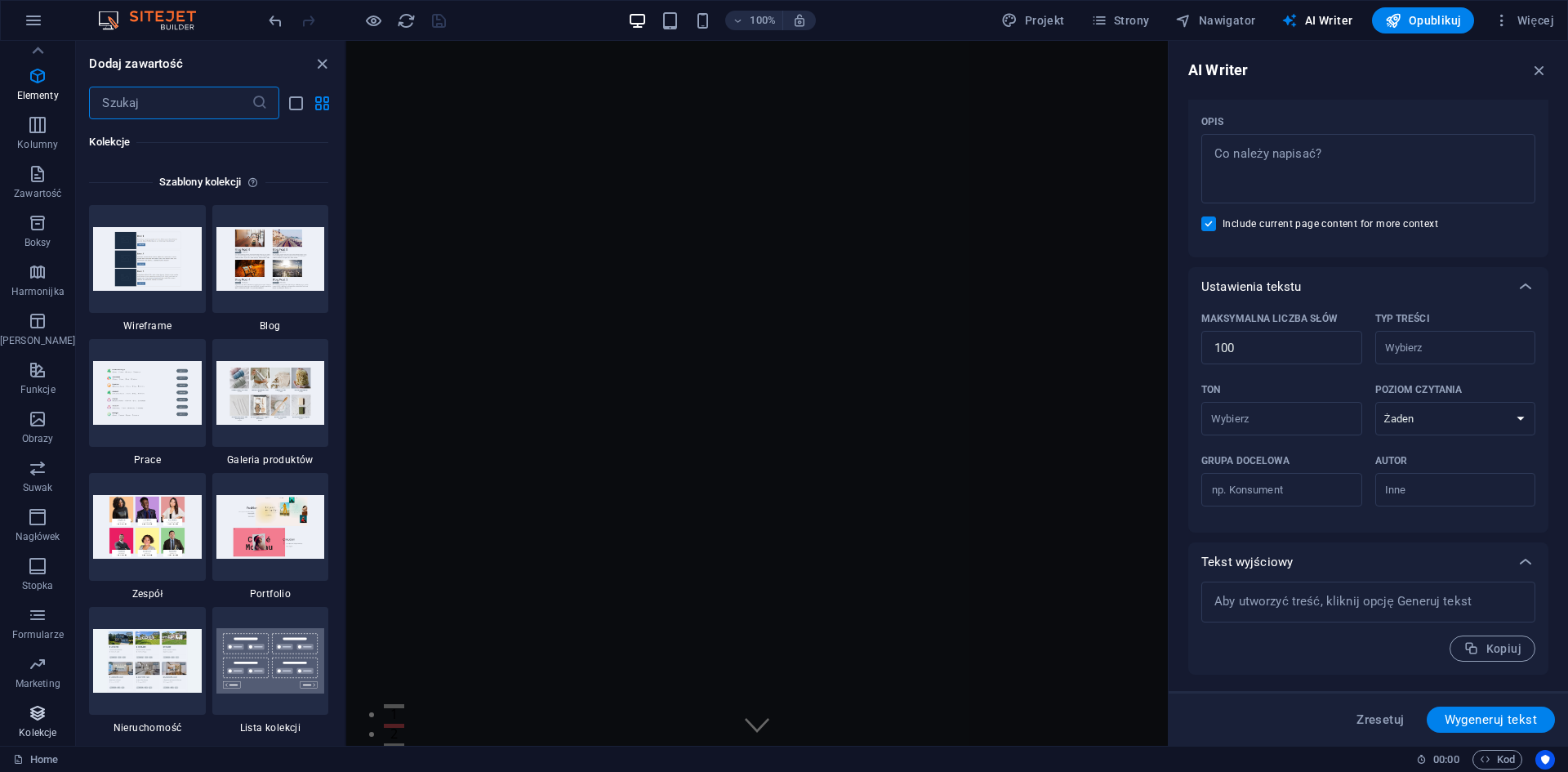
scroll to position [14953, 0]
click at [32, 183] on icon "button" at bounding box center [37, 174] width 19 height 19
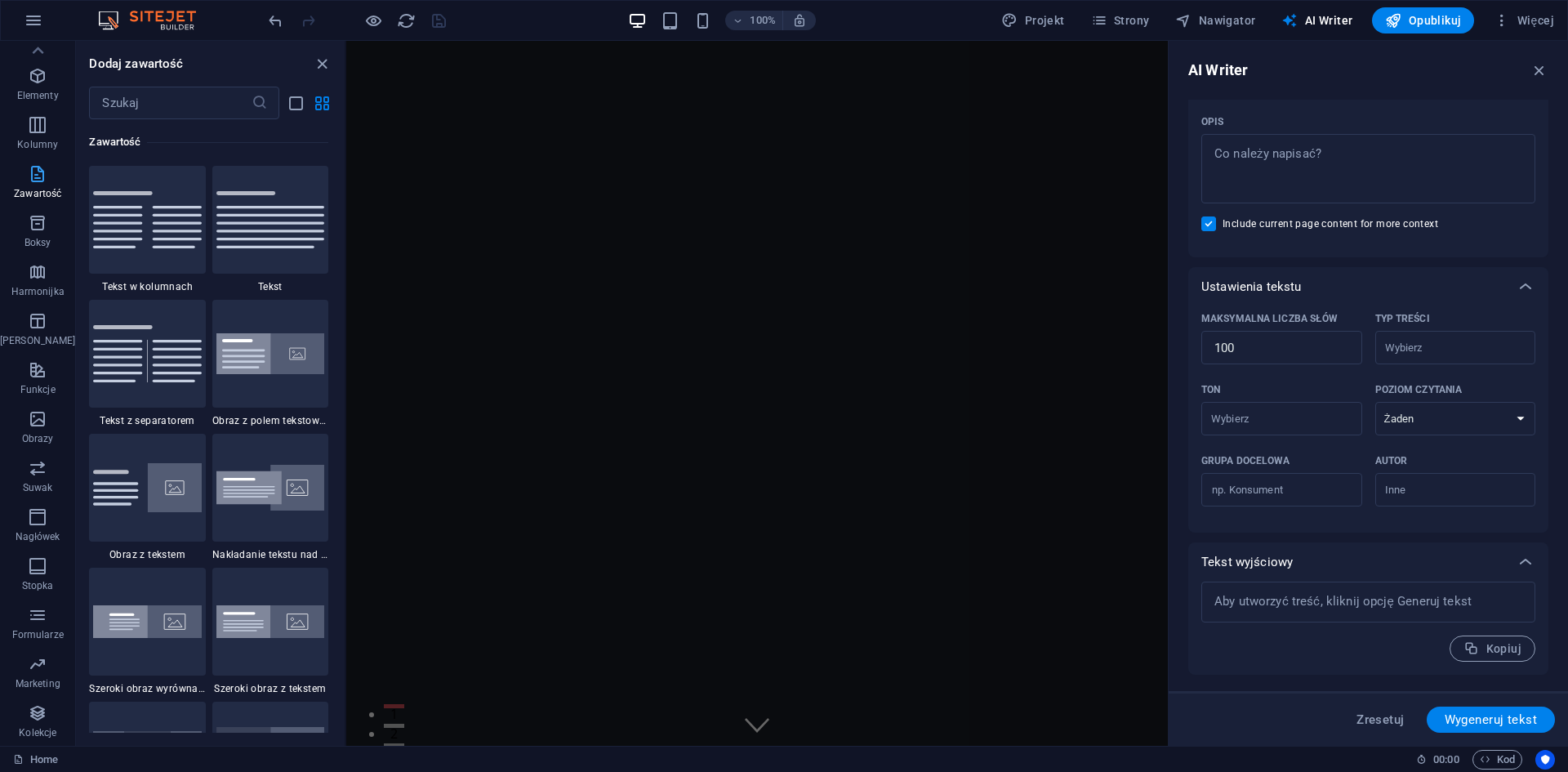
scroll to position [0, 0]
click at [32, 65] on icon "button" at bounding box center [37, 57] width 19 height 19
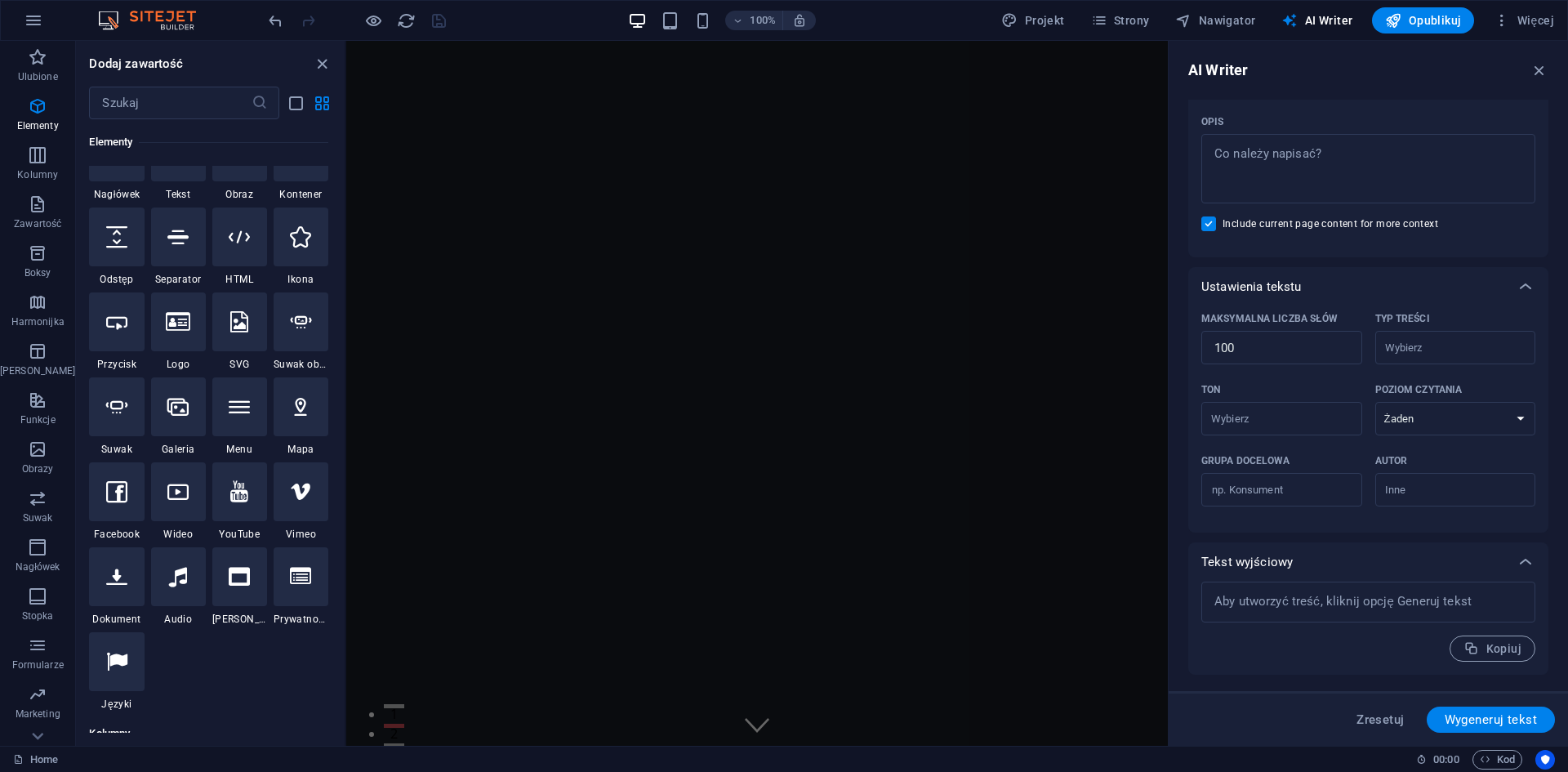
scroll to position [245, 0]
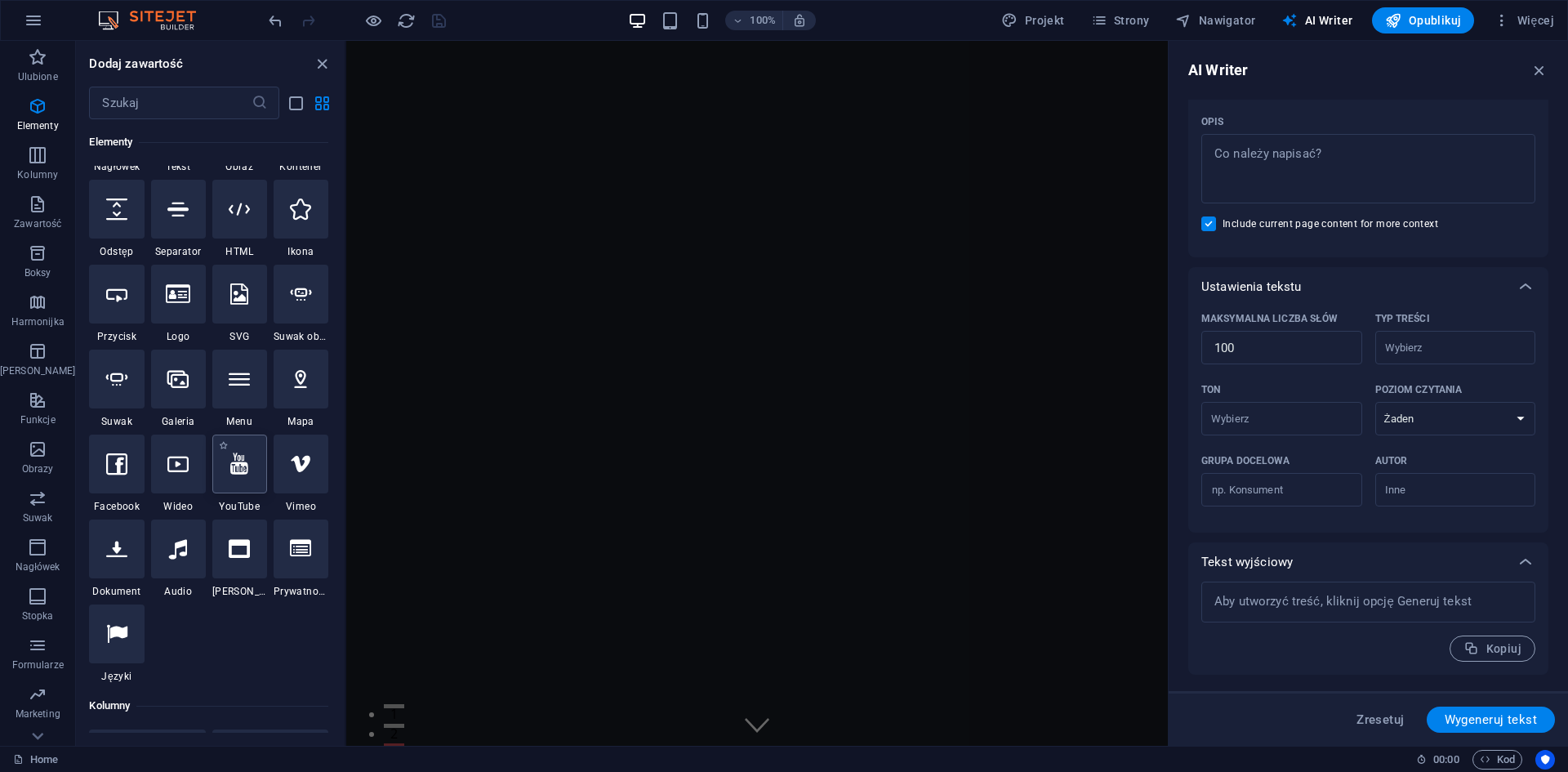
click at [239, 473] on icon at bounding box center [239, 464] width 18 height 21
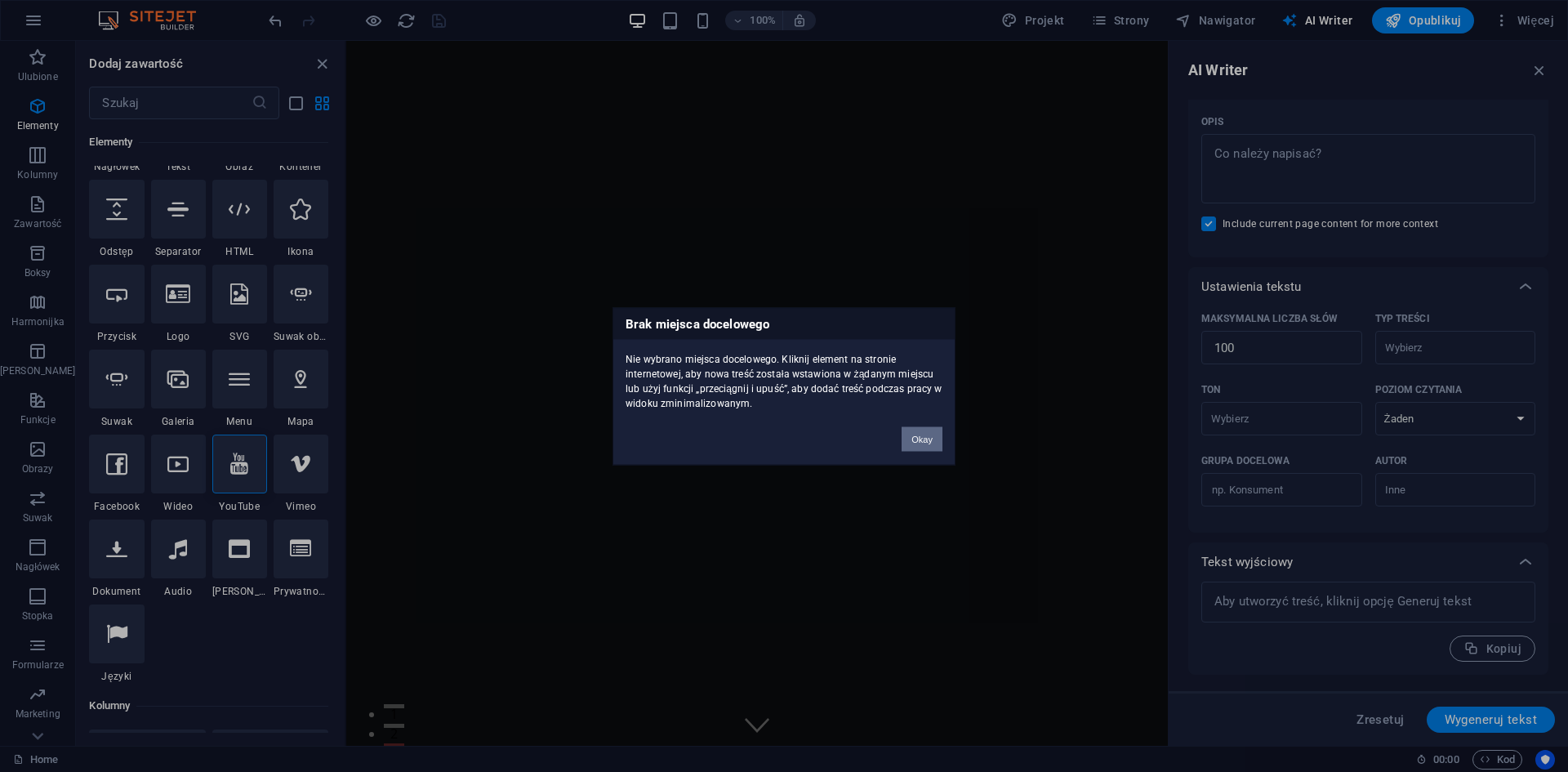
click at [928, 442] on button "Okay" at bounding box center [922, 439] width 41 height 25
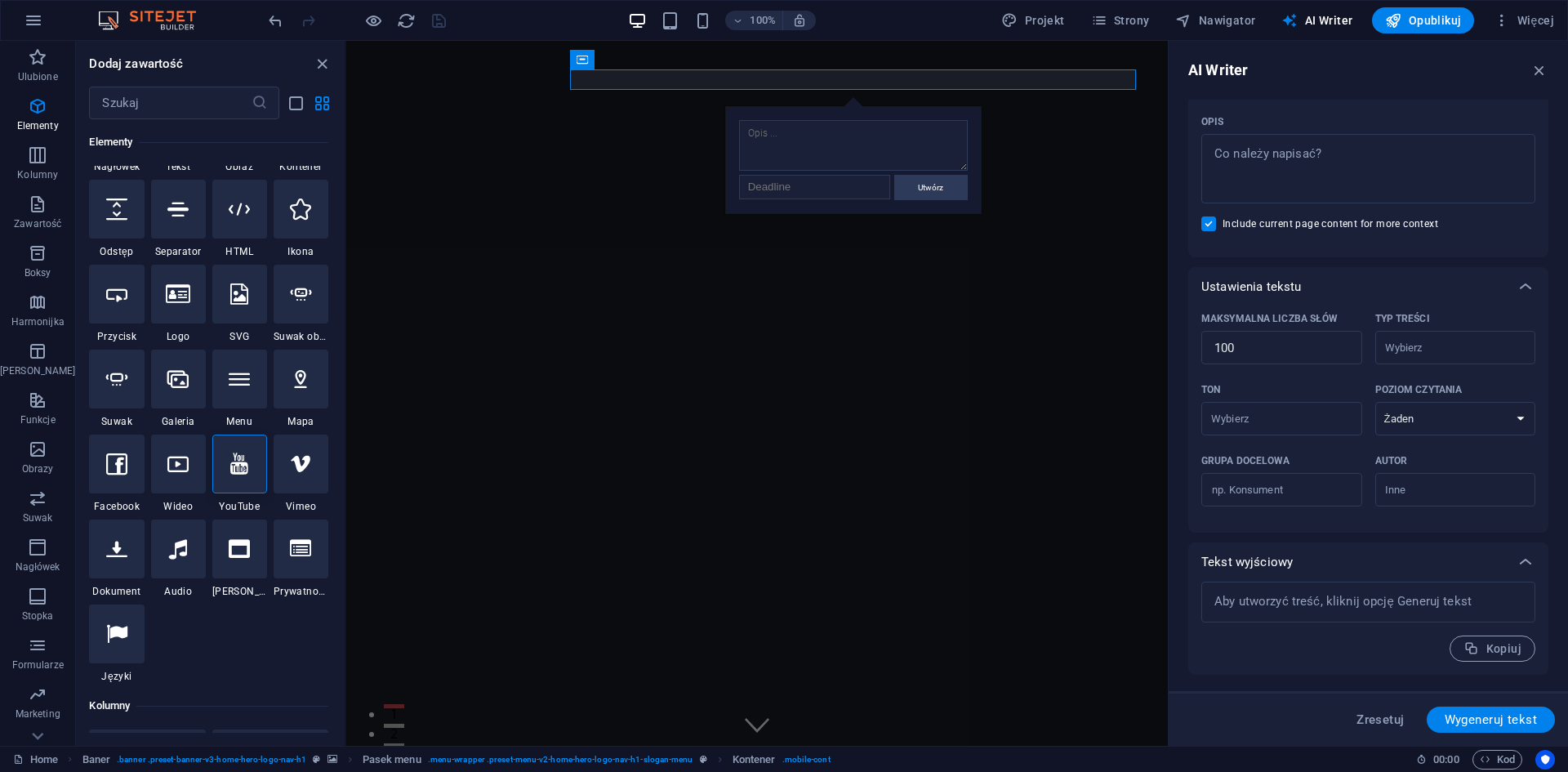
click at [237, 475] on div at bounding box center [239, 464] width 55 height 59
select select "ar16_9"
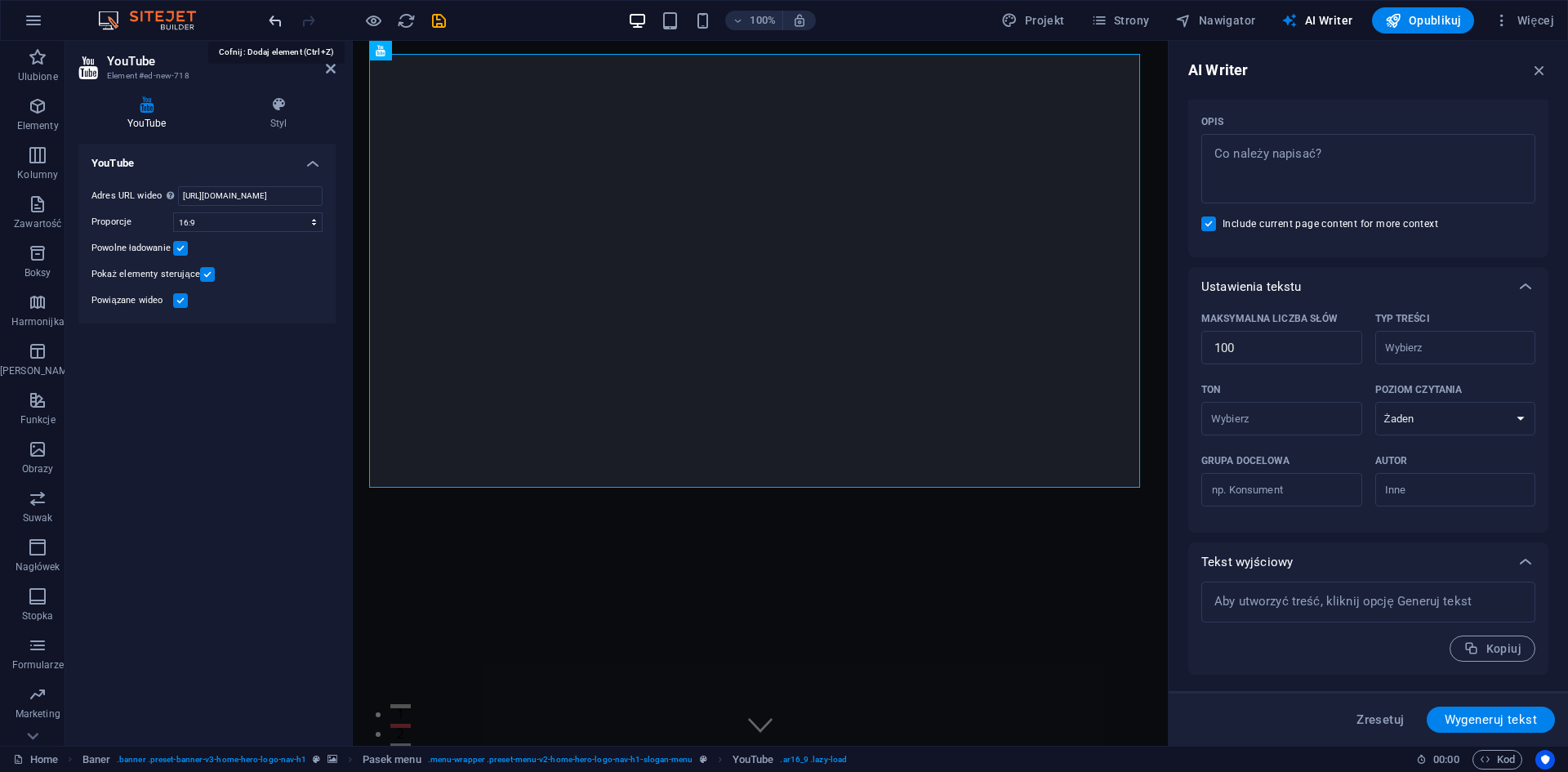
click at [270, 20] on icon "undo" at bounding box center [275, 20] width 19 height 19
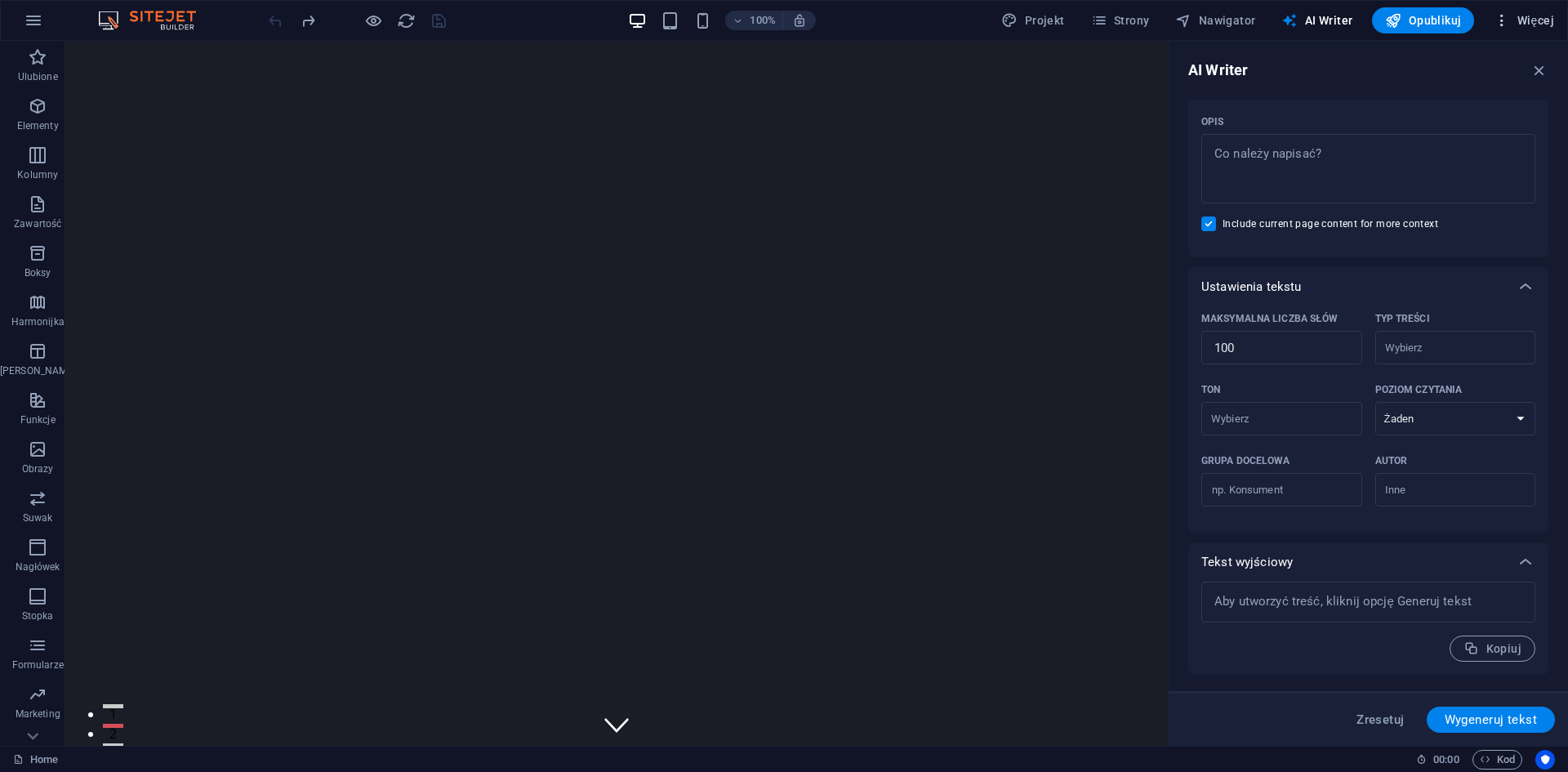
click at [1528, 11] on button "Więcej" at bounding box center [1523, 20] width 73 height 26
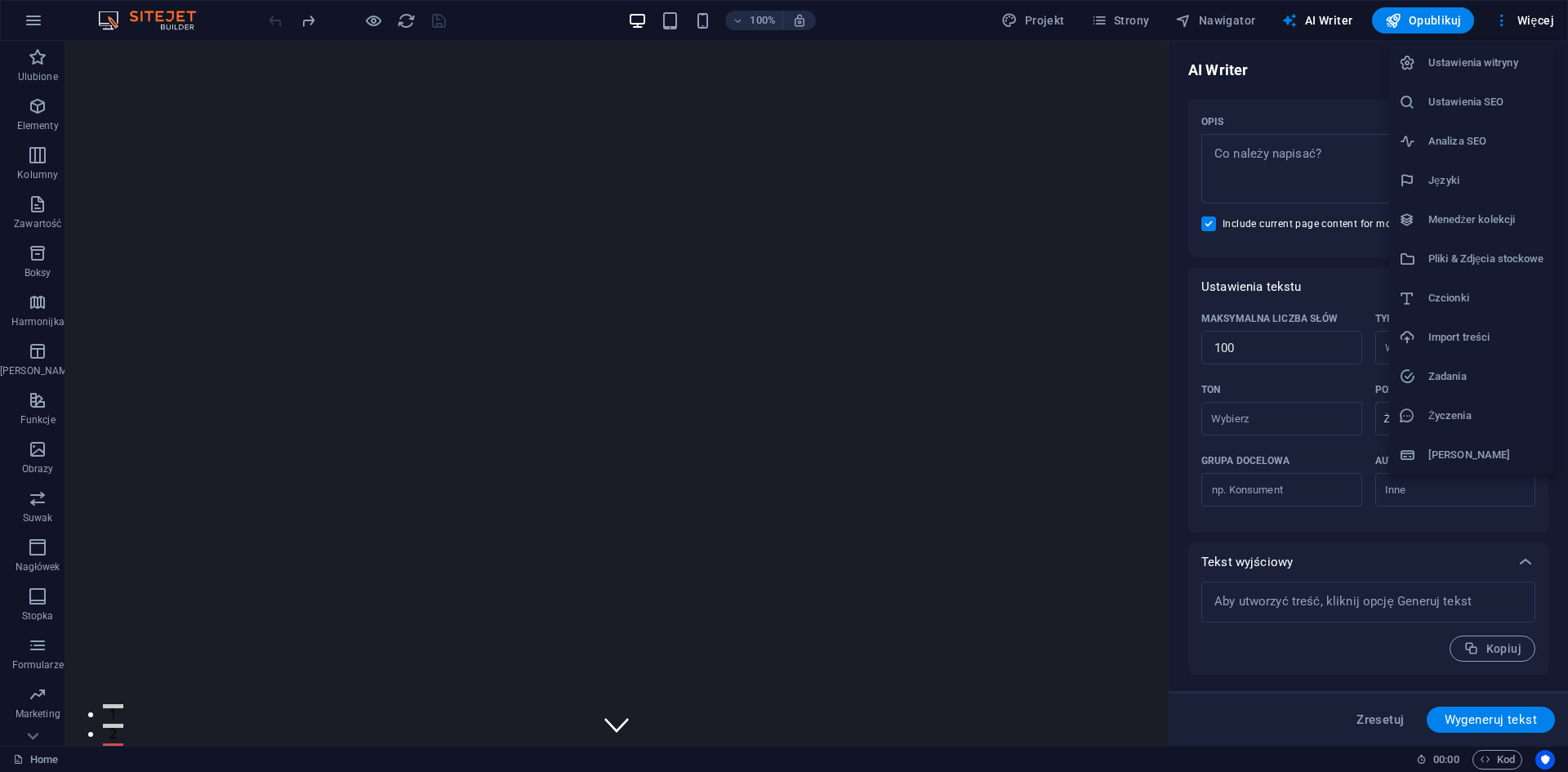
click at [1487, 339] on h6 "Import treści" at bounding box center [1485, 337] width 115 height 19
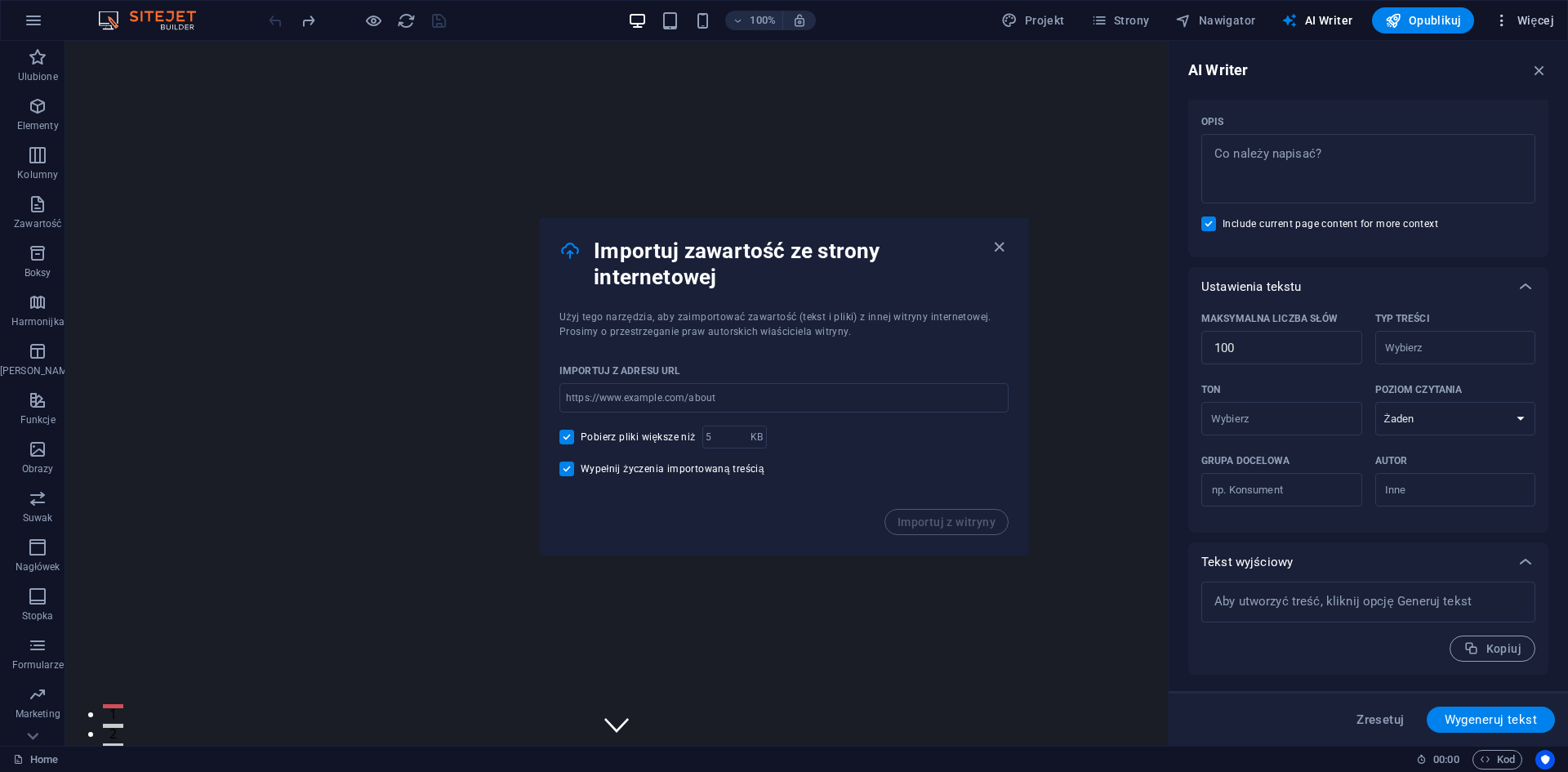
click at [1526, 27] on span "Więcej" at bounding box center [1523, 20] width 60 height 16
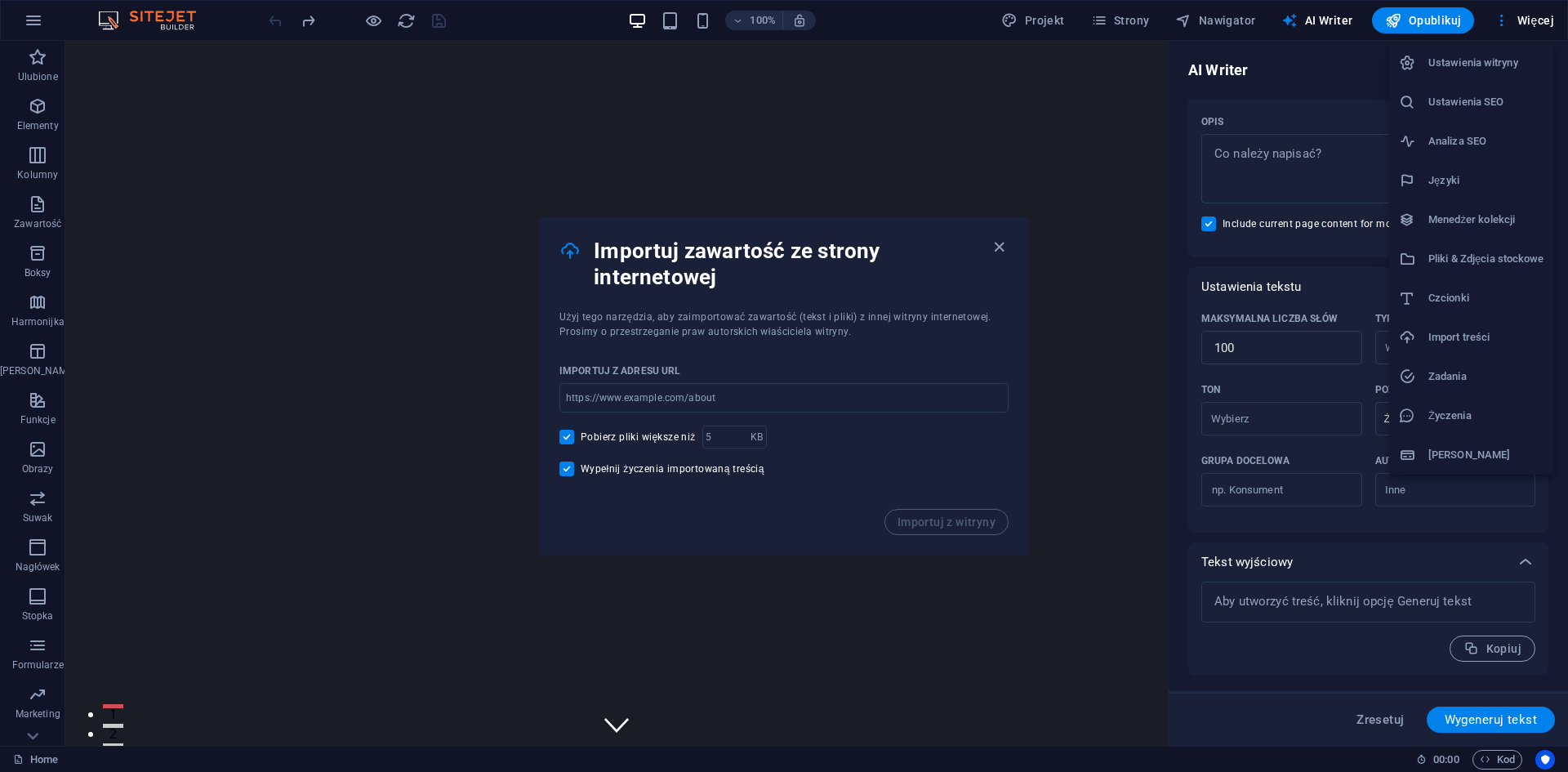
click at [1504, 74] on li "Ustawienia witryny" at bounding box center [1471, 63] width 164 height 39
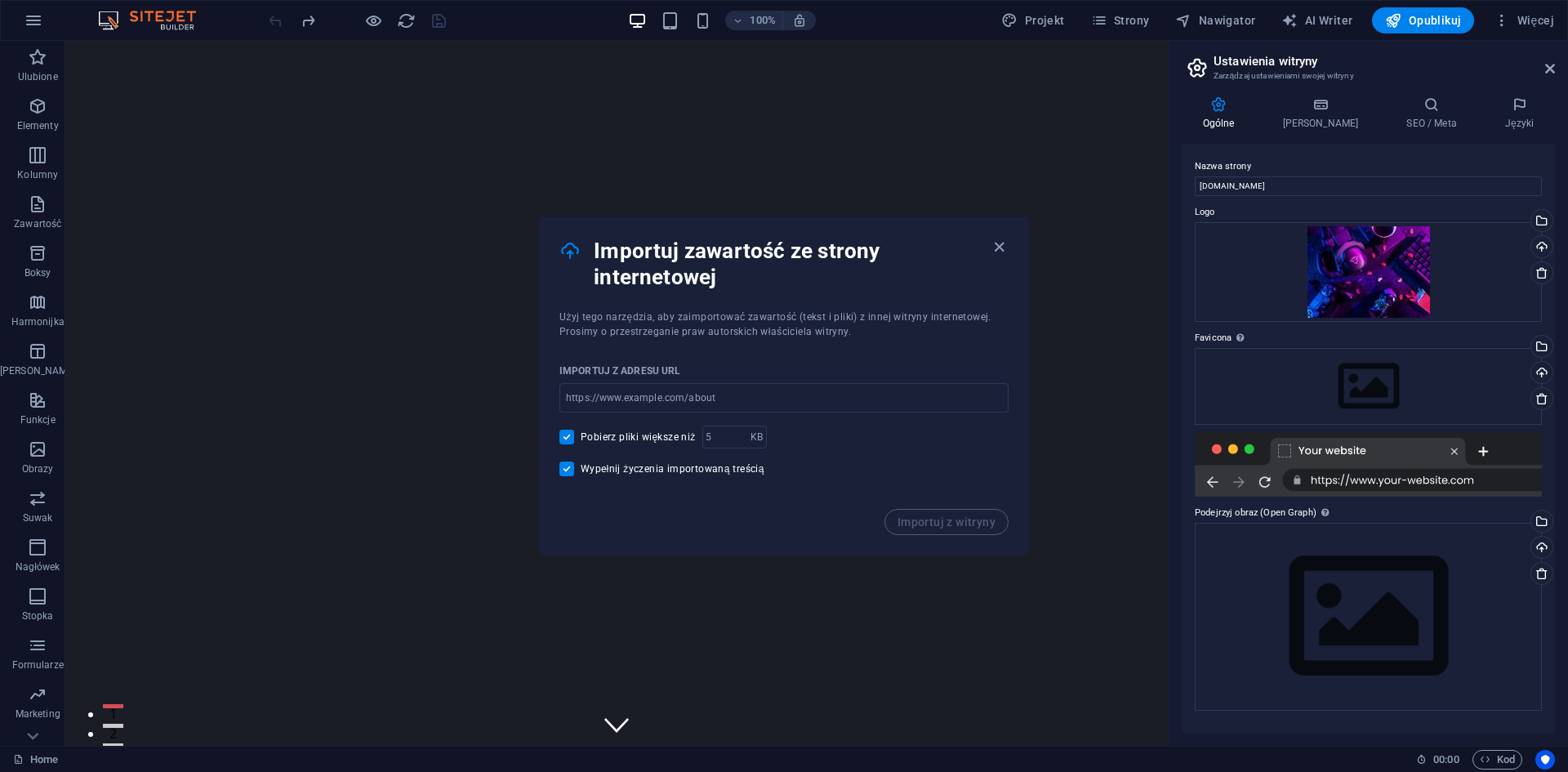
drag, startPoint x: 1309, startPoint y: 182, endPoint x: 1180, endPoint y: 185, distance: 129.0
click at [1180, 185] on div "Ogólne Dane SEO / Meta Języki Nazwa strony vh12733.vh.net.pl Logo Przeciągnij p…" at bounding box center [1368, 414] width 399 height 662
click at [1210, 185] on input "[DOMAIN_NAME]" at bounding box center [1368, 186] width 347 height 19
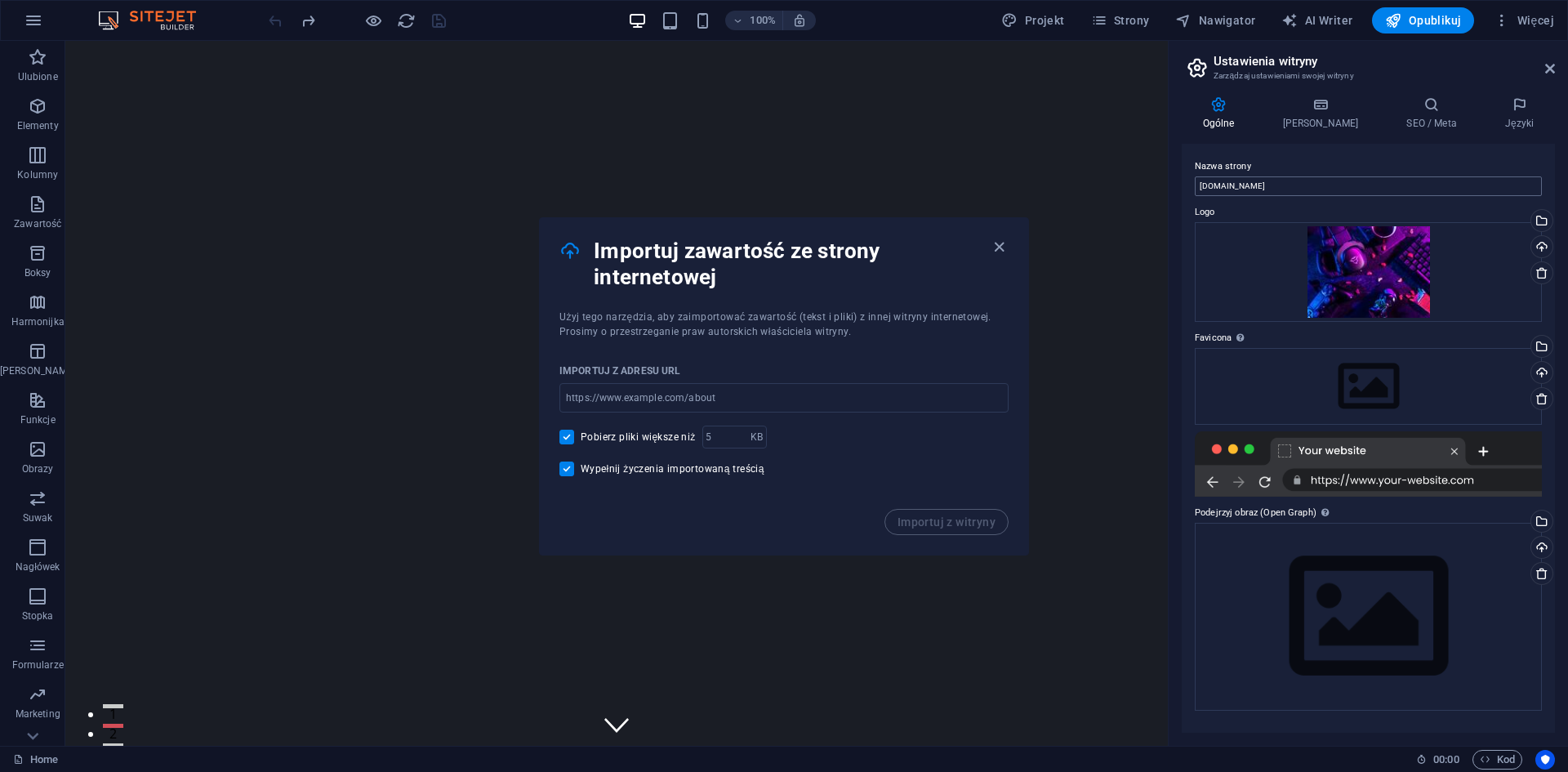
drag, startPoint x: 1277, startPoint y: 186, endPoint x: 1220, endPoint y: 184, distance: 57.0
click at [1220, 184] on input "[DOMAIN_NAME]" at bounding box center [1368, 186] width 347 height 19
click at [1222, 183] on input "[DOMAIN_NAME]" at bounding box center [1368, 186] width 347 height 19
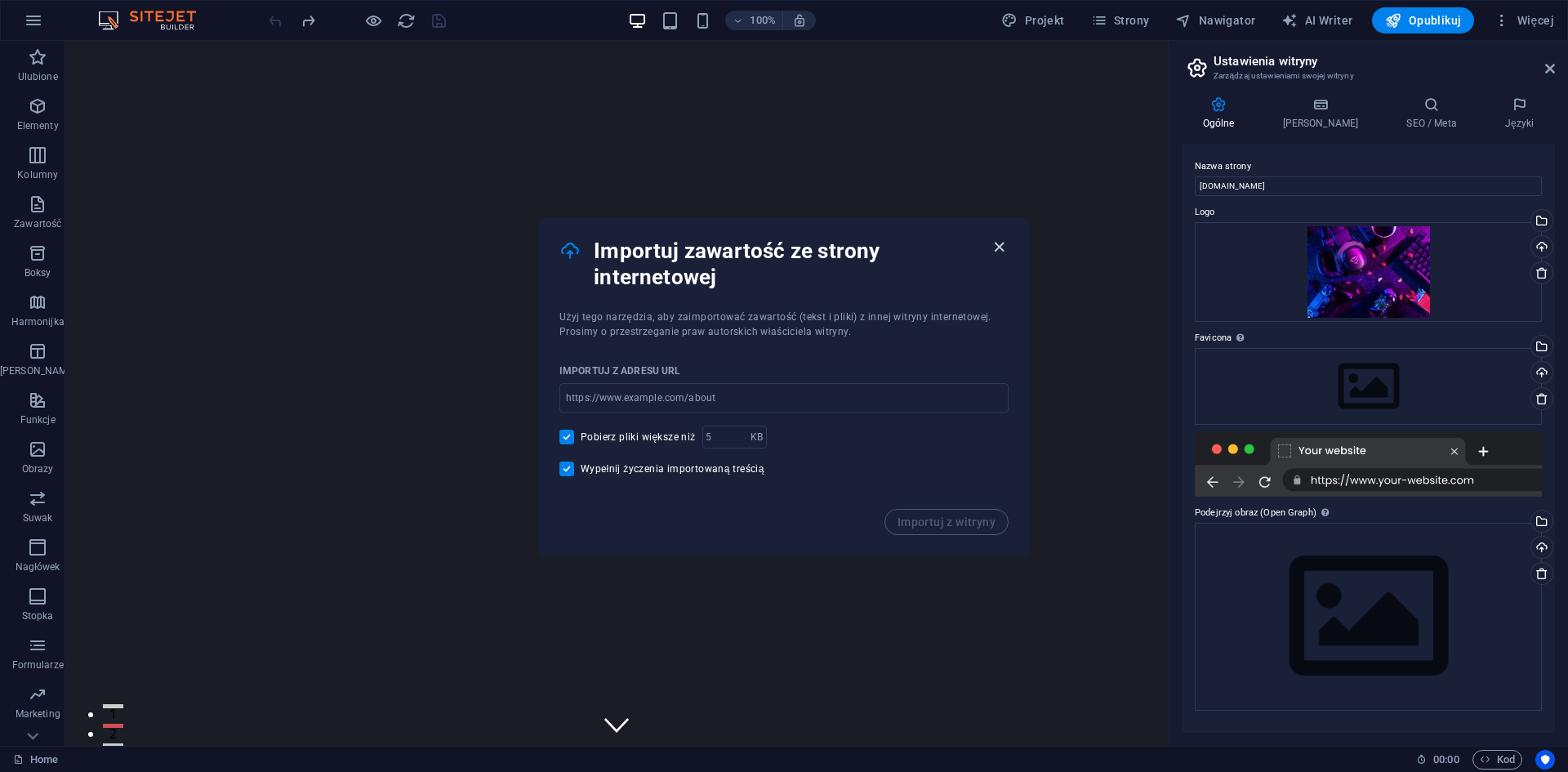
click at [990, 252] on icon "button" at bounding box center [999, 246] width 19 height 19
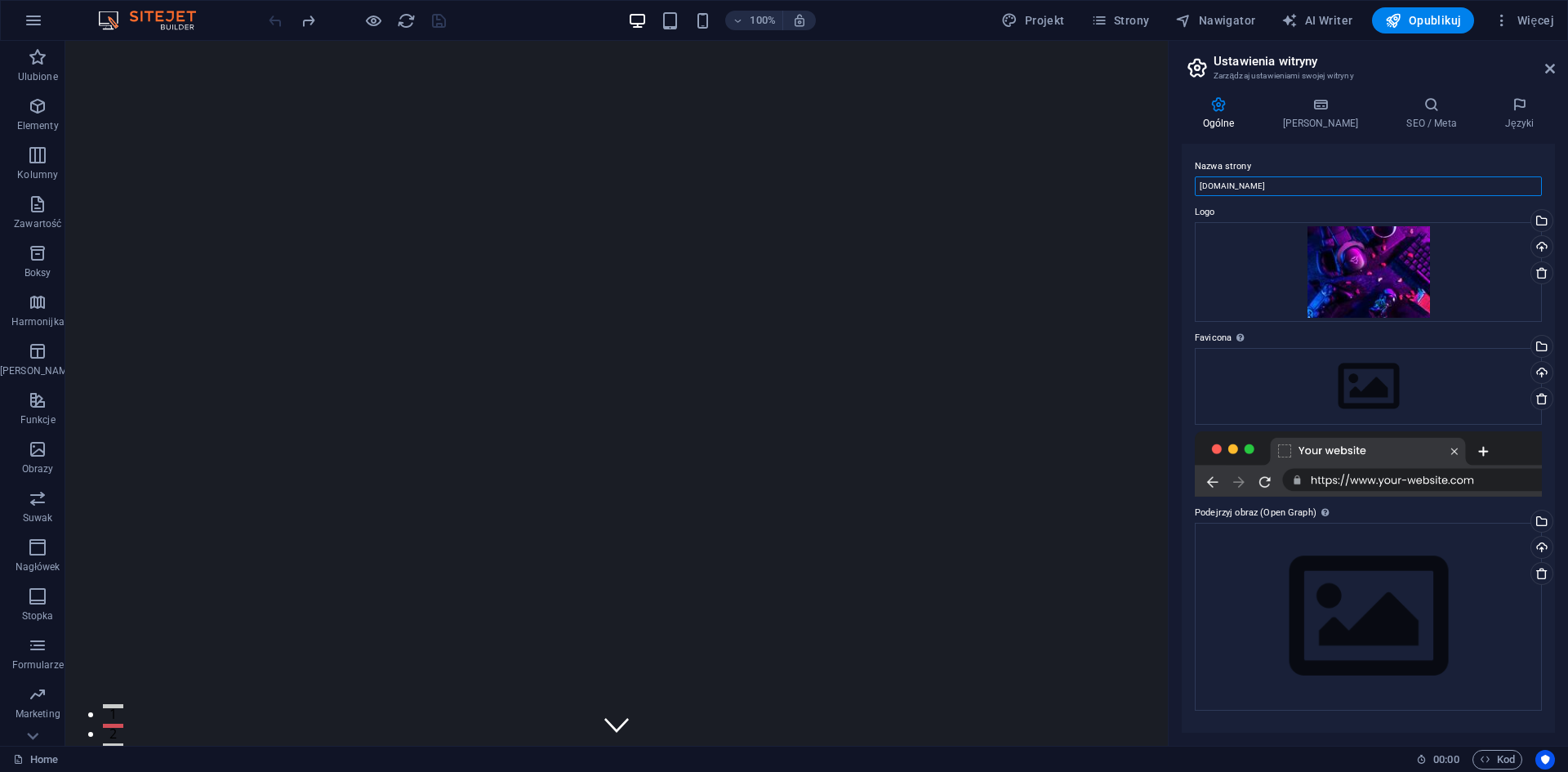
drag, startPoint x: 1261, startPoint y: 187, endPoint x: 1292, endPoint y: 185, distance: 31.1
click at [1182, 185] on div "Nazwa strony vh12733.vh.net.pl Logo Przeciągnij pliki tutaj, kliknij, aby wybra…" at bounding box center [1368, 438] width 373 height 589
click at [1293, 185] on input "[DOMAIN_NAME]" at bounding box center [1368, 186] width 347 height 19
drag, startPoint x: 1293, startPoint y: 185, endPoint x: 1202, endPoint y: 184, distance: 91.0
click at [1202, 184] on input "[DOMAIN_NAME]" at bounding box center [1368, 186] width 347 height 19
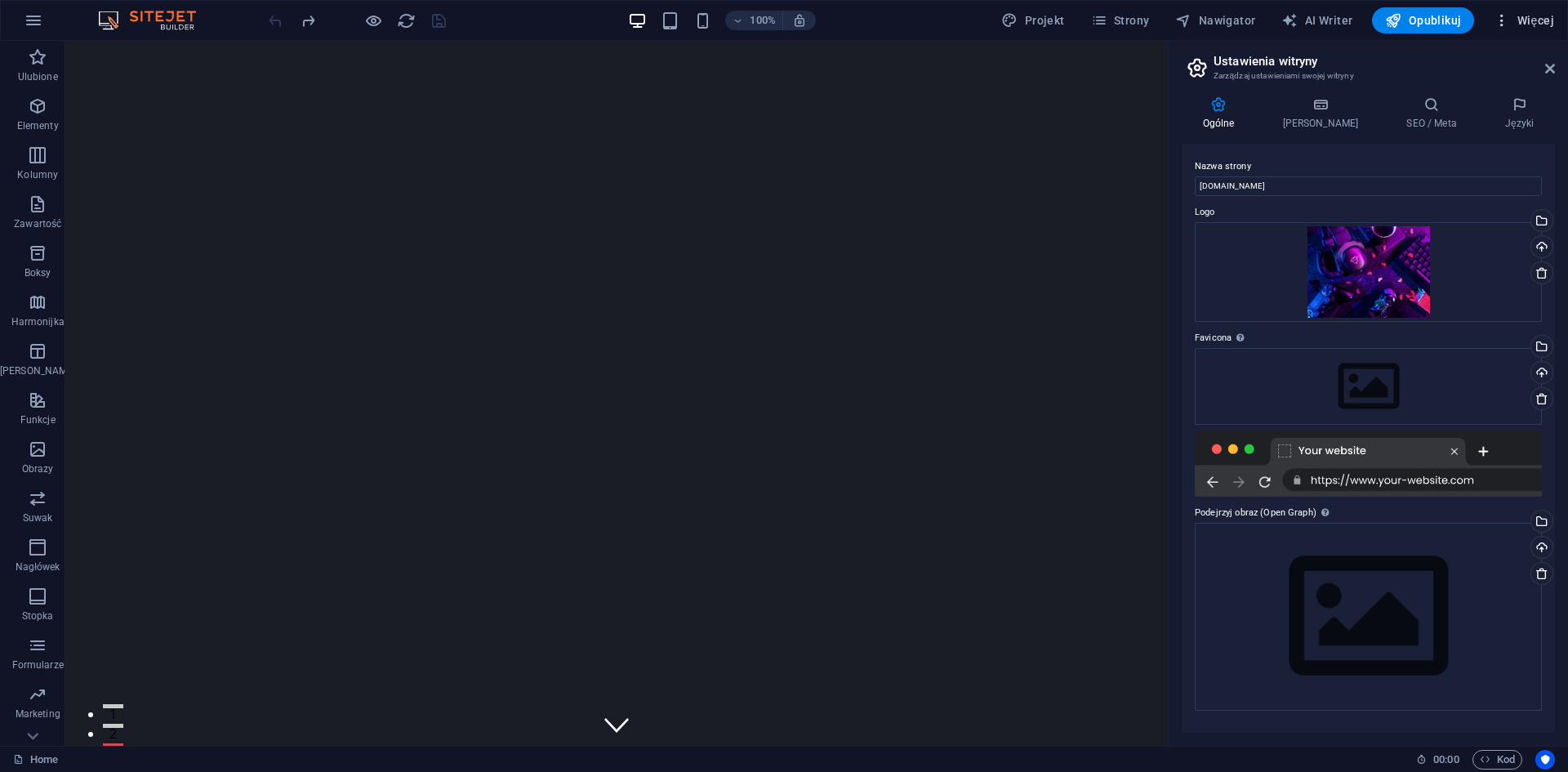
click at [1536, 25] on span "Więcej" at bounding box center [1523, 20] width 60 height 16
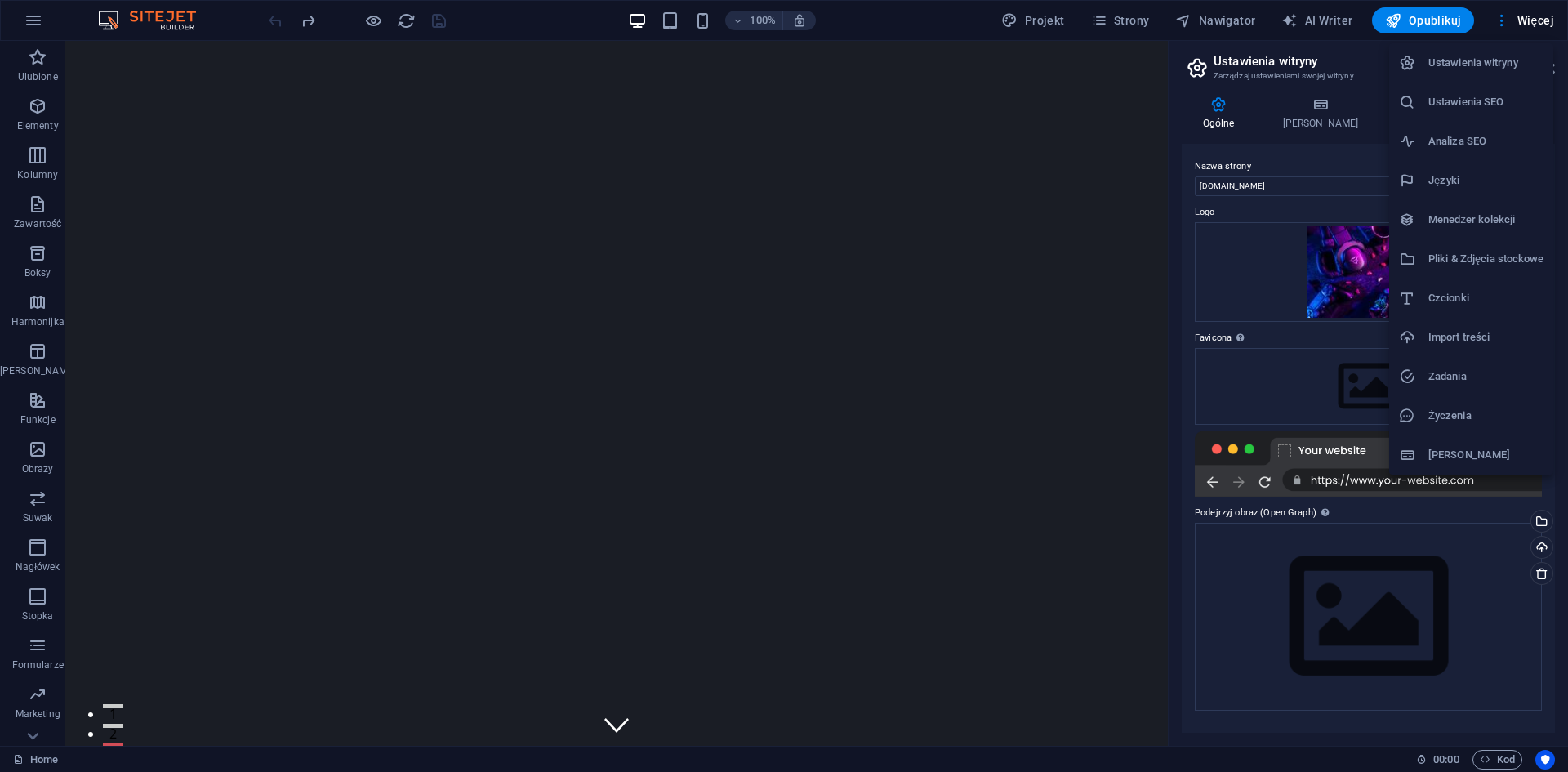
click at [1493, 51] on li "Ustawienia witryny" at bounding box center [1471, 63] width 164 height 39
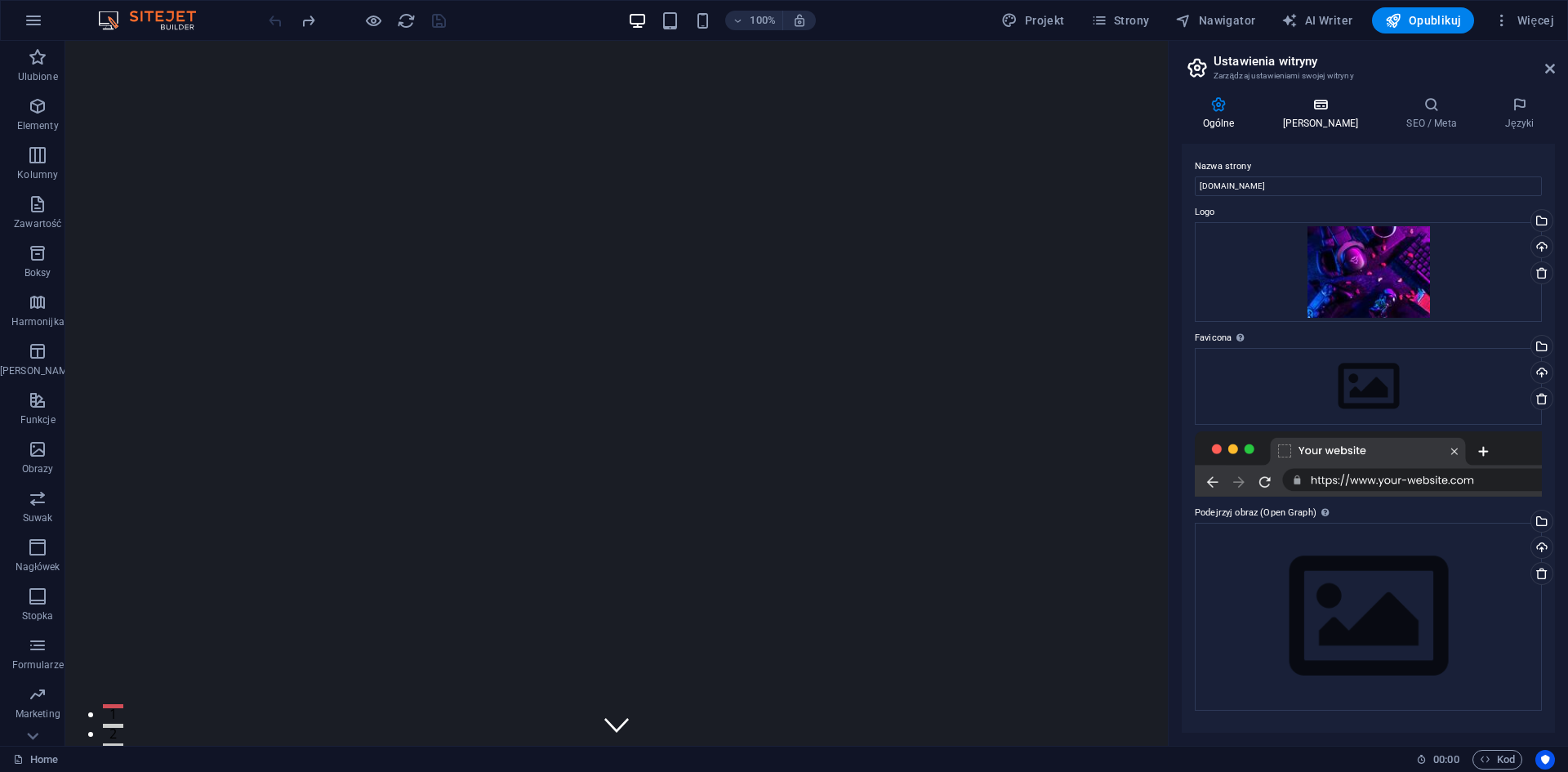
click at [1321, 115] on h4 "[PERSON_NAME]" at bounding box center [1323, 113] width 124 height 34
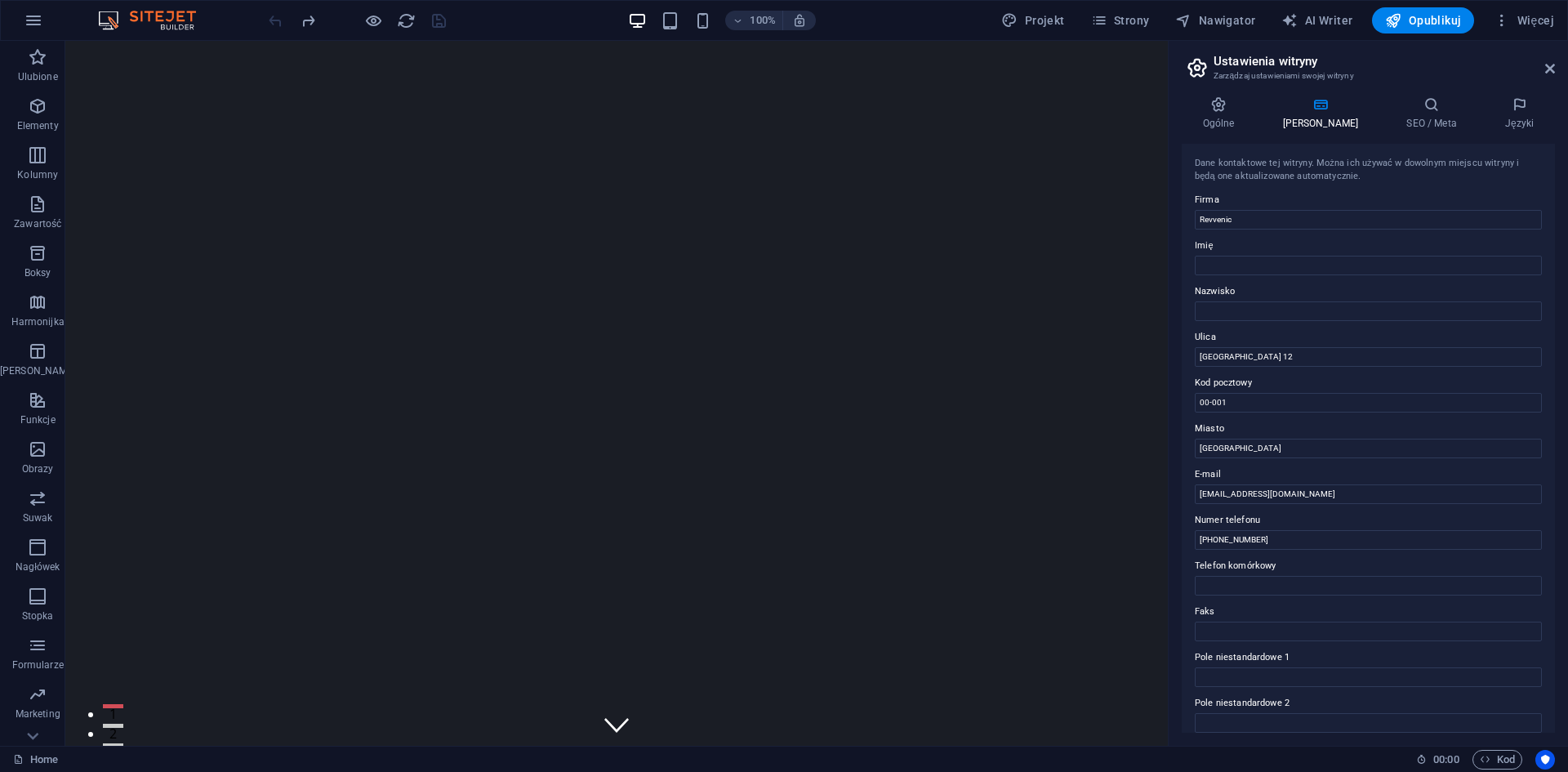
click at [1422, 146] on div "Dane kontaktowe tej witryny. Można ich używać w dowolnym miejscu witryny i będą…" at bounding box center [1368, 438] width 373 height 589
click at [1401, 117] on h4 "SEO / Meta" at bounding box center [1435, 113] width 99 height 34
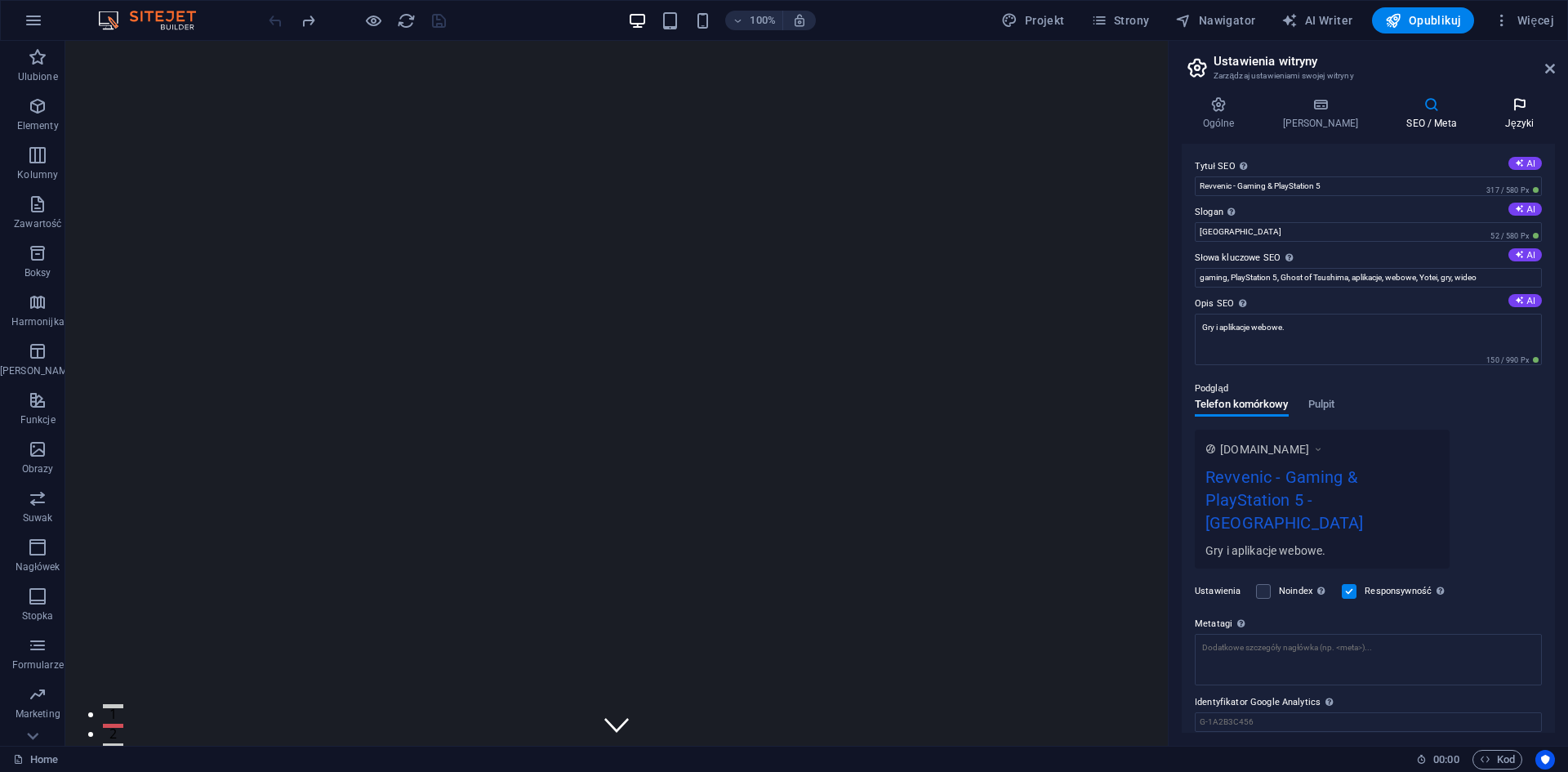
click at [1514, 117] on h4 "Języki" at bounding box center [1519, 113] width 71 height 34
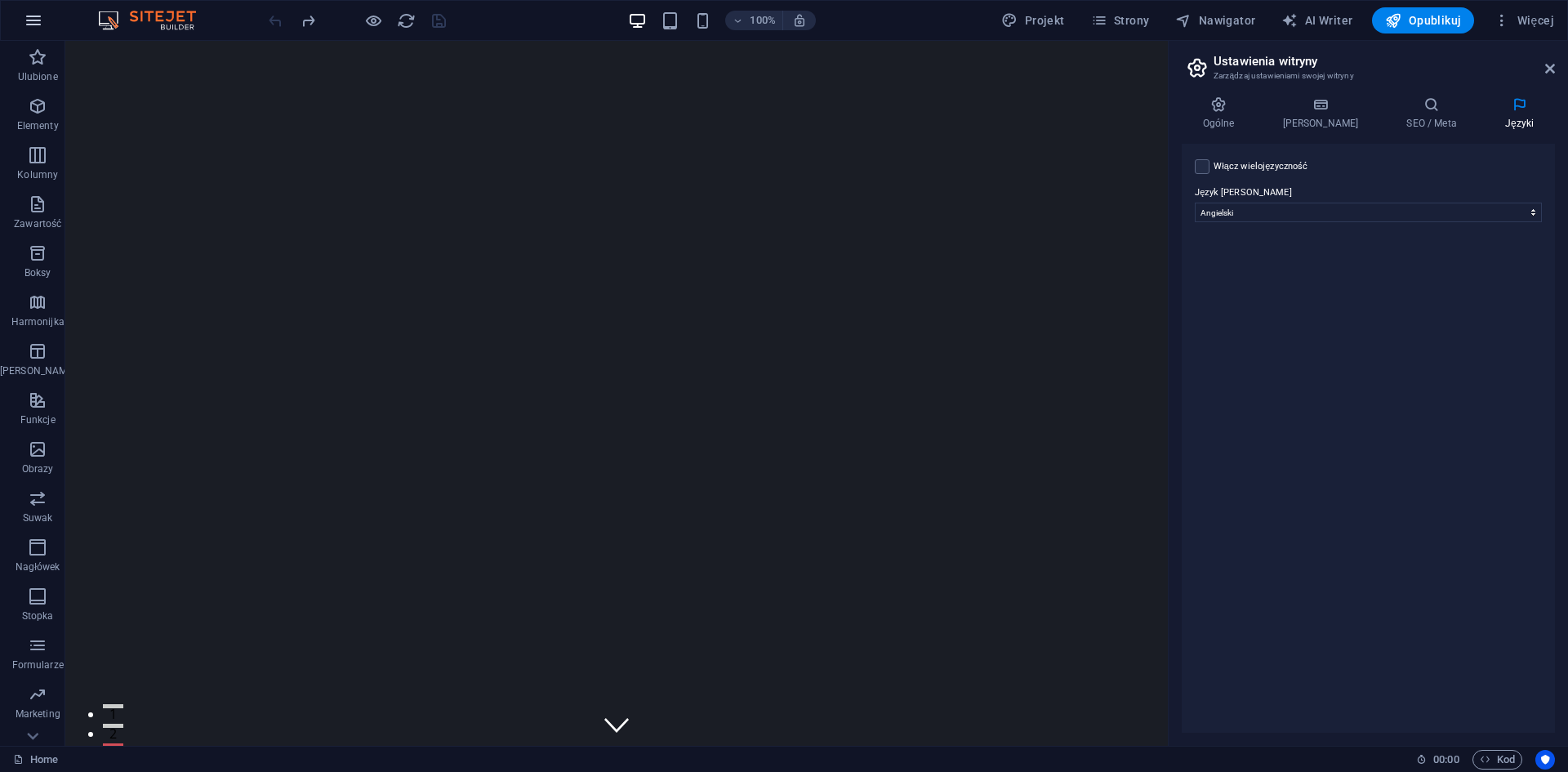
click at [38, 26] on icon "button" at bounding box center [34, 20] width 19 height 19
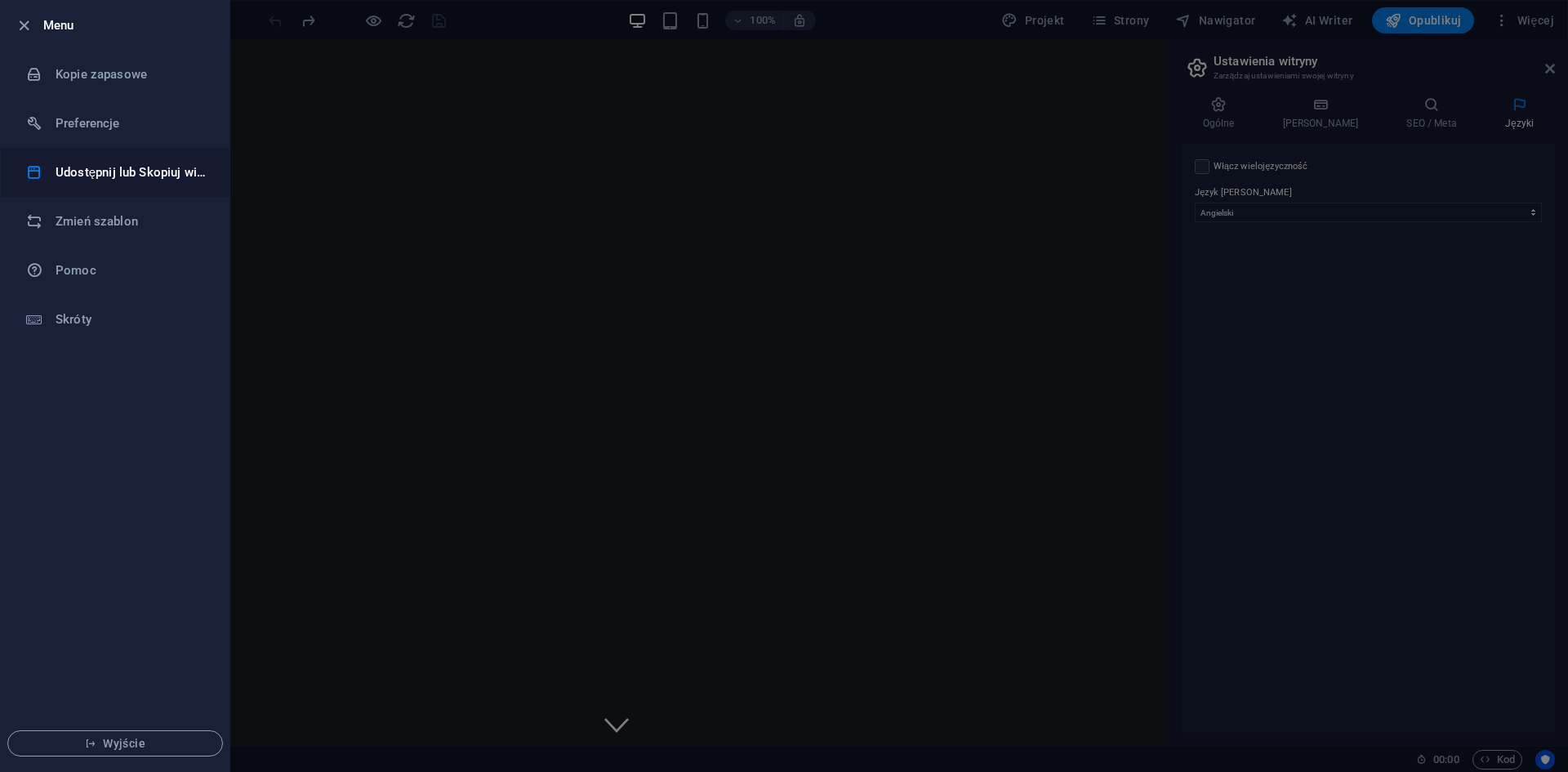
click at [142, 168] on h6 "Udostępnij lub Skopiuj witrynę" at bounding box center [131, 172] width 151 height 19
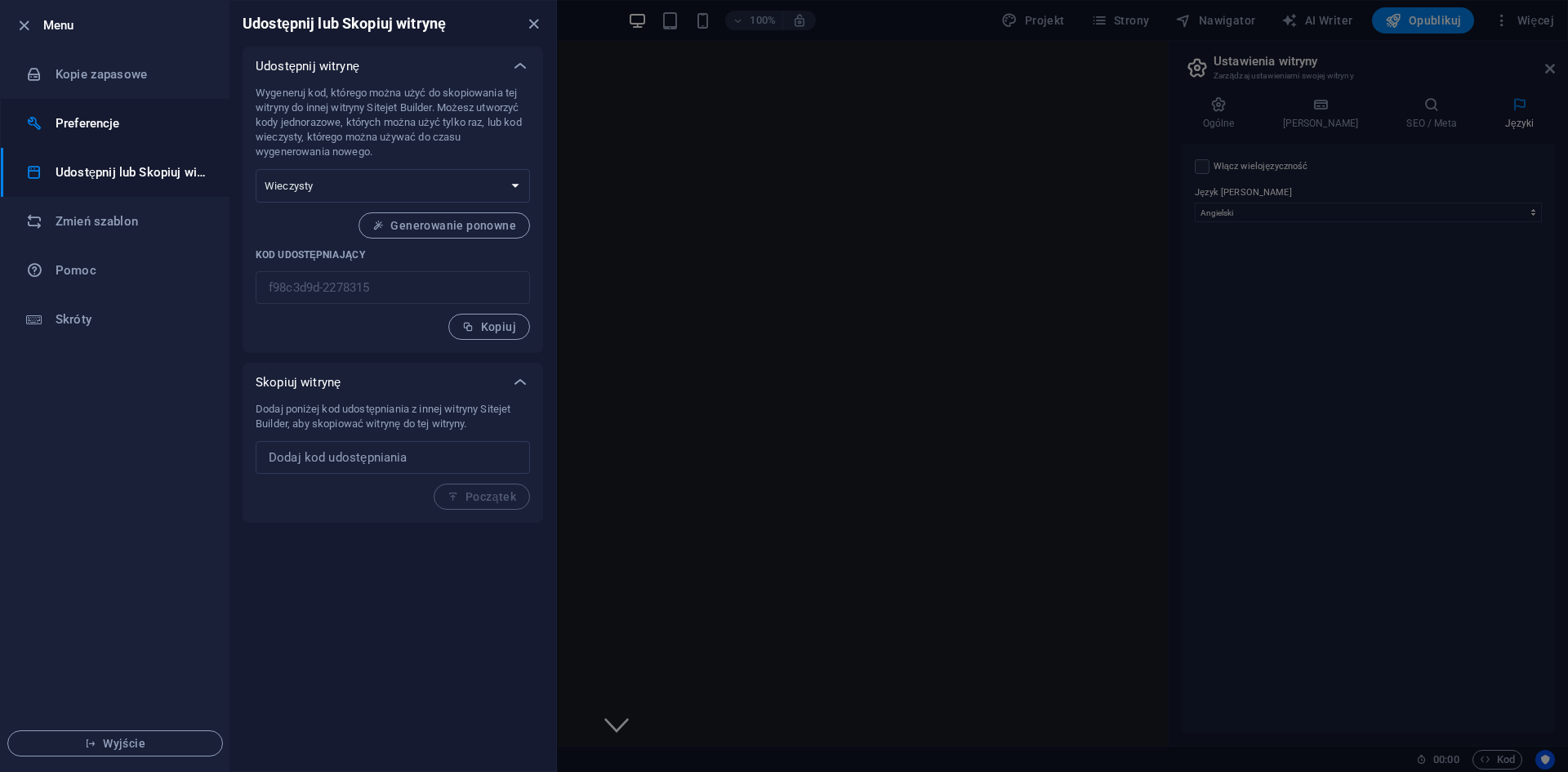
click at [79, 120] on h6 "Preferencje" at bounding box center [131, 124] width 151 height 19
select select "pl"
select select "dark"
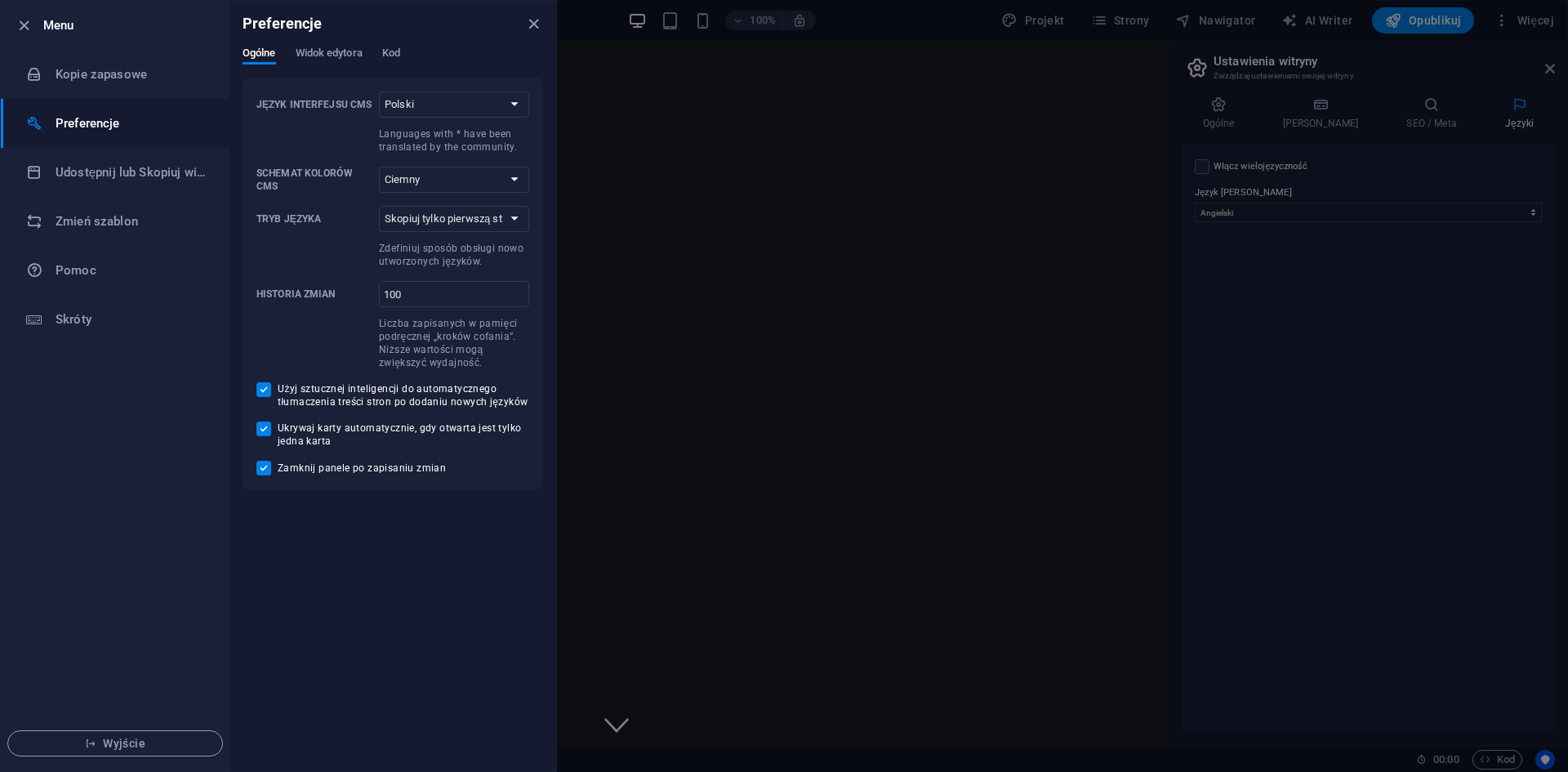
click at [1359, 49] on div at bounding box center [784, 386] width 1568 height 772
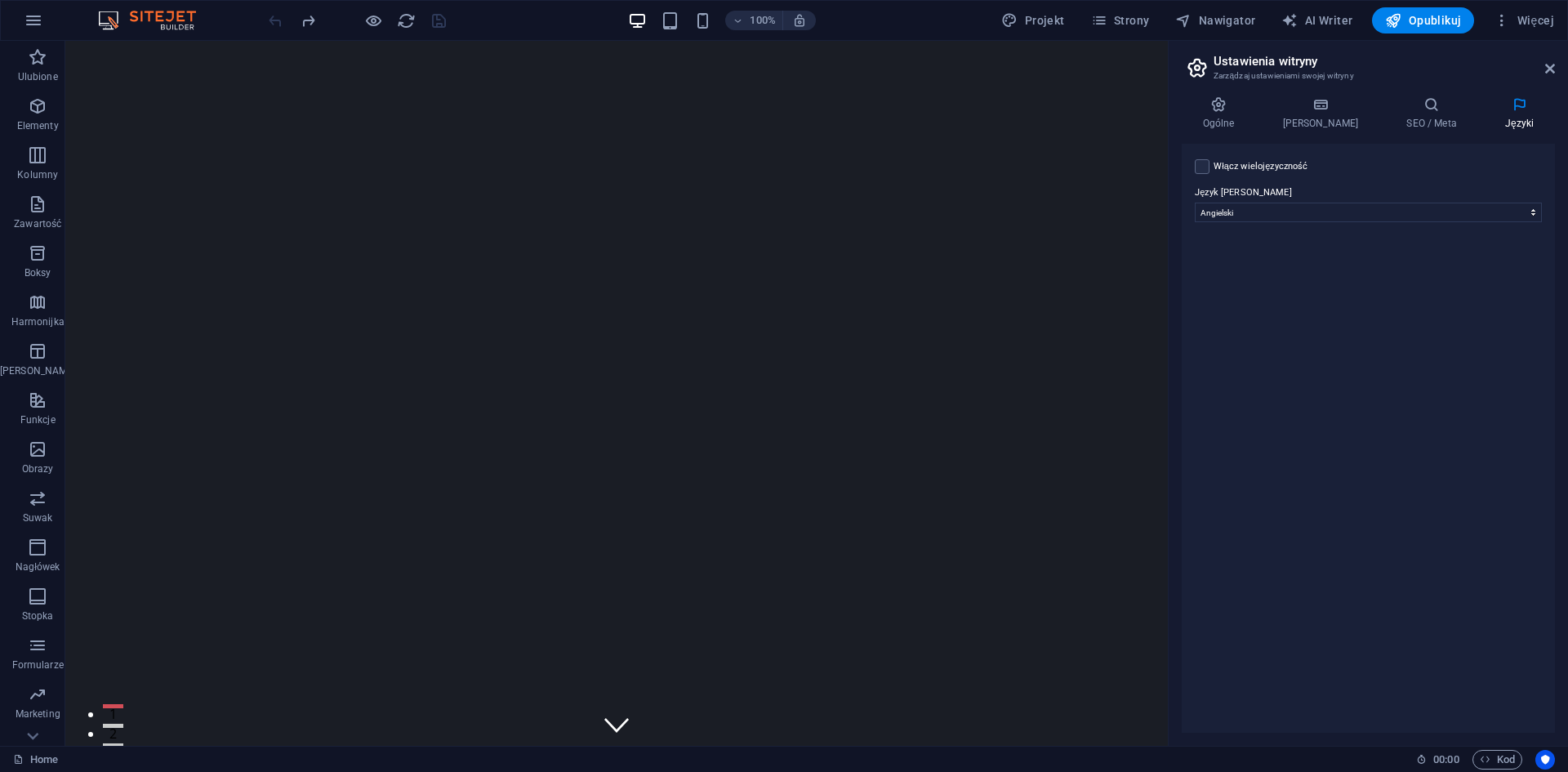
click at [1420, 35] on div "100% Projekt Strony Nawigator AI Writer Opublikuj Więcej" at bounding box center [784, 20] width 1566 height 39
click at [1424, 27] on span "Opublikuj" at bounding box center [1422, 20] width 76 height 16
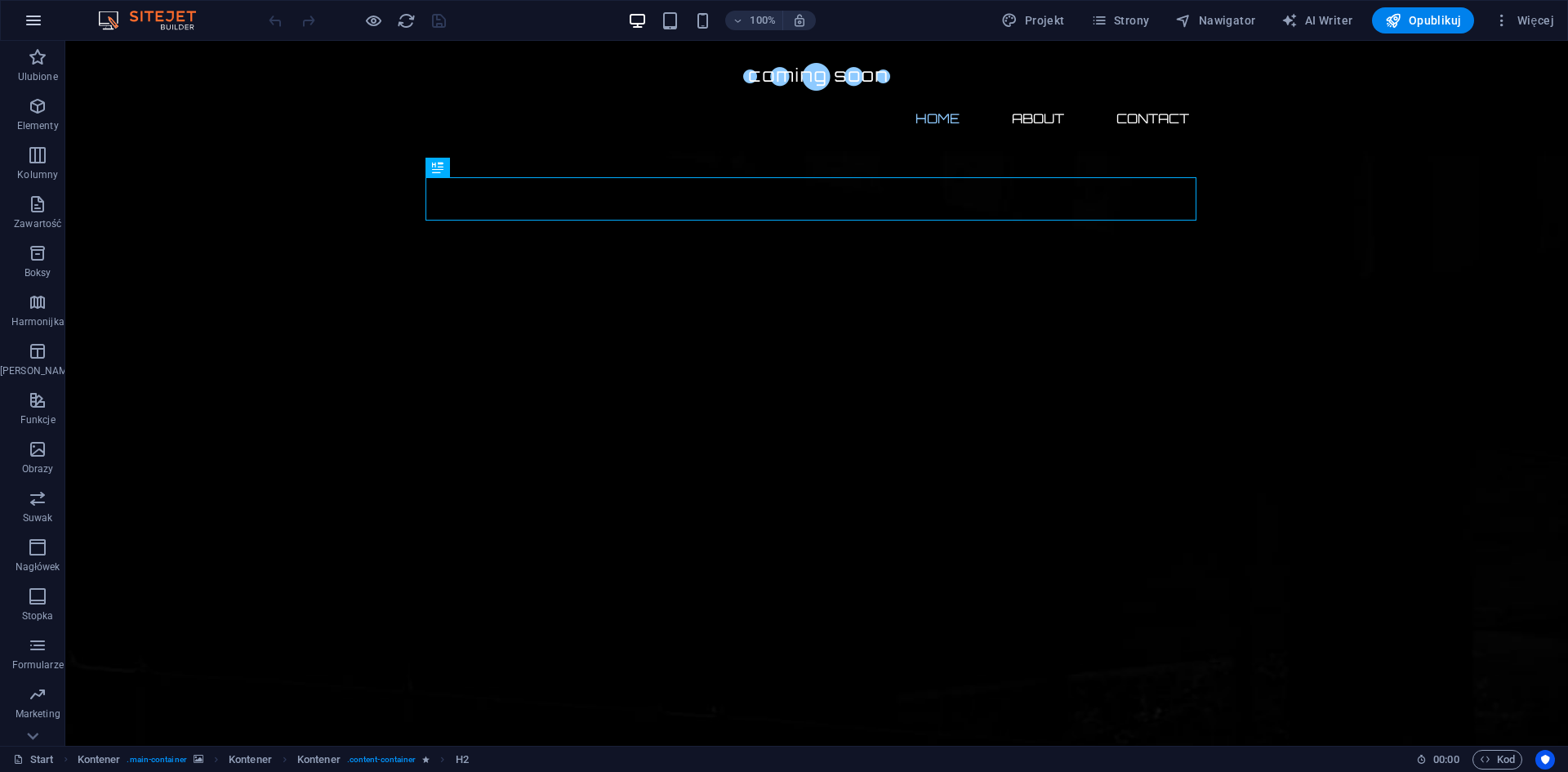
click at [31, 19] on icon "button" at bounding box center [34, 20] width 19 height 19
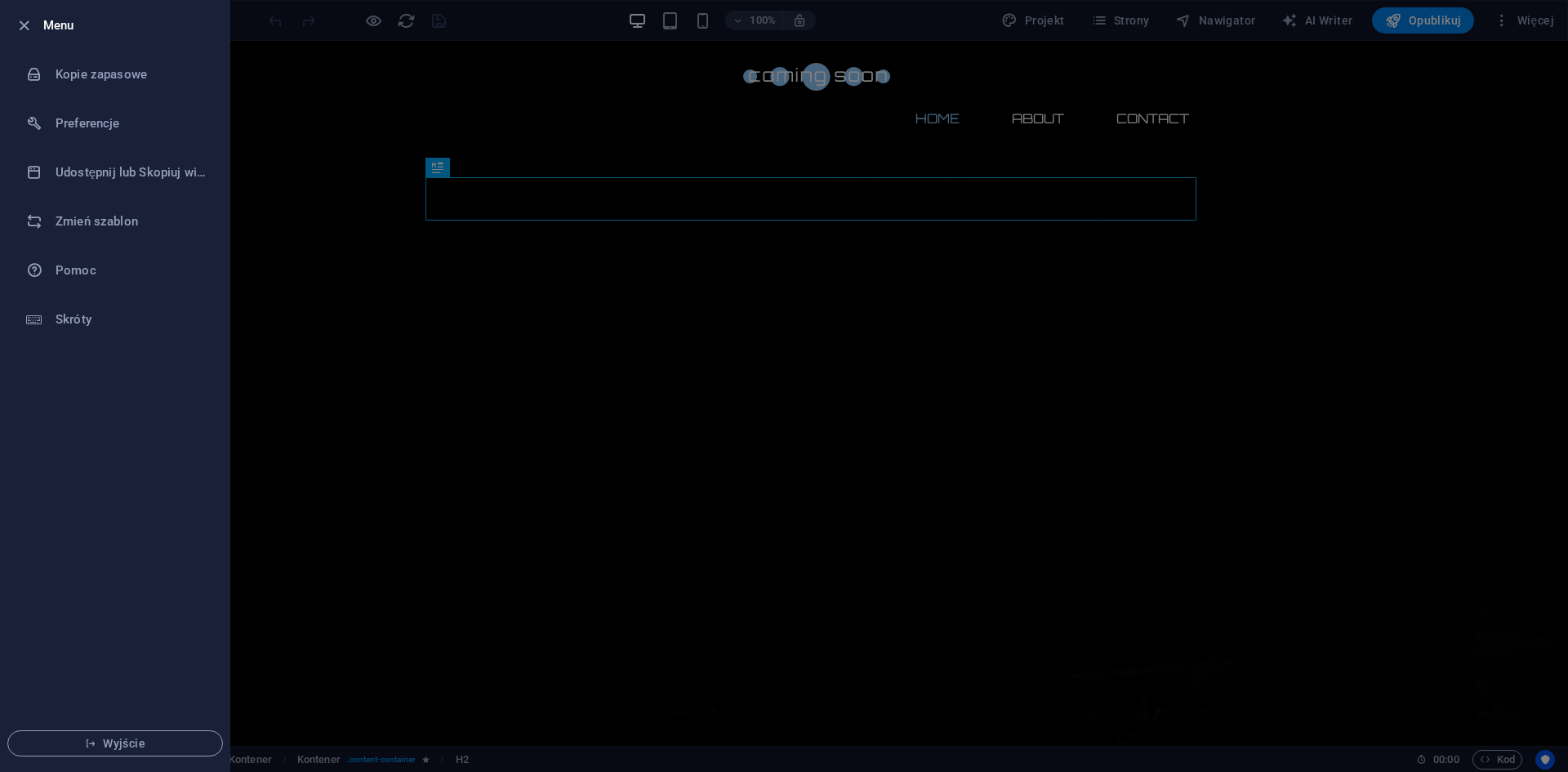
click at [1491, 23] on div at bounding box center [784, 386] width 1568 height 772
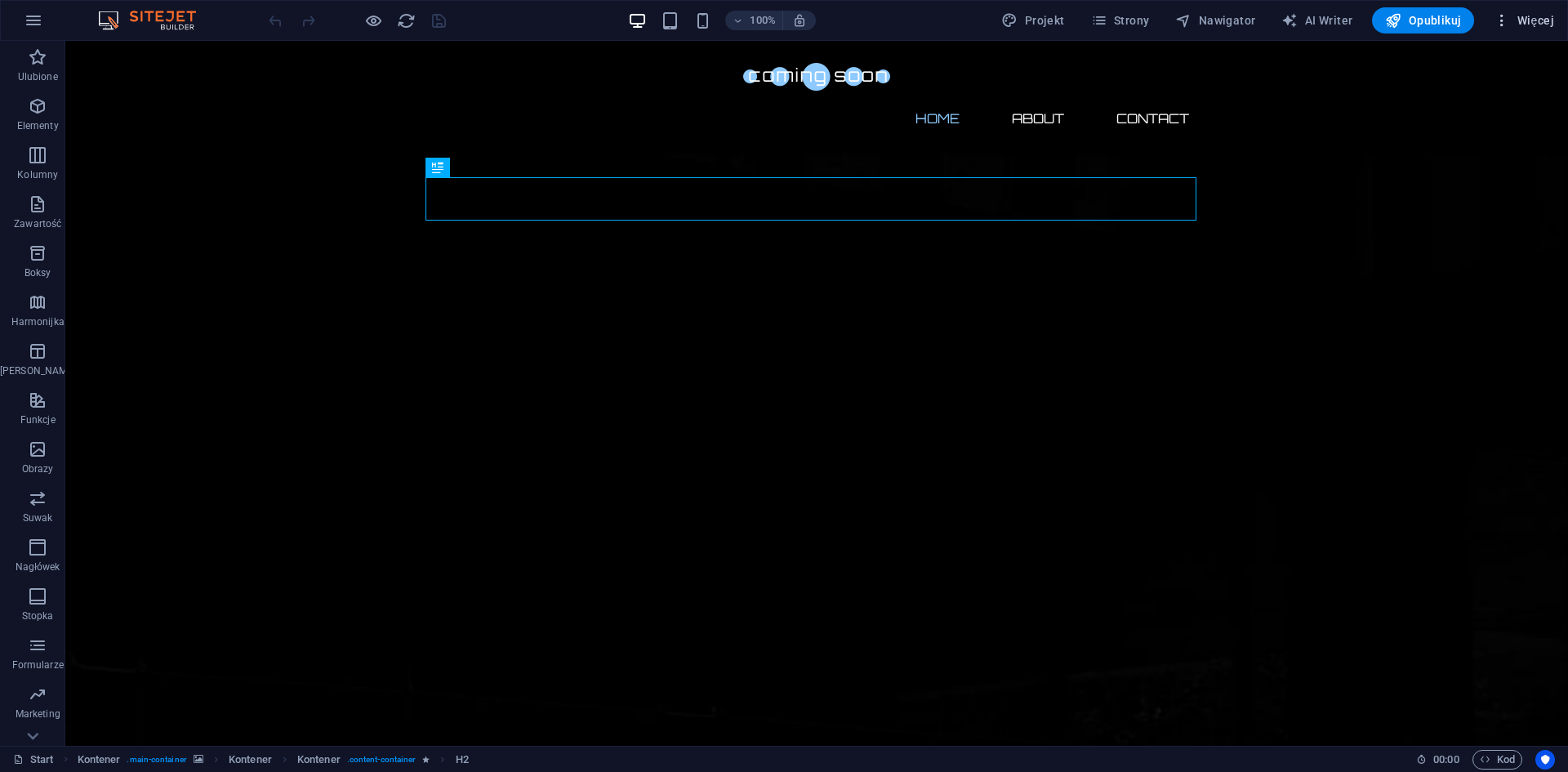
click at [1518, 23] on span "Więcej" at bounding box center [1523, 20] width 60 height 16
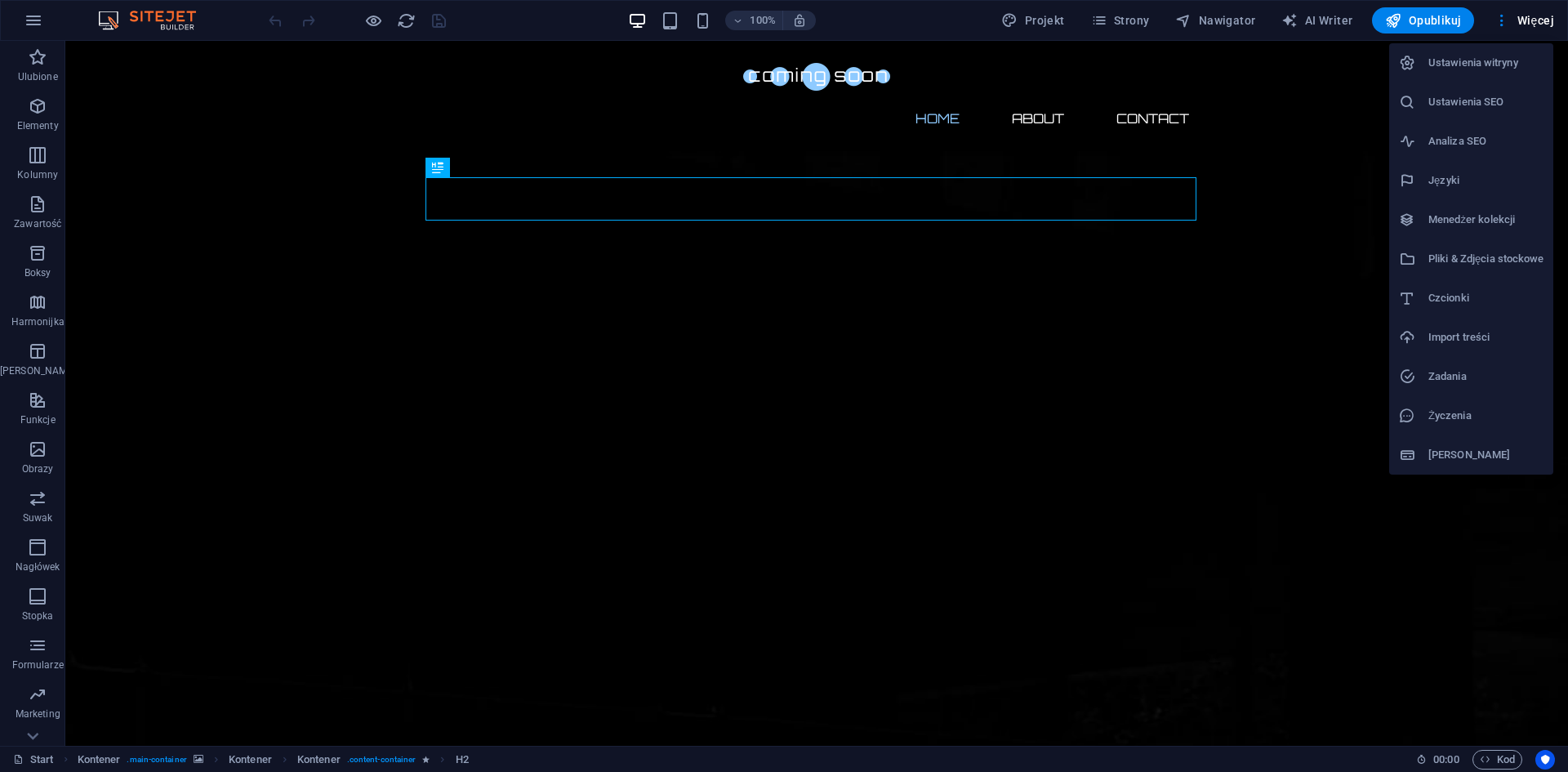
click at [1487, 337] on h6 "Import treści" at bounding box center [1485, 337] width 115 height 19
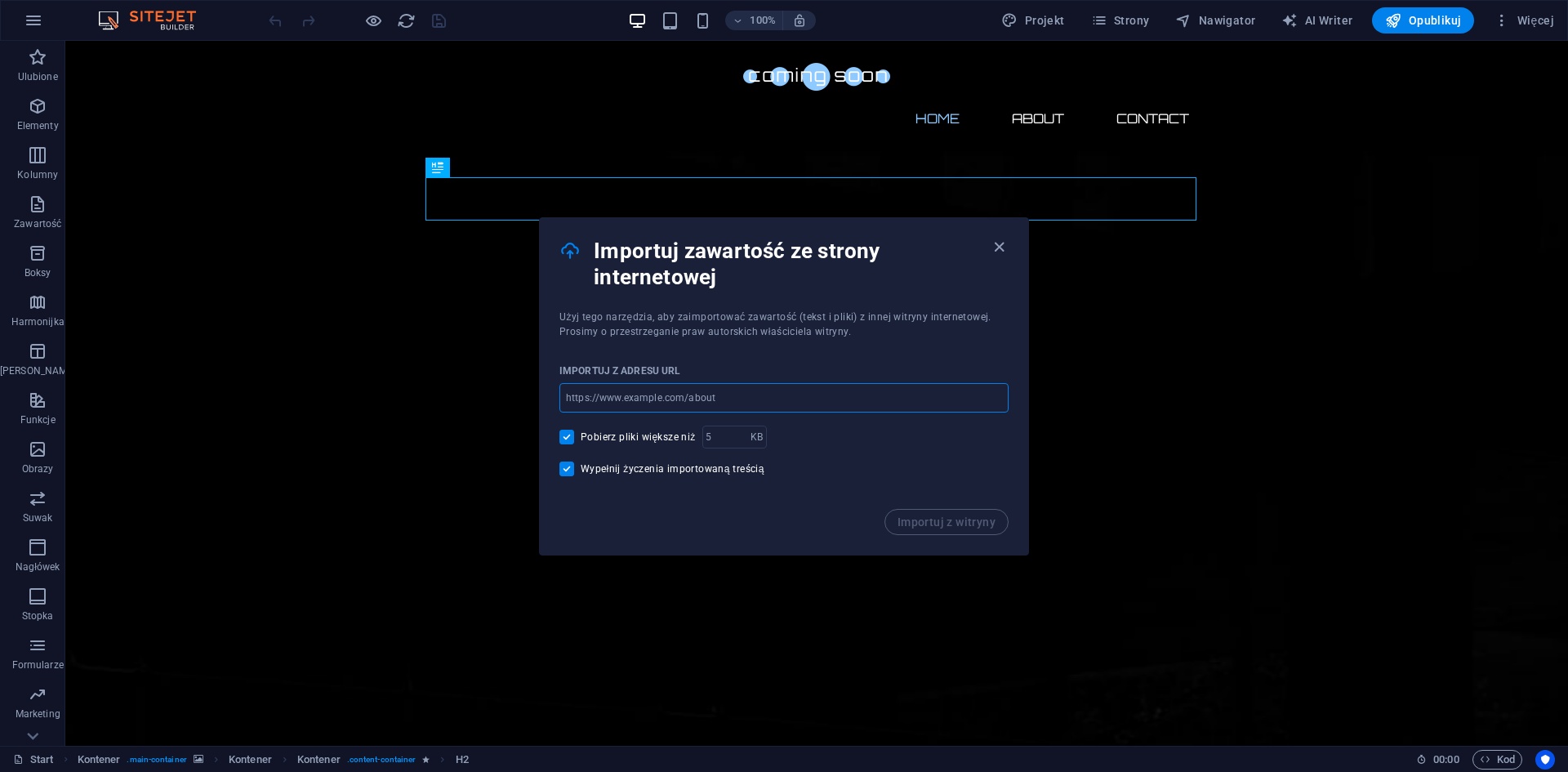
paste input "[DOMAIN_NAME]"
type input "[DOMAIN_NAME]"
type input "80"
click at [740, 435] on input "80" at bounding box center [726, 437] width 49 height 23
click at [961, 516] on span "Importuj z witryny" at bounding box center [946, 522] width 98 height 13
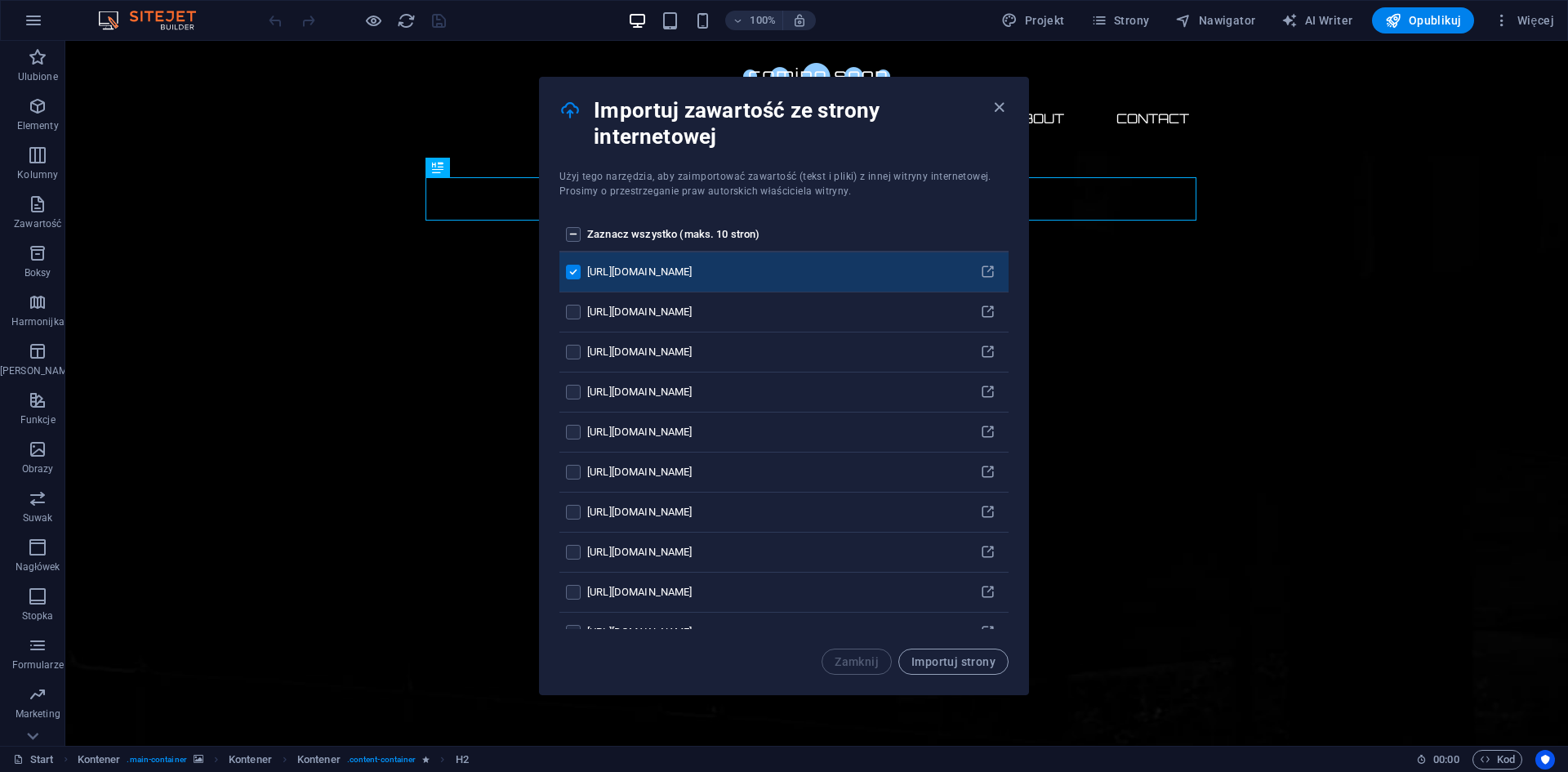
click at [566, 241] on label "pages list" at bounding box center [573, 234] width 15 height 15
click at [0, 0] on input "pages list" at bounding box center [0, 0] width 0 height 0
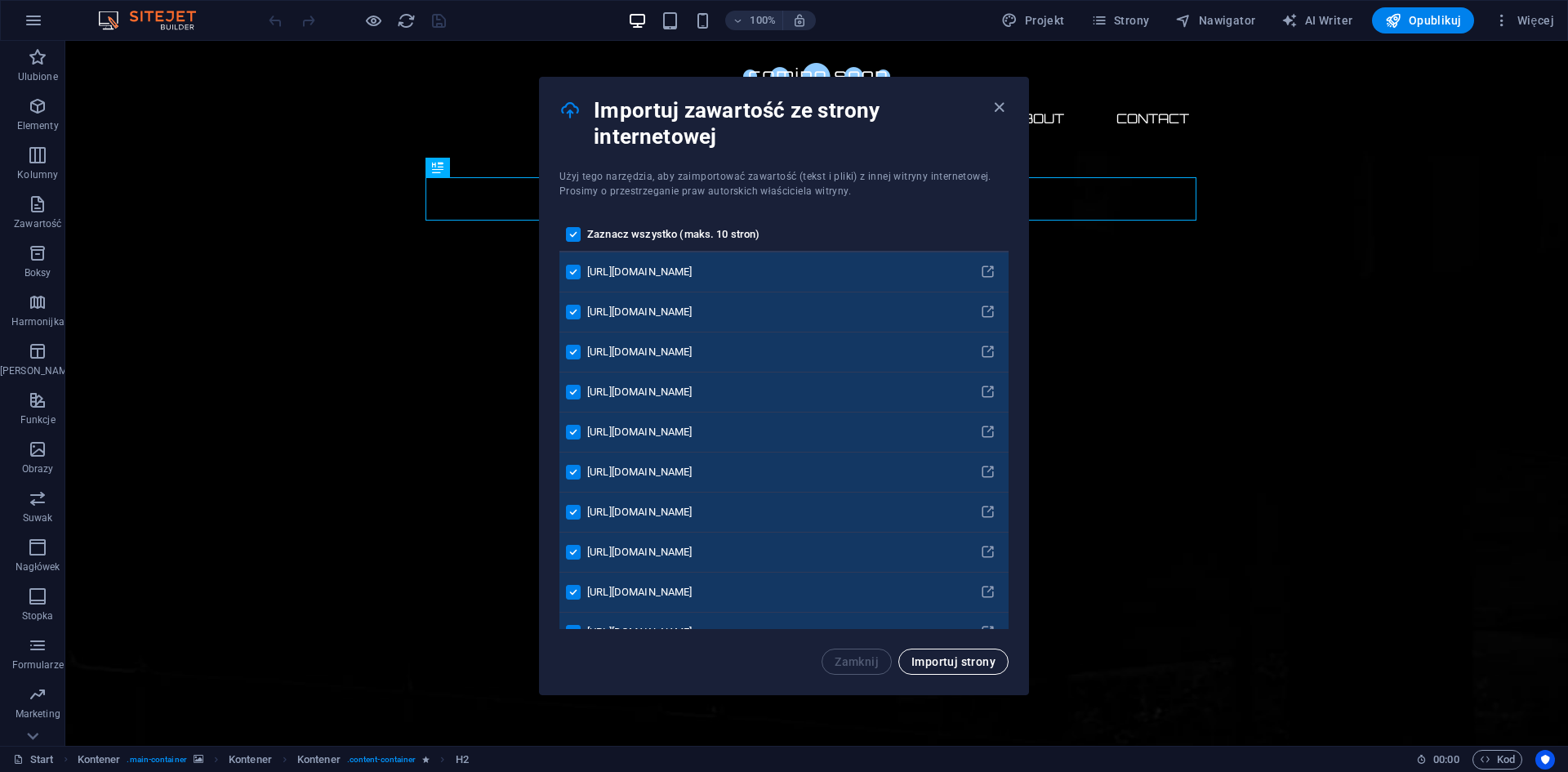
click at [954, 664] on span "Importuj strony" at bounding box center [953, 662] width 84 height 13
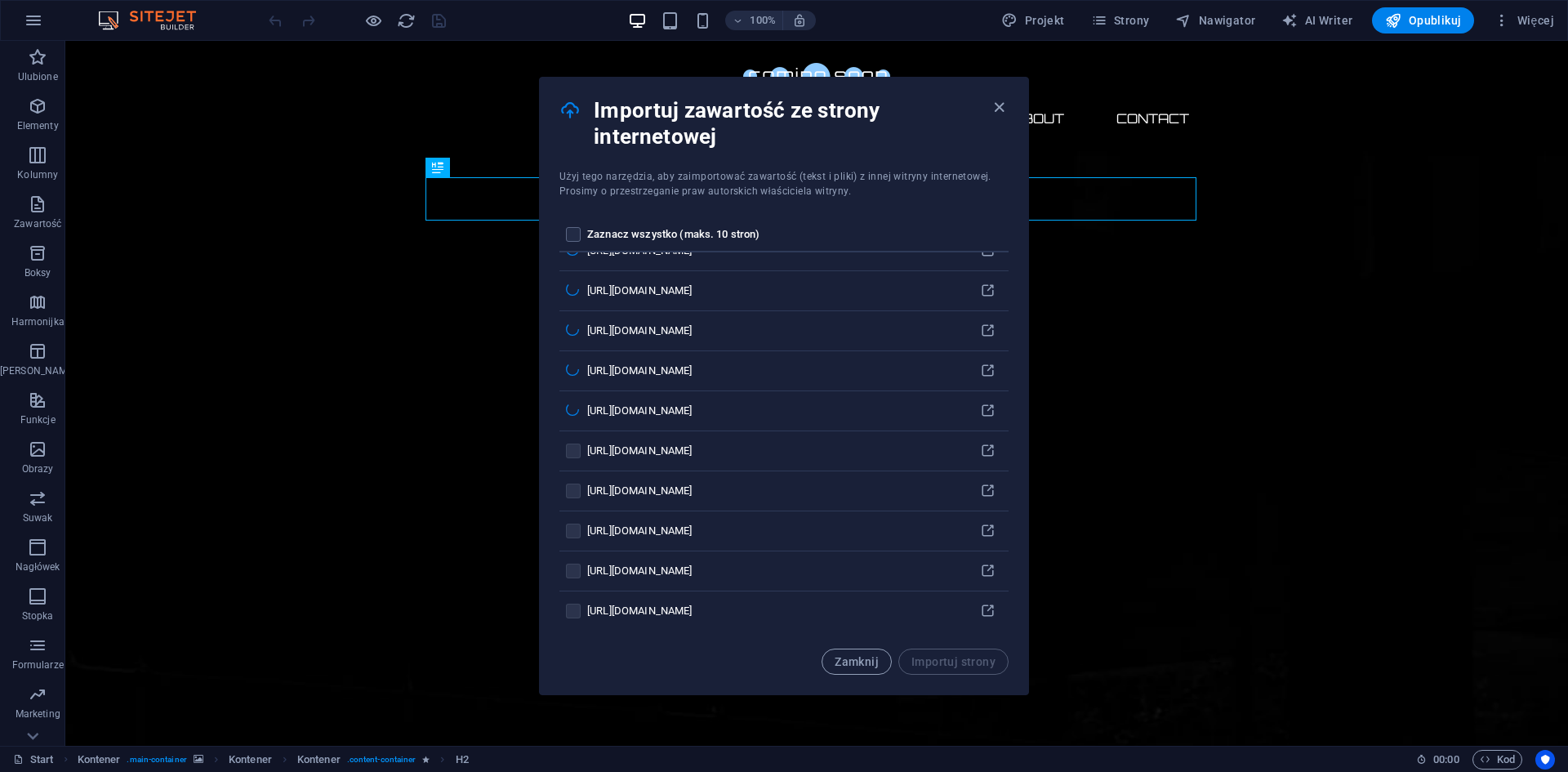
scroll to position [211, 0]
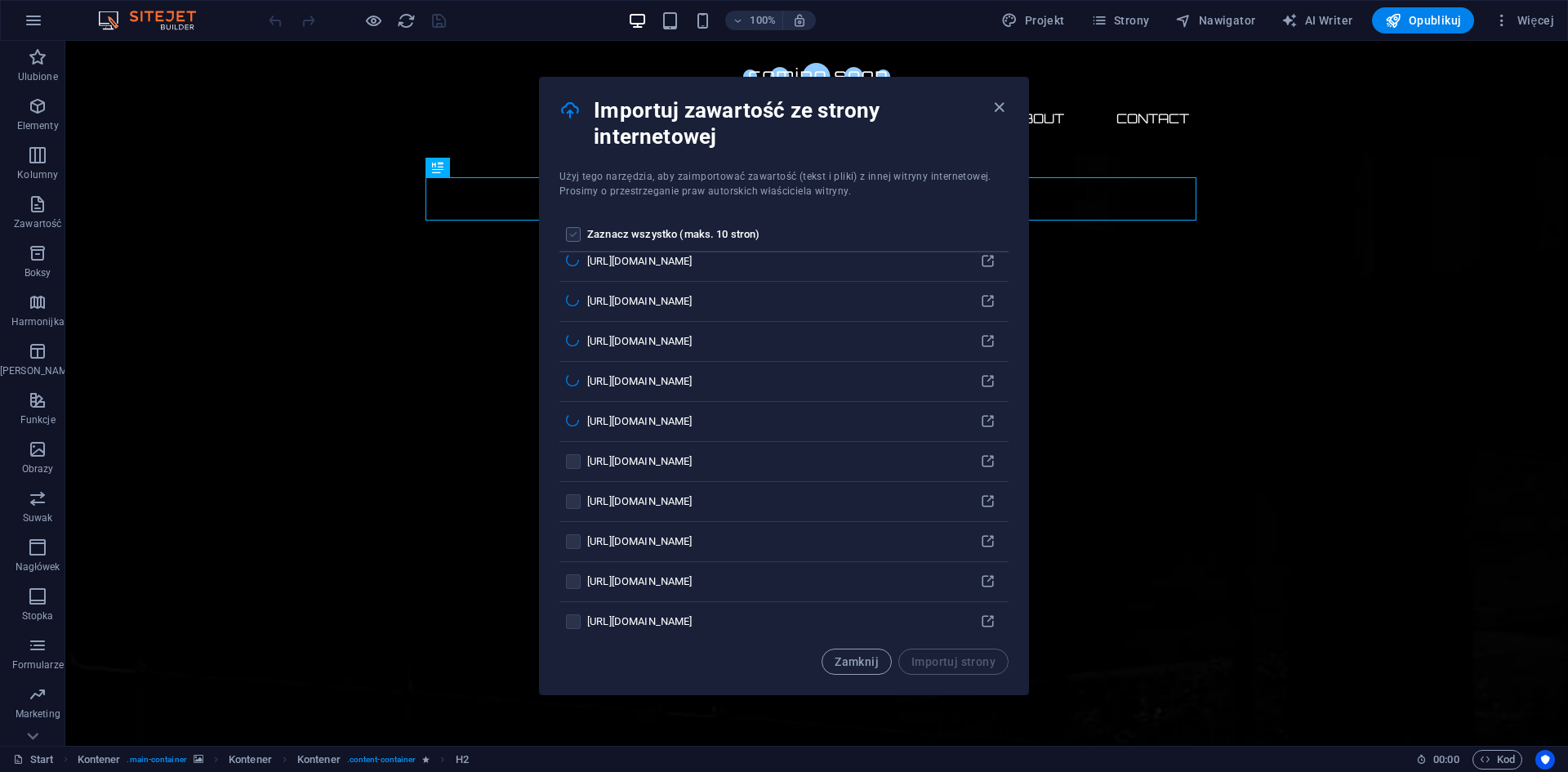
click at [576, 234] on label "pages list" at bounding box center [573, 234] width 15 height 15
click at [0, 0] on input "pages list" at bounding box center [0, 0] width 0 height 0
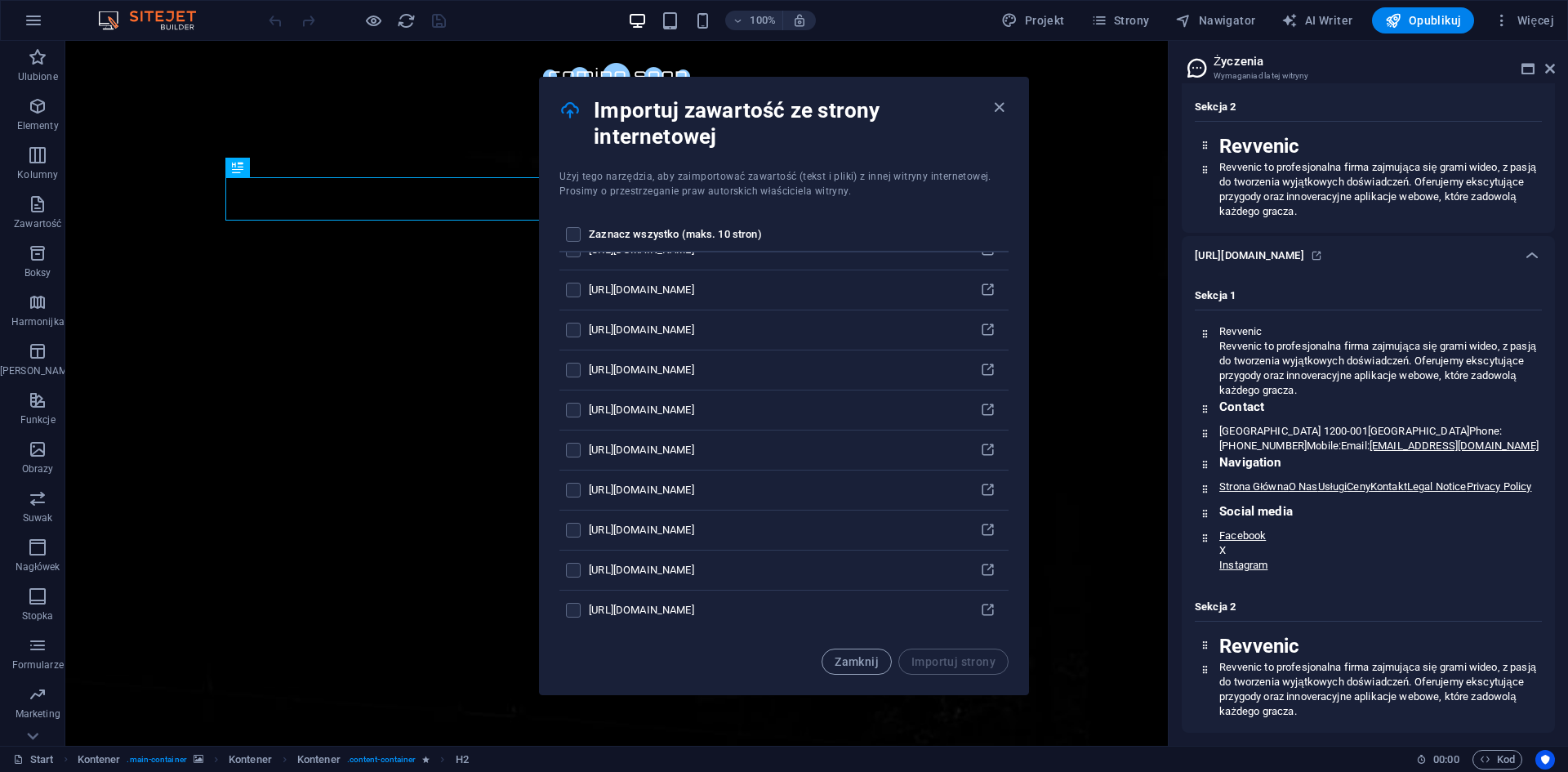
scroll to position [2774, 0]
click at [578, 236] on label "pages list" at bounding box center [573, 234] width 15 height 15
click at [0, 0] on input "pages list" at bounding box center [0, 0] width 0 height 0
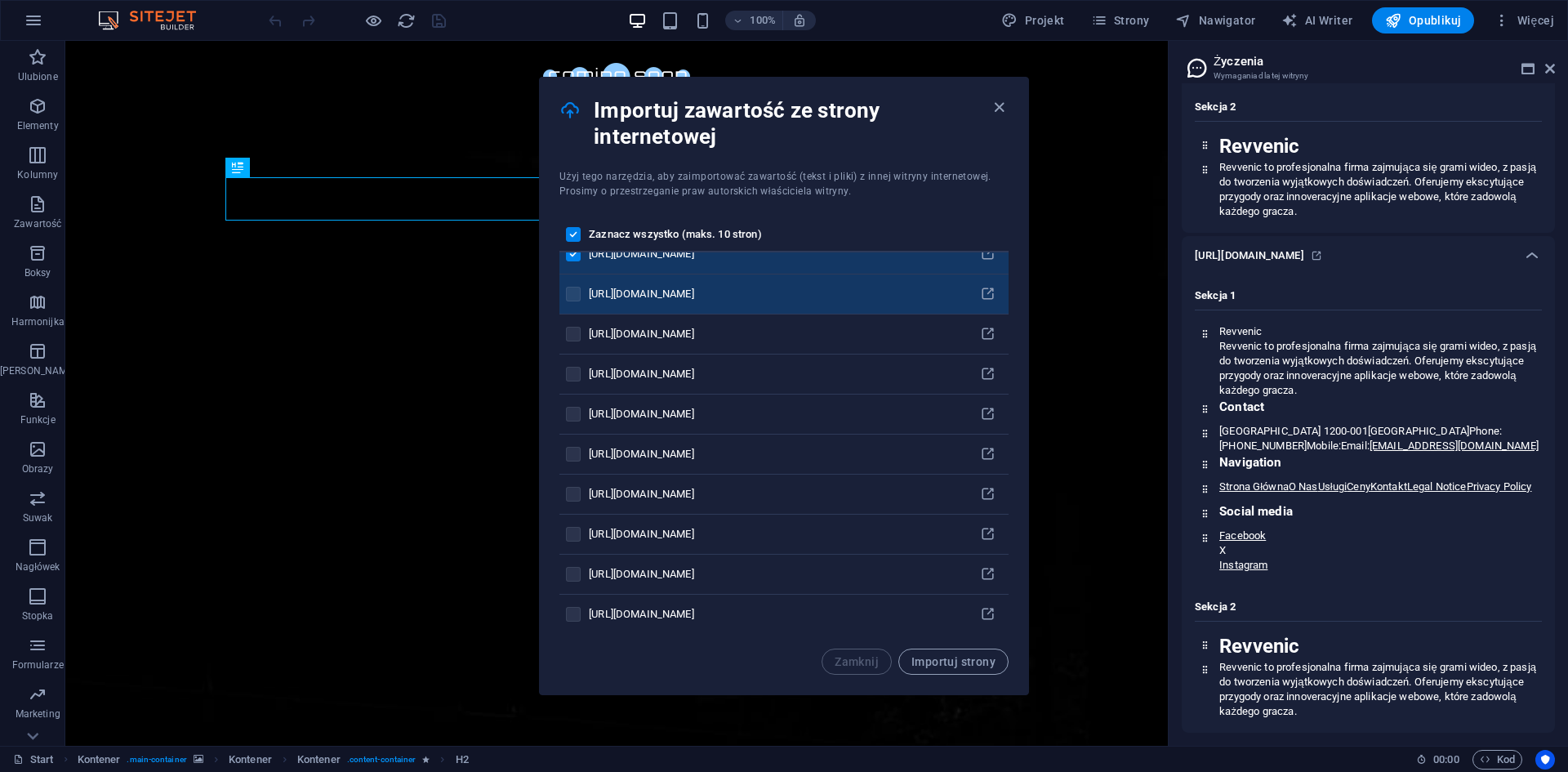
scroll to position [864, 0]
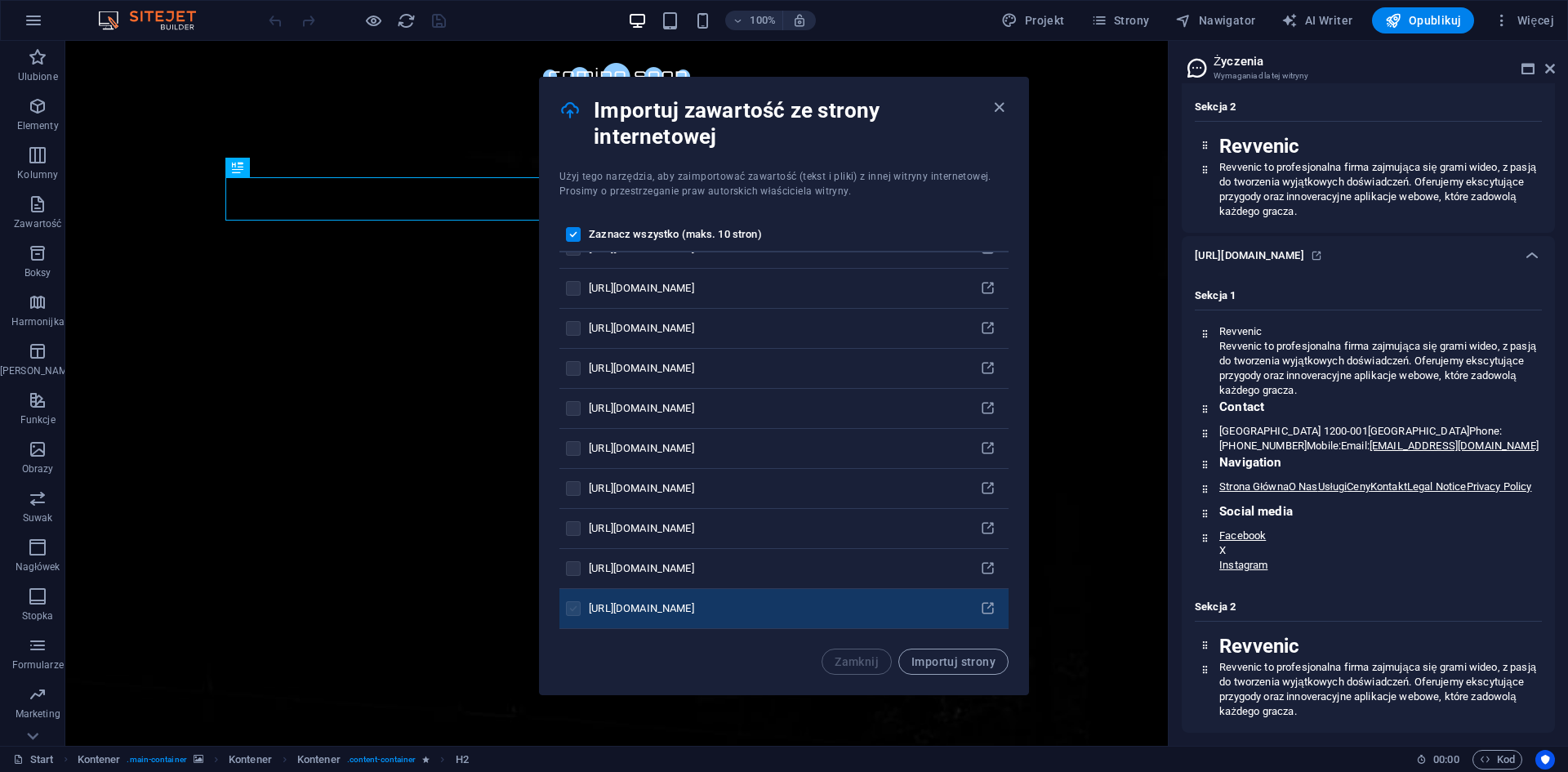
click at [569, 612] on label "pages list" at bounding box center [573, 609] width 15 height 15
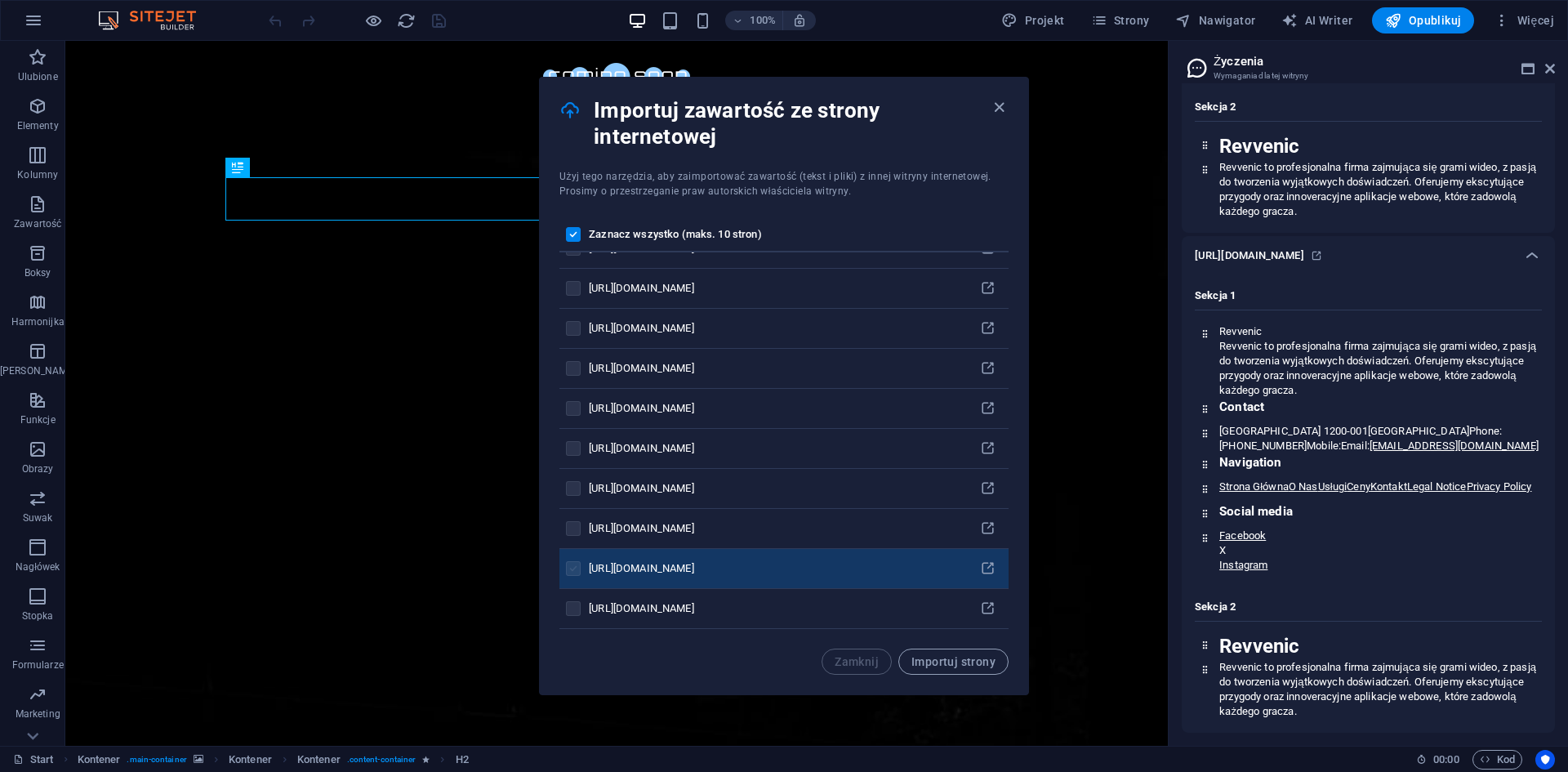
click at [579, 571] on label "pages list" at bounding box center [573, 568] width 15 height 15
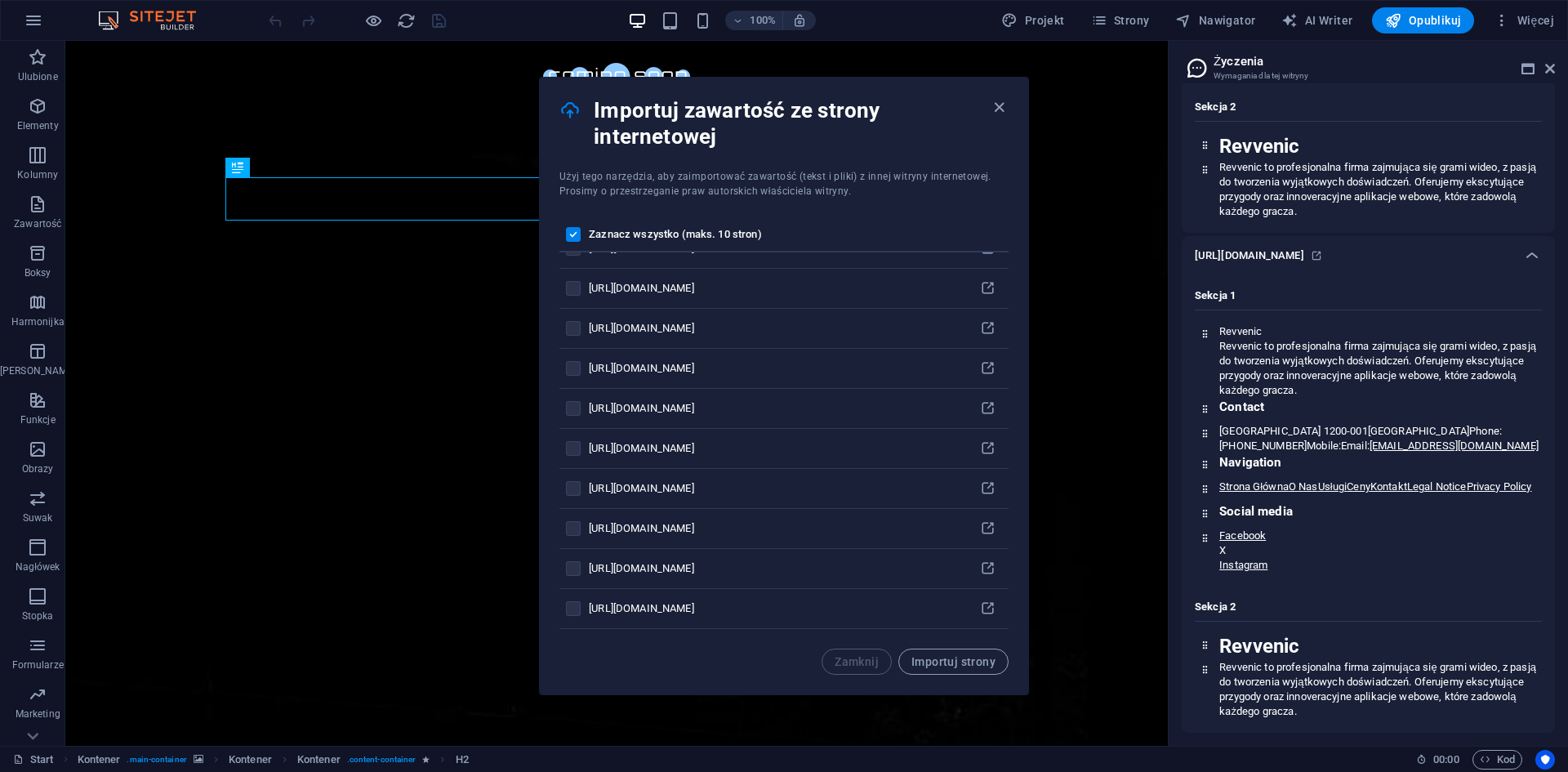
click at [563, 232] on th "pages list" at bounding box center [573, 235] width 29 height 34
click at [570, 232] on label "pages list" at bounding box center [573, 234] width 15 height 15
click at [0, 0] on input "pages list" at bounding box center [0, 0] width 0 height 0
drag, startPoint x: 574, startPoint y: 229, endPoint x: 571, endPoint y: 238, distance: 9.5
click at [572, 235] on label "pages list" at bounding box center [573, 234] width 15 height 15
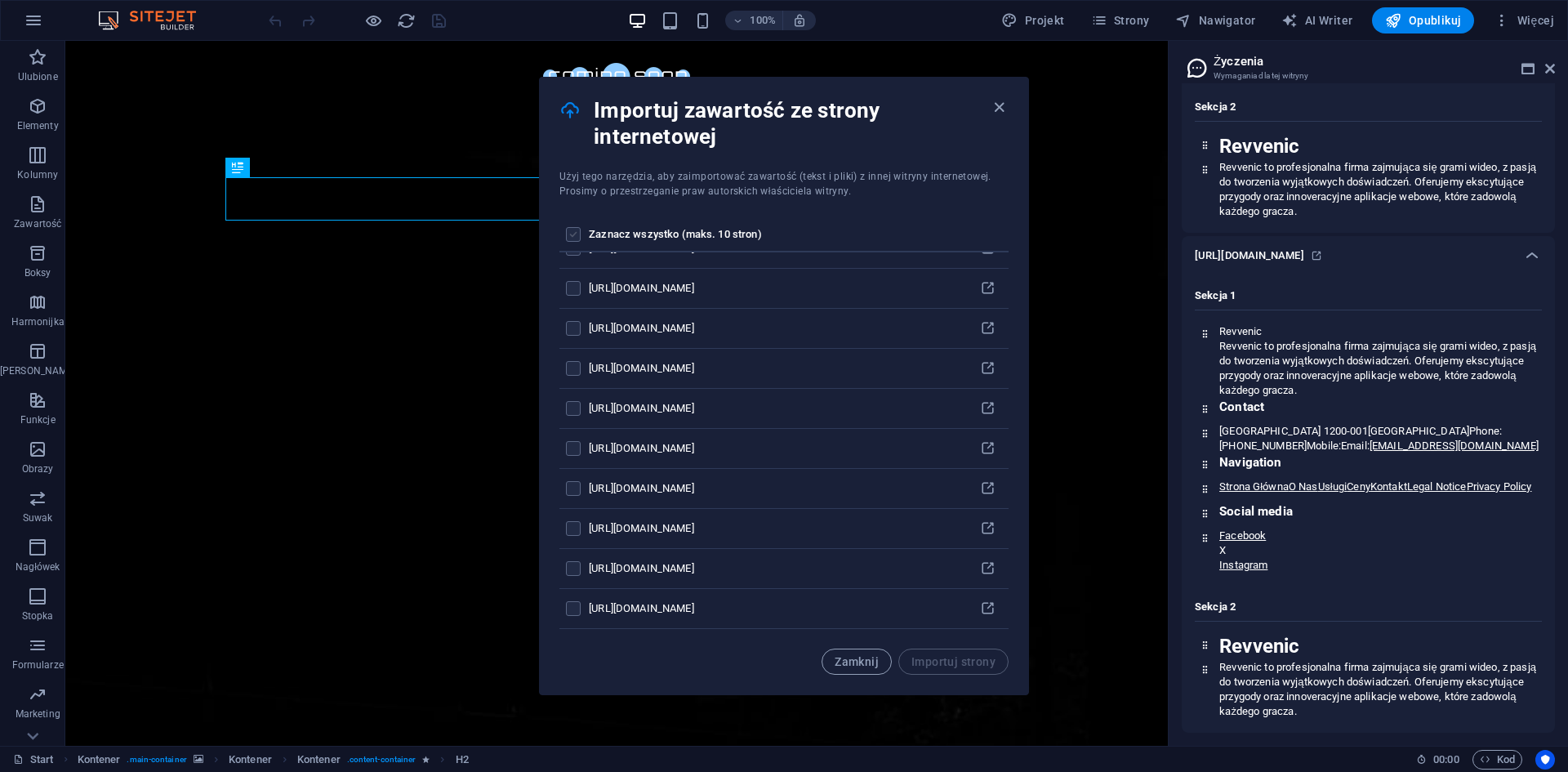
click at [0, 0] on input "pages list" at bounding box center [0, 0] width 0 height 0
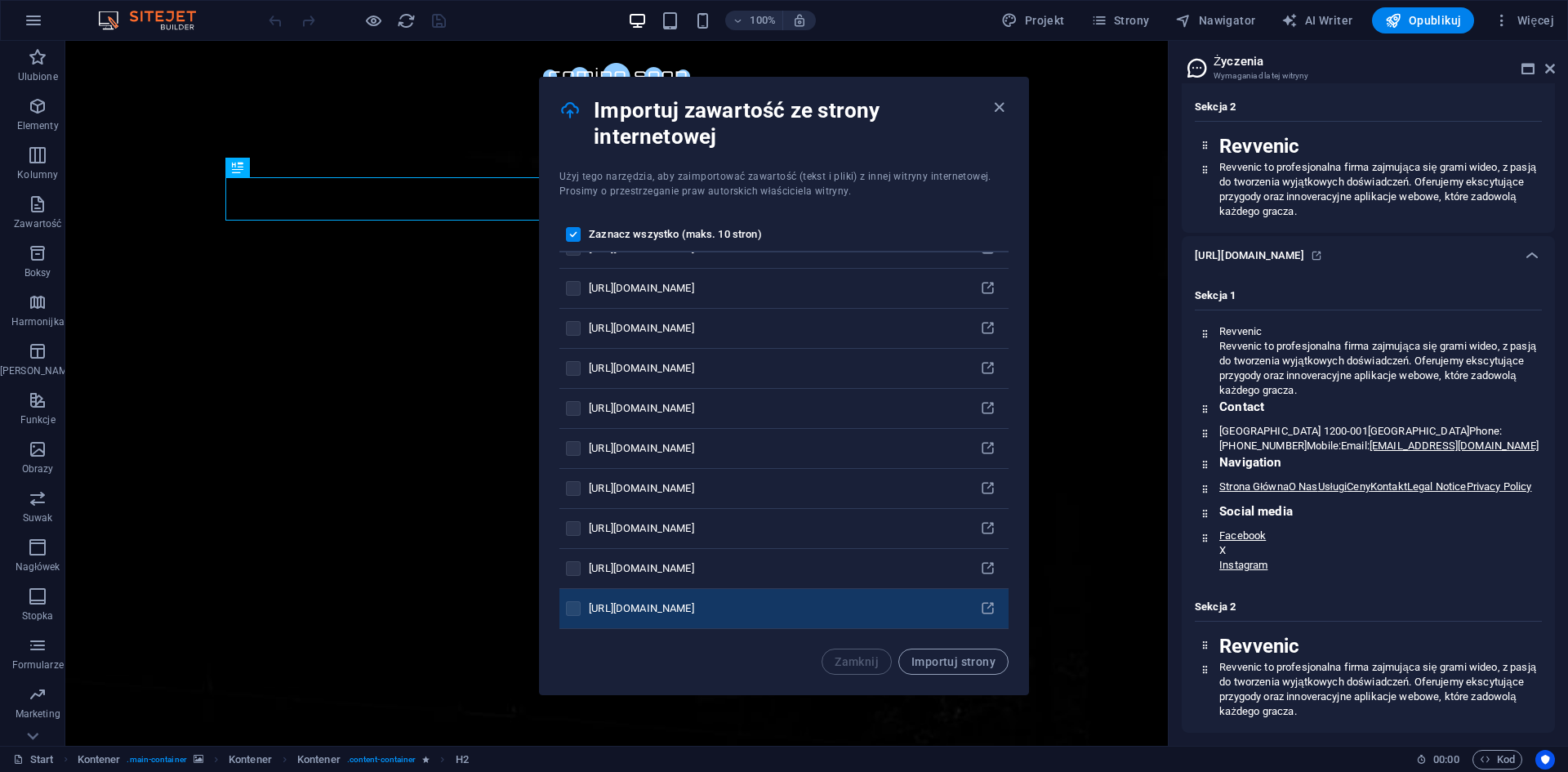
click at [581, 609] on div "pages list" at bounding box center [574, 609] width 16 height 15
click at [571, 605] on label "pages list" at bounding box center [573, 609] width 15 height 15
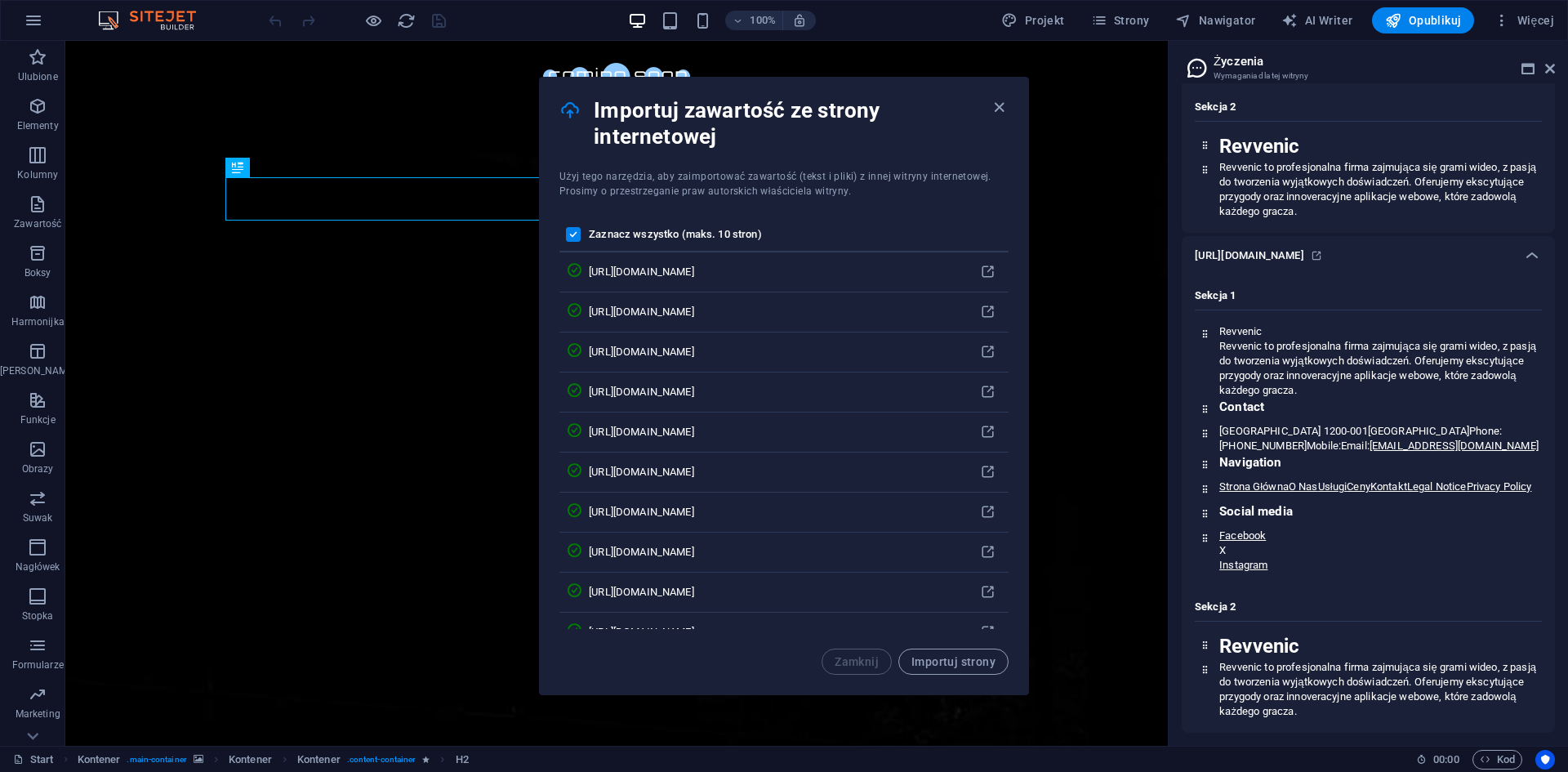
scroll to position [490, 0]
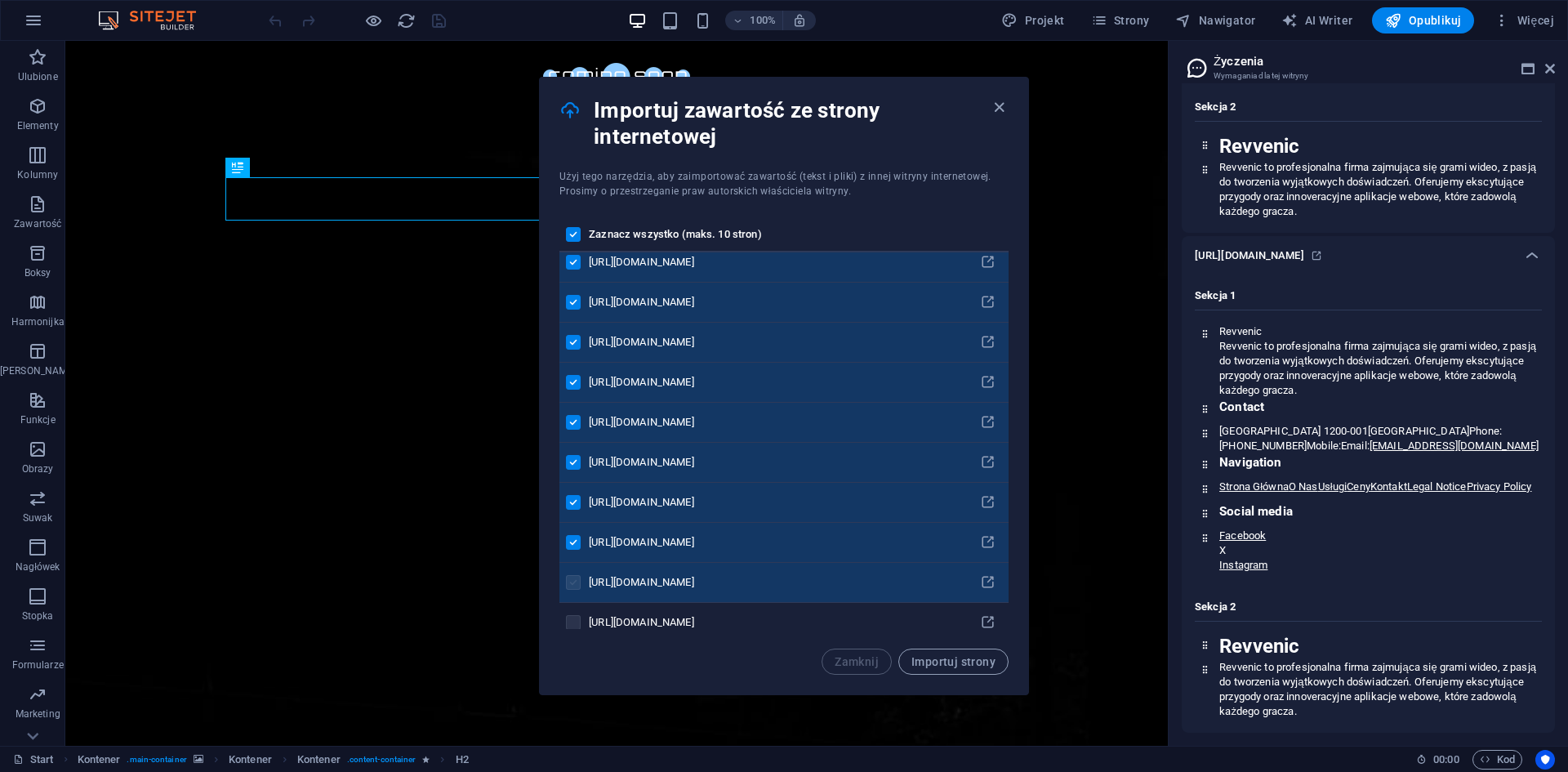
click at [577, 580] on label "pages list" at bounding box center [573, 582] width 15 height 15
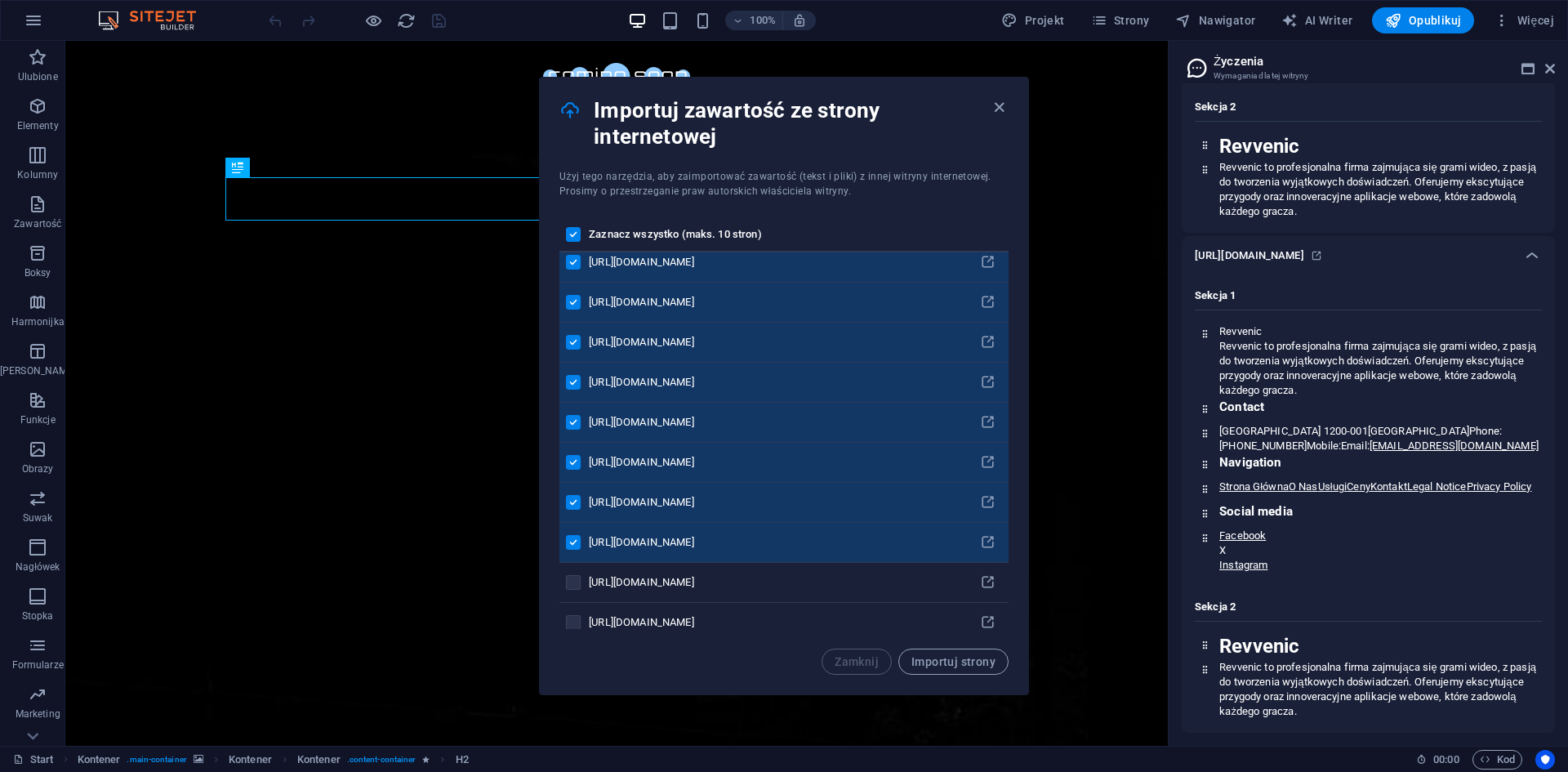
click at [954, 662] on span "Importuj strony" at bounding box center [953, 662] width 84 height 13
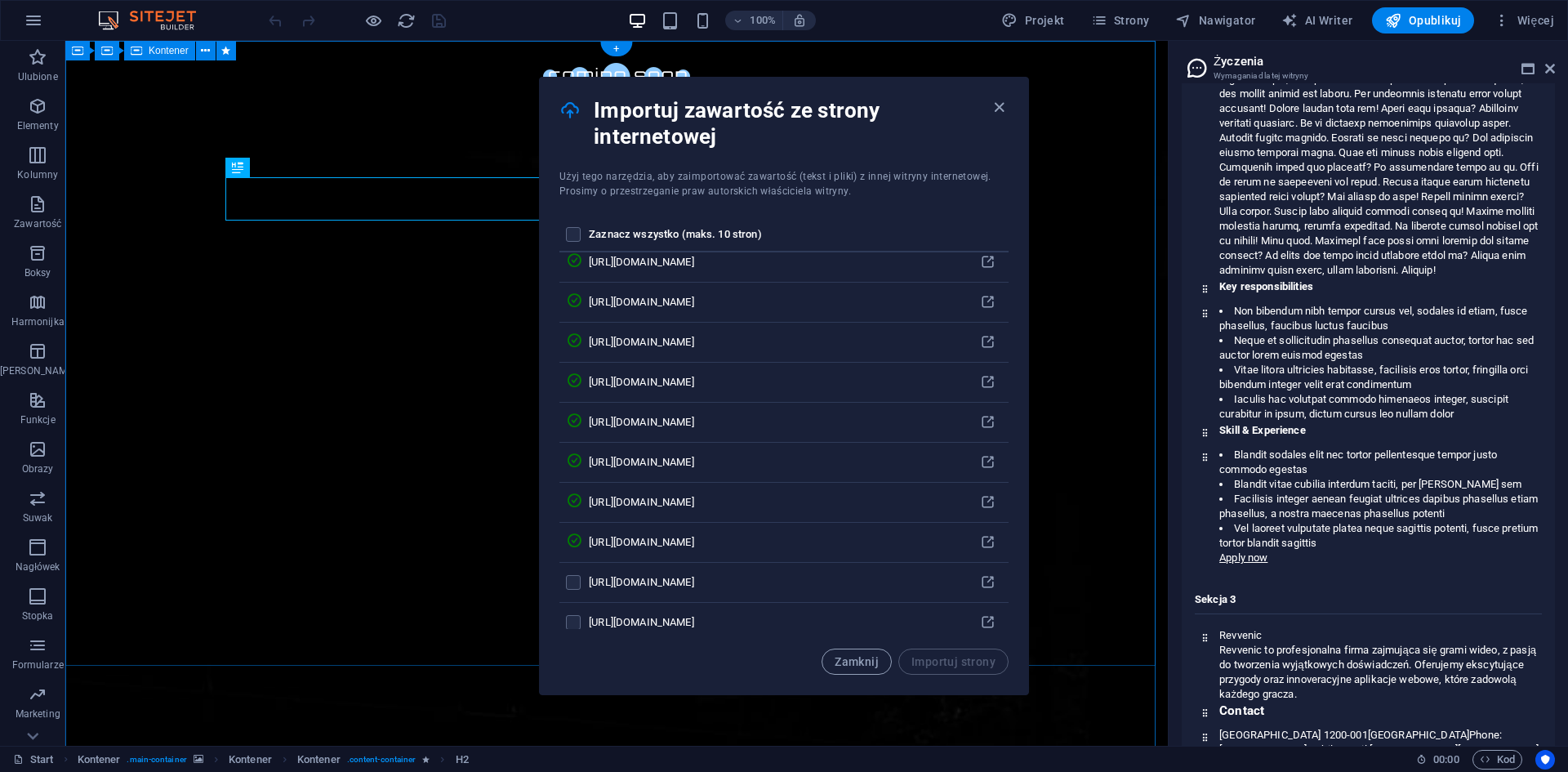
scroll to position [7229, 0]
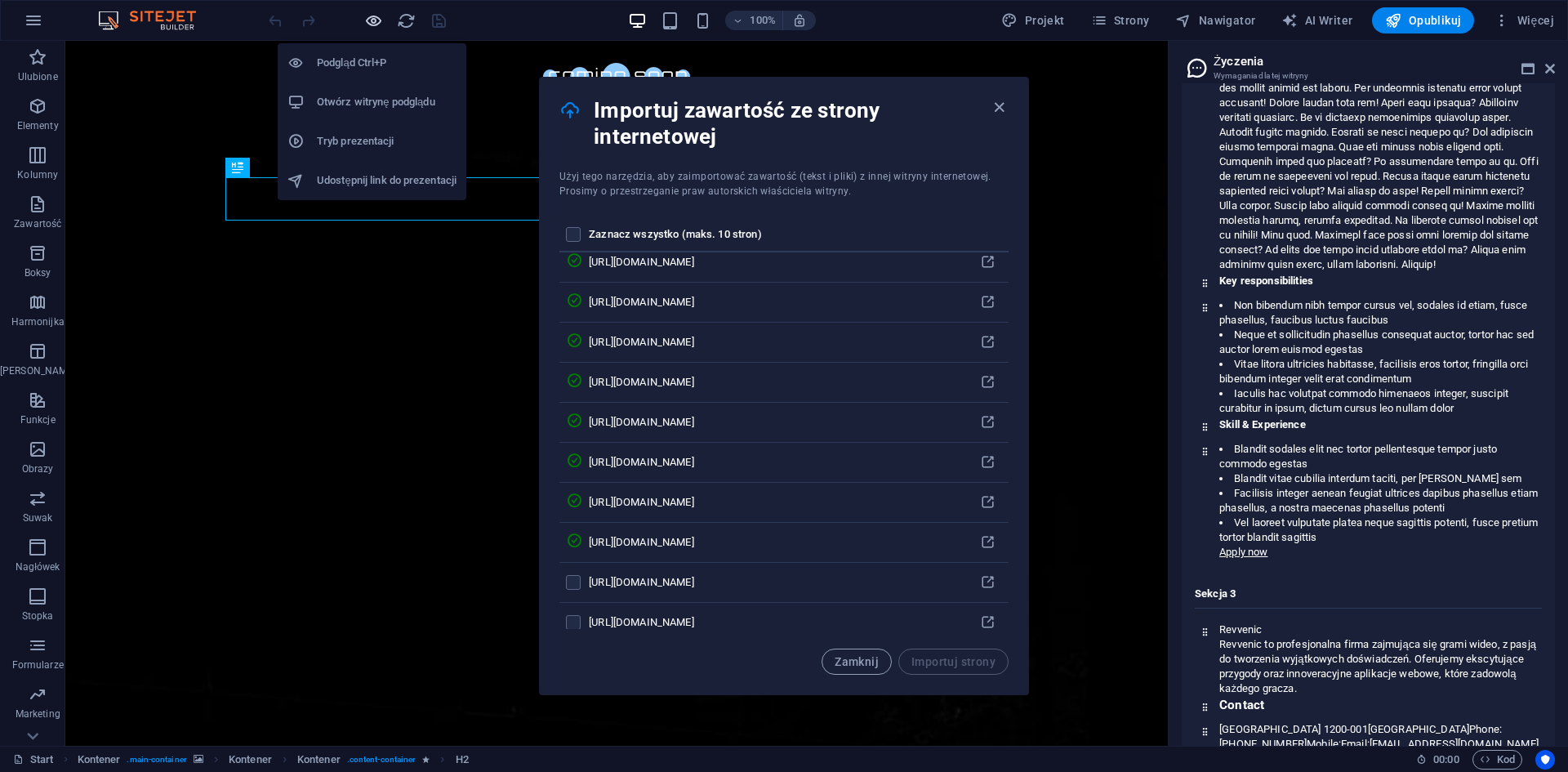
click at [367, 18] on icon "button" at bounding box center [373, 20] width 19 height 19
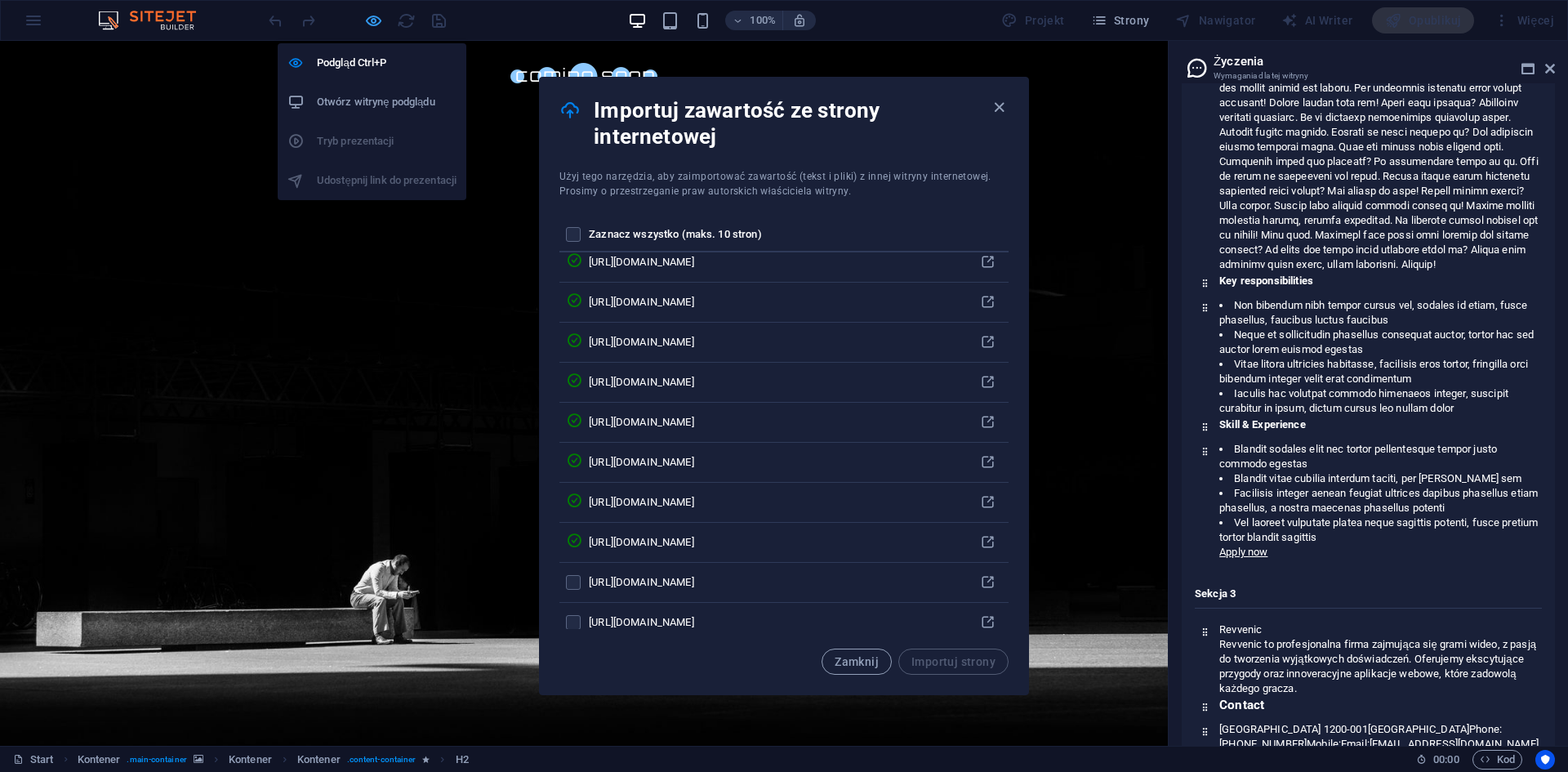
click at [367, 18] on icon "button" at bounding box center [373, 20] width 19 height 19
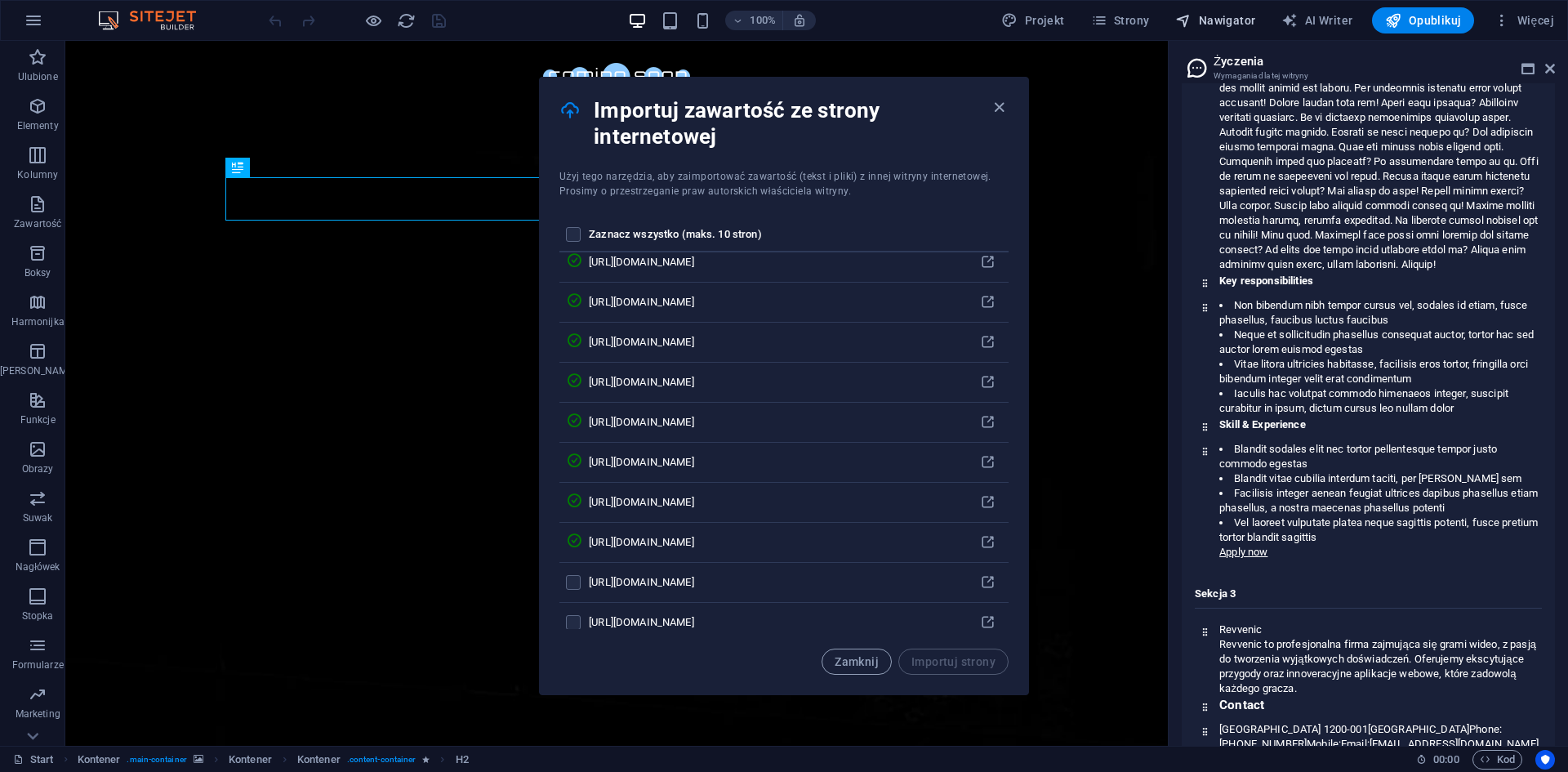
click at [1215, 19] on span "Nawigator" at bounding box center [1215, 20] width 80 height 16
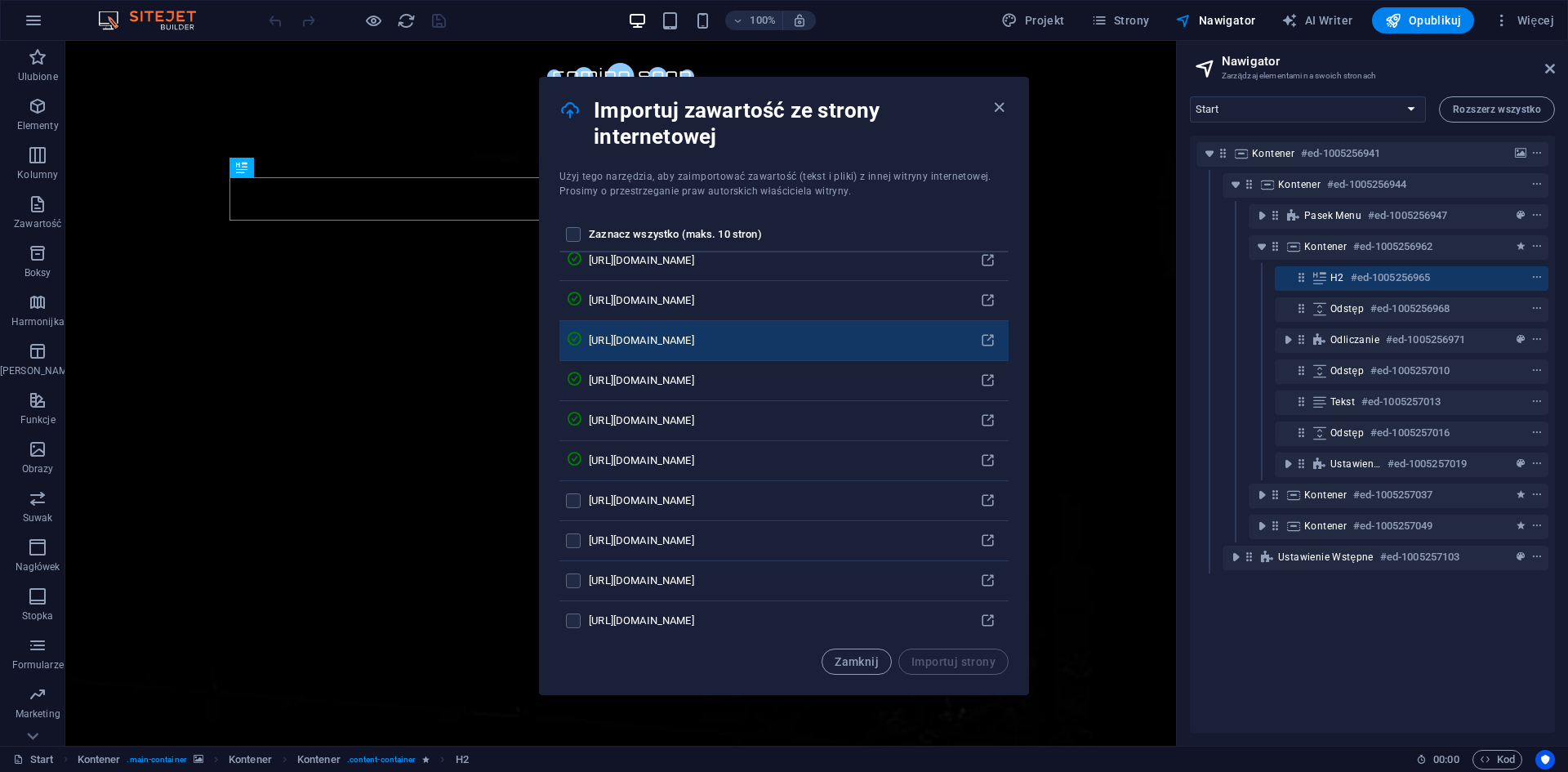
scroll to position [864, 0]
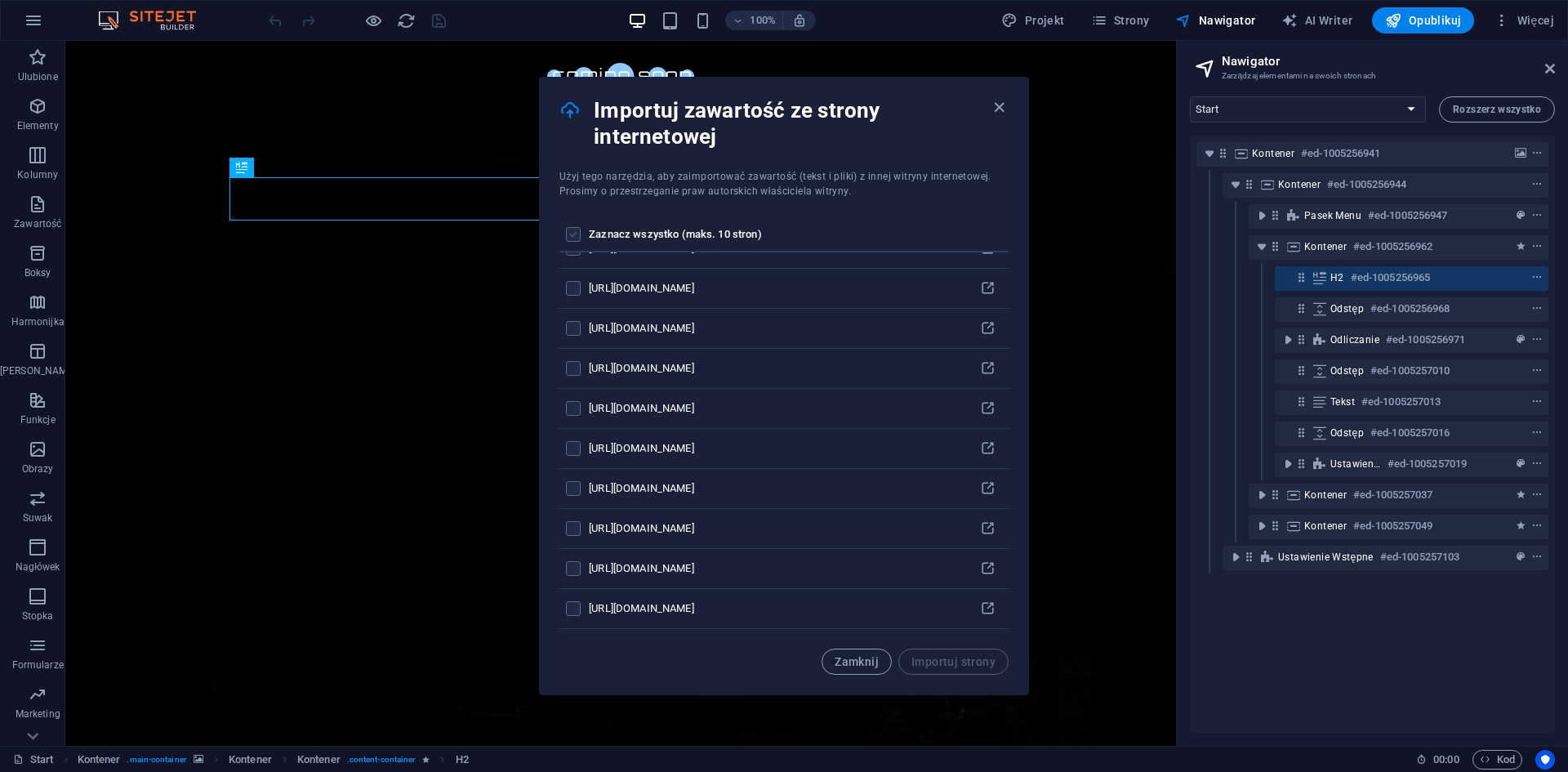
click at [577, 231] on label "pages list" at bounding box center [573, 234] width 15 height 15
click at [0, 0] on input "pages list" at bounding box center [0, 0] width 0 height 0
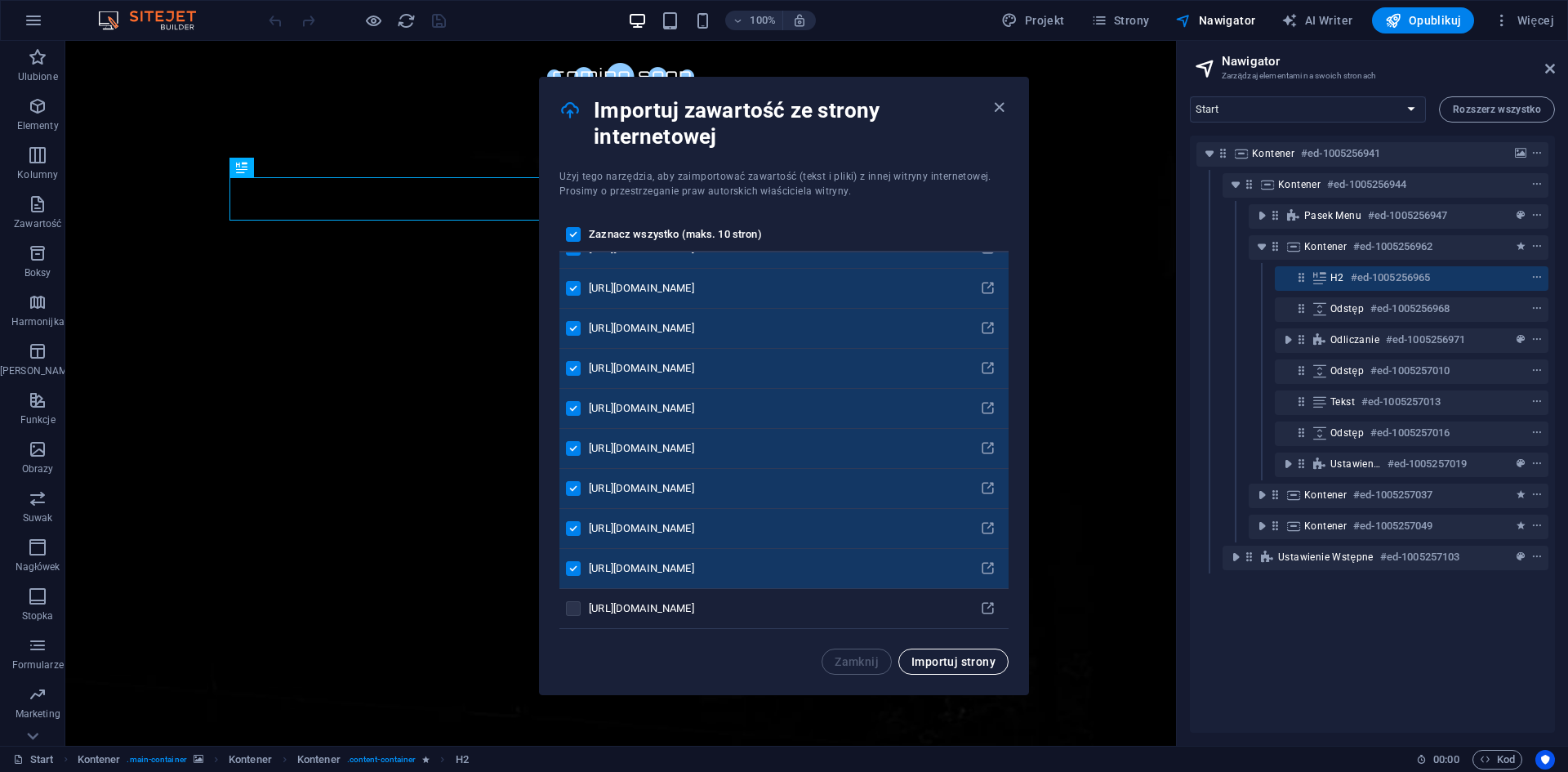
click at [946, 662] on span "Importuj strony" at bounding box center [953, 662] width 84 height 13
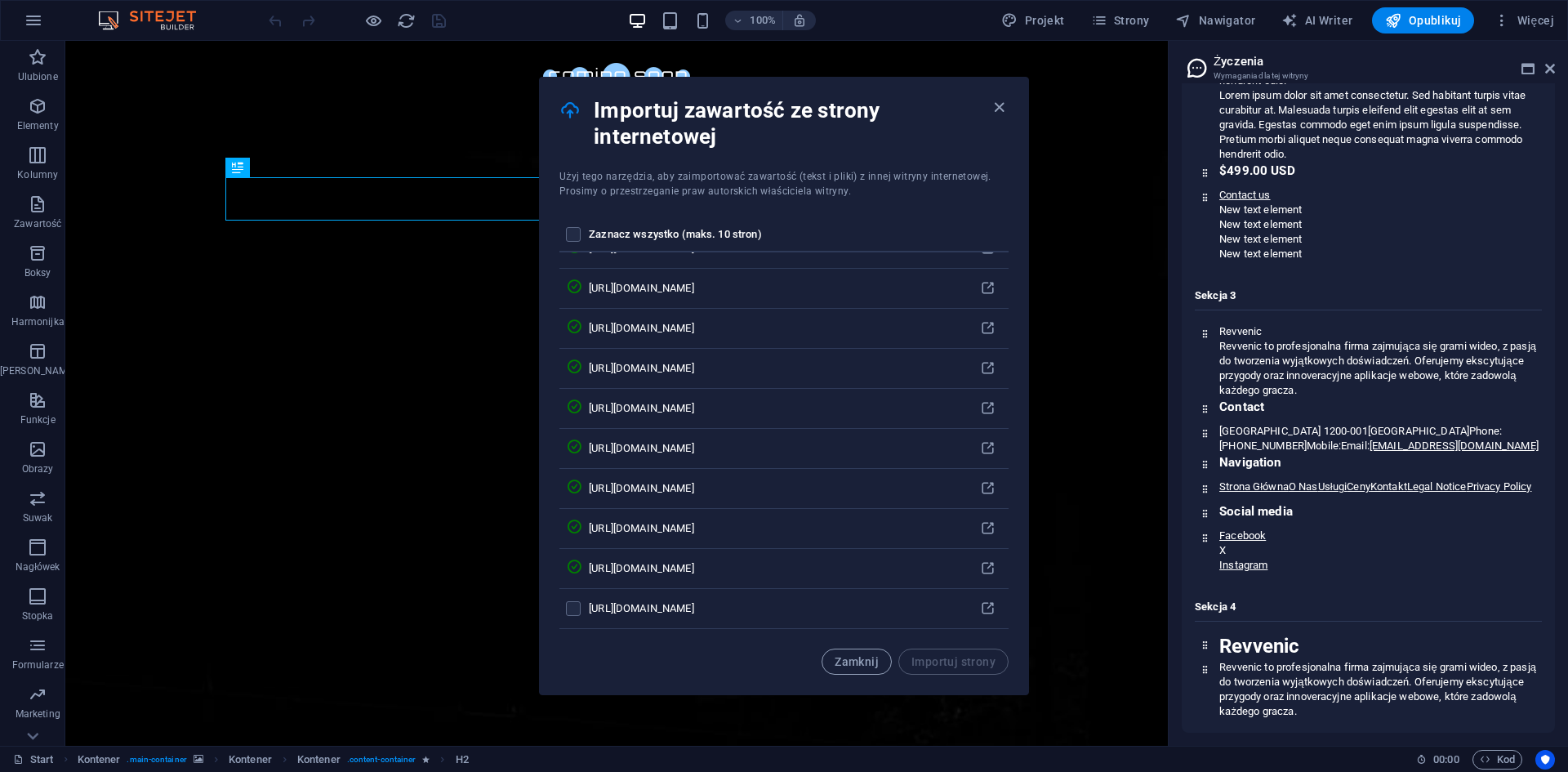
scroll to position [19630, 0]
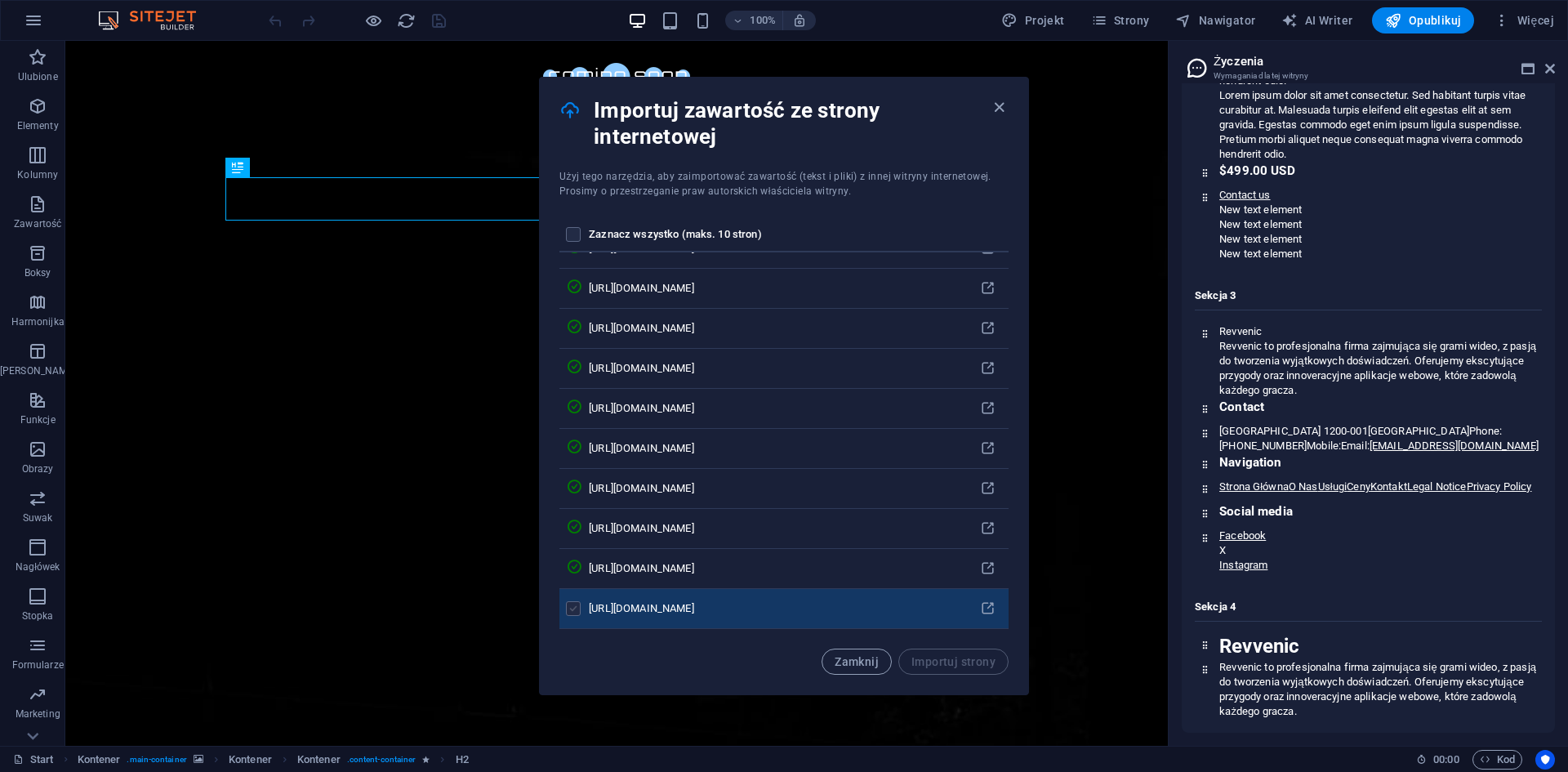
click at [569, 609] on label "pages list" at bounding box center [573, 609] width 15 height 15
click at [0, 0] on input "pages list" at bounding box center [0, 0] width 0 height 0
click at [921, 664] on span "Importuj strony" at bounding box center [953, 662] width 84 height 13
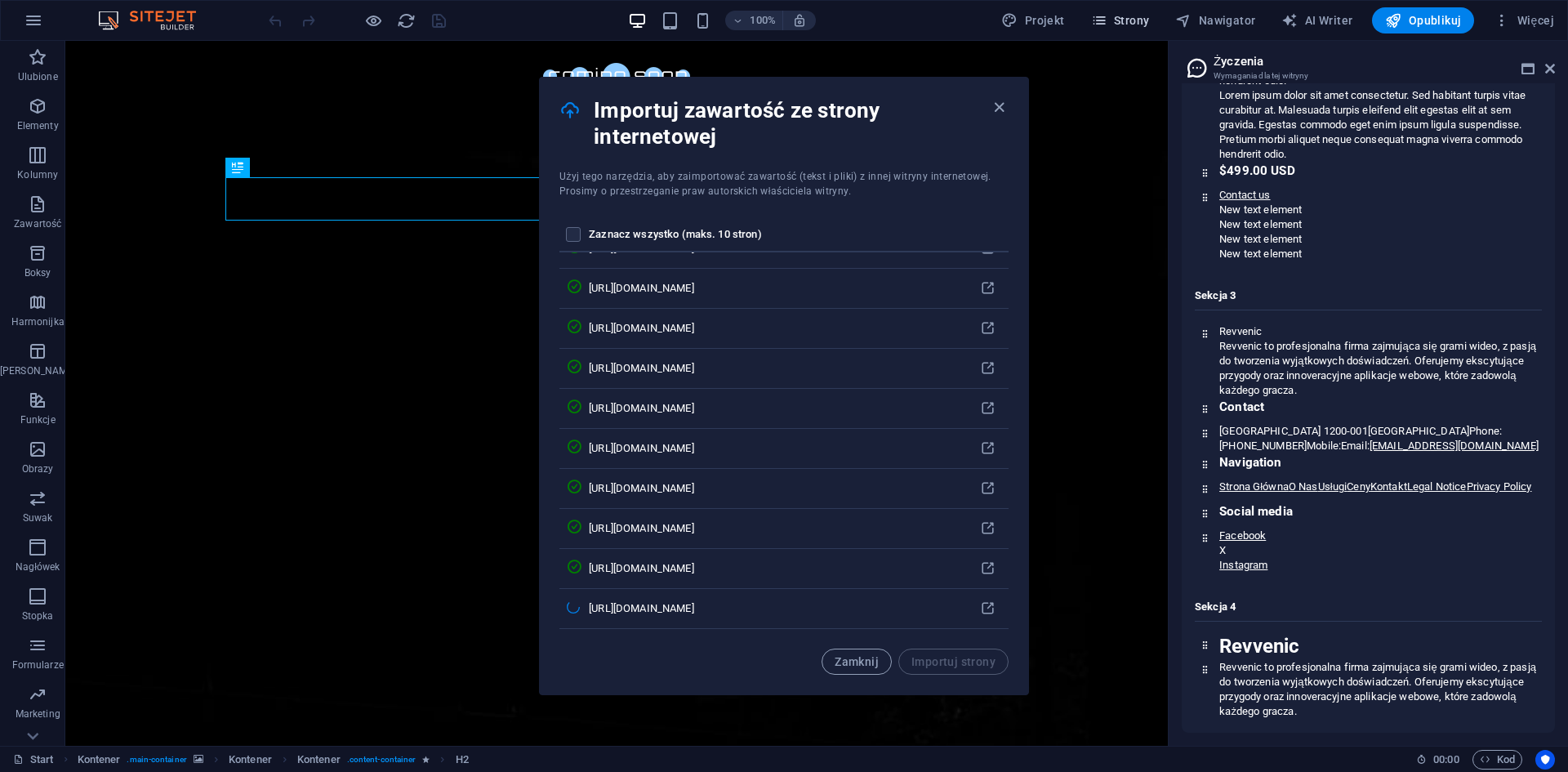
click at [1102, 28] on button "Strony" at bounding box center [1119, 20] width 72 height 26
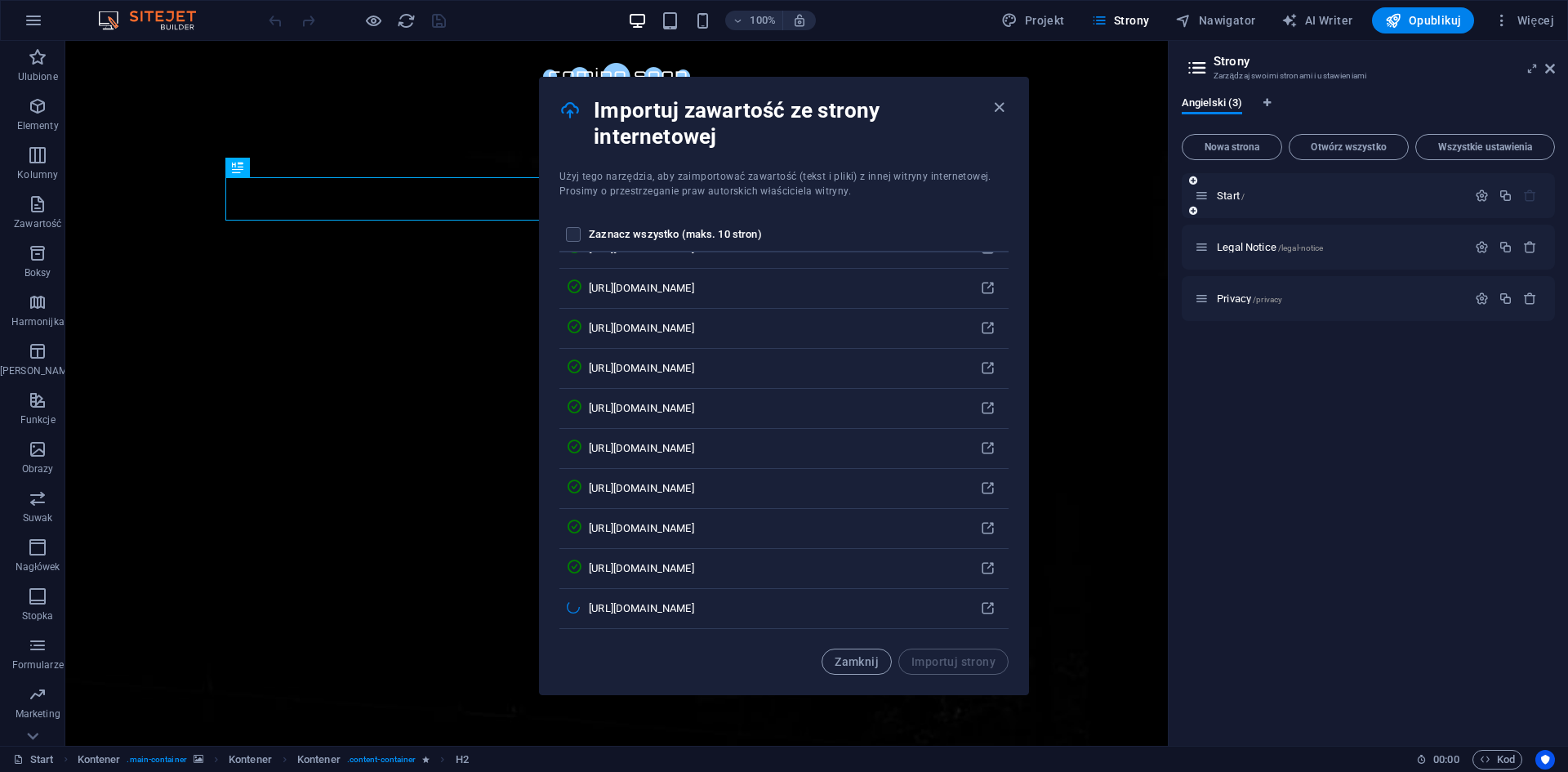
click at [1222, 189] on div "Start /" at bounding box center [1331, 195] width 272 height 19
click at [1225, 190] on span "Start /" at bounding box center [1230, 196] width 27 height 12
click at [1423, 192] on p "Start /" at bounding box center [1338, 195] width 245 height 11
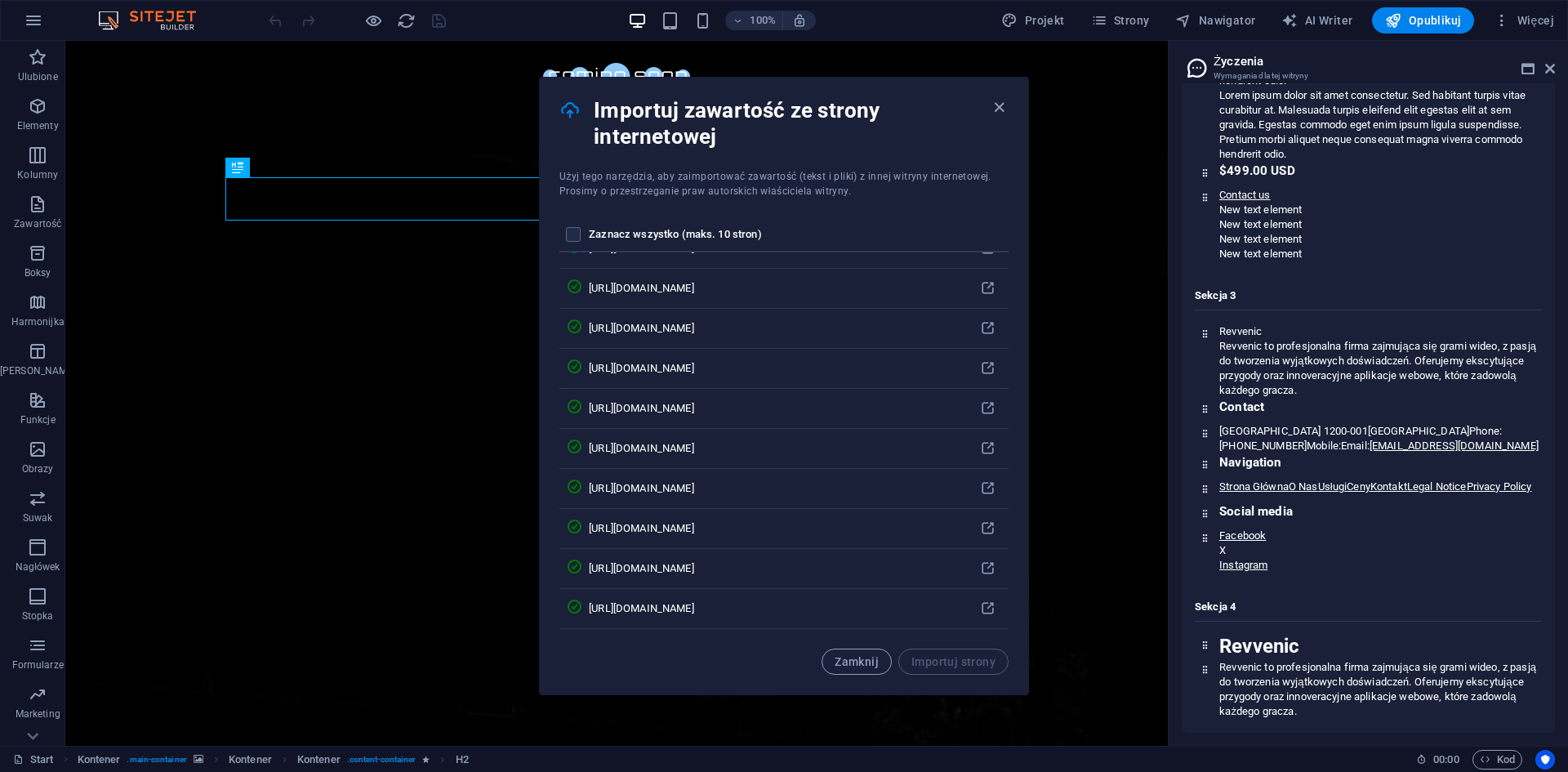
scroll to position [20681, 0]
click at [852, 662] on span "Zamknij" at bounding box center [856, 662] width 44 height 13
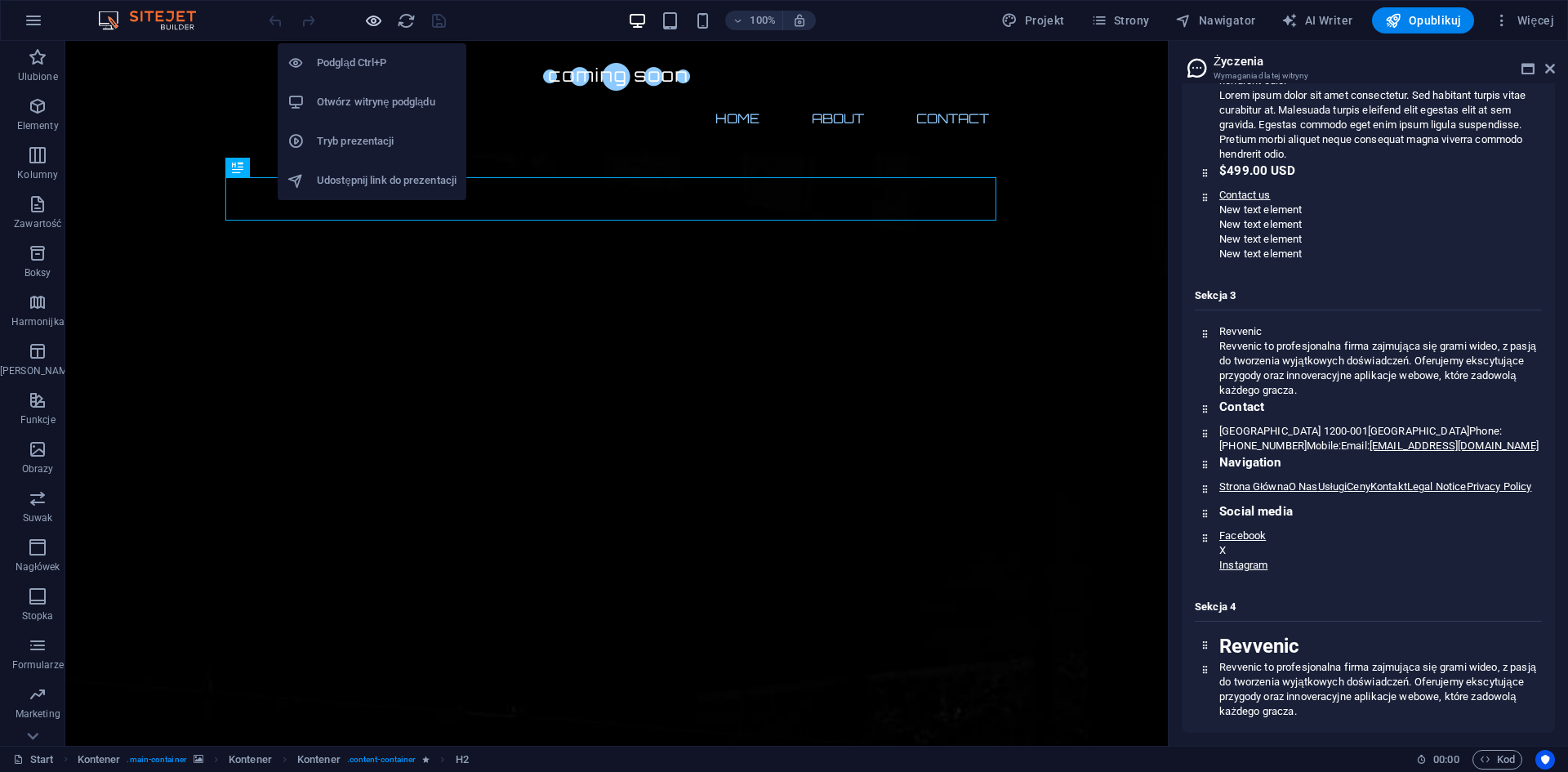
click at [364, 23] on icon "button" at bounding box center [373, 20] width 19 height 19
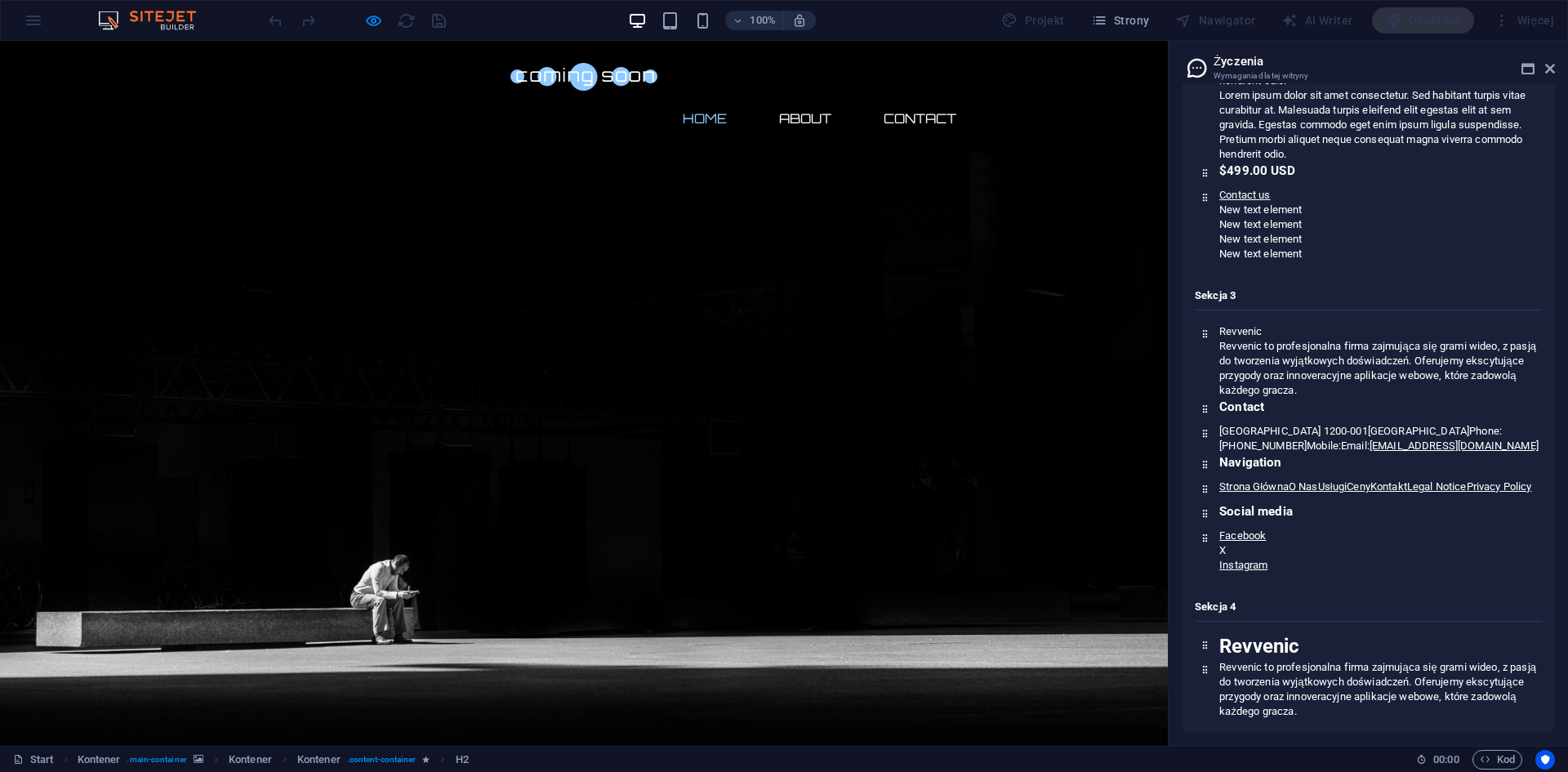
drag, startPoint x: 164, startPoint y: 122, endPoint x: 156, endPoint y: 115, distance: 10.6
click at [1241, 69] on h3 "Wymagania dla tej witryny" at bounding box center [1368, 76] width 309 height 15
click at [1554, 69] on icon at bounding box center [1549, 68] width 10 height 13
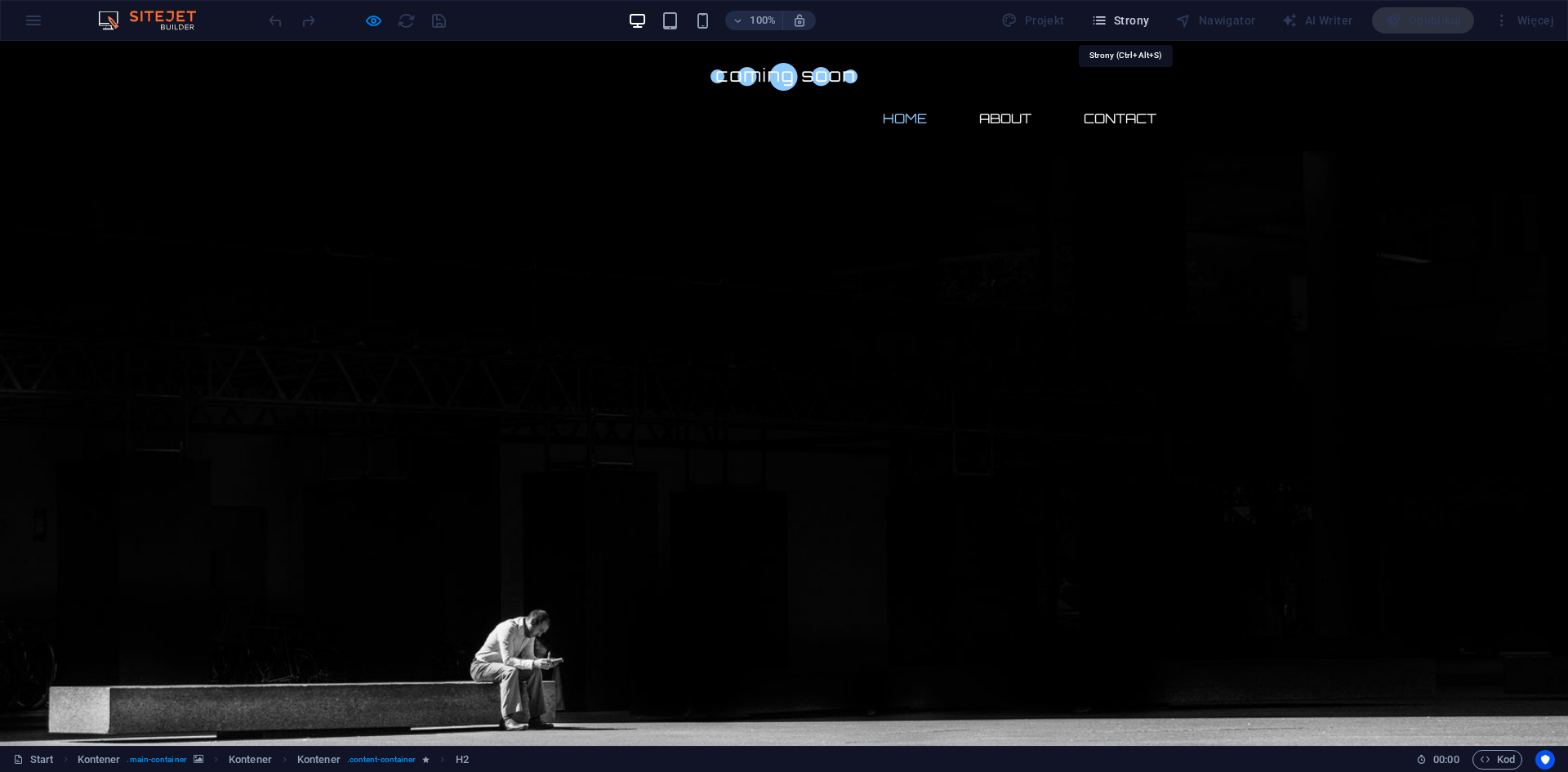
click at [1117, 19] on span "Strony" at bounding box center [1120, 20] width 59 height 16
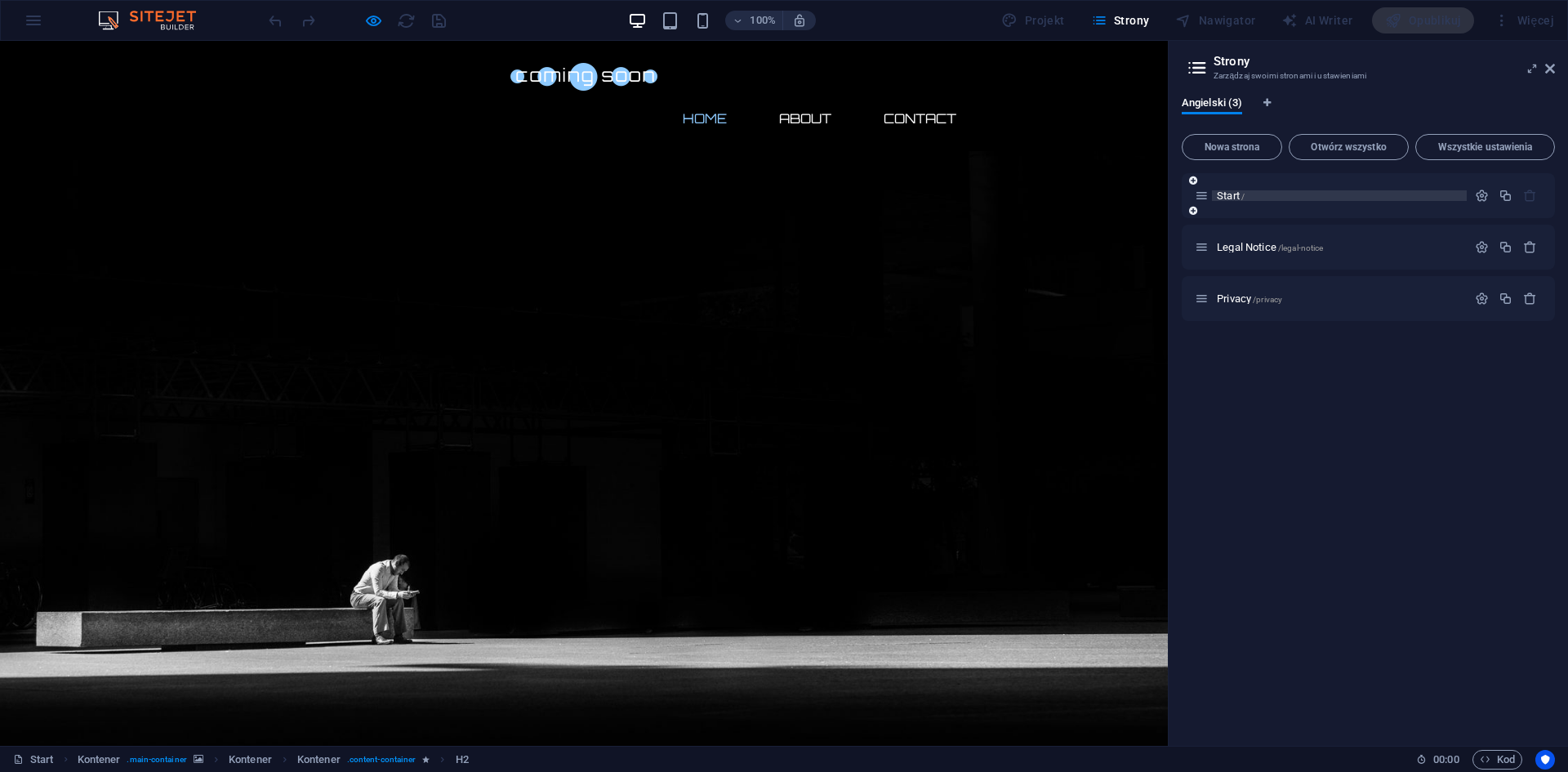
click at [1274, 192] on p "Start /" at bounding box center [1338, 195] width 245 height 11
click at [1550, 64] on icon at bounding box center [1549, 68] width 10 height 13
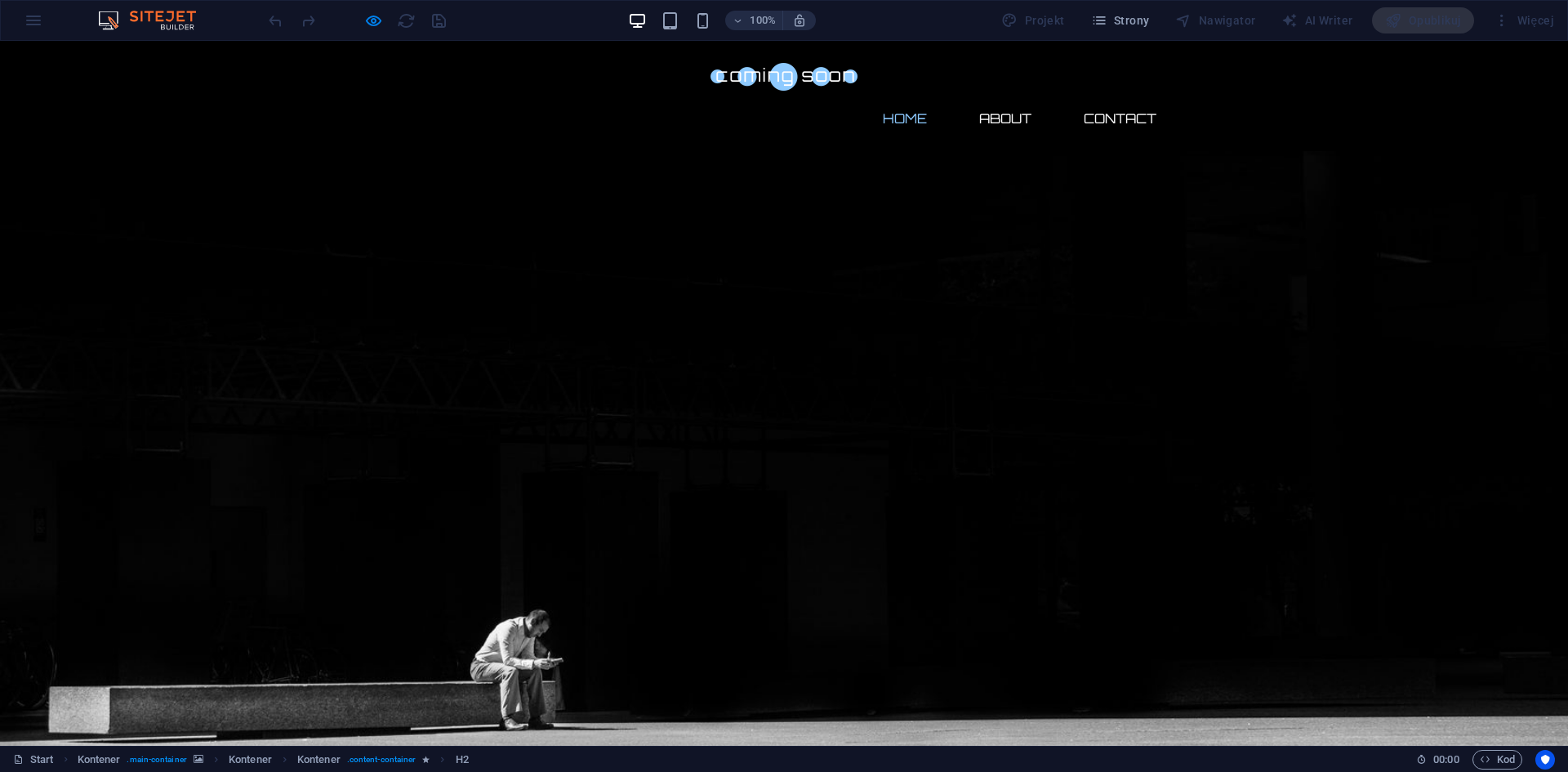
click at [36, 24] on div "100% Projekt Strony Nawigator AI Writer Opublikuj Więcej" at bounding box center [784, 20] width 1566 height 39
click at [155, 32] on div "100% Projekt Strony Nawigator AI Writer Opublikuj Więcej" at bounding box center [784, 20] width 1566 height 39
click at [19, 26] on div "100% Projekt Strony Nawigator AI Writer Opublikuj Więcej" at bounding box center [784, 20] width 1566 height 39
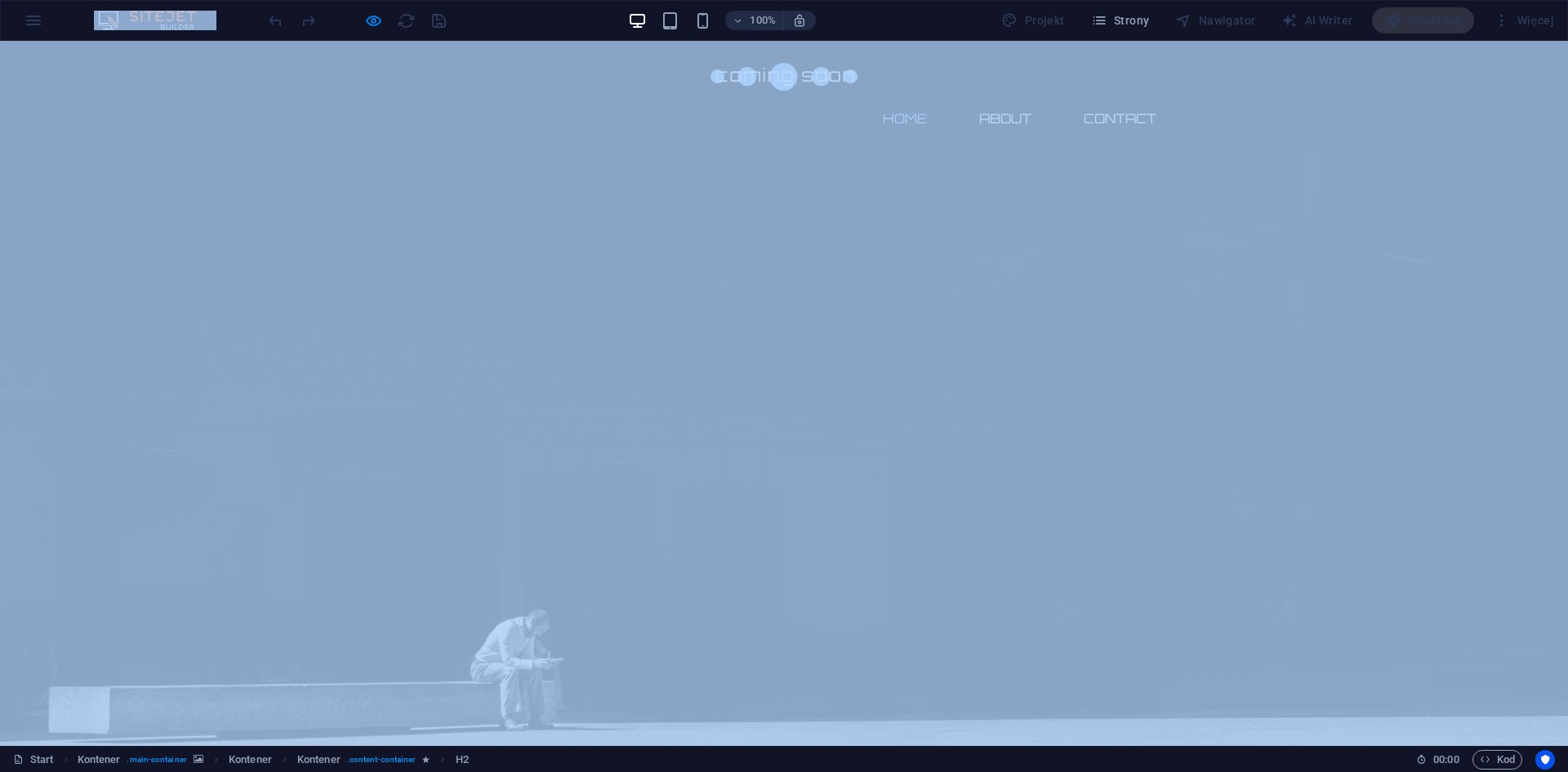
drag, startPoint x: 19, startPoint y: 26, endPoint x: 19, endPoint y: 35, distance: 9.0
click at [19, 28] on div "100% Projekt Strony Nawigator AI Writer Opublikuj Więcej" at bounding box center [784, 20] width 1566 height 39
click at [27, 753] on link "Start" at bounding box center [34, 760] width 41 height 19
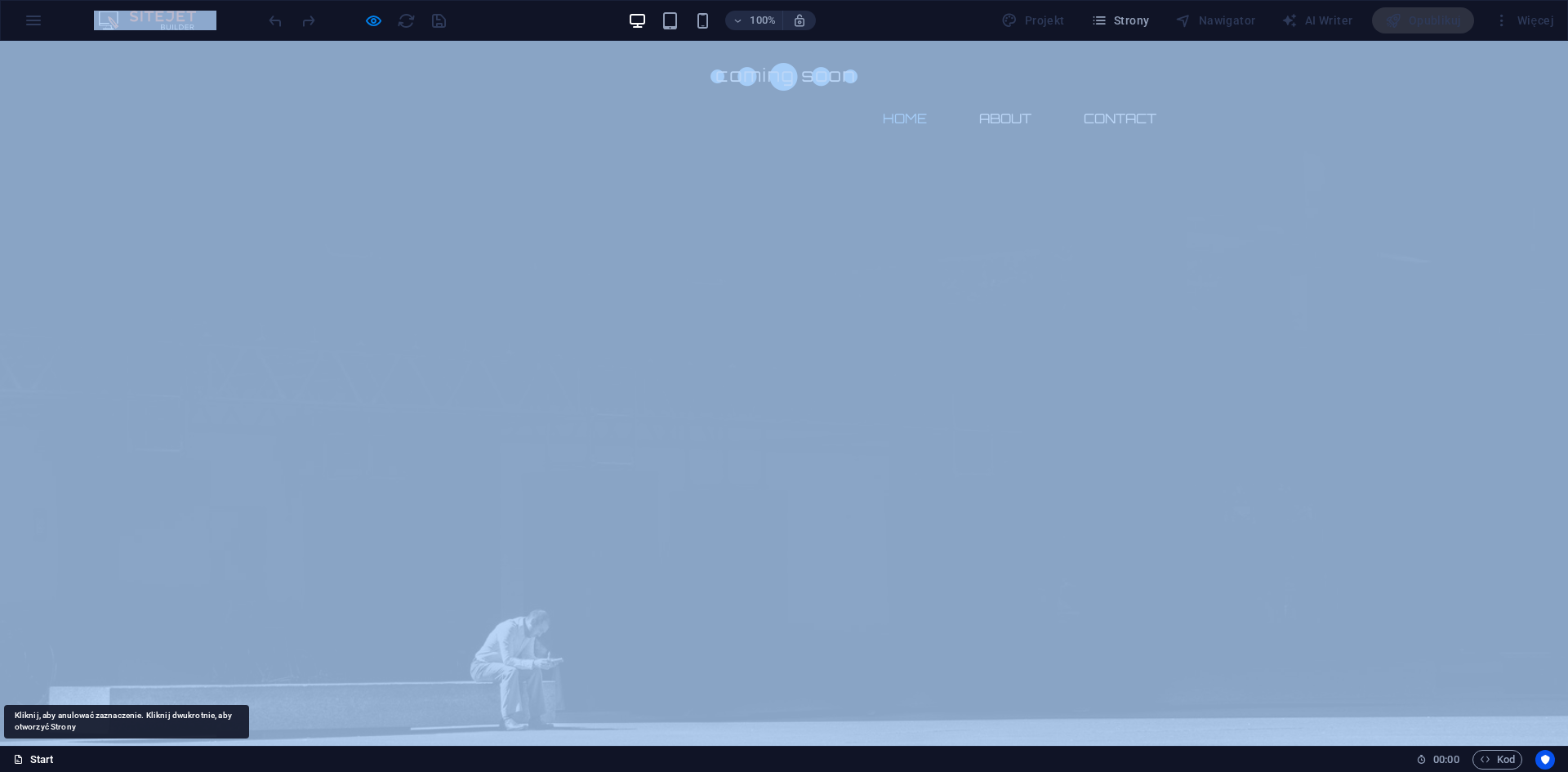
click at [27, 758] on link "Start" at bounding box center [34, 760] width 41 height 19
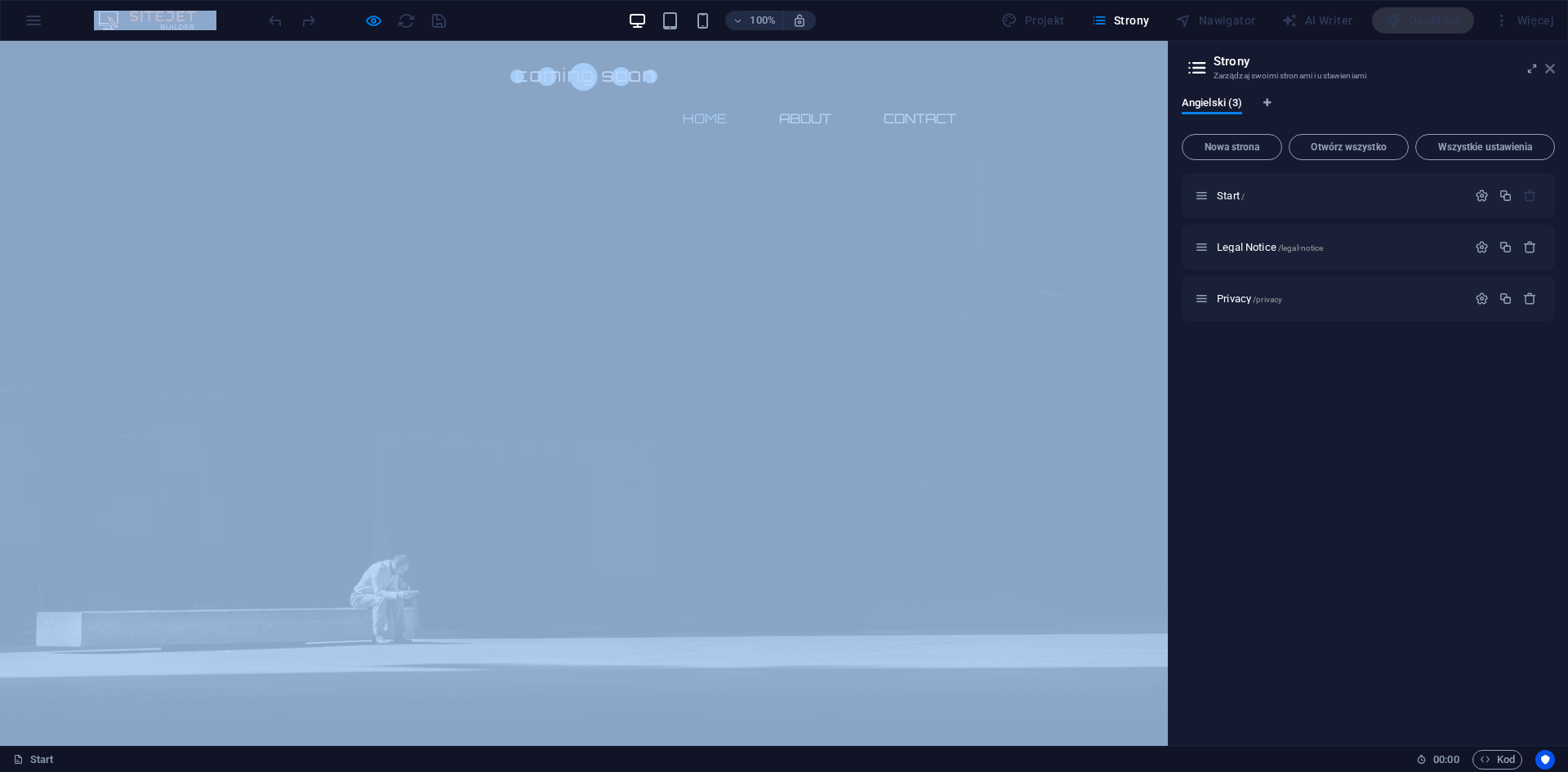
click at [1547, 70] on icon at bounding box center [1549, 68] width 10 height 13
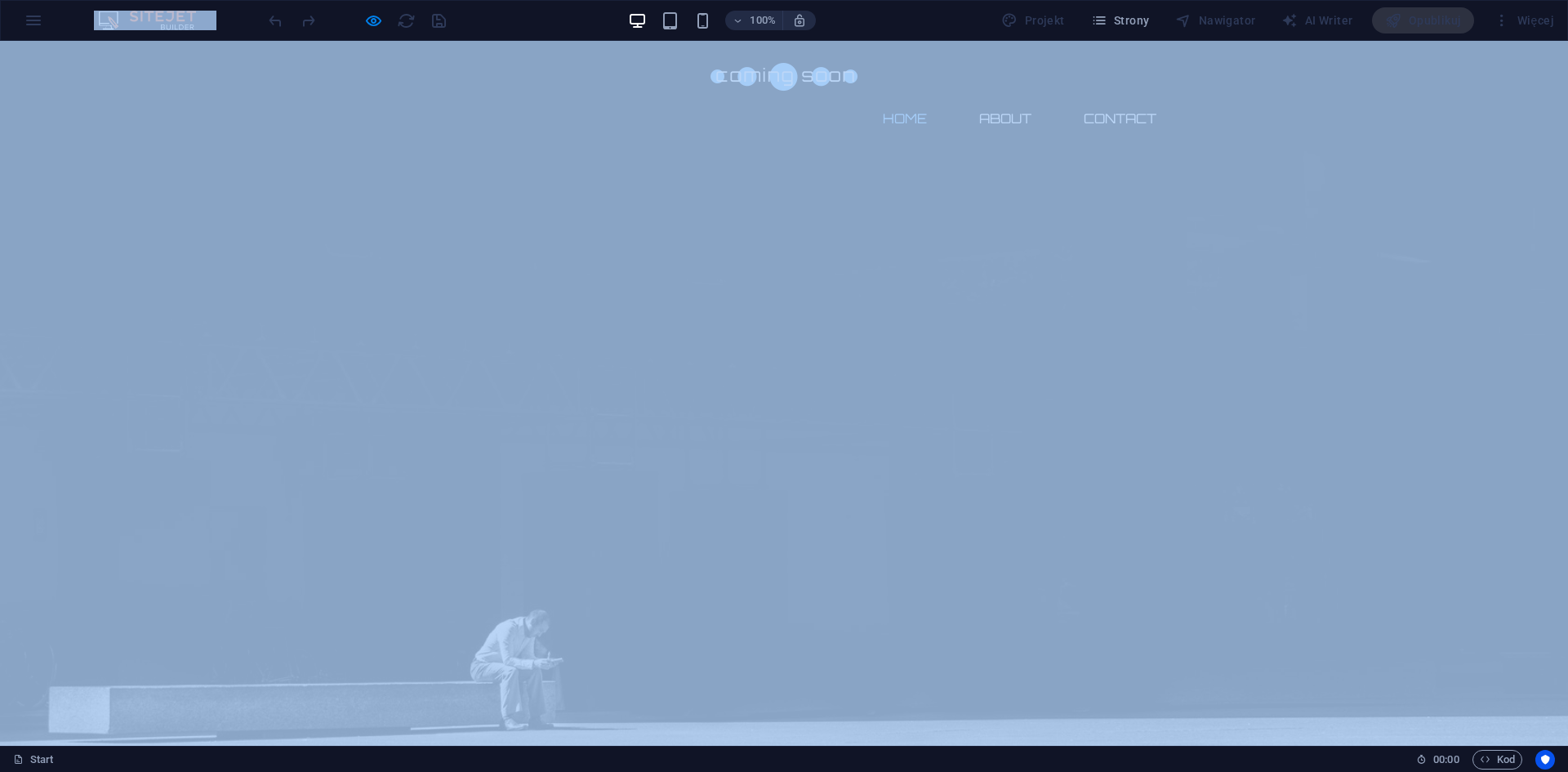
click at [41, 17] on div "100% Projekt Strony Nawigator AI Writer Opublikuj Więcej" at bounding box center [784, 20] width 1566 height 39
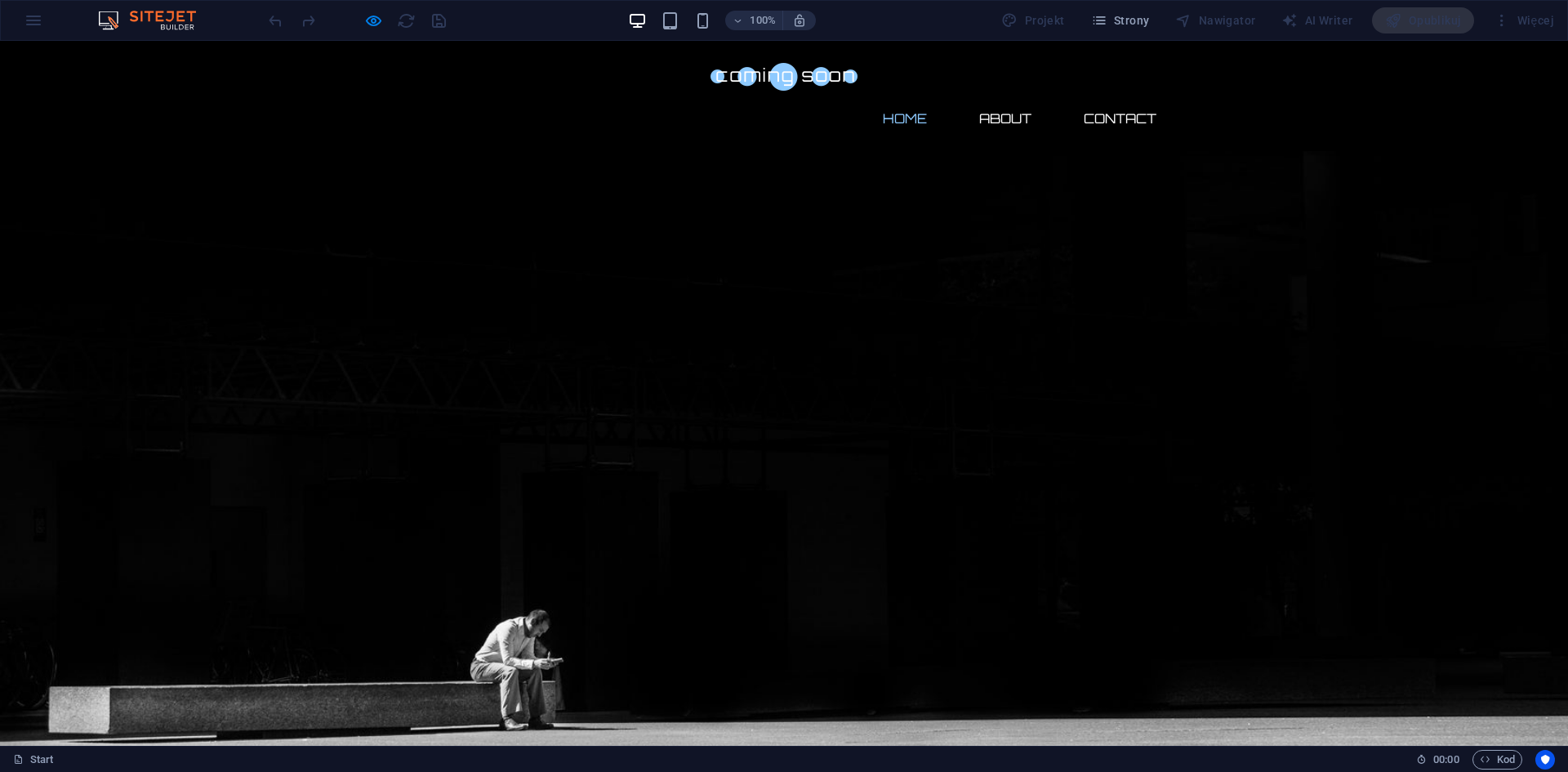
click at [33, 19] on div "100% Projekt Strony Nawigator AI Writer Opublikuj Więcej" at bounding box center [784, 20] width 1566 height 39
